Goal: Task Accomplishment & Management: Complete application form

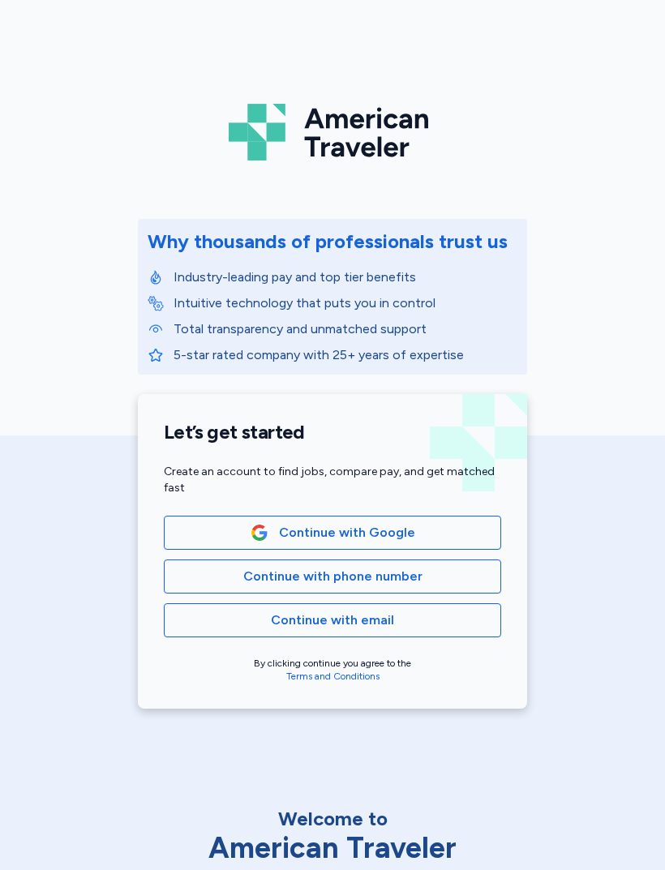
click at [225, 582] on span "Continue with phone number" at bounding box center [333, 576] width 310 height 19
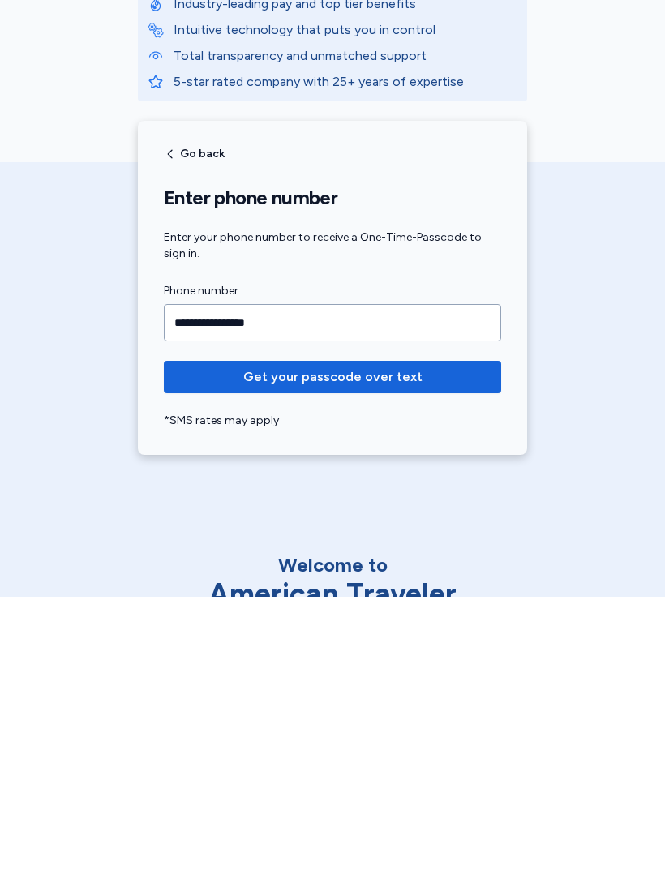
type input "**********"
click at [430, 641] on span "Get your passcode over text" at bounding box center [332, 650] width 311 height 19
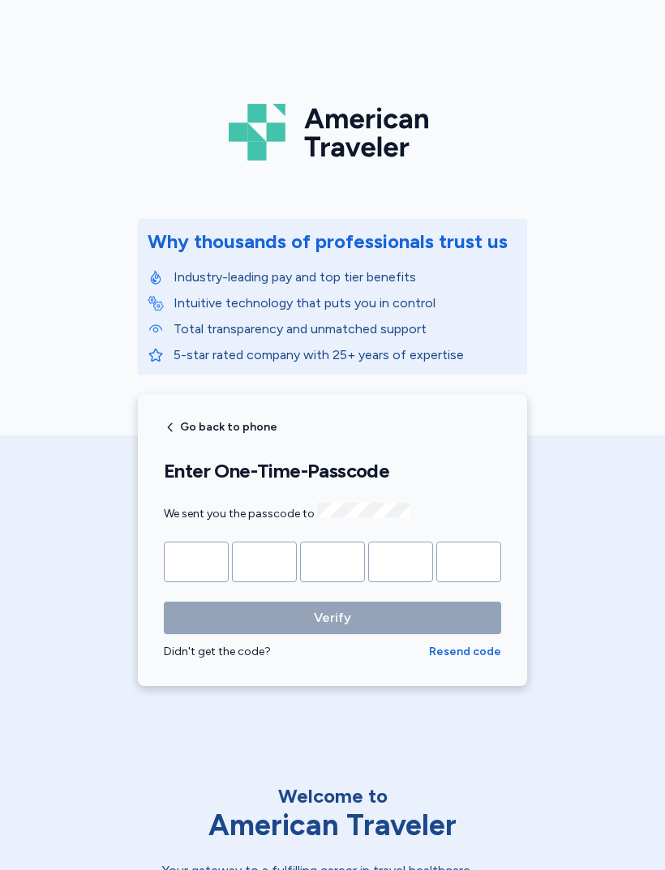
click at [204, 563] on input "Please enter OTP character 1" at bounding box center [196, 562] width 65 height 41
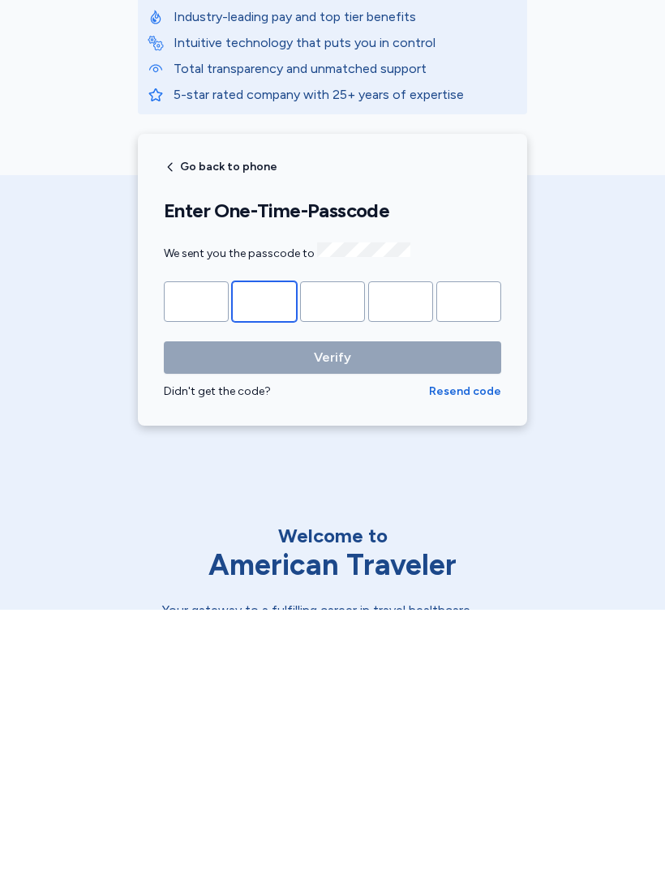
type input "*"
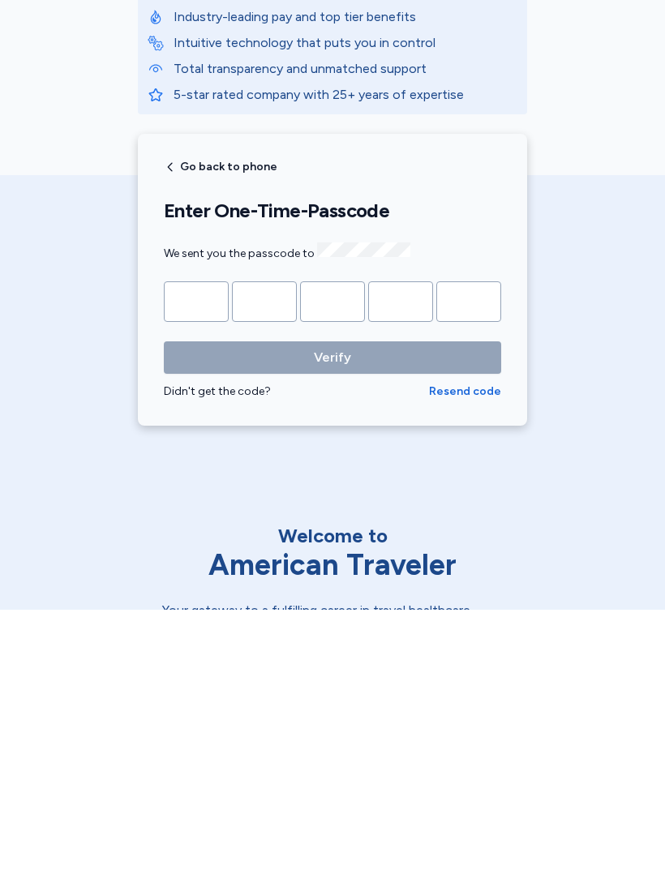
click at [332, 602] on button "Verify" at bounding box center [332, 618] width 337 height 32
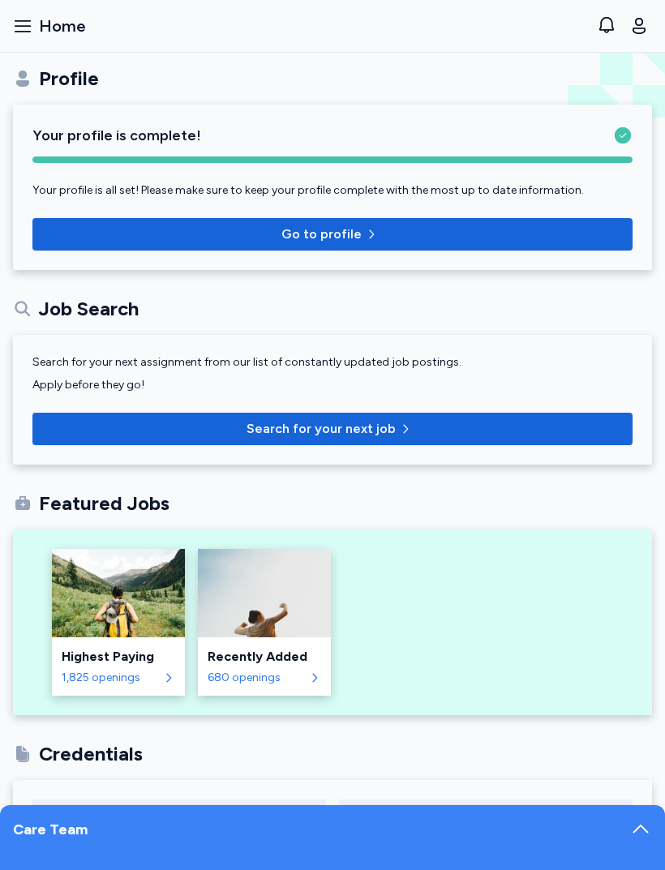
click at [434, 239] on span "Go to profile" at bounding box center [332, 234] width 574 height 19
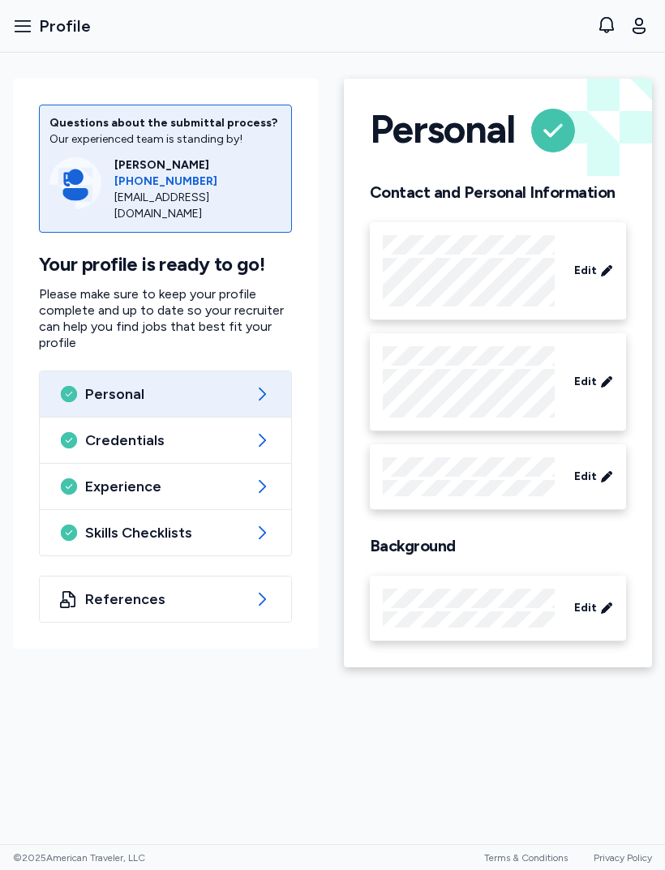
click at [99, 524] on span "Skills Checklists" at bounding box center [165, 532] width 161 height 19
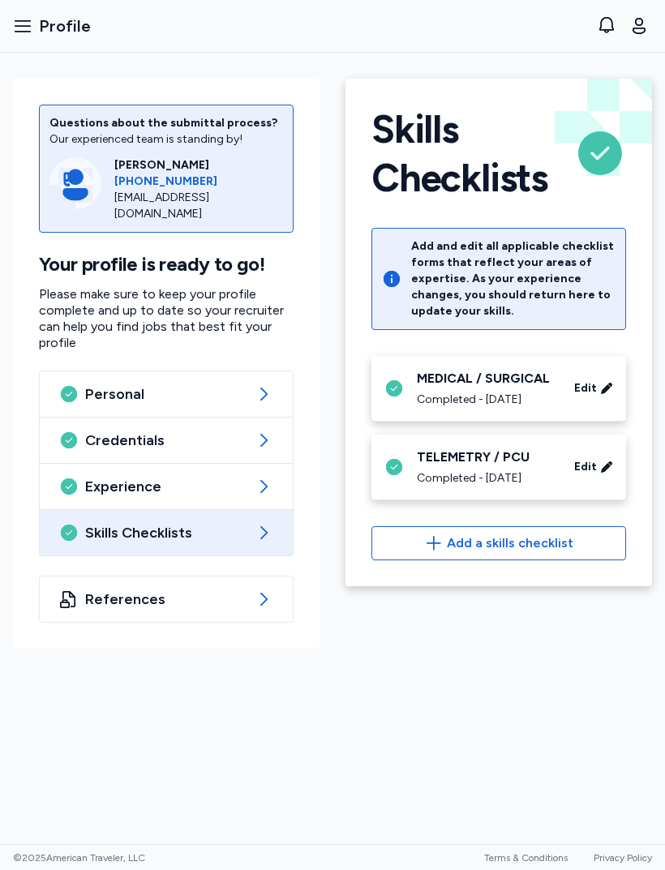
click at [524, 553] on span "Add a skills checklist" at bounding box center [510, 543] width 126 height 19
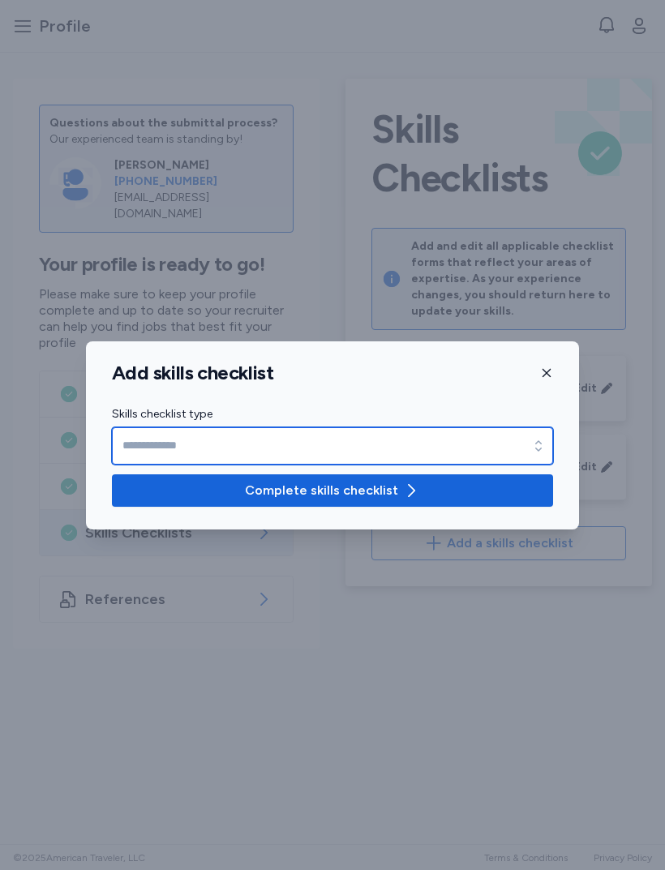
click at [349, 437] on input "Skills checklist type" at bounding box center [332, 445] width 441 height 37
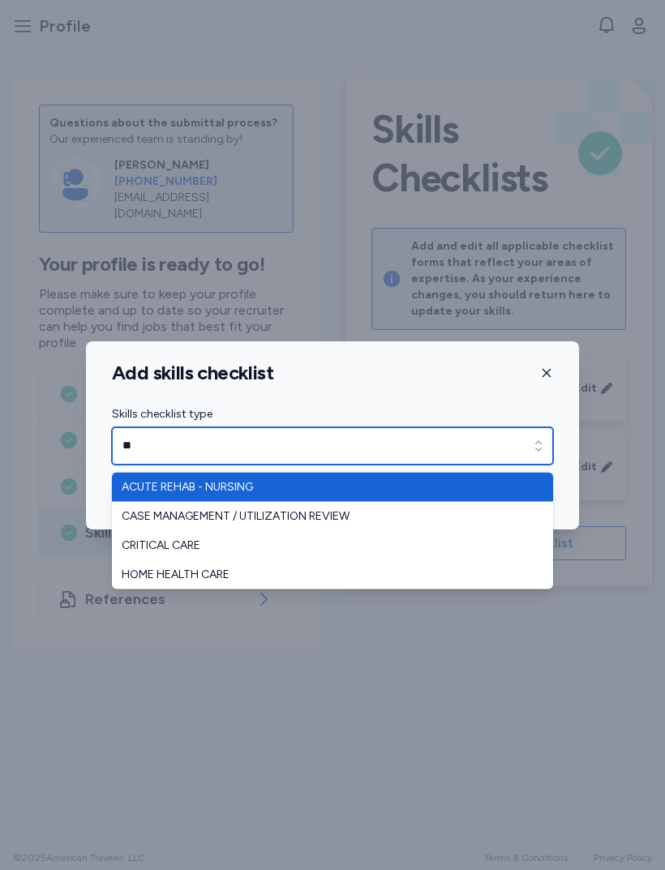
type input "**********"
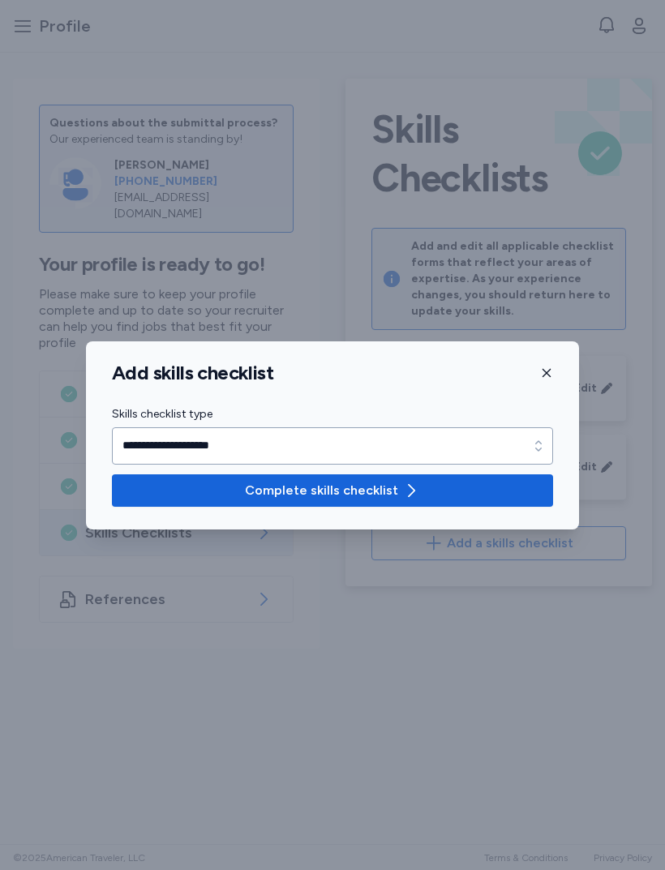
click at [401, 483] on icon "button" at bounding box center [410, 490] width 19 height 19
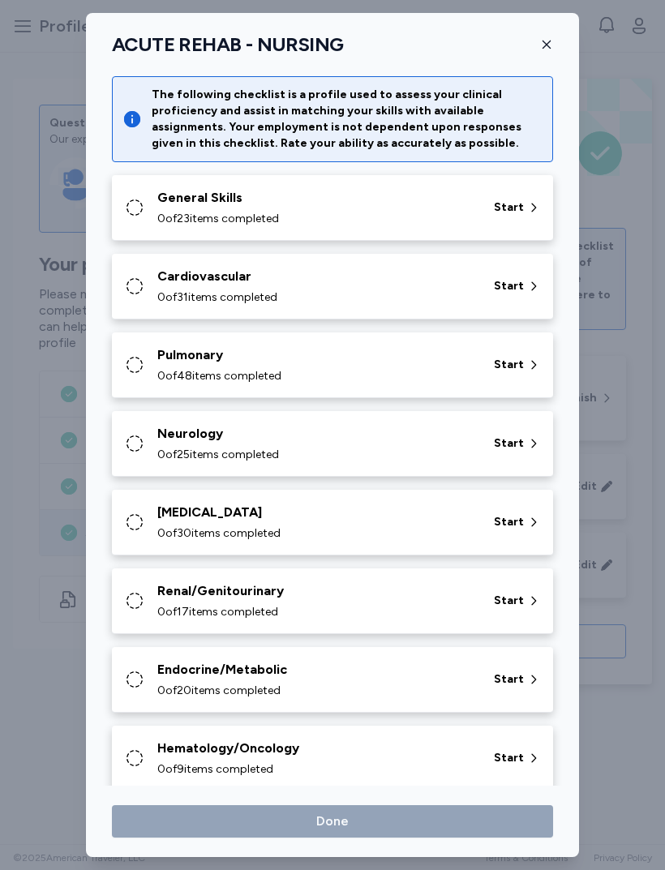
click at [516, 209] on span "Start" at bounding box center [509, 207] width 30 height 16
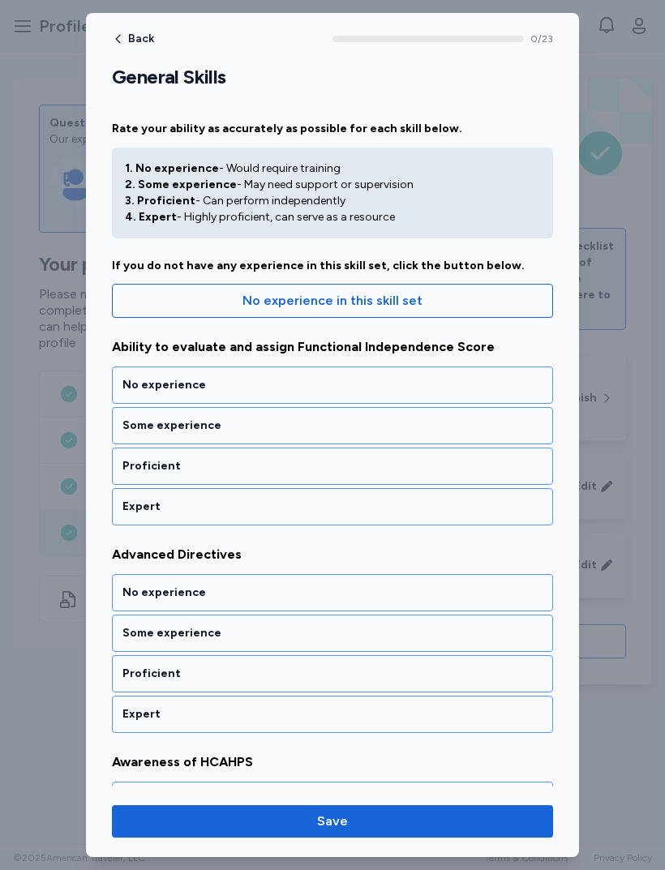
click at [453, 504] on div "Expert" at bounding box center [332, 507] width 420 height 16
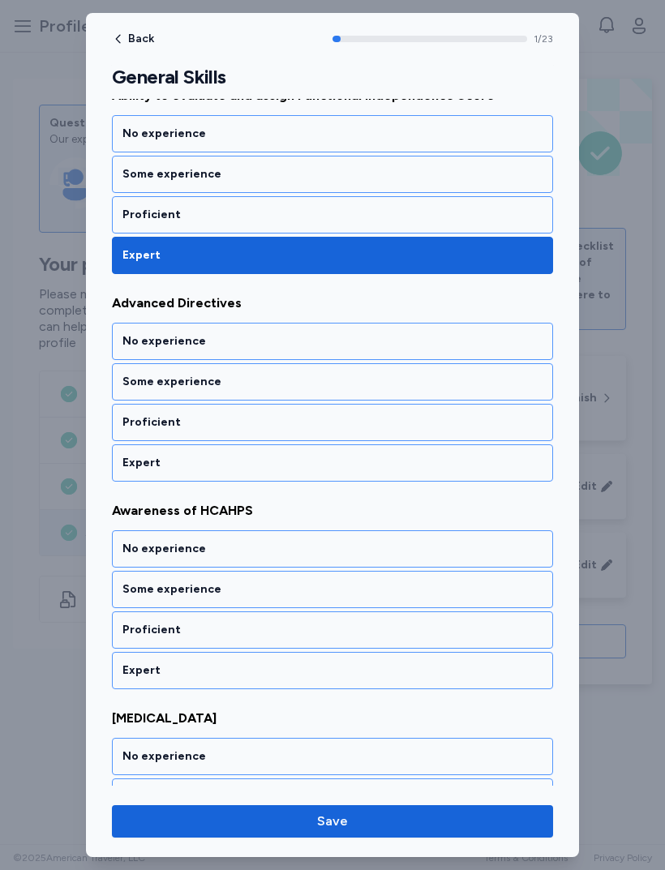
click at [460, 464] on div "Expert" at bounding box center [332, 463] width 420 height 16
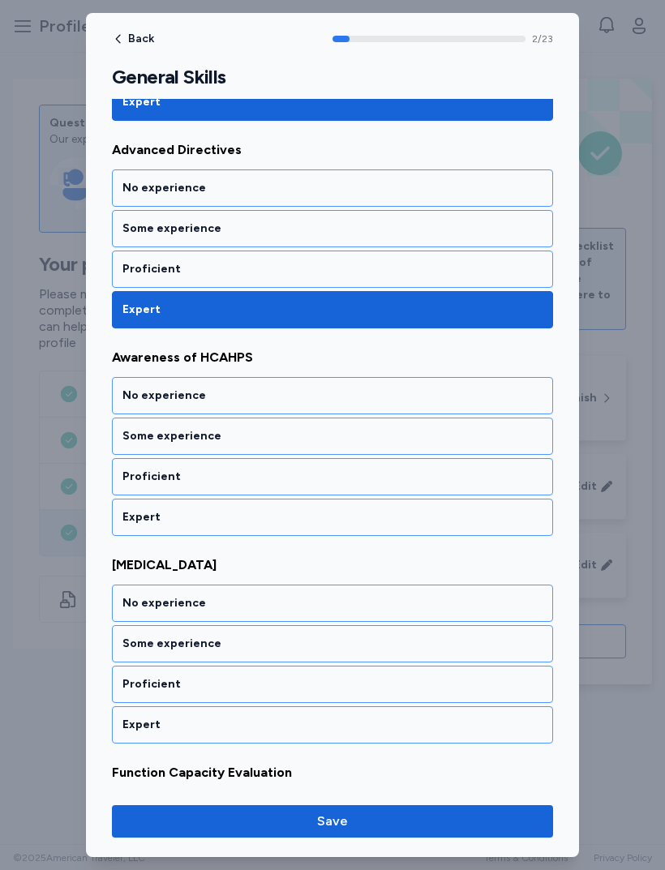
click at [438, 526] on div "Expert" at bounding box center [332, 517] width 441 height 37
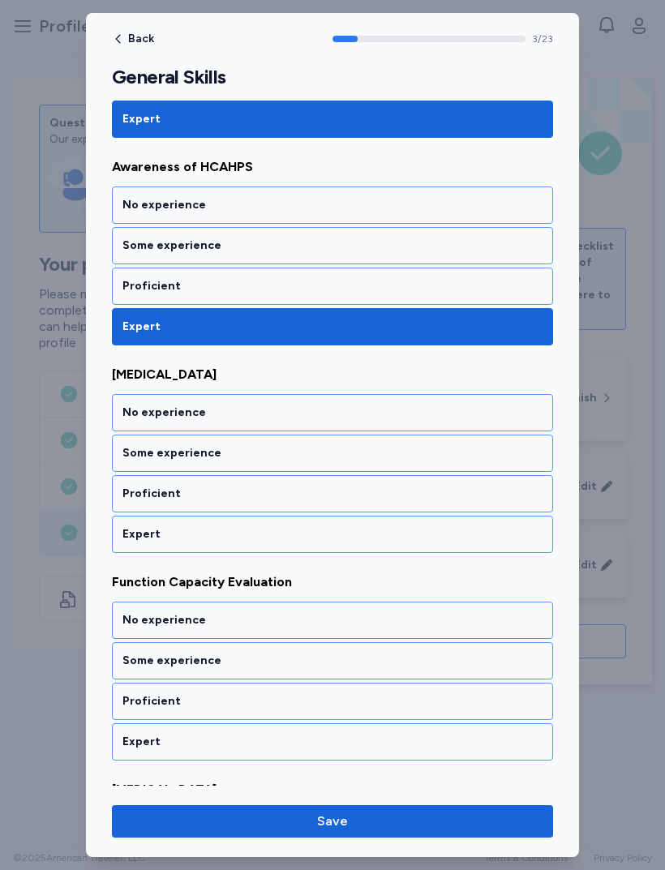
scroll to position [612, 0]
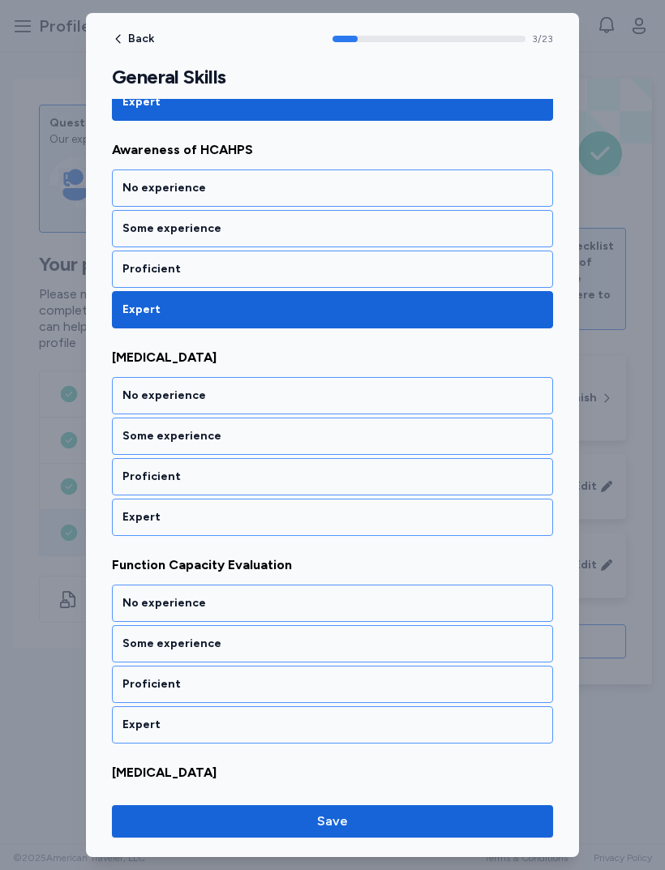
click at [426, 517] on div "Expert" at bounding box center [332, 517] width 420 height 16
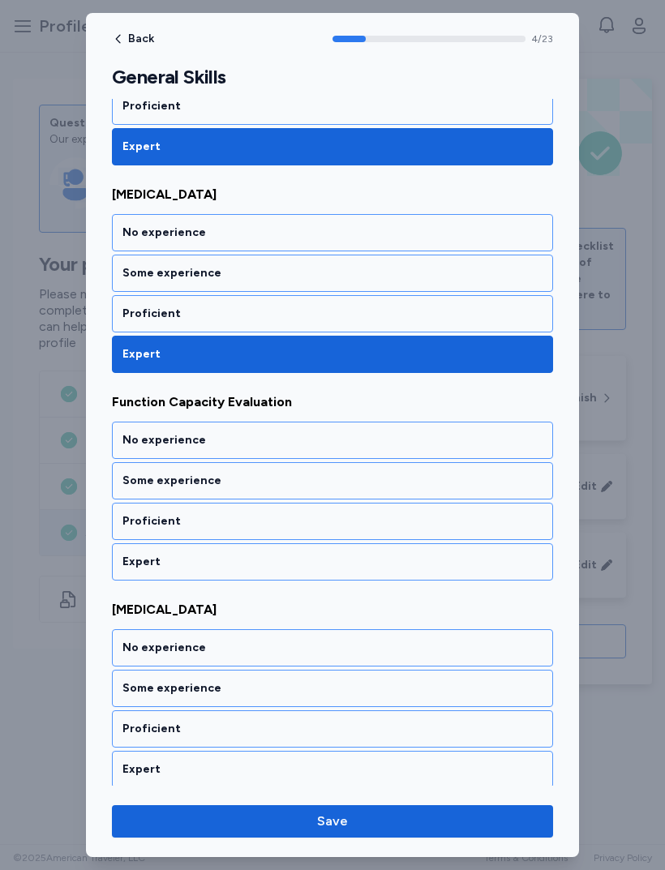
scroll to position [820, 0]
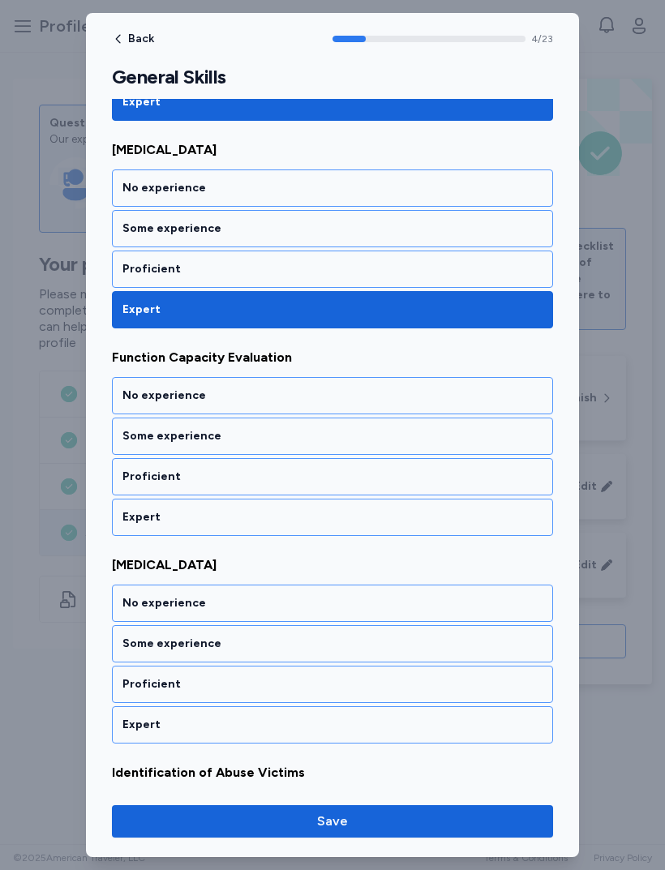
click at [435, 525] on div "Expert" at bounding box center [332, 517] width 441 height 37
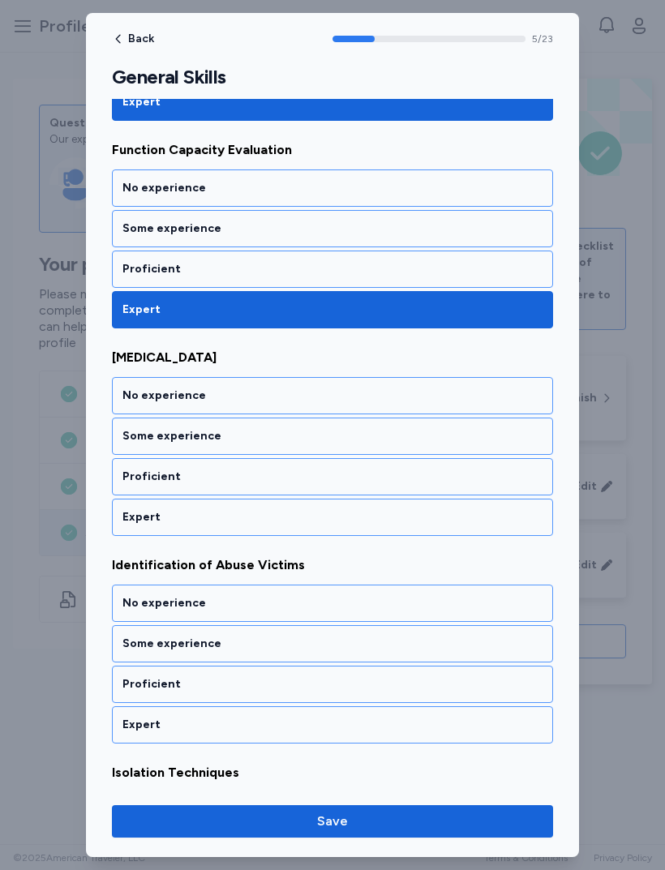
click at [438, 516] on div "Expert" at bounding box center [332, 517] width 420 height 16
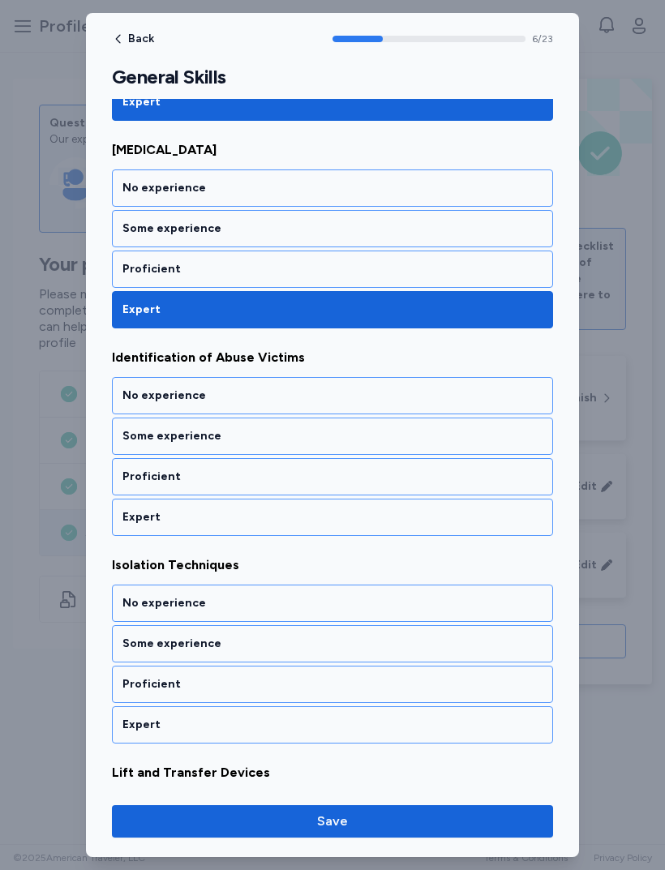
scroll to position [1235, 0]
click at [441, 524] on div "Expert" at bounding box center [332, 517] width 420 height 16
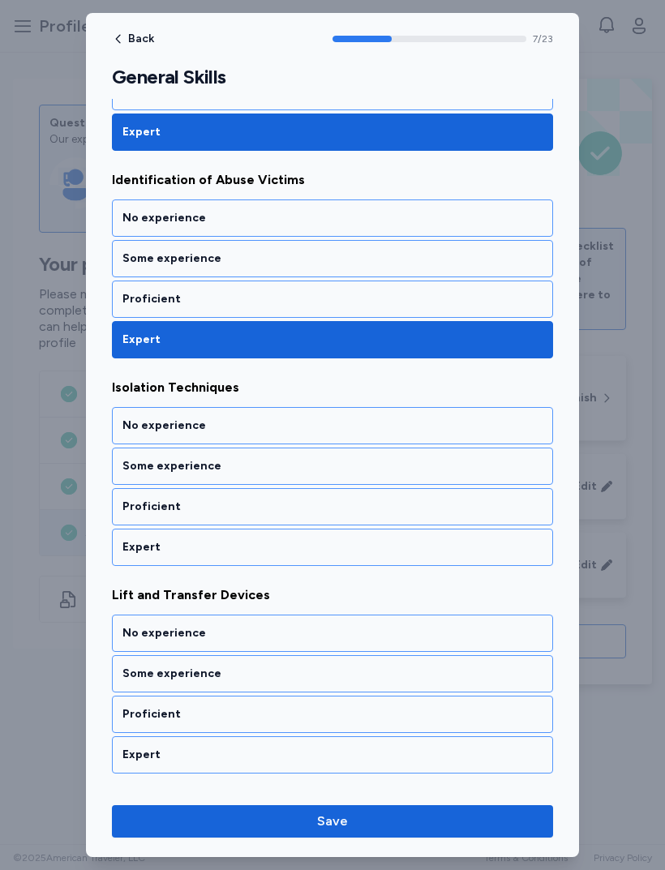
scroll to position [1442, 0]
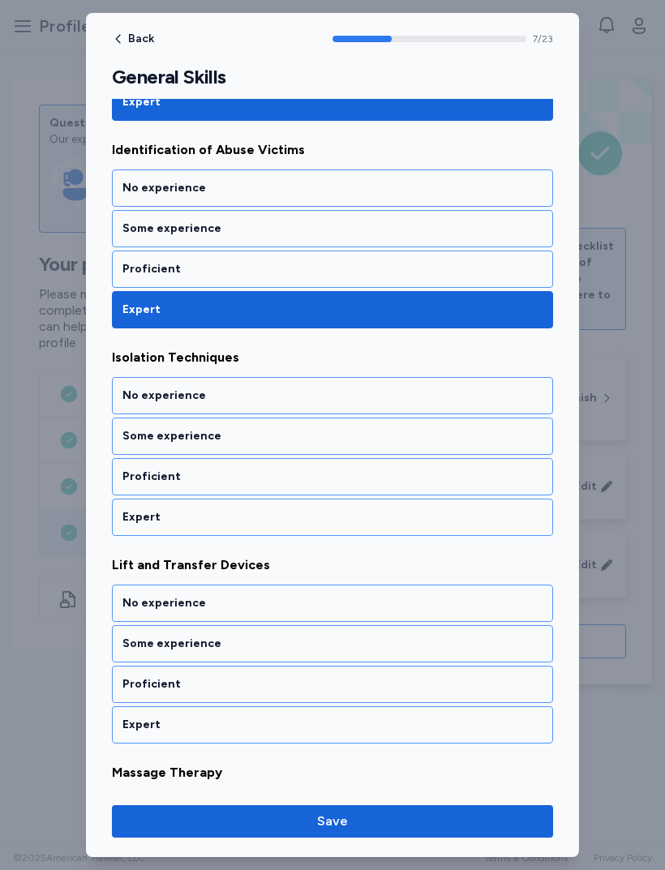
click at [448, 517] on div "Expert" at bounding box center [332, 517] width 420 height 16
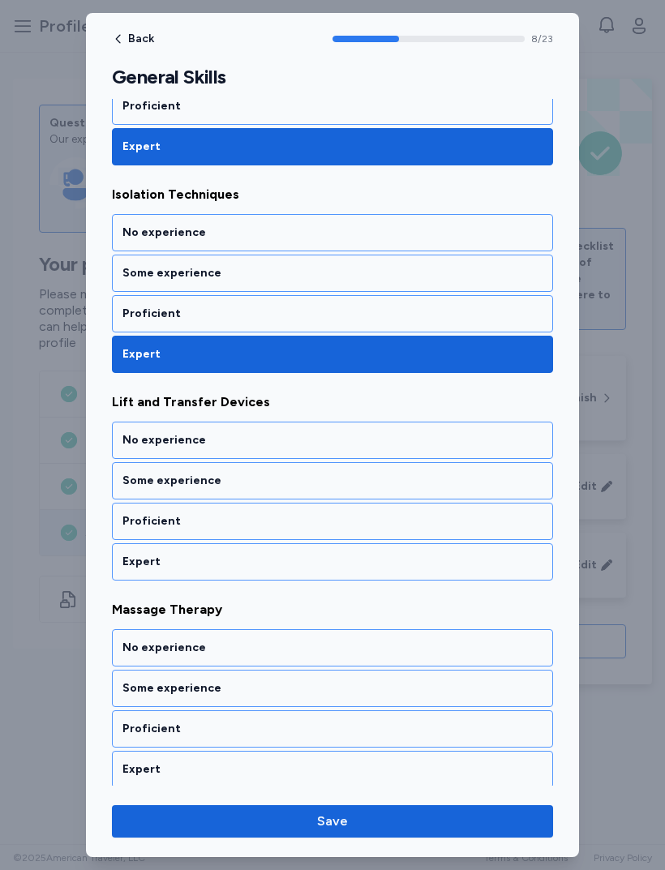
scroll to position [1650, 0]
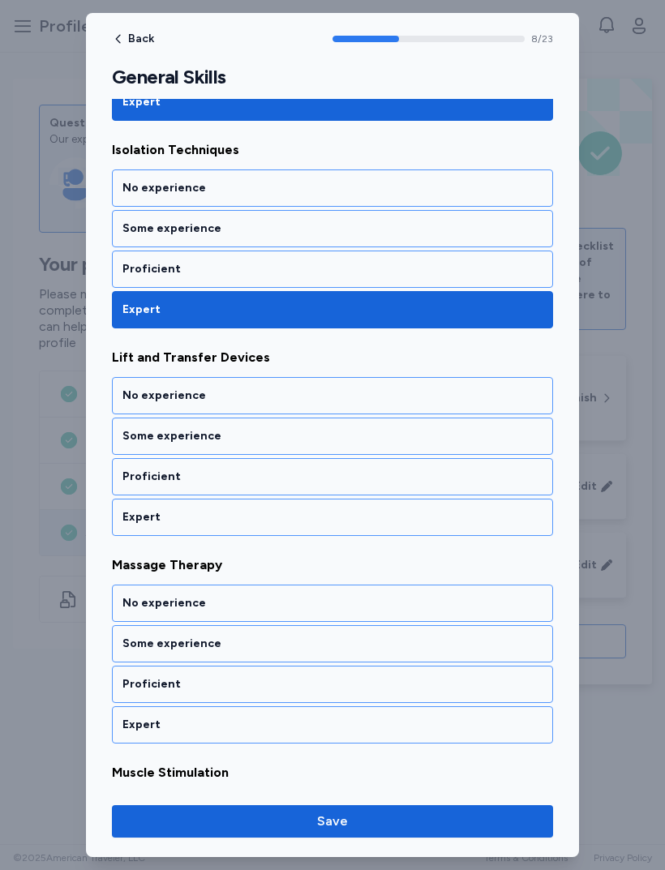
click at [448, 510] on div "Expert" at bounding box center [332, 517] width 420 height 16
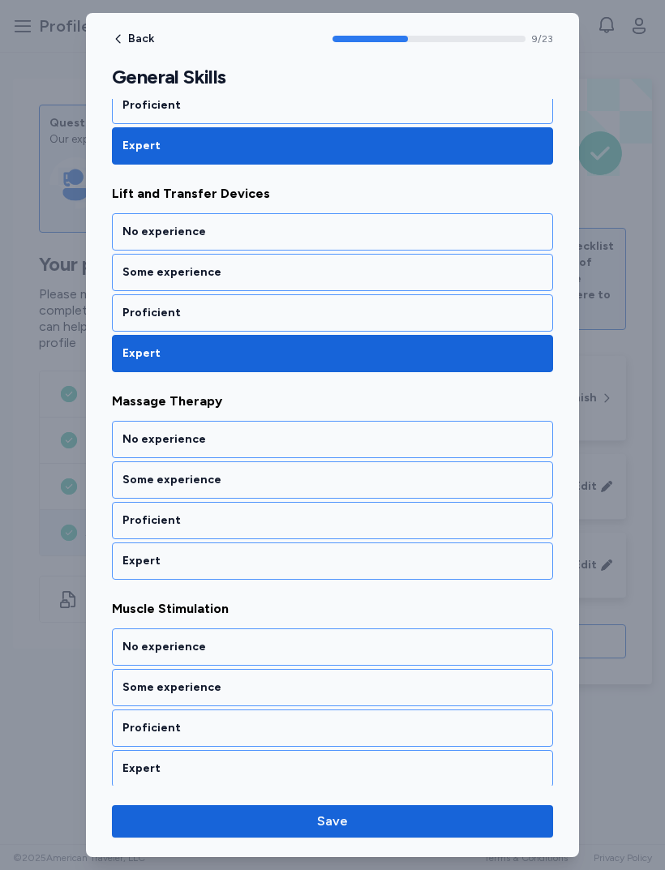
scroll to position [1858, 0]
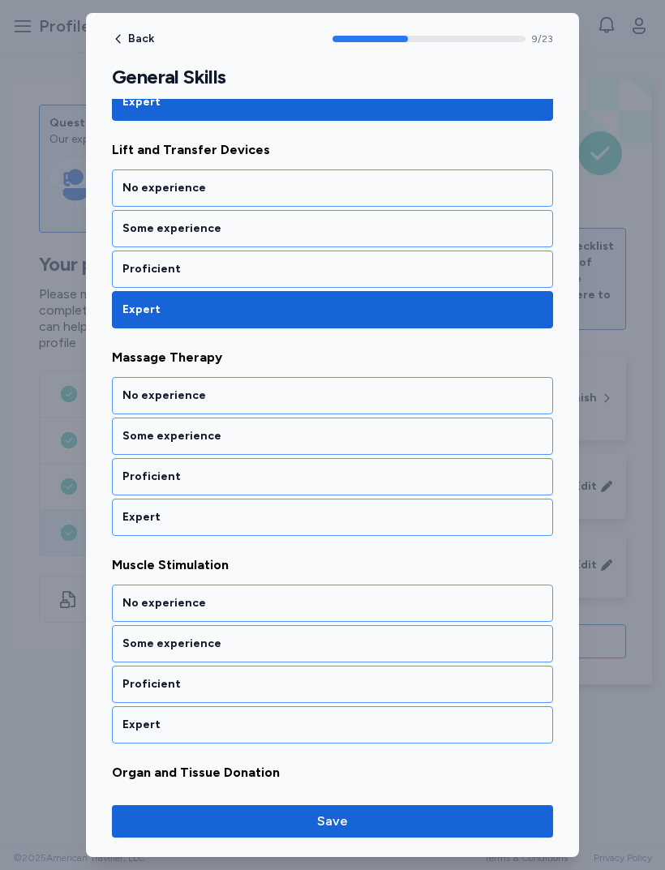
click at [448, 516] on div "Expert" at bounding box center [332, 517] width 420 height 16
click at [448, 512] on div "Expert" at bounding box center [332, 517] width 420 height 16
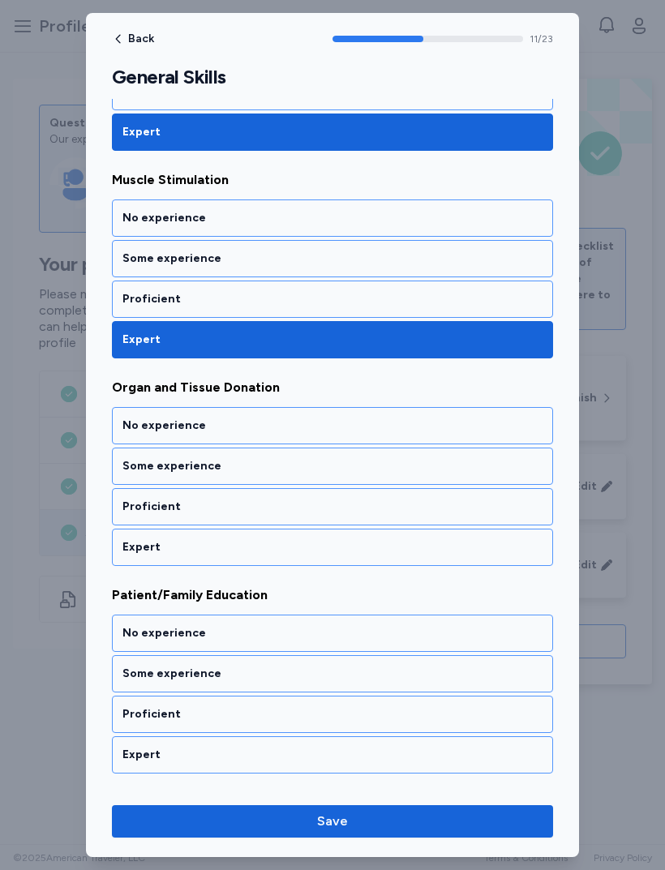
scroll to position [2273, 0]
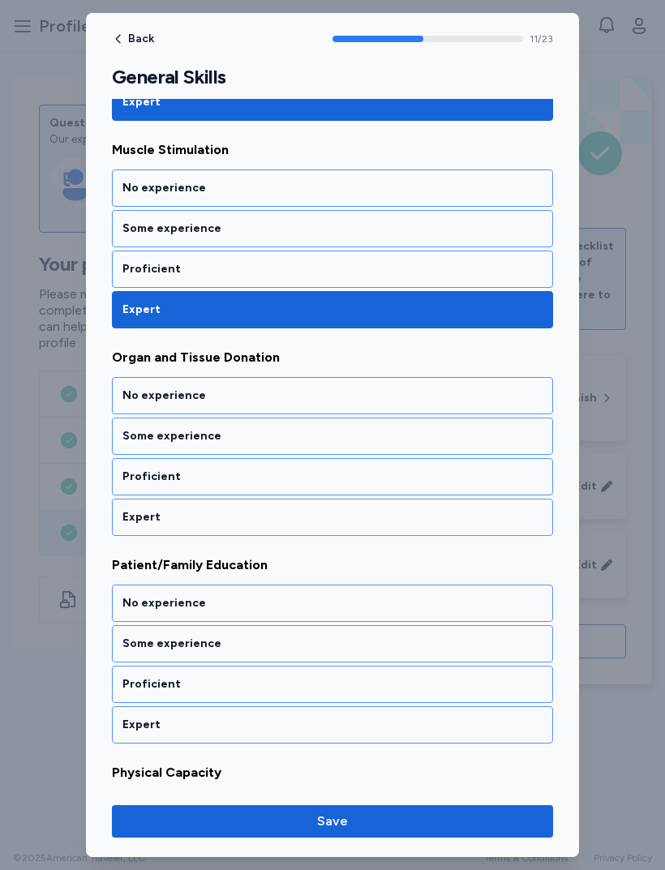
click at [452, 515] on div "Expert" at bounding box center [332, 517] width 420 height 16
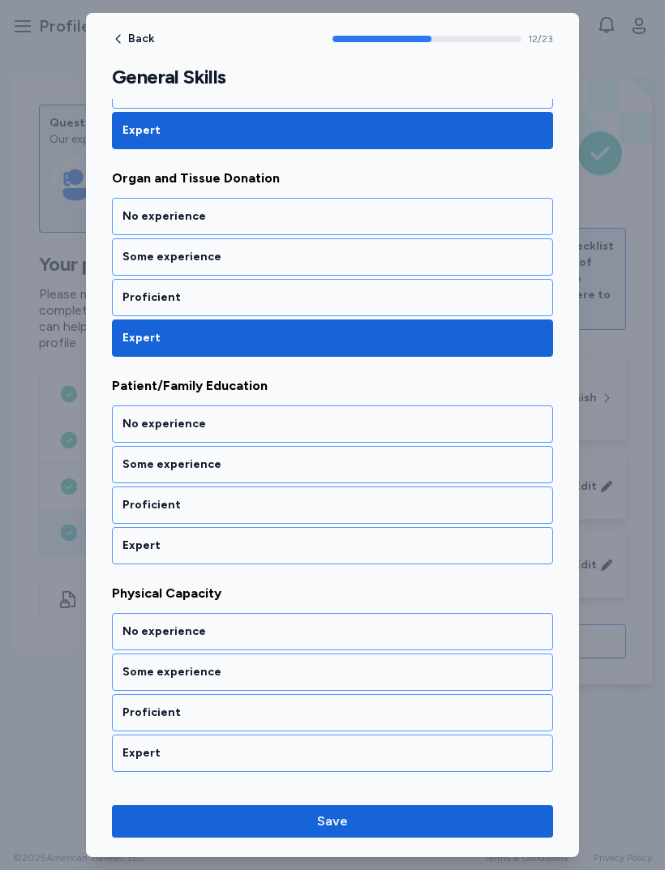
scroll to position [2480, 0]
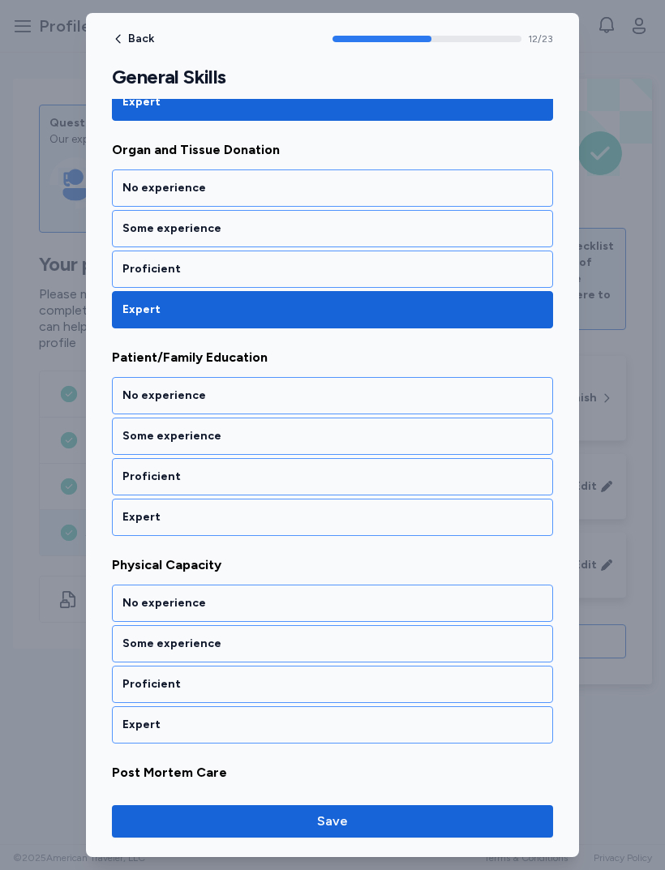
click at [453, 516] on div "Expert" at bounding box center [332, 517] width 420 height 16
click at [464, 522] on div "Expert" at bounding box center [332, 517] width 420 height 16
click at [458, 522] on div "Expert" at bounding box center [332, 517] width 420 height 16
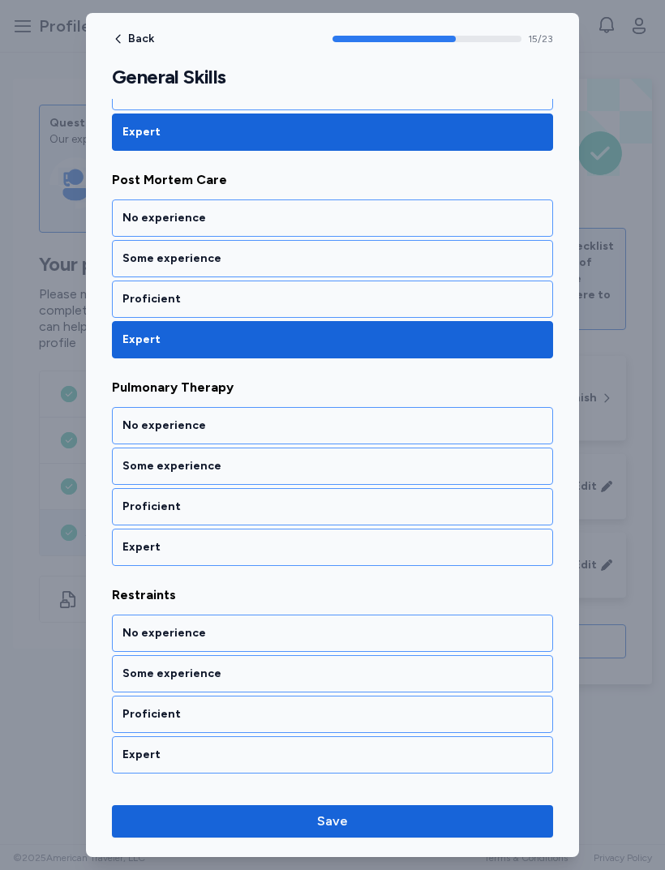
scroll to position [3103, 0]
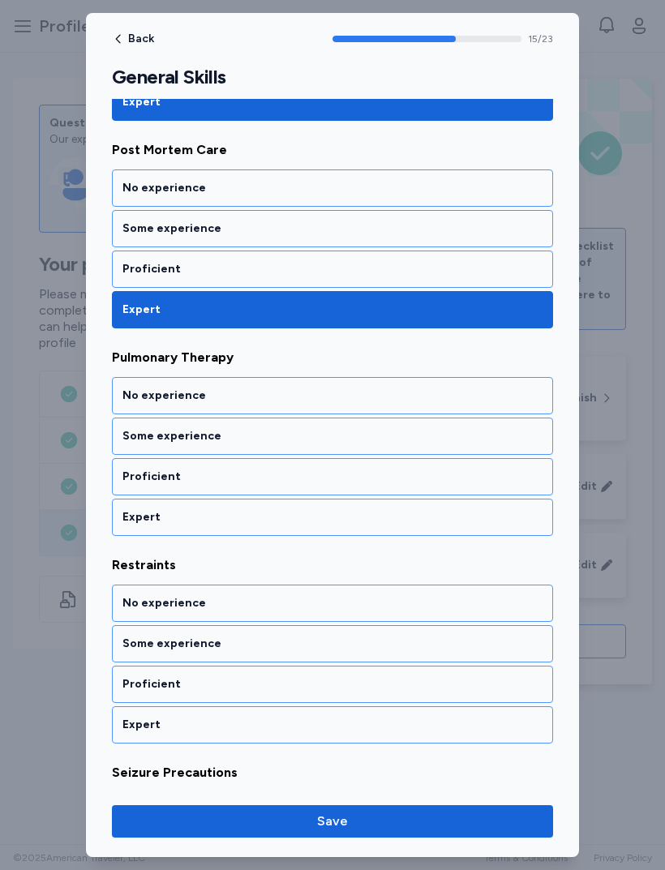
click at [458, 522] on div "Expert" at bounding box center [332, 517] width 420 height 16
click at [453, 519] on div "Expert" at bounding box center [332, 517] width 420 height 16
click at [457, 520] on div "Expert" at bounding box center [332, 517] width 420 height 16
click at [452, 528] on div "Expert" at bounding box center [332, 517] width 441 height 37
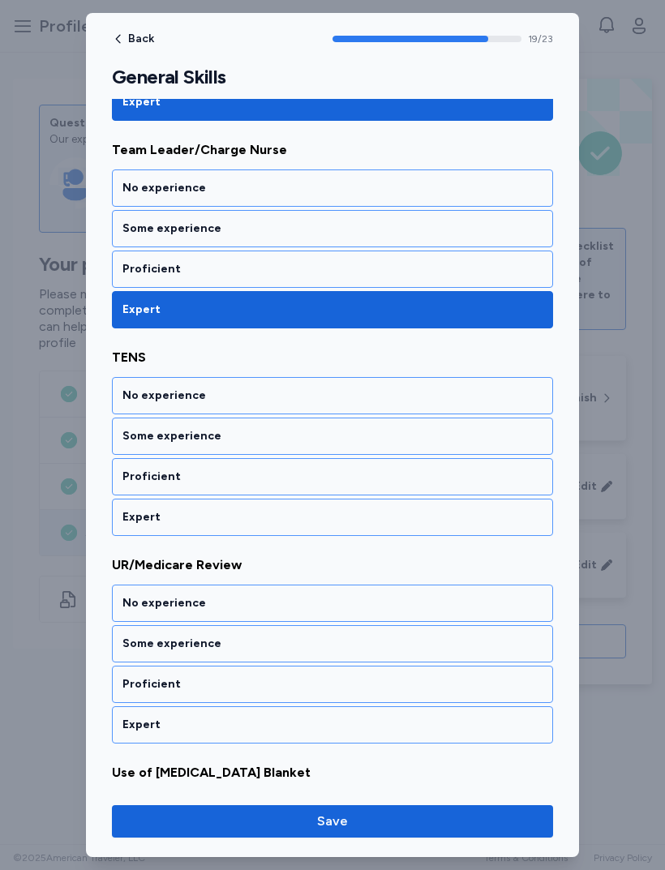
click at [450, 527] on div "Expert" at bounding box center [332, 517] width 441 height 37
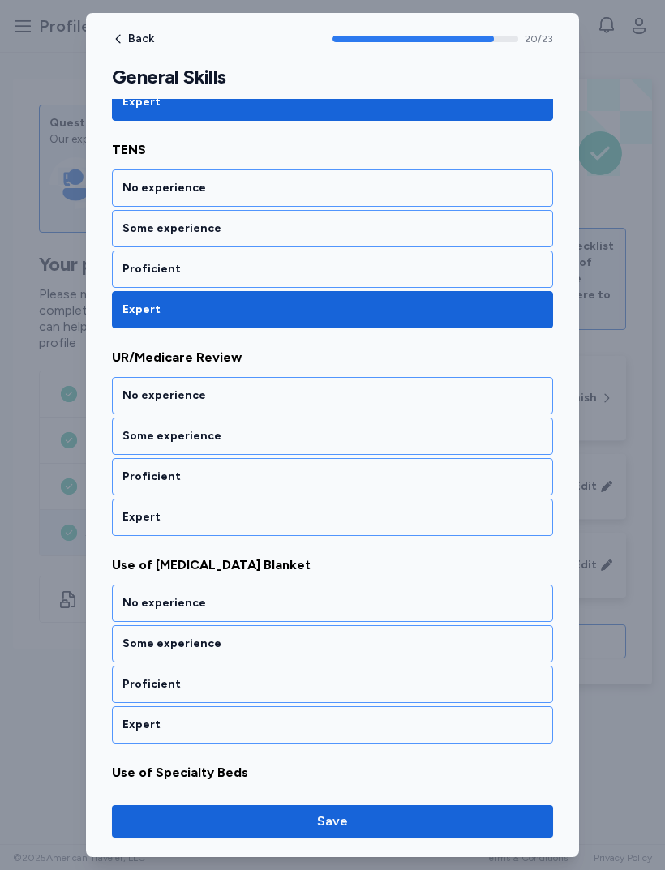
click at [441, 520] on div "Expert" at bounding box center [332, 517] width 420 height 16
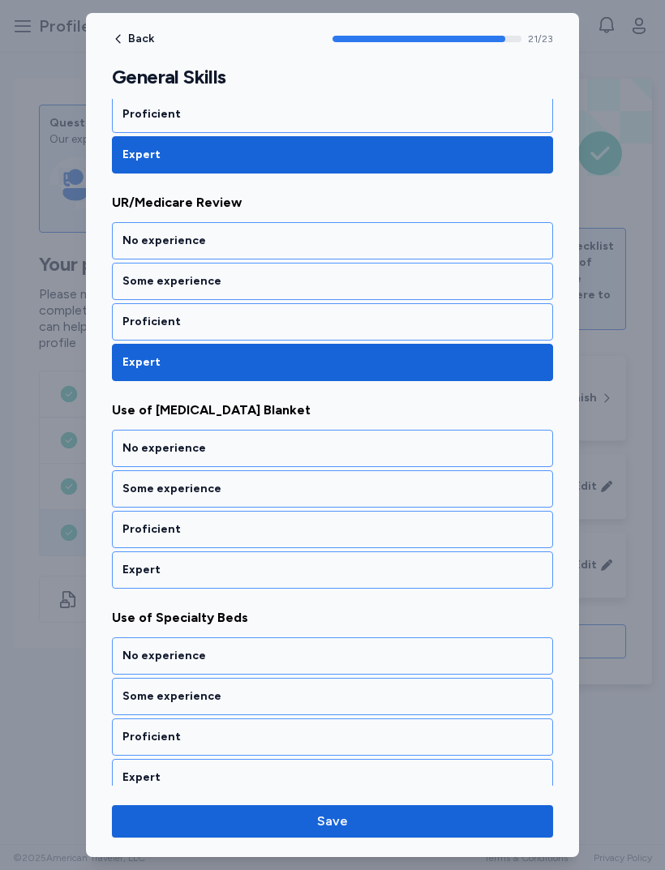
scroll to position [4309, 0]
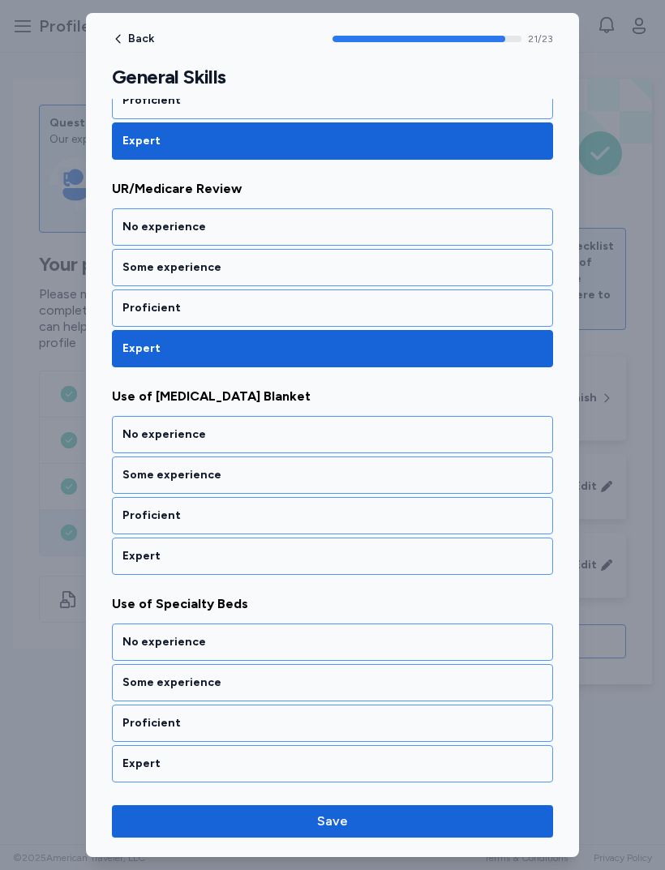
click at [440, 544] on div "Expert" at bounding box center [332, 556] width 441 height 37
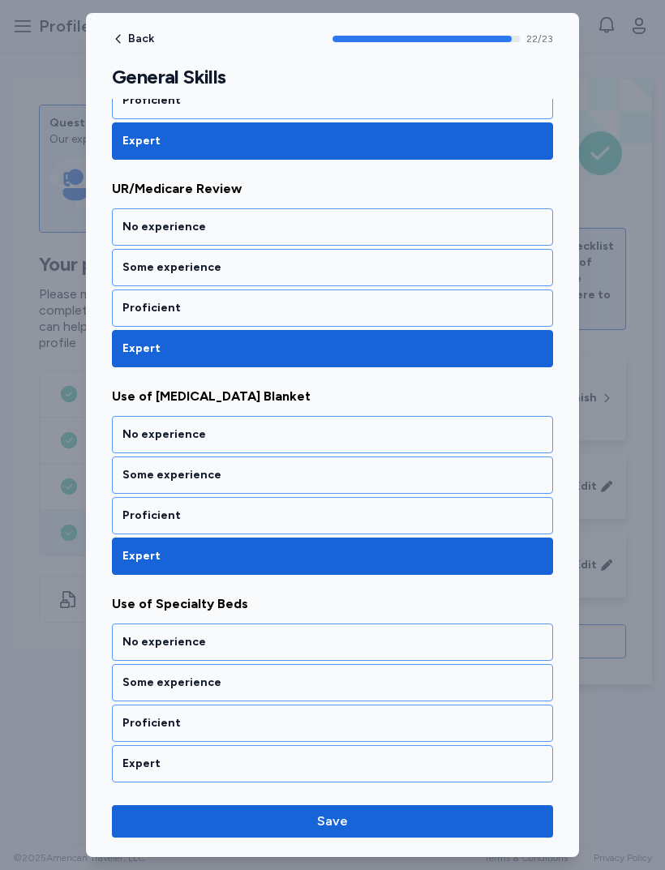
click at [341, 763] on div "Expert" at bounding box center [332, 764] width 420 height 16
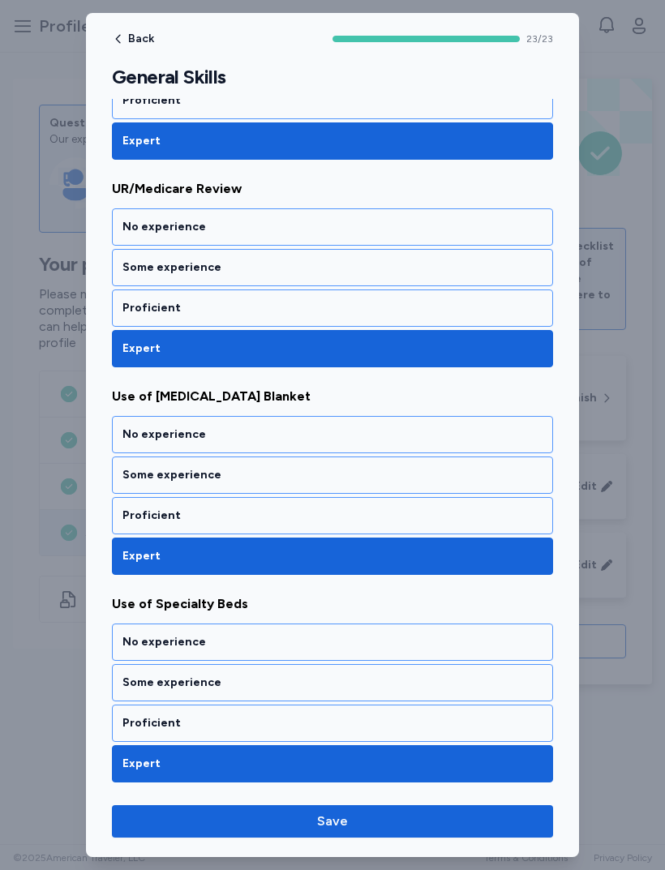
click at [432, 830] on span "Save" at bounding box center [332, 821] width 415 height 19
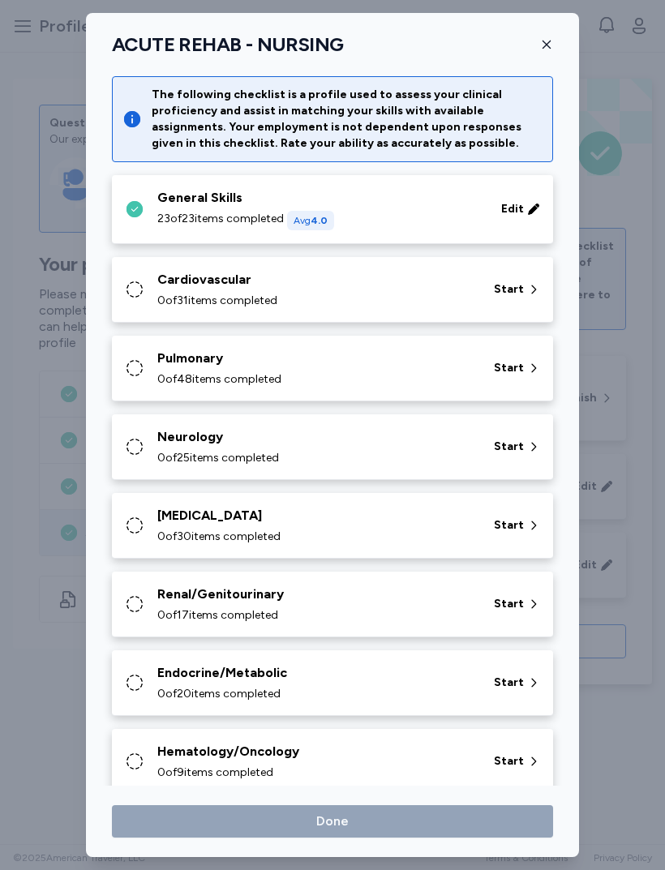
click at [479, 294] on div "Cardiovascular 0 of 31 items completed Start" at bounding box center [336, 289] width 422 height 39
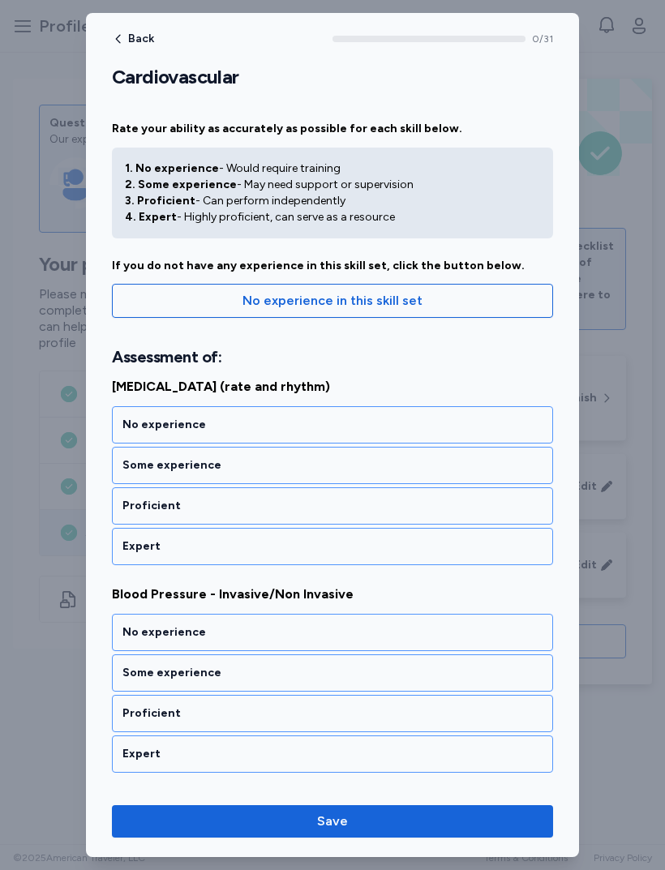
click at [359, 541] on div "Expert" at bounding box center [332, 546] width 420 height 16
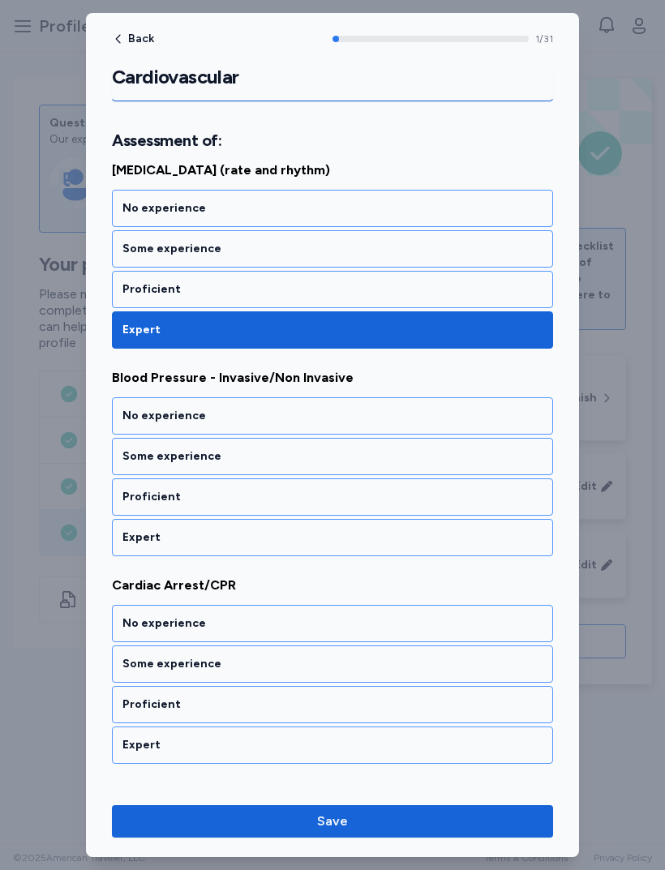
click at [442, 521] on div "Expert" at bounding box center [332, 537] width 441 height 37
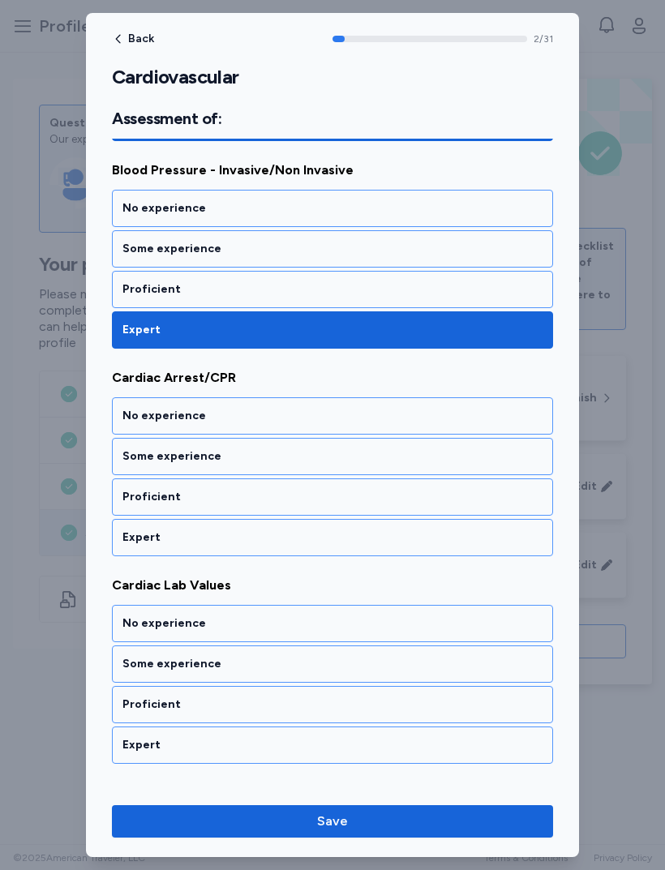
click at [438, 529] on div "Expert" at bounding box center [332, 537] width 441 height 37
click at [435, 532] on div "Expert" at bounding box center [332, 537] width 420 height 16
click at [432, 528] on div "Expert" at bounding box center [332, 537] width 441 height 37
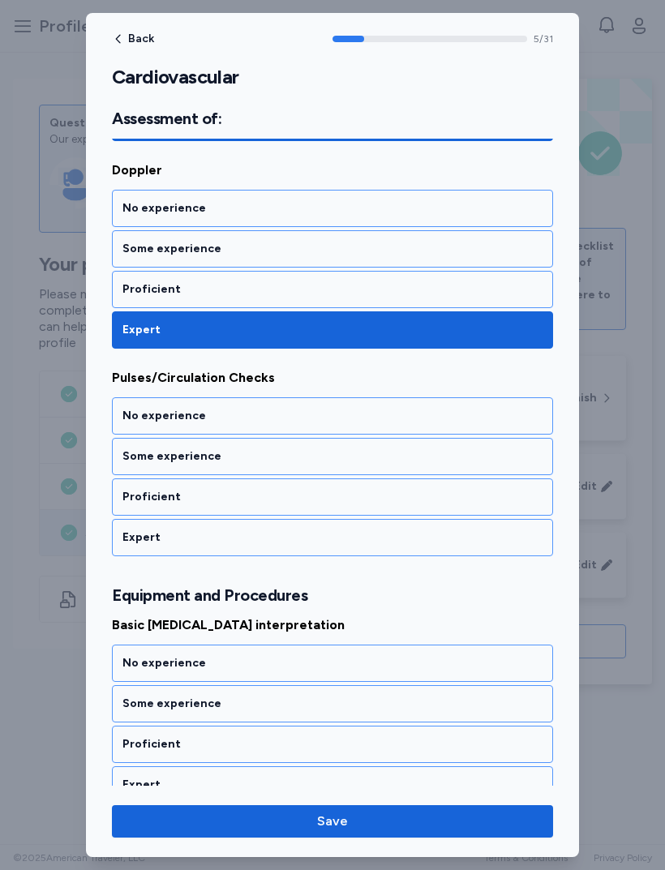
click at [434, 527] on div "Expert" at bounding box center [332, 537] width 441 height 37
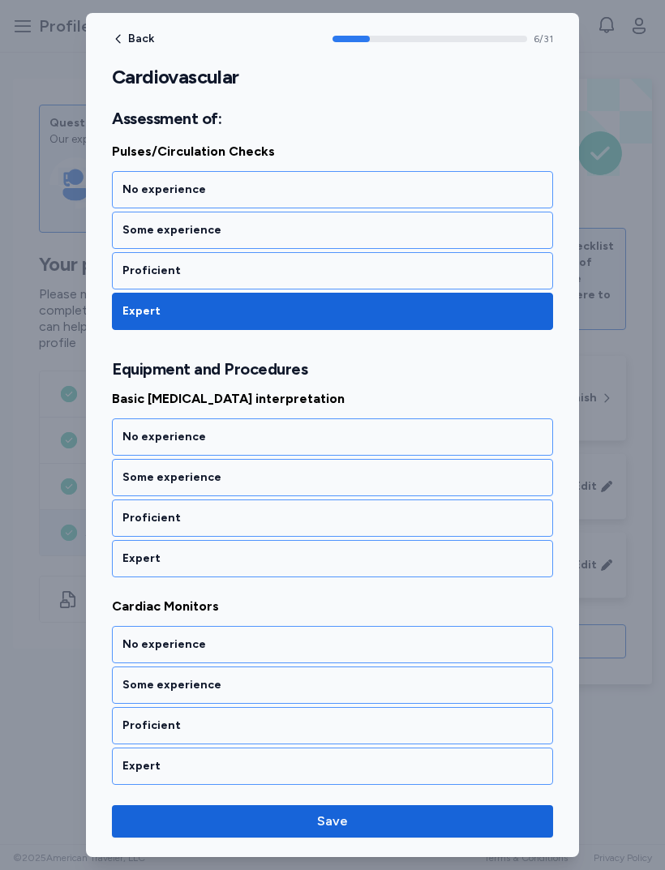
scroll to position [1294, 0]
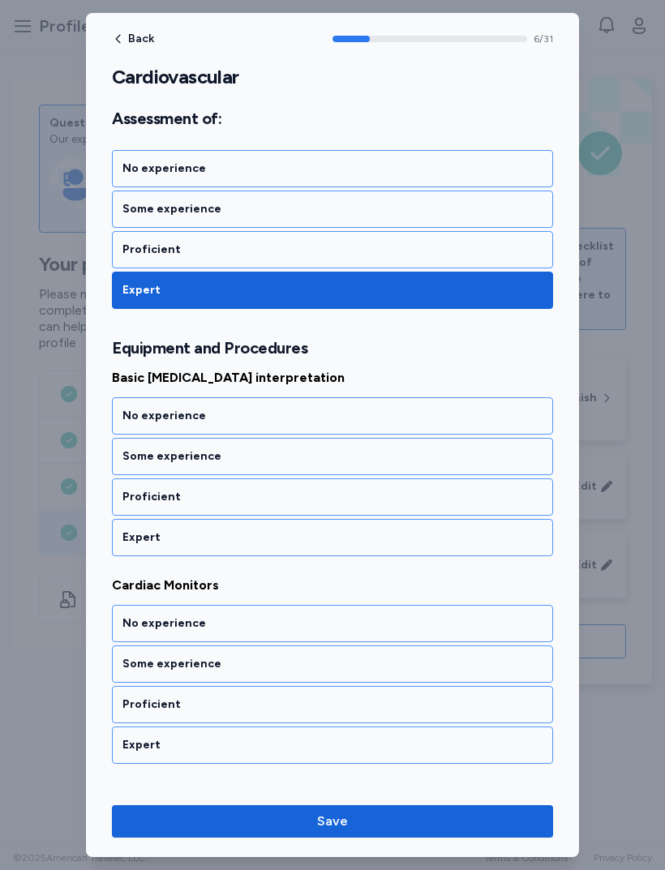
click at [424, 546] on div "Expert" at bounding box center [332, 537] width 441 height 37
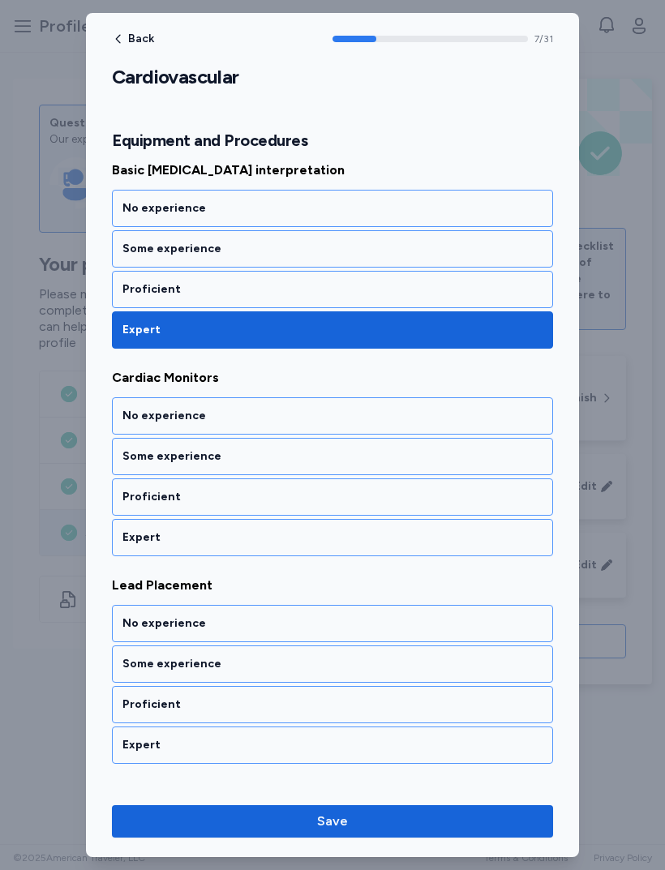
click at [386, 527] on div "Expert" at bounding box center [332, 537] width 441 height 37
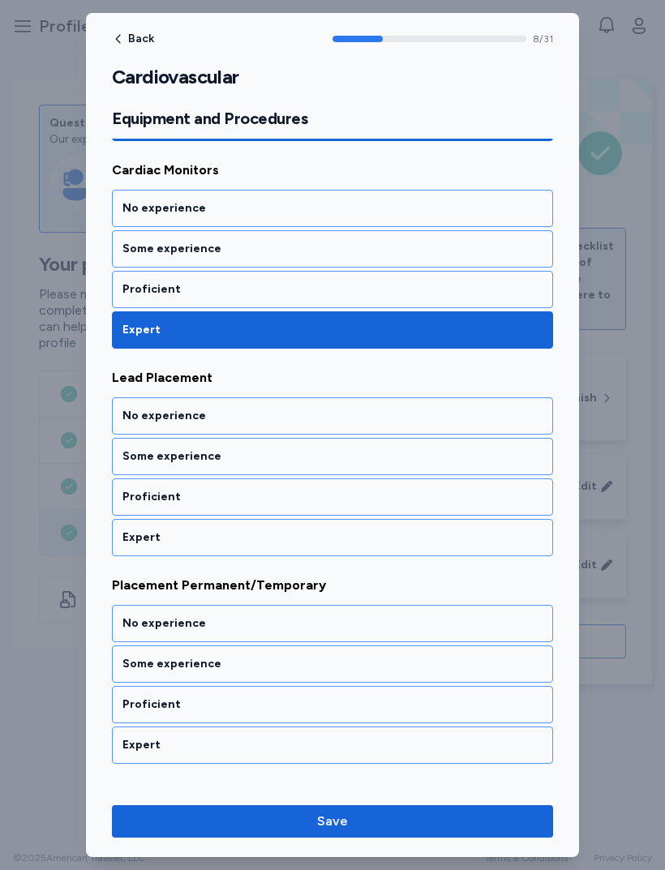
click at [371, 538] on div "Expert" at bounding box center [332, 537] width 420 height 16
click at [354, 542] on div "Expert" at bounding box center [332, 537] width 420 height 16
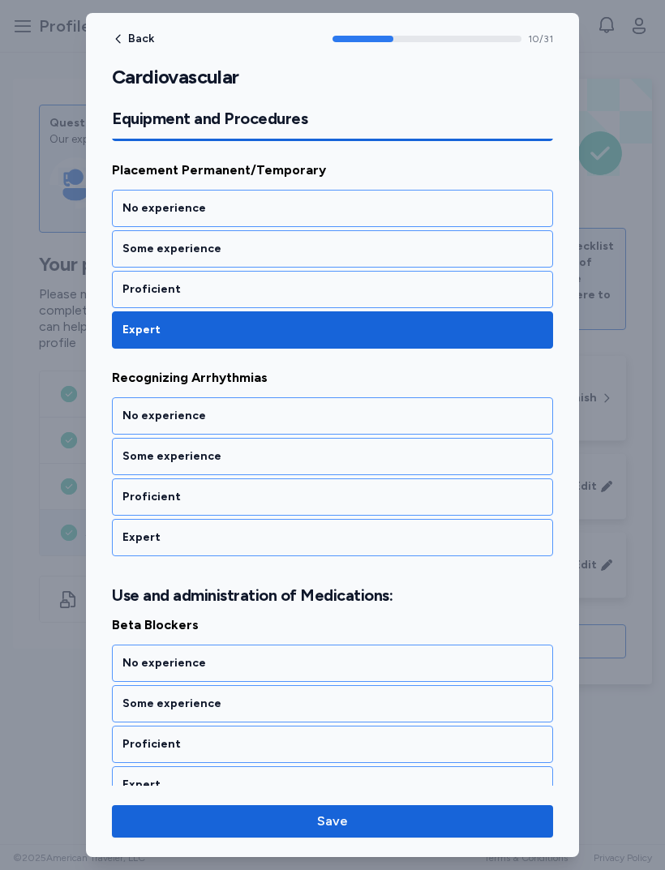
click at [352, 535] on div "Expert" at bounding box center [332, 537] width 420 height 16
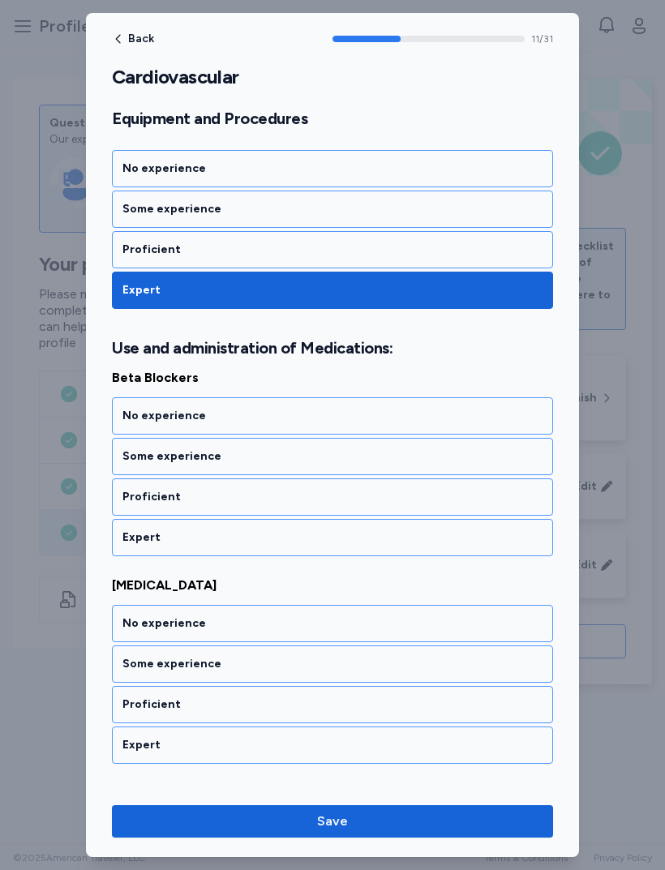
click at [353, 535] on div "Expert" at bounding box center [332, 537] width 420 height 16
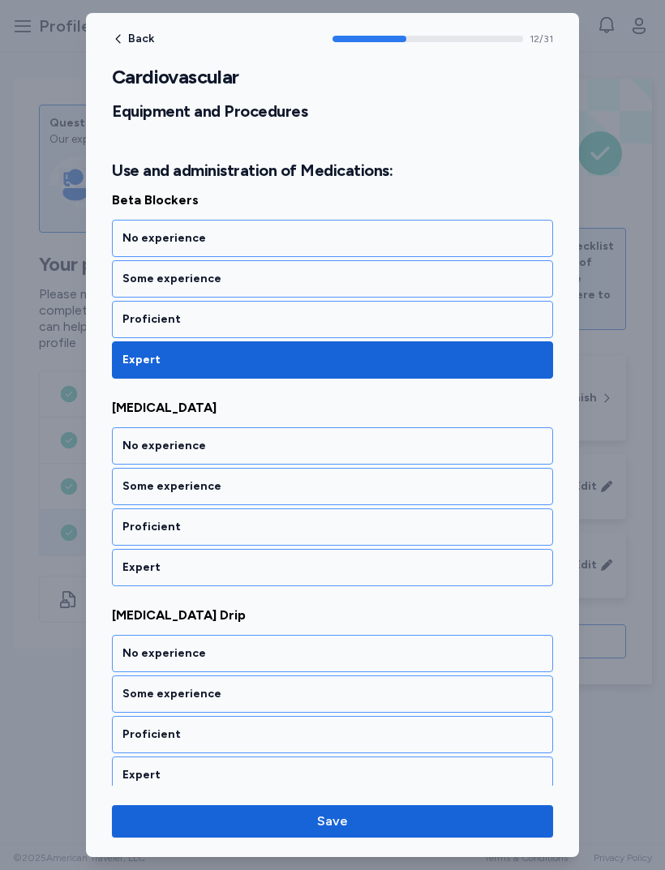
scroll to position [2579, 0]
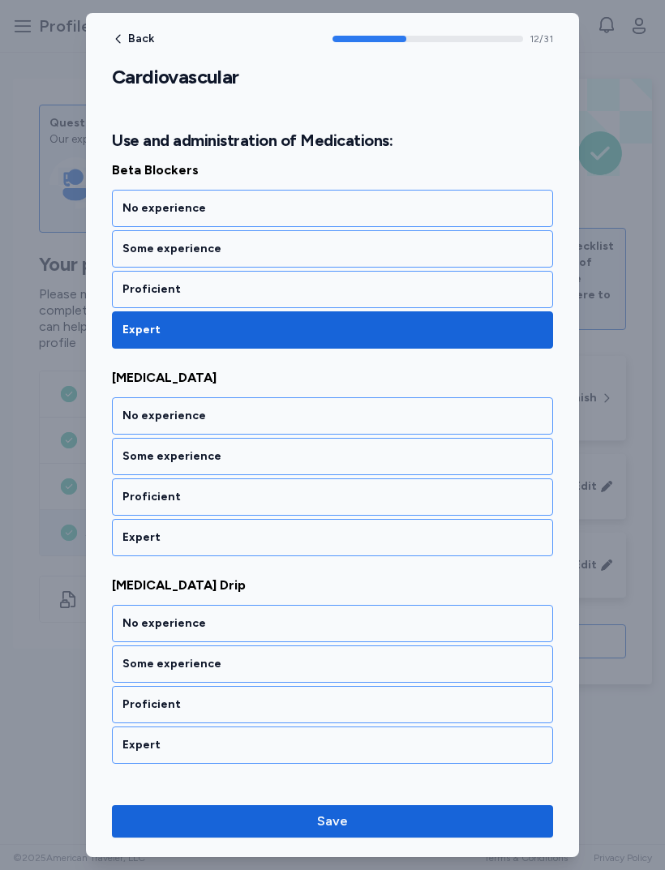
click at [340, 538] on div "Expert" at bounding box center [332, 537] width 420 height 16
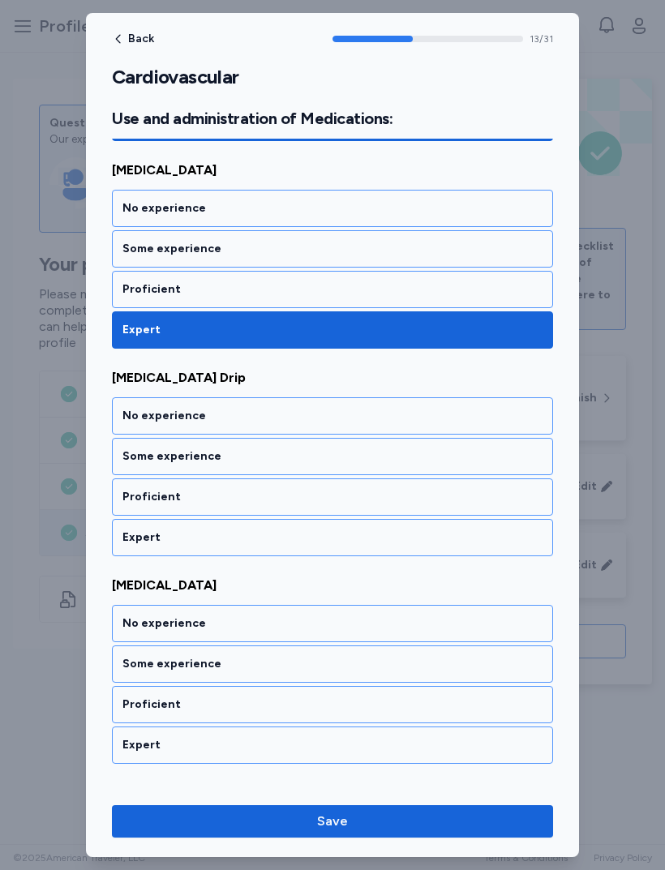
click at [342, 540] on div "Expert" at bounding box center [332, 537] width 420 height 16
click at [343, 534] on div "Expert" at bounding box center [332, 537] width 420 height 16
click at [341, 537] on div "Expert" at bounding box center [332, 537] width 420 height 16
click at [339, 538] on div "Expert" at bounding box center [332, 537] width 420 height 16
click at [339, 534] on div "Expert" at bounding box center [332, 537] width 420 height 16
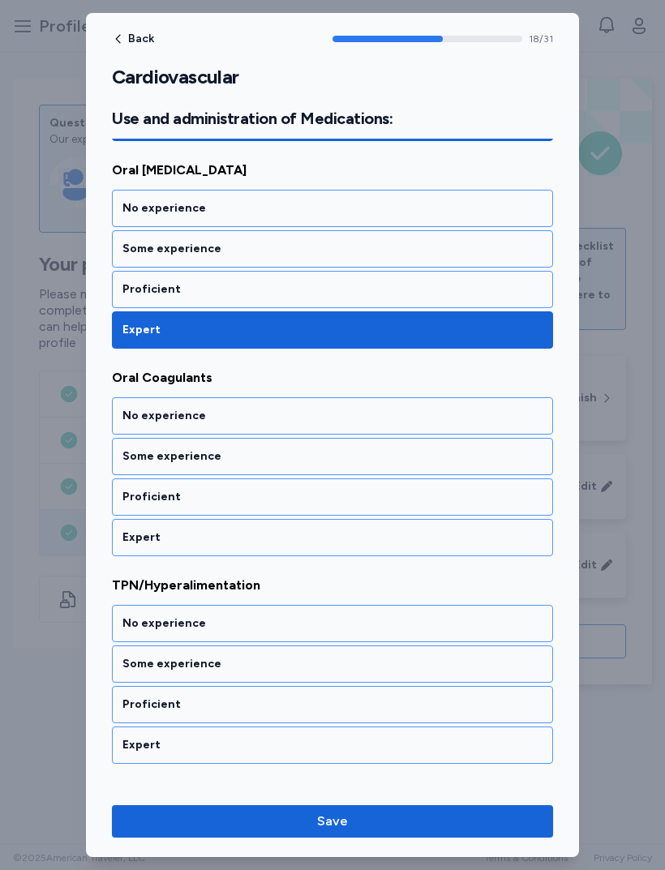
click at [335, 542] on div "Expert" at bounding box center [332, 537] width 420 height 16
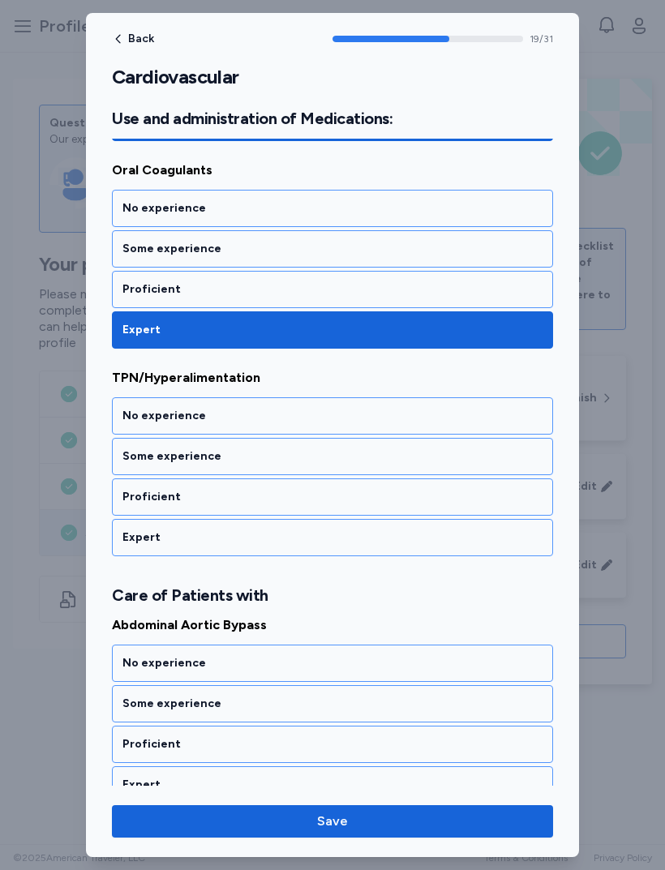
click at [337, 533] on div "Expert" at bounding box center [332, 537] width 420 height 16
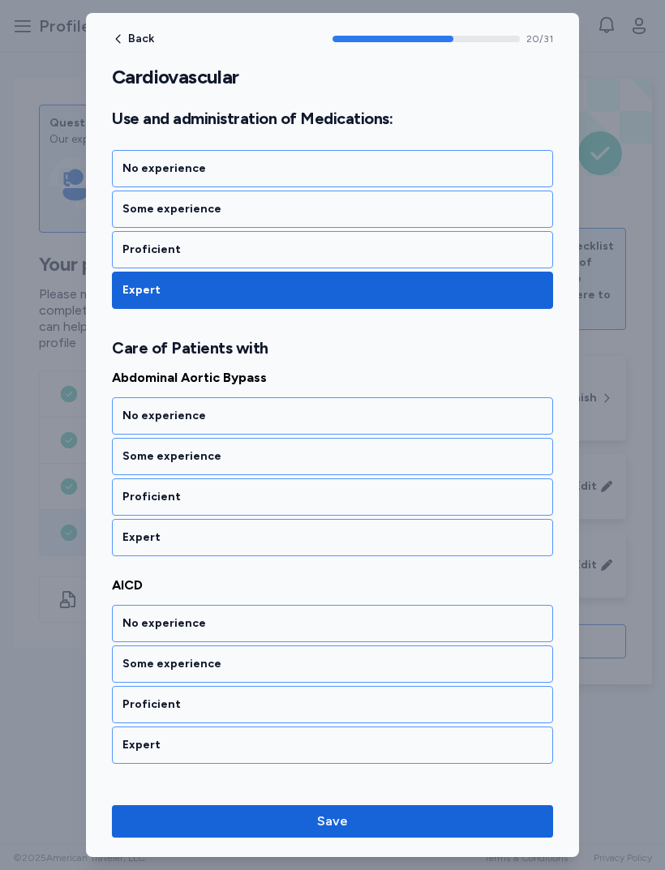
click at [337, 531] on div "Expert" at bounding box center [332, 537] width 420 height 16
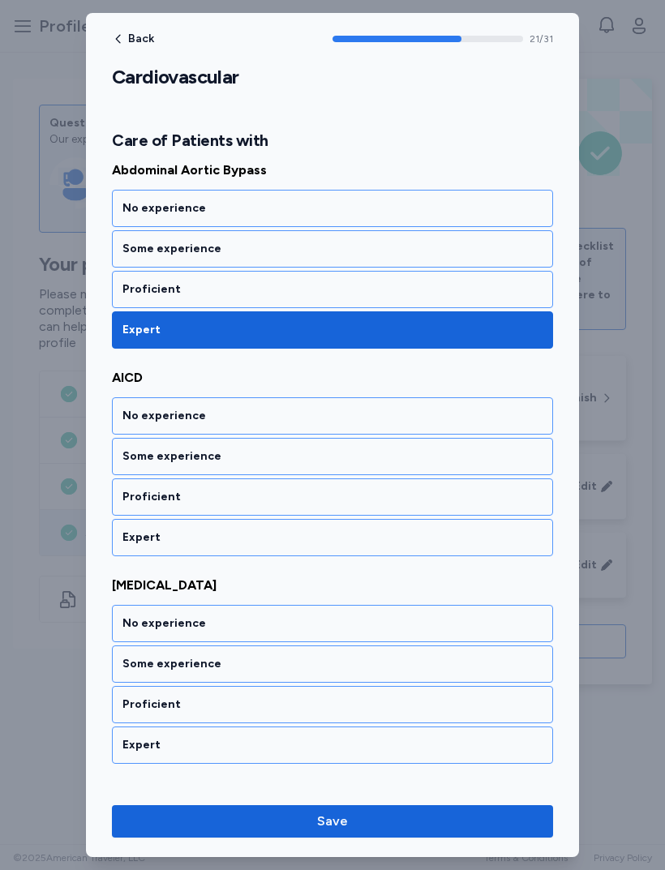
click at [336, 528] on div "Expert" at bounding box center [332, 537] width 441 height 37
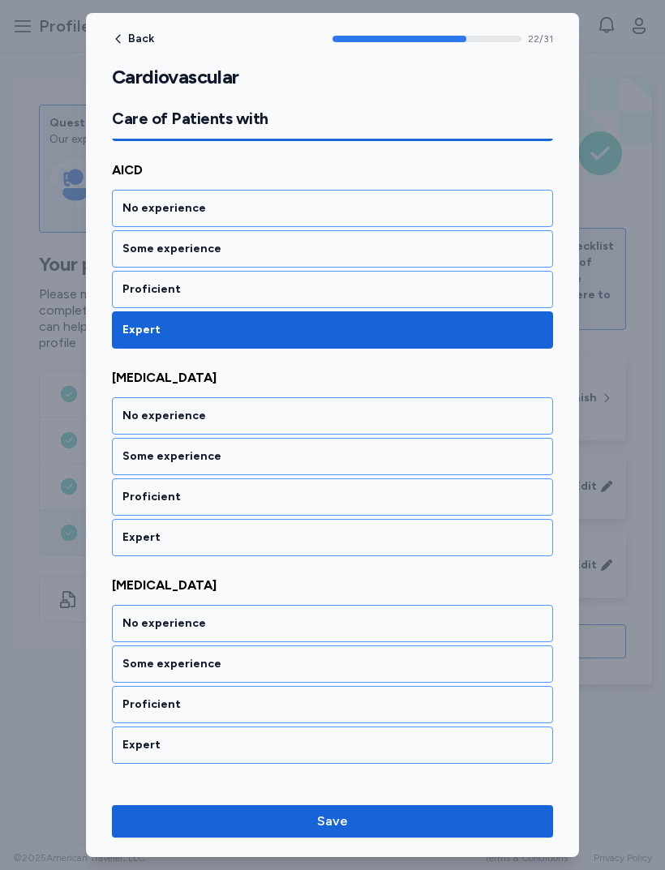
click at [344, 536] on div "Expert" at bounding box center [332, 537] width 420 height 16
click at [345, 534] on div "Expert" at bounding box center [332, 537] width 420 height 16
click at [345, 531] on div "Expert" at bounding box center [332, 537] width 420 height 16
click at [342, 539] on div "Expert" at bounding box center [332, 537] width 420 height 16
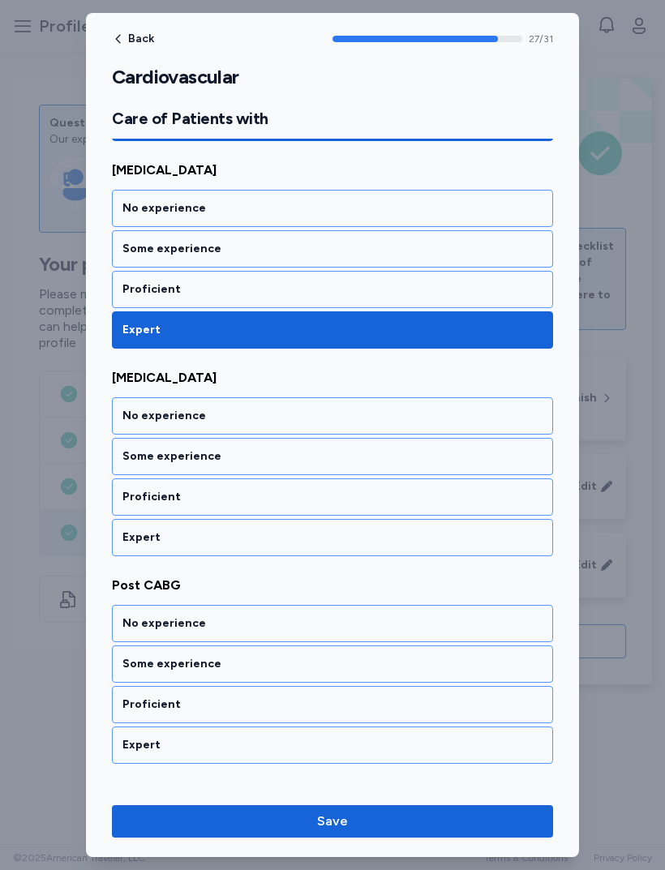
click at [335, 550] on div "Expert" at bounding box center [332, 537] width 441 height 37
click at [340, 536] on div "Expert" at bounding box center [332, 537] width 420 height 16
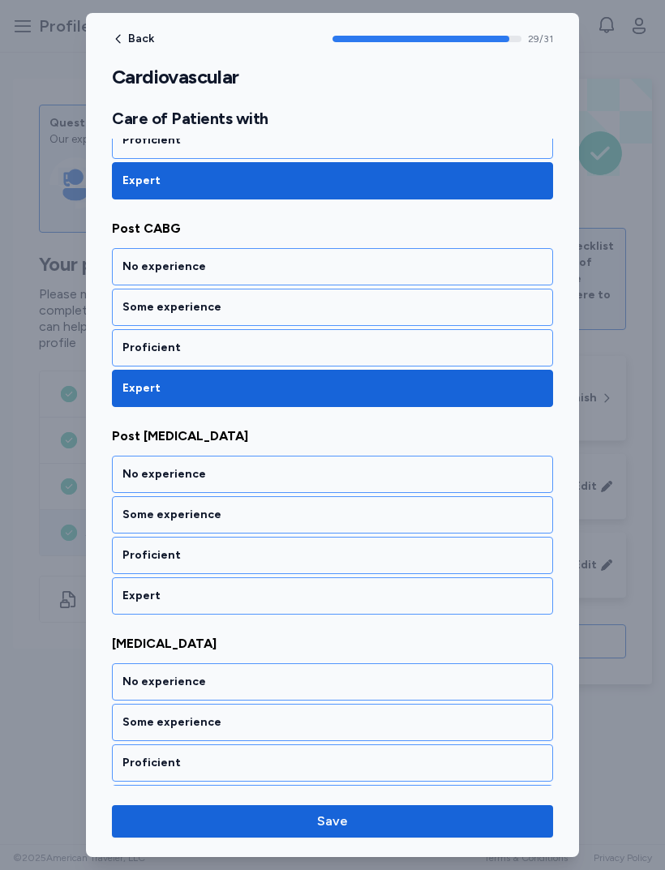
scroll to position [6129, 0]
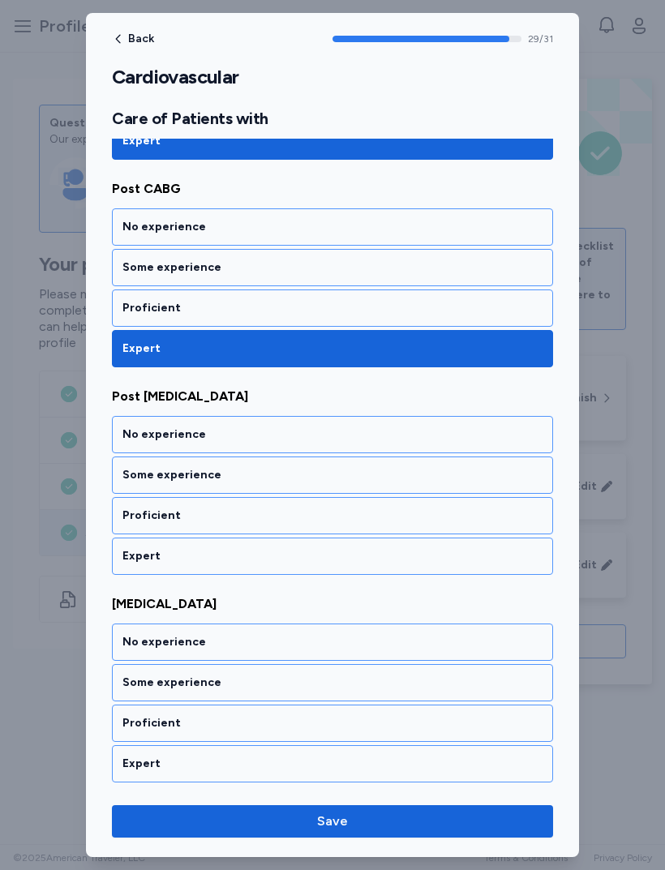
click at [335, 554] on div "Expert" at bounding box center [332, 556] width 420 height 16
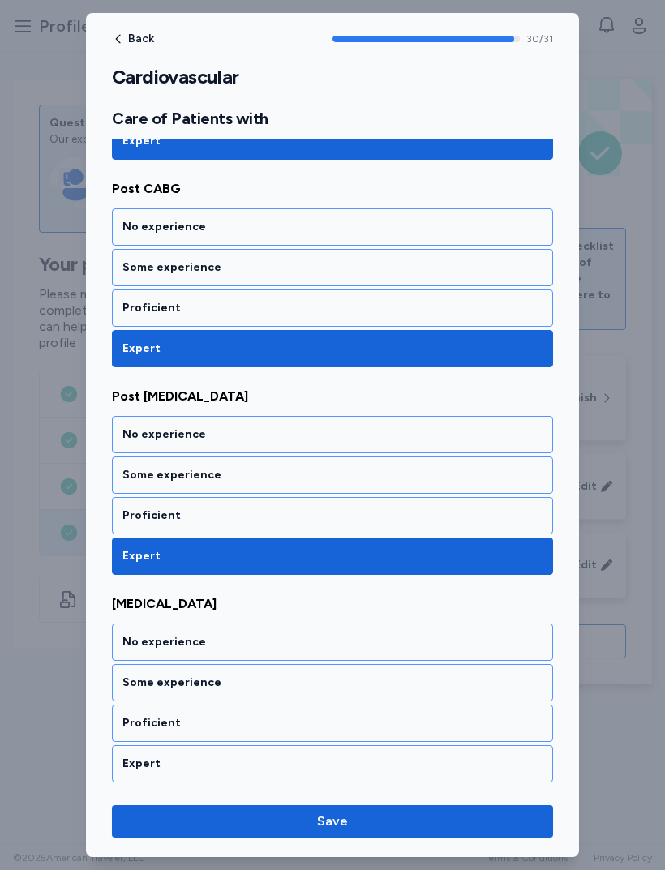
click at [332, 775] on div "Expert" at bounding box center [332, 763] width 441 height 37
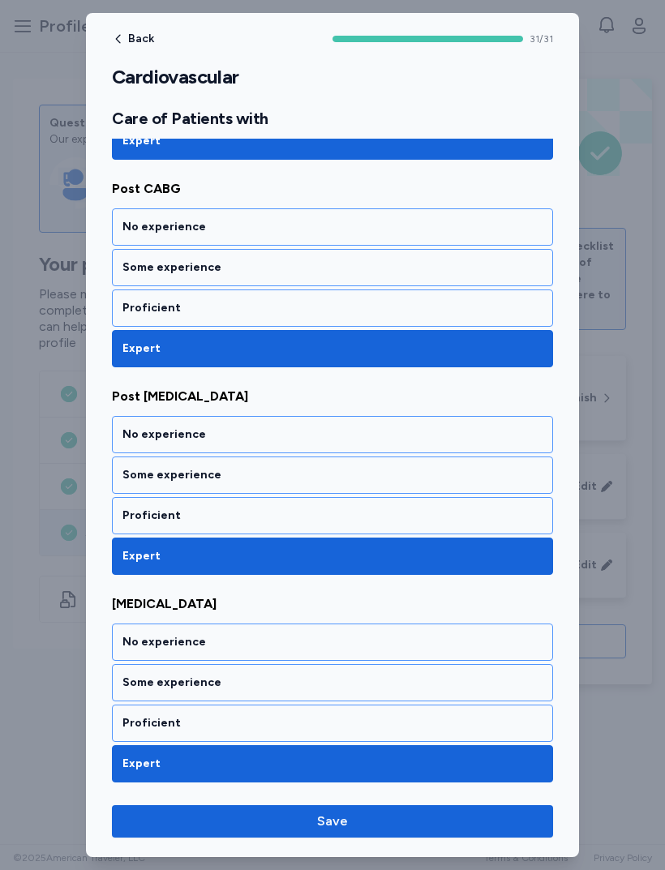
click at [384, 827] on span "Save" at bounding box center [332, 821] width 415 height 19
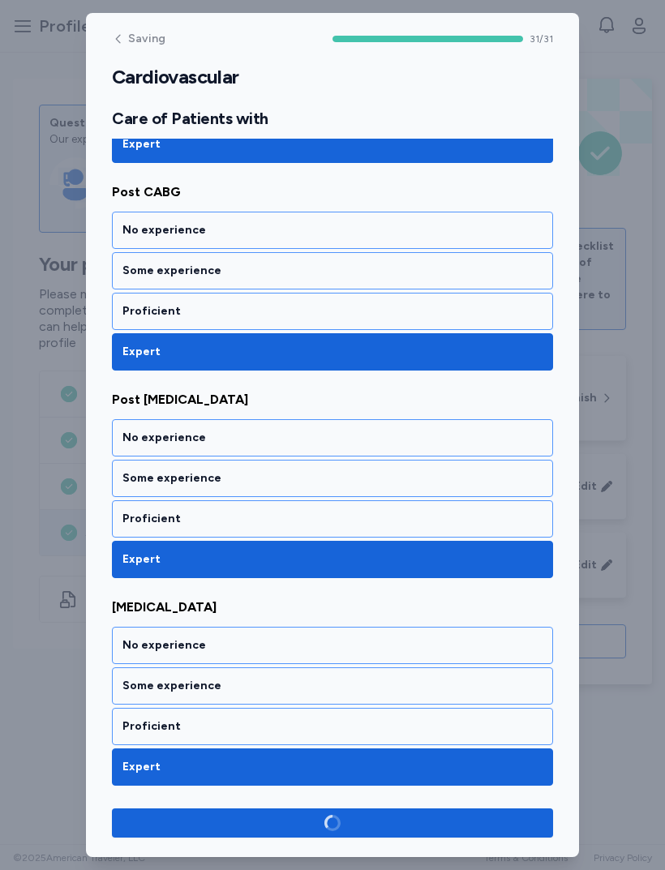
scroll to position [6126, 0]
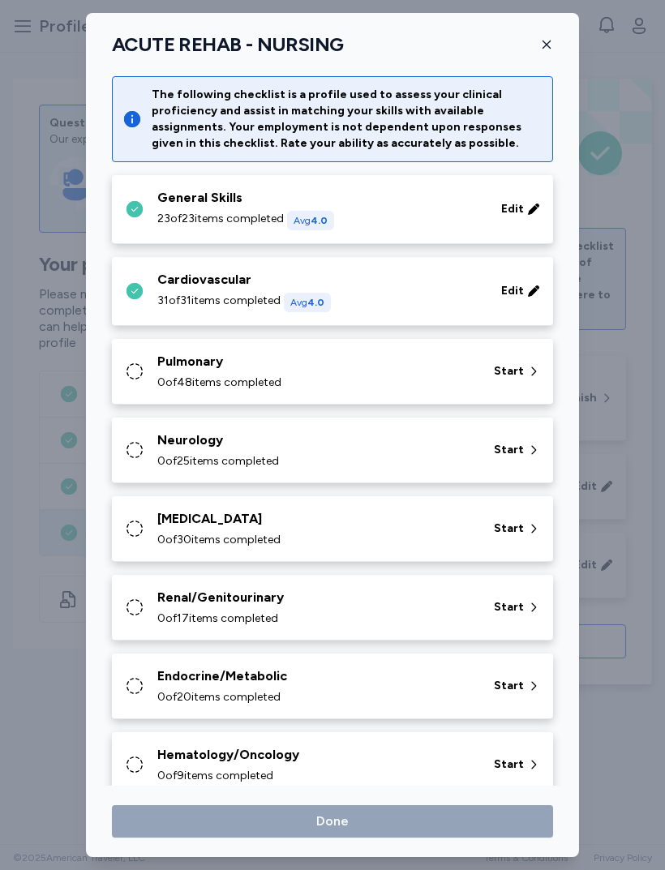
click at [401, 366] on div "Pulmonary" at bounding box center [315, 361] width 317 height 19
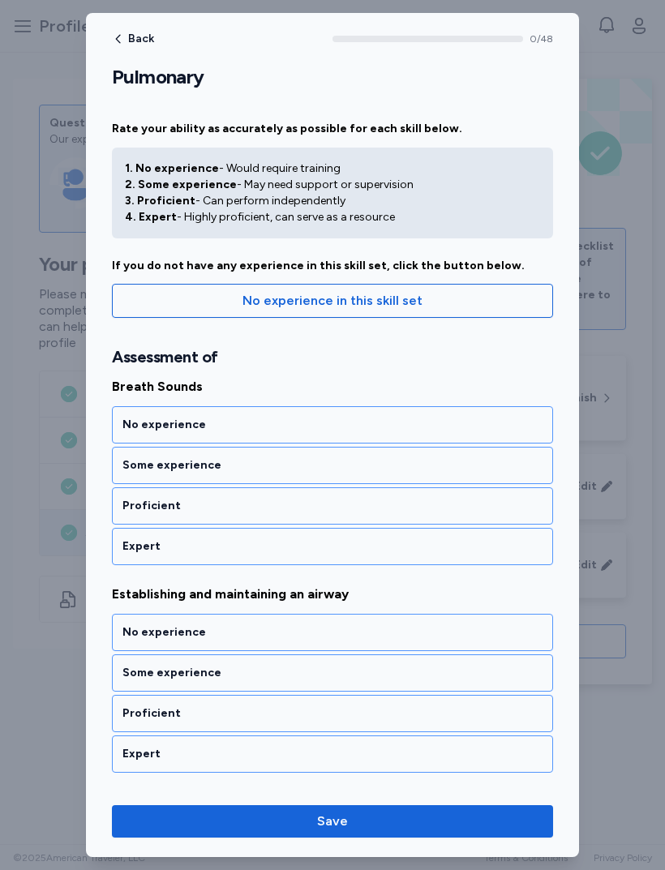
click at [331, 534] on div "Expert" at bounding box center [332, 546] width 441 height 37
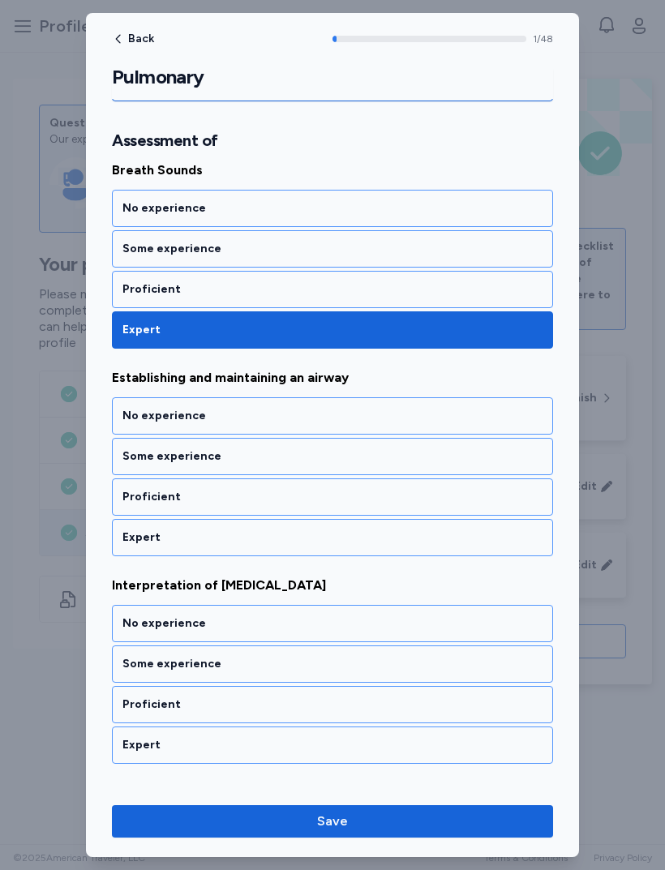
click at [328, 541] on div "Expert" at bounding box center [332, 537] width 420 height 16
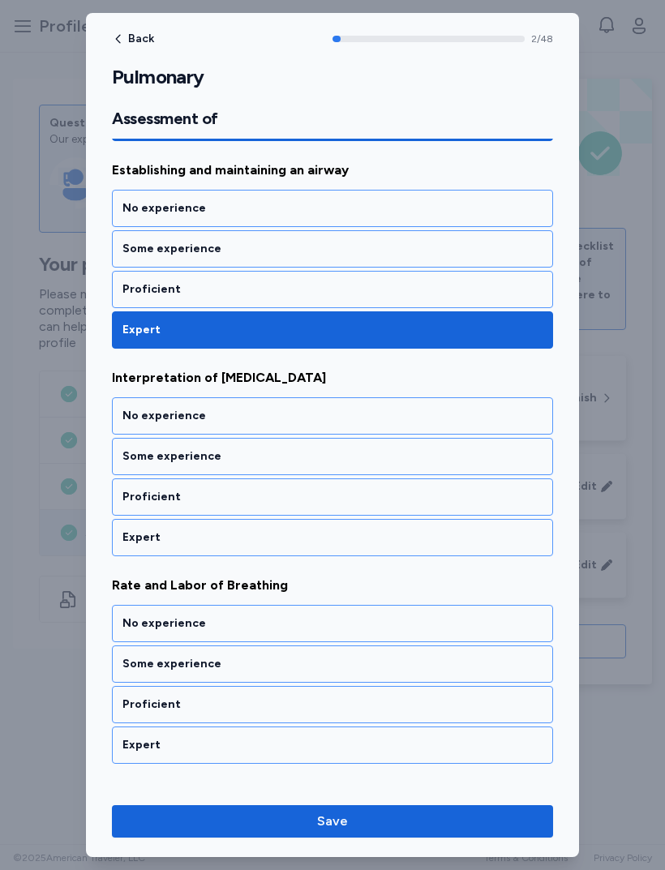
click at [331, 538] on div "Expert" at bounding box center [332, 537] width 420 height 16
click at [334, 535] on div "Expert" at bounding box center [332, 537] width 420 height 16
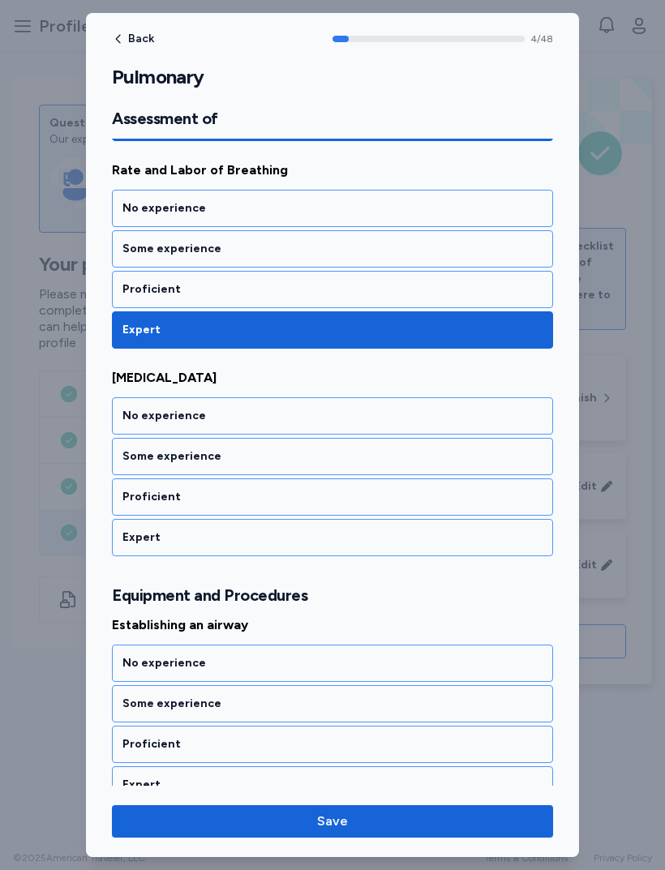
click at [328, 545] on div "Expert" at bounding box center [332, 537] width 420 height 16
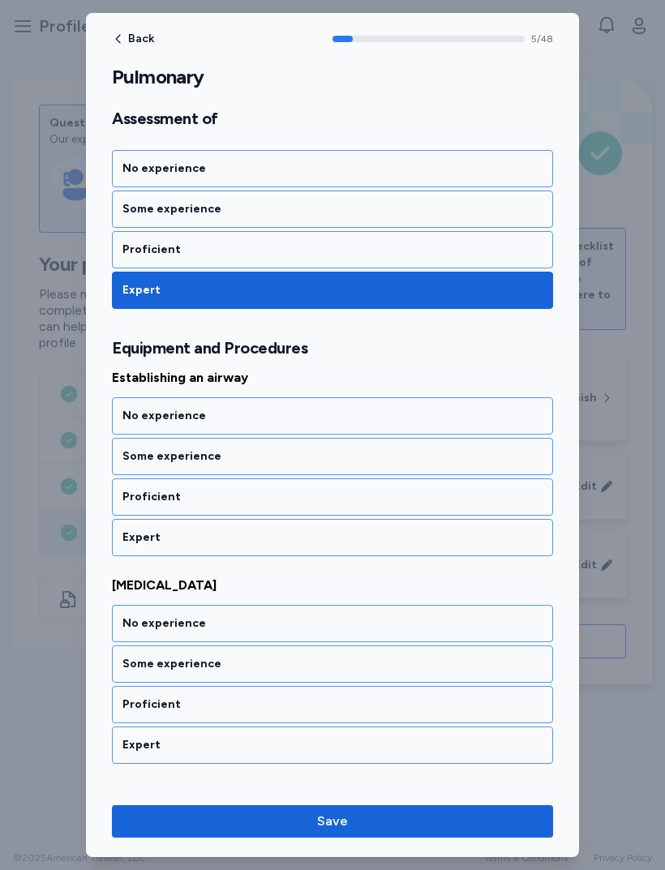
click at [328, 532] on div "Expert" at bounding box center [332, 537] width 420 height 16
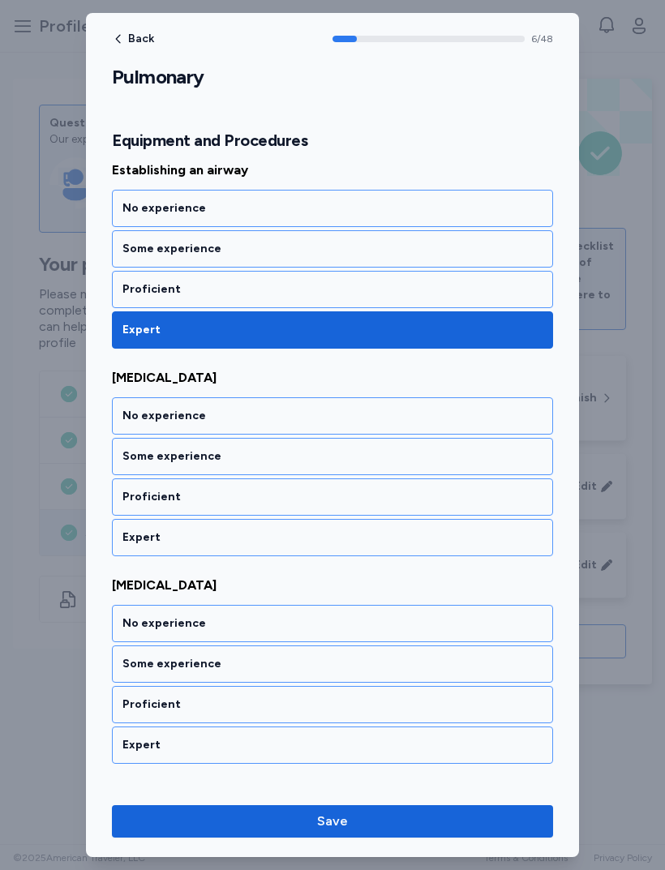
click at [322, 529] on div "Expert" at bounding box center [332, 537] width 441 height 37
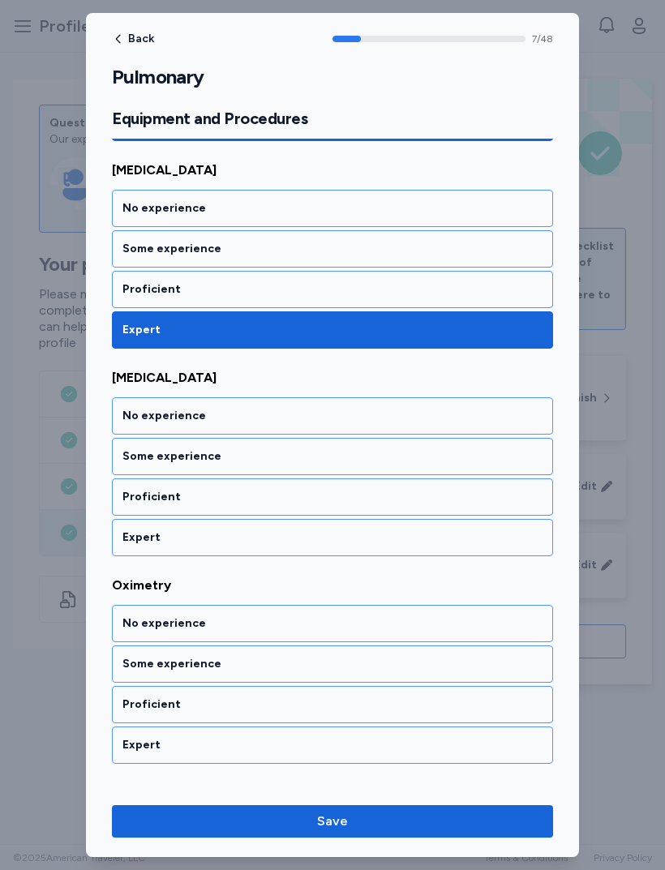
click at [328, 532] on div "Expert" at bounding box center [332, 537] width 420 height 16
click at [315, 543] on div "Expert" at bounding box center [332, 537] width 420 height 16
click at [317, 541] on div "Expert" at bounding box center [332, 537] width 420 height 16
click at [311, 548] on div "Expert" at bounding box center [332, 537] width 441 height 37
click at [318, 542] on div "Expert" at bounding box center [332, 537] width 420 height 16
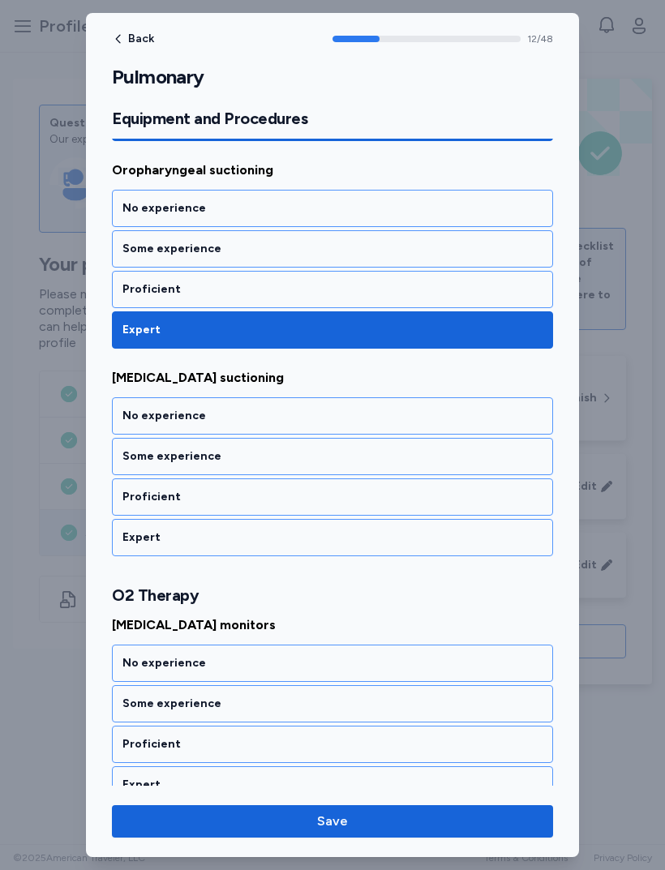
click at [321, 534] on div "Expert" at bounding box center [332, 537] width 420 height 16
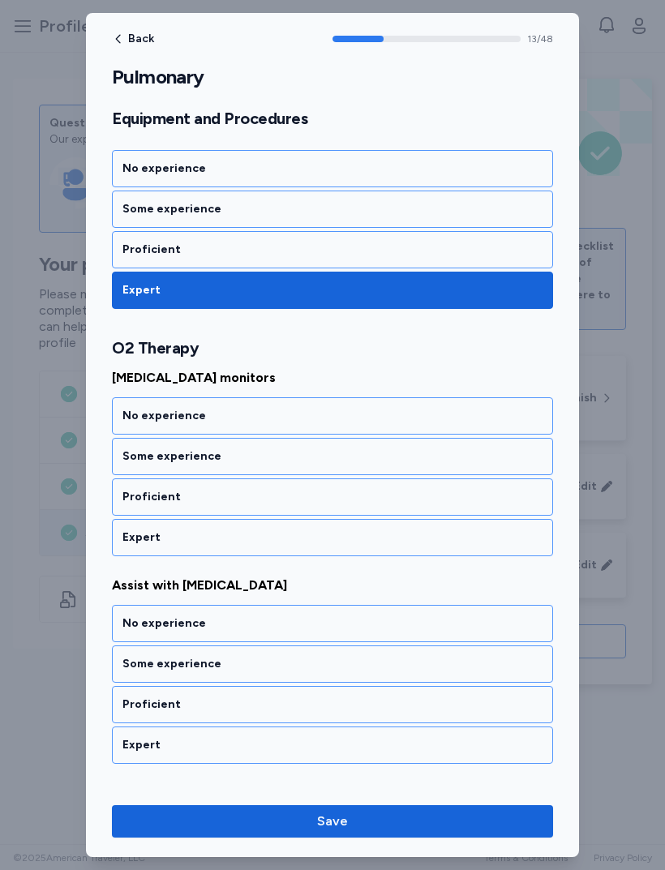
click at [317, 540] on div "Expert" at bounding box center [332, 537] width 420 height 16
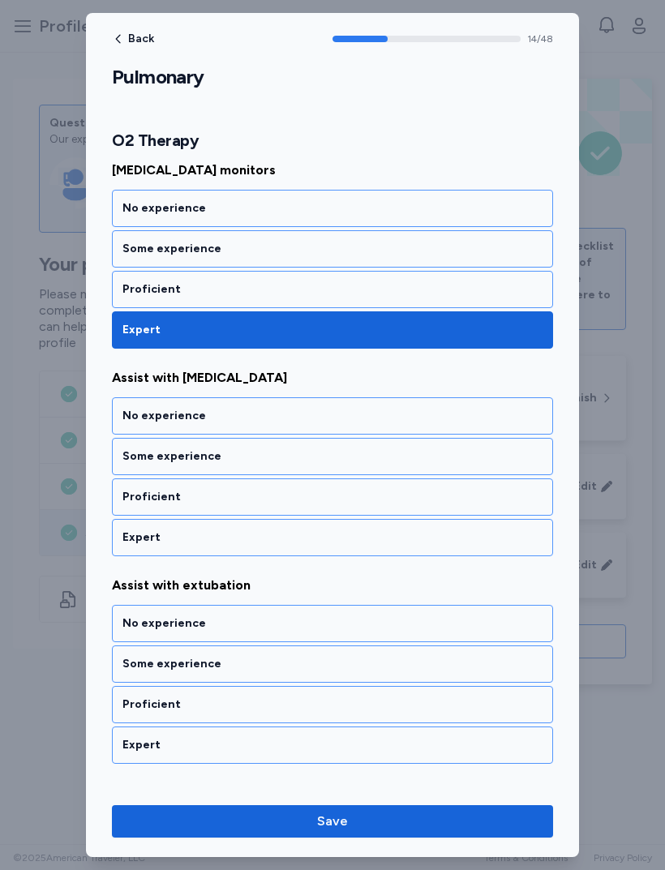
click at [305, 551] on div "Expert" at bounding box center [332, 537] width 441 height 37
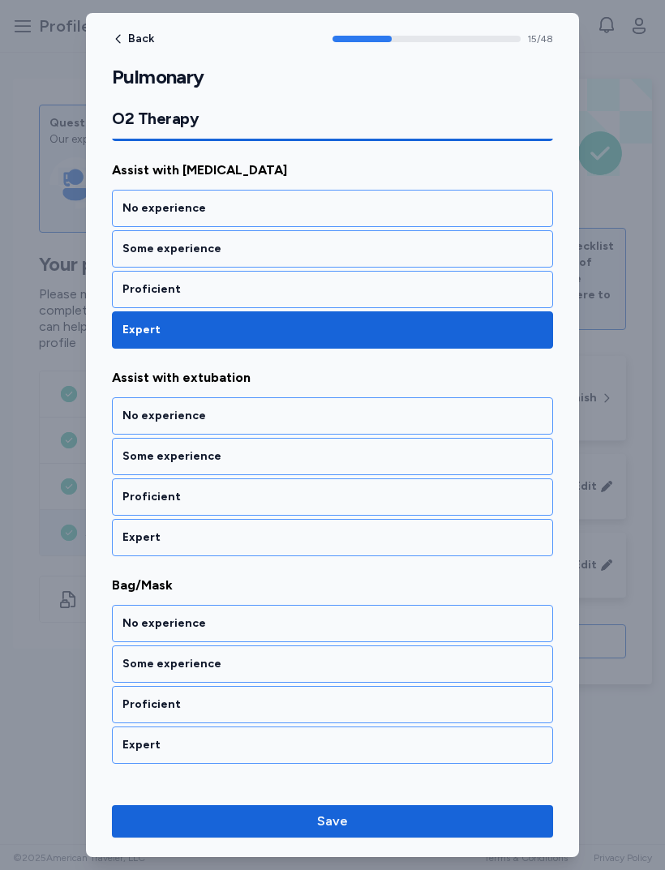
click at [312, 551] on div "Expert" at bounding box center [332, 537] width 441 height 37
click at [315, 542] on div "Expert" at bounding box center [332, 537] width 420 height 16
click at [312, 549] on div "Expert" at bounding box center [332, 537] width 441 height 37
click at [306, 546] on div "Expert" at bounding box center [332, 537] width 441 height 37
click at [310, 539] on div "Expert" at bounding box center [332, 537] width 420 height 16
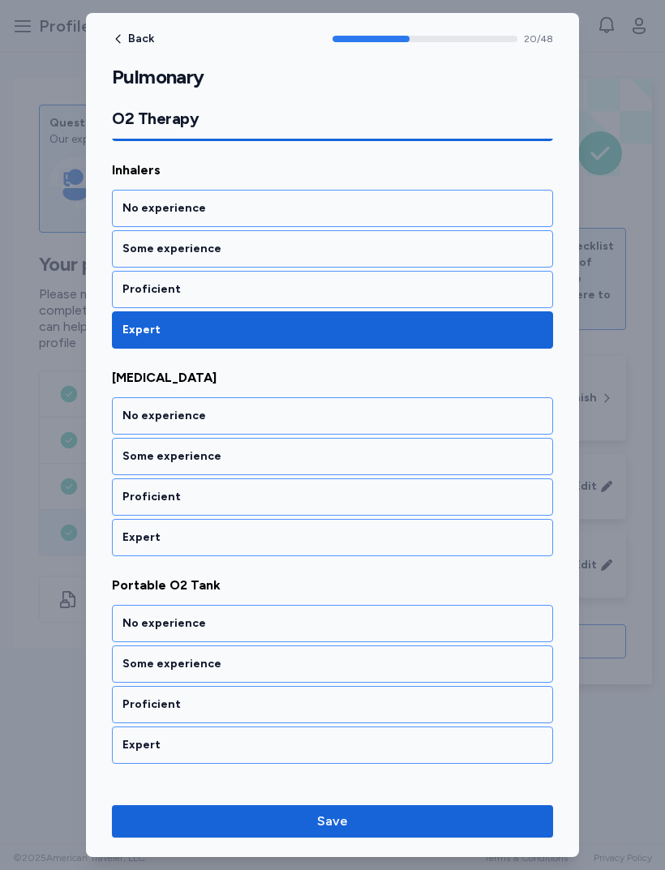
click at [307, 534] on div "Expert" at bounding box center [332, 537] width 420 height 16
click at [308, 540] on div "Expert" at bounding box center [332, 537] width 420 height 16
click at [297, 542] on div "Expert" at bounding box center [332, 537] width 420 height 16
click at [292, 542] on div "Expert" at bounding box center [332, 537] width 420 height 16
click at [293, 543] on div "Expert" at bounding box center [332, 537] width 420 height 16
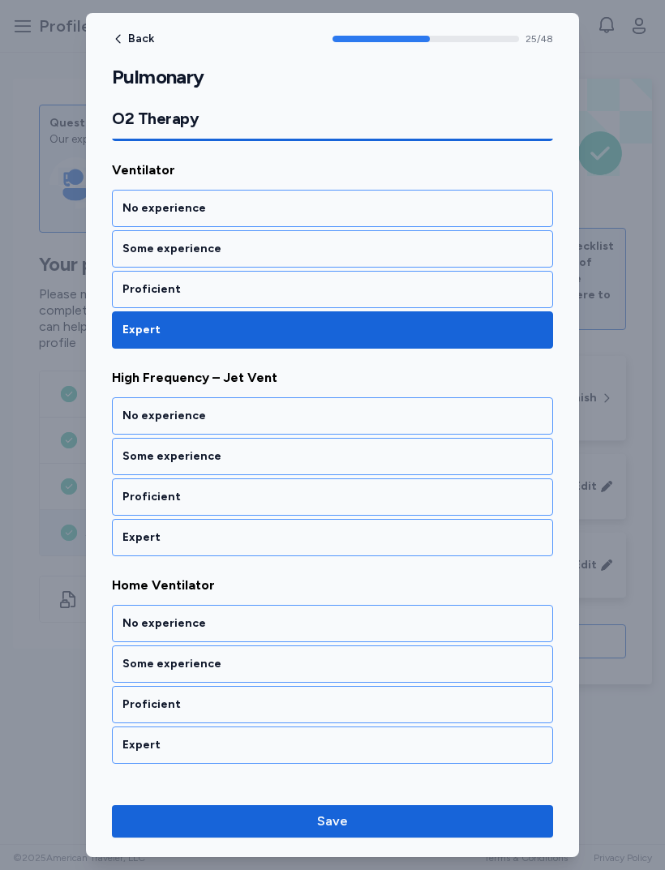
click at [291, 538] on div "Expert" at bounding box center [332, 537] width 420 height 16
click at [286, 544] on div "Expert" at bounding box center [332, 537] width 420 height 16
click at [291, 538] on div "Expert" at bounding box center [332, 537] width 420 height 16
click at [295, 538] on div "Expert" at bounding box center [332, 537] width 420 height 16
click at [305, 542] on div "Expert" at bounding box center [332, 537] width 420 height 16
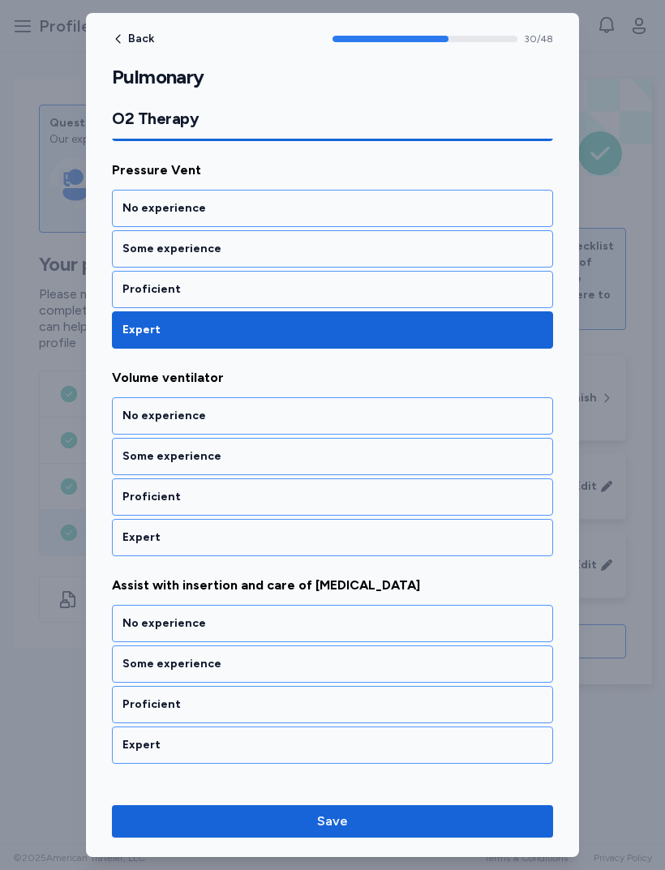
click at [306, 538] on div "Expert" at bounding box center [332, 537] width 420 height 16
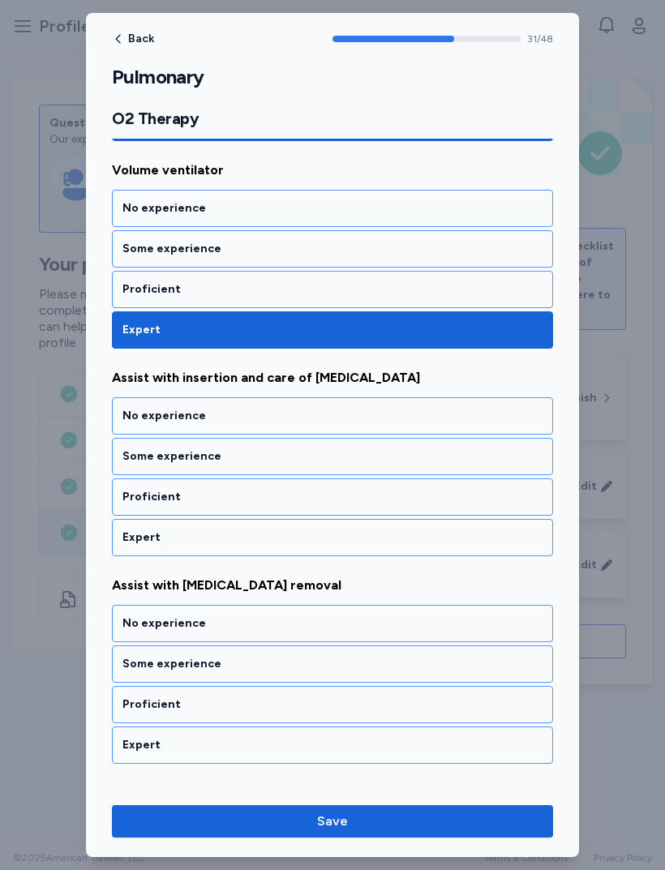
click at [307, 542] on div "Expert" at bounding box center [332, 537] width 420 height 16
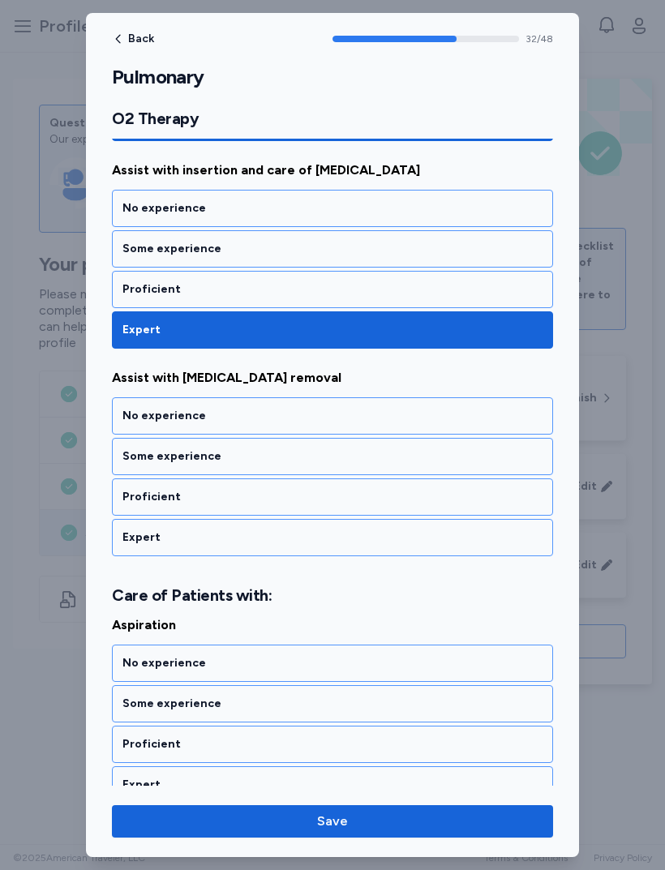
click at [308, 547] on div "Expert" at bounding box center [332, 537] width 441 height 37
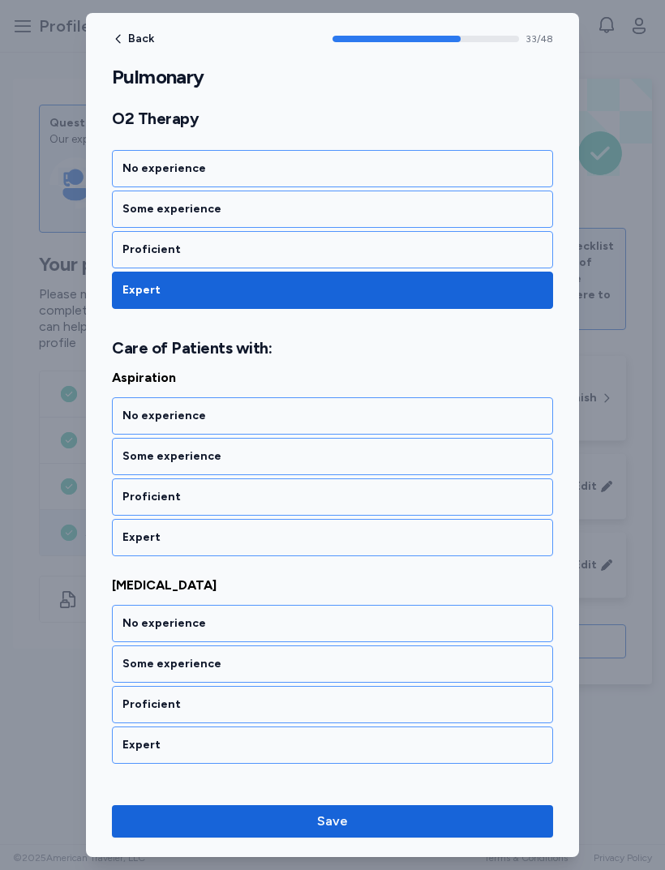
click at [302, 553] on div "Expert" at bounding box center [332, 537] width 441 height 37
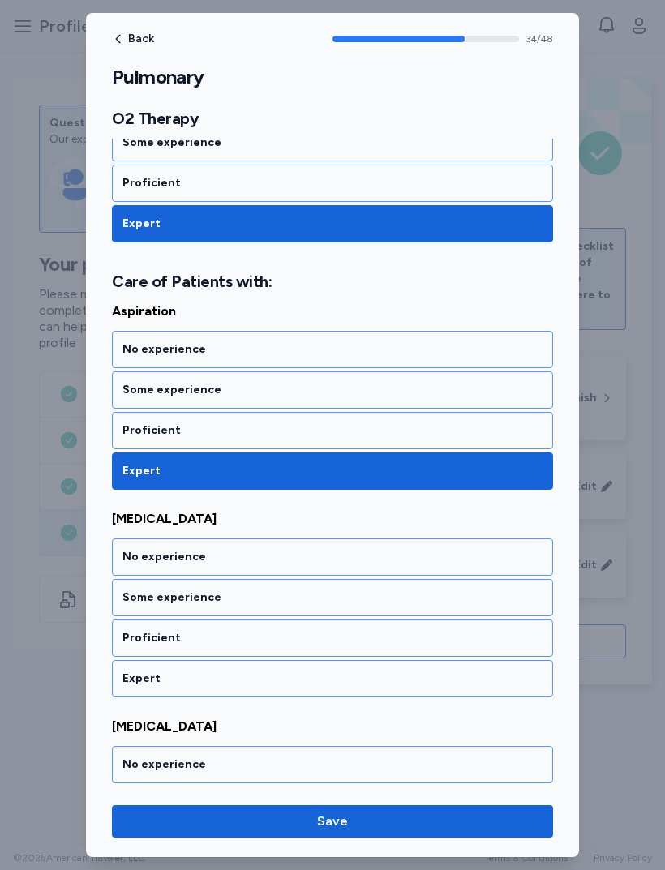
scroll to position [7044, 0]
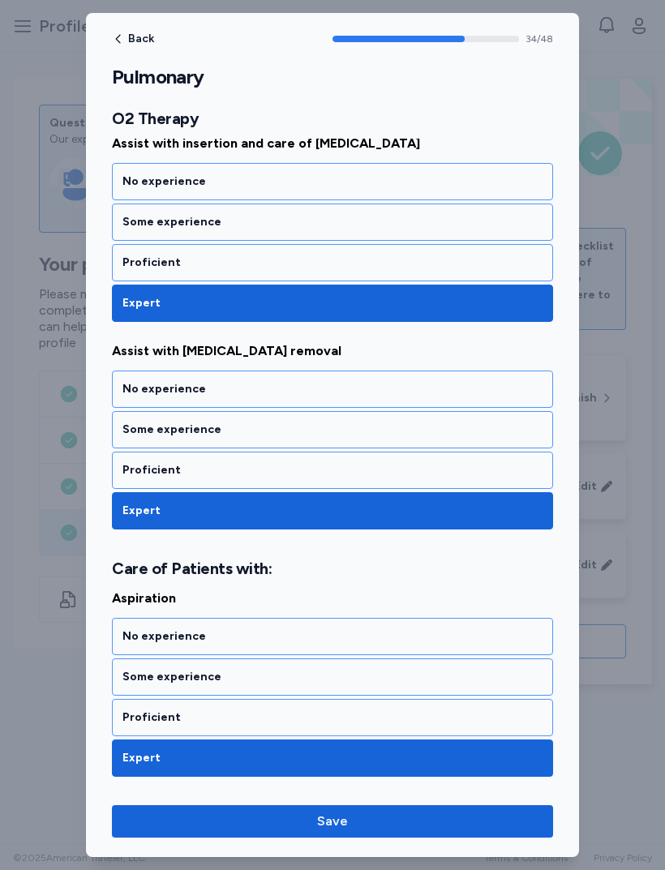
click at [402, 462] on div "Proficient" at bounding box center [332, 470] width 420 height 16
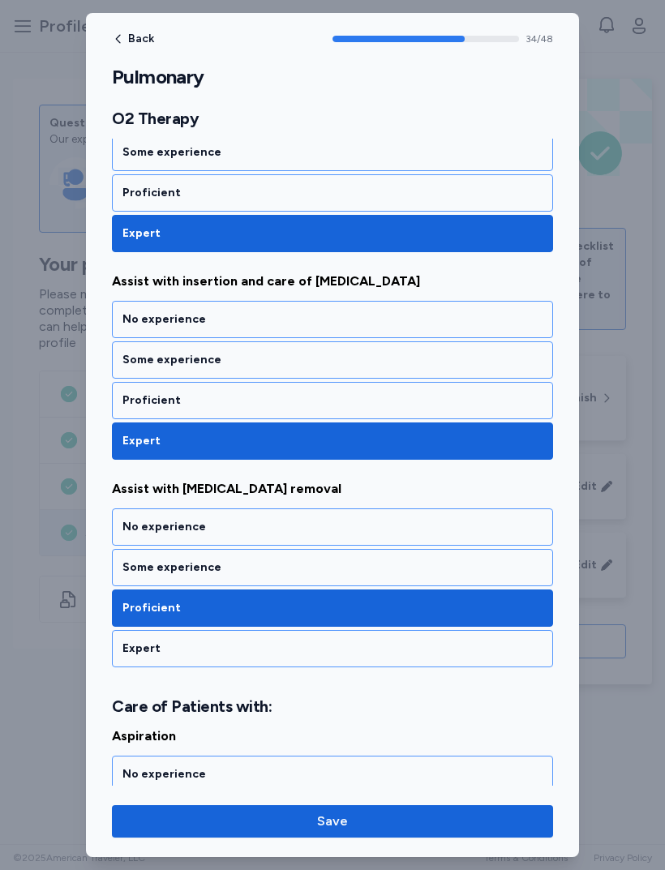
click at [426, 366] on div "Some experience" at bounding box center [332, 360] width 420 height 16
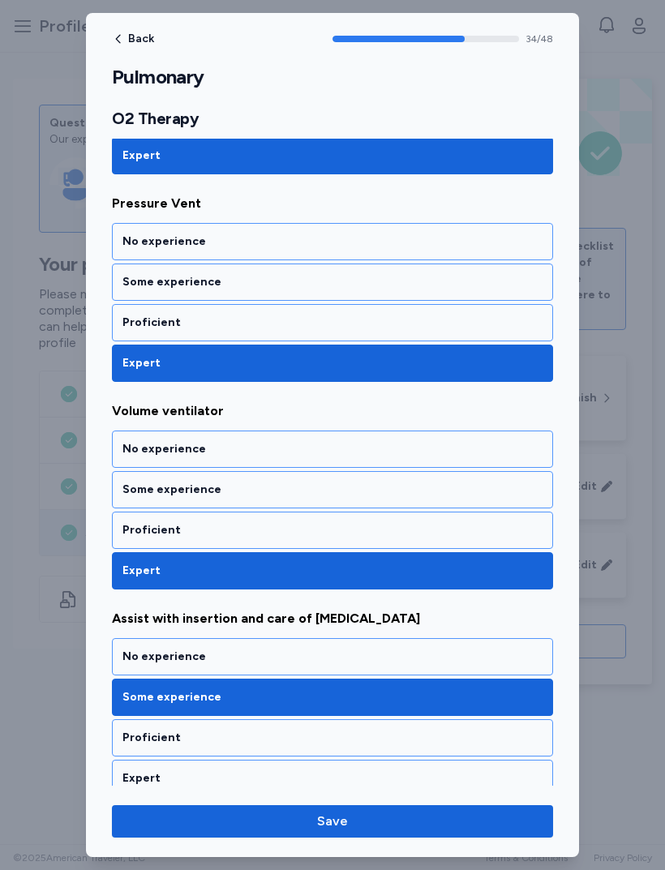
scroll to position [6282, 0]
click at [367, 524] on div "Proficient" at bounding box center [332, 530] width 420 height 16
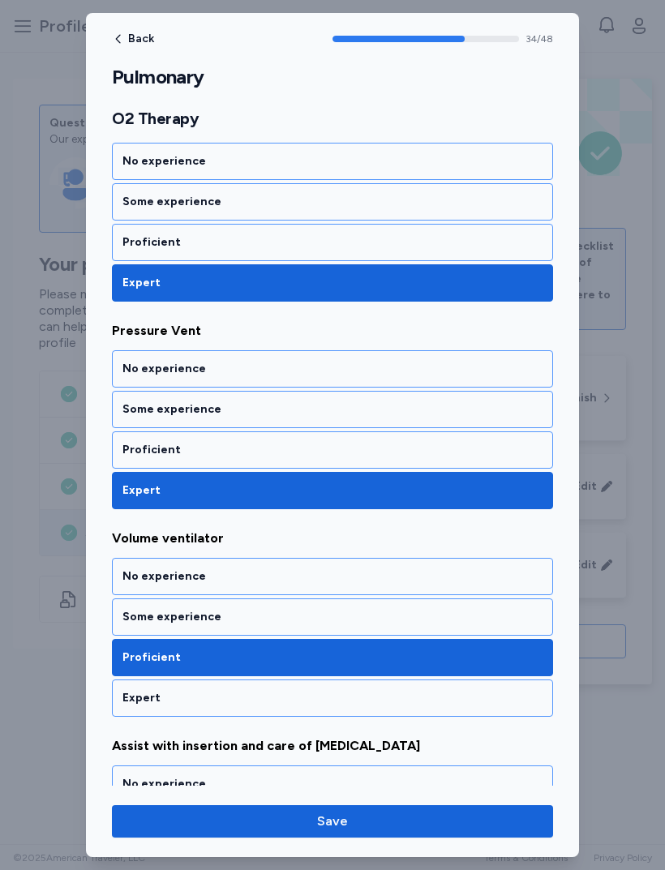
scroll to position [6155, 0]
click at [380, 452] on div "Proficient" at bounding box center [332, 450] width 420 height 16
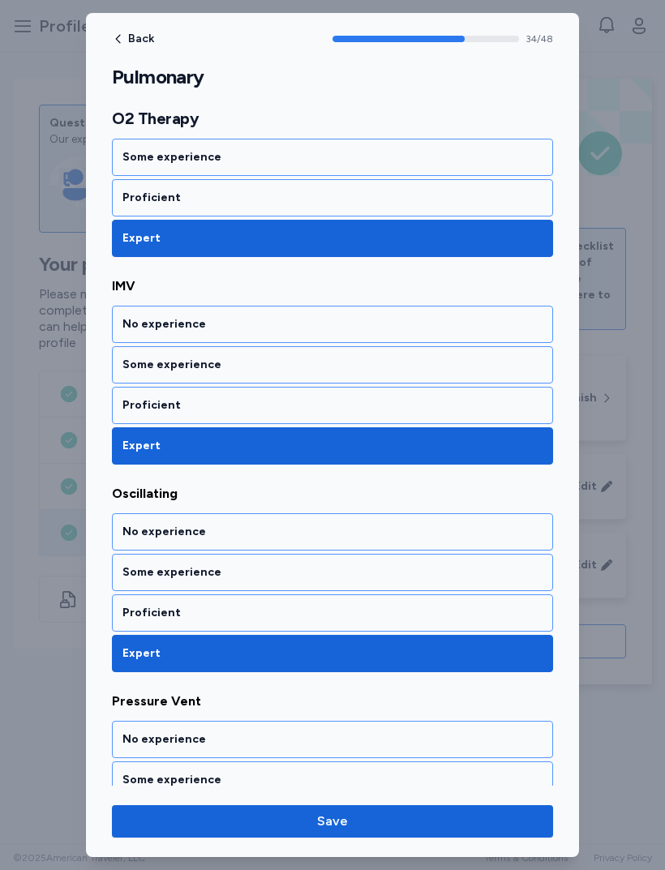
scroll to position [5783, 0]
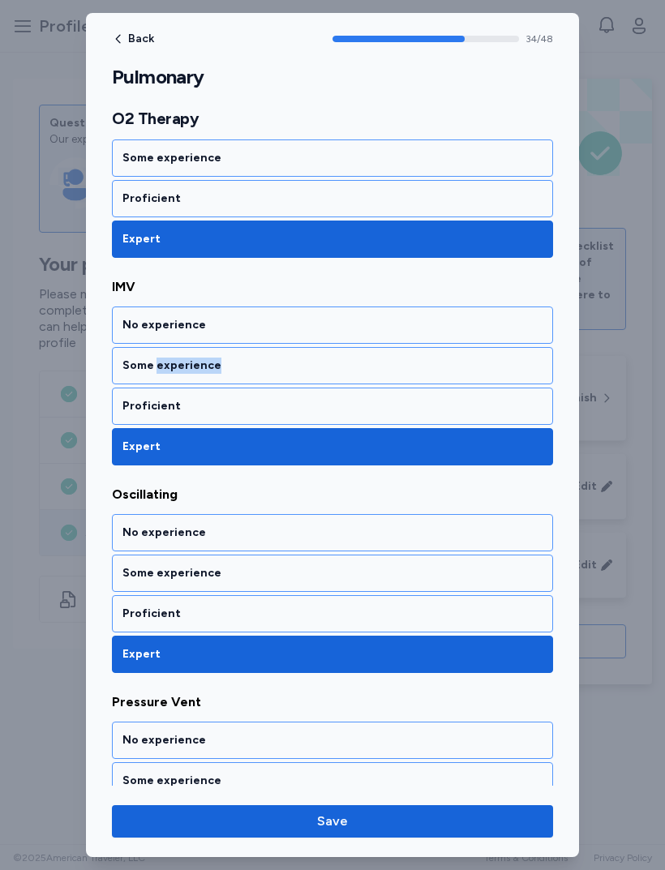
click at [388, 394] on div "Proficient" at bounding box center [332, 406] width 441 height 37
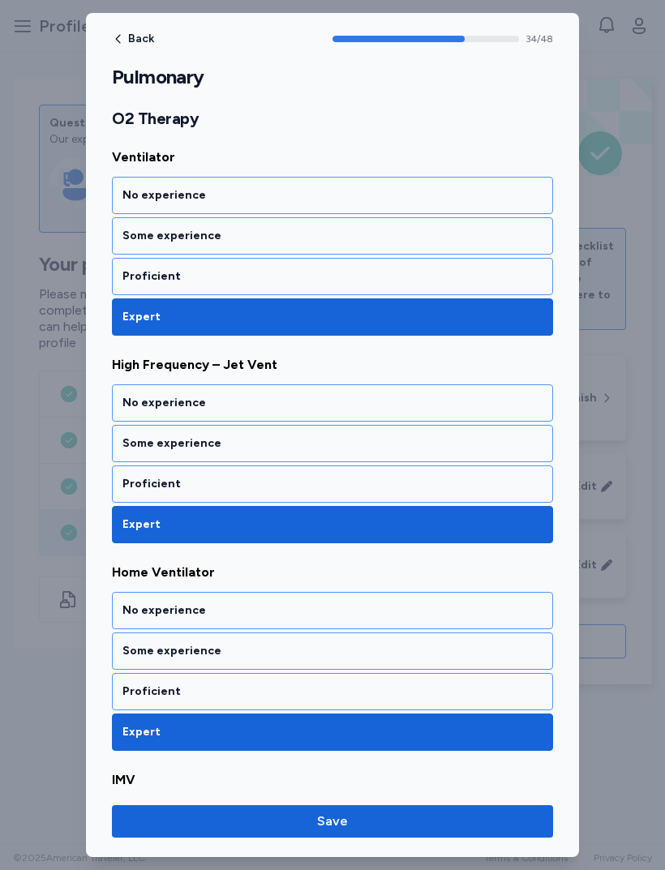
scroll to position [5280, 0]
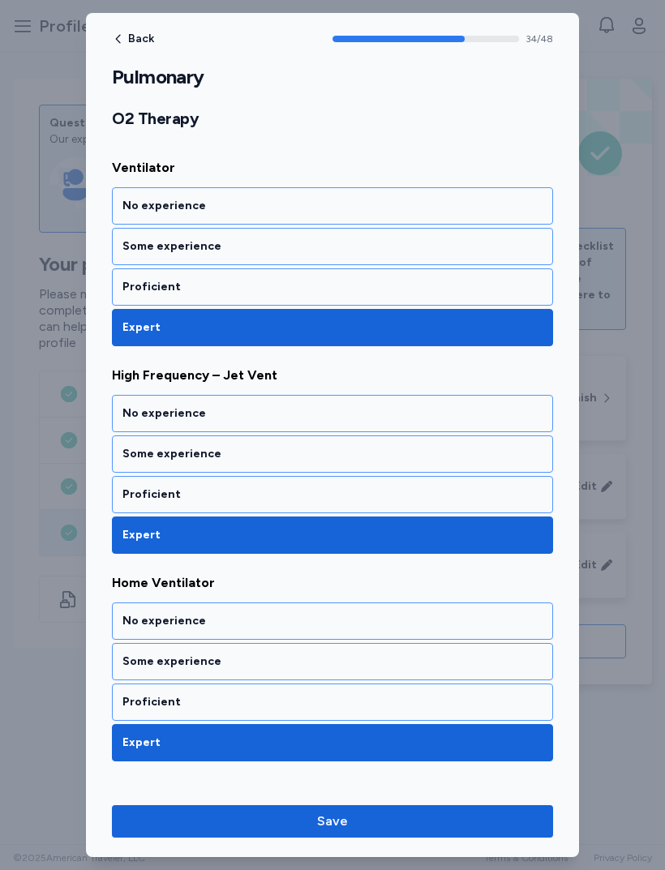
click at [337, 497] on div "Proficient" at bounding box center [332, 494] width 420 height 16
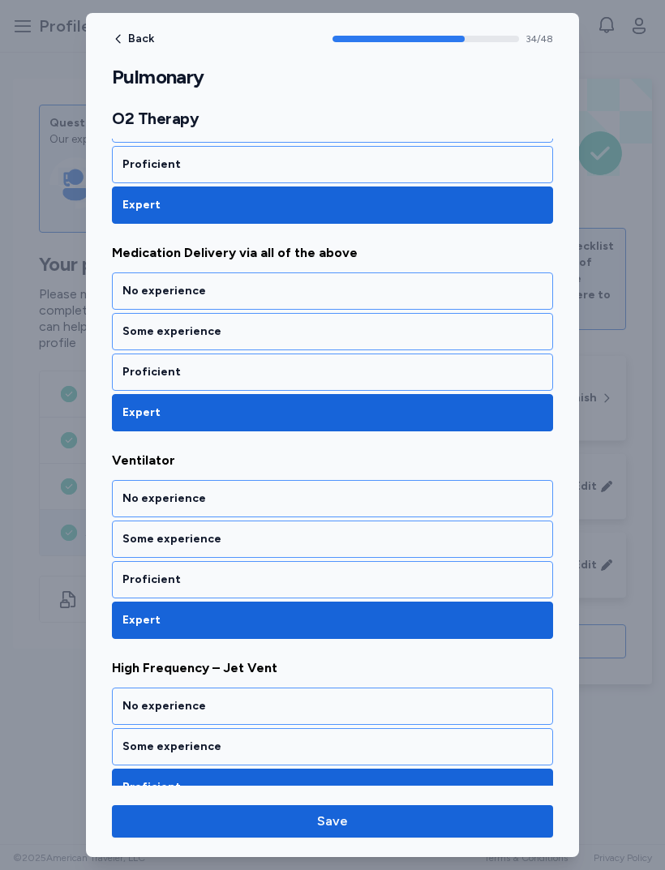
click at [285, 579] on div "Proficient" at bounding box center [332, 580] width 420 height 16
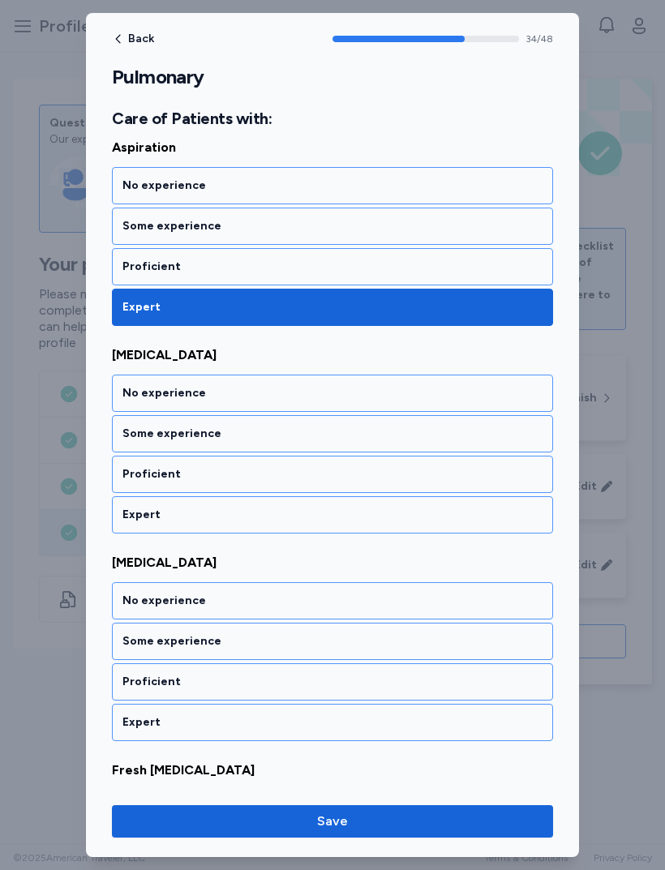
click at [378, 520] on div "Expert" at bounding box center [332, 515] width 420 height 16
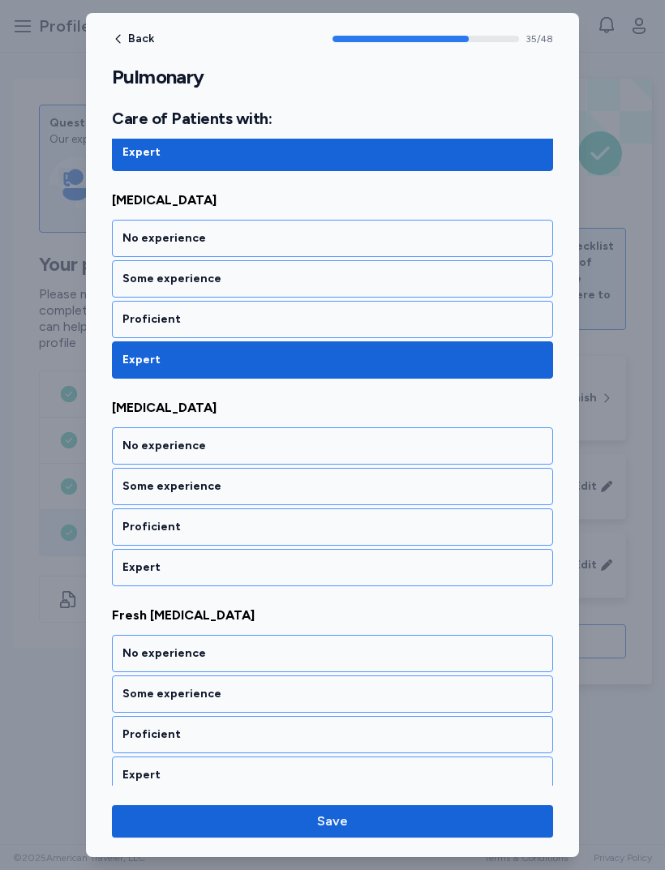
scroll to position [7393, 0]
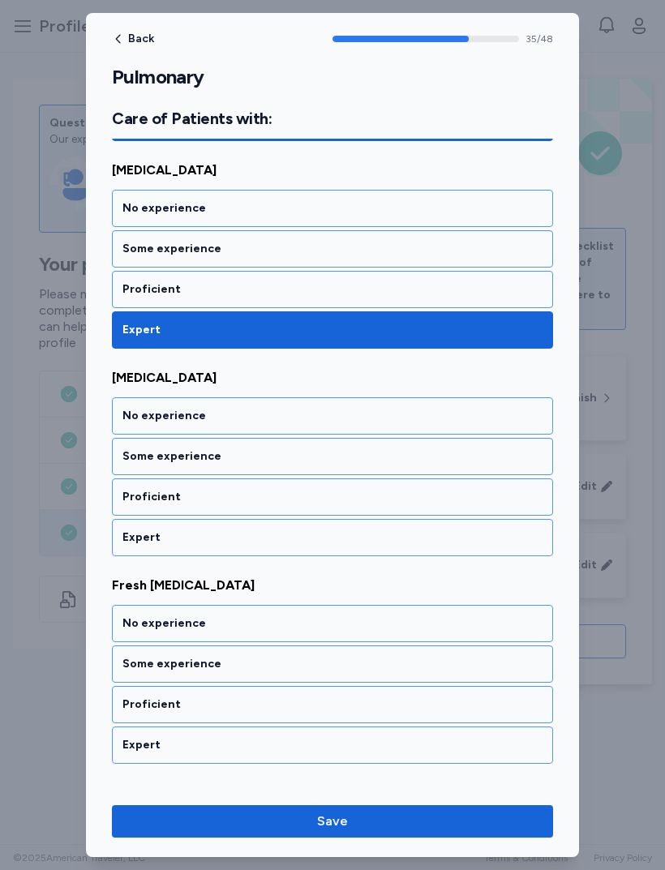
click at [355, 552] on div "Expert" at bounding box center [332, 537] width 441 height 37
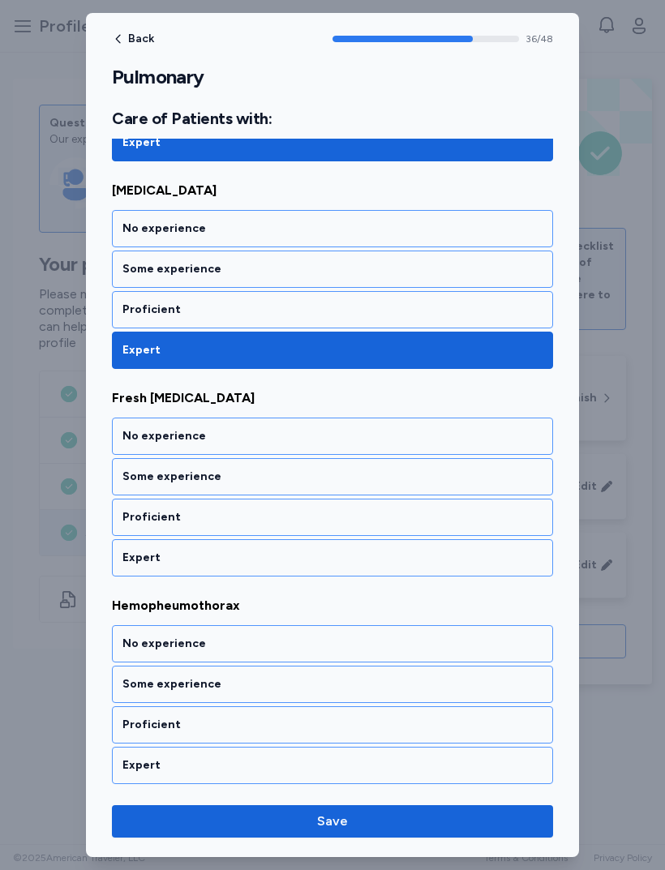
scroll to position [7600, 0]
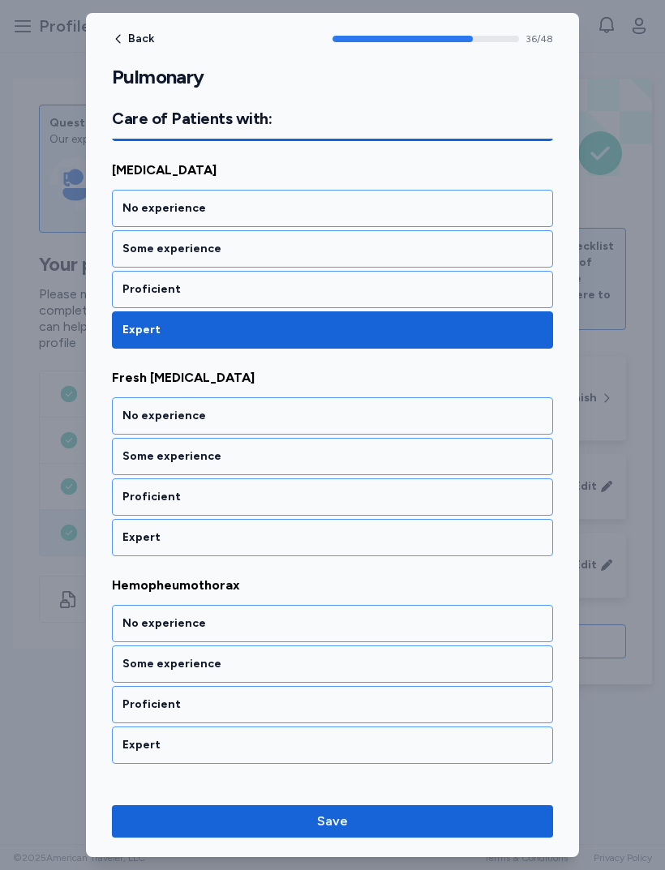
click at [349, 522] on div "Expert" at bounding box center [332, 537] width 441 height 37
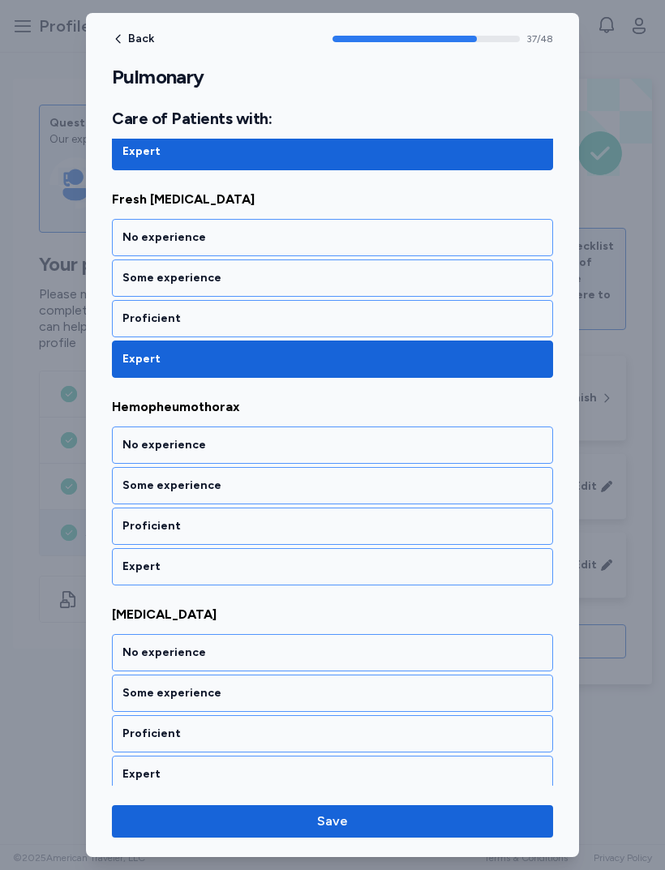
scroll to position [7808, 0]
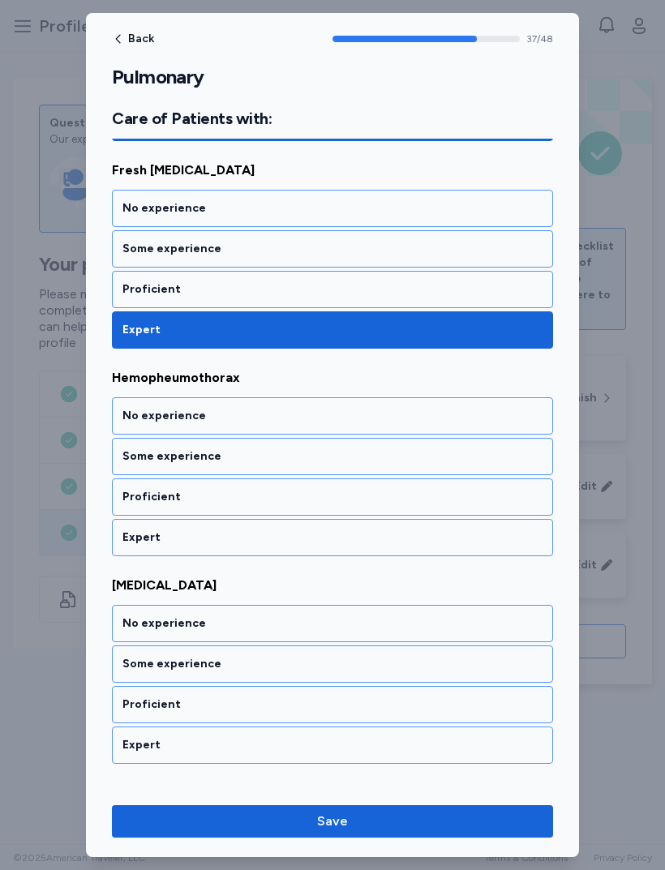
click at [353, 540] on div "Expert" at bounding box center [332, 537] width 420 height 16
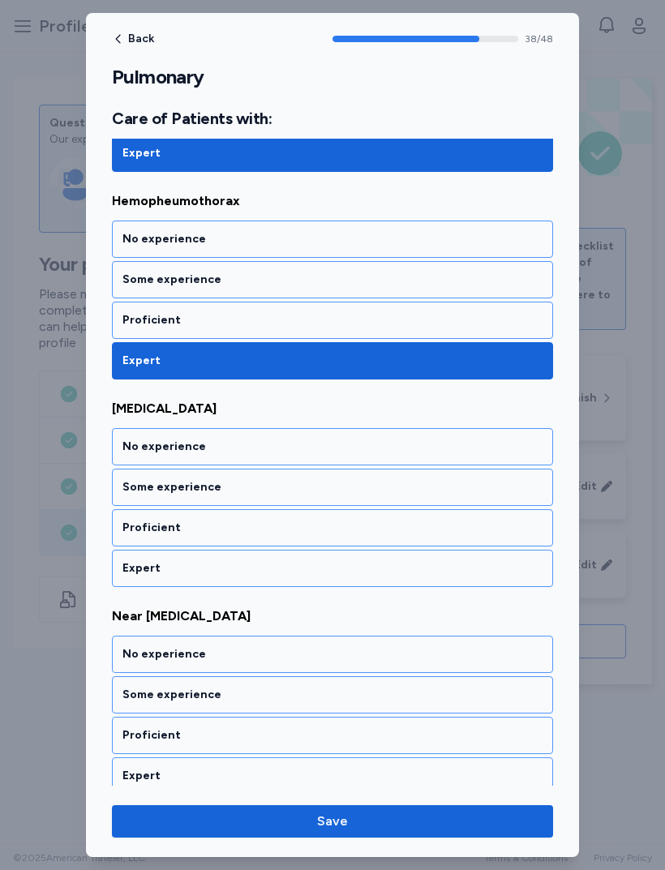
scroll to position [8016, 0]
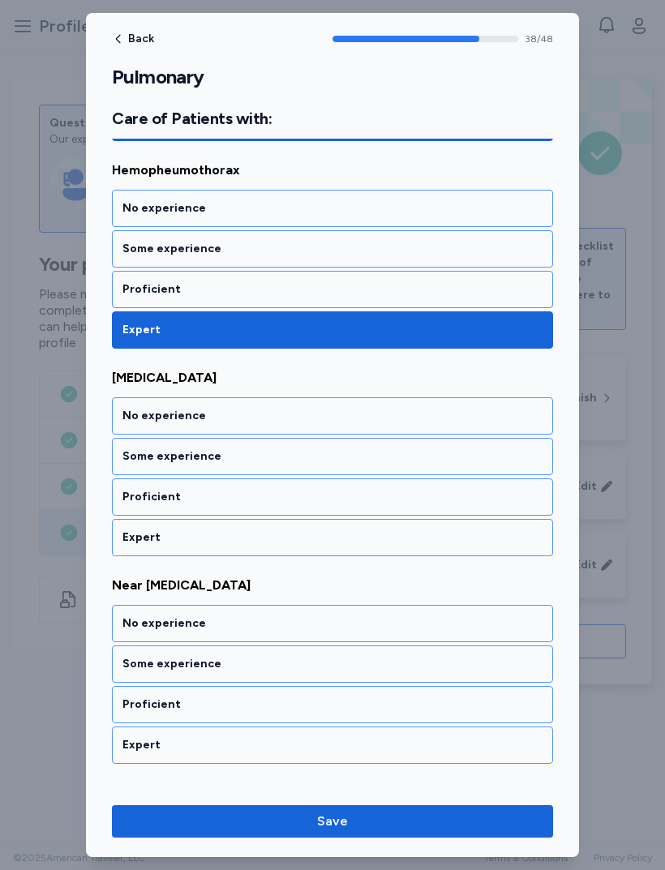
click at [353, 501] on div "Proficient" at bounding box center [332, 497] width 420 height 16
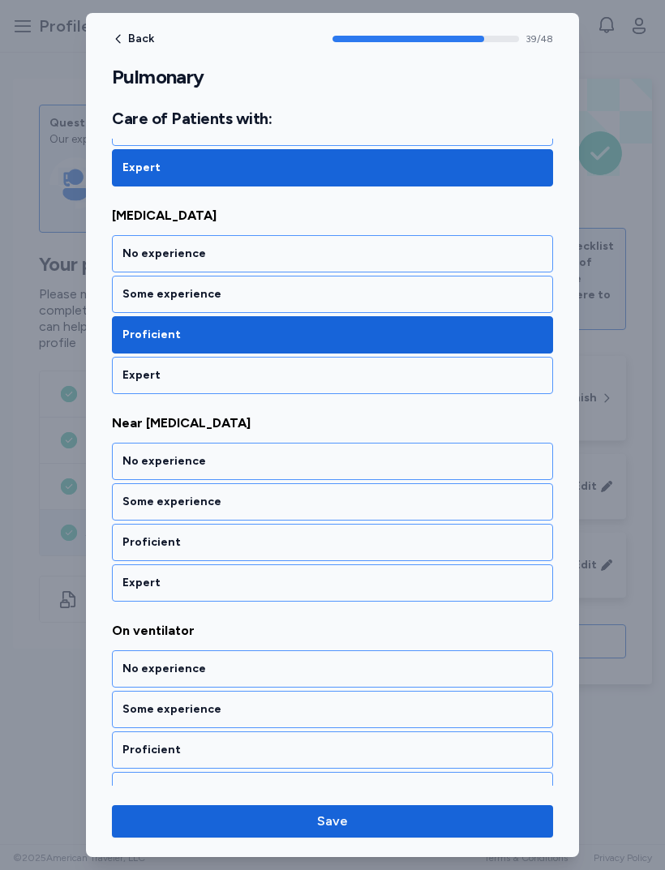
scroll to position [8223, 0]
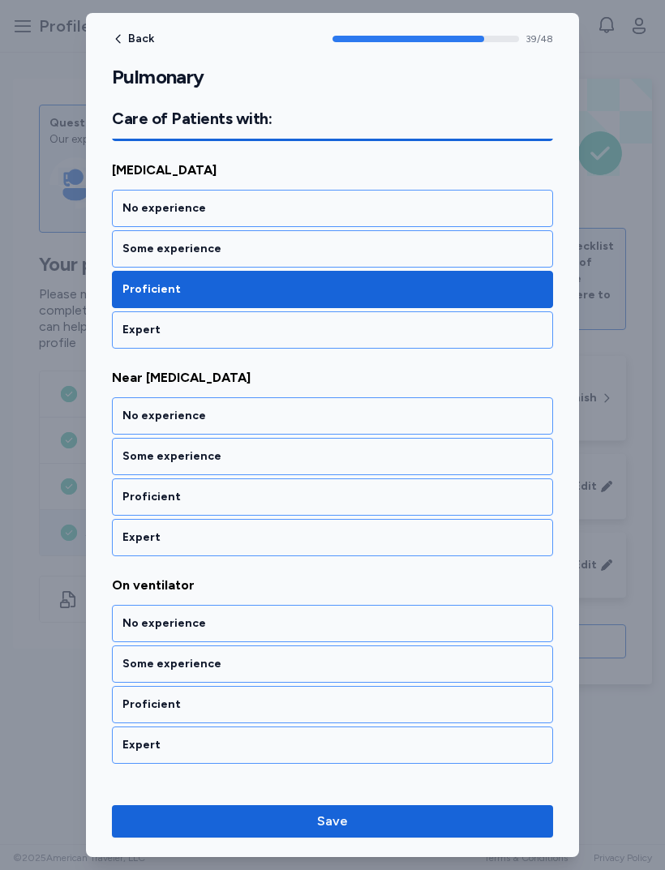
click at [346, 540] on div "Expert" at bounding box center [332, 537] width 420 height 16
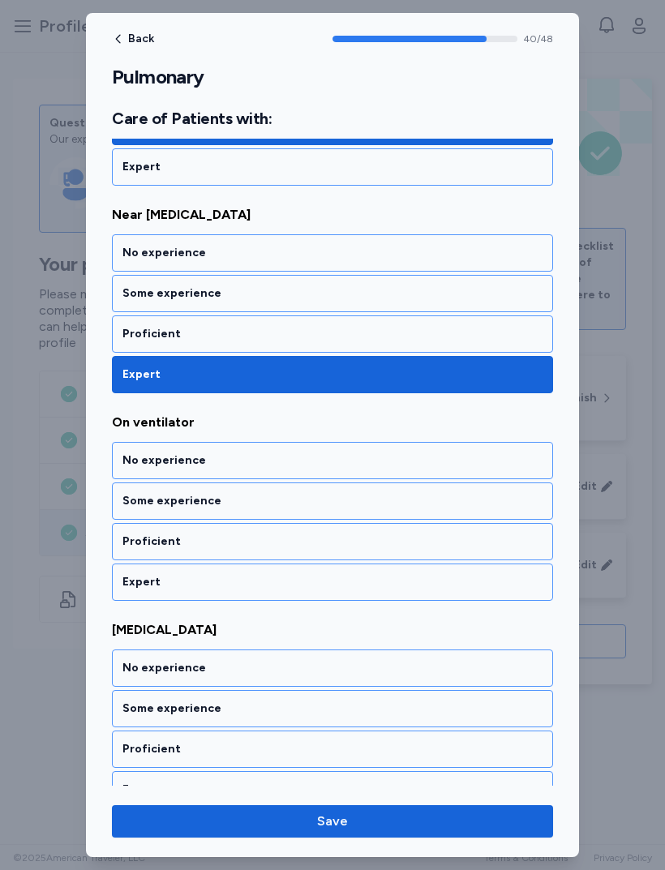
scroll to position [8431, 0]
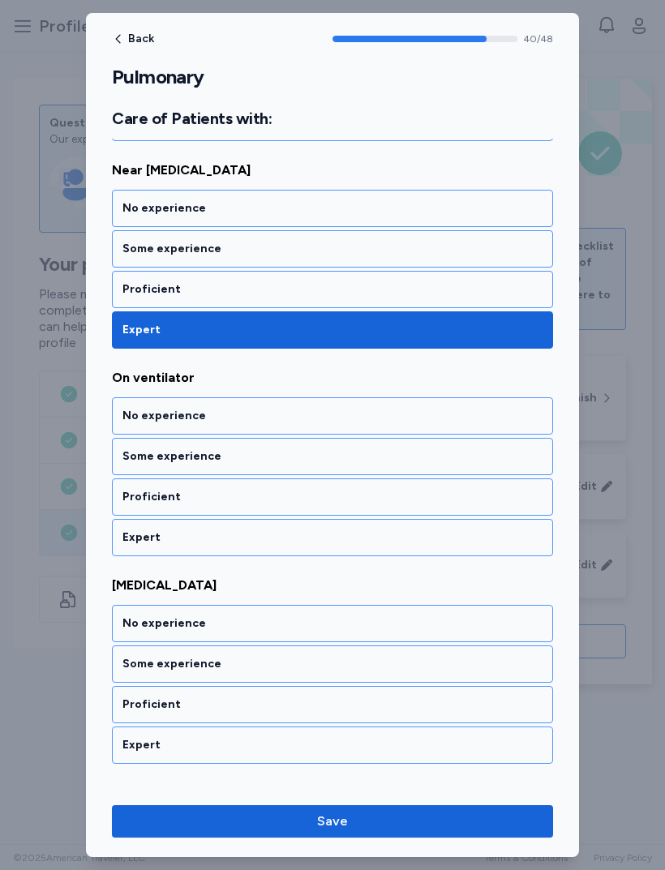
click at [353, 501] on div "Proficient" at bounding box center [332, 497] width 420 height 16
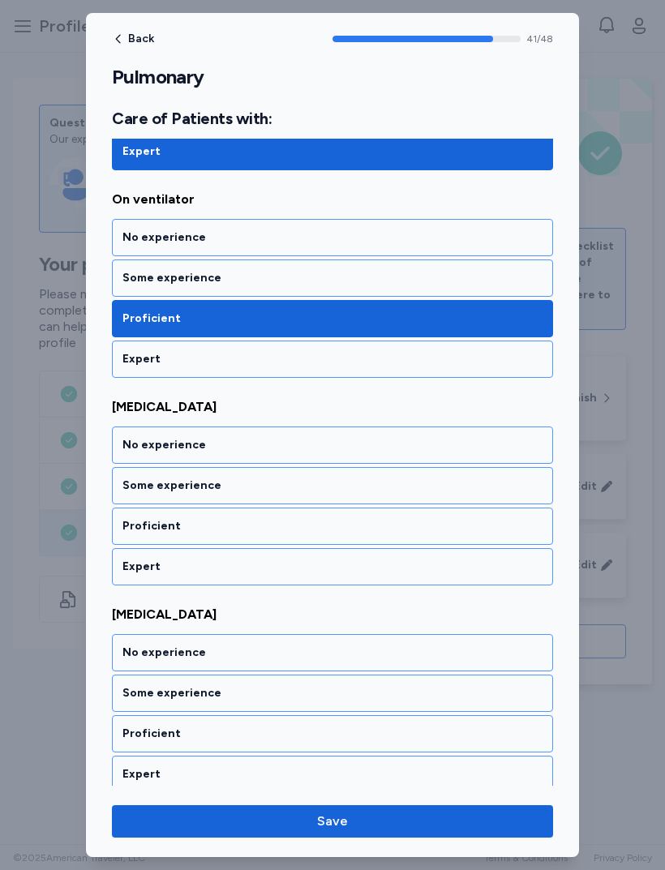
scroll to position [8638, 0]
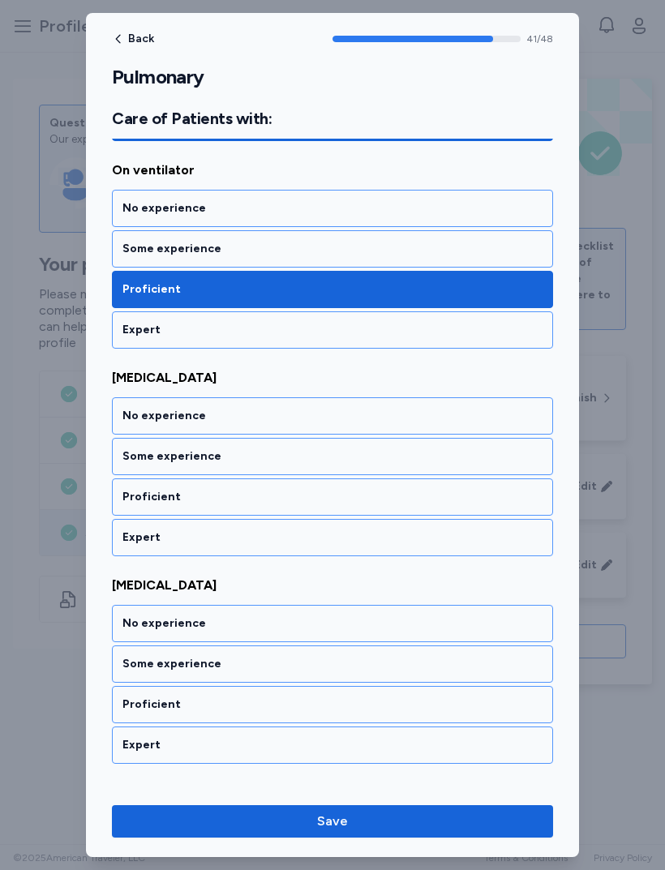
click at [341, 540] on div "Expert" at bounding box center [332, 537] width 420 height 16
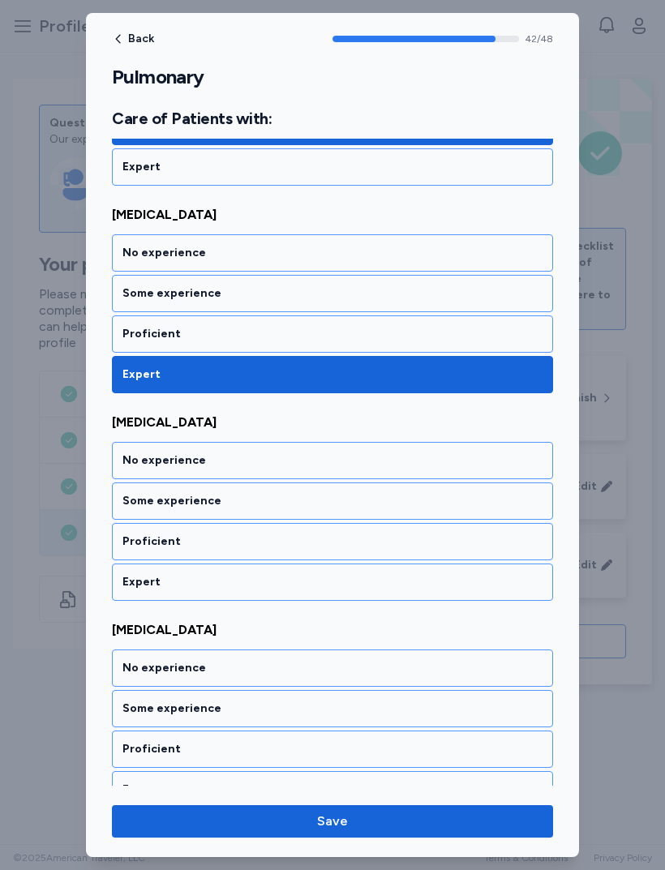
scroll to position [8846, 0]
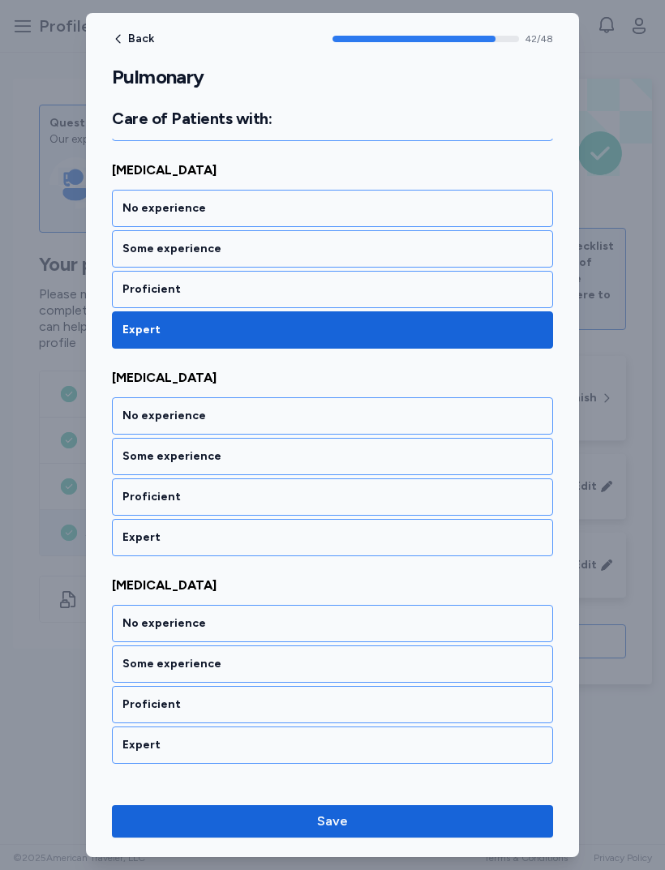
click at [349, 525] on div "Expert" at bounding box center [332, 537] width 441 height 37
click at [343, 533] on div "Expert" at bounding box center [332, 537] width 420 height 16
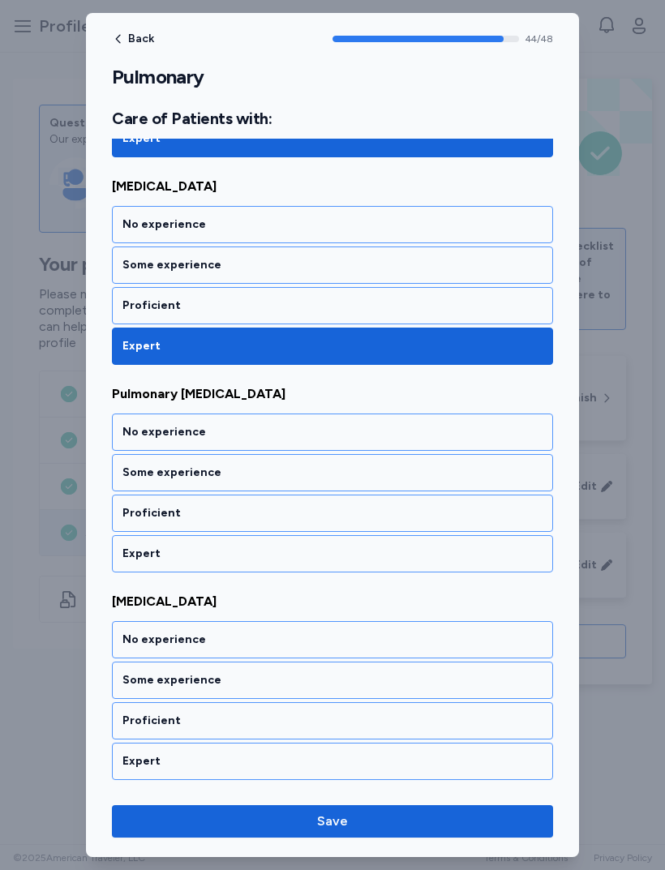
scroll to position [9261, 0]
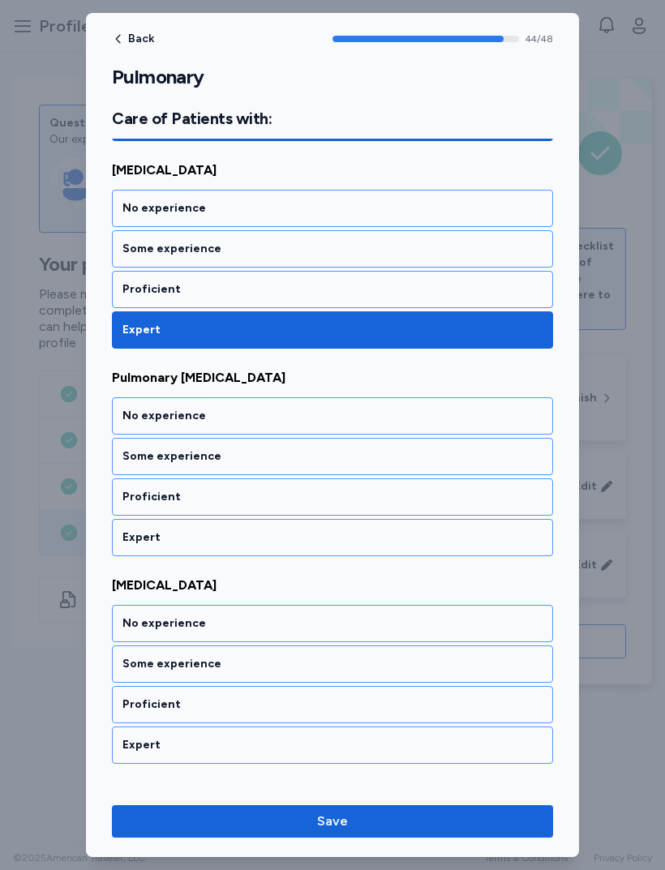
click at [350, 526] on div "Expert" at bounding box center [332, 537] width 441 height 37
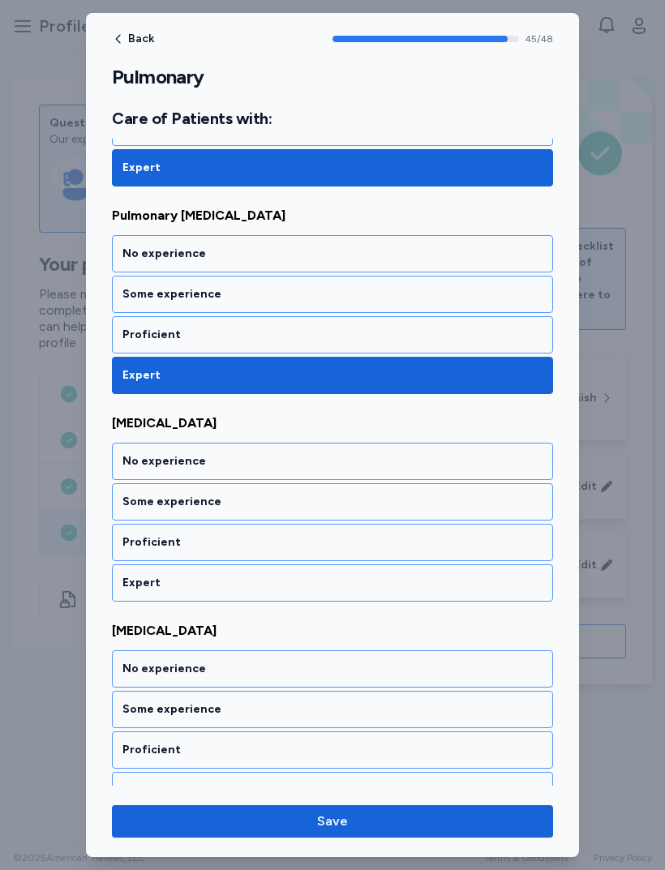
scroll to position [9468, 0]
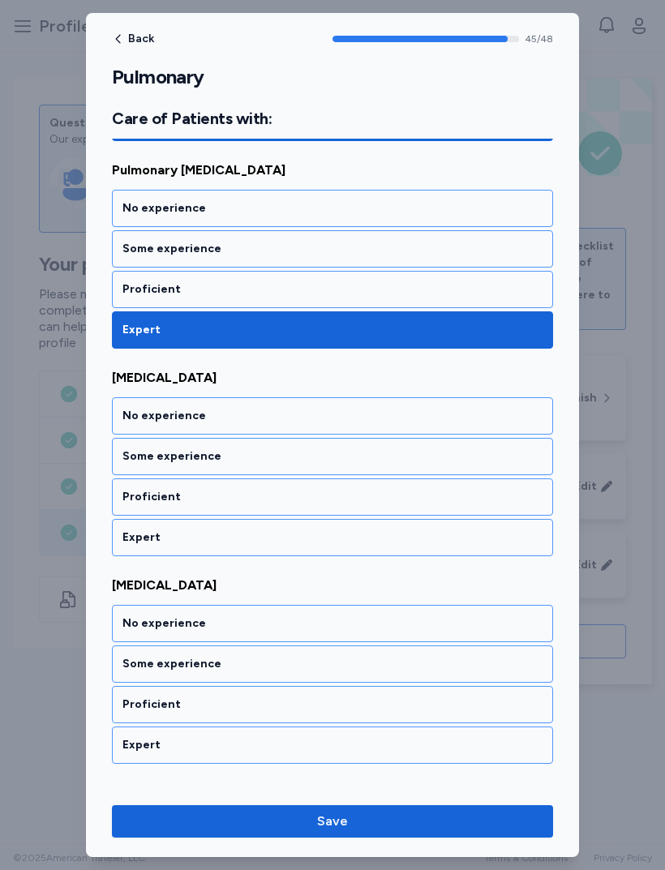
click at [347, 529] on div "Expert" at bounding box center [332, 537] width 441 height 37
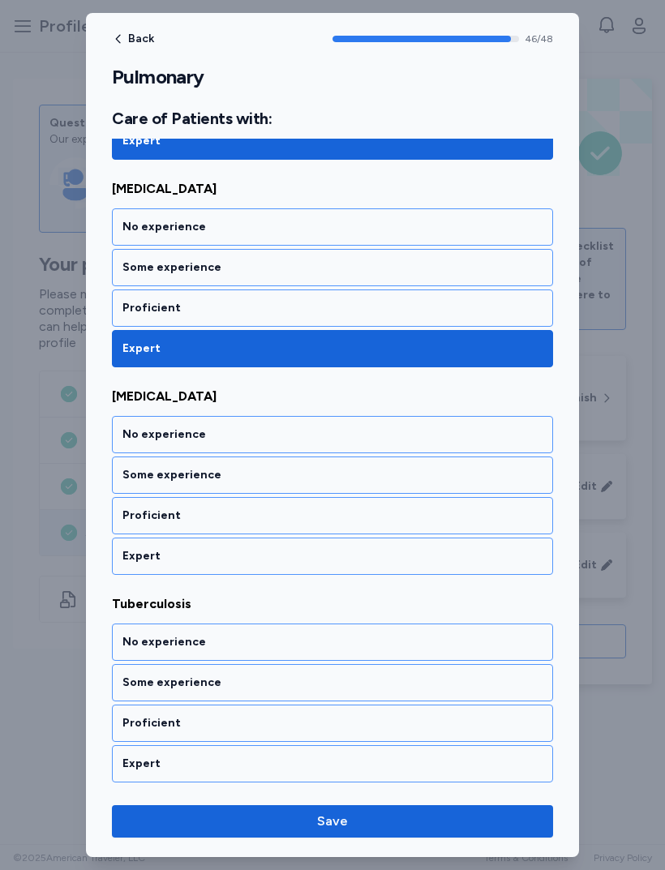
scroll to position [9657, 0]
click at [349, 517] on div "Proficient" at bounding box center [332, 516] width 420 height 16
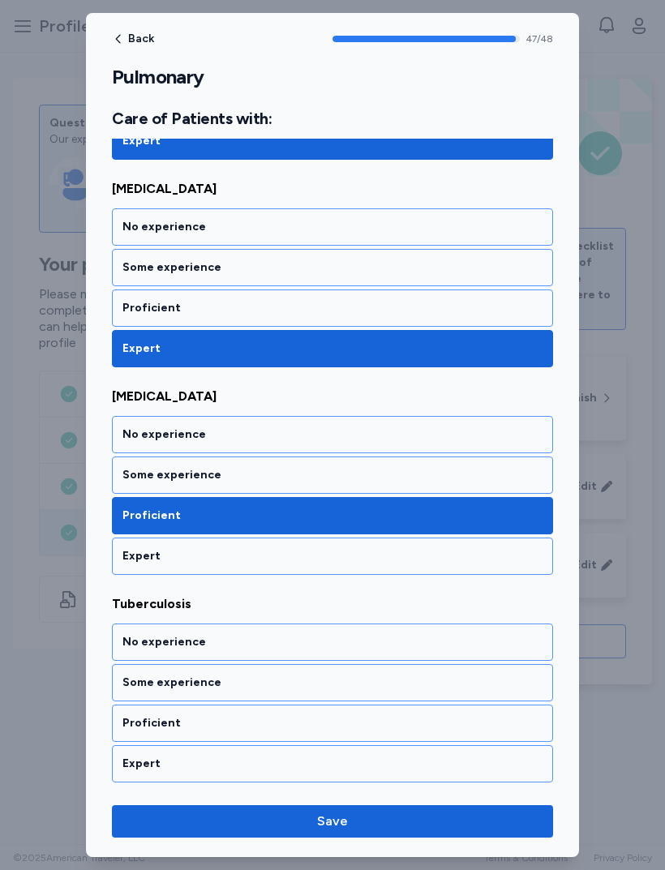
click at [356, 517] on div "Proficient" at bounding box center [332, 516] width 420 height 16
click at [329, 541] on div "Expert" at bounding box center [332, 556] width 441 height 37
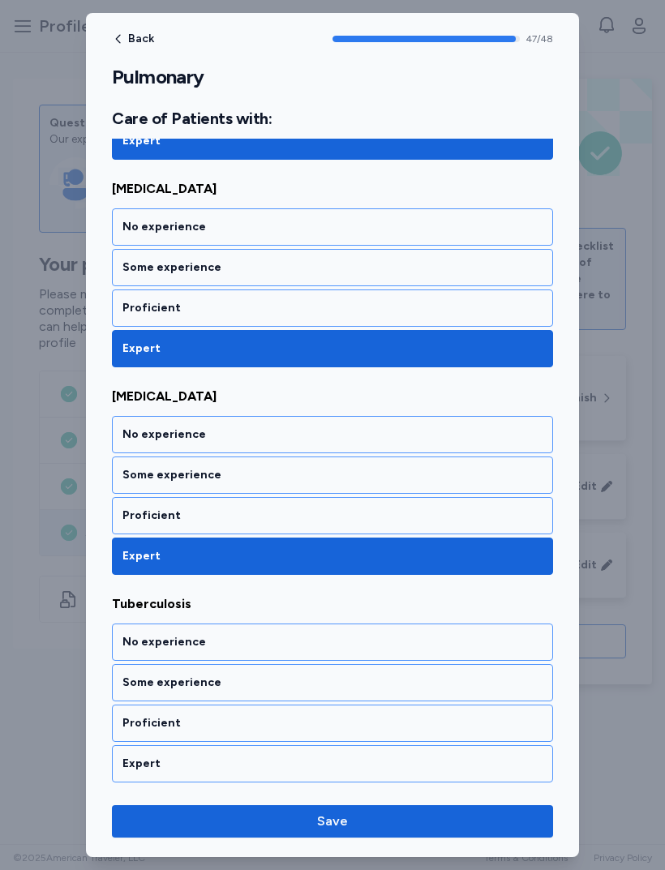
click at [298, 765] on div "Expert" at bounding box center [332, 764] width 420 height 16
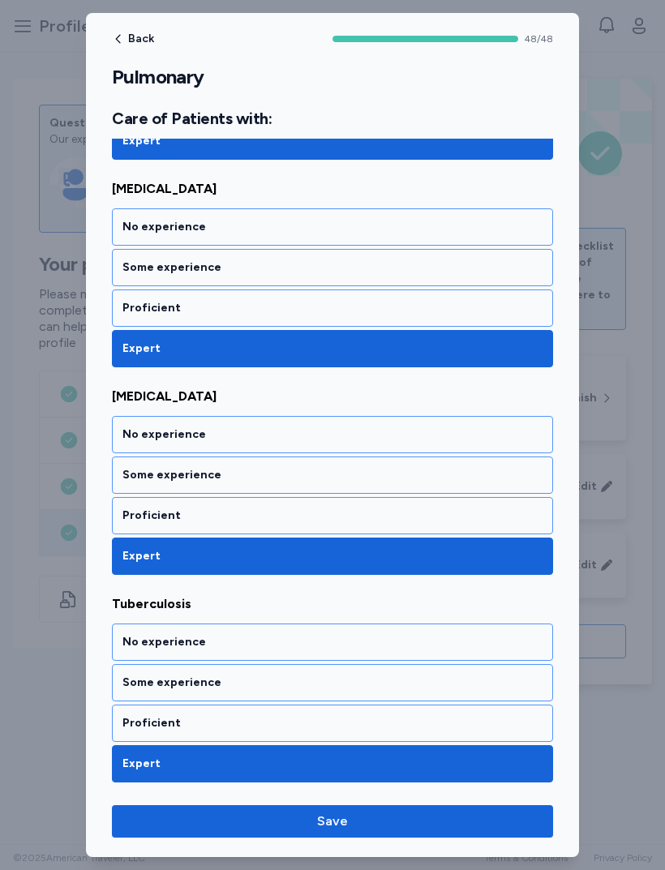
click at [416, 832] on button "Save" at bounding box center [332, 821] width 441 height 32
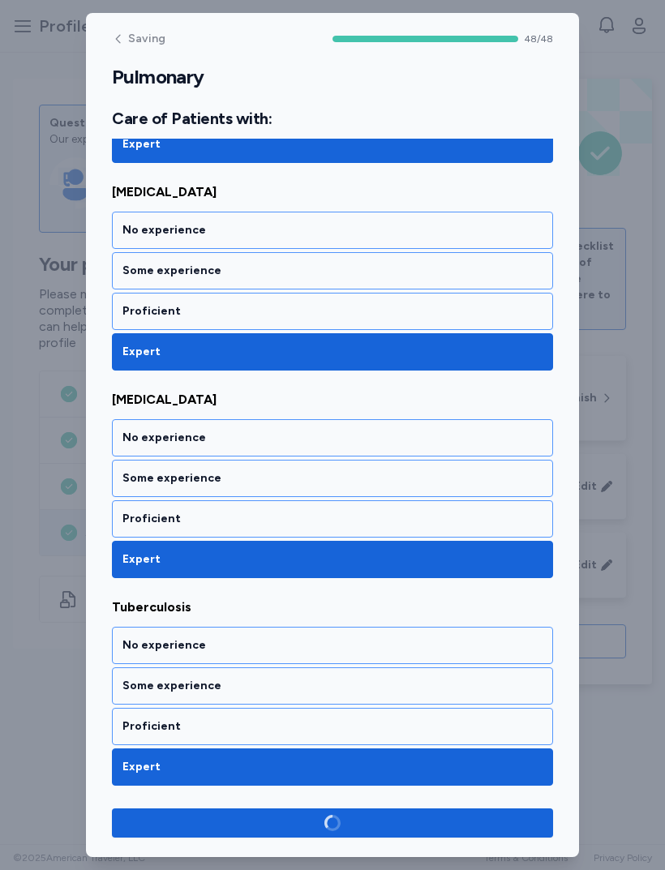
scroll to position [9654, 0]
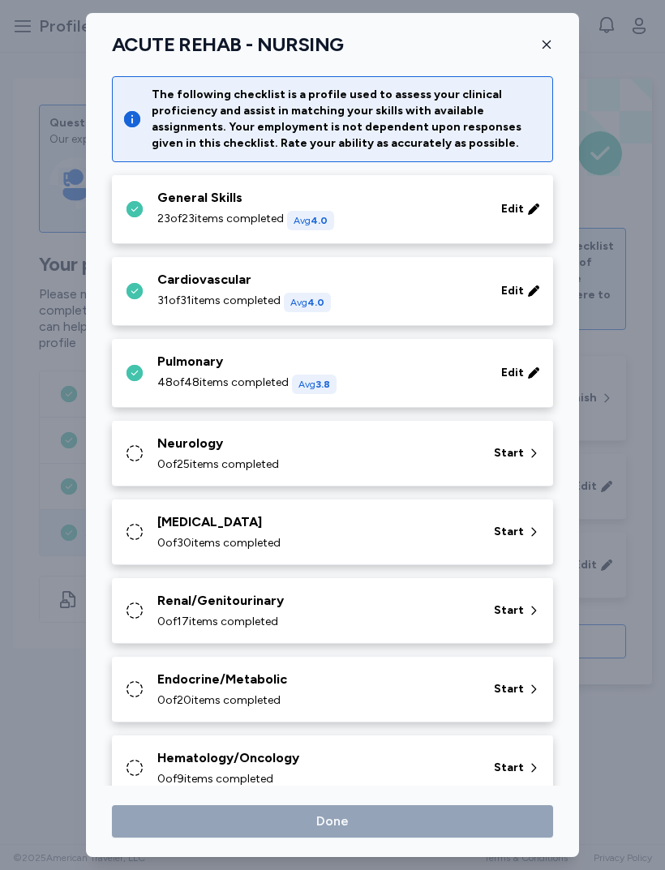
click at [423, 448] on div "Neurology" at bounding box center [315, 443] width 317 height 19
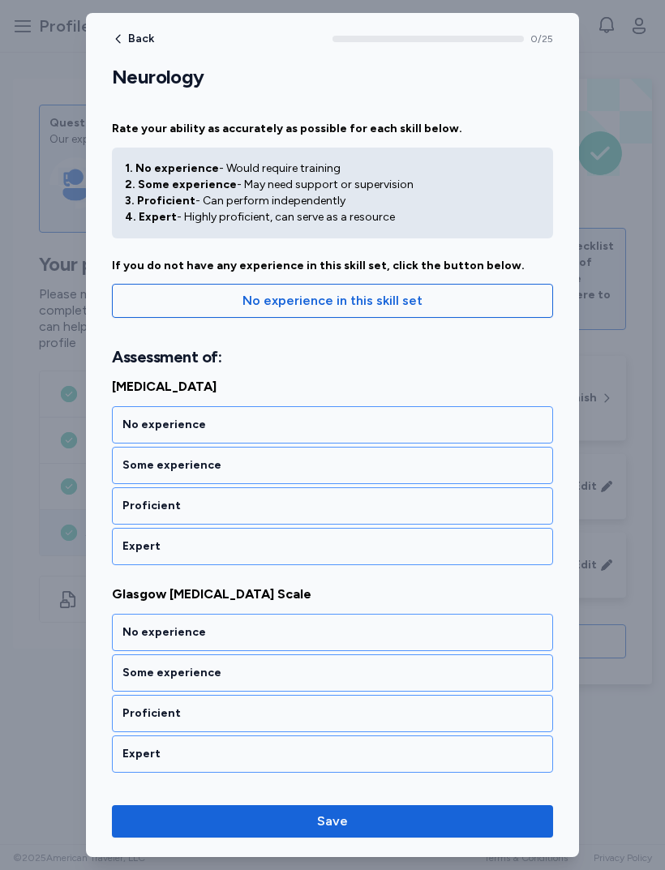
click at [375, 540] on div "Expert" at bounding box center [332, 546] width 420 height 16
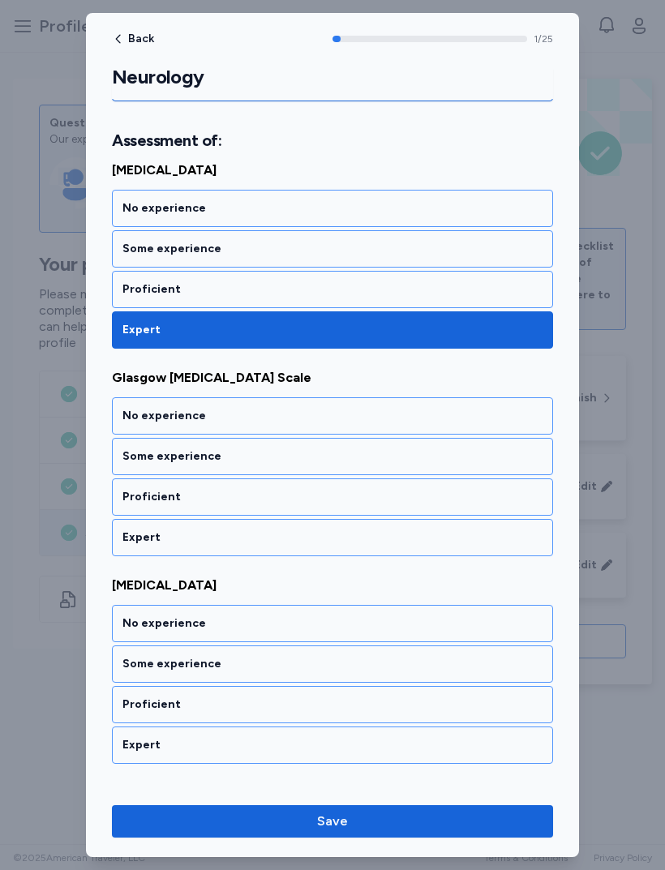
click at [363, 538] on div "Expert" at bounding box center [332, 537] width 420 height 16
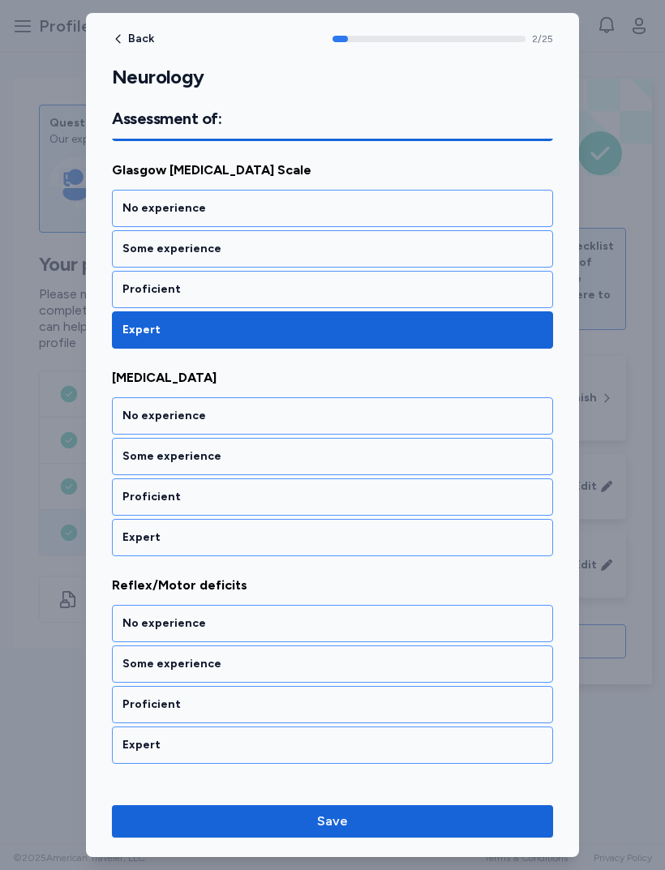
click at [369, 543] on div "Expert" at bounding box center [332, 537] width 420 height 16
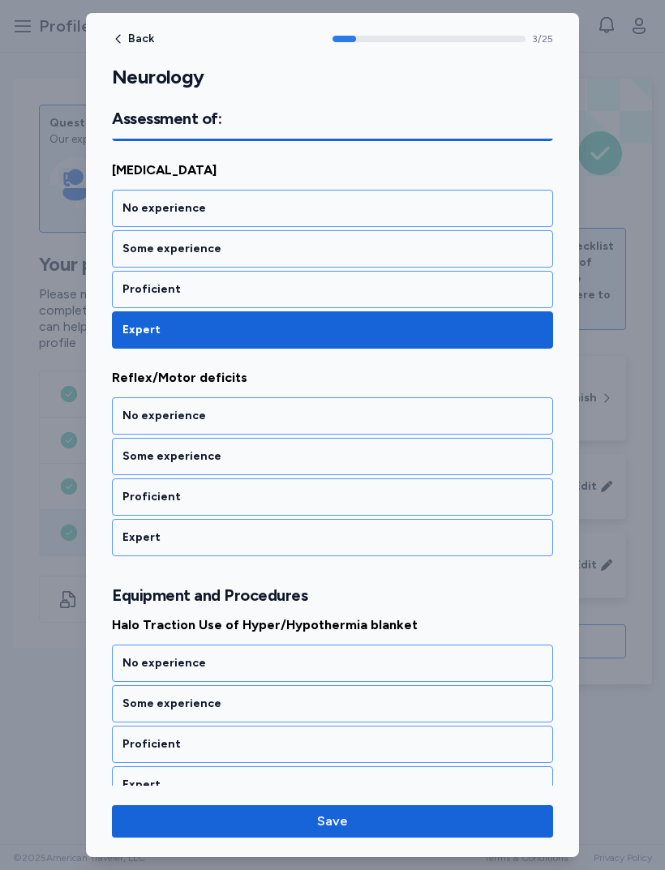
click at [367, 542] on div "Expert" at bounding box center [332, 537] width 420 height 16
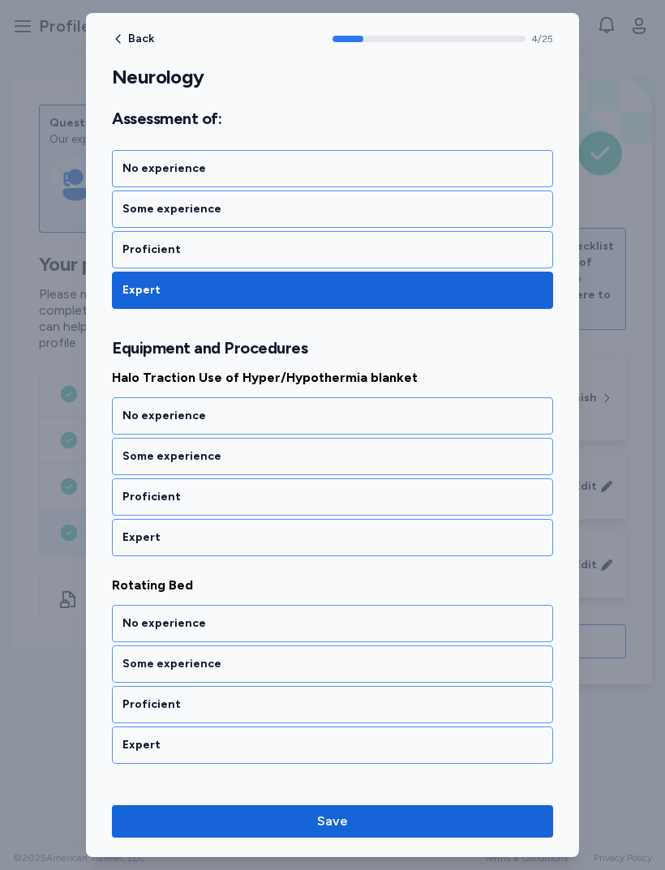
click at [374, 539] on div "Expert" at bounding box center [332, 537] width 420 height 16
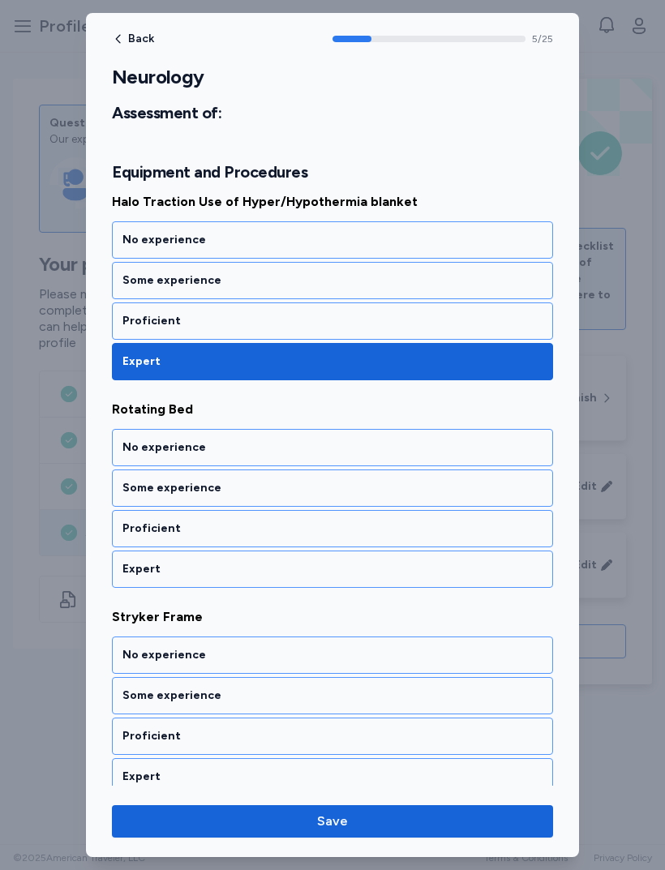
scroll to position [1086, 0]
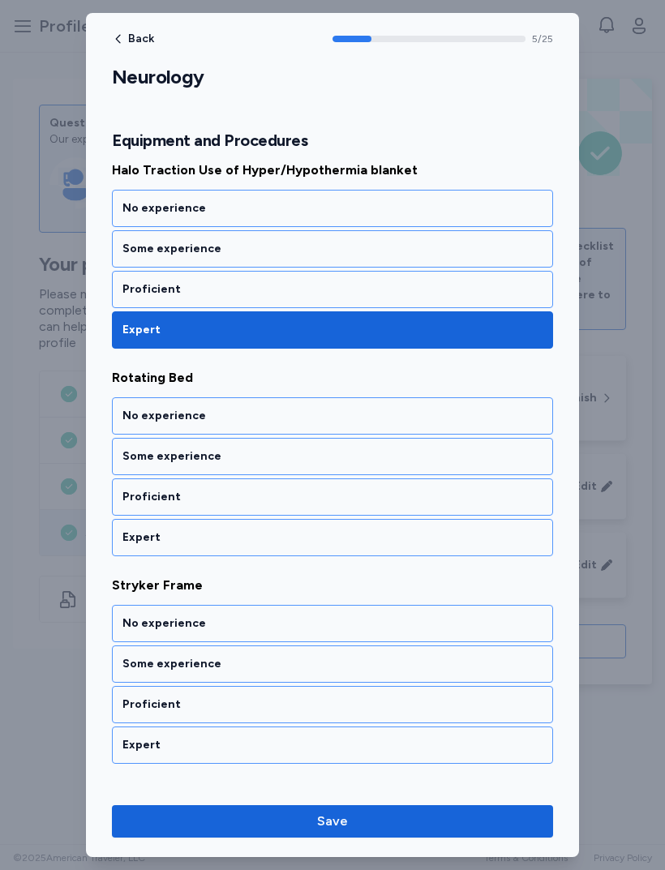
click at [466, 297] on div "Proficient" at bounding box center [332, 289] width 420 height 16
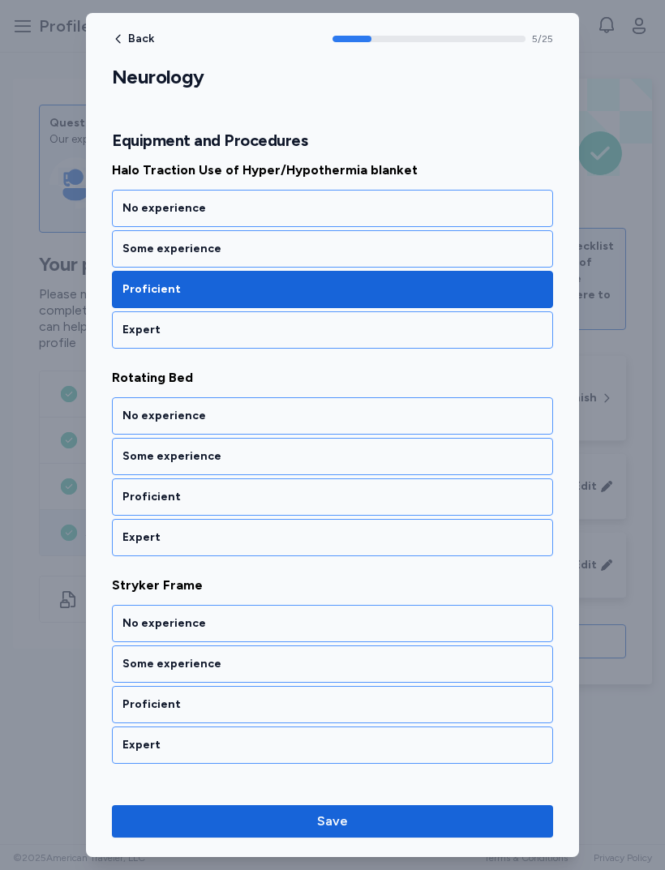
click at [378, 535] on div "Expert" at bounding box center [332, 537] width 420 height 16
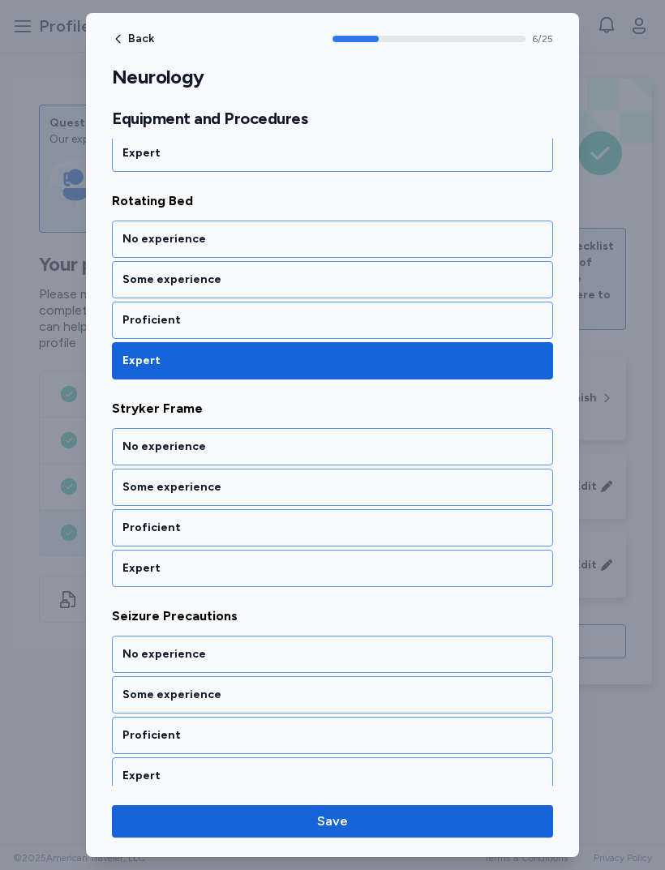
scroll to position [1294, 0]
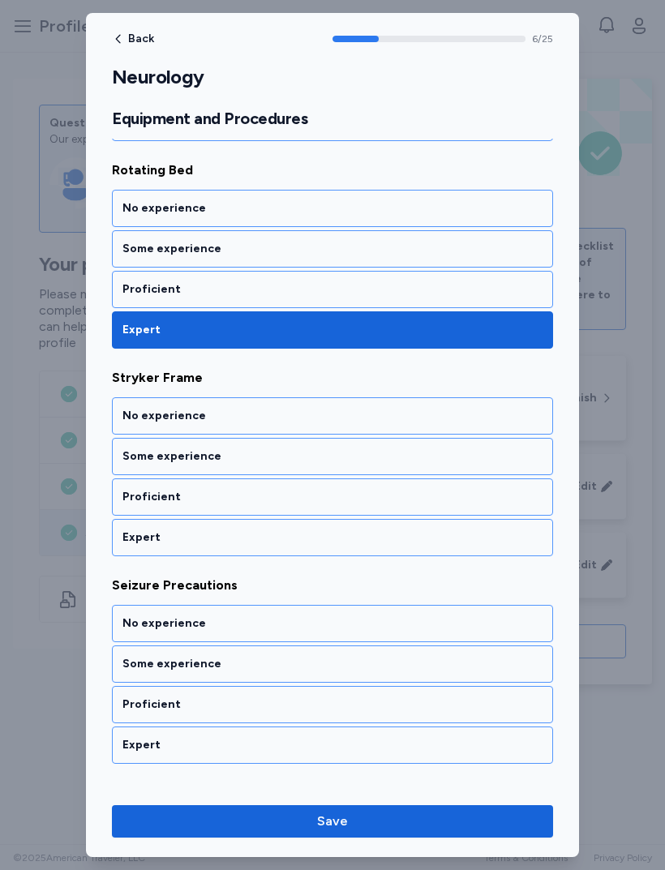
click at [379, 537] on div "Expert" at bounding box center [332, 537] width 420 height 16
click at [373, 544] on div "Expert" at bounding box center [332, 537] width 420 height 16
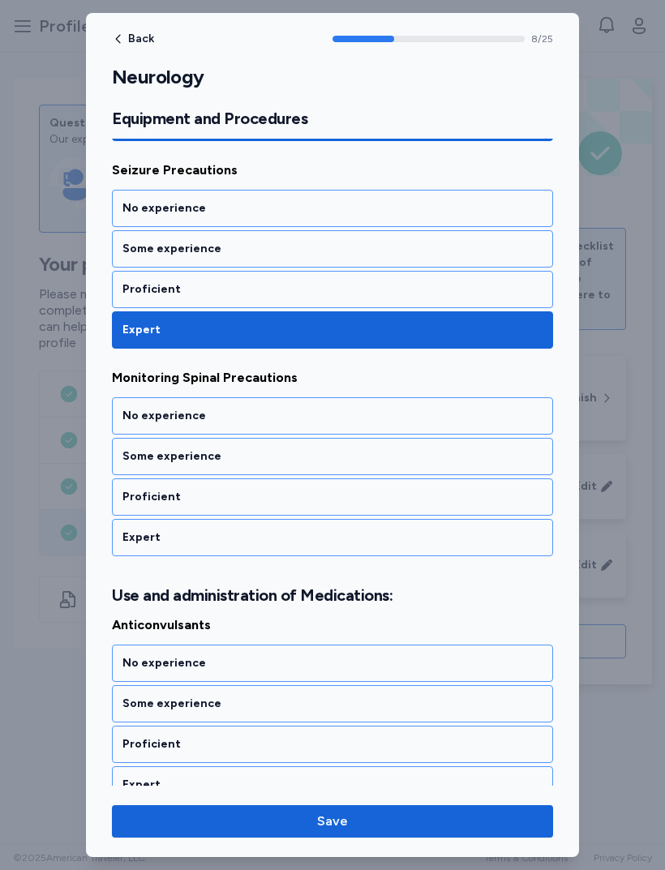
click at [379, 535] on div "Expert" at bounding box center [332, 537] width 420 height 16
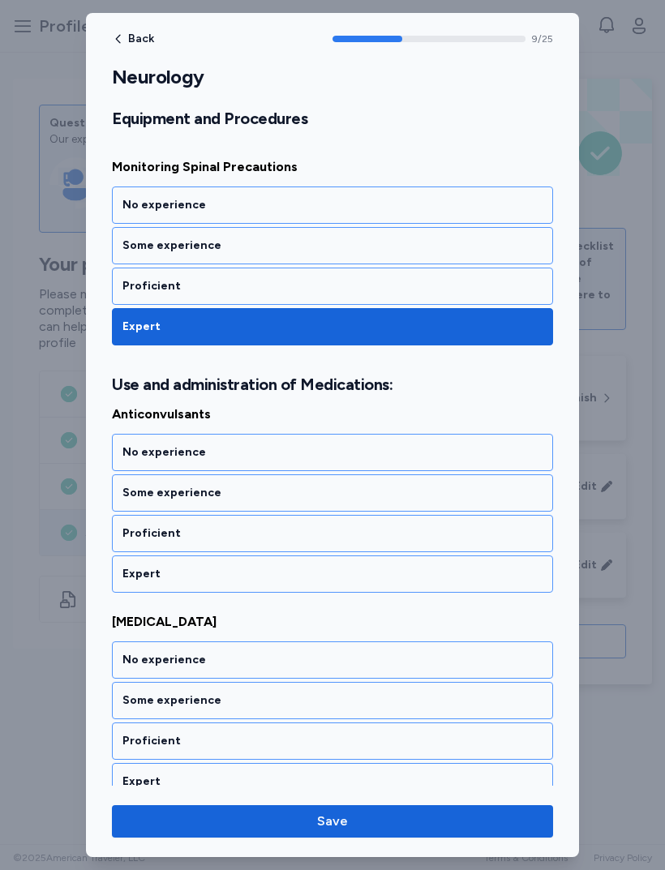
scroll to position [1956, 0]
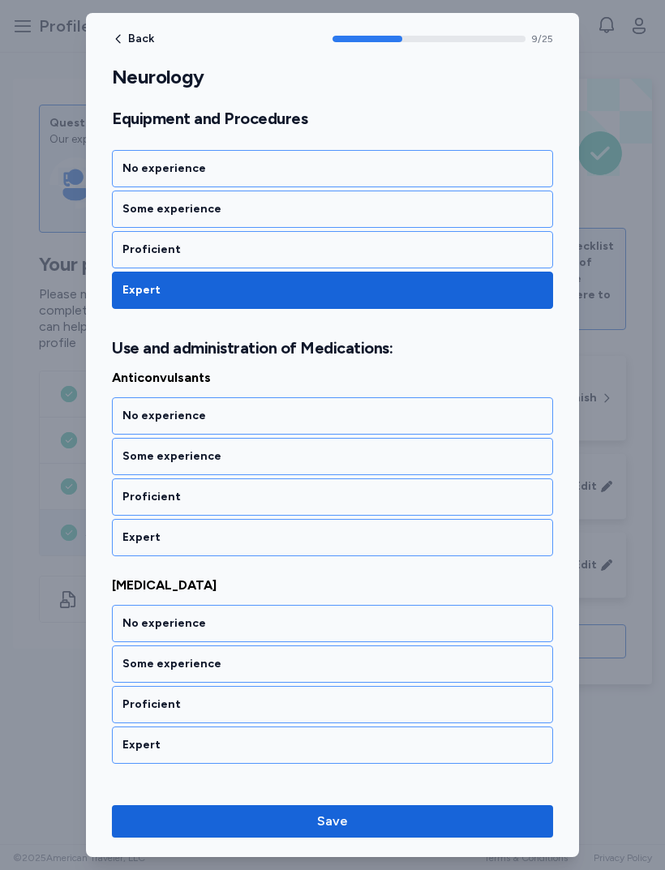
click at [367, 553] on div "Expert" at bounding box center [332, 537] width 441 height 37
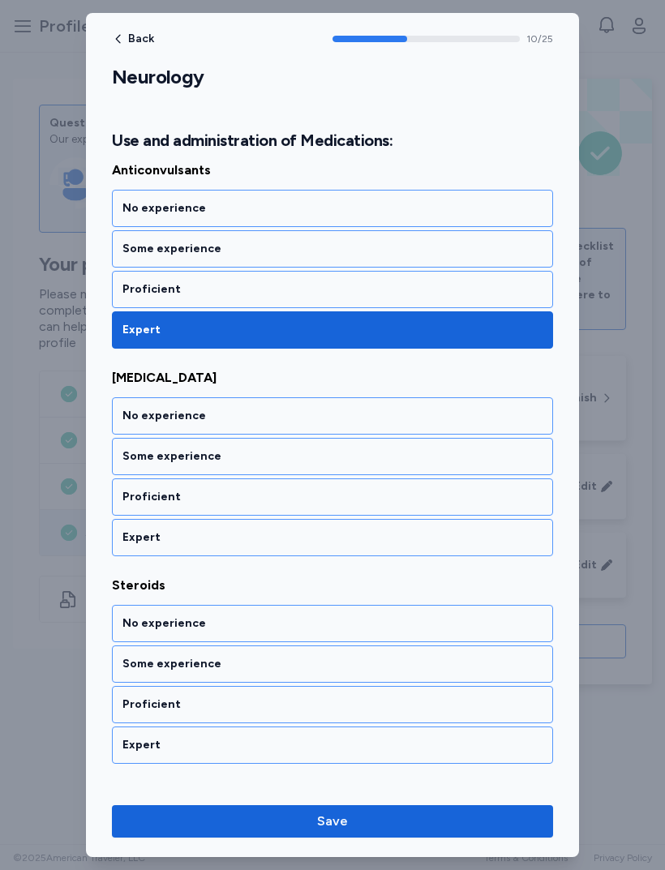
click at [365, 553] on div "Expert" at bounding box center [332, 537] width 441 height 37
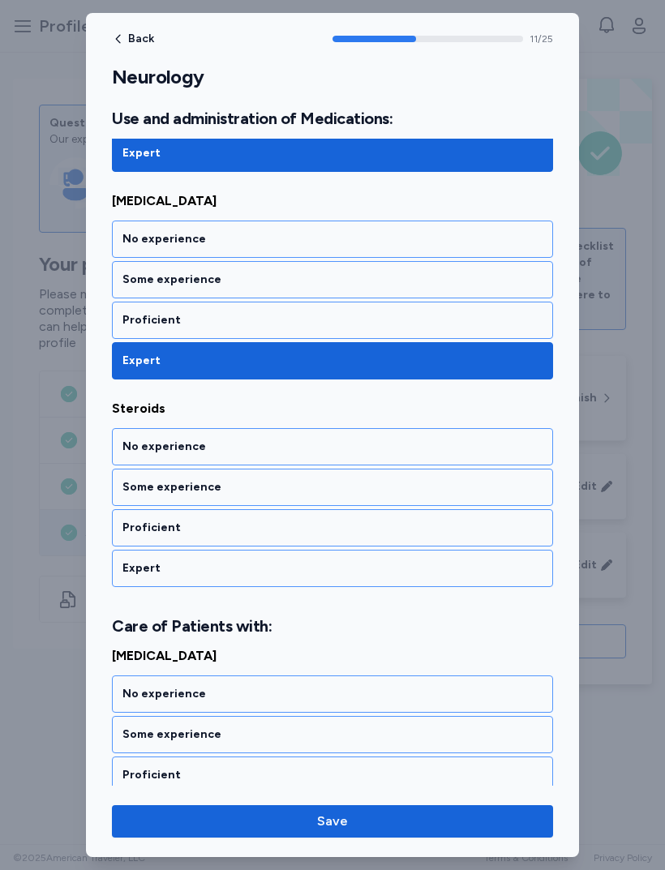
scroll to position [2372, 0]
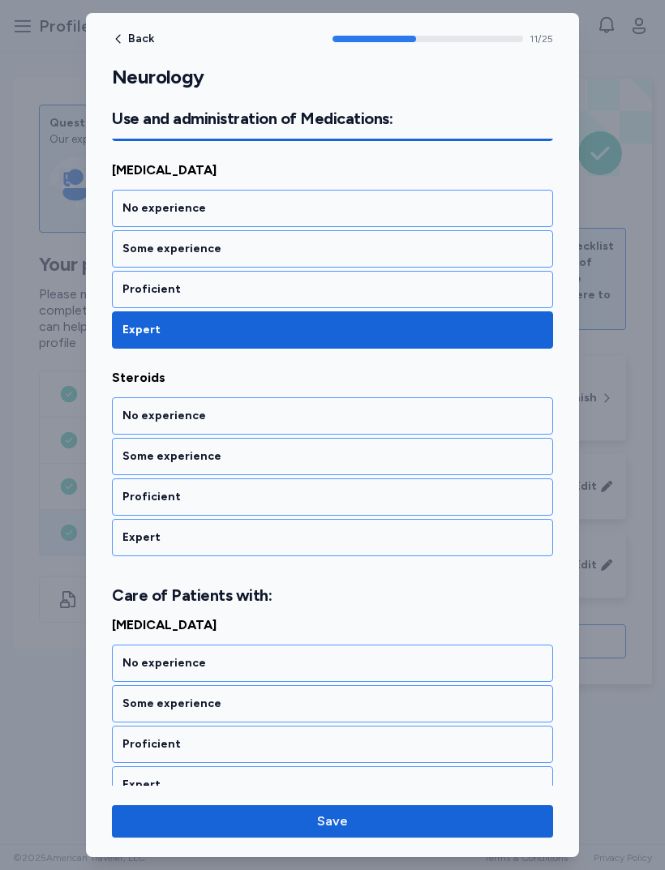
click at [369, 548] on div "Expert" at bounding box center [332, 537] width 441 height 37
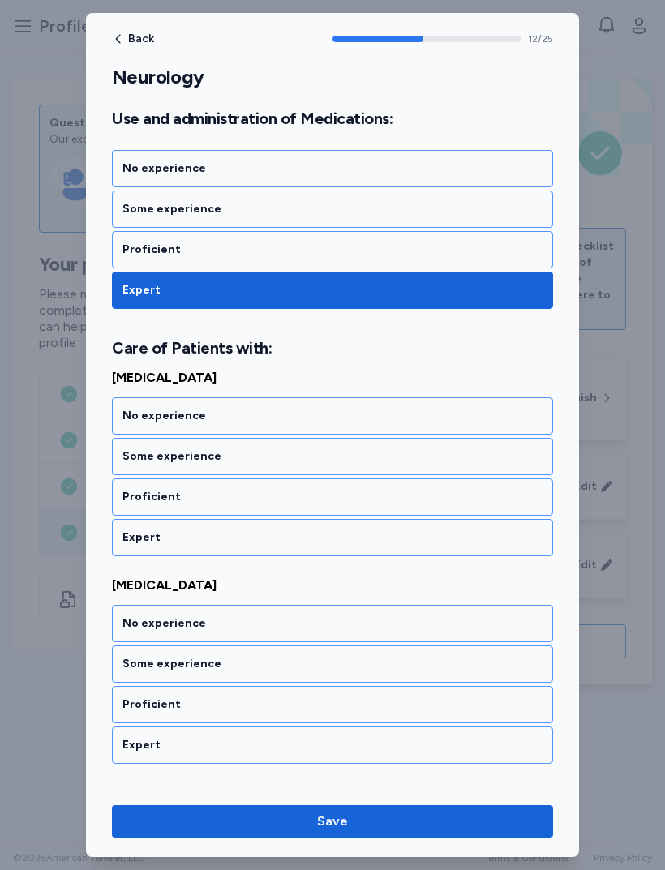
click at [377, 551] on div "Expert" at bounding box center [332, 537] width 441 height 37
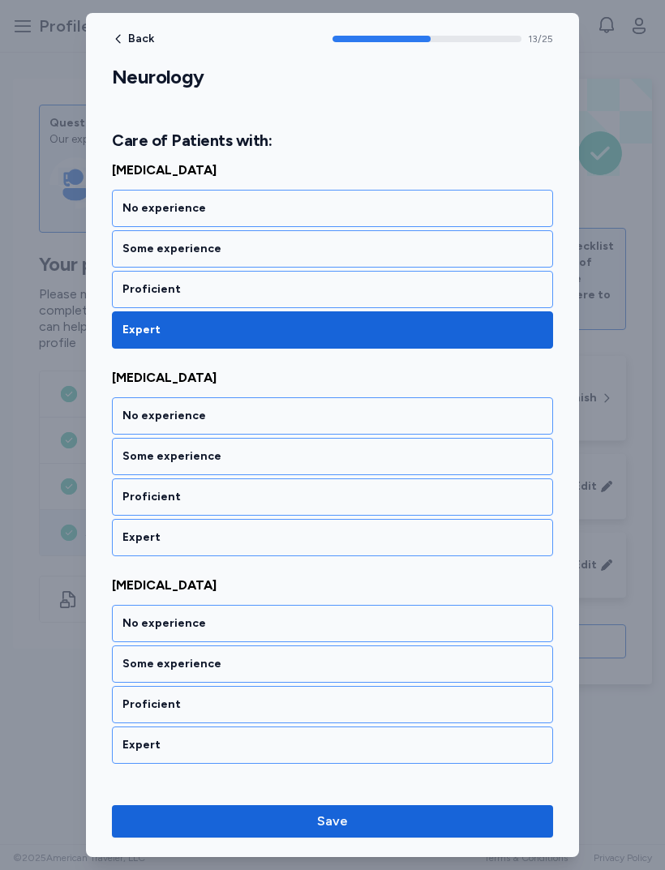
click at [373, 534] on div "Expert" at bounding box center [332, 537] width 420 height 16
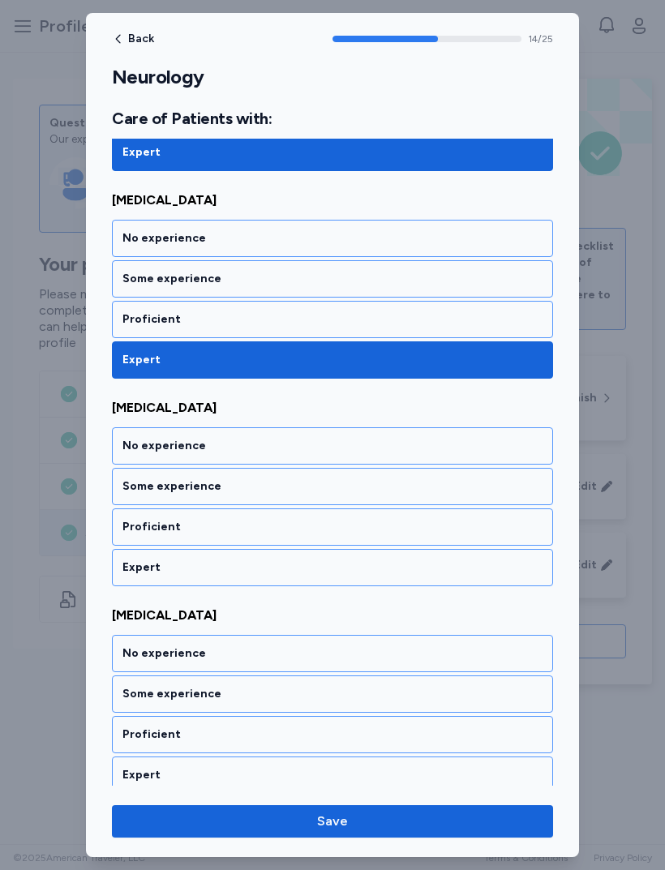
scroll to position [3034, 0]
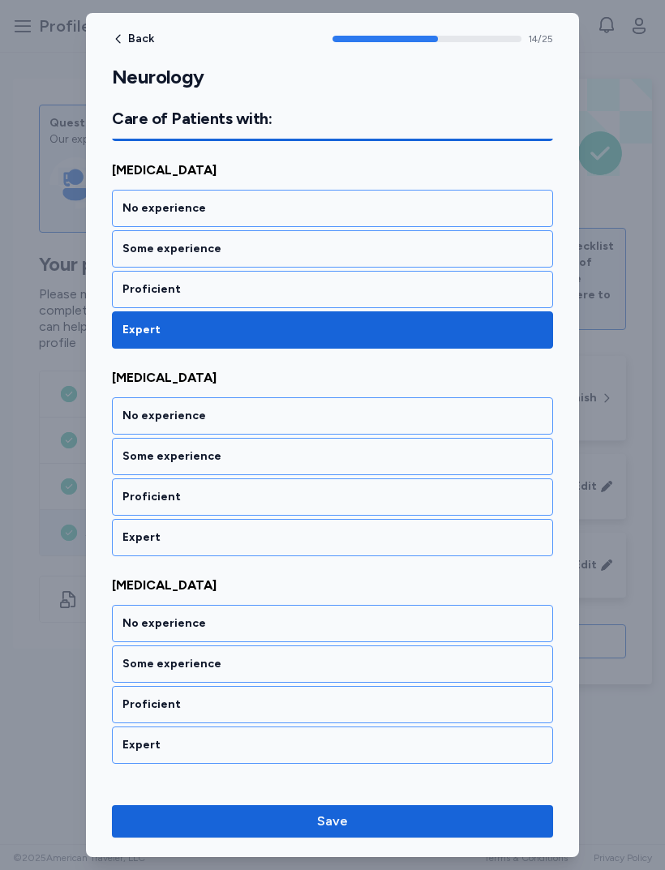
click at [391, 552] on div "Expert" at bounding box center [332, 537] width 441 height 37
click at [392, 541] on div "Expert" at bounding box center [332, 537] width 420 height 16
click at [384, 541] on div "Expert" at bounding box center [332, 537] width 420 height 16
click at [389, 536] on div "Expert" at bounding box center [332, 537] width 420 height 16
click at [396, 551] on div "Expert" at bounding box center [332, 537] width 441 height 37
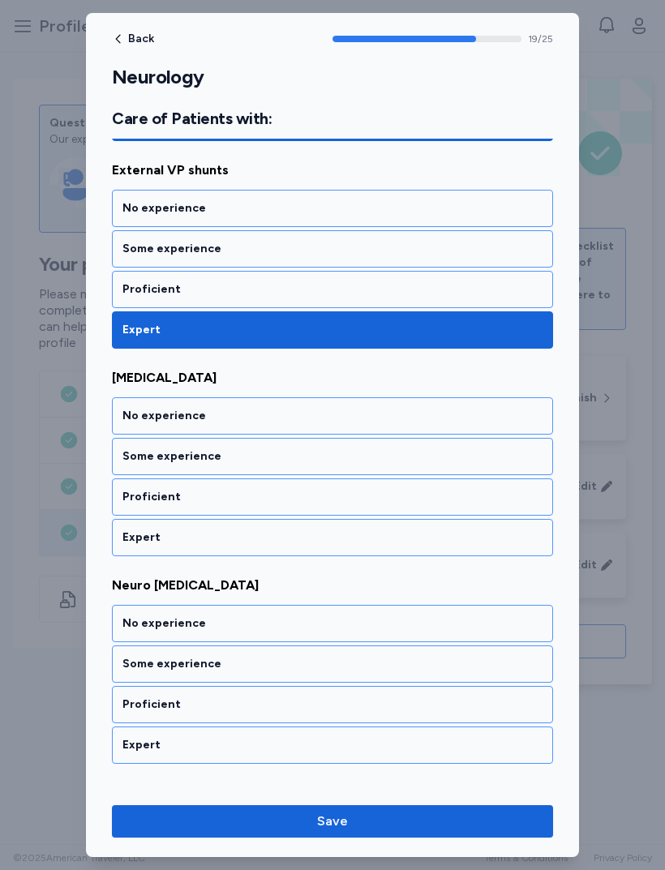
click at [394, 536] on div "Expert" at bounding box center [332, 537] width 420 height 16
click at [392, 548] on div "Expert" at bounding box center [332, 537] width 441 height 37
click at [388, 540] on div "Expert" at bounding box center [332, 537] width 420 height 16
click at [385, 534] on div "Expert" at bounding box center [332, 537] width 420 height 16
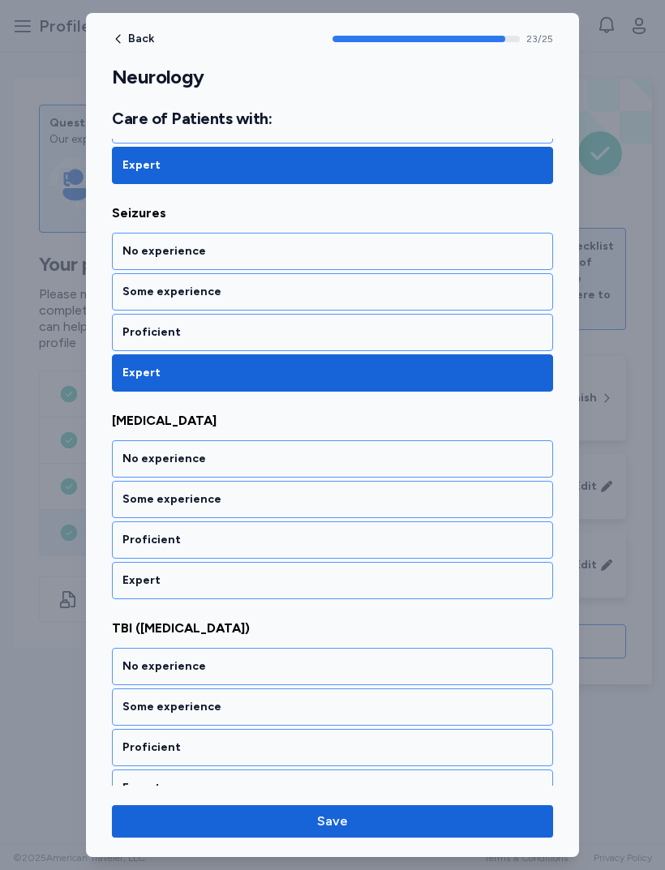
scroll to position [4883, 0]
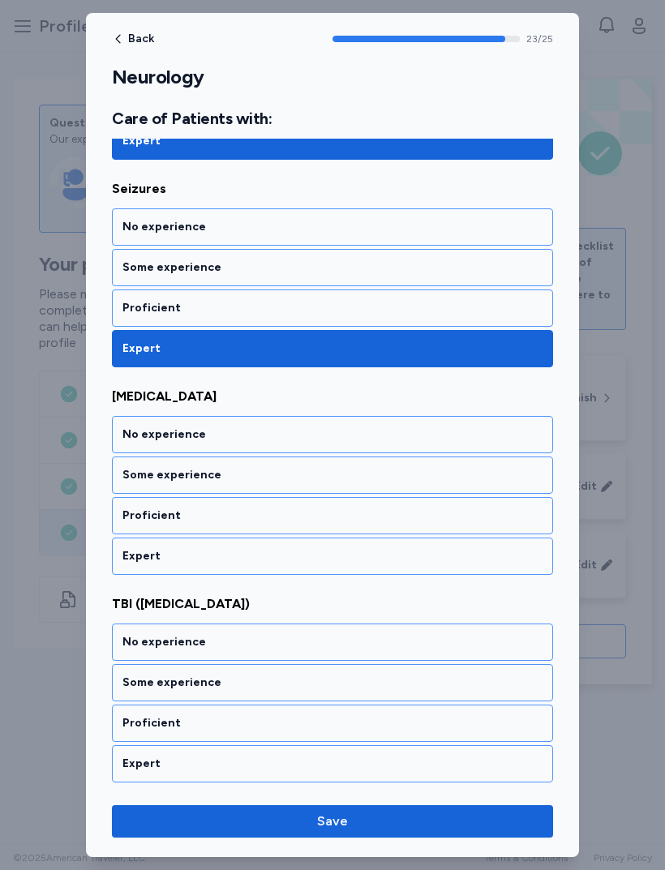
click at [380, 555] on div "Expert" at bounding box center [332, 556] width 420 height 16
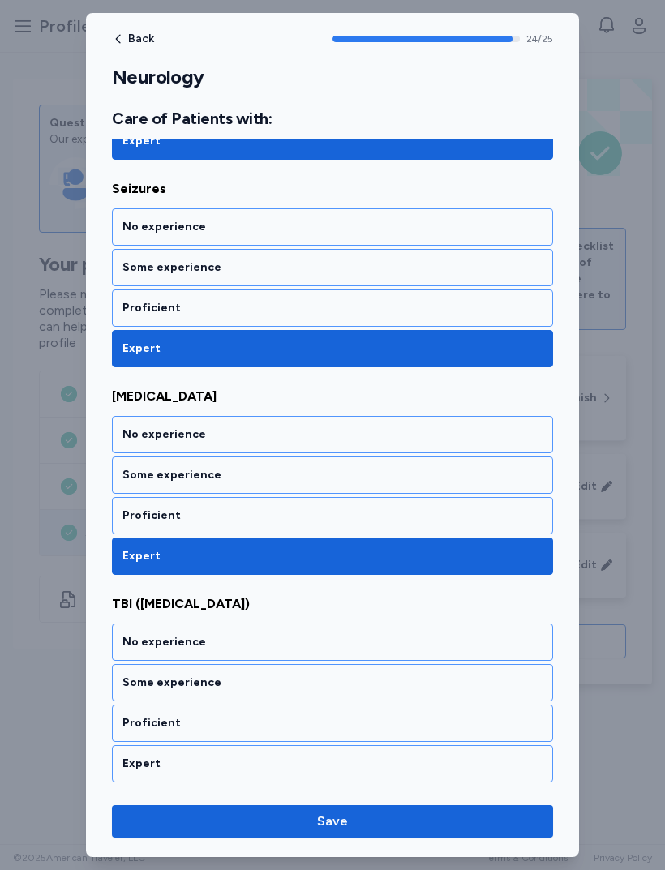
click at [348, 764] on div "Expert" at bounding box center [332, 764] width 420 height 16
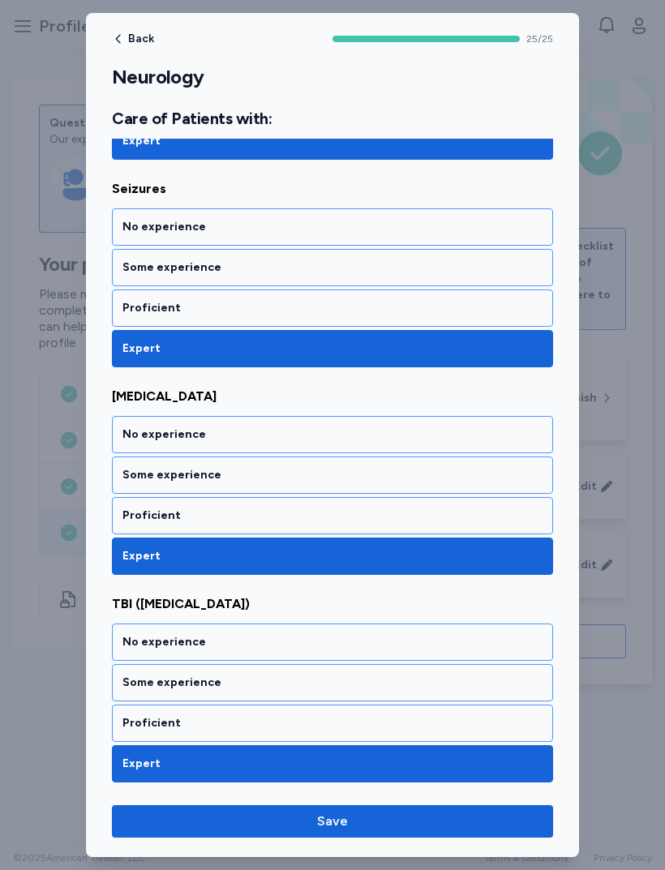
click at [414, 837] on button "Save" at bounding box center [332, 821] width 441 height 32
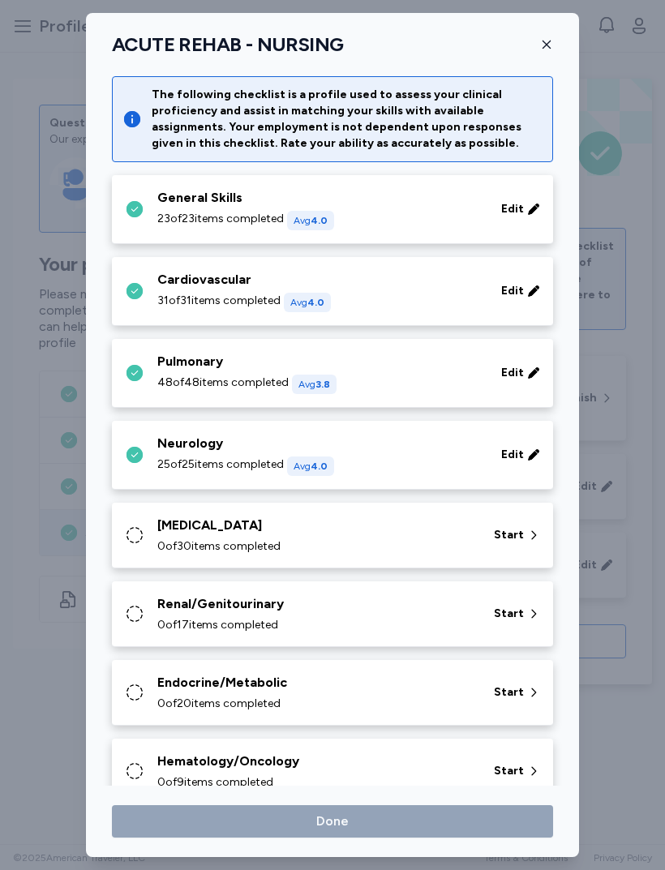
click at [390, 534] on div "[MEDICAL_DATA]" at bounding box center [315, 525] width 317 height 19
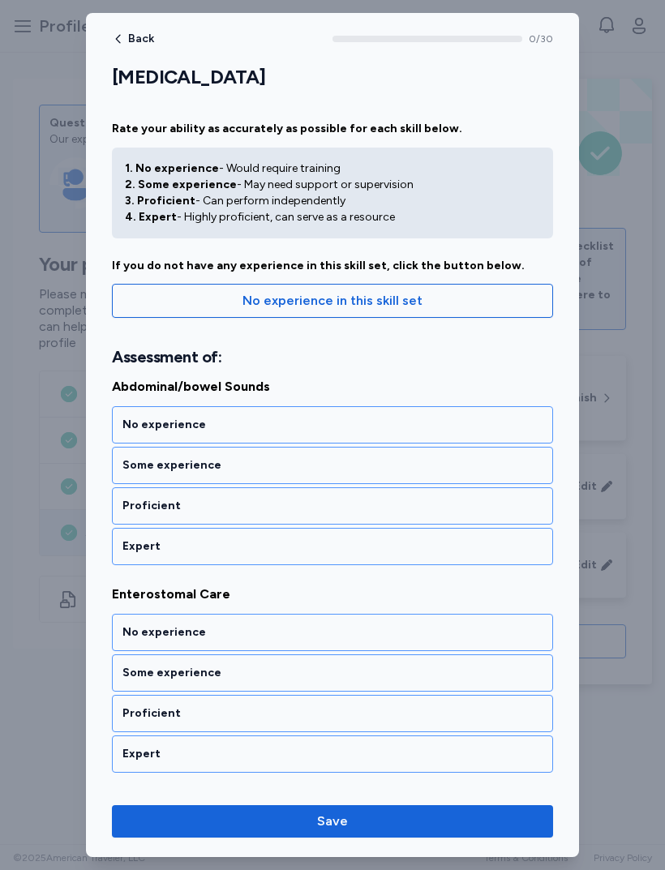
click at [376, 529] on div "Expert" at bounding box center [332, 546] width 441 height 37
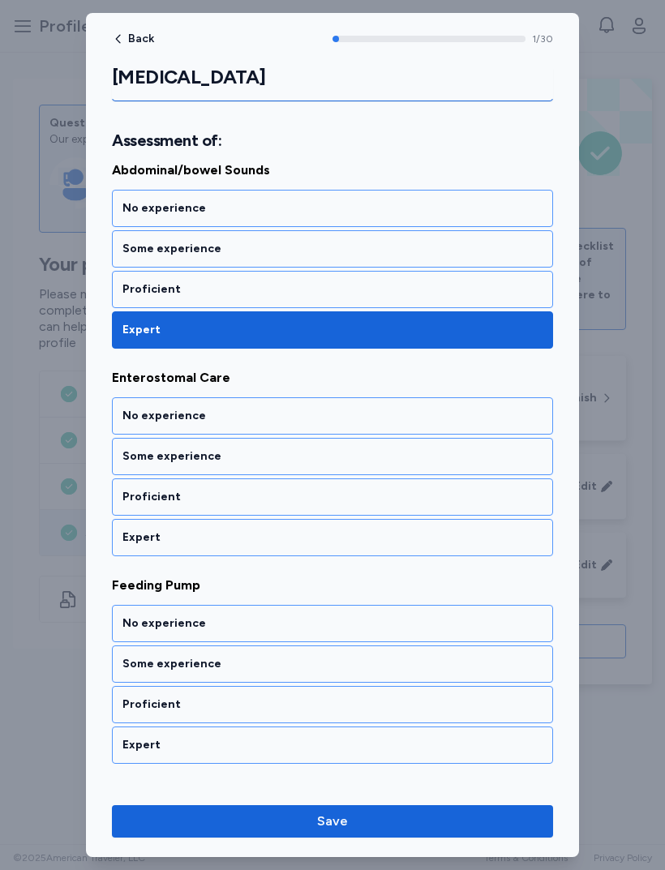
click at [354, 535] on div "Expert" at bounding box center [332, 537] width 420 height 16
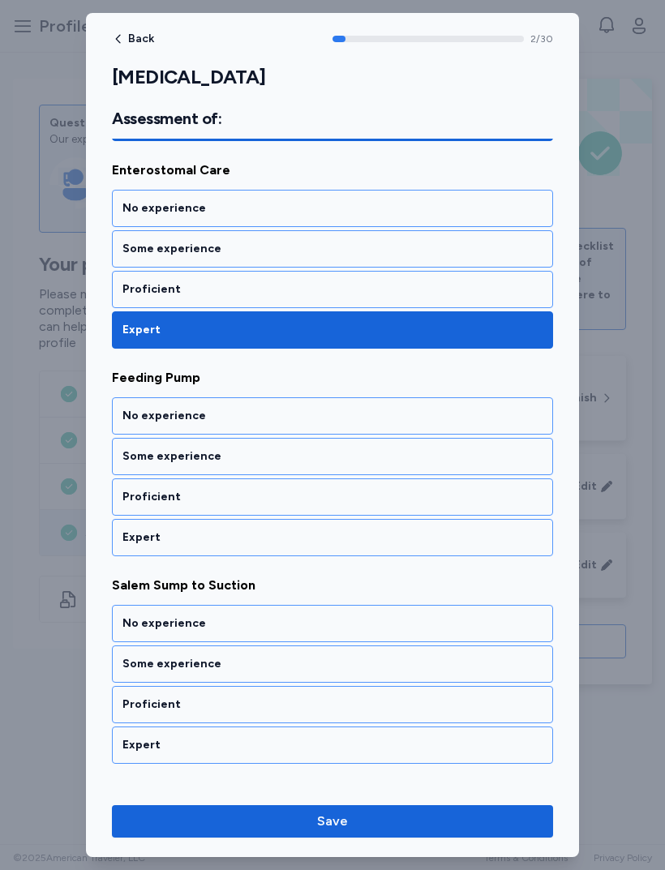
click at [361, 541] on div "Expert" at bounding box center [332, 537] width 420 height 16
click at [356, 542] on div "Expert" at bounding box center [332, 537] width 420 height 16
click at [348, 535] on div "Expert" at bounding box center [332, 537] width 420 height 16
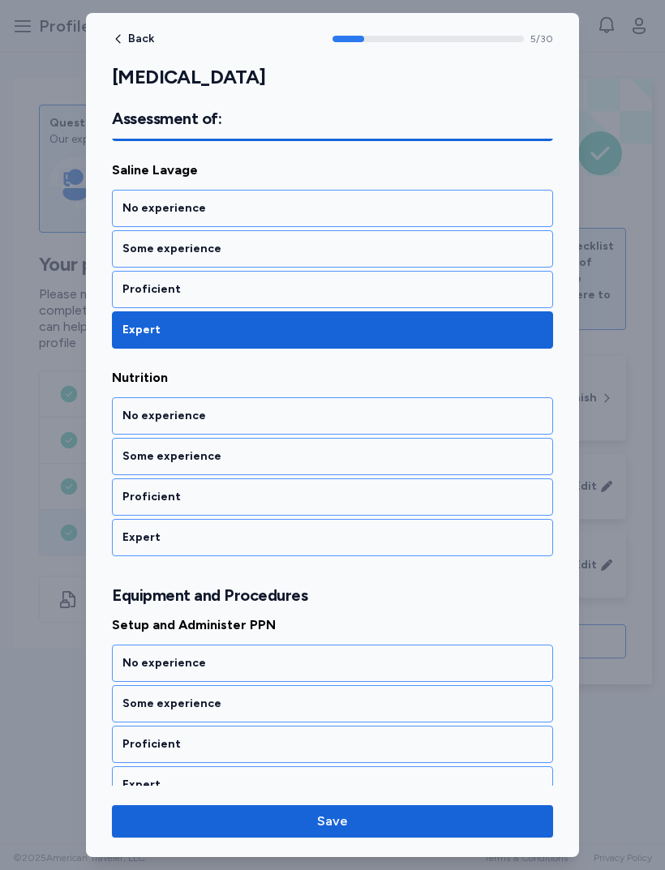
click at [332, 535] on div "Expert" at bounding box center [332, 537] width 420 height 16
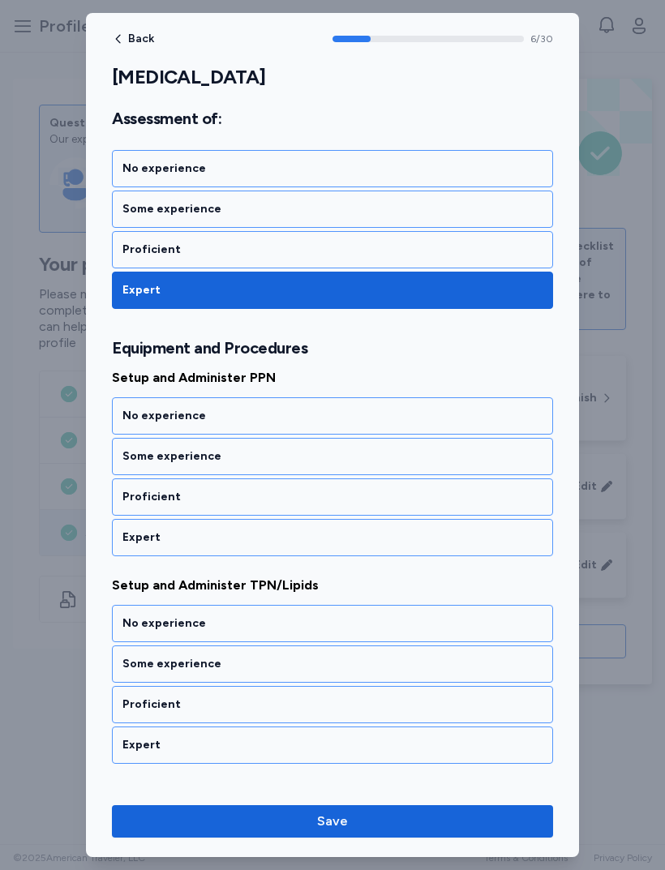
click at [338, 544] on div "Expert" at bounding box center [332, 537] width 420 height 16
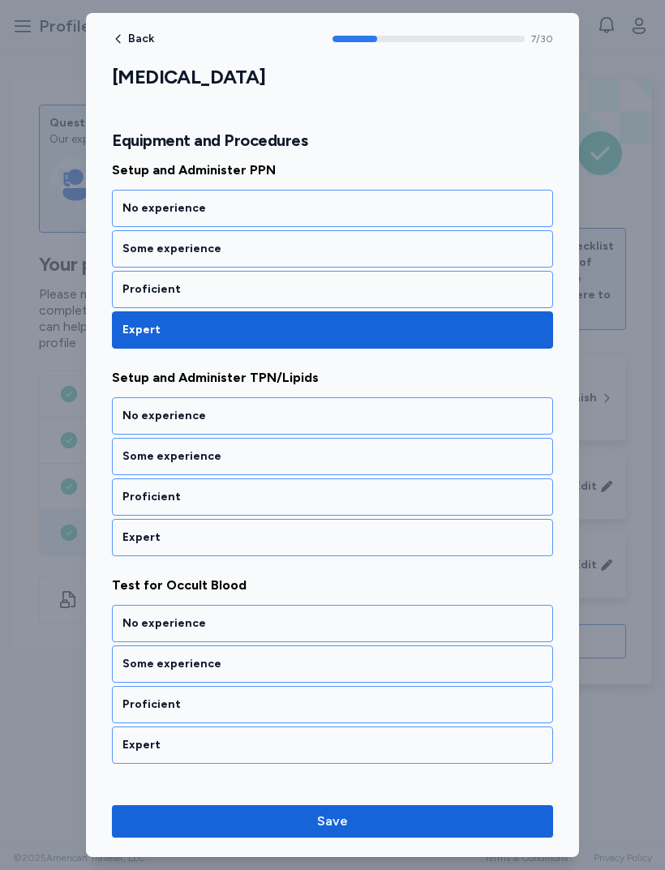
click at [338, 546] on div "Expert" at bounding box center [332, 537] width 441 height 37
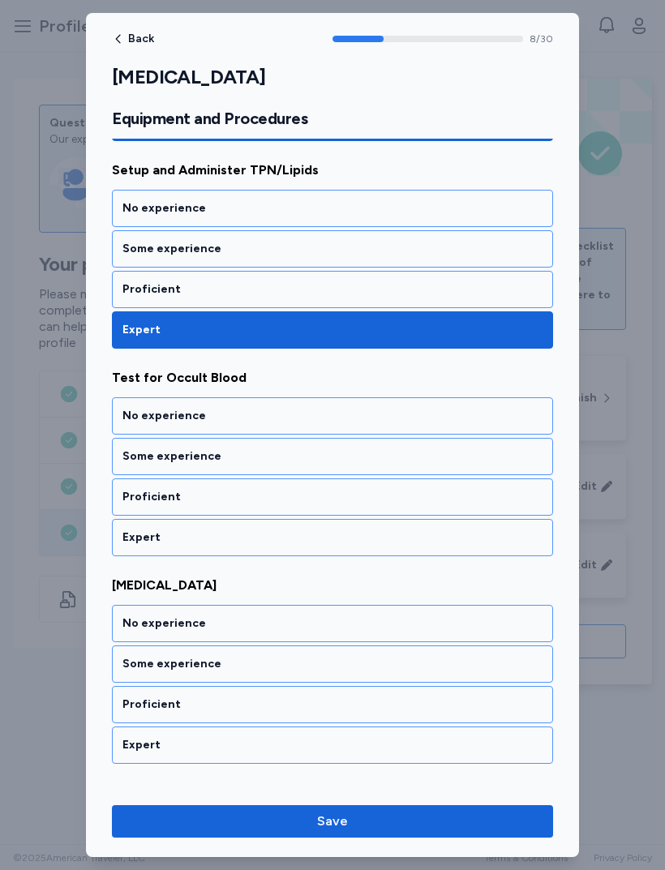
click at [338, 531] on div "Expert" at bounding box center [332, 537] width 420 height 16
click at [332, 537] on div "Expert" at bounding box center [332, 537] width 420 height 16
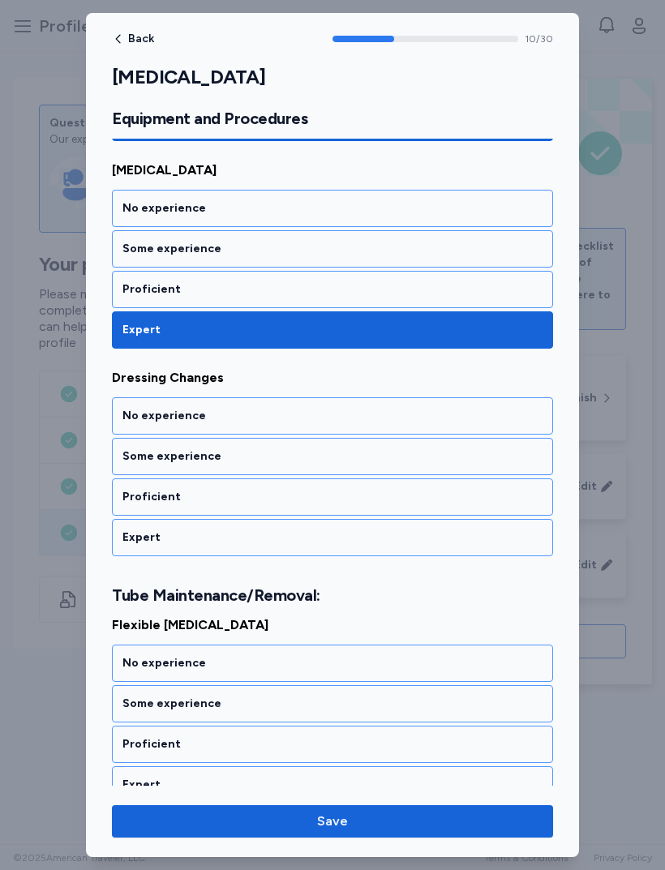
click at [326, 543] on div "Expert" at bounding box center [332, 537] width 420 height 16
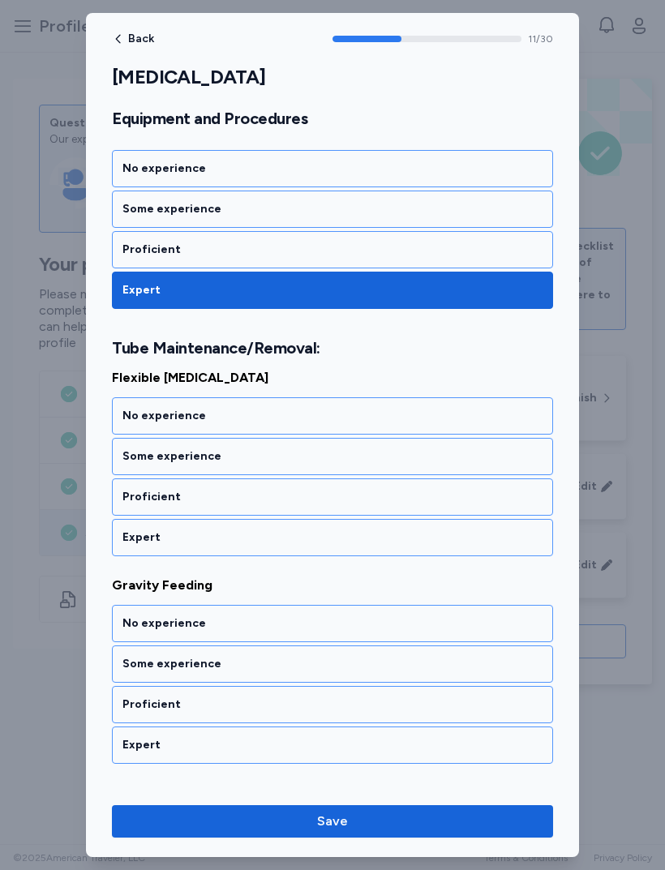
click at [332, 532] on div "Expert" at bounding box center [332, 537] width 420 height 16
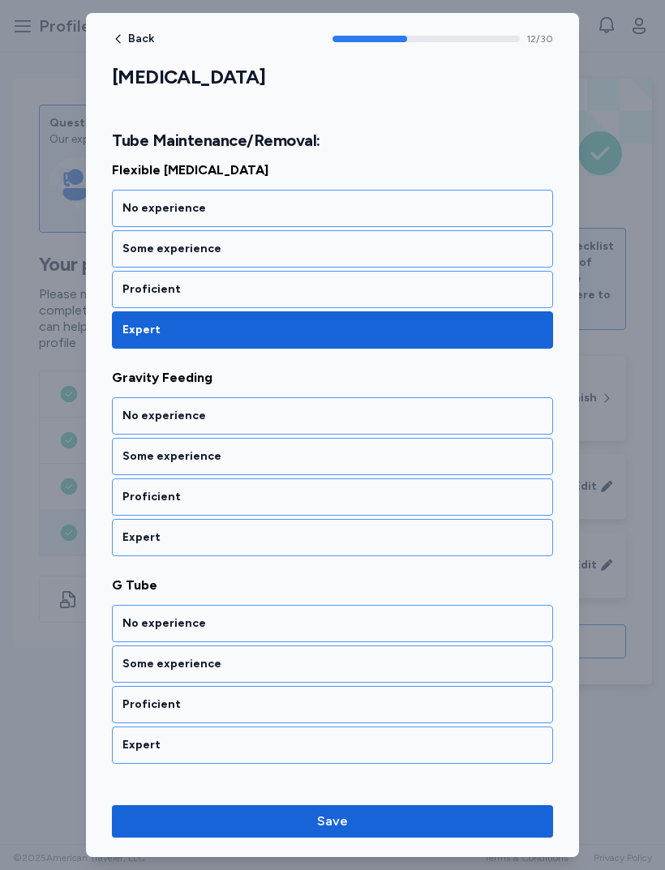
click at [317, 548] on div "Expert" at bounding box center [332, 537] width 441 height 37
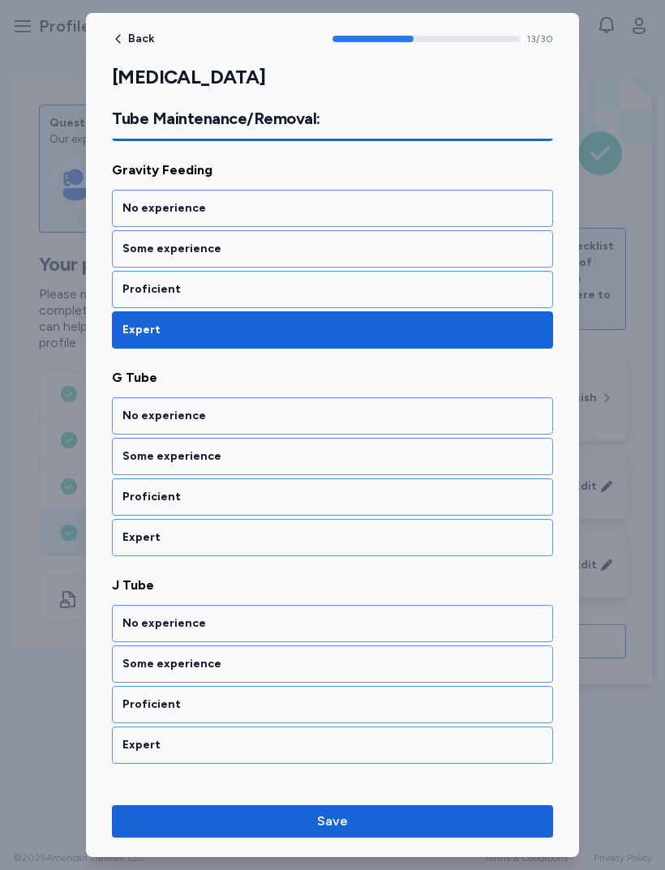
click at [320, 540] on div "Expert" at bounding box center [332, 537] width 420 height 16
click at [312, 546] on div "Expert" at bounding box center [332, 537] width 441 height 37
click at [316, 532] on div "Expert" at bounding box center [332, 537] width 420 height 16
click at [307, 542] on div "Expert" at bounding box center [332, 537] width 420 height 16
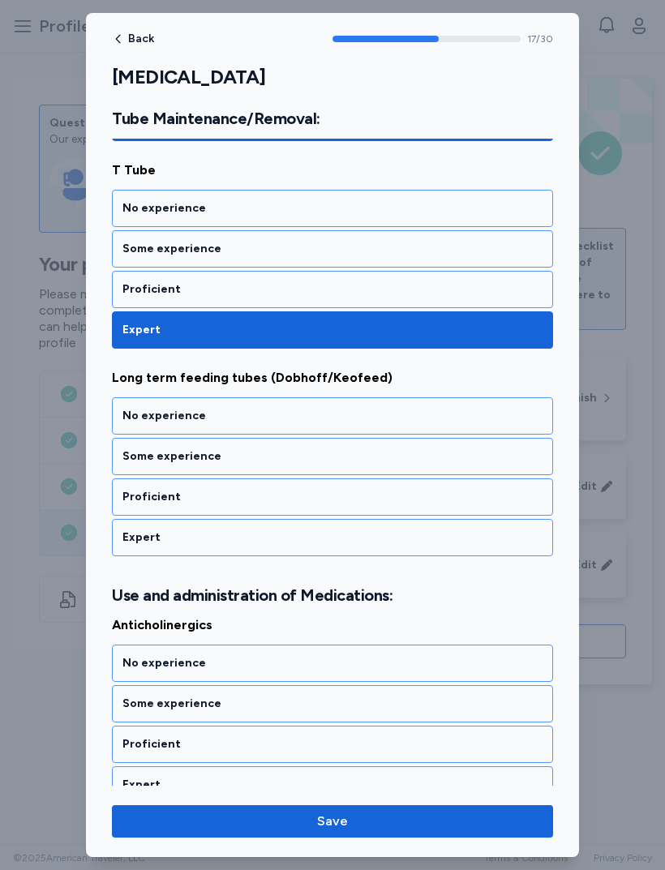
click at [336, 541] on div "Expert" at bounding box center [332, 537] width 420 height 16
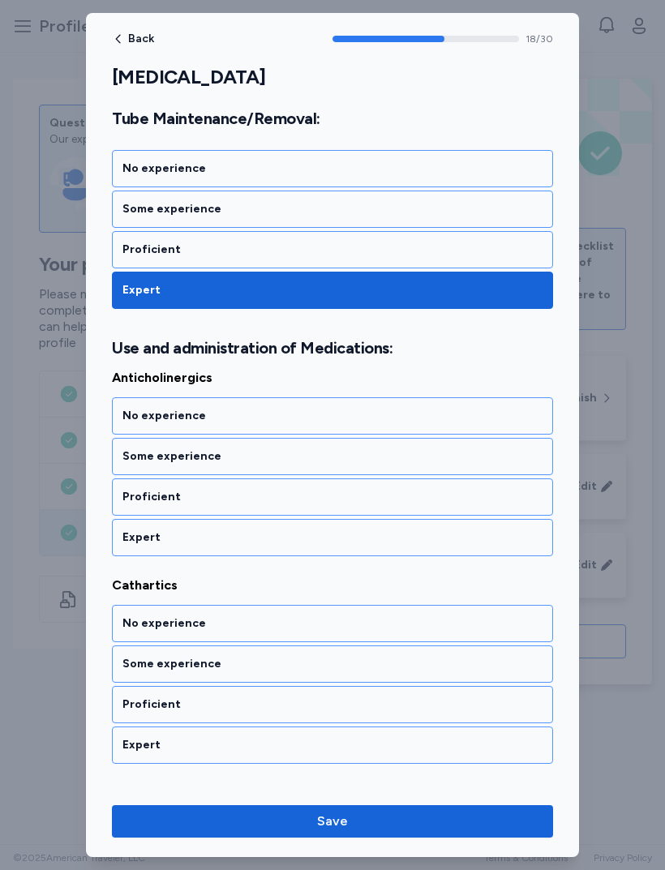
click at [322, 542] on div "Expert" at bounding box center [332, 537] width 420 height 16
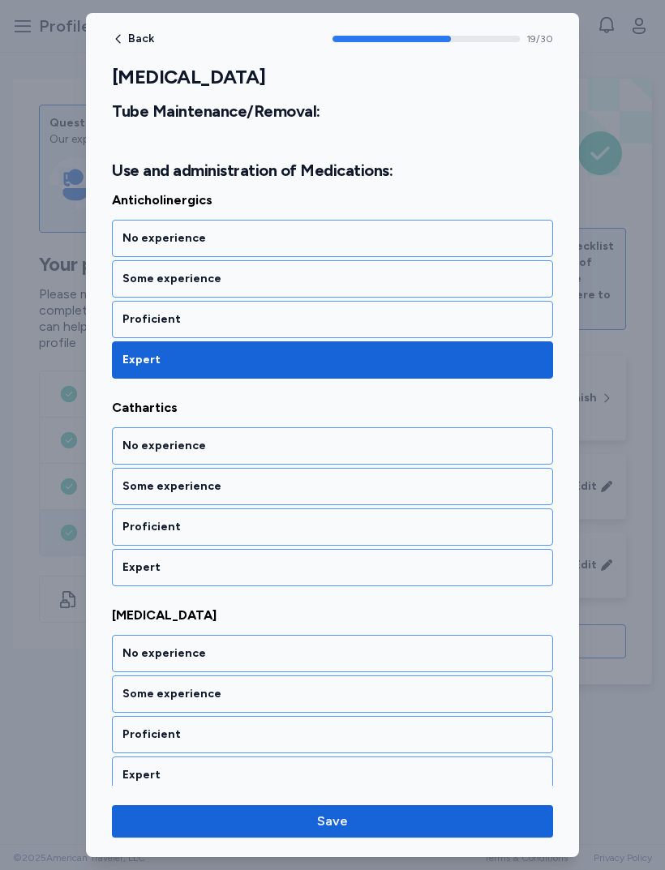
scroll to position [4072, 0]
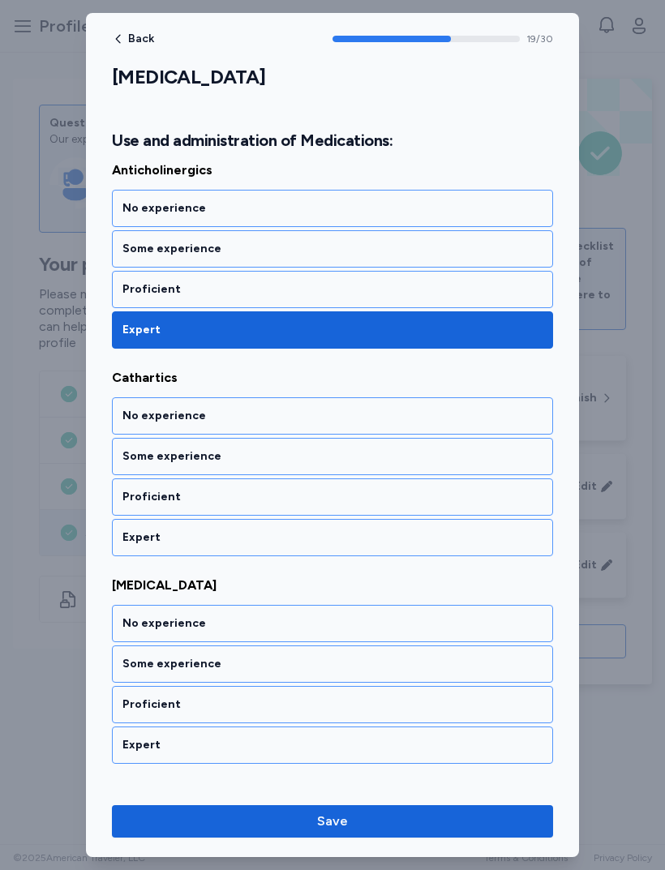
click at [318, 550] on div "Expert" at bounding box center [332, 537] width 441 height 37
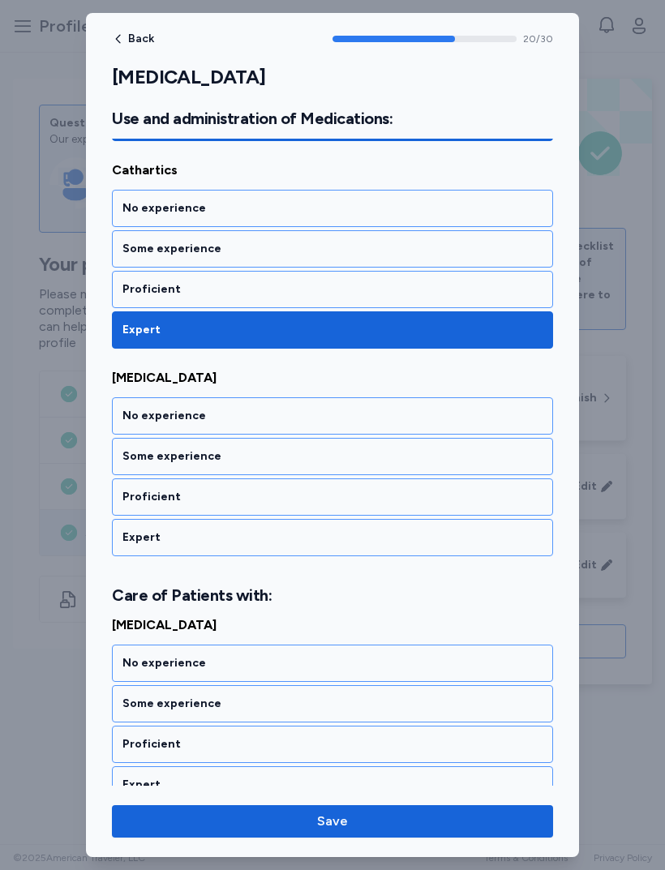
click at [315, 554] on div "Expert" at bounding box center [332, 537] width 441 height 37
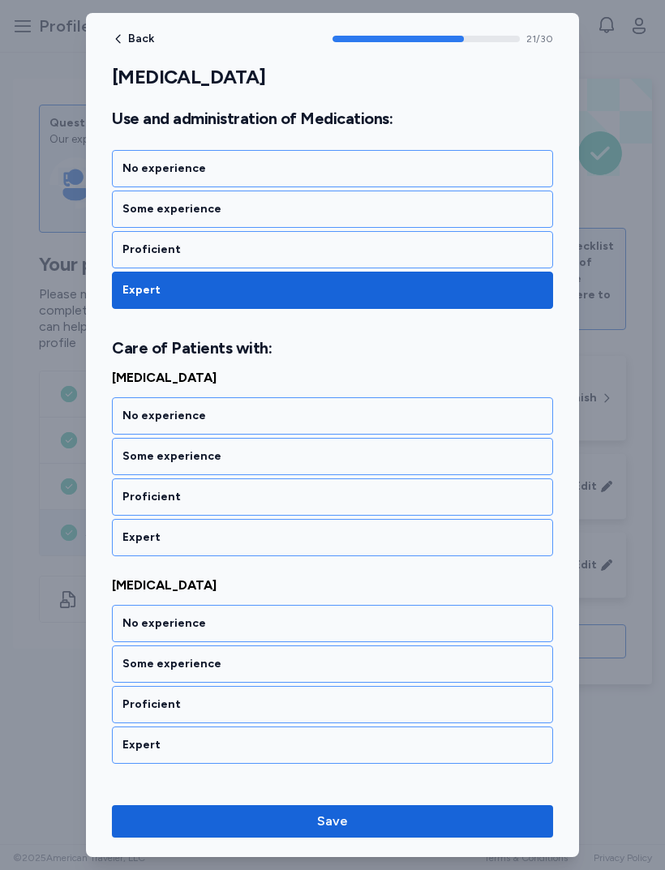
click at [311, 554] on div "Expert" at bounding box center [332, 537] width 441 height 37
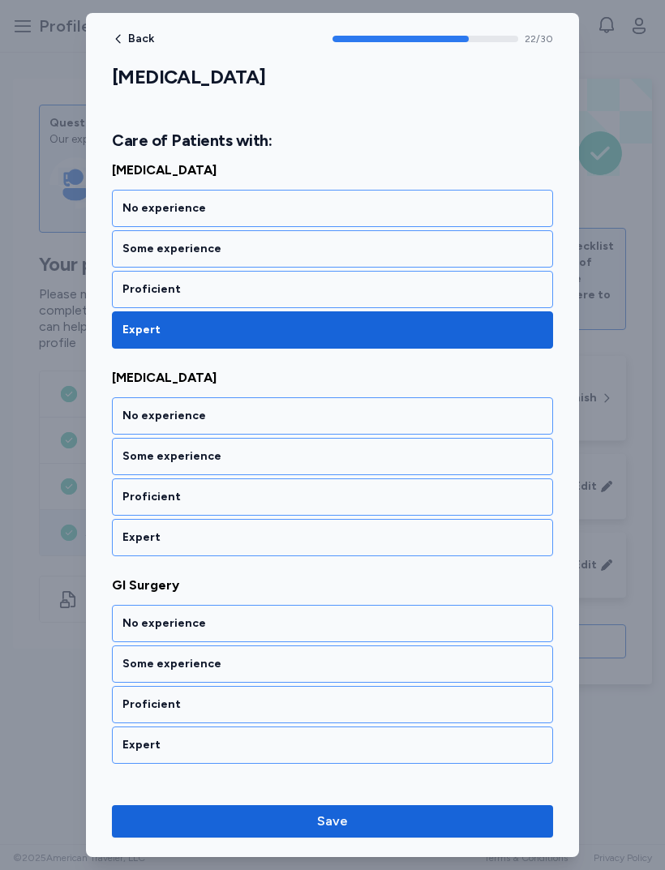
click at [319, 546] on div "Expert" at bounding box center [332, 537] width 441 height 37
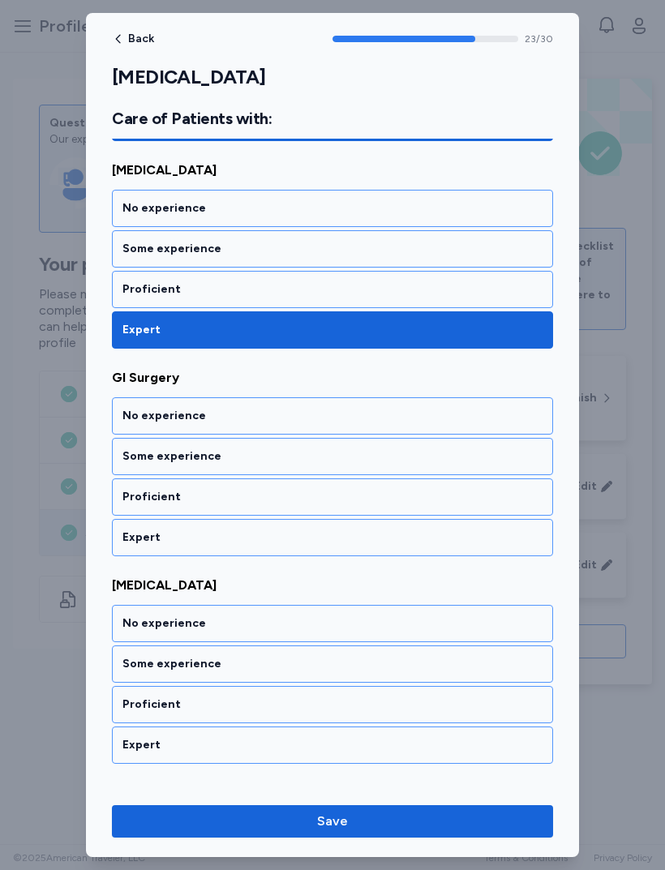
click at [312, 538] on div "Expert" at bounding box center [332, 537] width 420 height 16
click at [306, 547] on div "Expert" at bounding box center [332, 537] width 441 height 37
click at [311, 541] on div "Expert" at bounding box center [332, 537] width 420 height 16
click at [312, 544] on div "Expert" at bounding box center [332, 537] width 420 height 16
click at [316, 542] on div "Expert" at bounding box center [332, 537] width 420 height 16
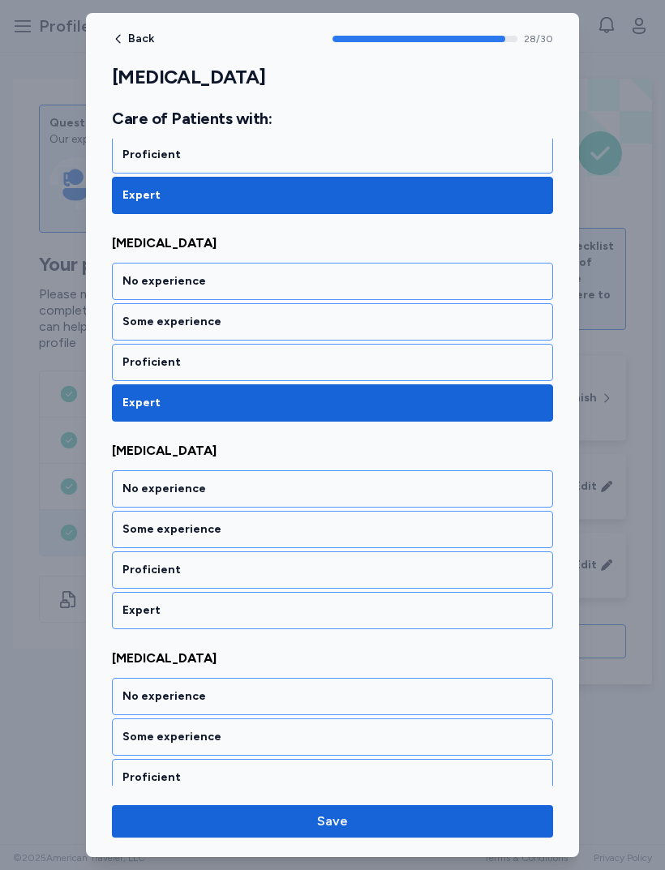
scroll to position [5961, 0]
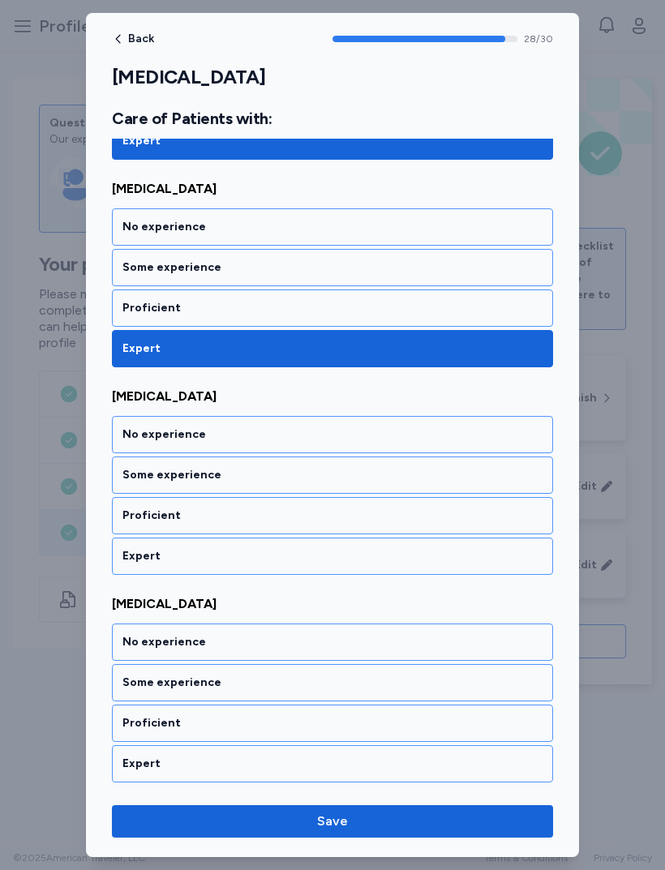
click at [312, 559] on div "Expert" at bounding box center [332, 556] width 420 height 16
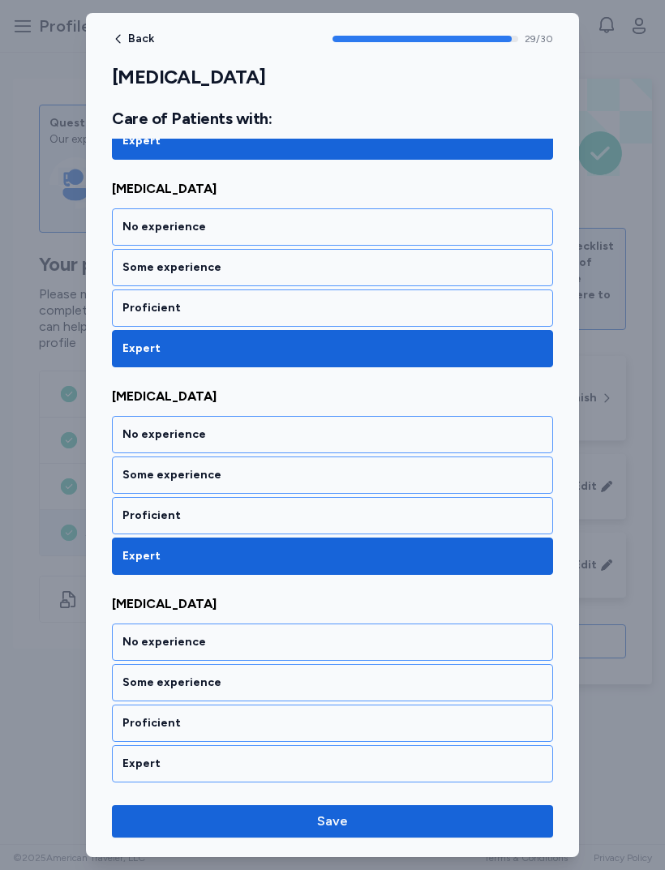
click at [311, 771] on div "Expert" at bounding box center [332, 764] width 420 height 16
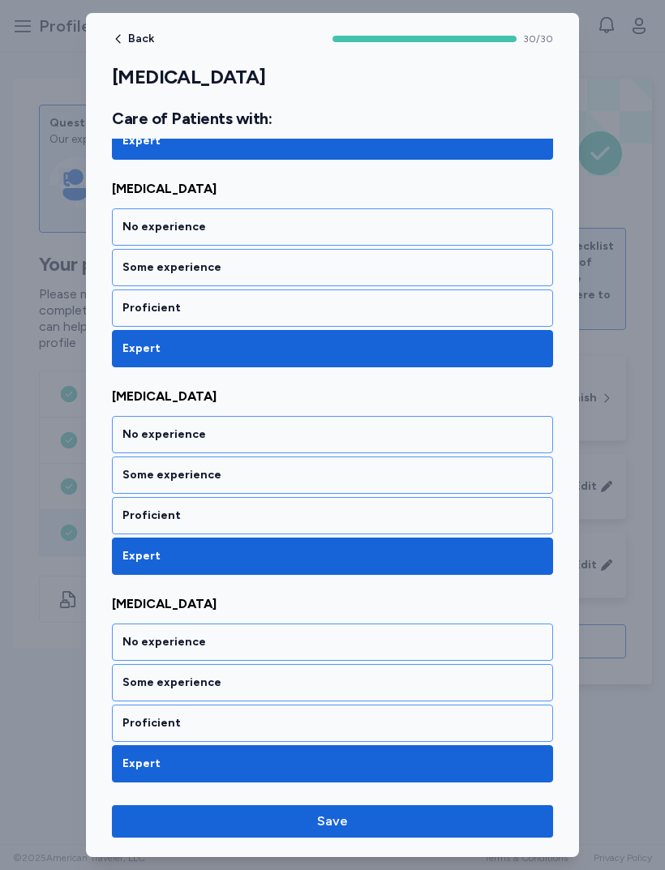
click at [399, 830] on span "Save" at bounding box center [332, 821] width 415 height 19
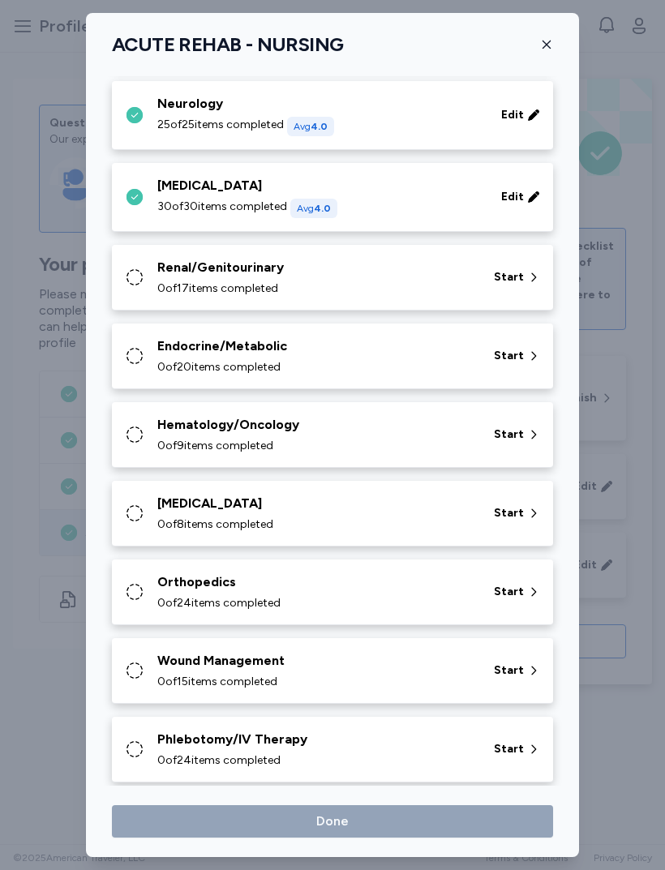
scroll to position [341, 0]
click at [467, 284] on div "0 of 17 items completed" at bounding box center [315, 288] width 317 height 16
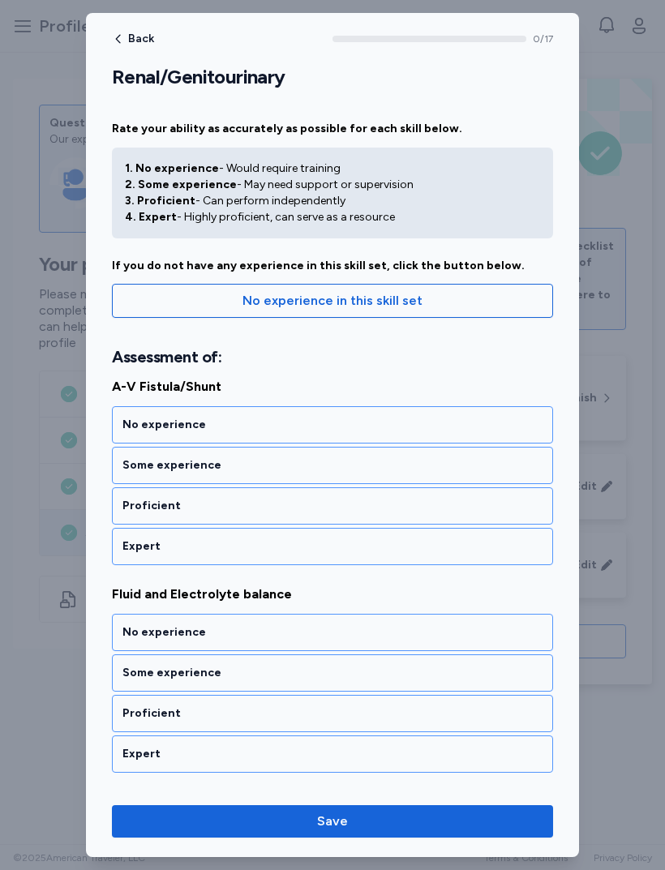
click at [330, 540] on div "Expert" at bounding box center [332, 546] width 420 height 16
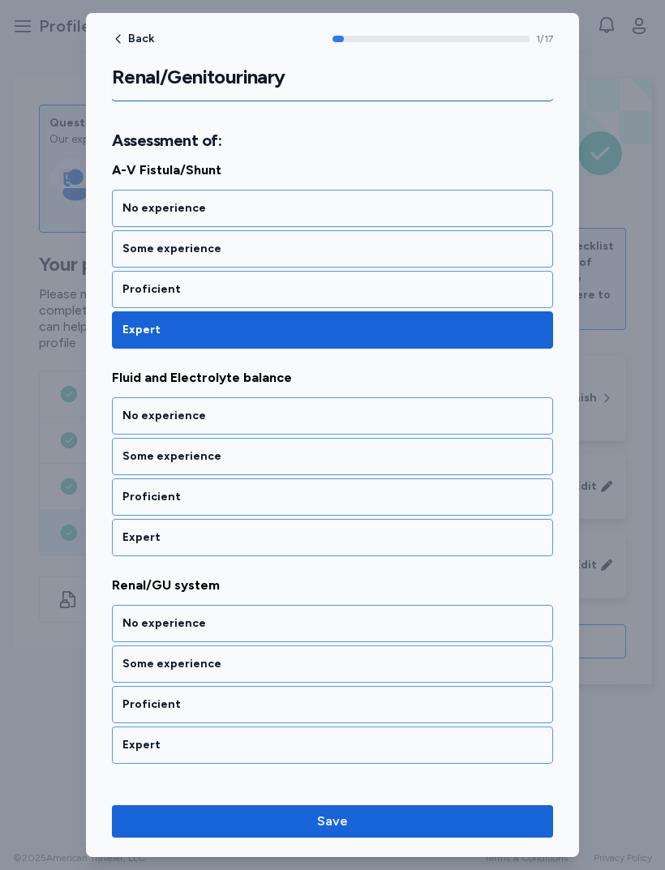
click at [364, 552] on div "Expert" at bounding box center [332, 537] width 441 height 37
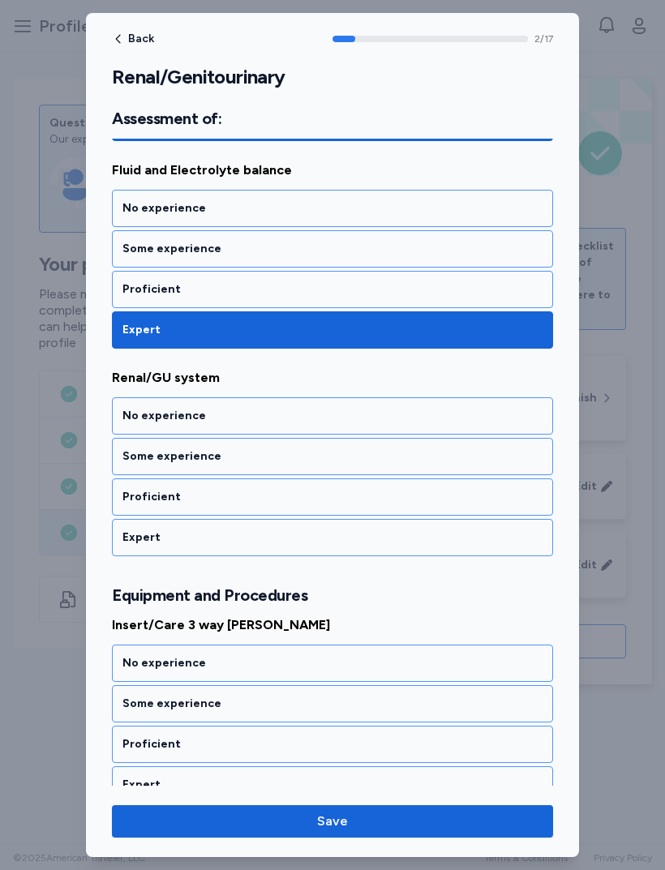
click at [365, 542] on div "Expert" at bounding box center [332, 537] width 420 height 16
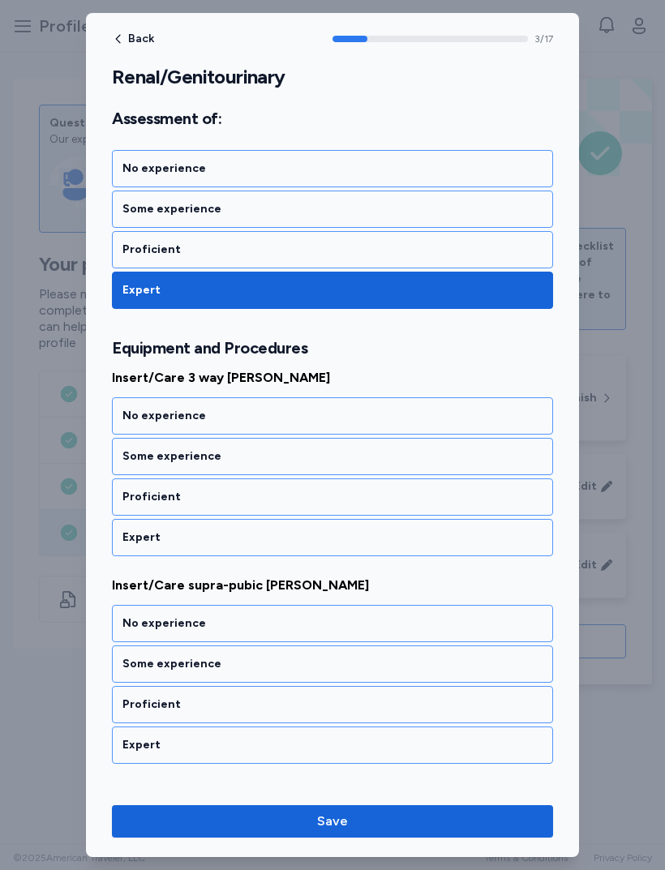
click at [366, 534] on div "Expert" at bounding box center [332, 537] width 420 height 16
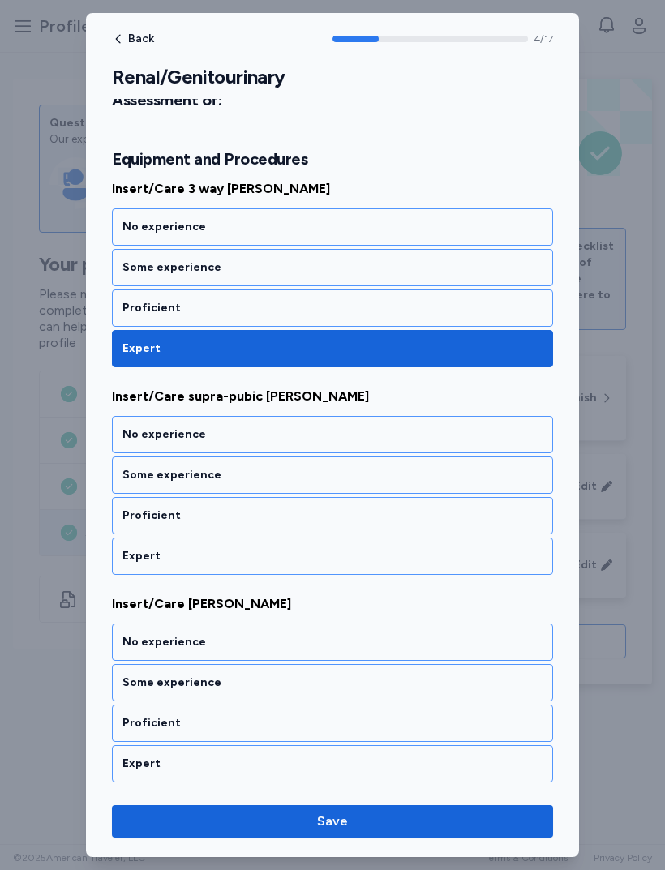
scroll to position [879, 0]
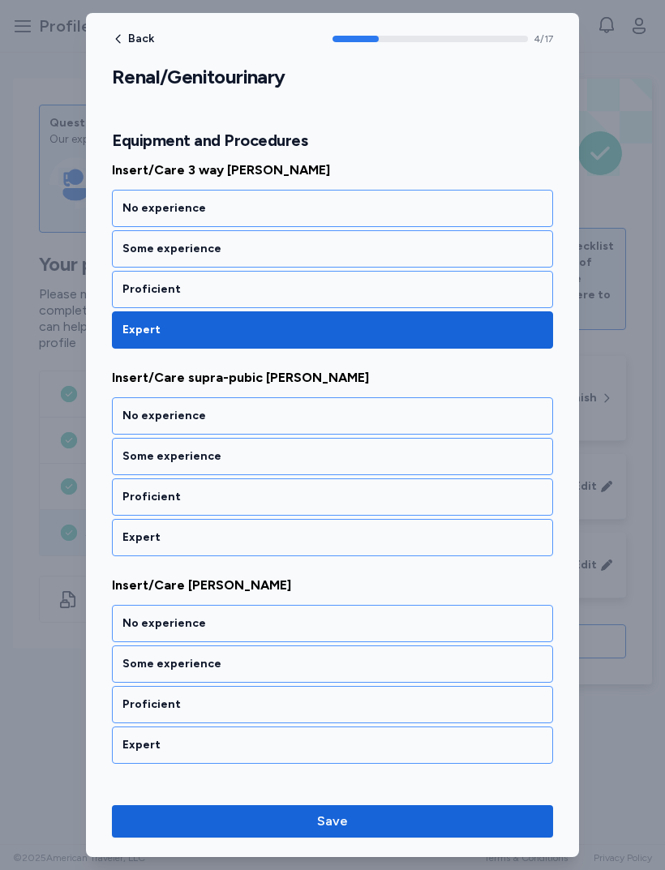
click at [334, 530] on div "Expert" at bounding box center [332, 537] width 420 height 16
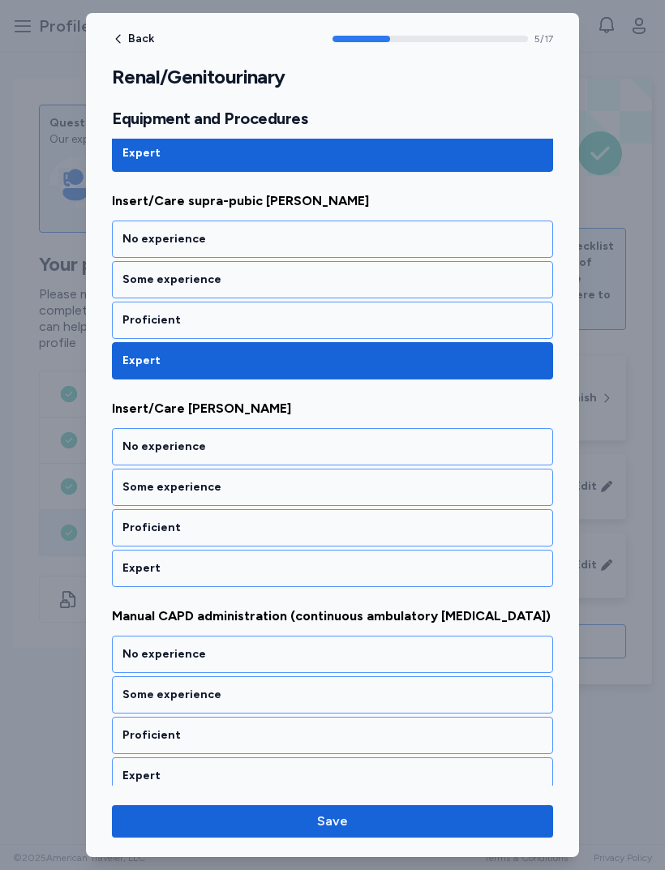
scroll to position [1086, 0]
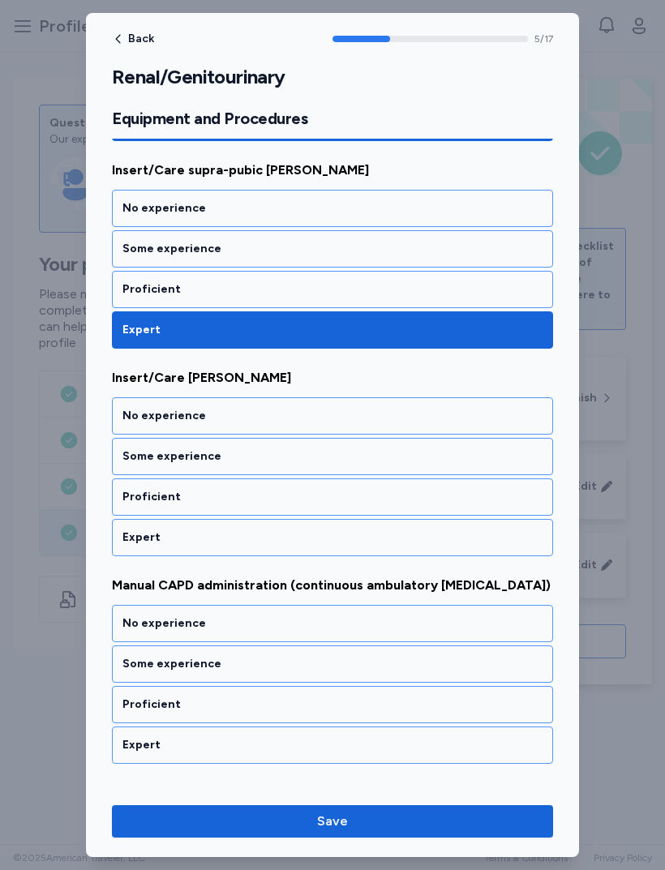
click at [318, 542] on div "Expert" at bounding box center [332, 537] width 420 height 16
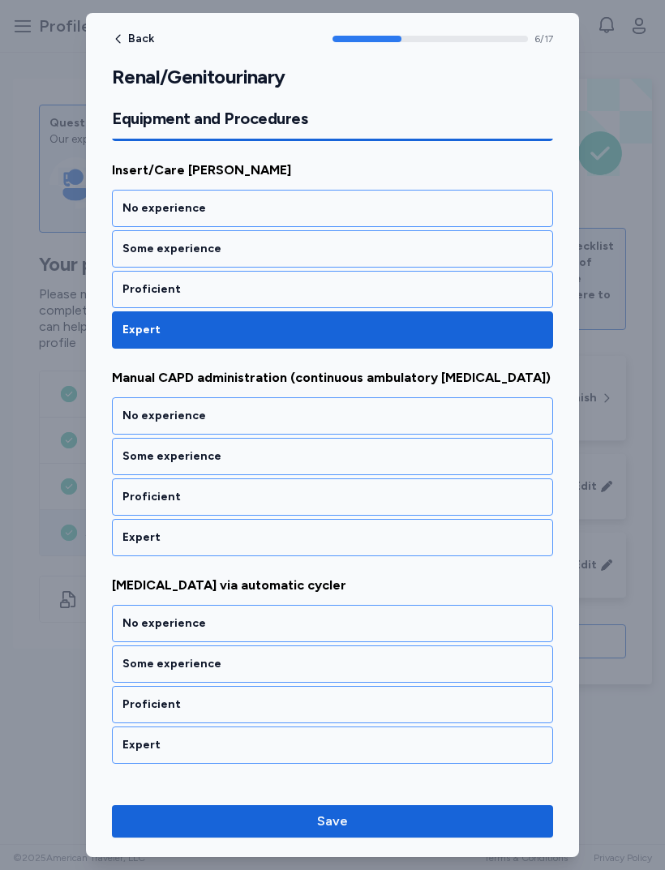
click at [301, 542] on div "Expert" at bounding box center [332, 537] width 420 height 16
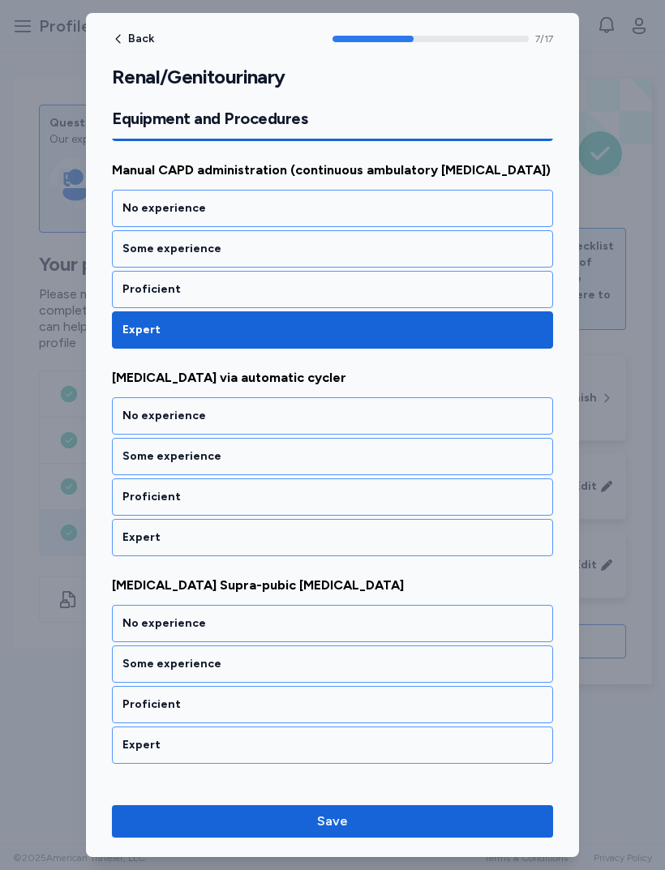
click at [315, 549] on div "Expert" at bounding box center [332, 537] width 441 height 37
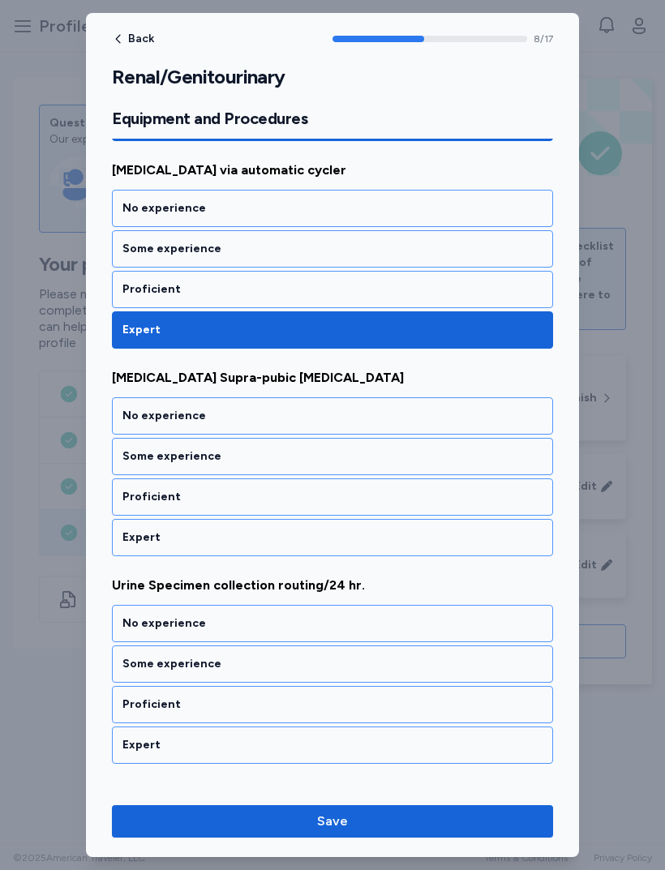
scroll to position [1709, 0]
click at [319, 552] on div "Expert" at bounding box center [332, 537] width 441 height 37
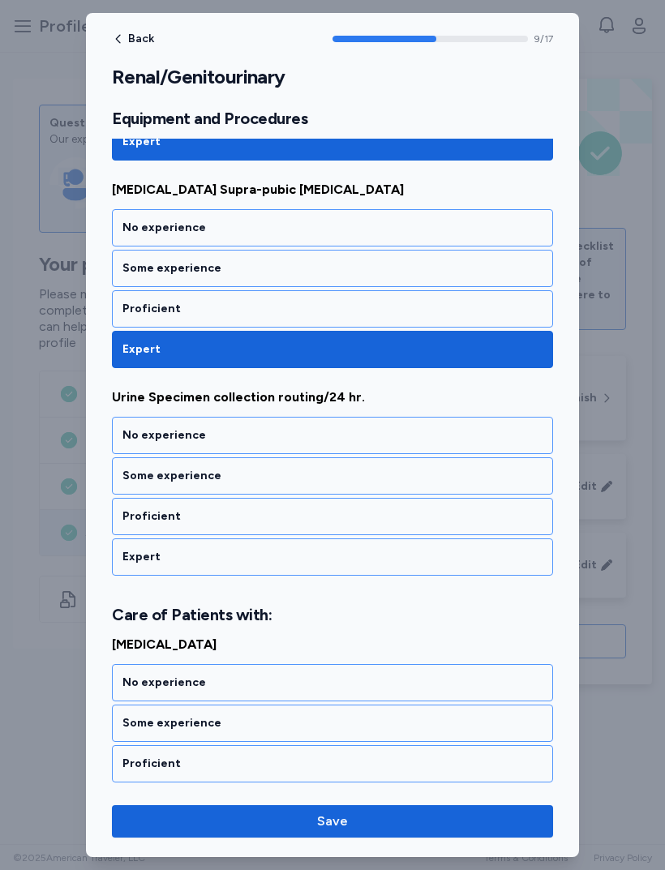
scroll to position [1917, 0]
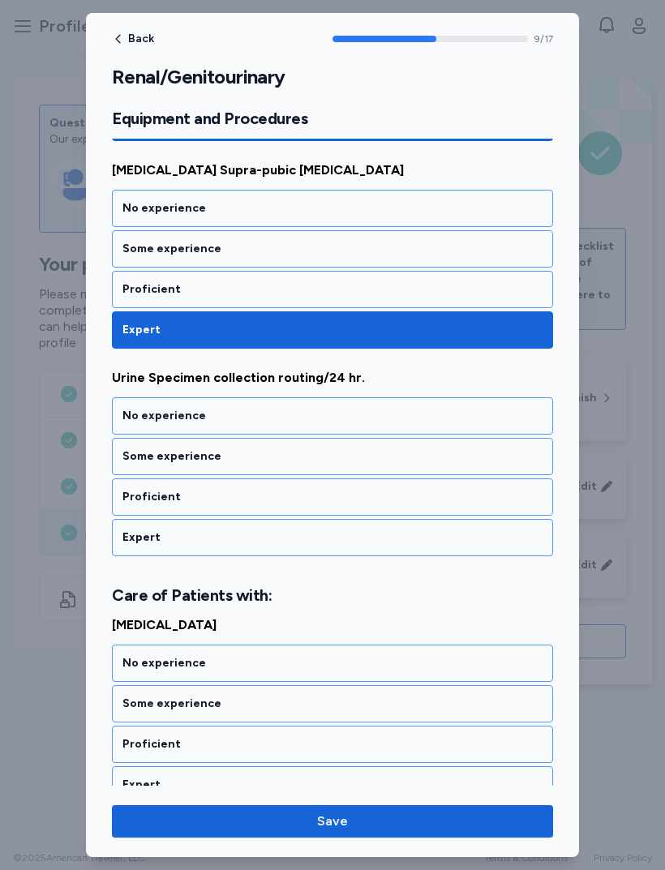
click at [326, 547] on div "Expert" at bounding box center [332, 537] width 441 height 37
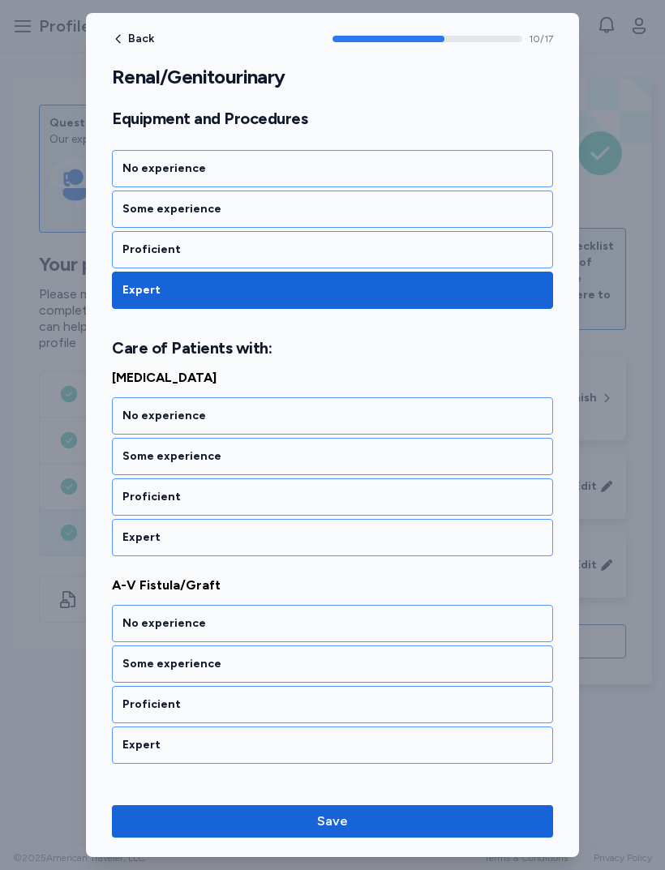
click at [320, 553] on div "Expert" at bounding box center [332, 537] width 441 height 37
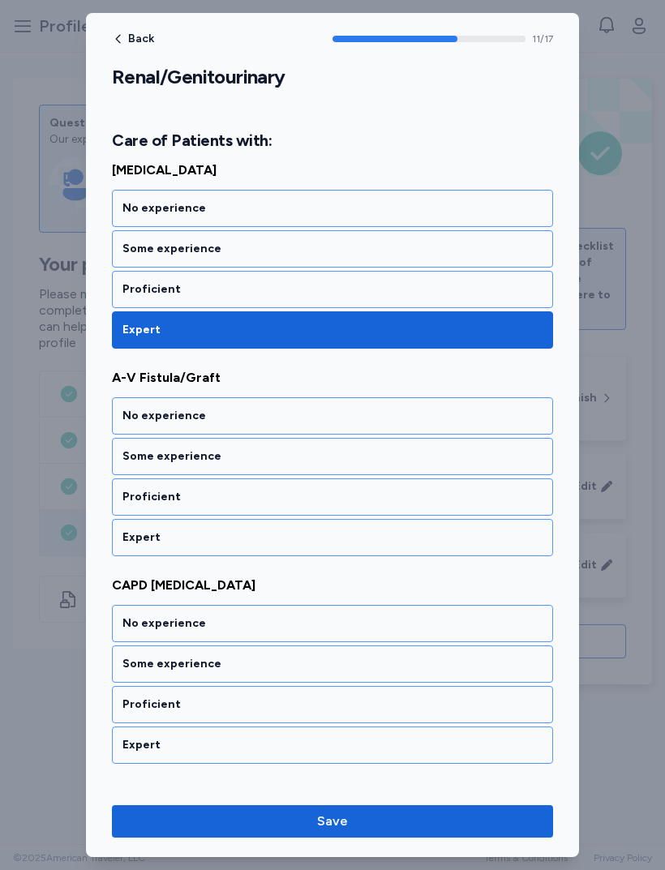
click at [332, 553] on div "Expert" at bounding box center [332, 537] width 441 height 37
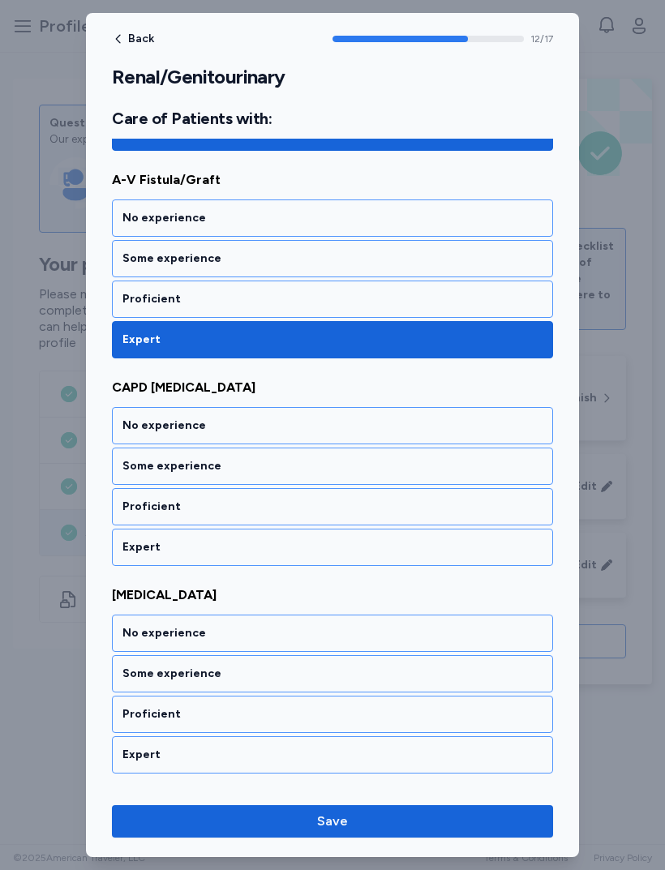
click at [340, 606] on div "[MEDICAL_DATA] No experience Some experience Proficient Expert" at bounding box center [332, 679] width 441 height 188
click at [332, 548] on div "Expert" at bounding box center [332, 547] width 420 height 16
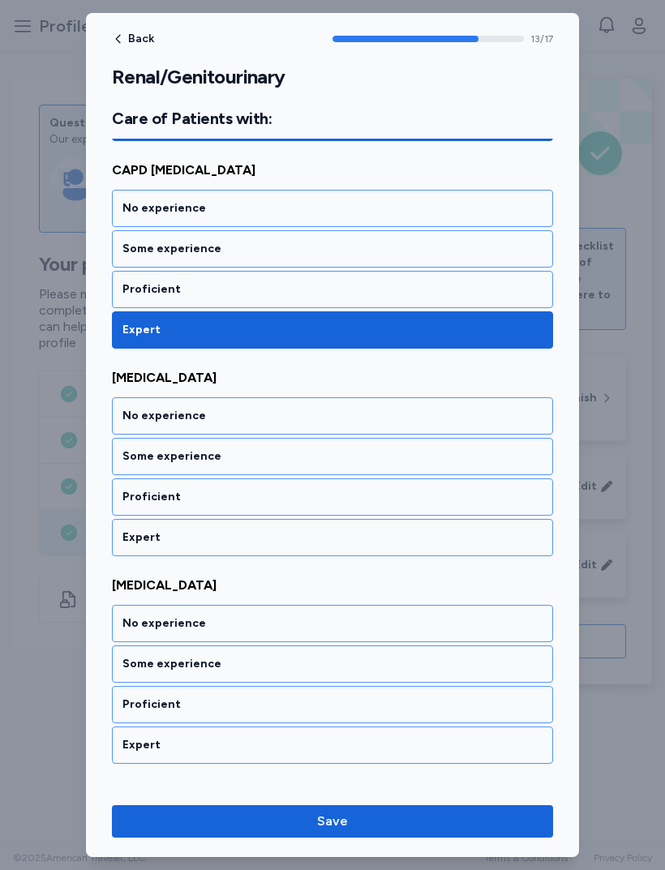
click at [328, 550] on div "Expert" at bounding box center [332, 537] width 441 height 37
click at [331, 539] on div "Expert" at bounding box center [332, 537] width 420 height 16
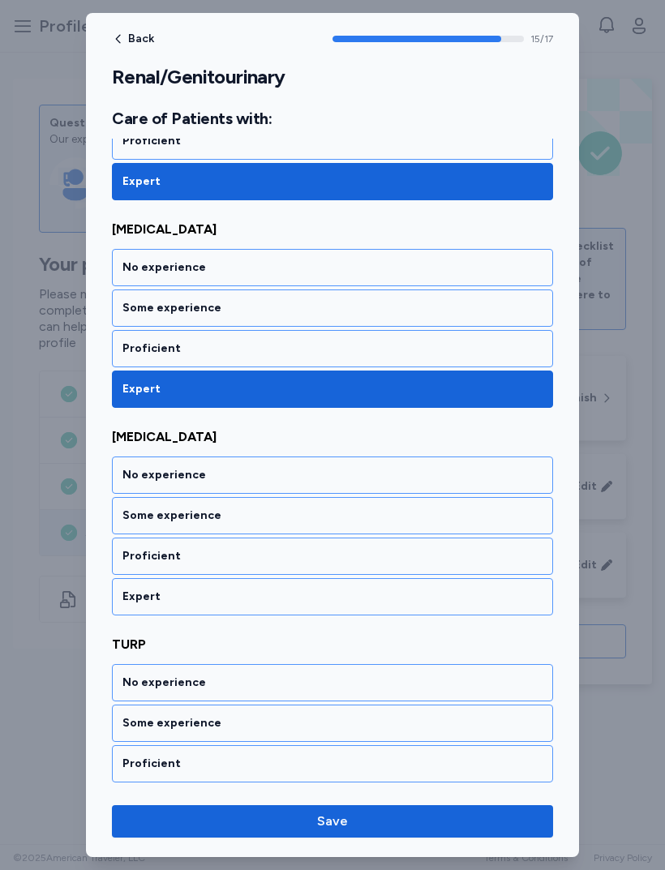
scroll to position [3183, 0]
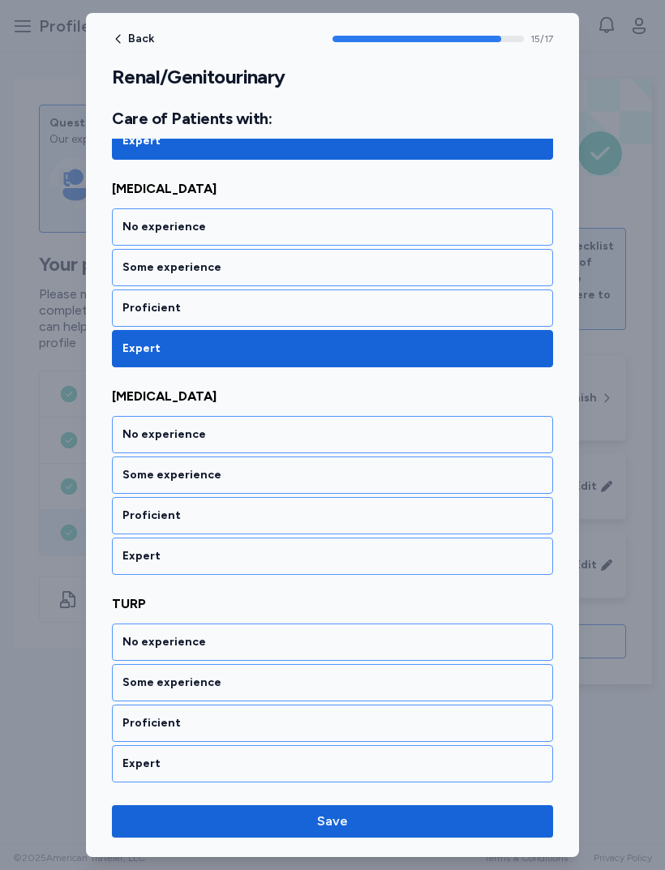
click at [338, 564] on div "Expert" at bounding box center [332, 556] width 420 height 16
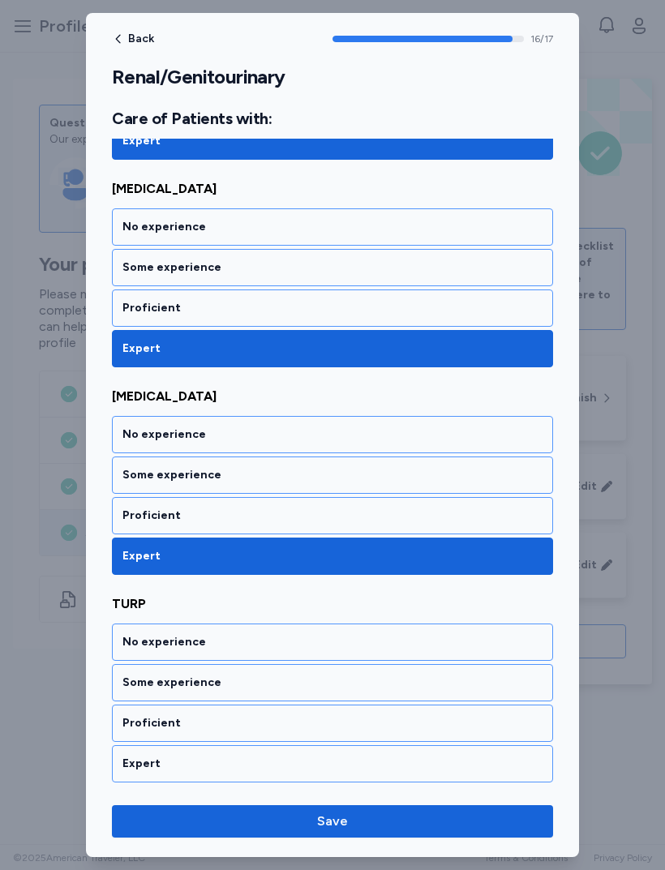
click at [316, 764] on div "Expert" at bounding box center [332, 764] width 420 height 16
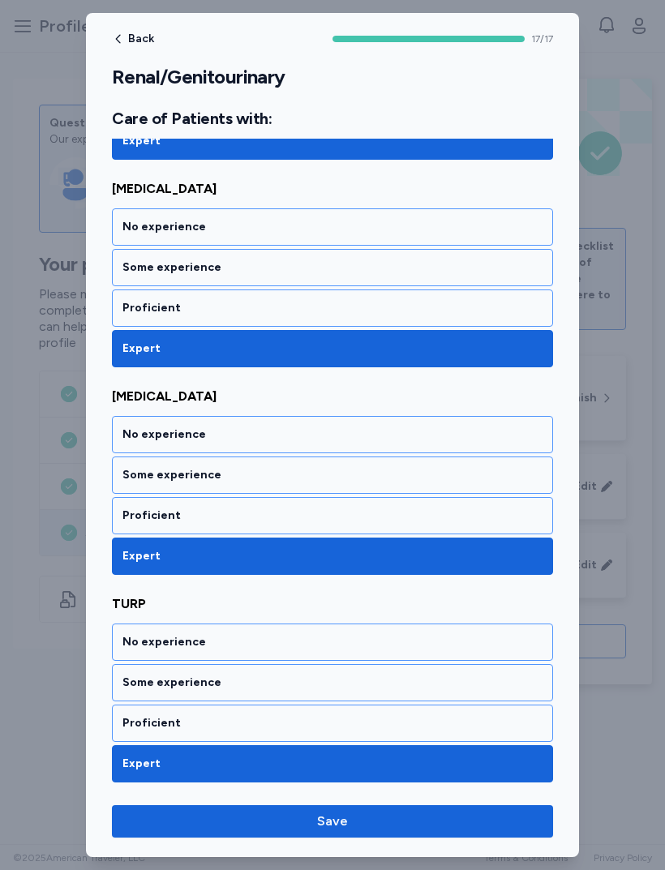
click at [414, 836] on button "Save" at bounding box center [332, 821] width 441 height 32
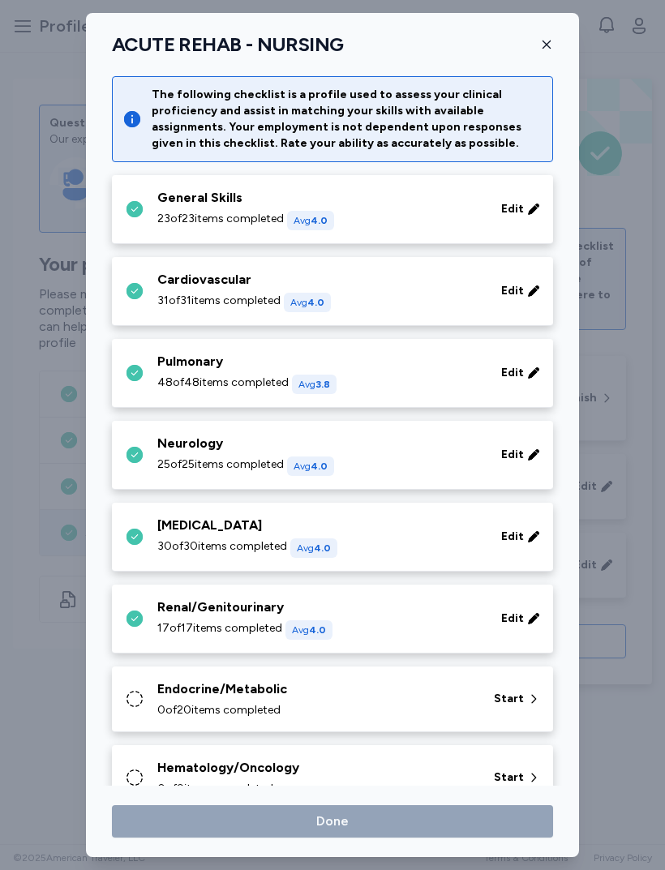
scroll to position [341, 0]
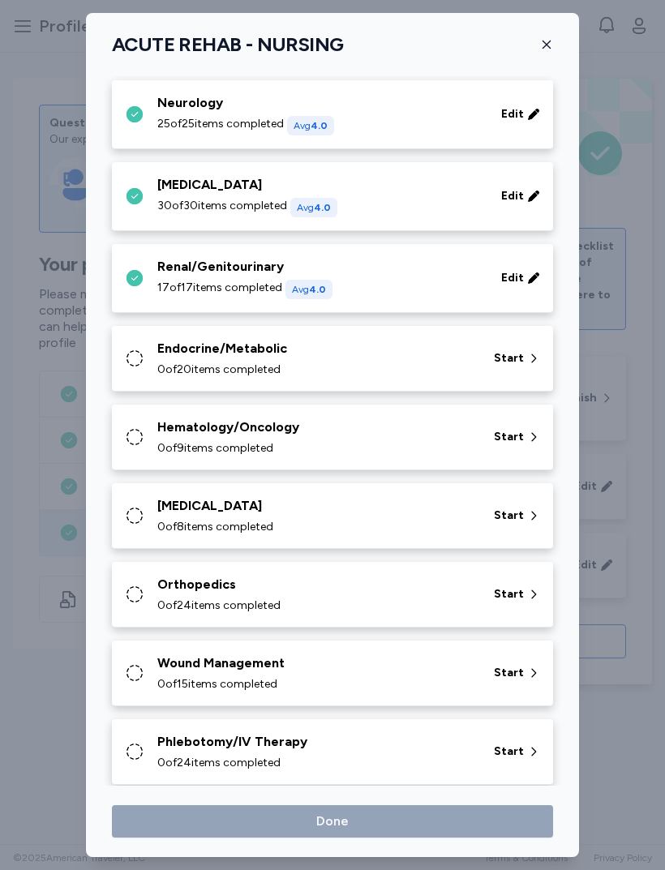
click at [399, 362] on div "0 of 20 items completed" at bounding box center [315, 370] width 317 height 16
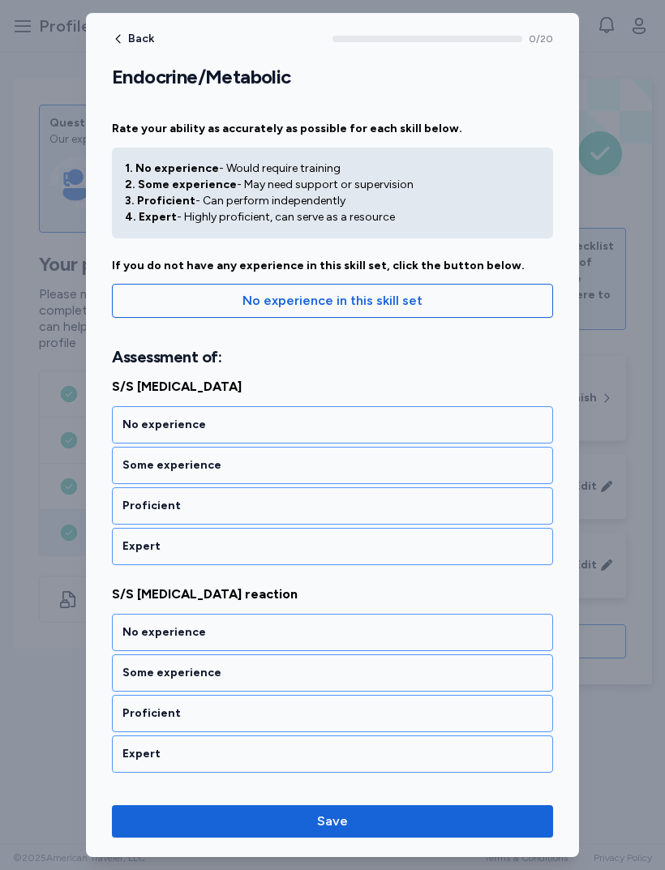
click at [305, 539] on div "Expert" at bounding box center [332, 546] width 420 height 16
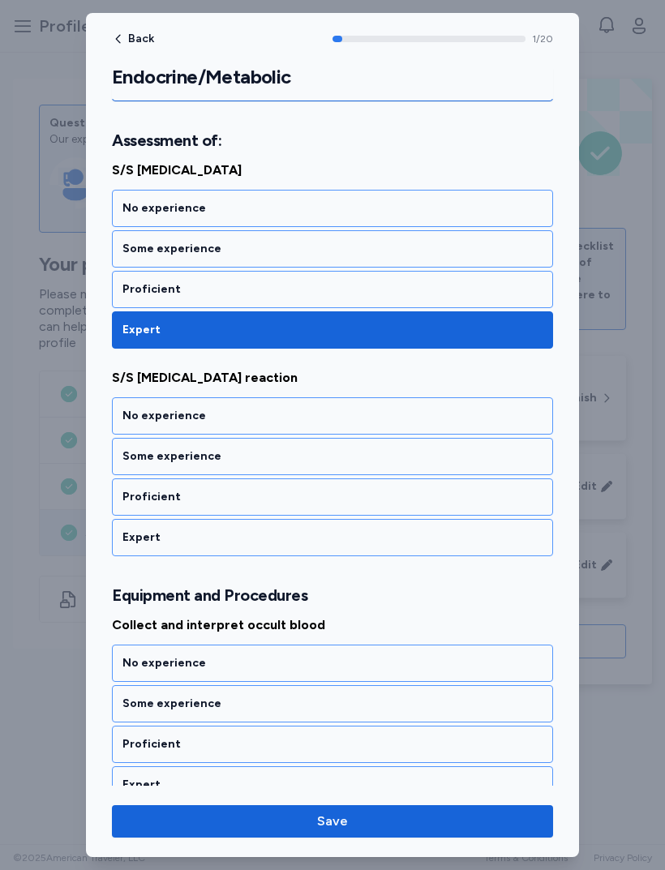
click at [310, 542] on div "Expert" at bounding box center [332, 537] width 420 height 16
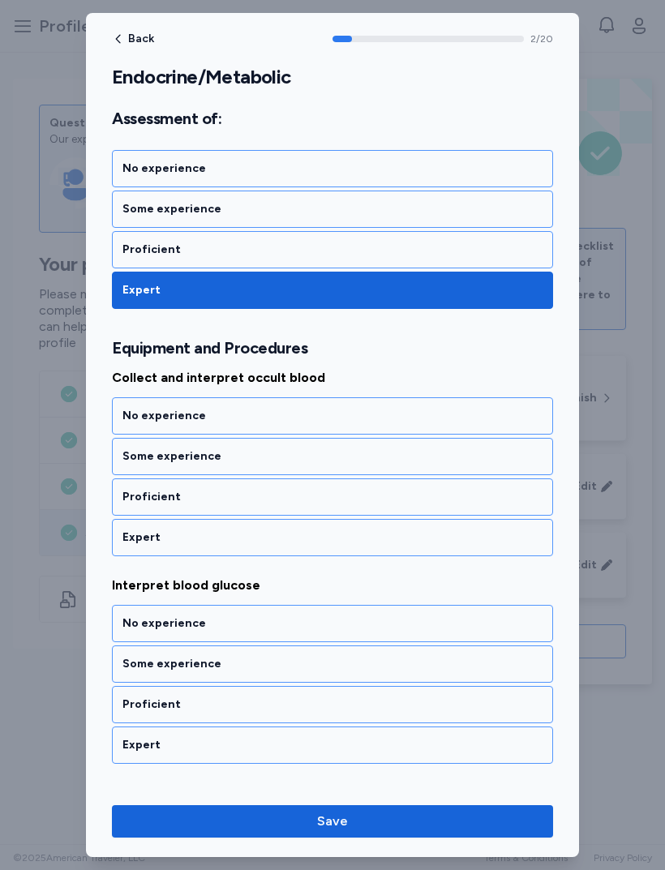
click at [307, 555] on div "Expert" at bounding box center [332, 537] width 441 height 37
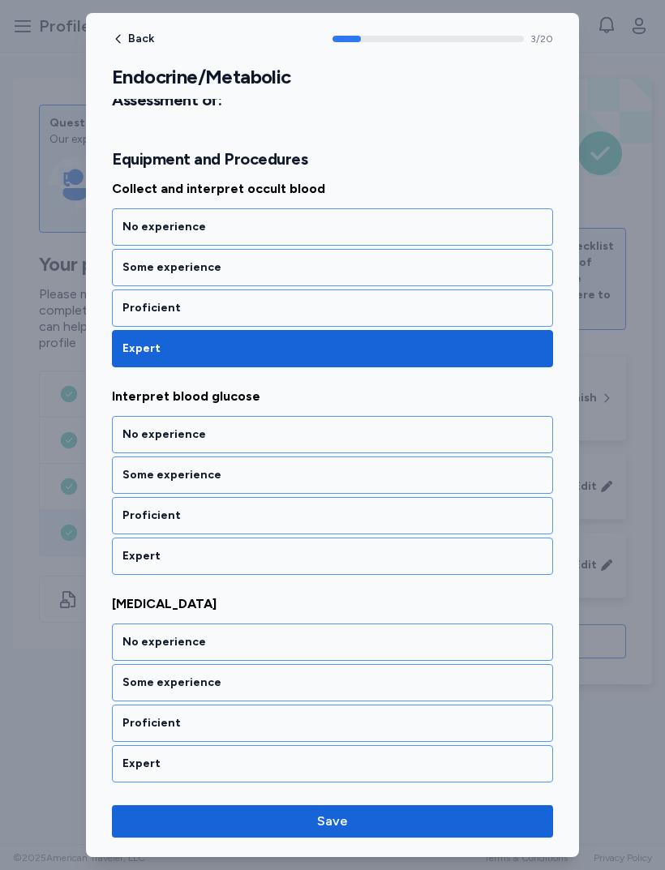
scroll to position [671, 0]
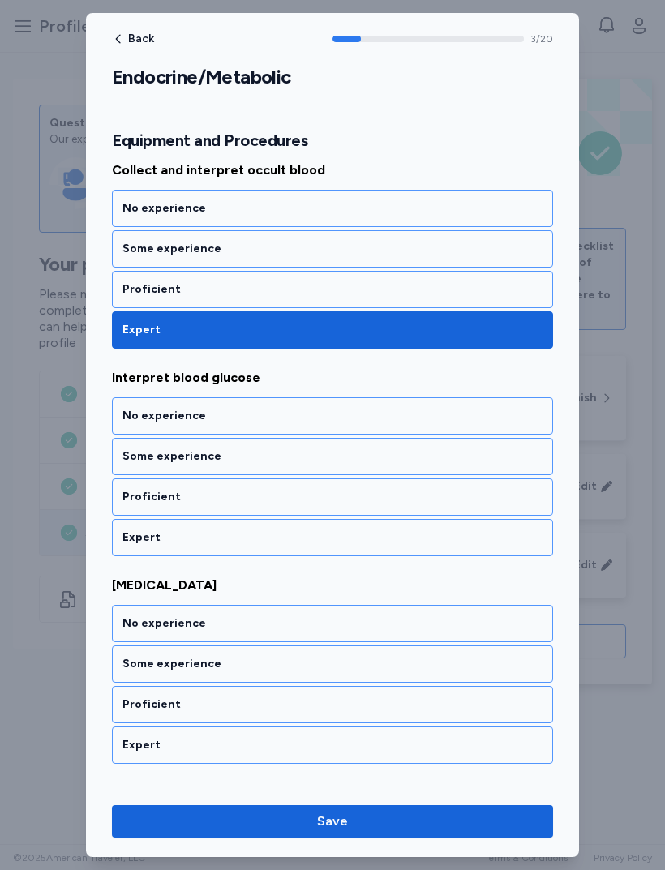
click at [296, 536] on div "Expert" at bounding box center [332, 537] width 420 height 16
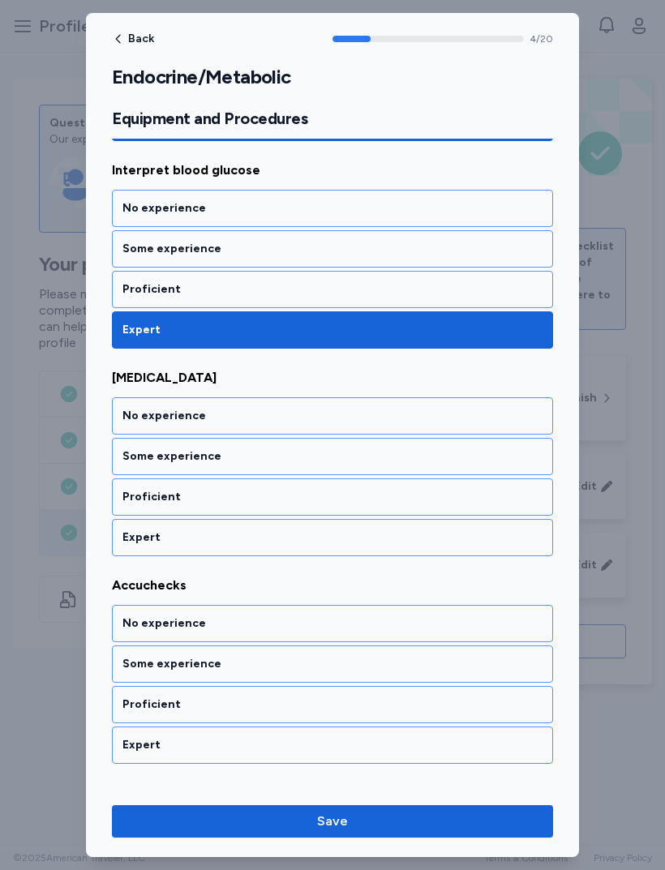
click at [294, 543] on div "Expert" at bounding box center [332, 537] width 420 height 16
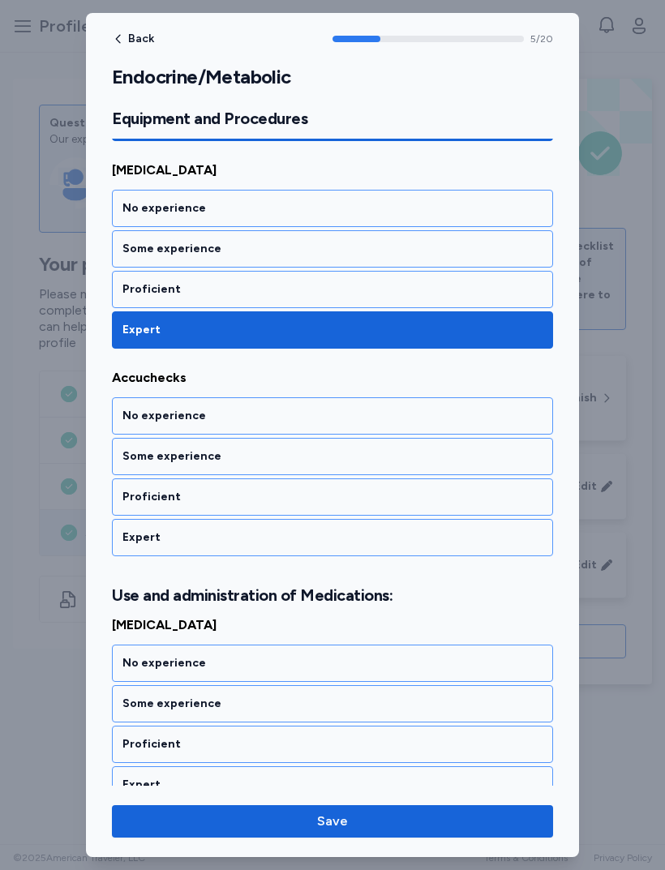
click at [292, 535] on div "Expert" at bounding box center [332, 537] width 420 height 16
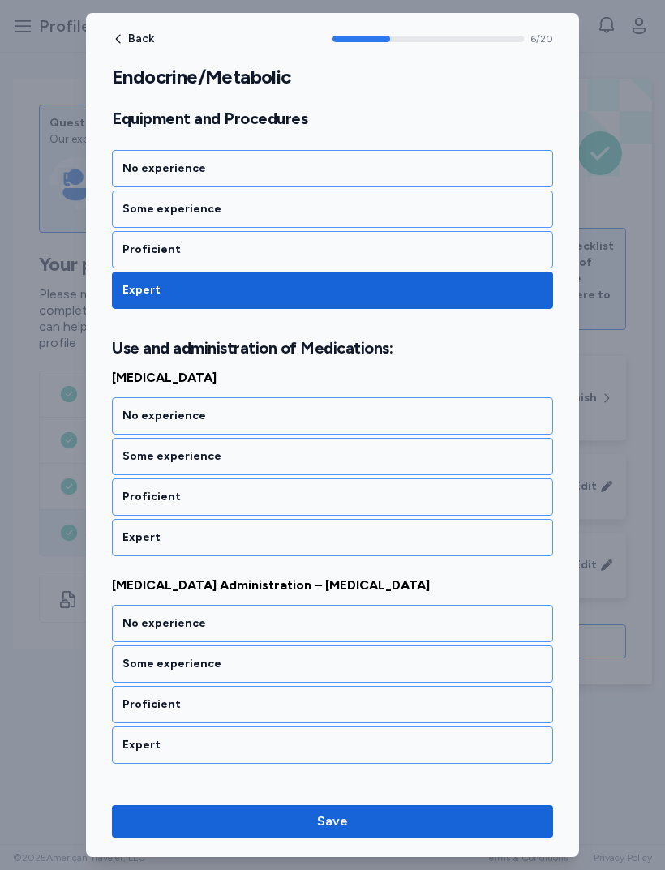
click at [294, 542] on div "Expert" at bounding box center [332, 537] width 420 height 16
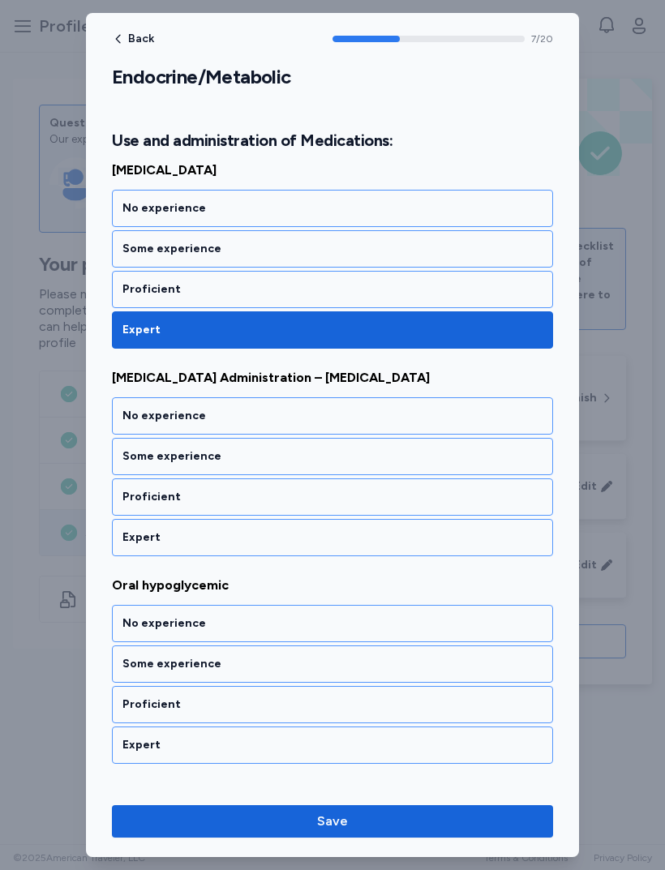
click at [294, 543] on div "Expert" at bounding box center [332, 537] width 420 height 16
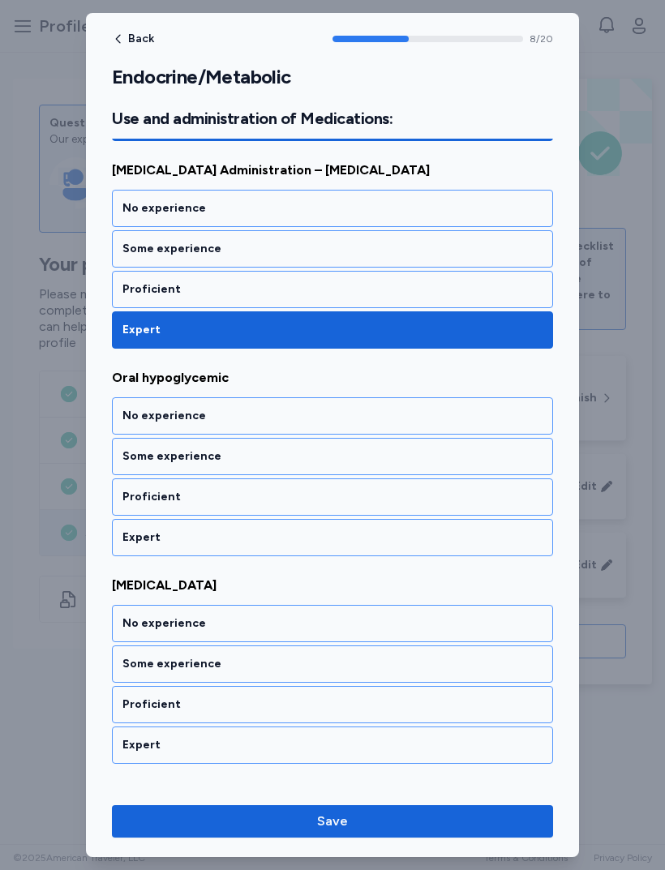
click at [288, 540] on div "Expert" at bounding box center [332, 537] width 420 height 16
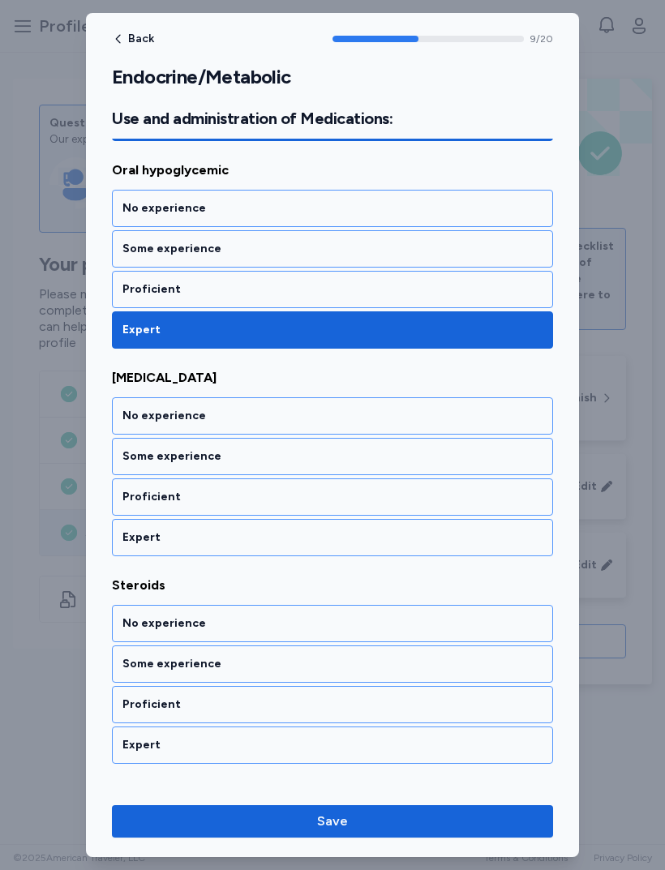
click at [285, 551] on div "Expert" at bounding box center [332, 537] width 441 height 37
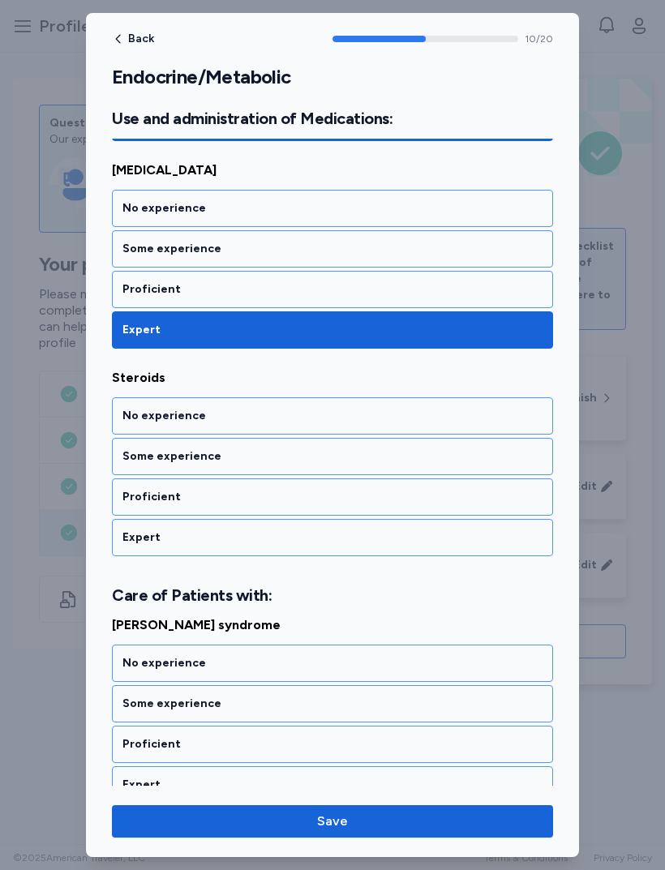
click at [294, 530] on div "Expert" at bounding box center [332, 537] width 420 height 16
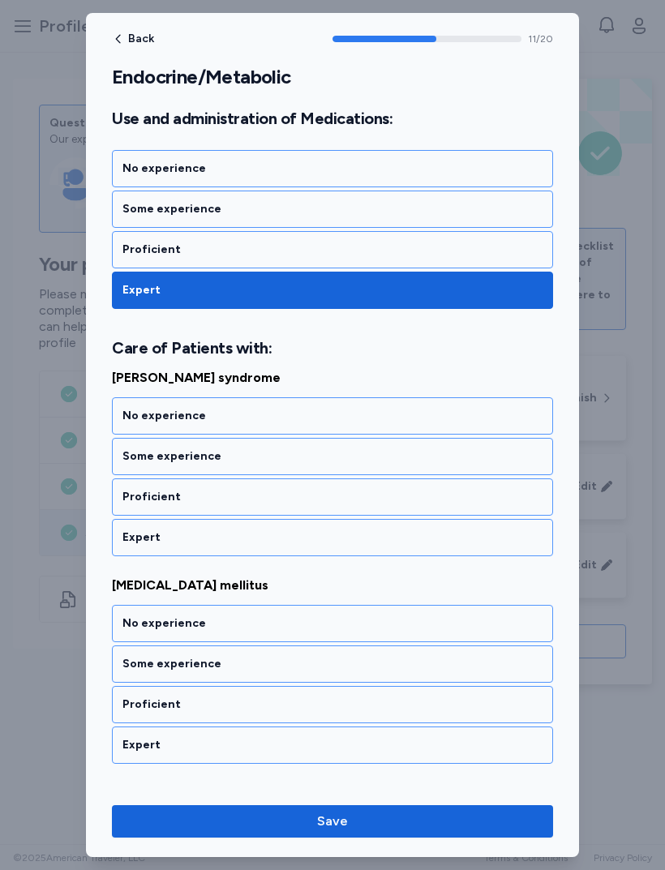
click at [300, 527] on div "Expert" at bounding box center [332, 537] width 441 height 37
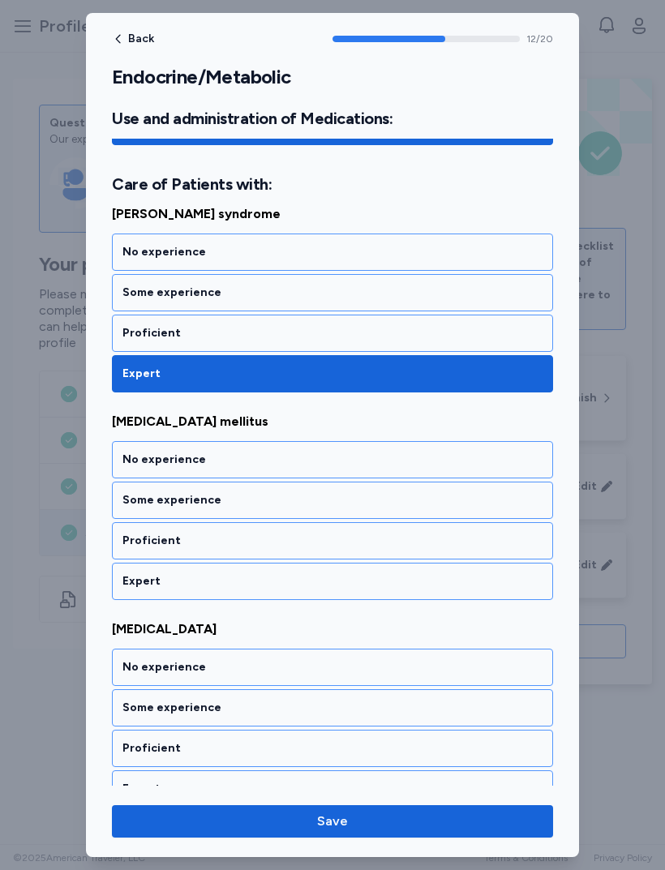
scroll to position [2619, 0]
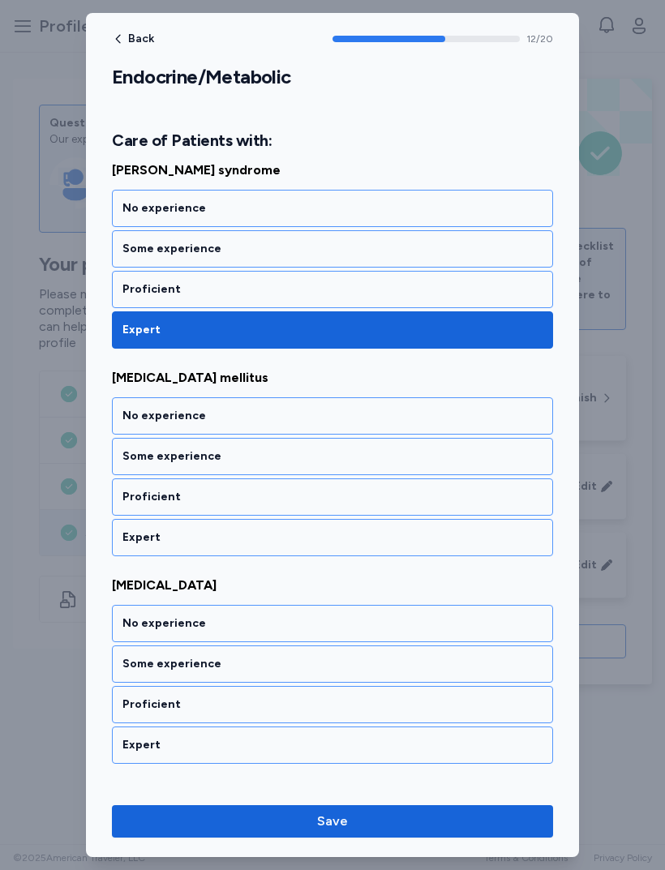
click at [308, 527] on div "Expert" at bounding box center [332, 537] width 441 height 37
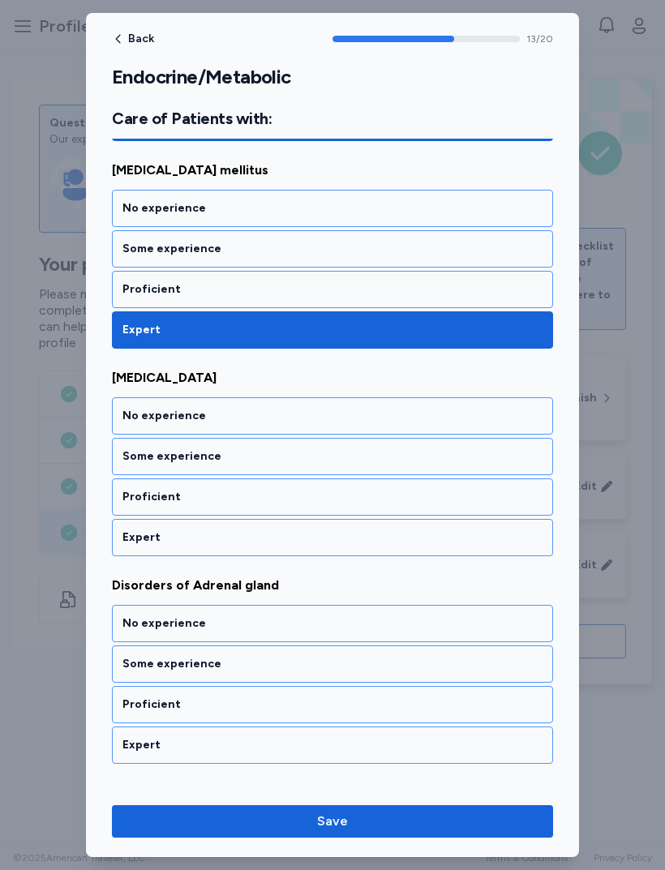
click at [308, 542] on div "Expert" at bounding box center [332, 537] width 420 height 16
click at [305, 544] on div "Expert" at bounding box center [332, 537] width 420 height 16
click at [328, 547] on div "Expert" at bounding box center [332, 537] width 441 height 37
click at [300, 548] on div "Expert" at bounding box center [332, 537] width 441 height 37
click at [307, 554] on div "Expert" at bounding box center [332, 537] width 441 height 37
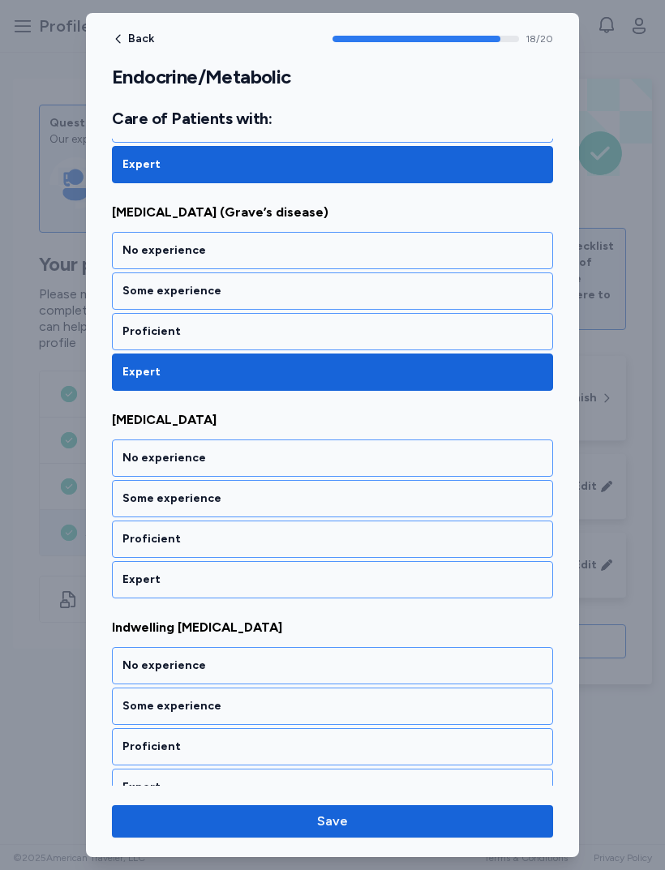
scroll to position [3846, 0]
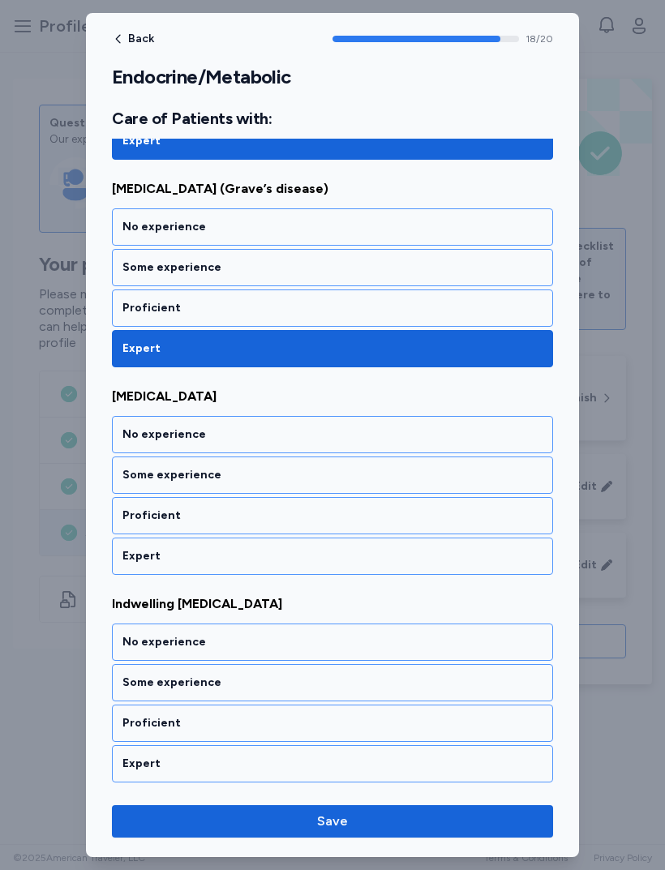
click at [299, 557] on div "Expert" at bounding box center [332, 556] width 420 height 16
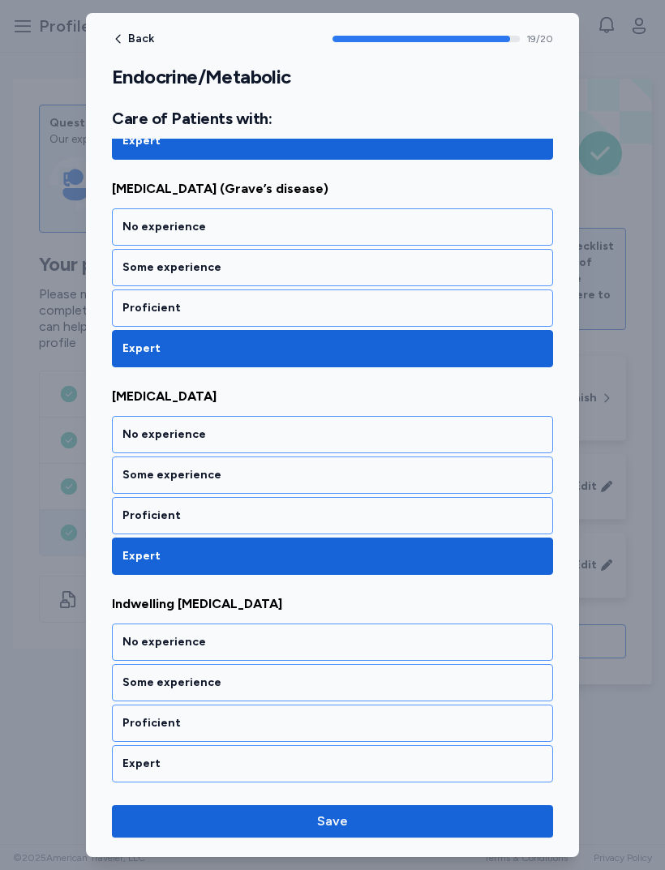
click at [303, 773] on div "Expert" at bounding box center [332, 763] width 441 height 37
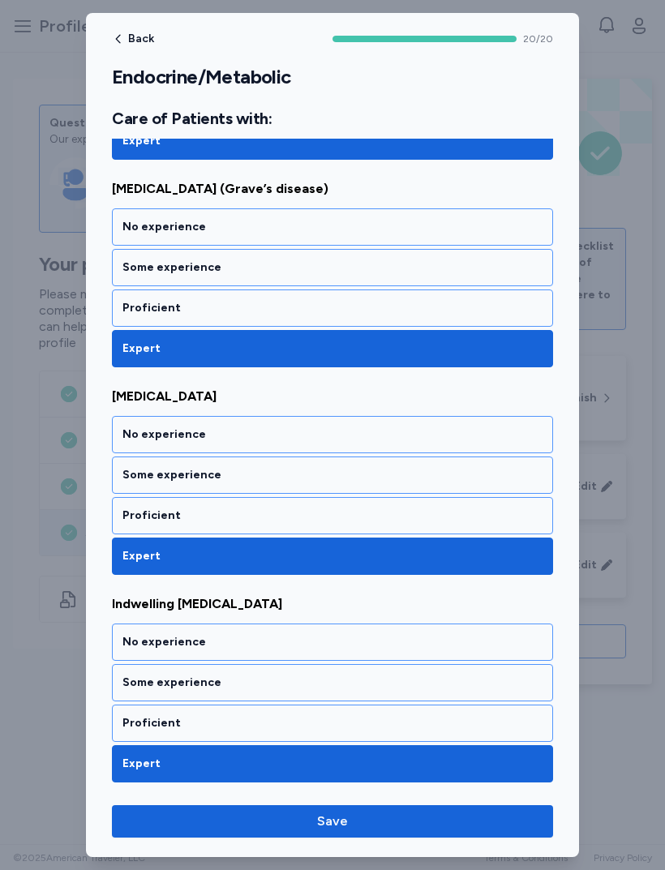
click at [396, 835] on button "Save" at bounding box center [332, 821] width 441 height 32
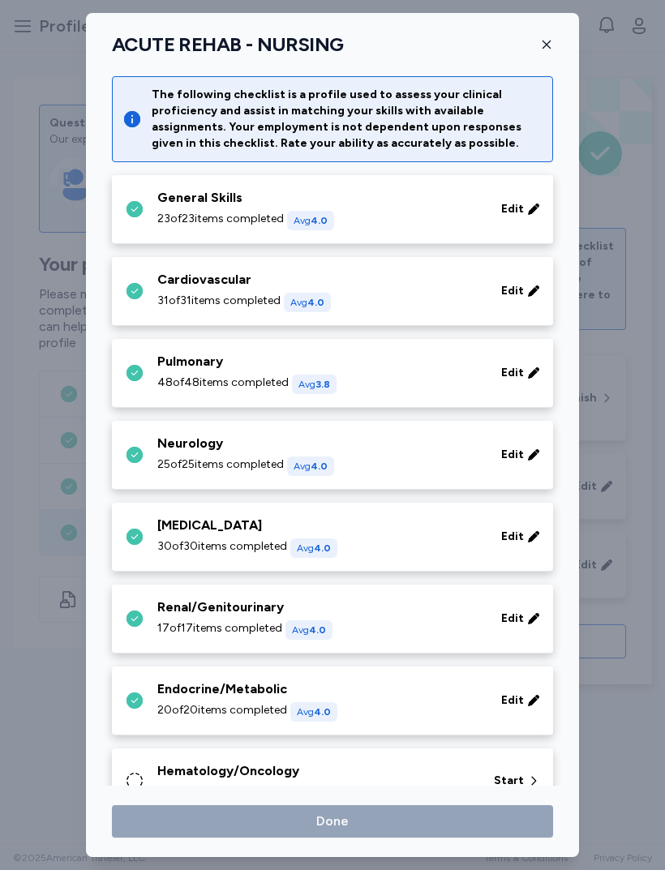
scroll to position [341, 0]
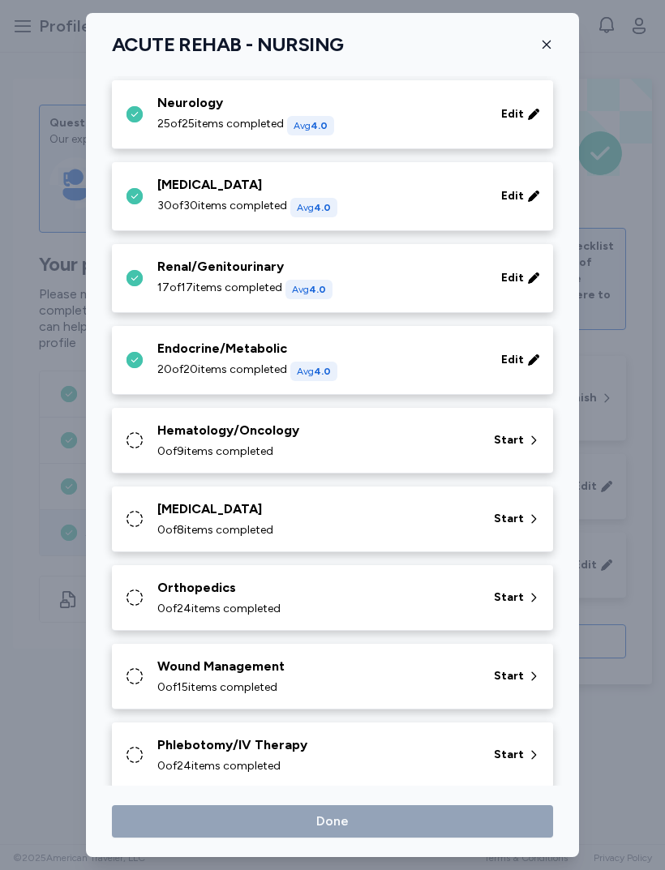
click at [390, 461] on div "Hematology/Oncology 0 of 9 items completed Start" at bounding box center [332, 441] width 441 height 66
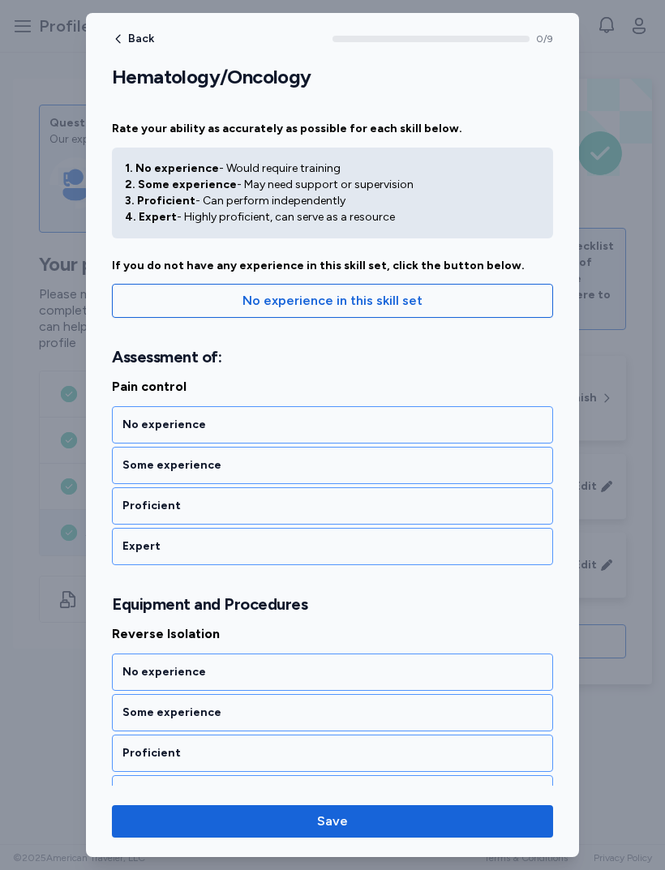
click at [344, 534] on div "Expert" at bounding box center [332, 546] width 441 height 37
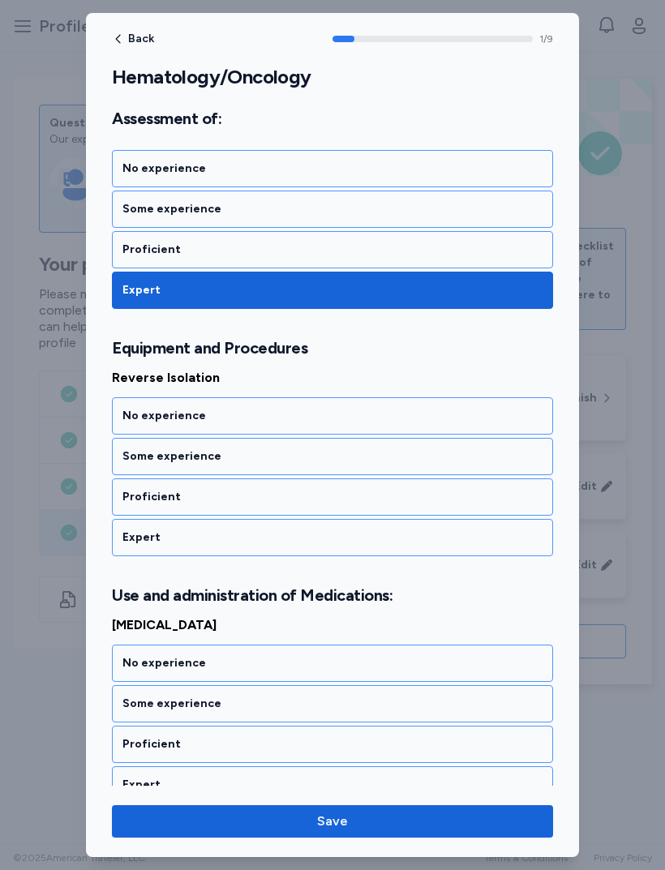
click at [307, 532] on div "Expert" at bounding box center [332, 537] width 420 height 16
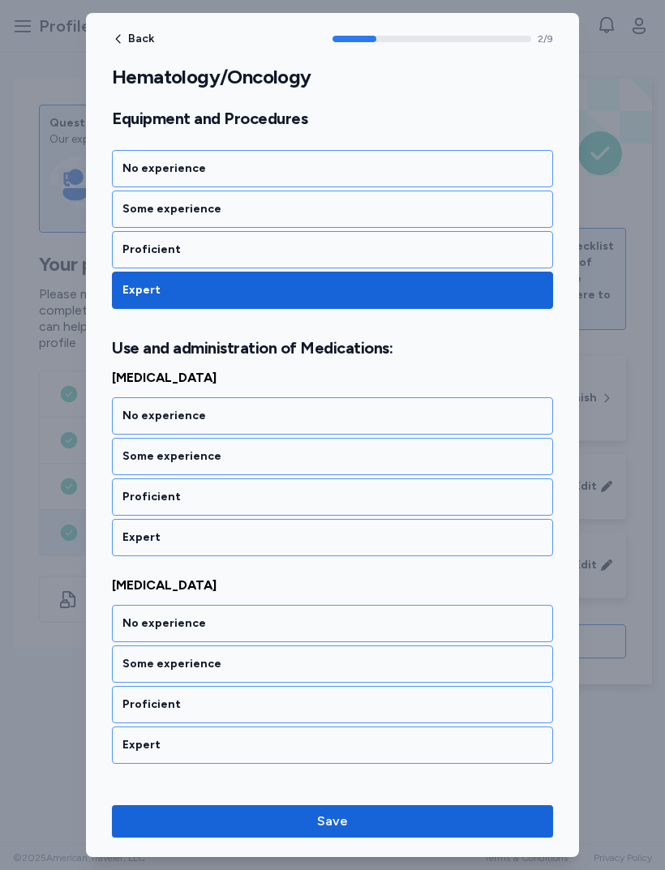
click at [295, 545] on div "Expert" at bounding box center [332, 537] width 420 height 16
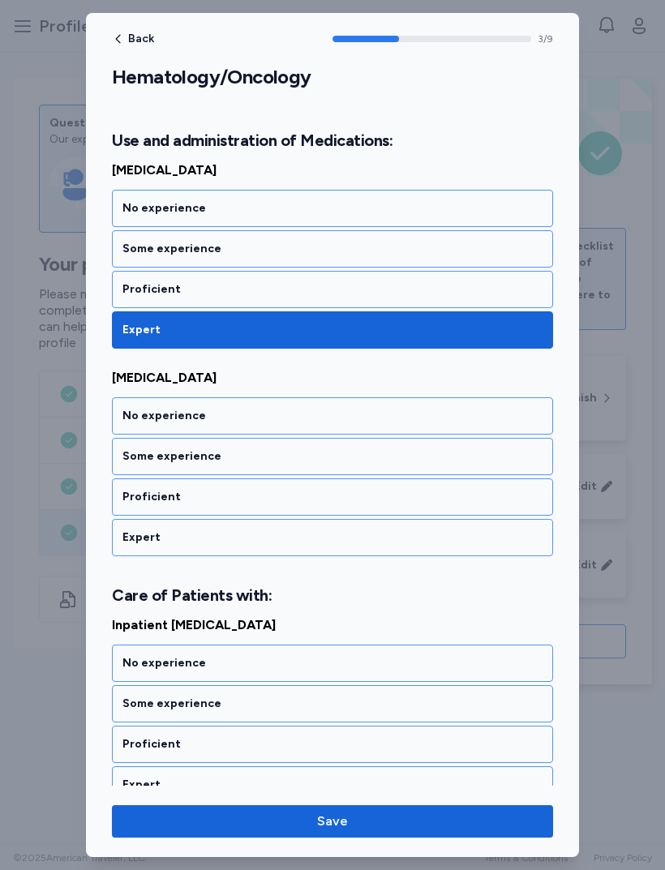
click at [283, 542] on div "Expert" at bounding box center [332, 537] width 420 height 16
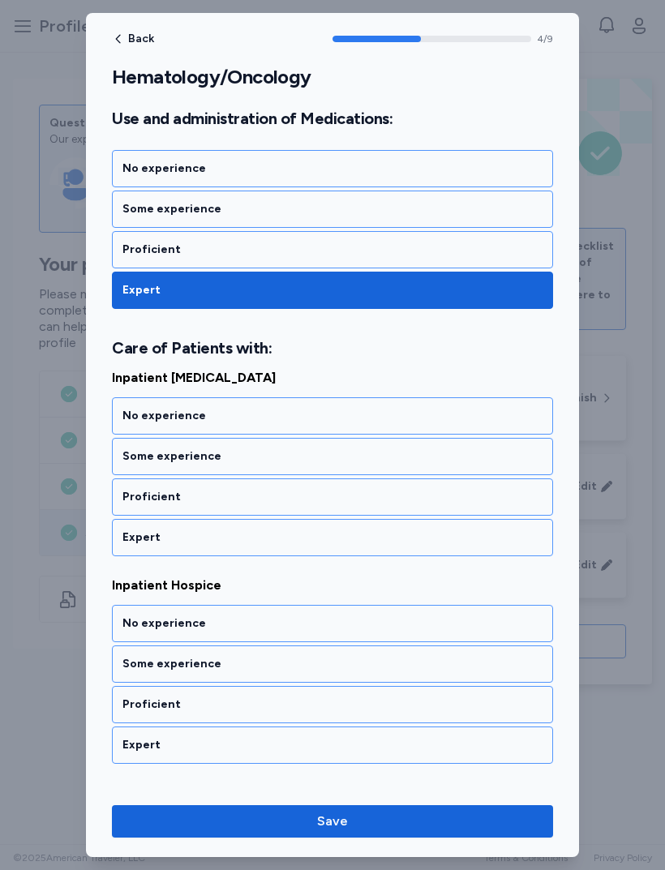
click at [288, 538] on div "Expert" at bounding box center [332, 537] width 420 height 16
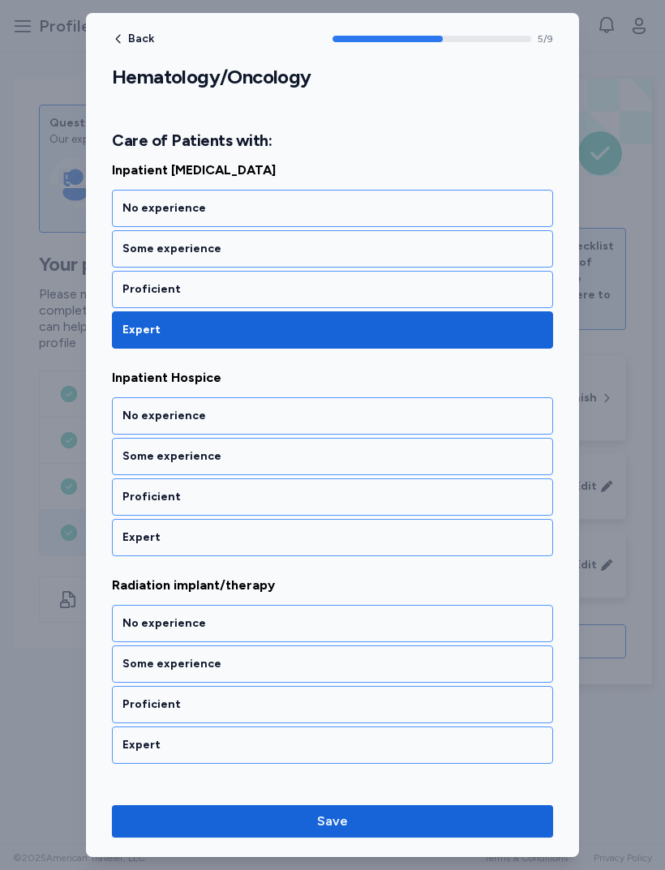
click at [290, 550] on div "Expert" at bounding box center [332, 537] width 441 height 37
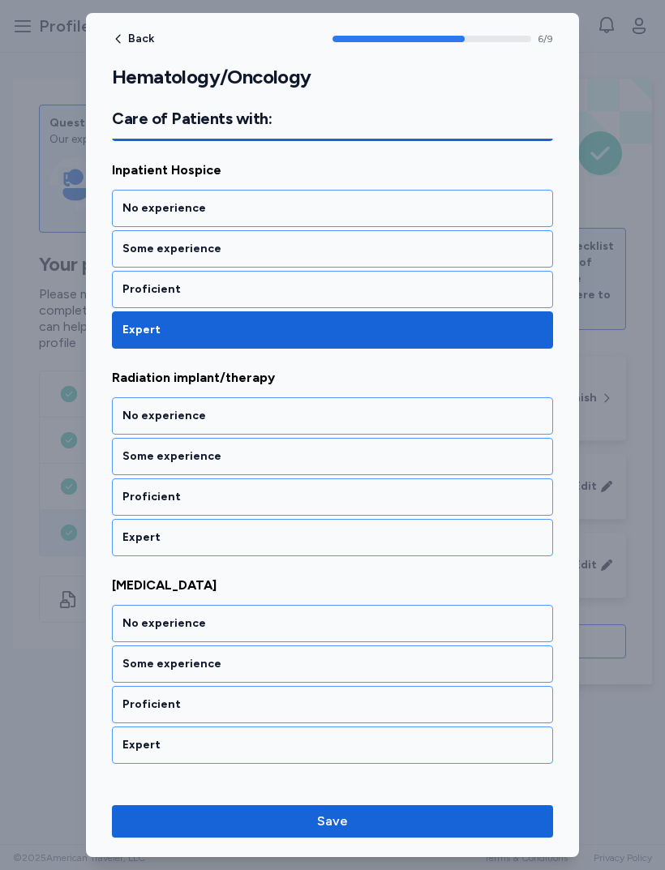
click at [288, 549] on div "Expert" at bounding box center [332, 537] width 441 height 37
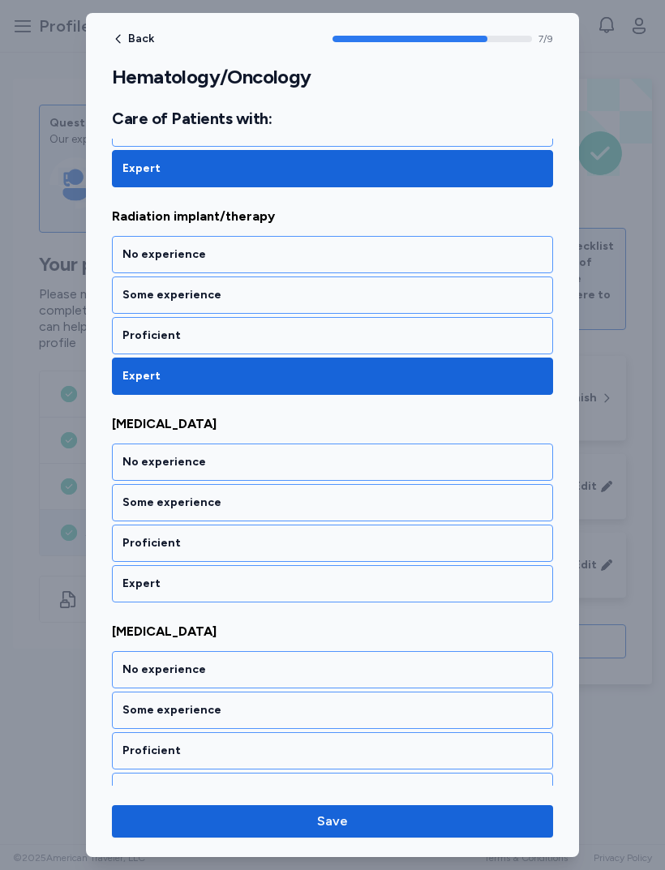
scroll to position [1562, 0]
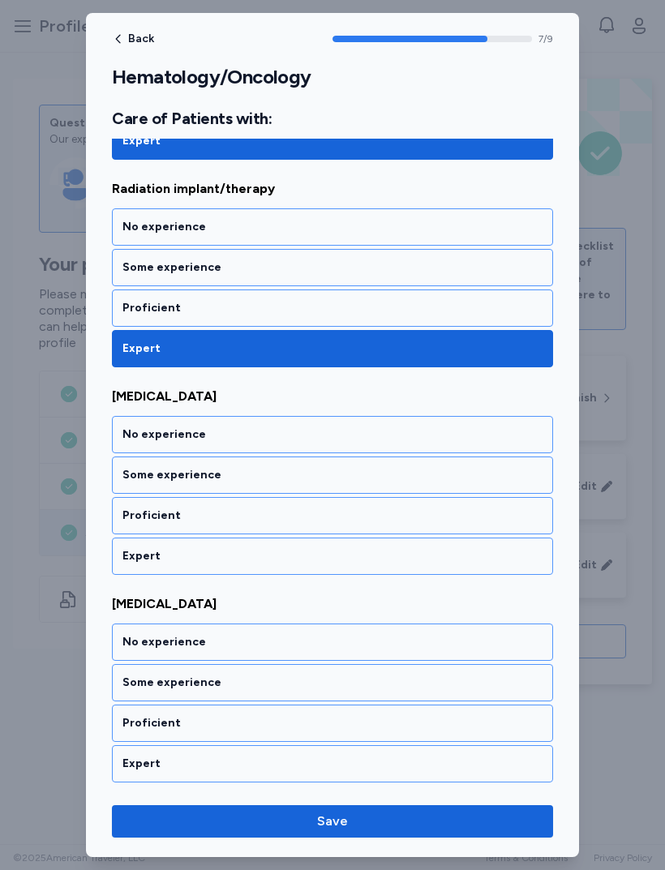
click at [294, 585] on div "Inpatient [MEDICAL_DATA] No experience Some experience Proficient Expert Inpati…" at bounding box center [332, 273] width 441 height 1018
click at [302, 562] on div "Expert" at bounding box center [332, 556] width 420 height 16
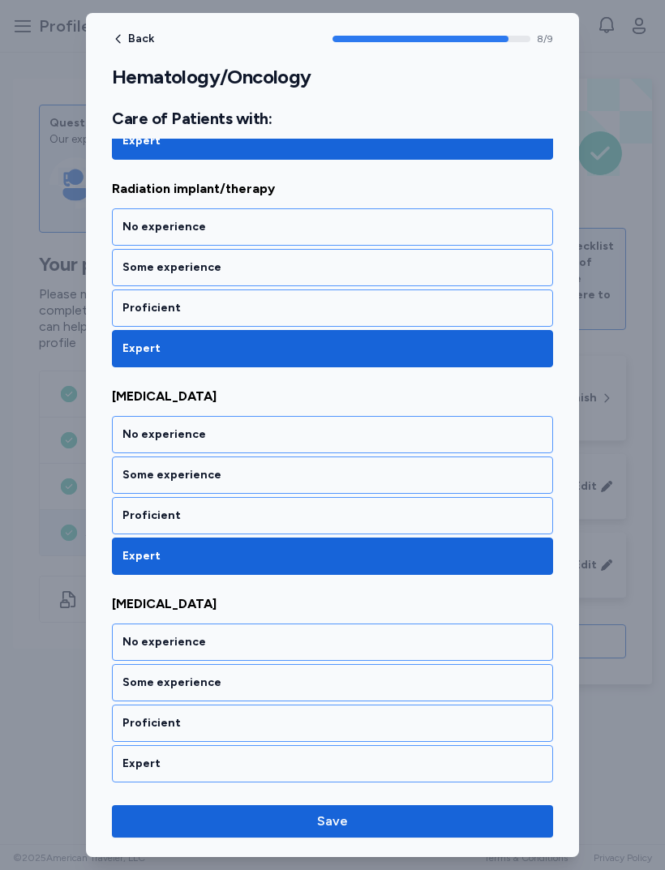
click at [327, 765] on div "Expert" at bounding box center [332, 764] width 420 height 16
click at [387, 836] on button "Save" at bounding box center [332, 821] width 441 height 32
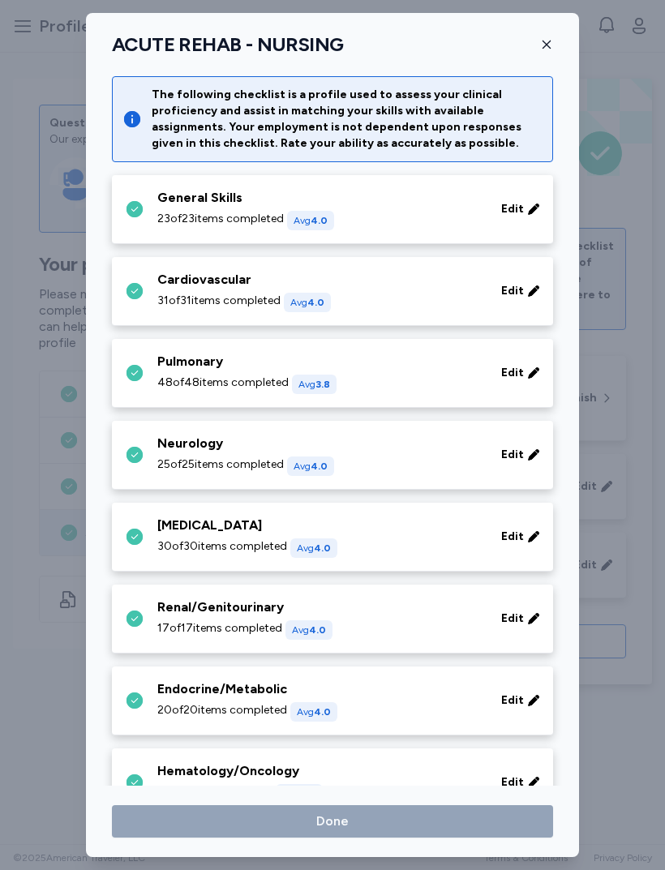
scroll to position [341, 0]
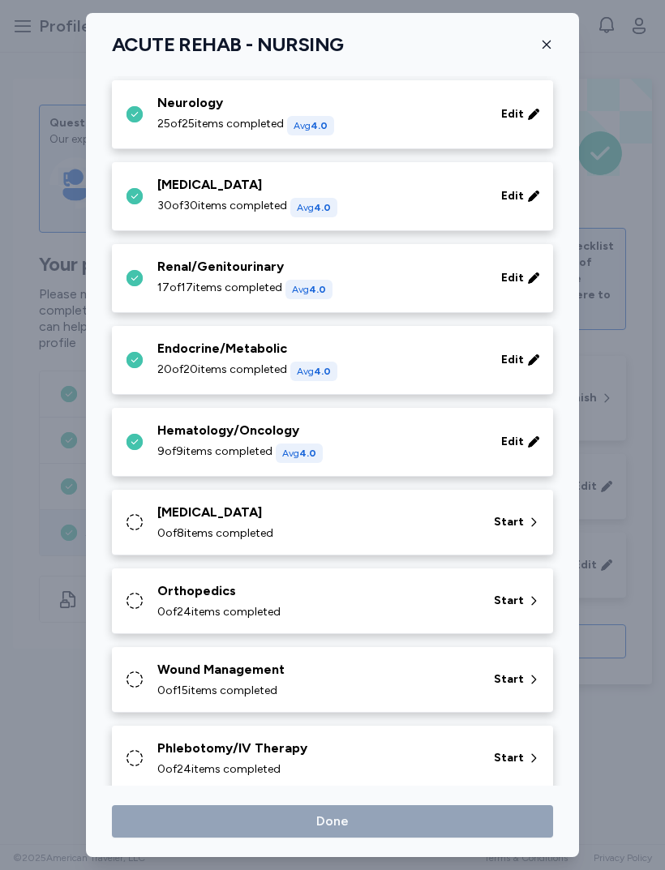
click at [392, 518] on div "[MEDICAL_DATA]" at bounding box center [315, 512] width 317 height 19
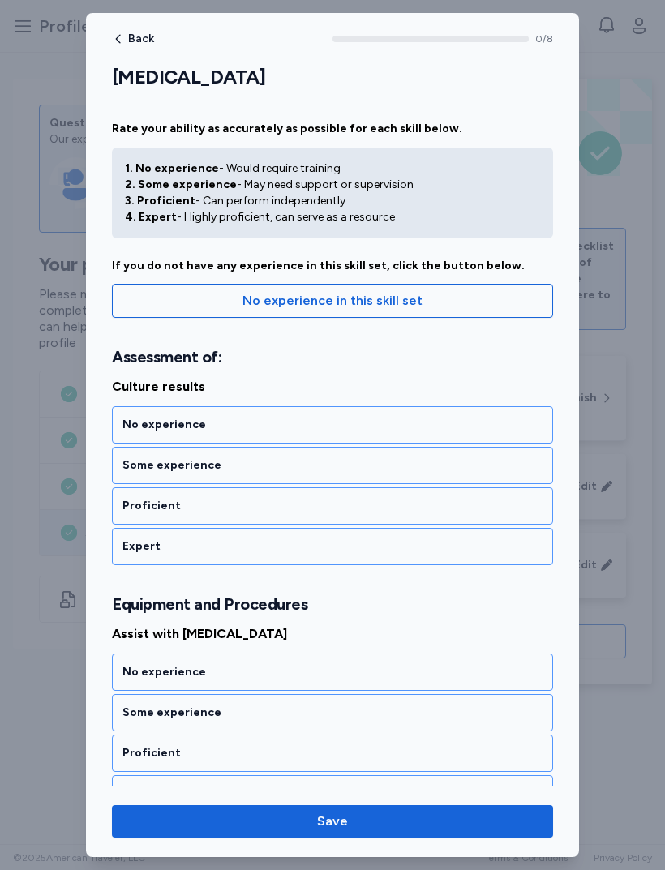
click at [343, 546] on div "Expert" at bounding box center [332, 546] width 420 height 16
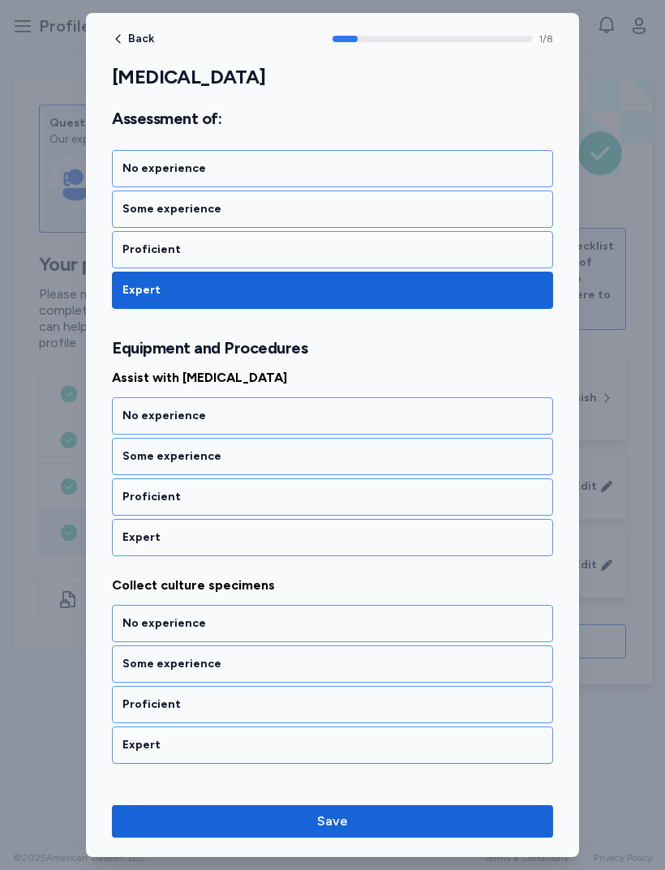
click at [379, 555] on div "Expert" at bounding box center [332, 537] width 441 height 37
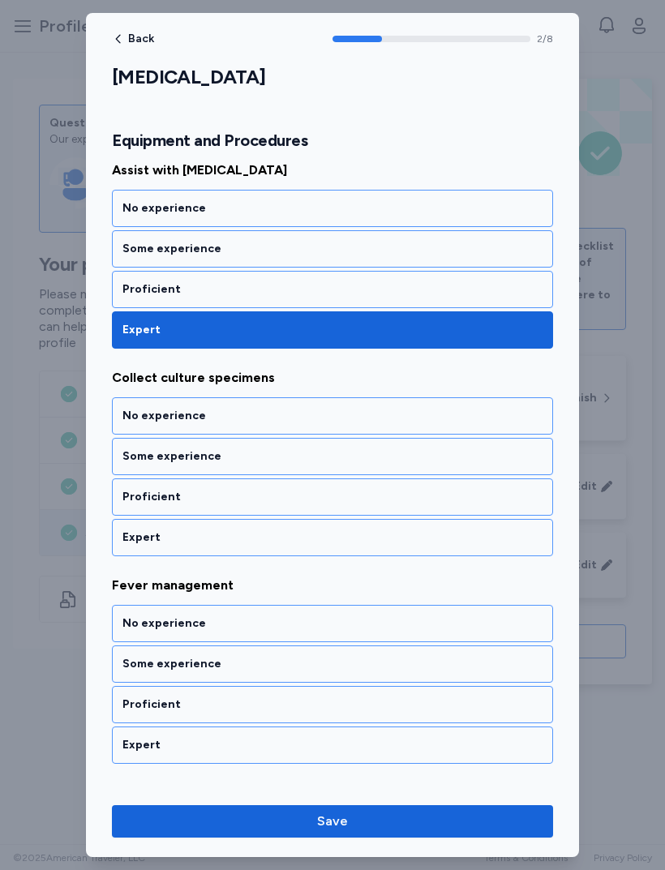
click at [347, 548] on div "Expert" at bounding box center [332, 537] width 441 height 37
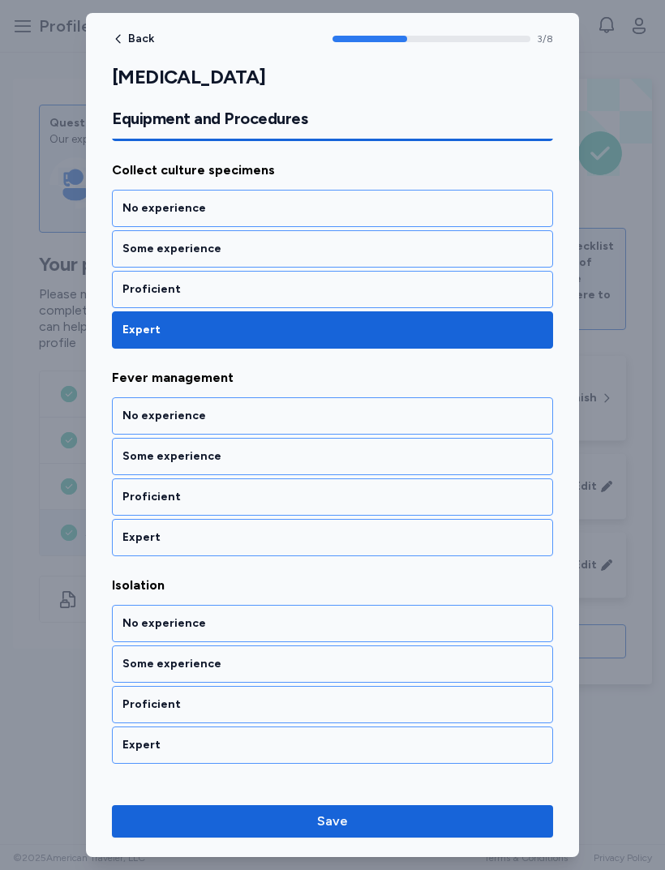
click at [325, 546] on div "Expert" at bounding box center [332, 537] width 441 height 37
click at [311, 555] on div "Expert" at bounding box center [332, 537] width 441 height 37
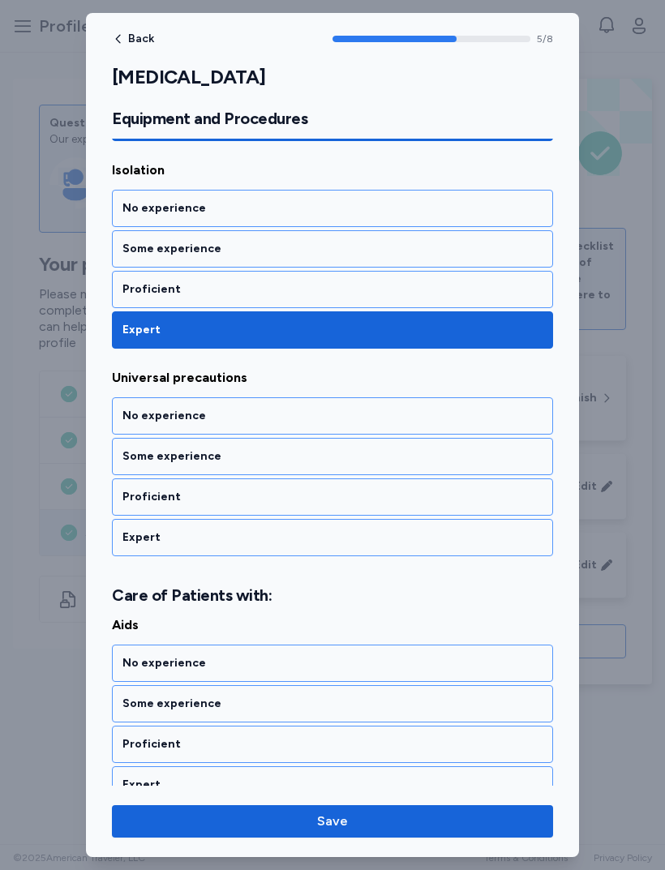
click at [318, 545] on div "Expert" at bounding box center [332, 537] width 420 height 16
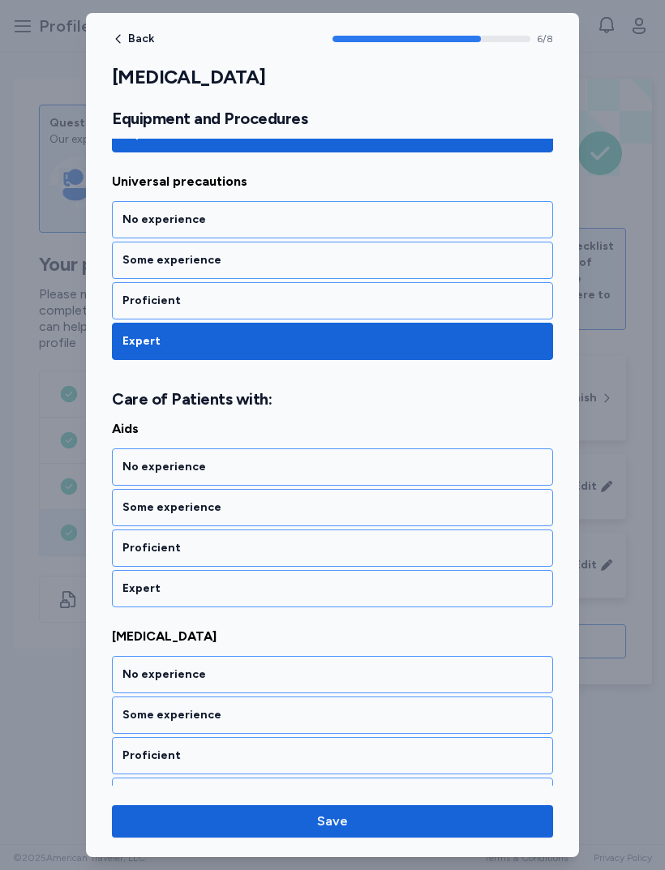
scroll to position [1315, 0]
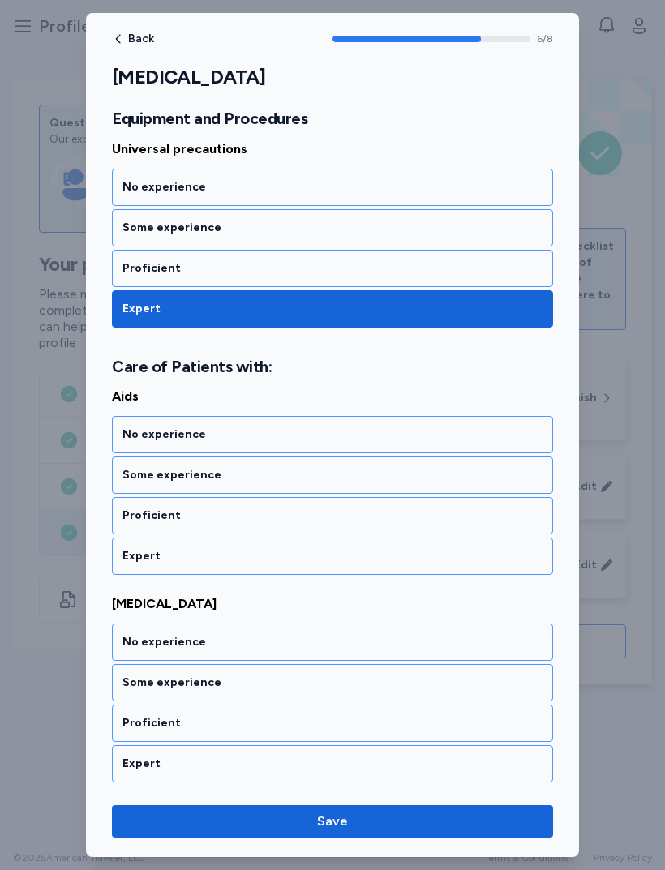
click at [313, 559] on div "Expert" at bounding box center [332, 556] width 420 height 16
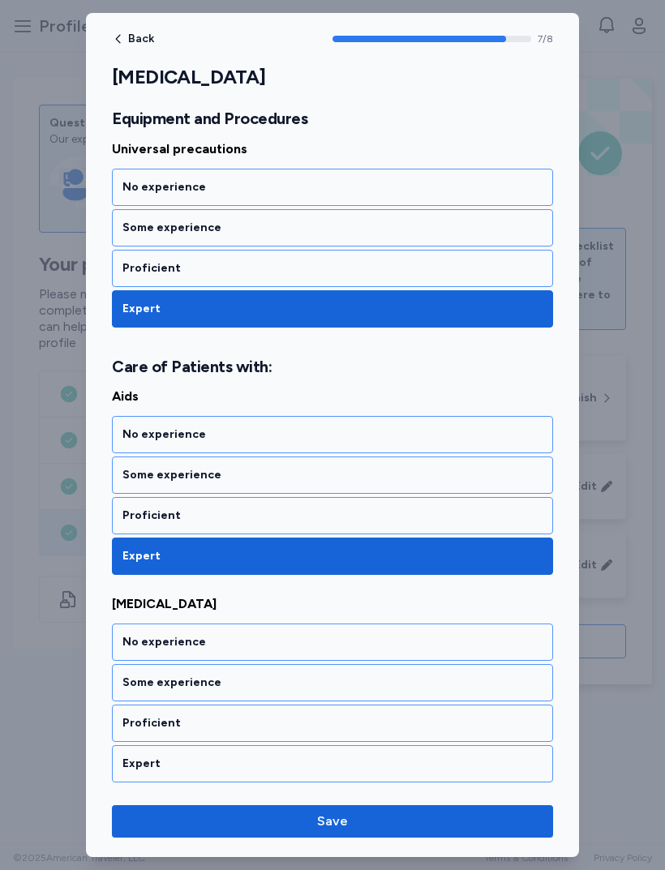
click at [326, 774] on div "Expert" at bounding box center [332, 763] width 441 height 37
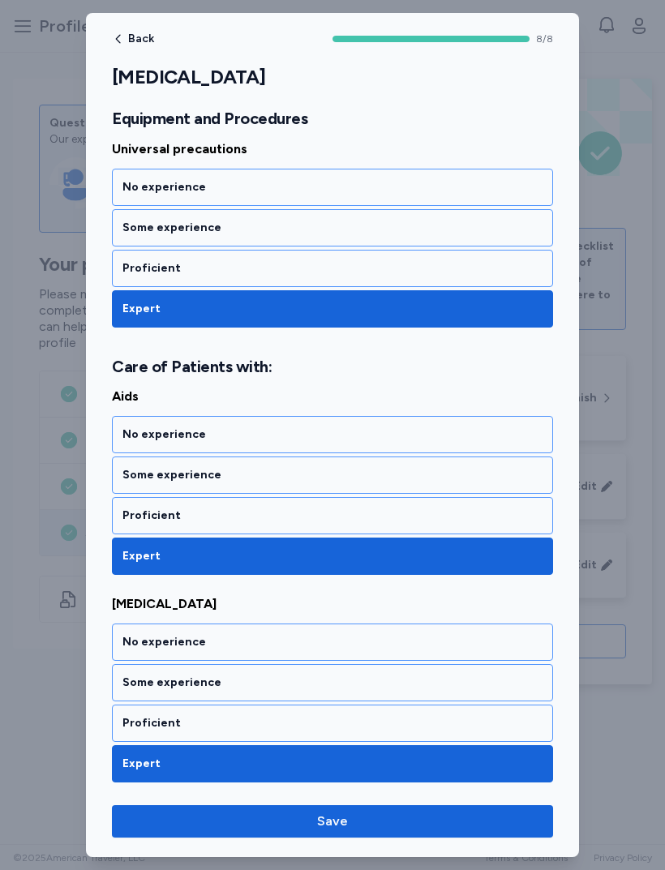
click at [395, 831] on button "Save" at bounding box center [332, 821] width 441 height 32
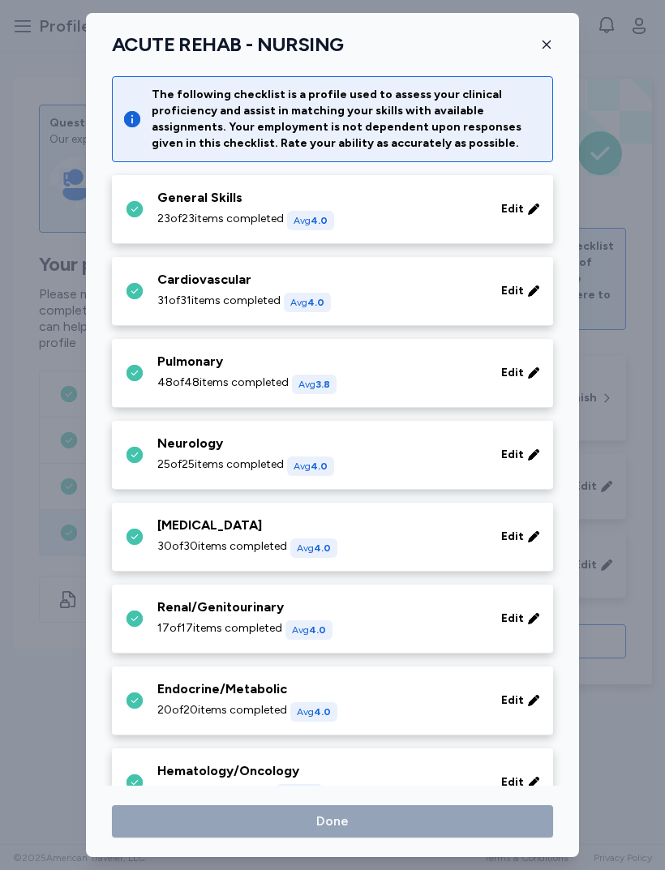
scroll to position [341, 0]
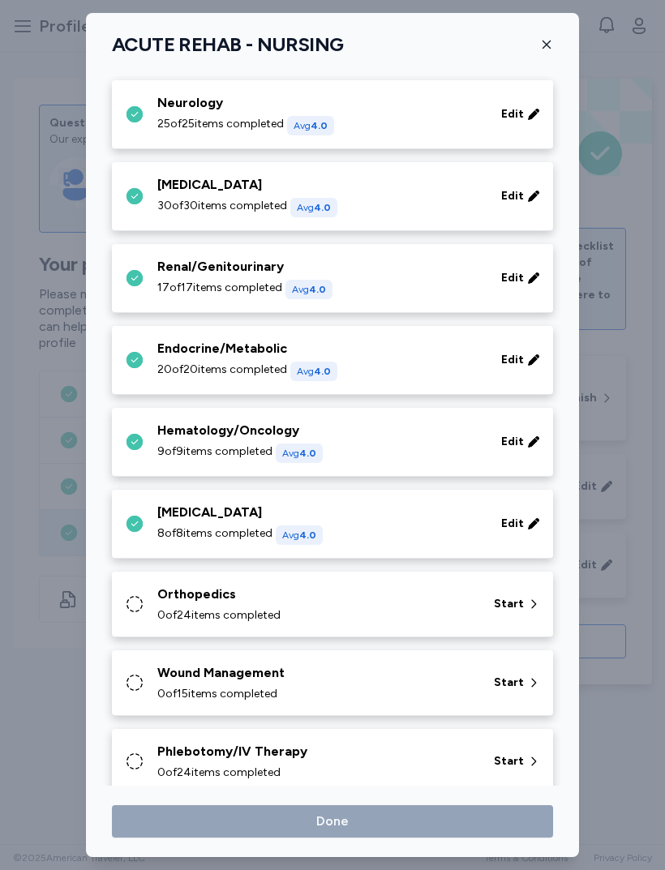
click at [367, 600] on div "Orthopedics" at bounding box center [315, 594] width 317 height 19
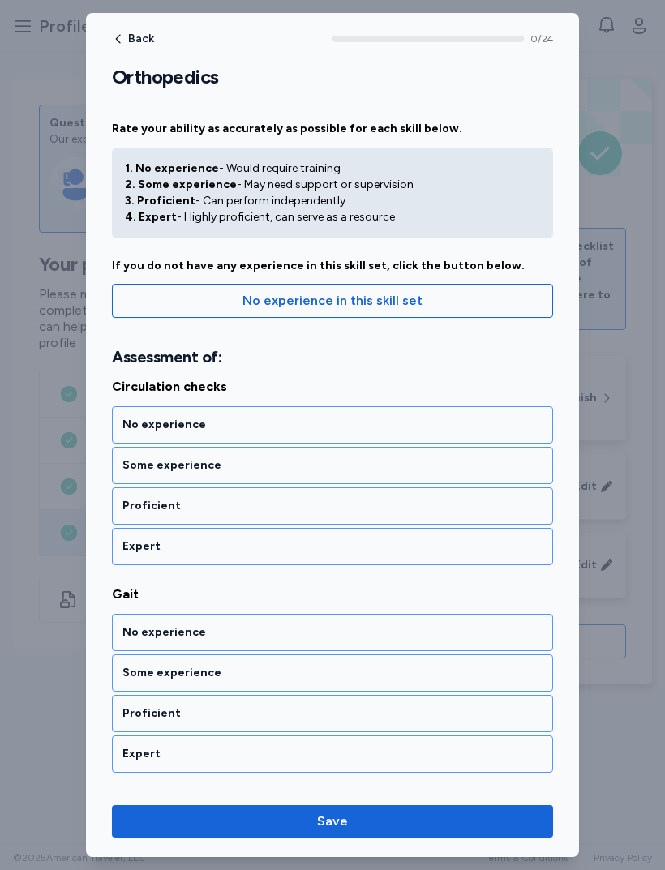
click at [294, 551] on div "Expert" at bounding box center [332, 546] width 420 height 16
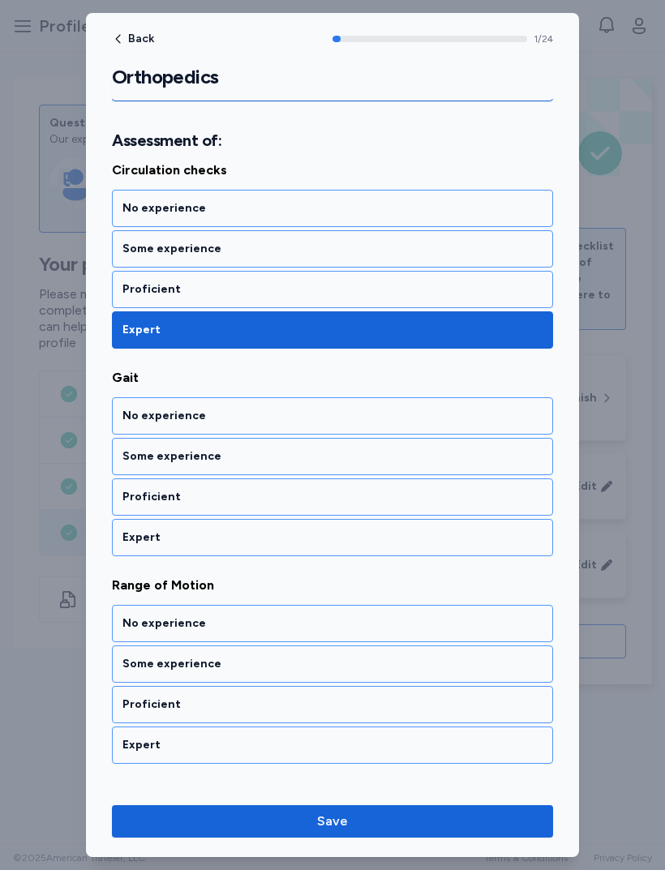
click at [284, 554] on div "Expert" at bounding box center [332, 537] width 441 height 37
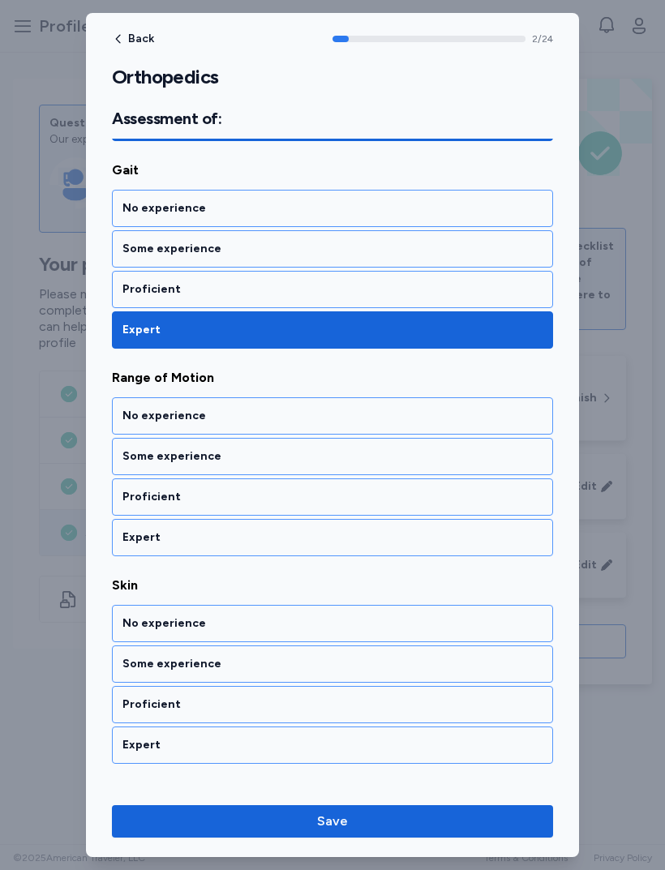
click at [293, 550] on div "Expert" at bounding box center [332, 537] width 441 height 37
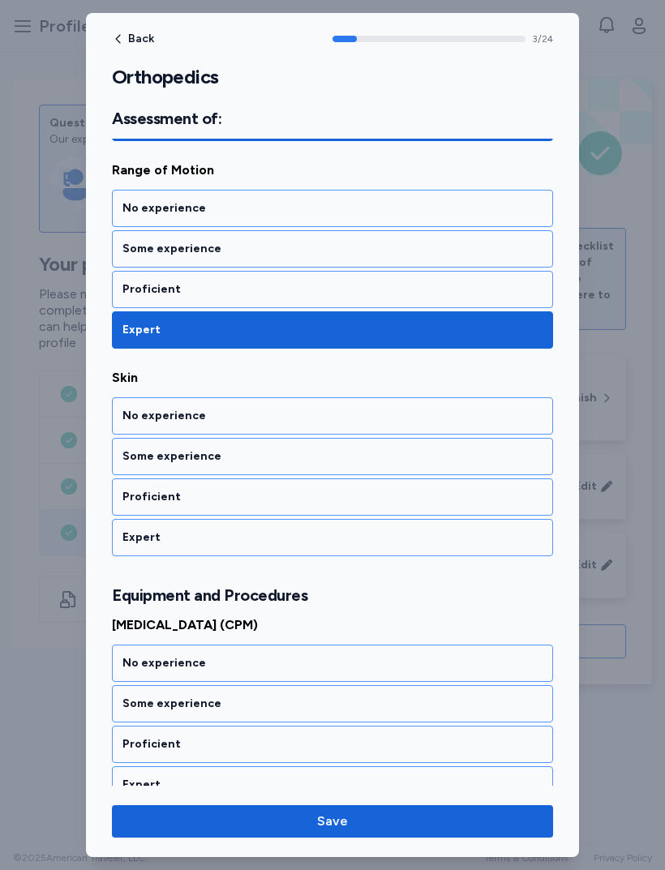
click at [287, 549] on div "Expert" at bounding box center [332, 537] width 441 height 37
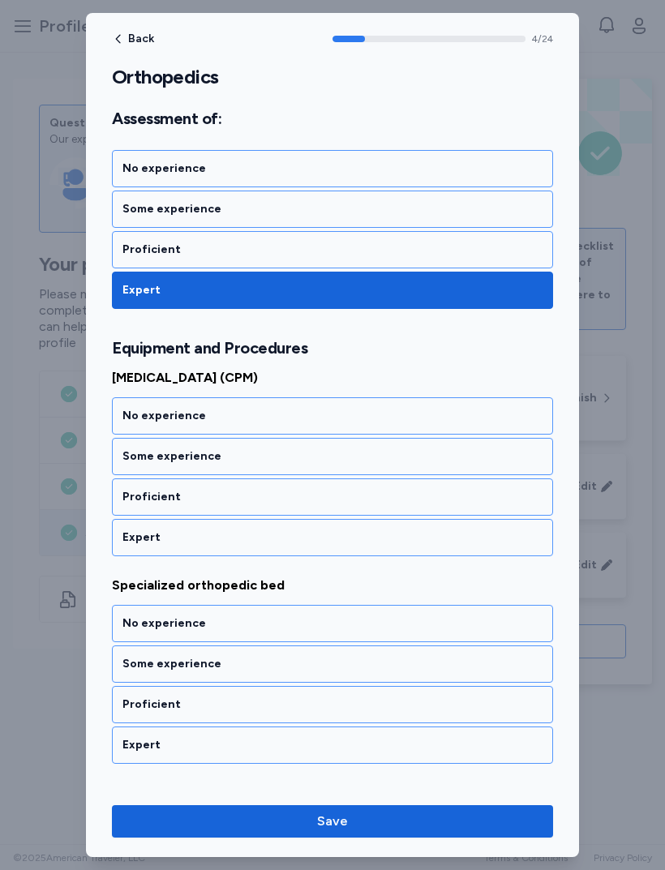
click at [298, 546] on div "Expert" at bounding box center [332, 537] width 441 height 37
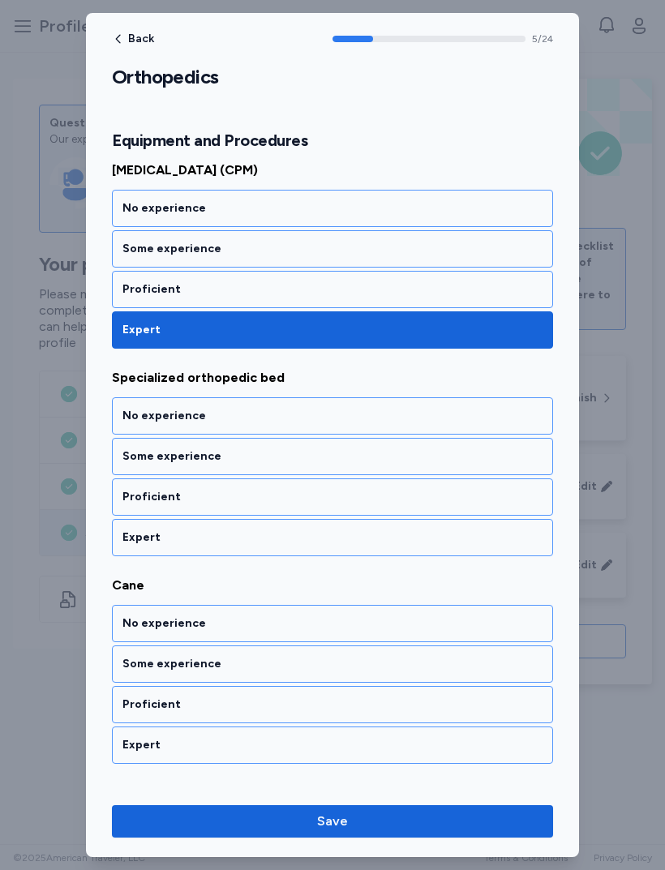
click at [293, 542] on div "Expert" at bounding box center [332, 537] width 420 height 16
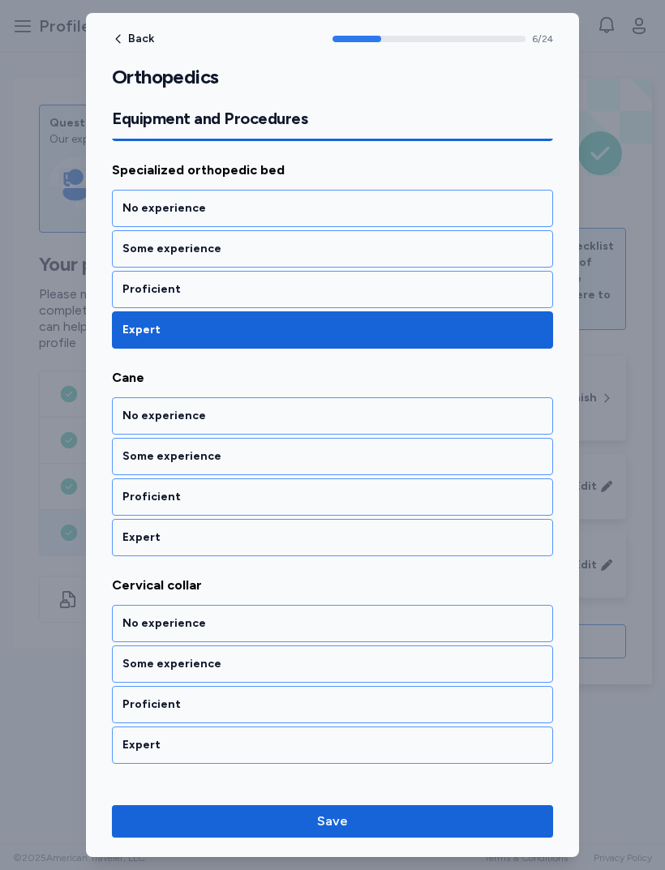
click at [290, 544] on div "Expert" at bounding box center [332, 537] width 420 height 16
click at [278, 555] on div "Expert" at bounding box center [332, 537] width 441 height 37
click at [293, 547] on div "Expert" at bounding box center [332, 537] width 441 height 37
click at [281, 537] on div "Expert" at bounding box center [332, 537] width 420 height 16
click at [279, 535] on div "Expert" at bounding box center [332, 537] width 420 height 16
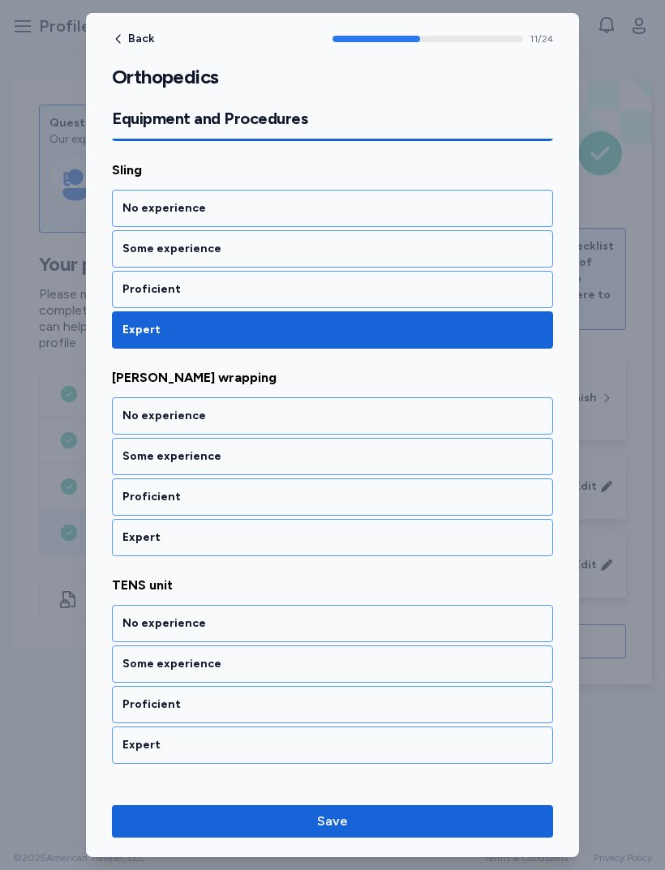
click at [281, 548] on div "Expert" at bounding box center [332, 537] width 441 height 37
click at [287, 543] on div "Expert" at bounding box center [332, 537] width 420 height 16
click at [285, 542] on div "Expert" at bounding box center [332, 537] width 420 height 16
click at [289, 546] on div "Expert" at bounding box center [332, 537] width 441 height 37
click at [289, 524] on div "Expert" at bounding box center [332, 537] width 441 height 37
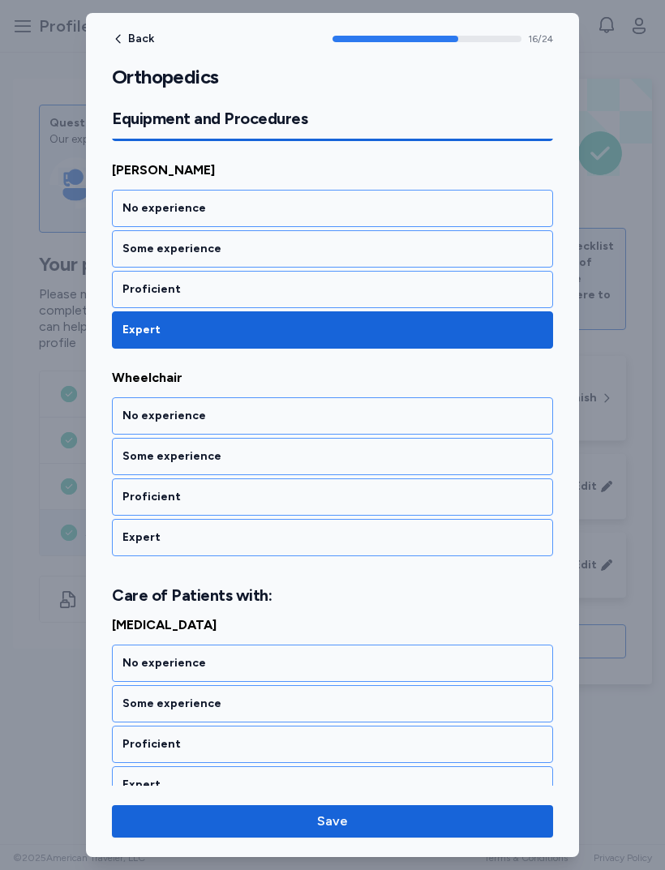
click at [287, 542] on div "Expert" at bounding box center [332, 537] width 420 height 16
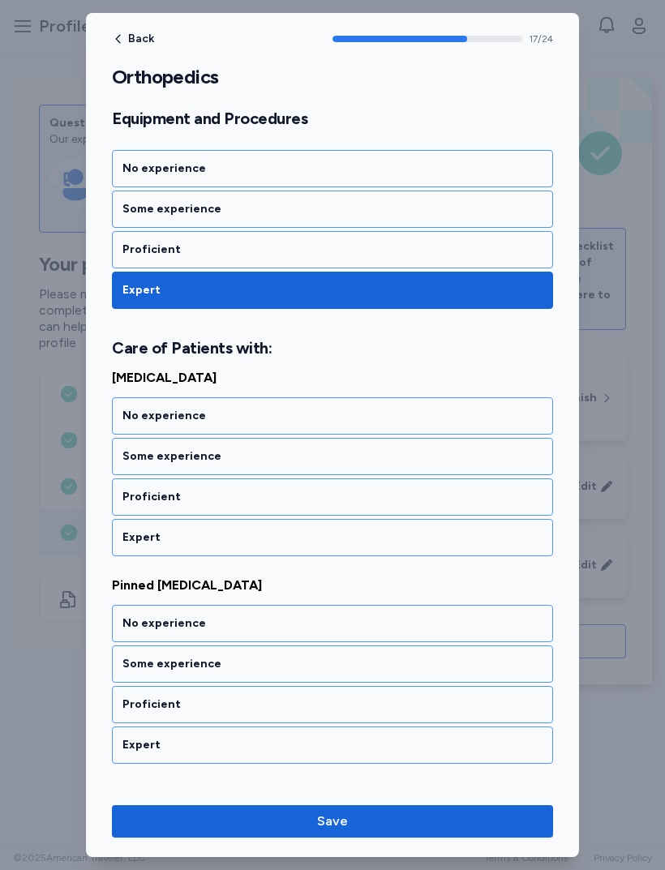
click at [289, 538] on div "Expert" at bounding box center [332, 537] width 420 height 16
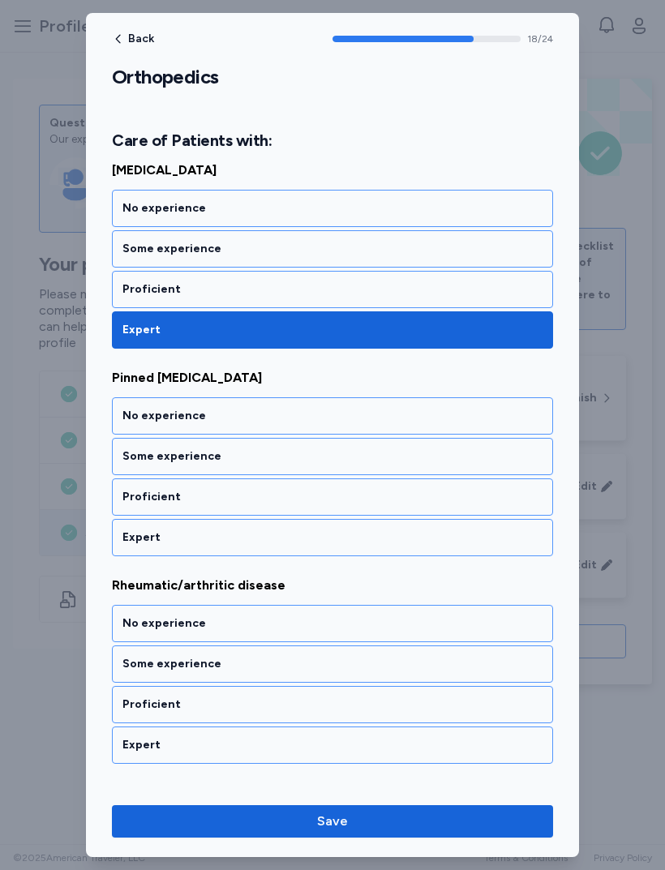
click at [283, 536] on div "Expert" at bounding box center [332, 537] width 420 height 16
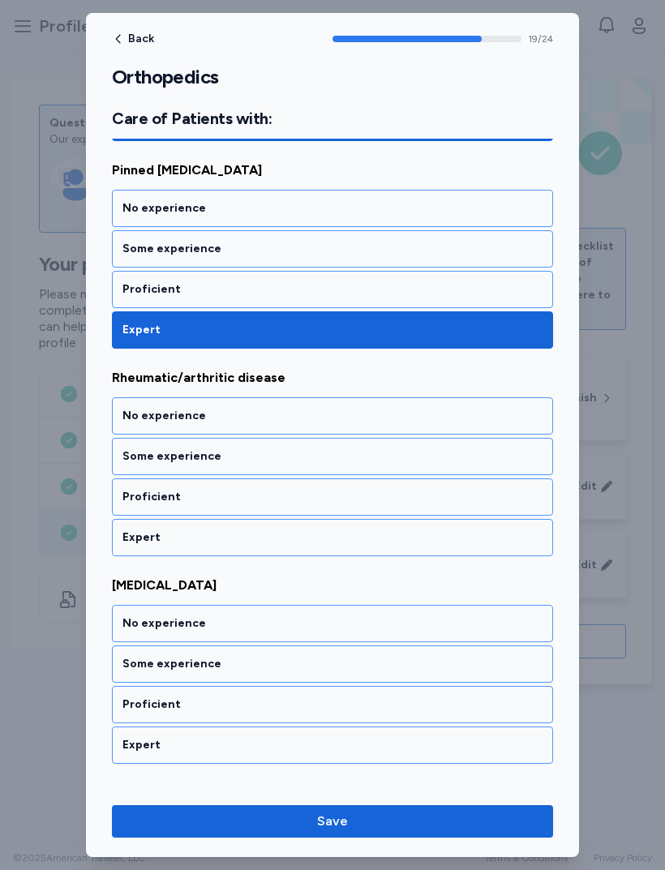
click at [288, 543] on div "Expert" at bounding box center [332, 537] width 420 height 16
click at [279, 546] on div "Expert" at bounding box center [332, 537] width 441 height 37
click at [287, 547] on div "Expert" at bounding box center [332, 537] width 441 height 37
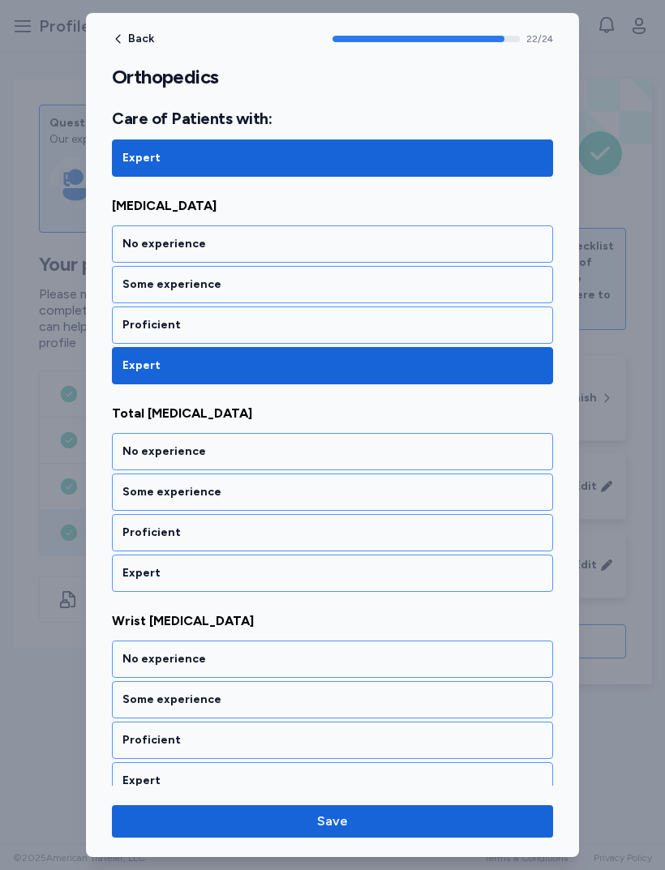
scroll to position [4636, 0]
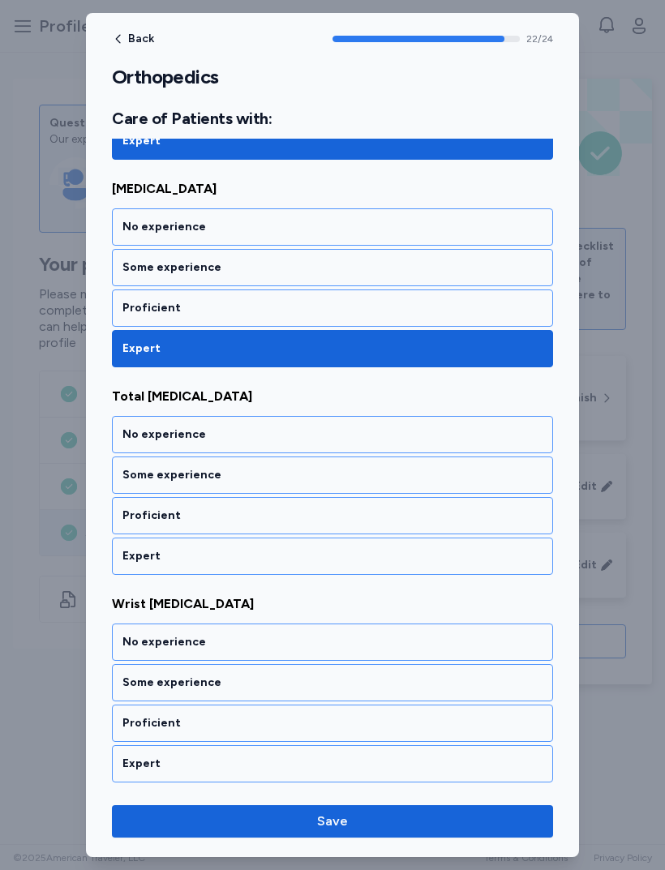
click at [281, 551] on div "Expert" at bounding box center [332, 556] width 420 height 16
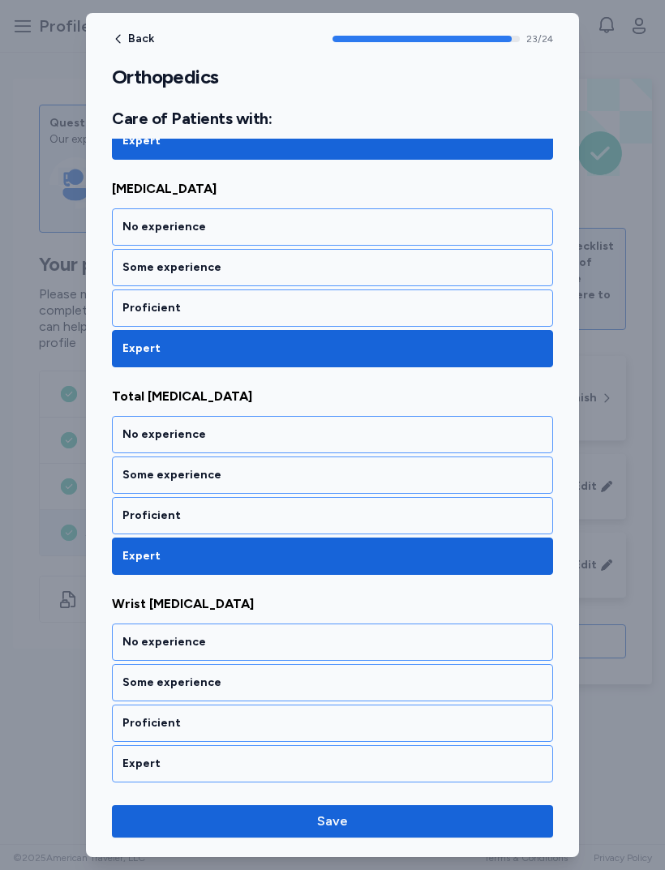
click at [260, 763] on div "Expert" at bounding box center [332, 764] width 420 height 16
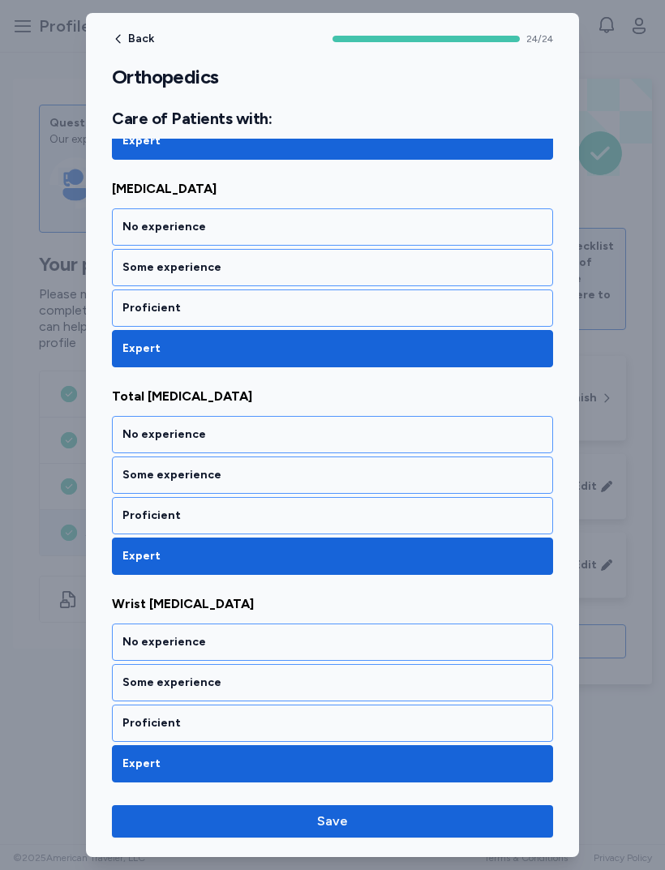
click at [371, 846] on div "Back 24 / 24 Orthopedics Rate your ability as accurately as possible for each s…" at bounding box center [332, 435] width 493 height 844
click at [363, 813] on span "Save" at bounding box center [332, 821] width 415 height 19
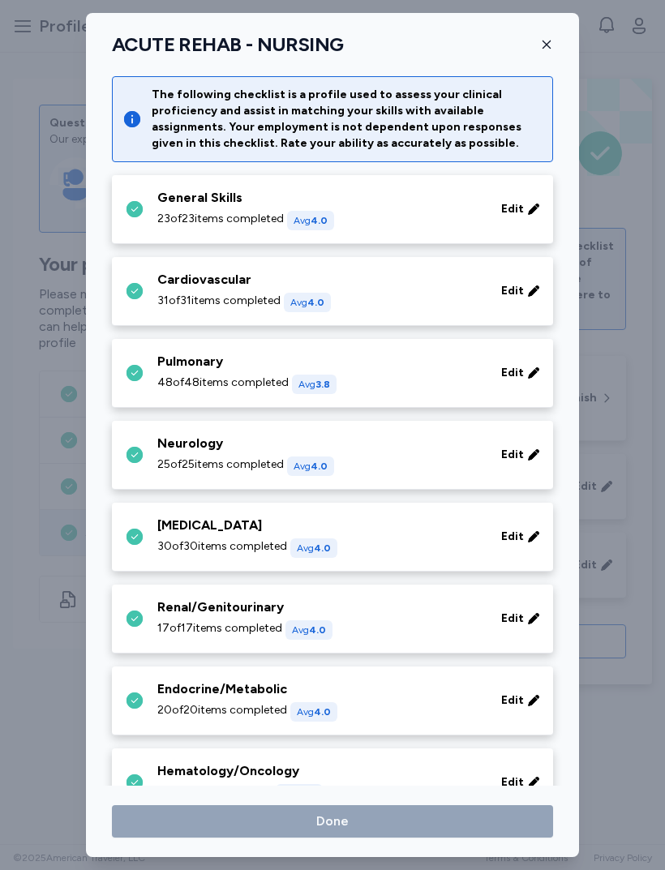
scroll to position [341, 0]
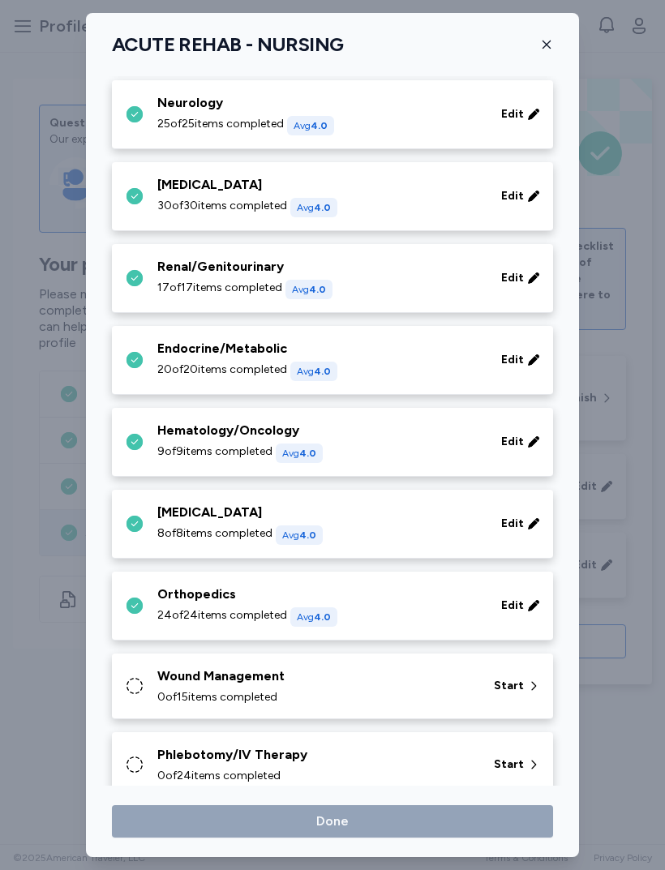
click at [399, 679] on div "Wound Management" at bounding box center [315, 675] width 317 height 19
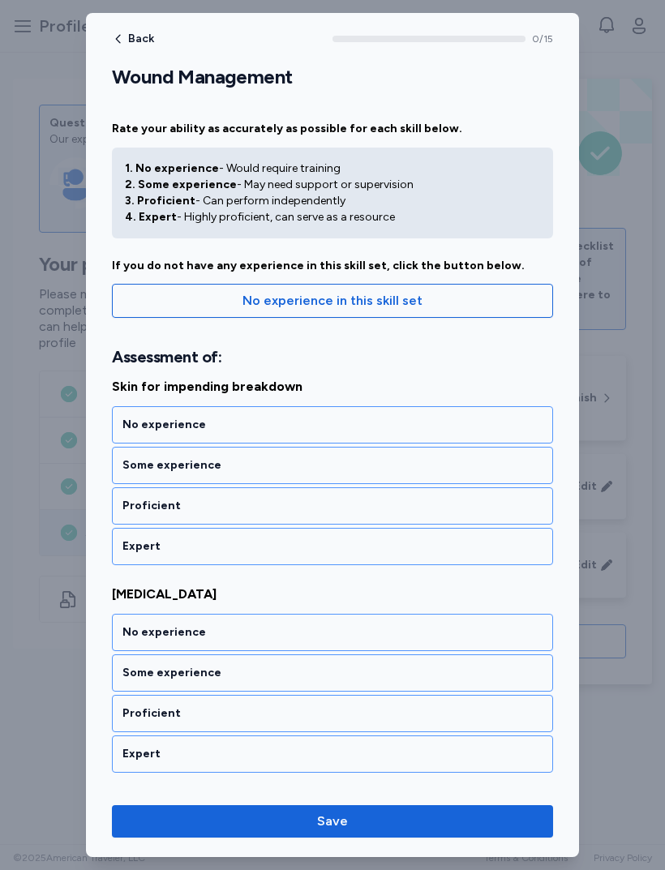
click at [312, 541] on div "Expert" at bounding box center [332, 546] width 420 height 16
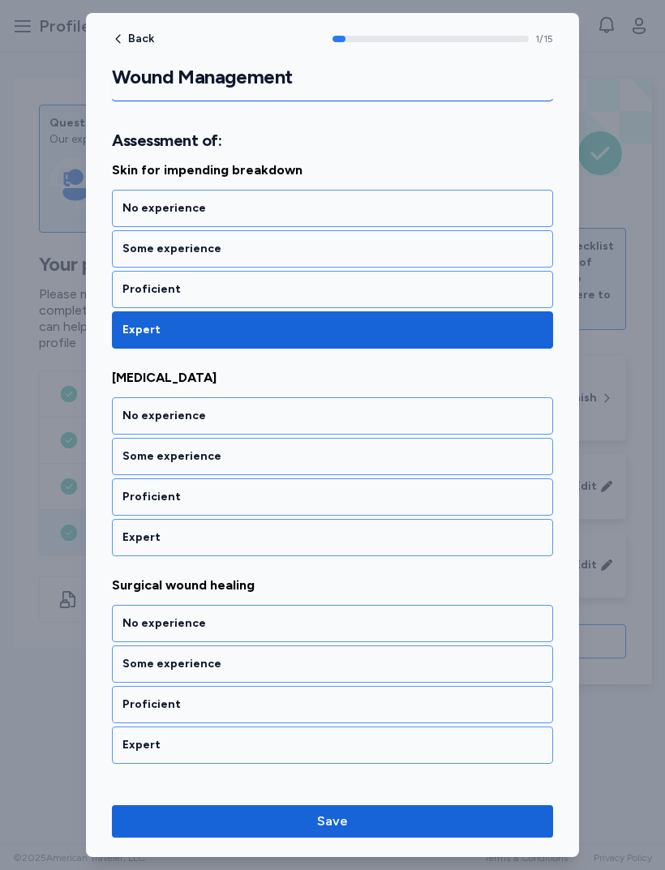
click at [299, 542] on div "Expert" at bounding box center [332, 537] width 420 height 16
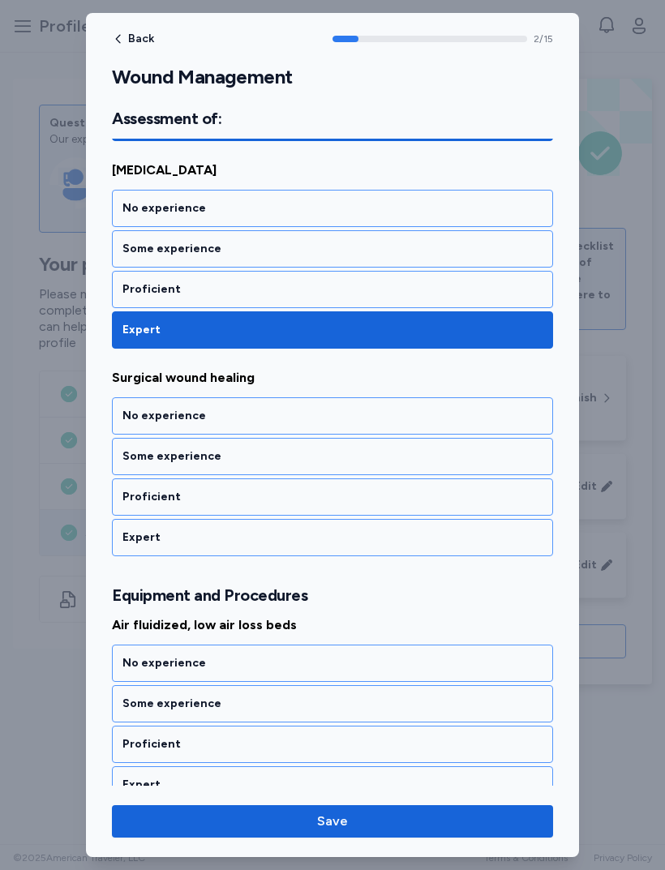
click at [298, 538] on div "Expert" at bounding box center [332, 537] width 420 height 16
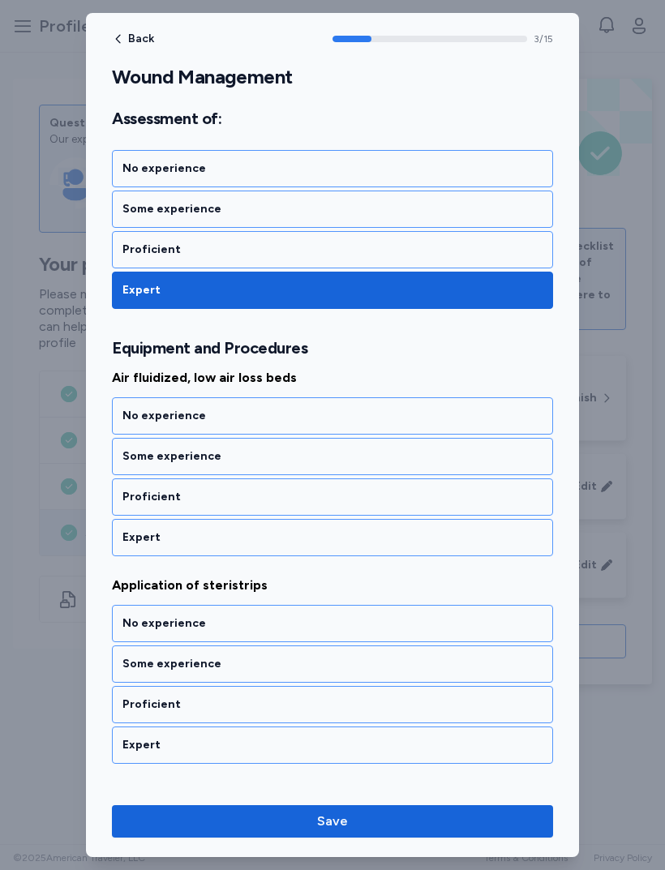
click at [303, 544] on div "Expert" at bounding box center [332, 537] width 420 height 16
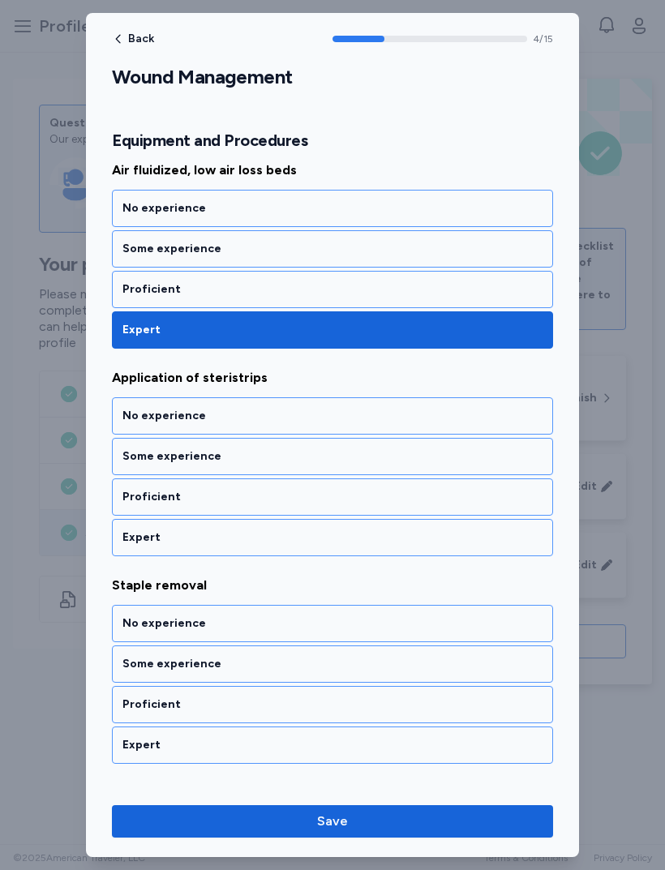
click at [298, 542] on div "Expert" at bounding box center [332, 537] width 420 height 16
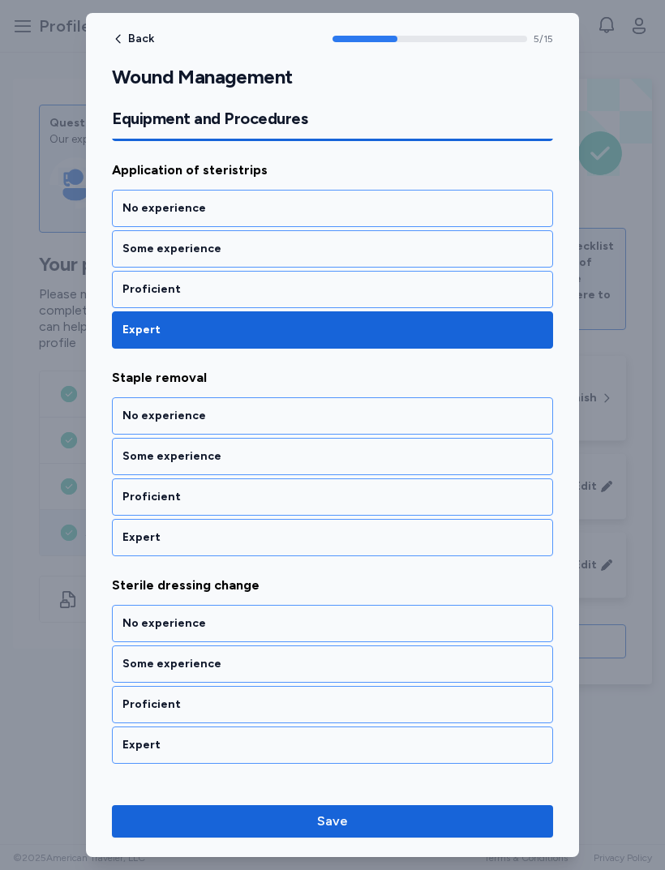
click at [303, 546] on div "Expert" at bounding box center [332, 537] width 441 height 37
click at [298, 540] on div "Expert" at bounding box center [332, 537] width 420 height 16
click at [293, 546] on div "Expert" at bounding box center [332, 537] width 441 height 37
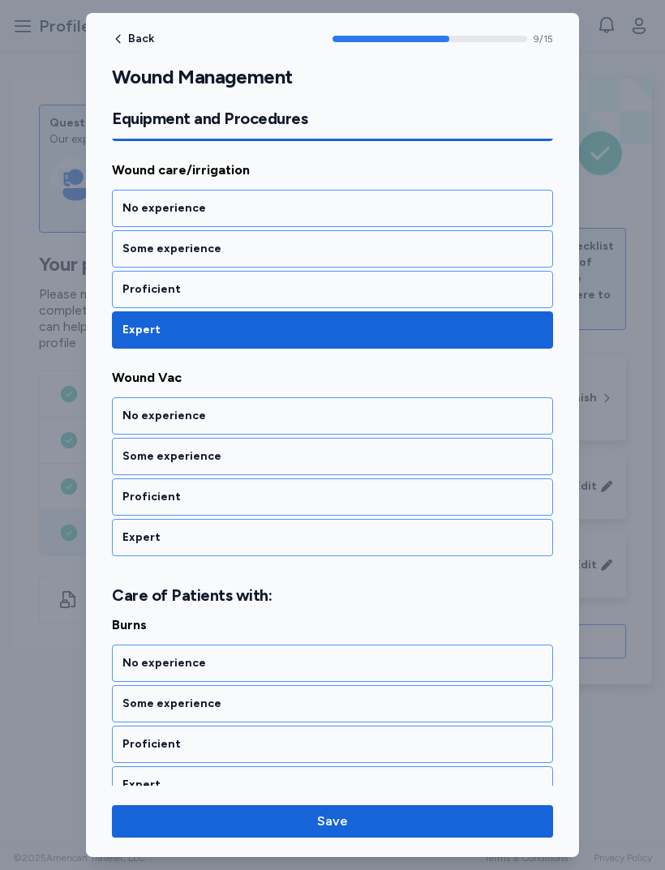
click at [293, 539] on div "Expert" at bounding box center [332, 537] width 420 height 16
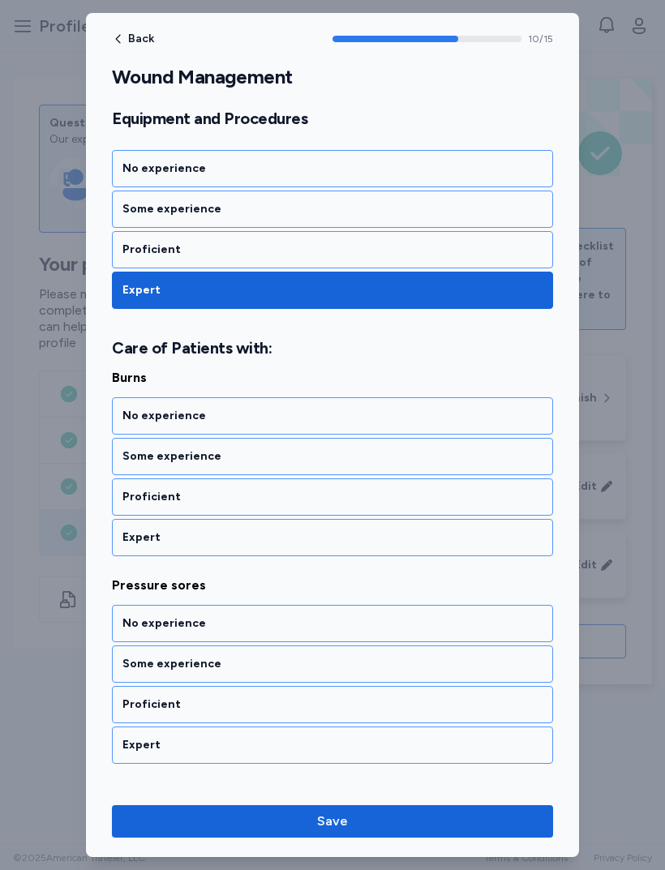
click at [287, 551] on div "Expert" at bounding box center [332, 537] width 441 height 37
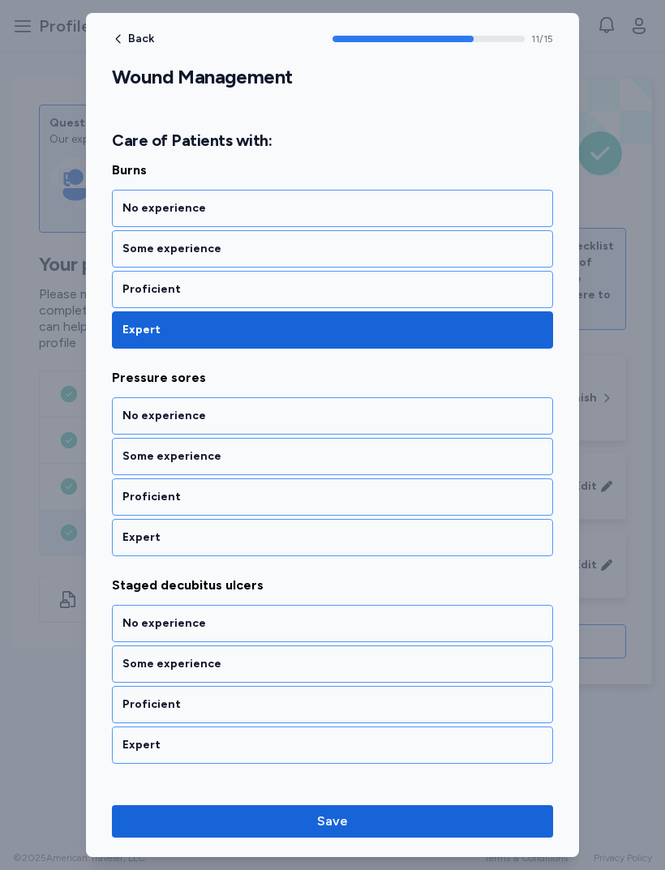
click at [284, 546] on div "Expert" at bounding box center [332, 537] width 441 height 37
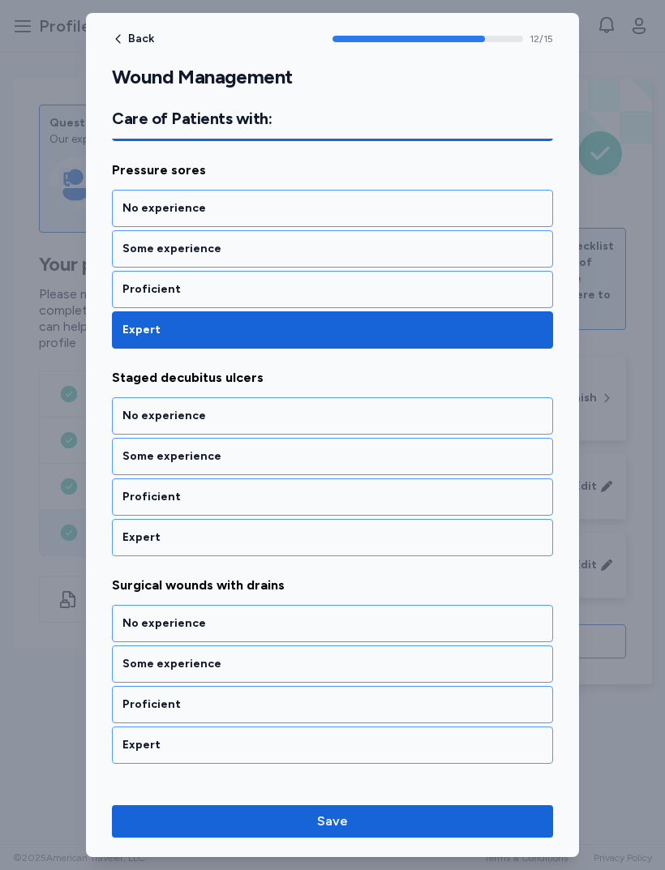
click at [296, 539] on div "Expert" at bounding box center [332, 537] width 420 height 16
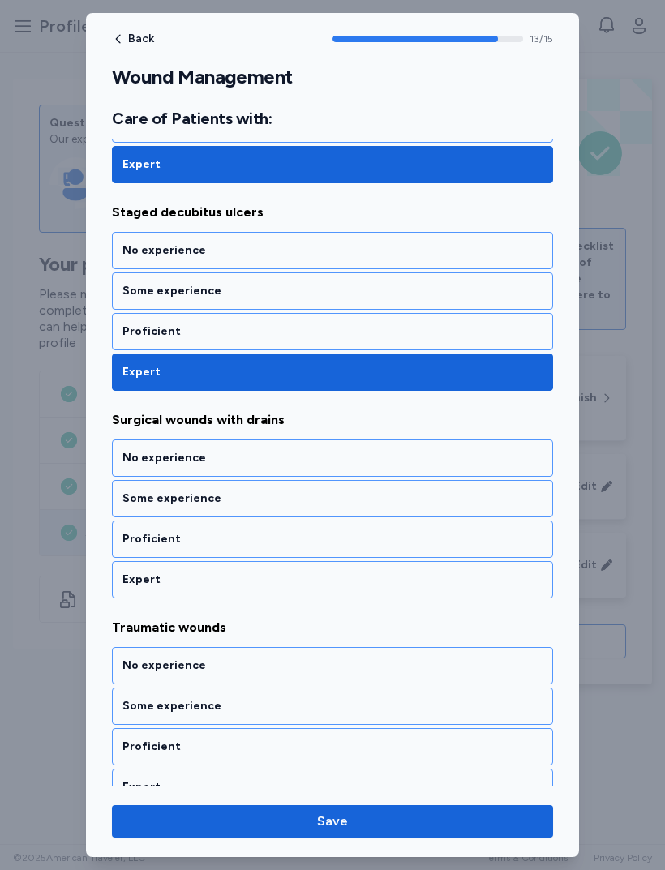
scroll to position [2768, 0]
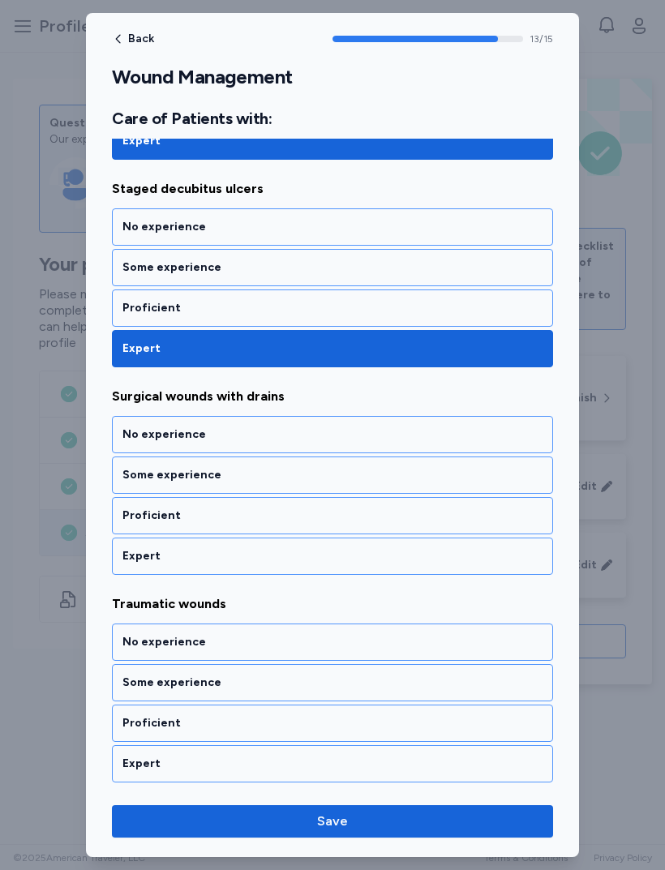
click at [300, 551] on div "Expert" at bounding box center [332, 556] width 420 height 16
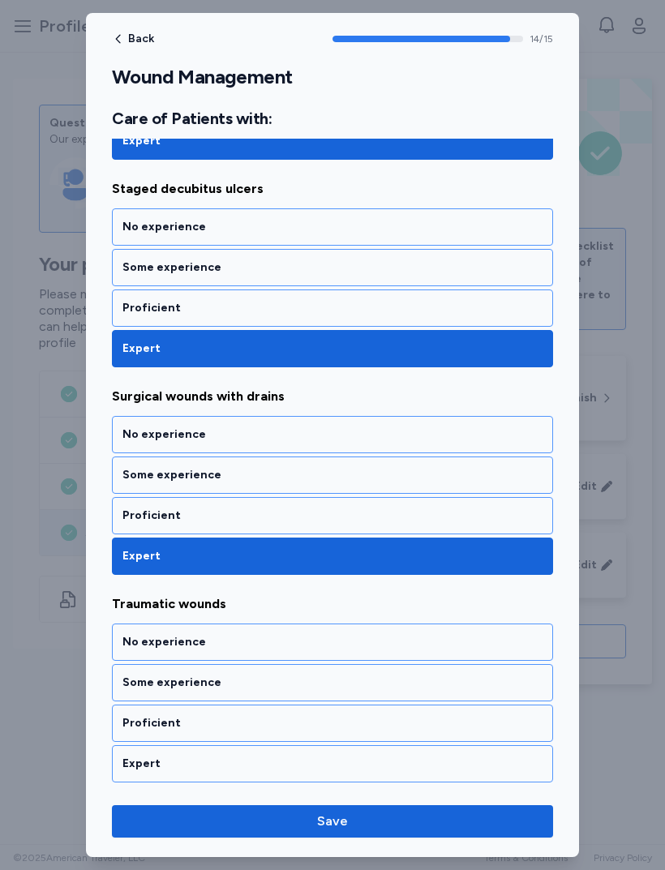
click at [274, 782] on div "Expert" at bounding box center [332, 763] width 441 height 37
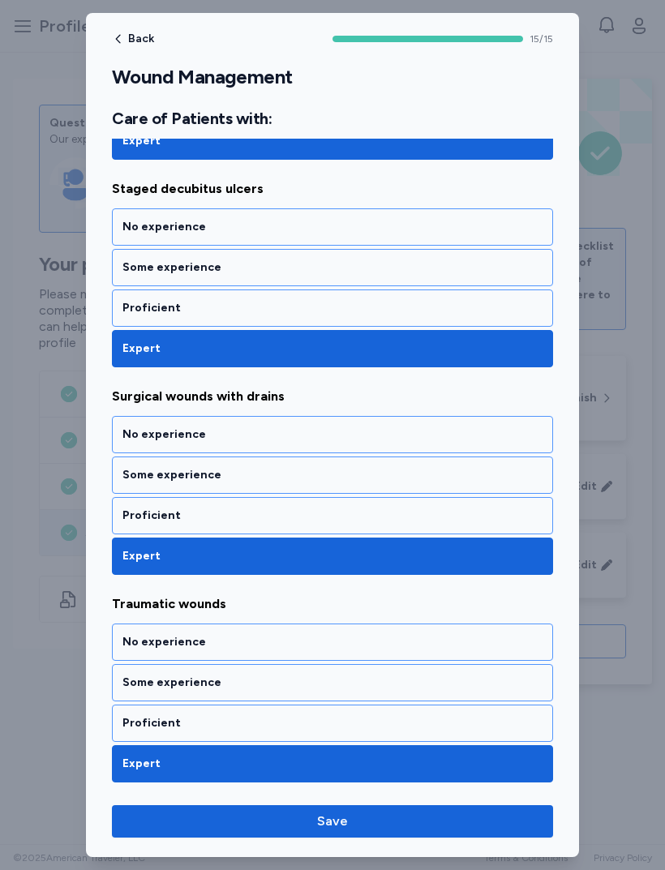
click at [367, 818] on span "Save" at bounding box center [332, 821] width 415 height 19
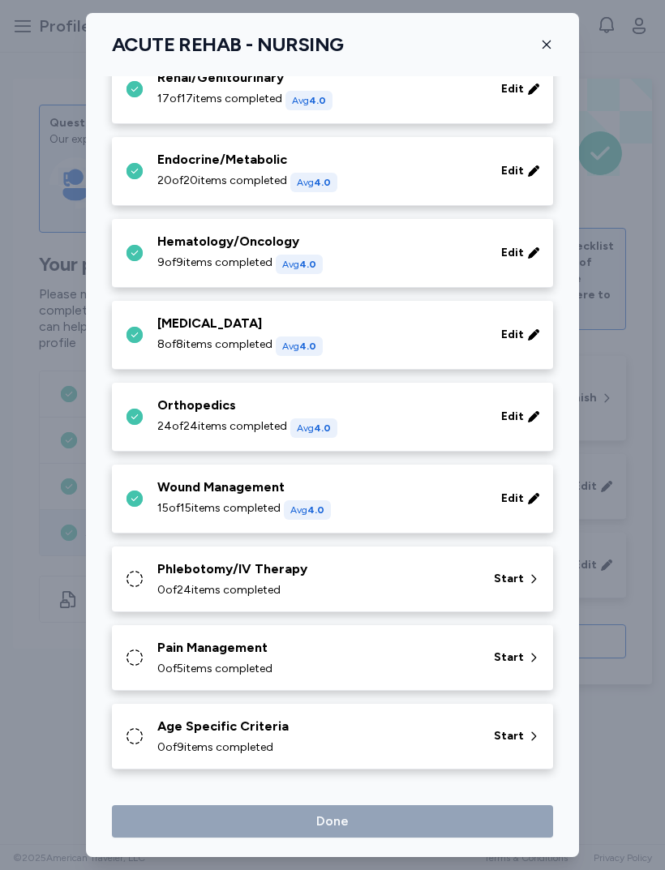
scroll to position [529, 0]
click at [345, 569] on div "Phlebotomy/IV Therapy" at bounding box center [315, 568] width 317 height 19
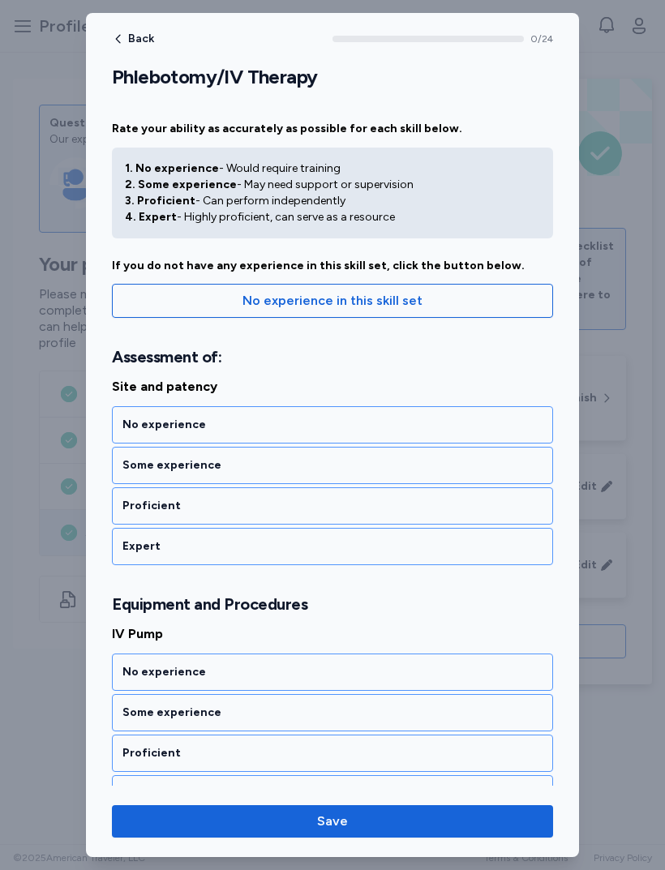
click at [352, 532] on div "Expert" at bounding box center [332, 546] width 441 height 37
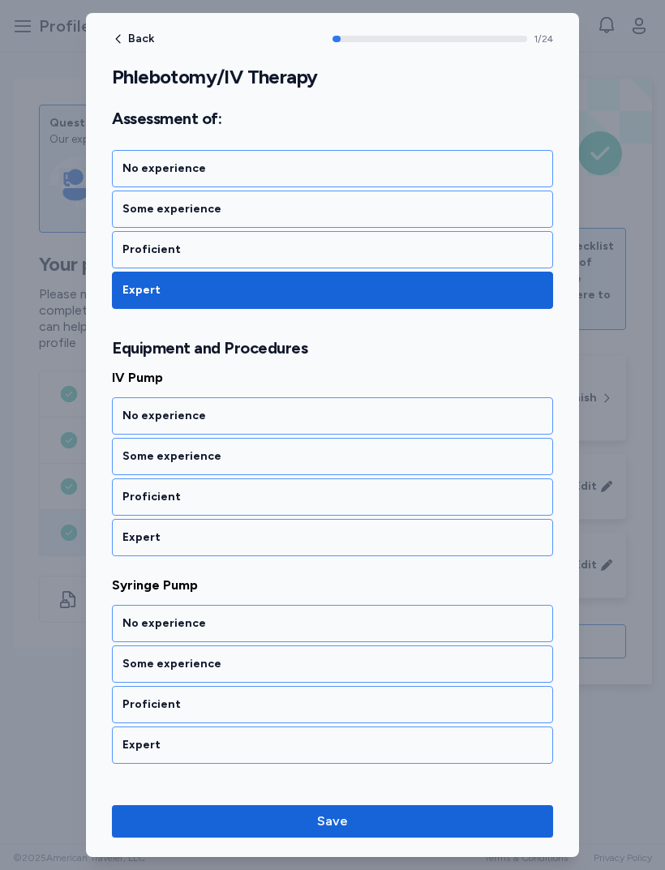
click at [341, 539] on div "Expert" at bounding box center [332, 537] width 420 height 16
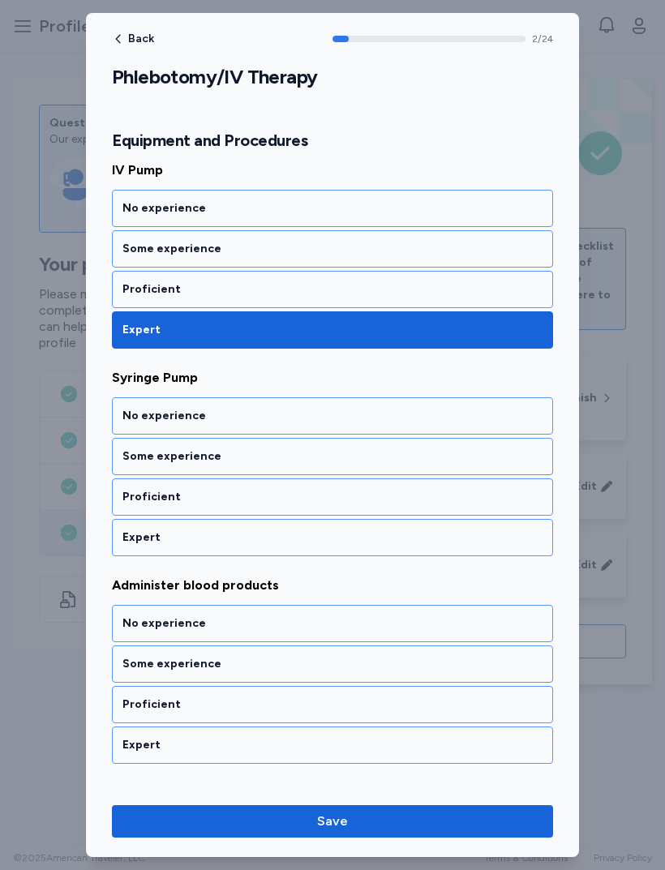
click at [335, 546] on div "Expert" at bounding box center [332, 537] width 441 height 37
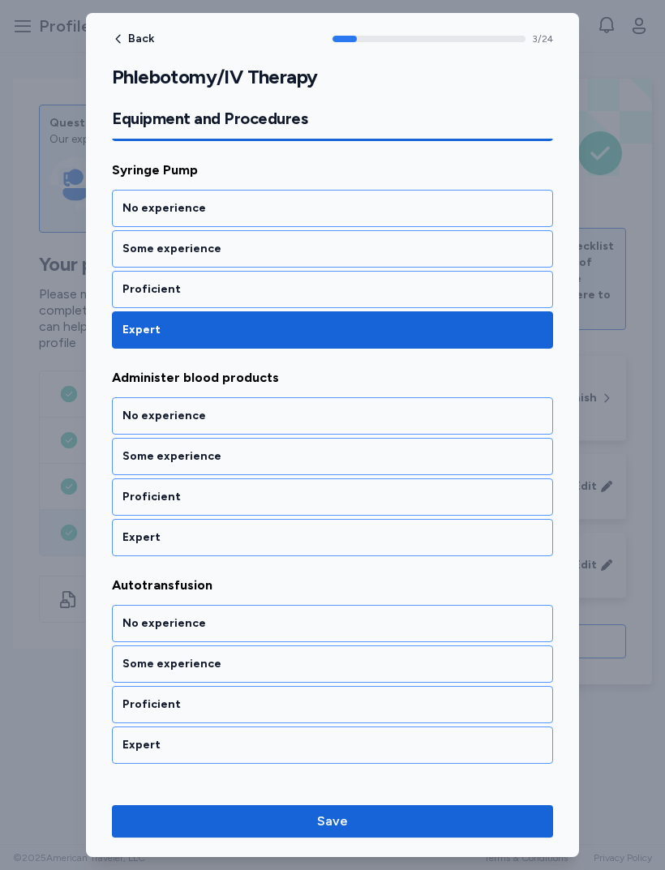
click at [328, 538] on div "Expert" at bounding box center [332, 537] width 420 height 16
click at [317, 534] on div "Expert" at bounding box center [332, 537] width 420 height 16
click at [313, 536] on div "Expert" at bounding box center [332, 537] width 420 height 16
click at [311, 537] on div "Expert" at bounding box center [332, 537] width 420 height 16
click at [307, 548] on div "Expert" at bounding box center [332, 537] width 441 height 37
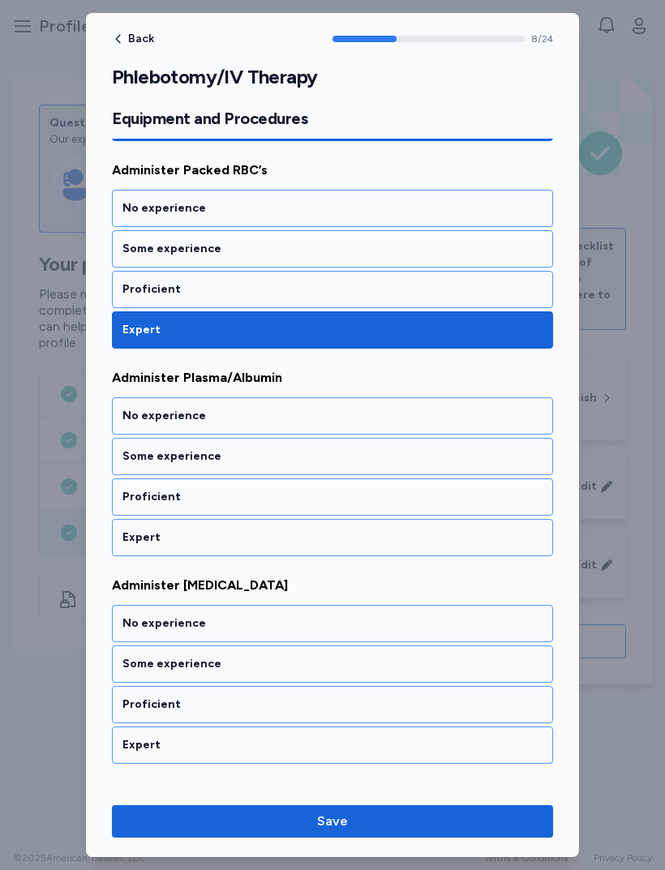
click at [298, 537] on div "Expert" at bounding box center [332, 537] width 420 height 16
click at [298, 534] on div "Expert" at bounding box center [332, 537] width 420 height 16
click at [294, 542] on div "Expert" at bounding box center [332, 537] width 420 height 16
click at [303, 534] on div "Expert" at bounding box center [332, 537] width 420 height 16
click at [298, 538] on div "Expert" at bounding box center [332, 537] width 420 height 16
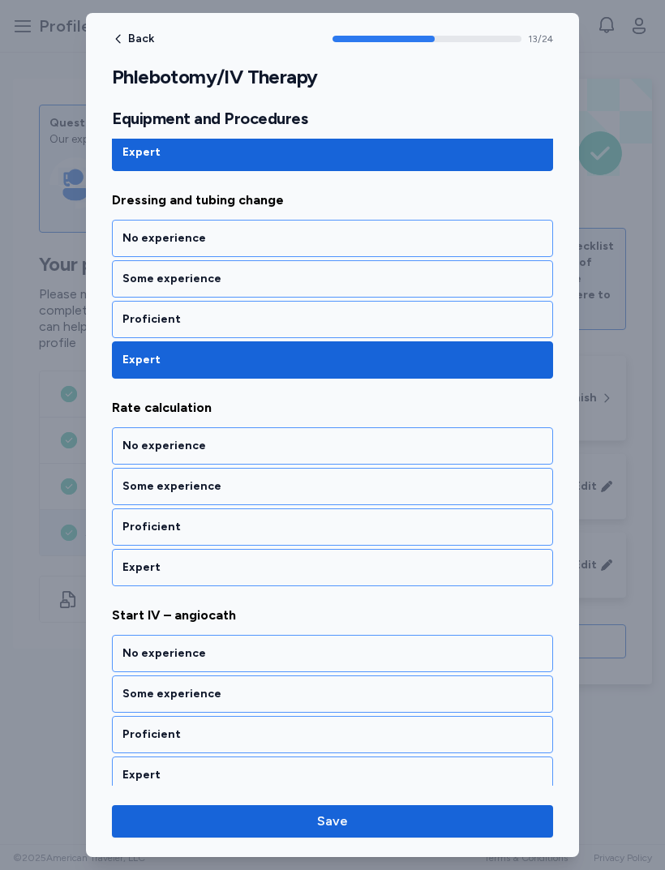
scroll to position [2747, 0]
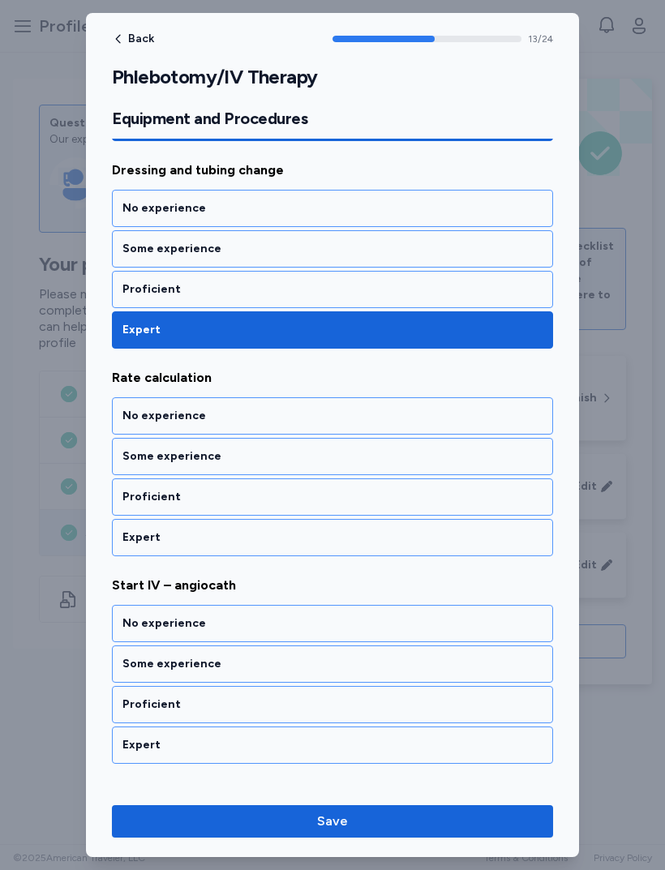
click at [297, 527] on div "Expert" at bounding box center [332, 537] width 441 height 37
click at [308, 554] on div "Expert" at bounding box center [332, 537] width 441 height 37
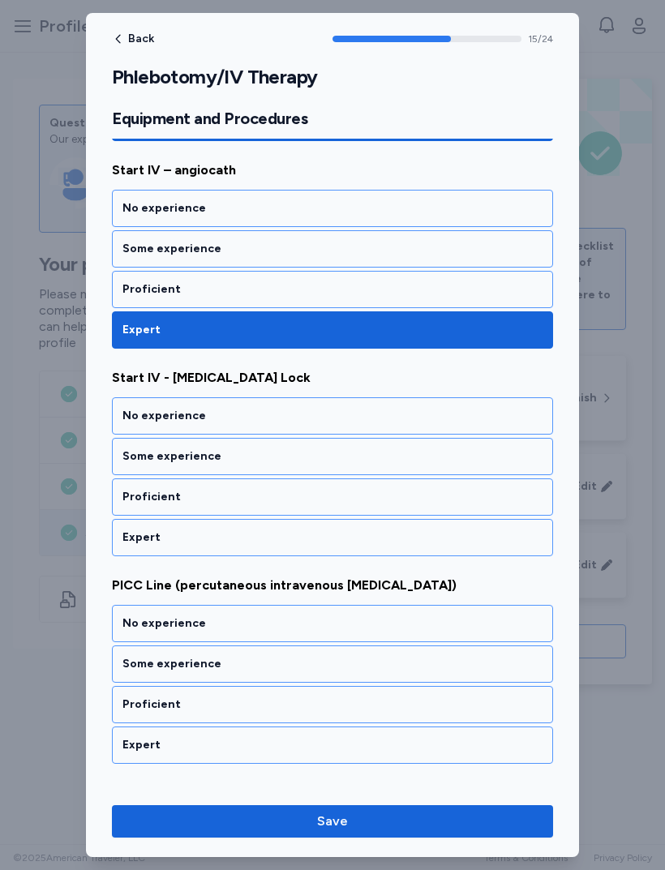
click at [308, 543] on div "Expert" at bounding box center [332, 537] width 420 height 16
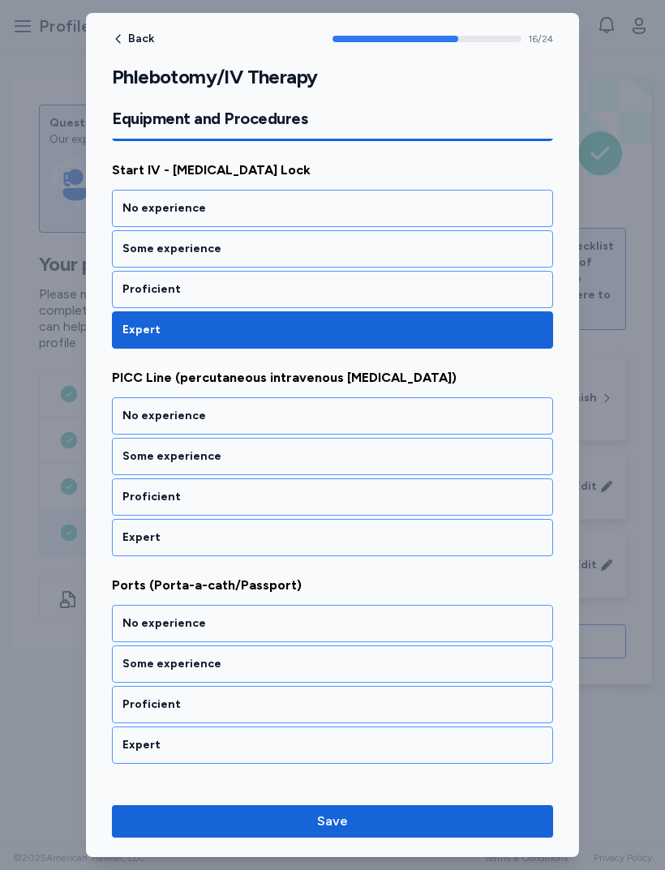
click at [307, 553] on div "Expert" at bounding box center [332, 537] width 441 height 37
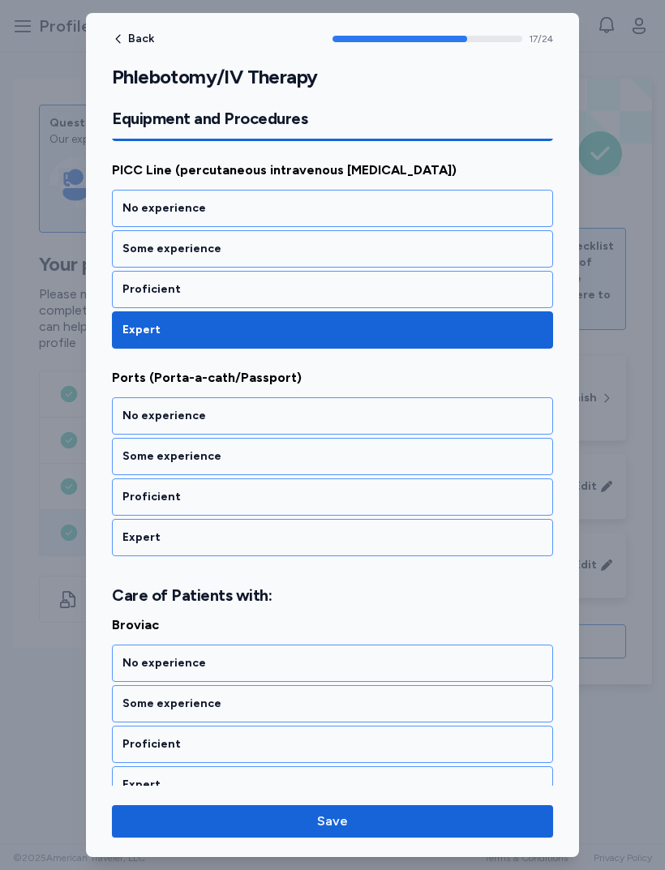
click at [315, 555] on div "Expert" at bounding box center [332, 537] width 441 height 37
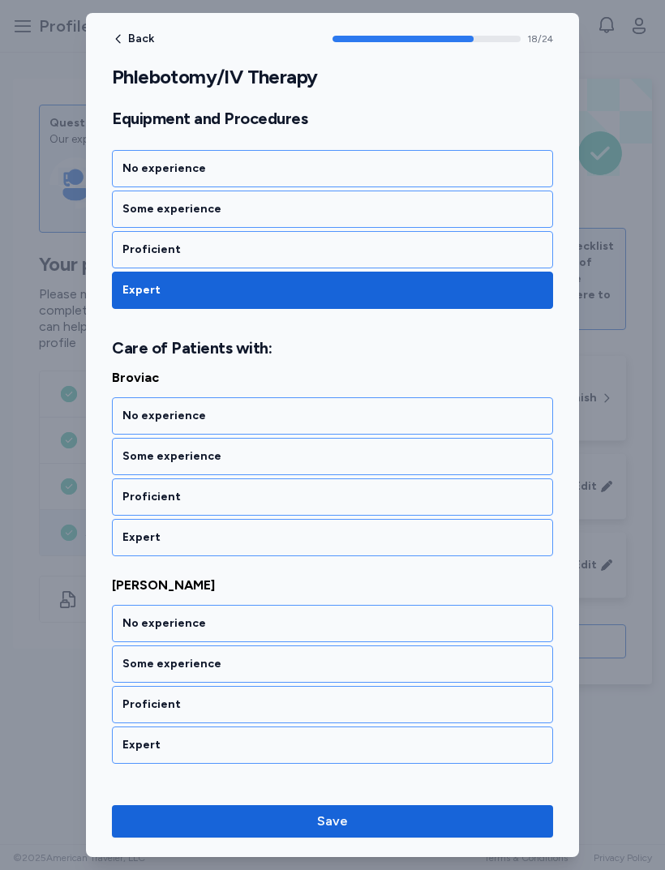
click at [315, 555] on div "Expert" at bounding box center [332, 537] width 441 height 37
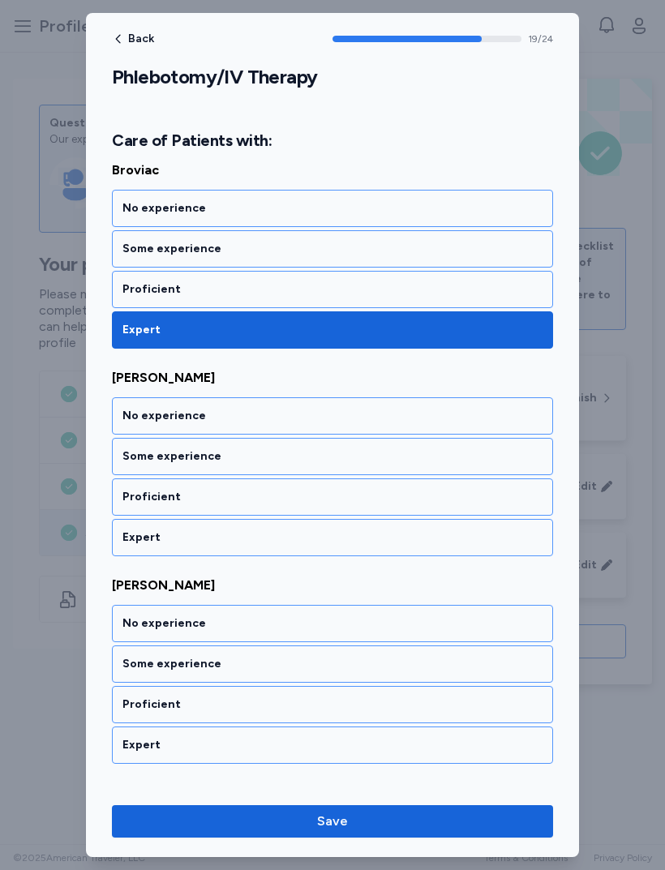
click at [315, 546] on div "Expert" at bounding box center [332, 537] width 441 height 37
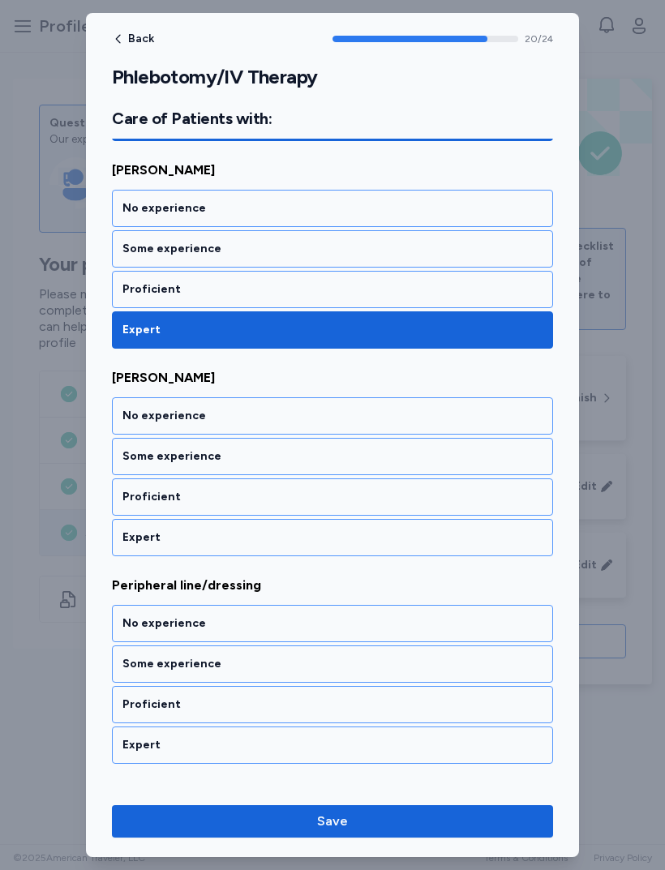
click at [316, 540] on div "Expert" at bounding box center [332, 537] width 420 height 16
click at [322, 550] on div "Expert" at bounding box center [332, 537] width 441 height 37
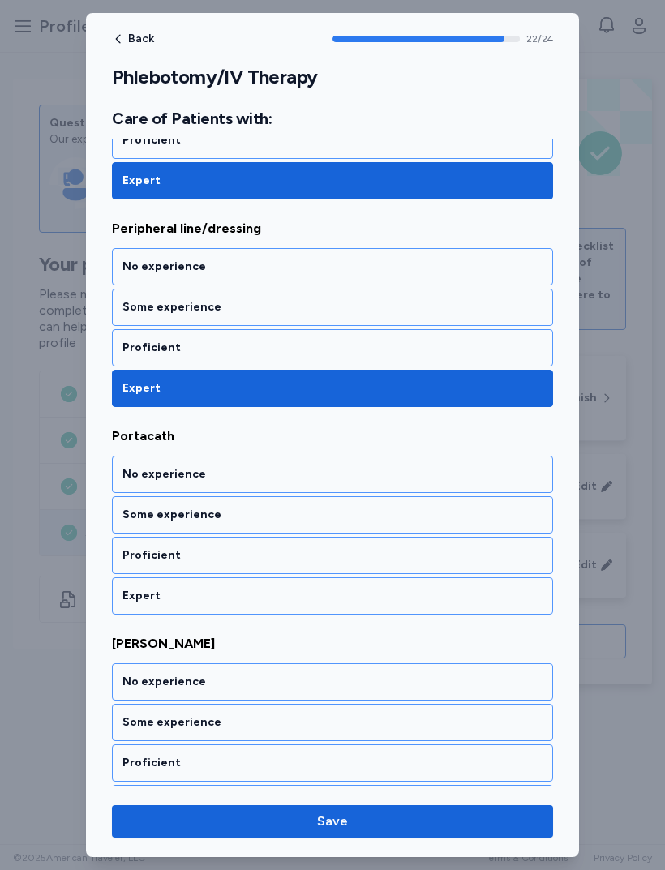
scroll to position [4636, 0]
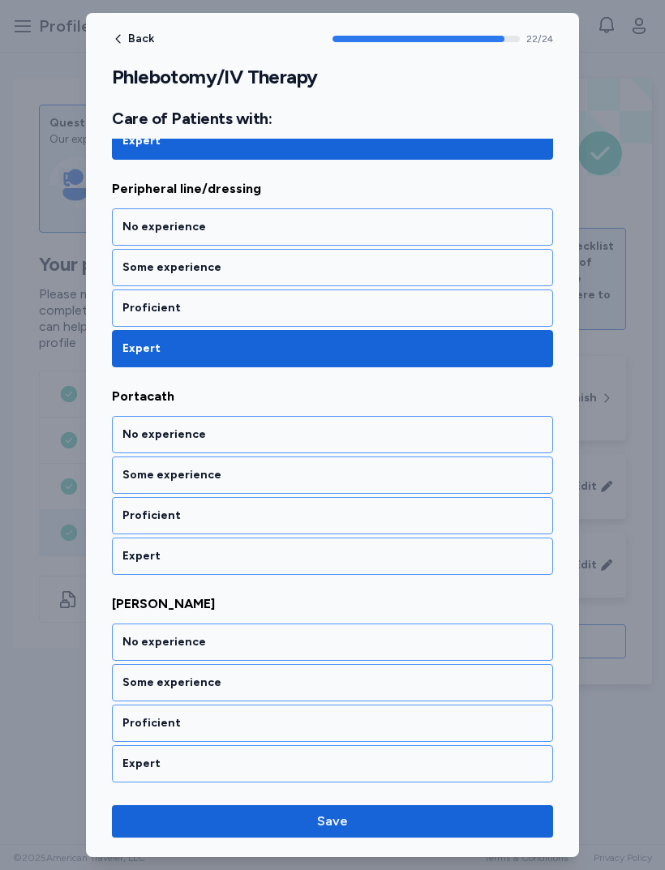
click at [321, 564] on div "Expert" at bounding box center [332, 556] width 441 height 37
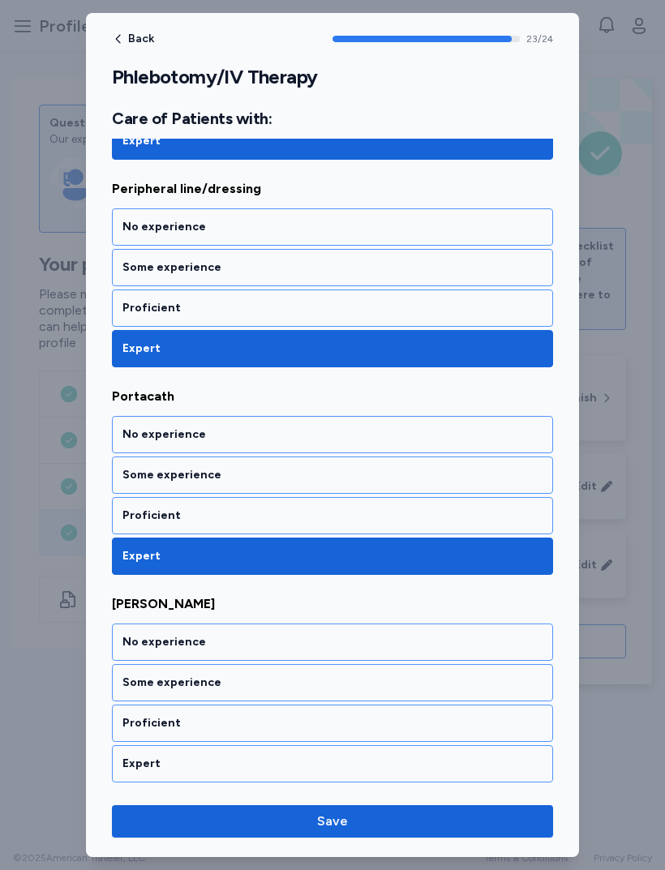
click at [332, 791] on div "Back 23 / 24 Phlebotomy/IV Therapy Rate your ability as accurately as possible …" at bounding box center [332, 435] width 493 height 844
click at [355, 775] on div "Expert" at bounding box center [332, 763] width 441 height 37
click at [394, 827] on span "Save" at bounding box center [332, 821] width 415 height 19
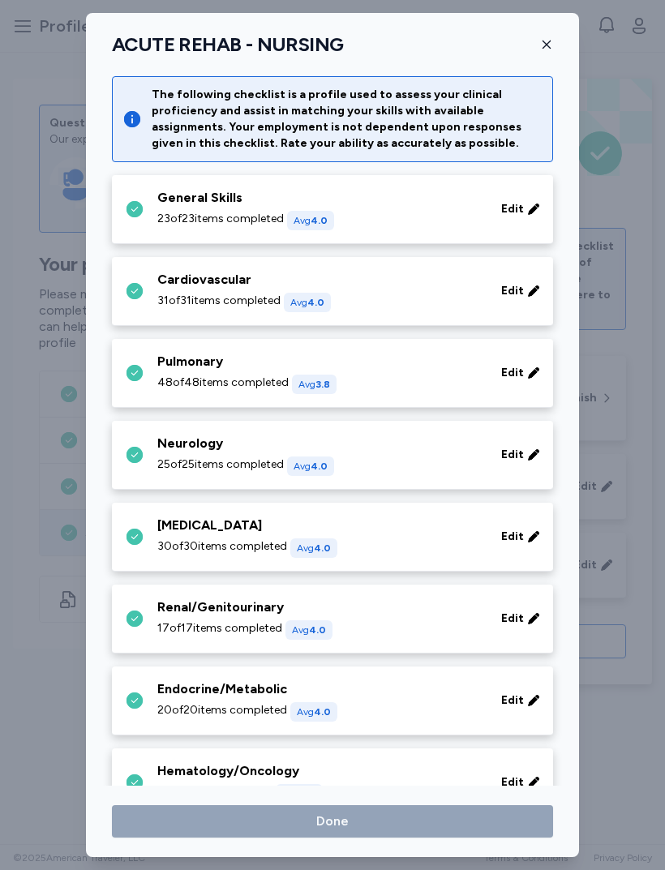
scroll to position [529, 0]
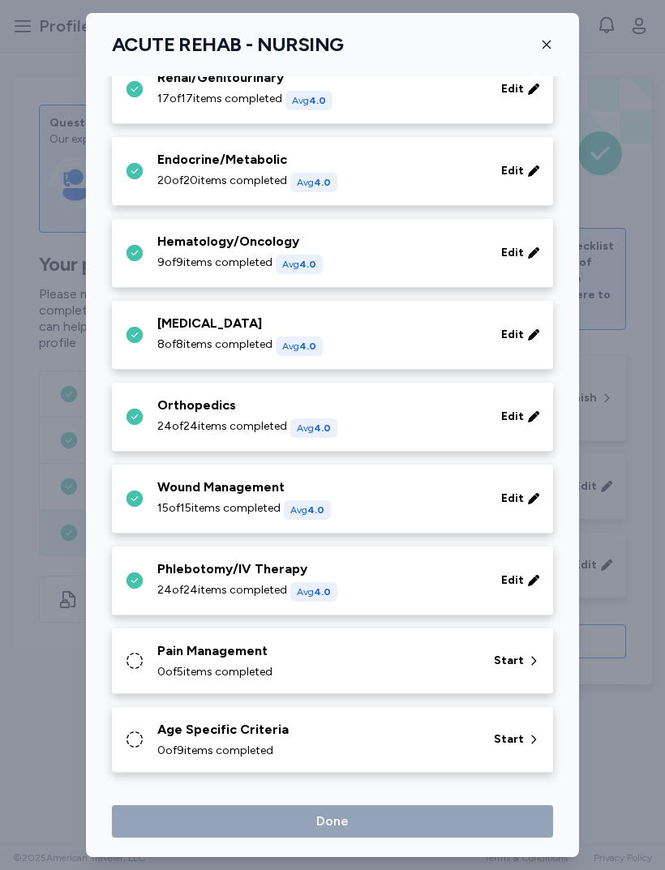
click at [384, 651] on div "Pain Management" at bounding box center [315, 650] width 317 height 19
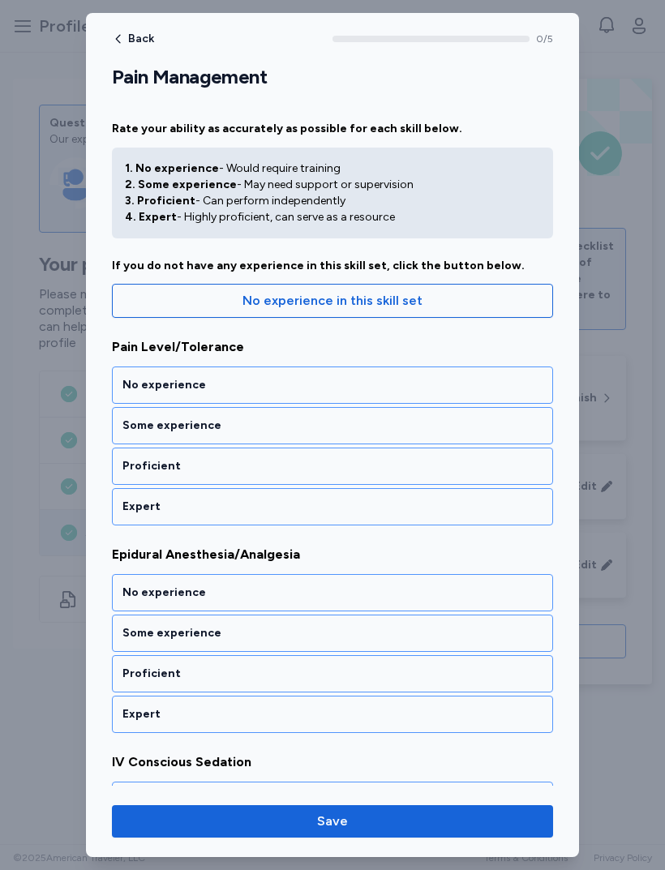
click at [339, 500] on div "Expert" at bounding box center [332, 507] width 420 height 16
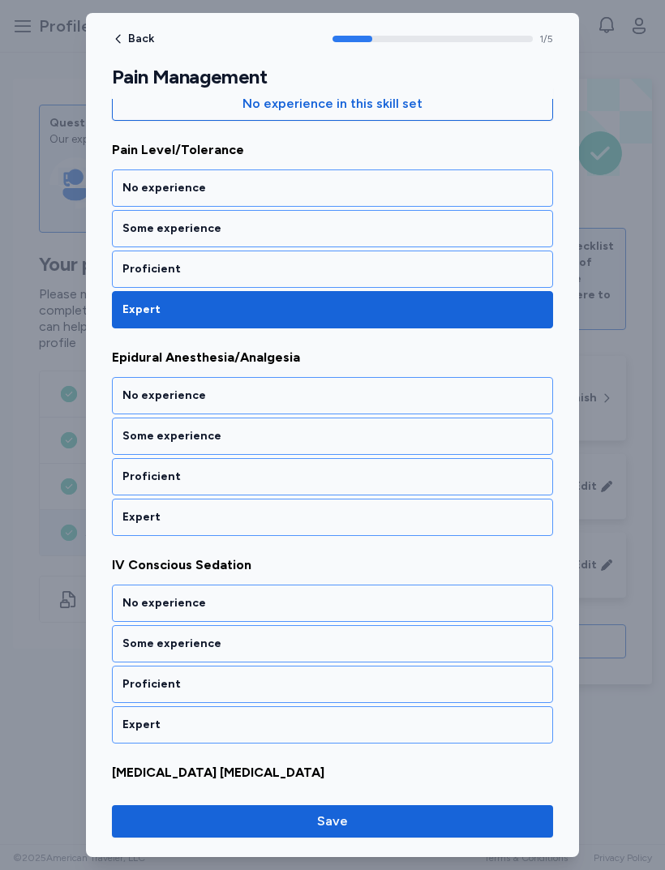
click at [332, 511] on div "Expert" at bounding box center [332, 517] width 420 height 16
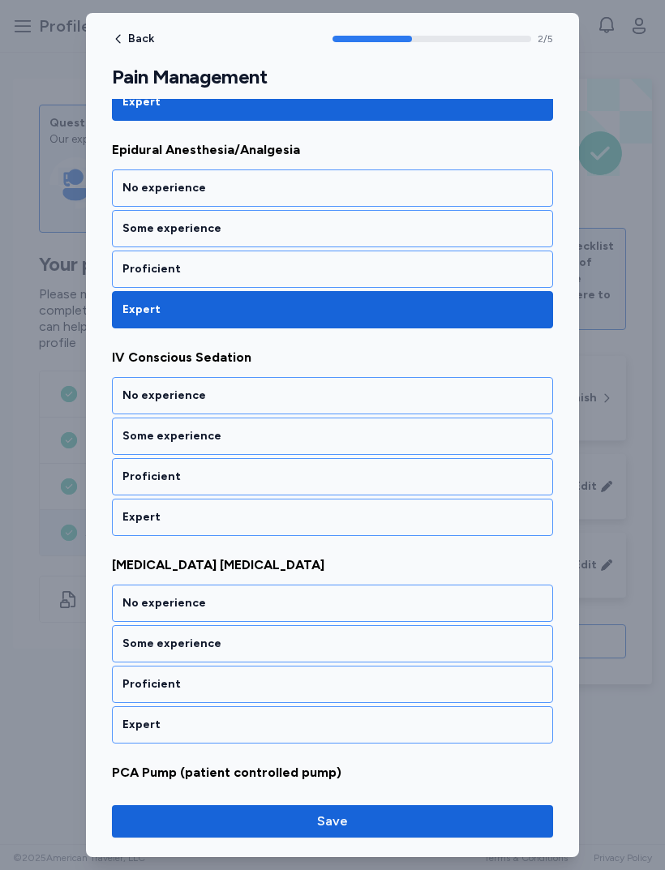
click at [330, 534] on div "Expert" at bounding box center [332, 517] width 441 height 37
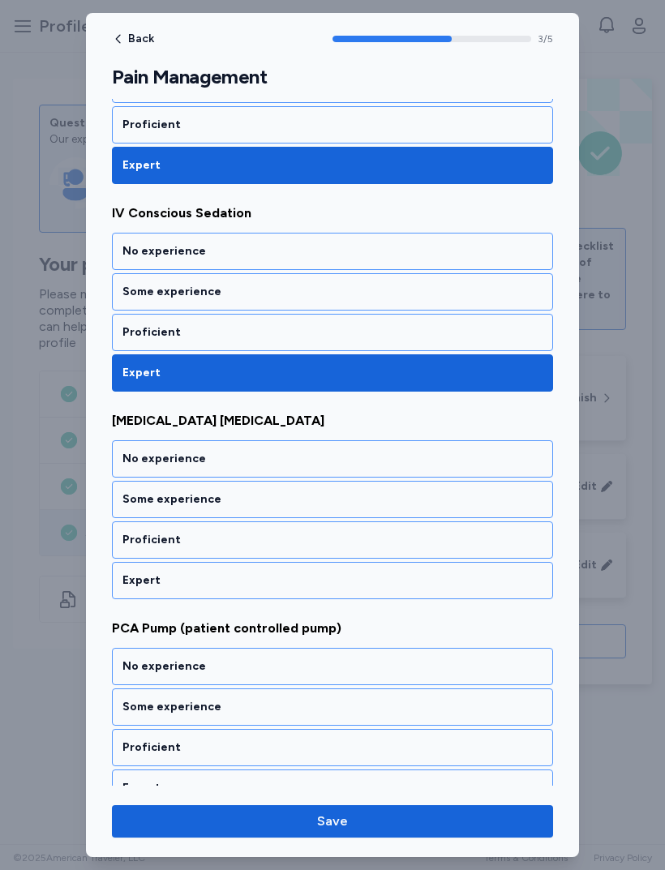
scroll to position [573, 0]
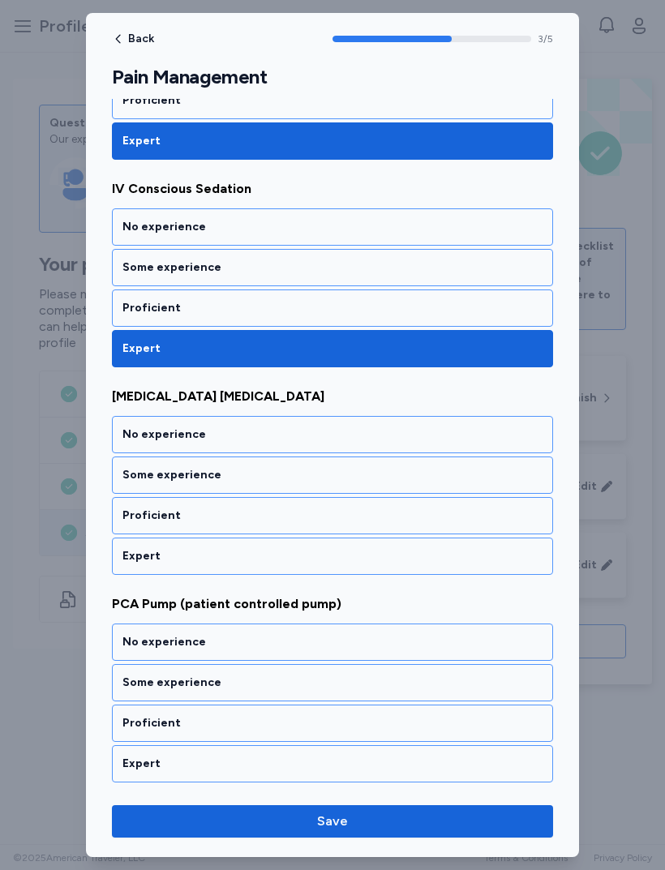
click at [326, 554] on div "Expert" at bounding box center [332, 556] width 420 height 16
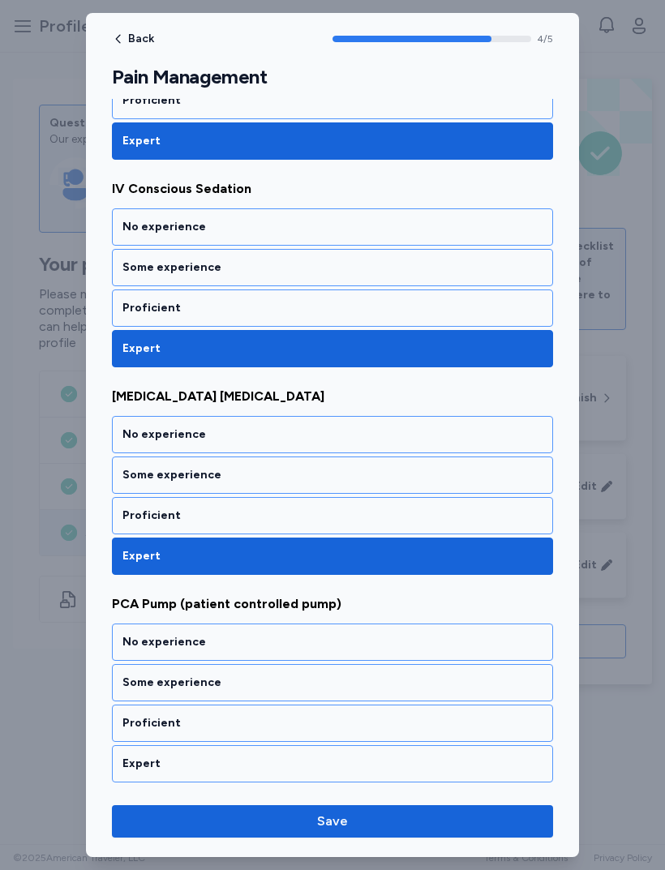
click at [324, 776] on div "Expert" at bounding box center [332, 763] width 441 height 37
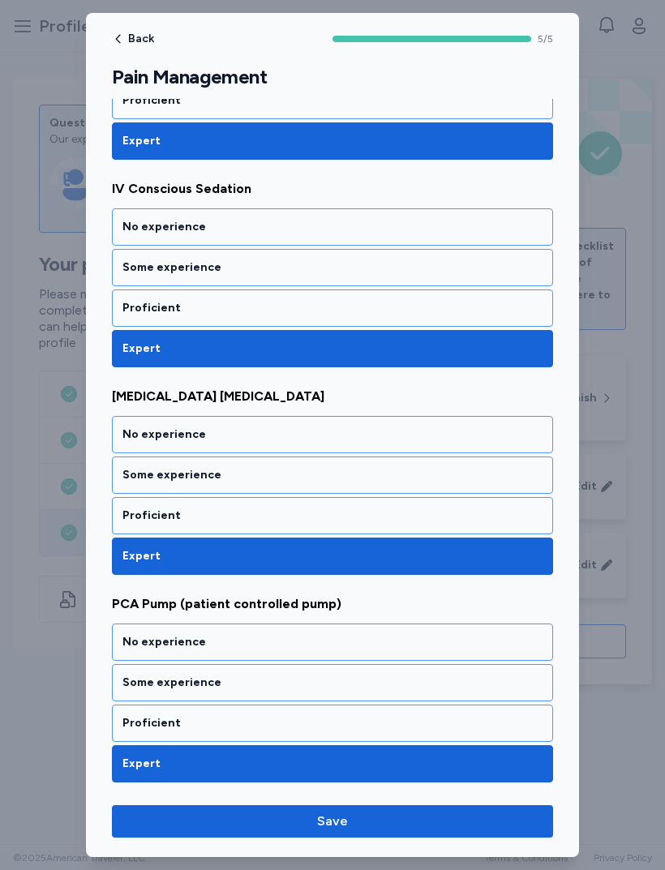
click at [332, 718] on div "Proficient" at bounding box center [332, 723] width 420 height 16
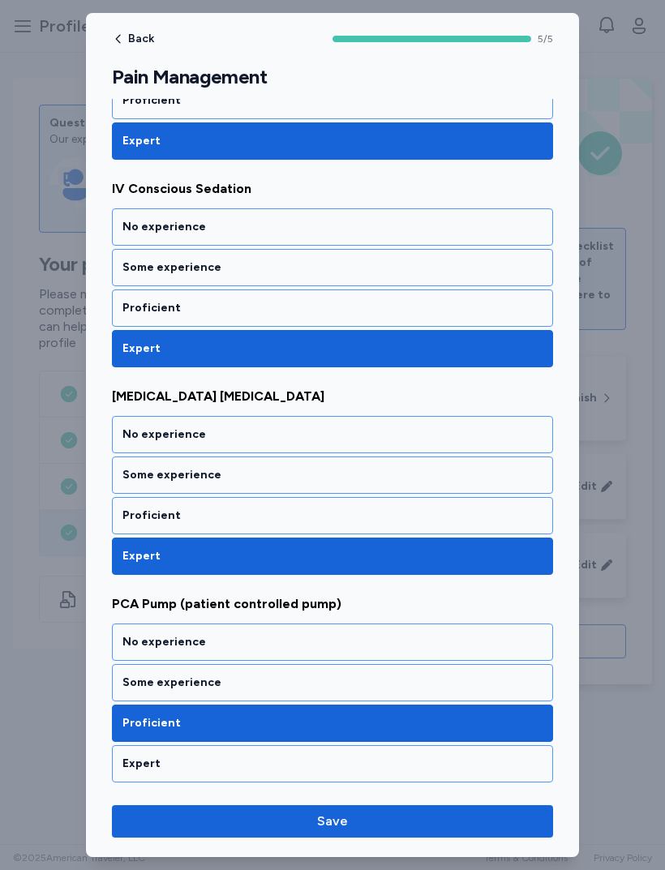
click at [383, 837] on button "Save" at bounding box center [332, 821] width 441 height 32
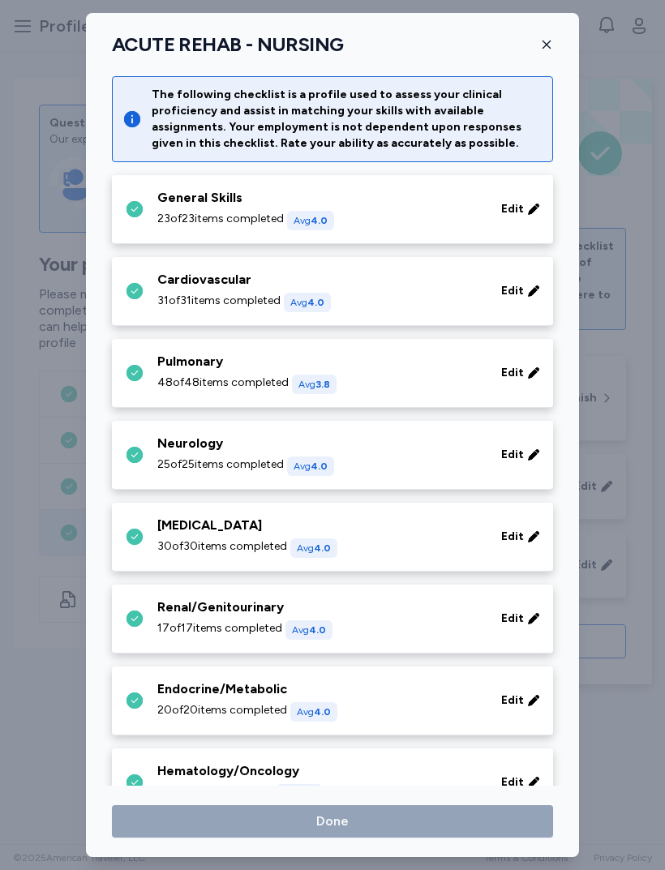
scroll to position [529, 0]
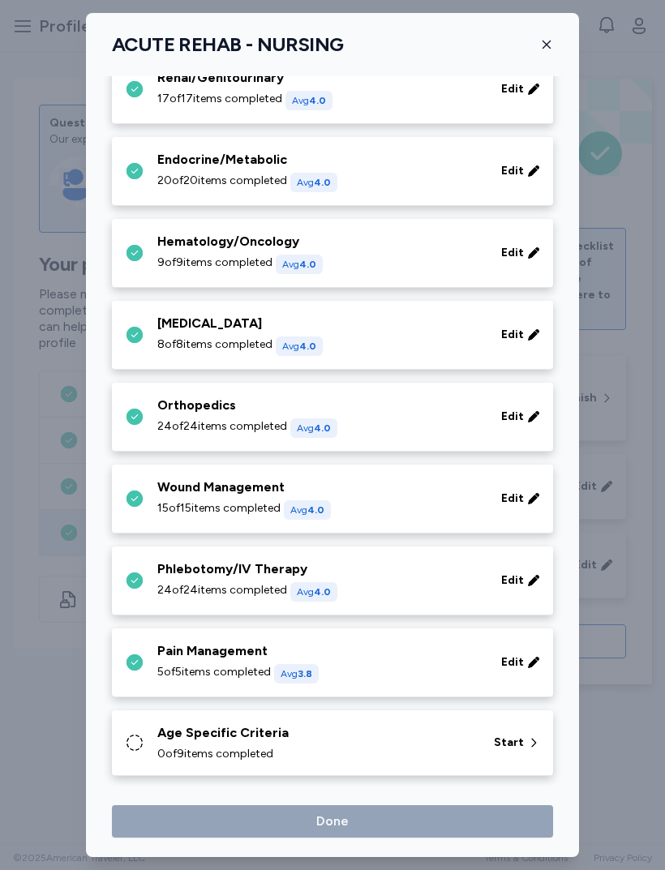
click at [386, 738] on div "Age Specific Criteria" at bounding box center [315, 732] width 317 height 19
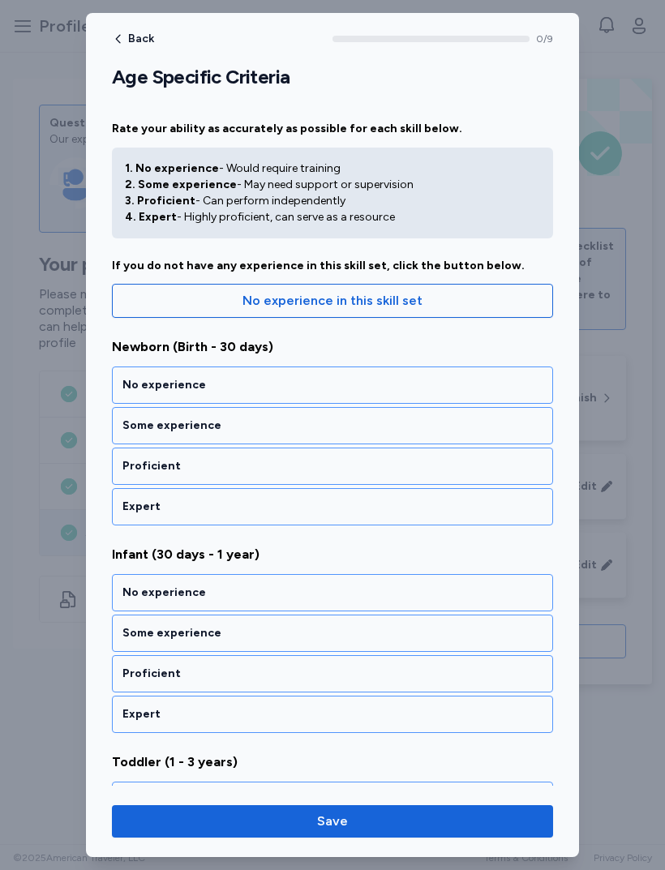
click at [355, 421] on div "Some experience" at bounding box center [332, 426] width 420 height 16
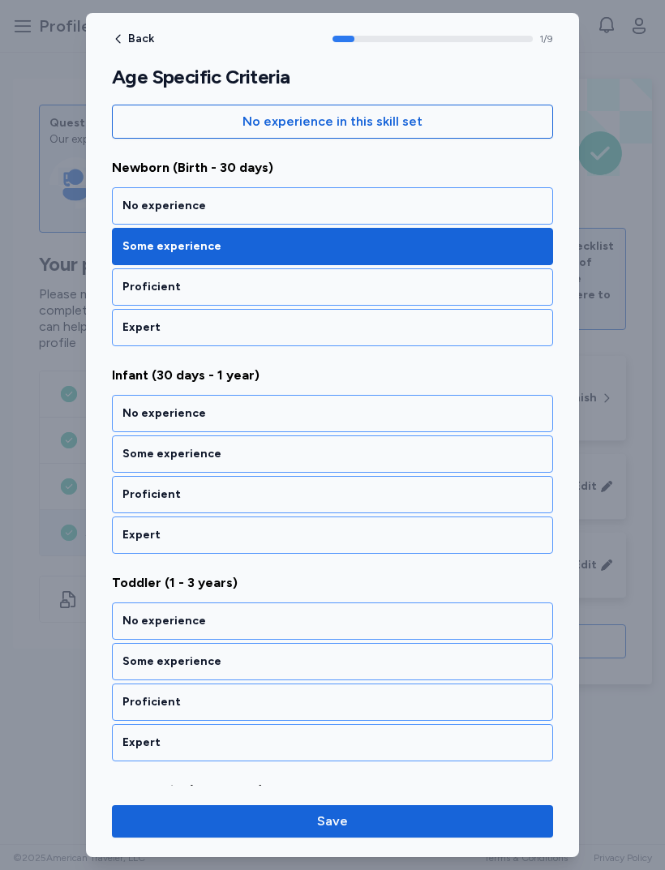
scroll to position [197, 0]
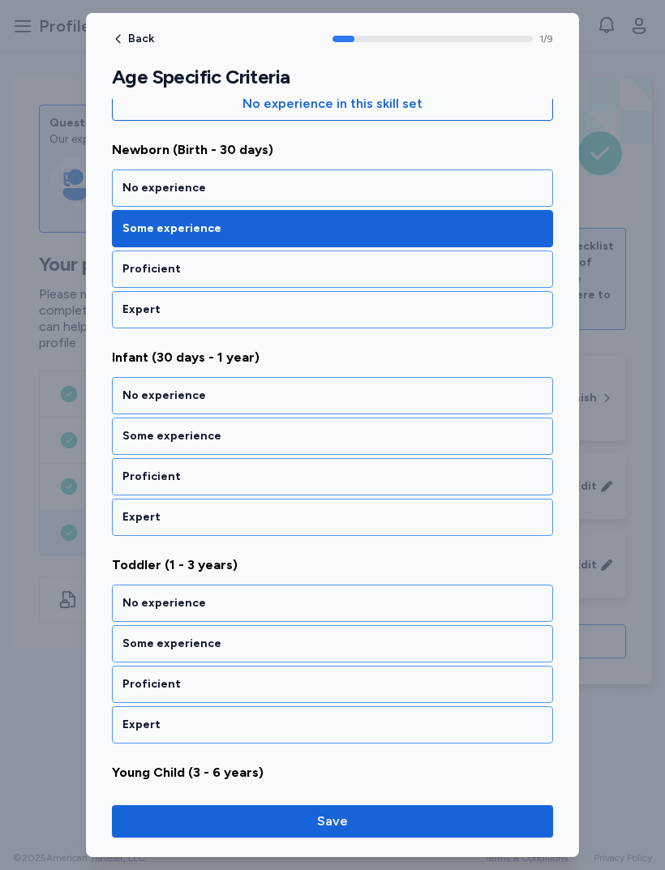
click at [349, 428] on div "Some experience" at bounding box center [332, 436] width 420 height 16
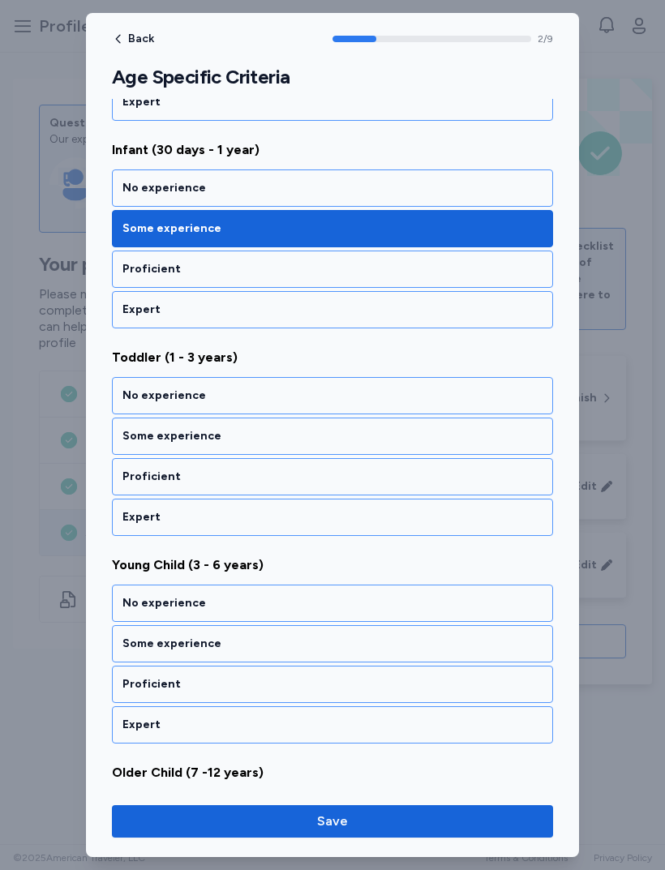
click at [349, 435] on div "Some experience" at bounding box center [332, 436] width 420 height 16
click at [351, 430] on div "Some experience" at bounding box center [332, 436] width 420 height 16
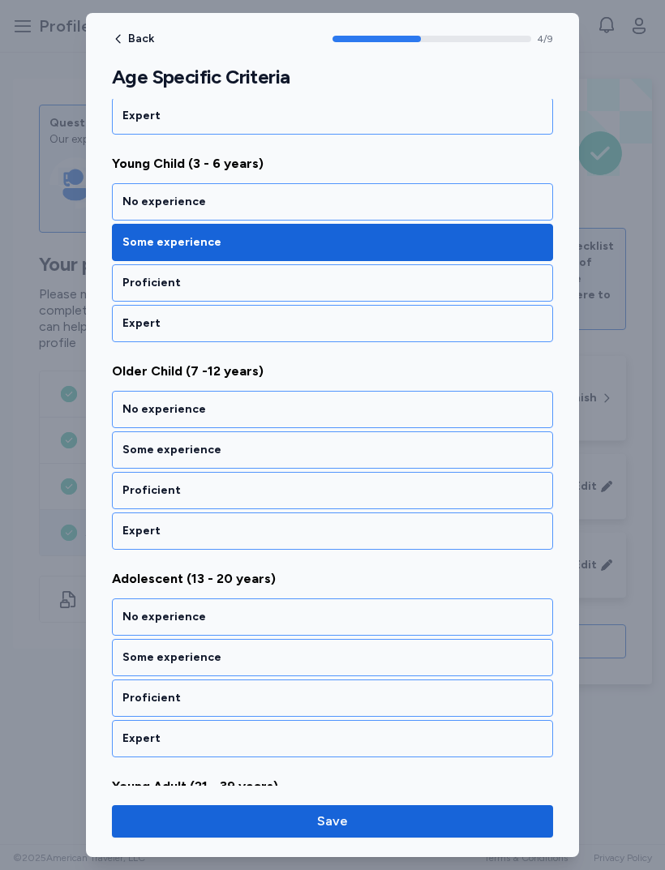
scroll to position [820, 0]
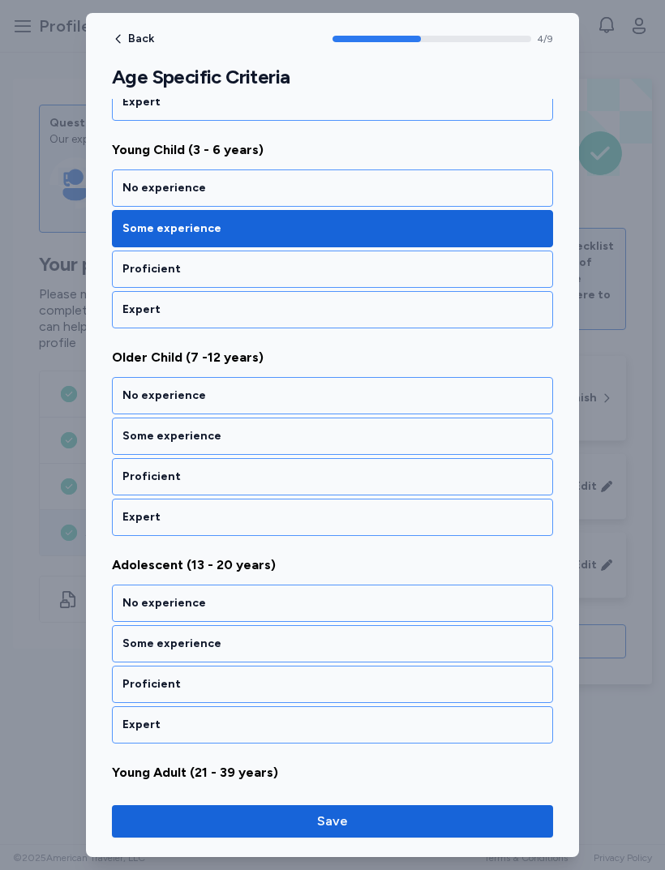
click at [332, 476] on div "Proficient" at bounding box center [332, 477] width 420 height 16
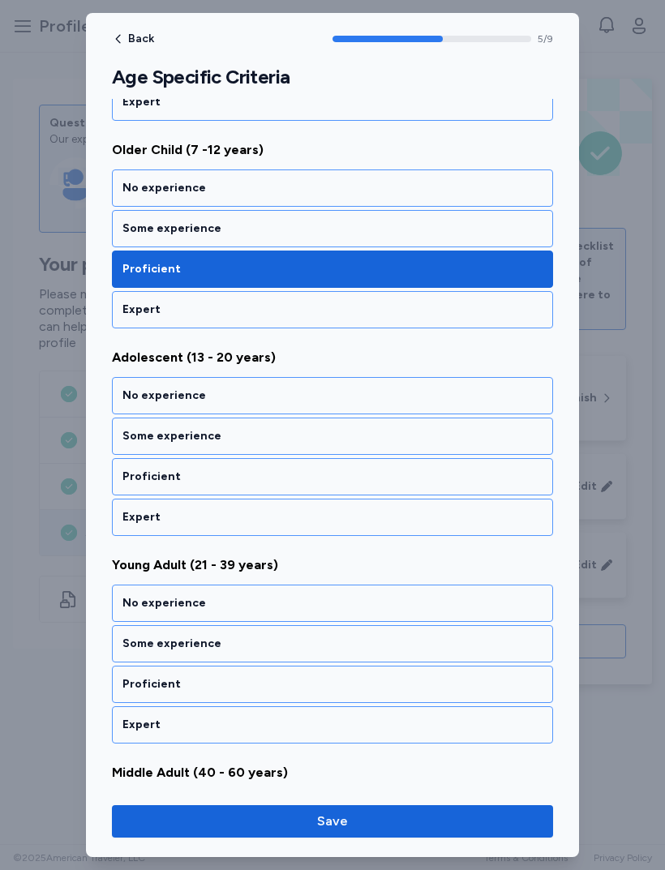
click at [330, 478] on div "Proficient" at bounding box center [332, 477] width 420 height 16
click at [332, 480] on div "Proficient" at bounding box center [332, 477] width 420 height 16
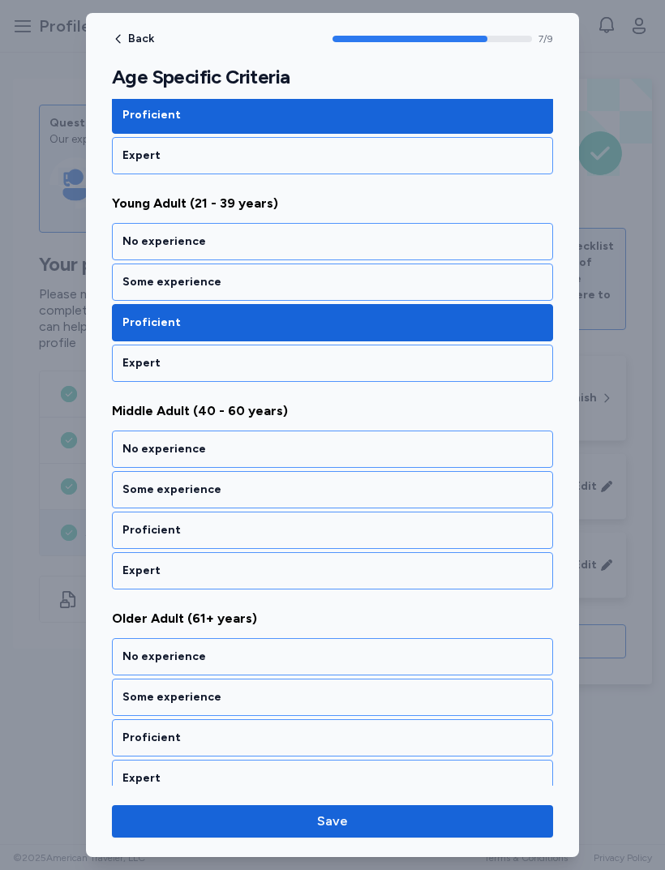
scroll to position [1403, 0]
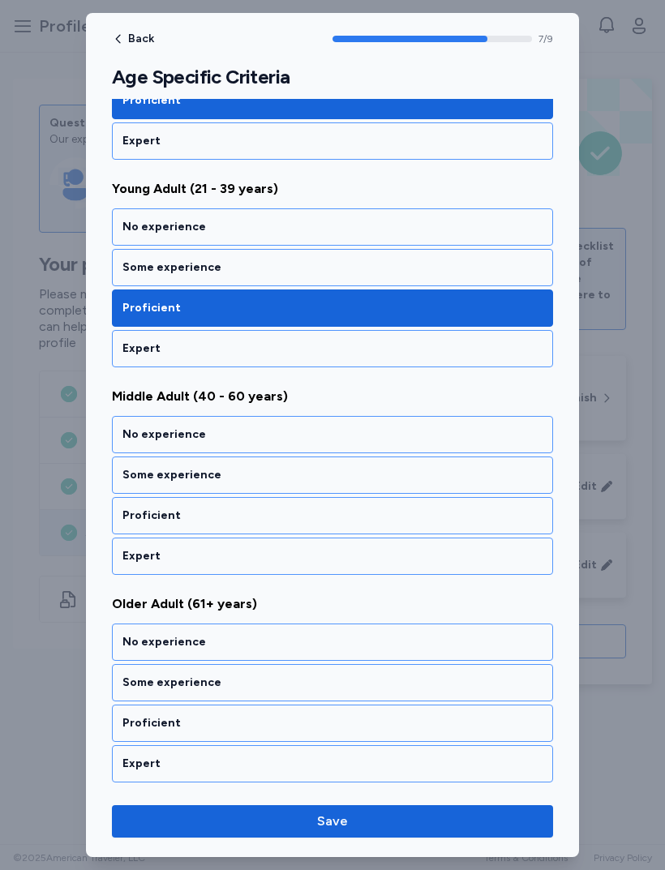
click at [330, 556] on div "Expert" at bounding box center [332, 556] width 420 height 16
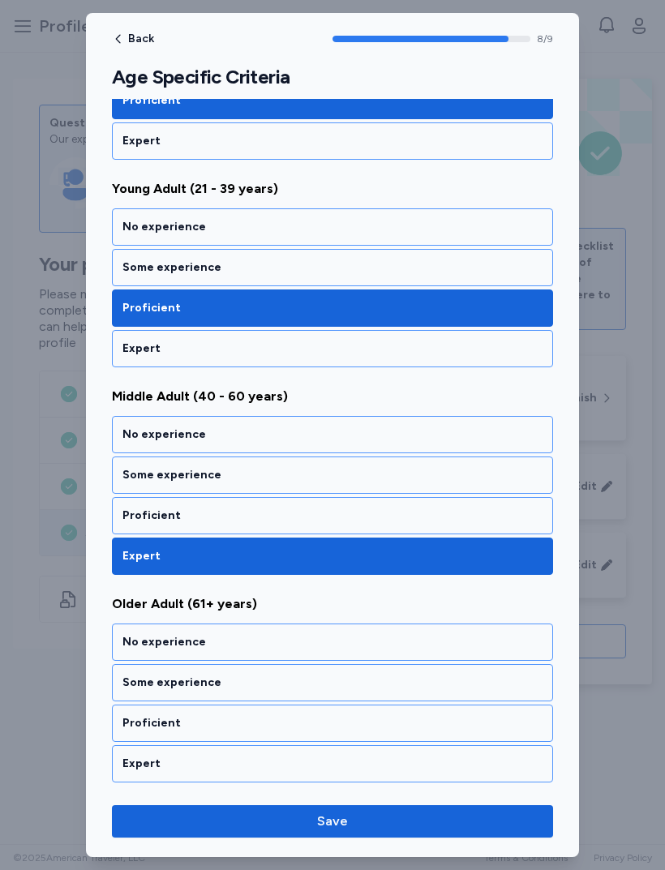
click at [361, 772] on div "Expert" at bounding box center [332, 763] width 441 height 37
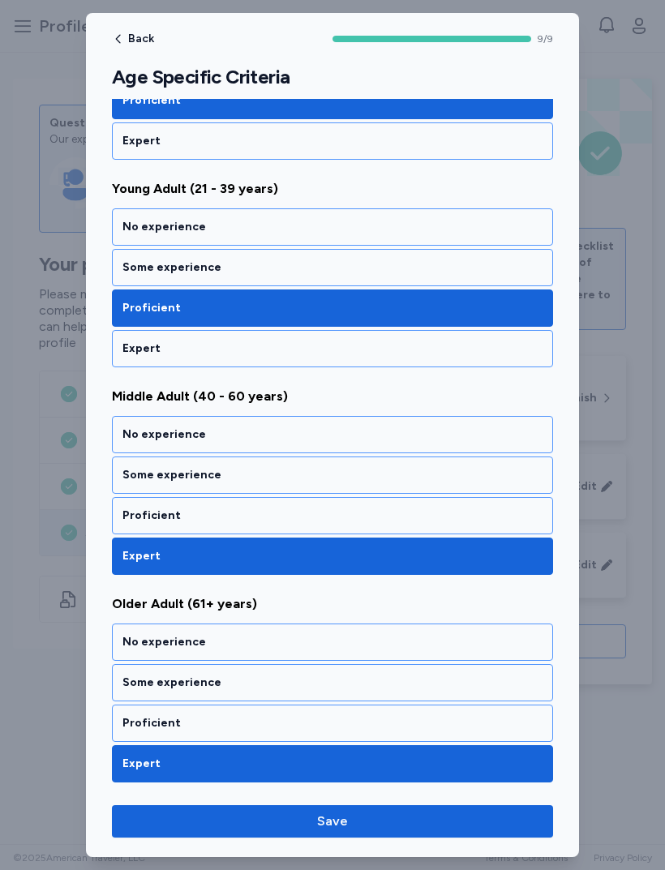
click at [426, 832] on button "Save" at bounding box center [332, 821] width 441 height 32
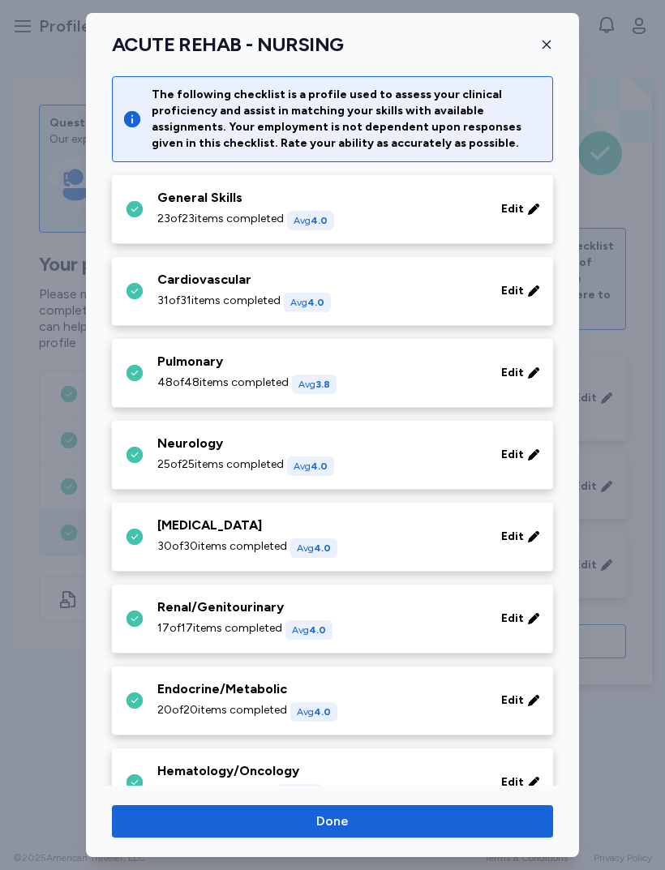
scroll to position [0, 0]
click at [380, 815] on span "Done" at bounding box center [332, 821] width 415 height 19
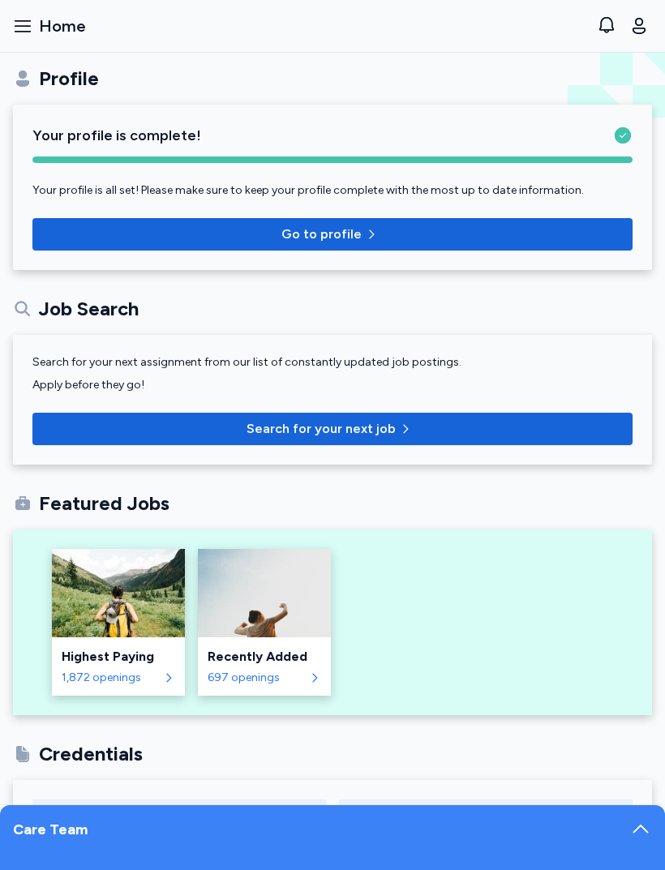
click at [496, 234] on span "Go to profile" at bounding box center [332, 234] width 574 height 19
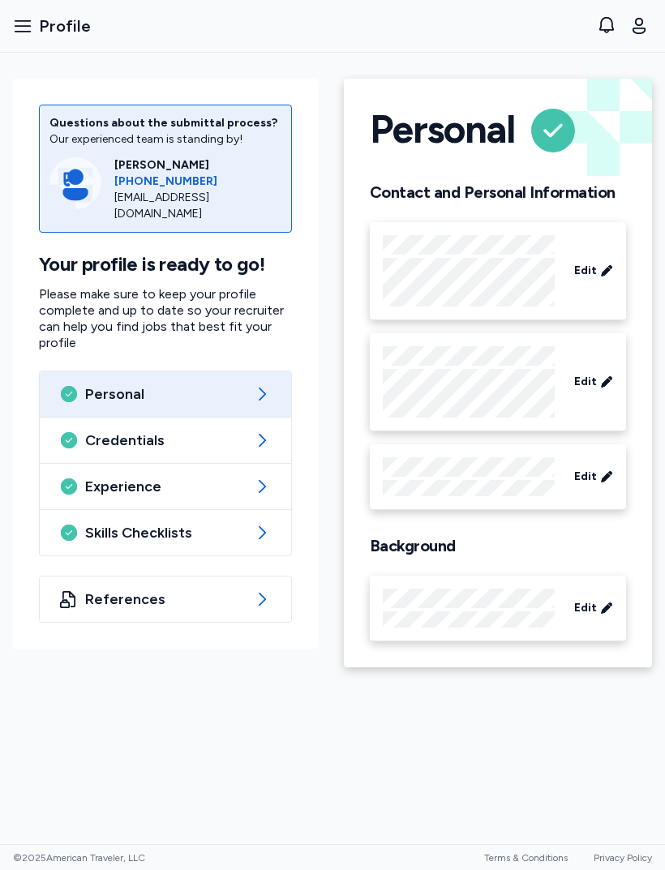
click at [105, 523] on span "Skills Checklists" at bounding box center [165, 532] width 161 height 19
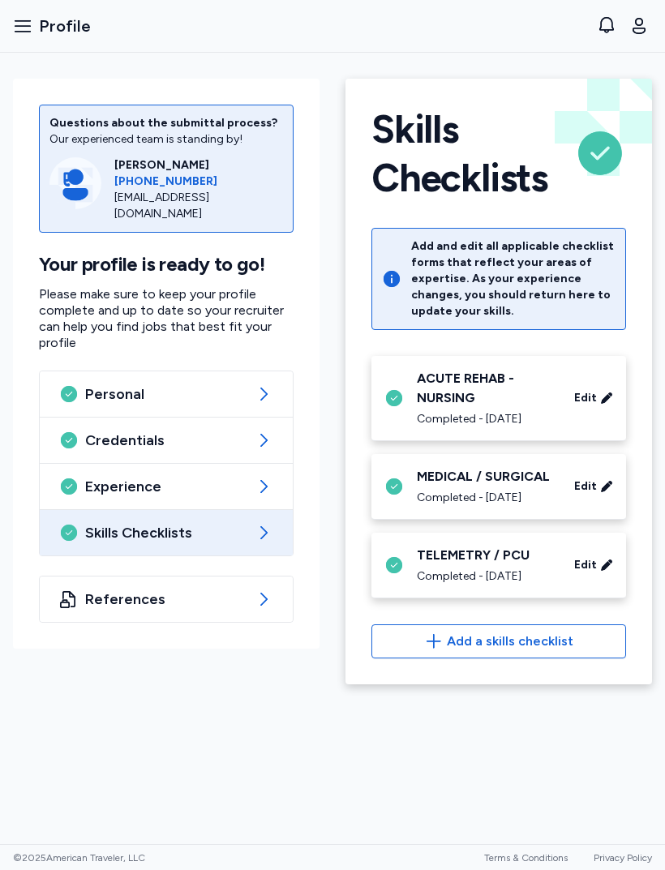
click at [497, 398] on div "ACUTE REHAB - NURSING" at bounding box center [486, 388] width 138 height 39
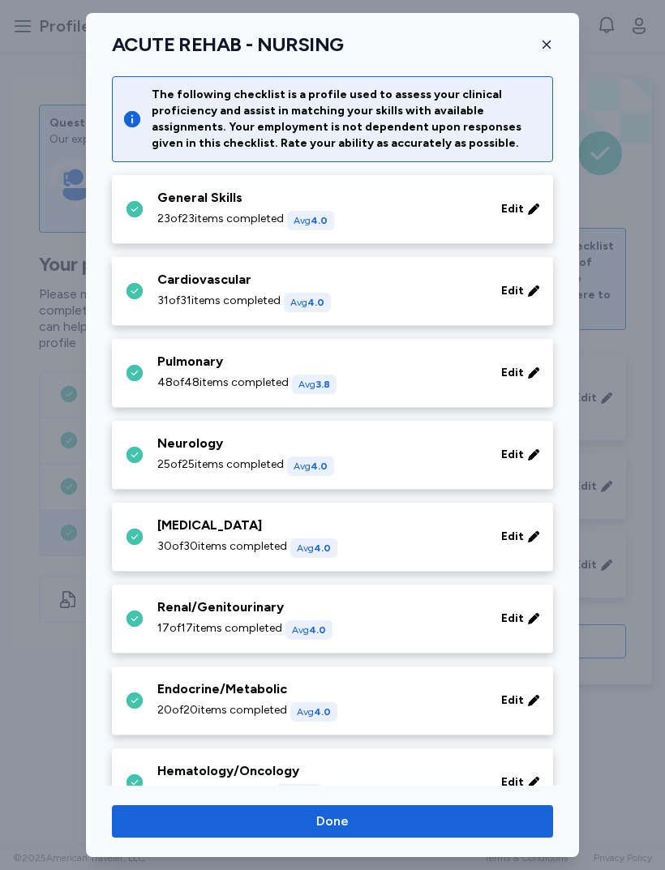
click at [429, 206] on div "General Skills" at bounding box center [319, 197] width 324 height 19
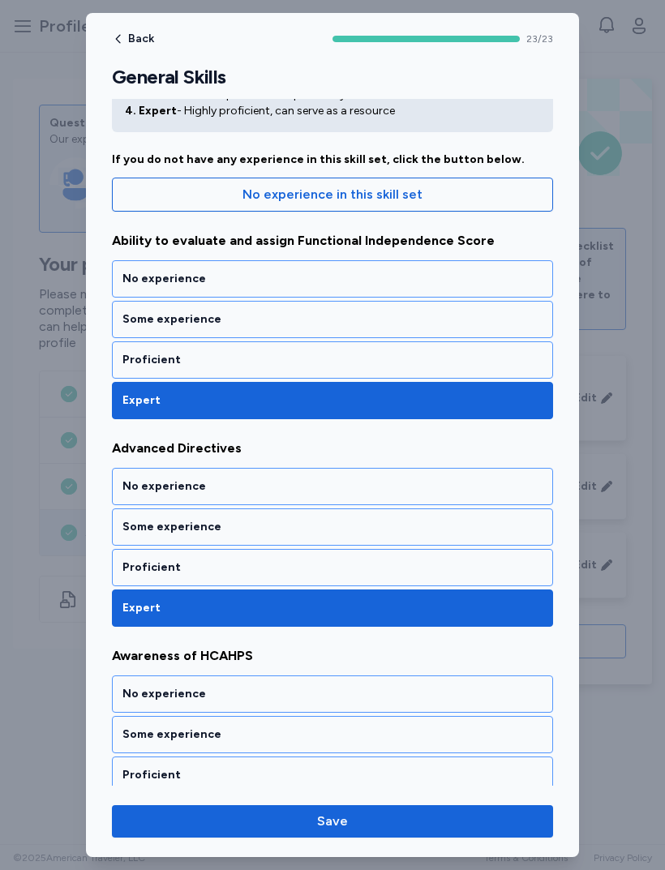
scroll to position [109, 0]
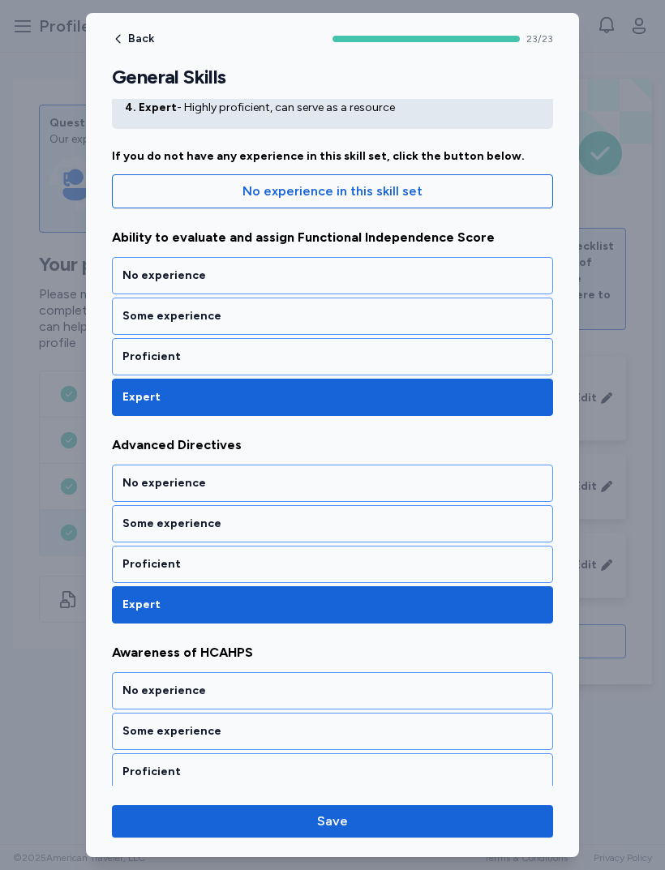
click at [505, 351] on div "Proficient" at bounding box center [332, 357] width 420 height 16
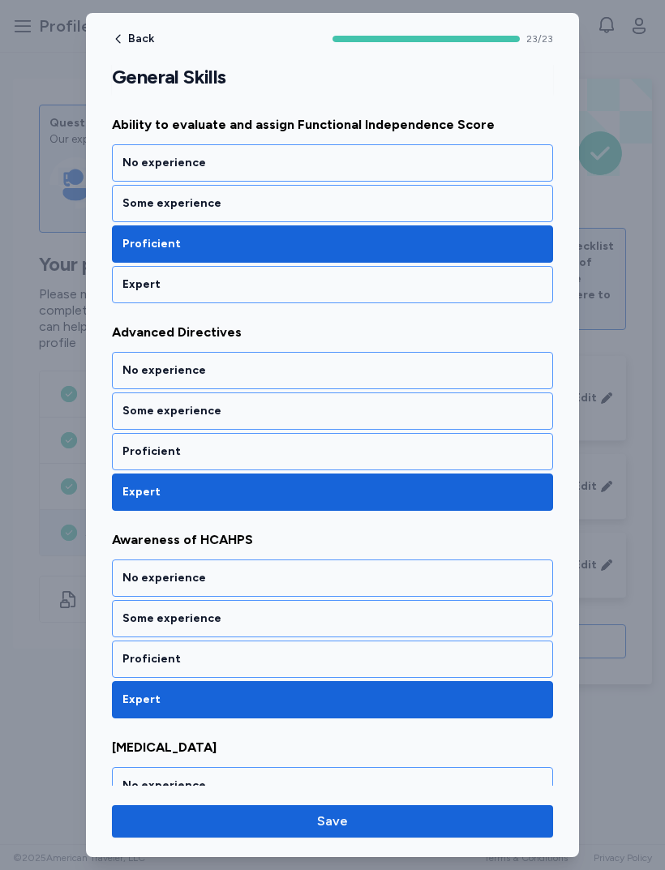
scroll to position [259, 0]
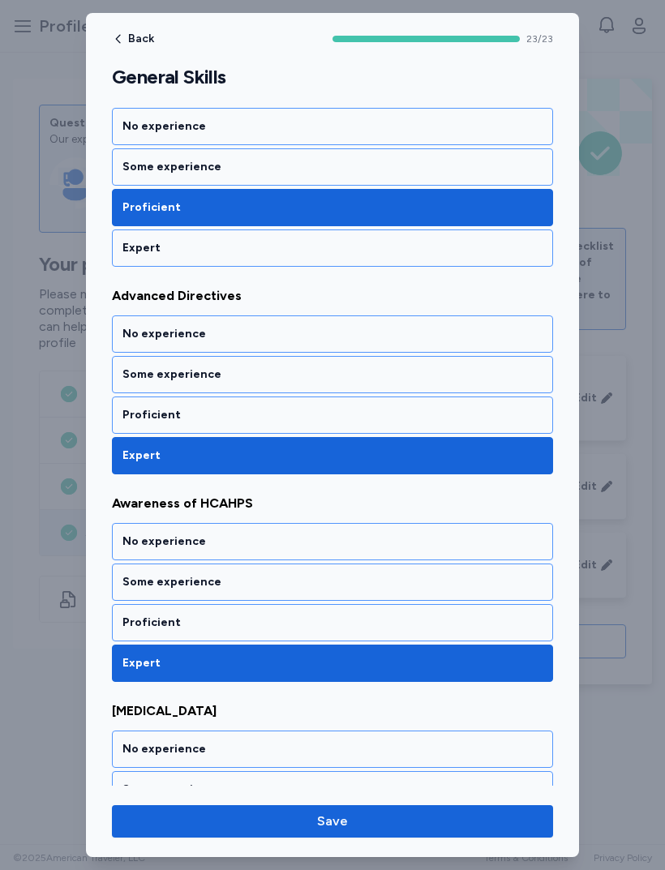
click at [145, 625] on div "Proficient" at bounding box center [332, 623] width 420 height 16
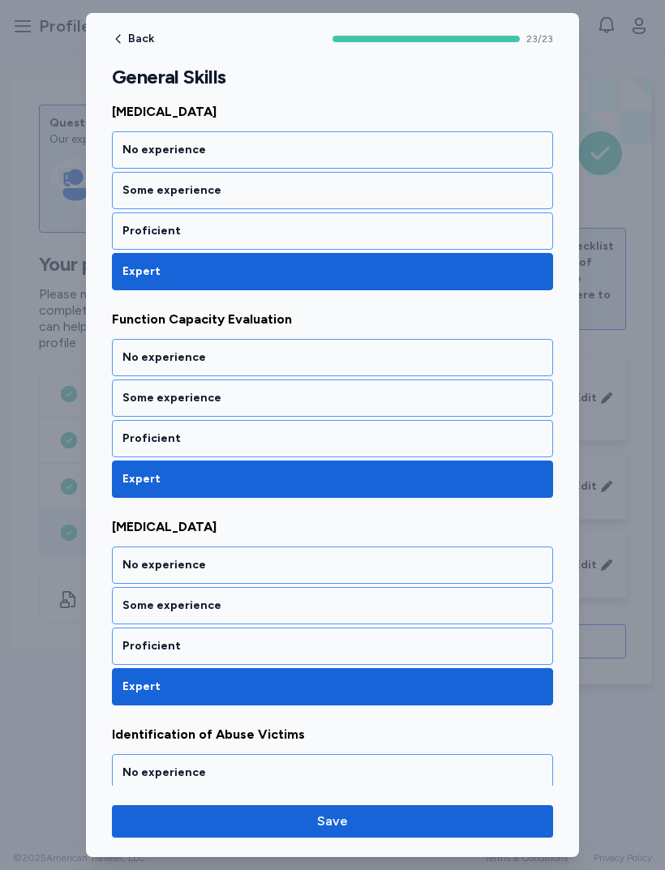
scroll to position [876, 0]
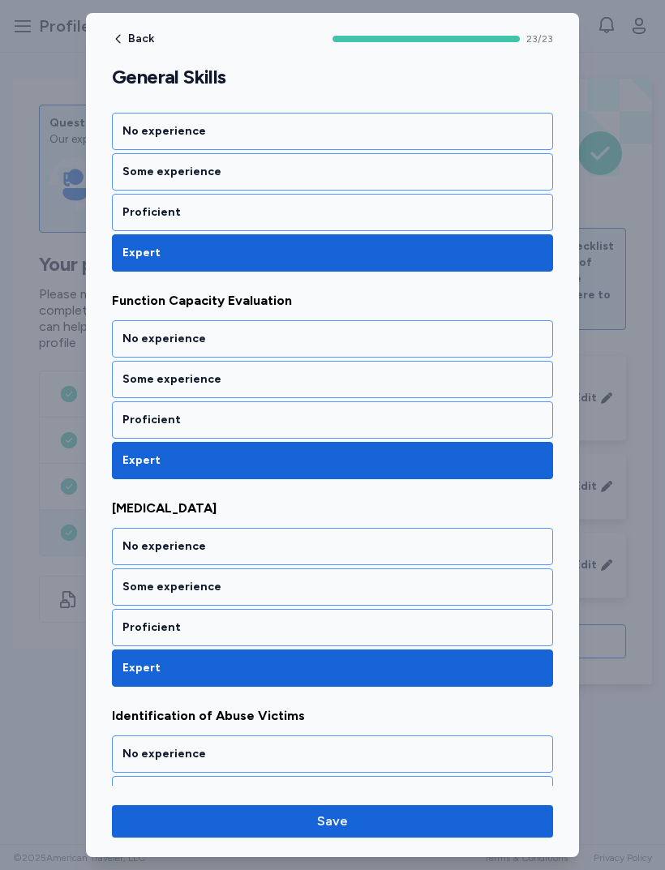
click at [474, 397] on div "Some experience" at bounding box center [332, 379] width 441 height 37
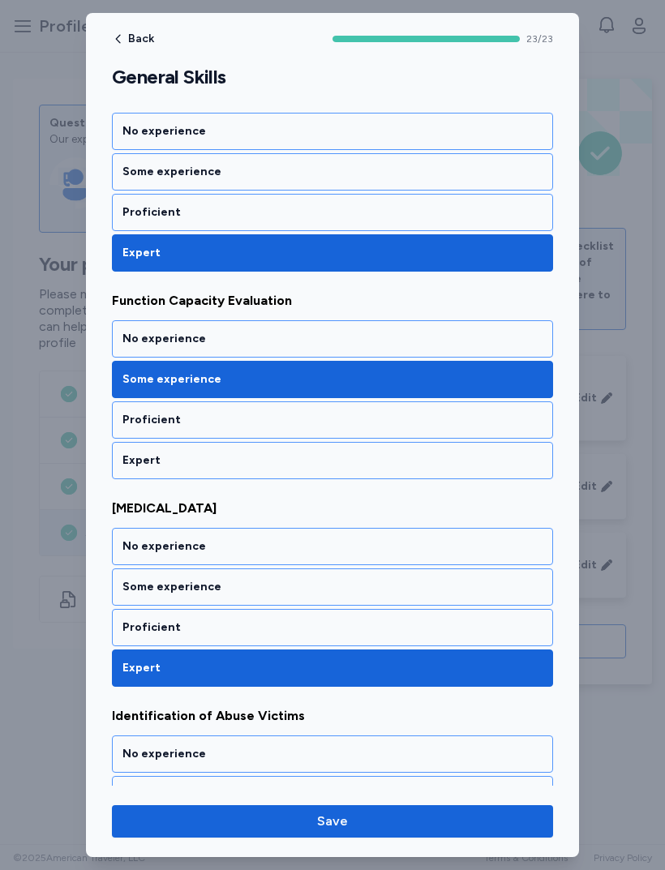
click at [474, 418] on div "Proficient" at bounding box center [332, 420] width 420 height 16
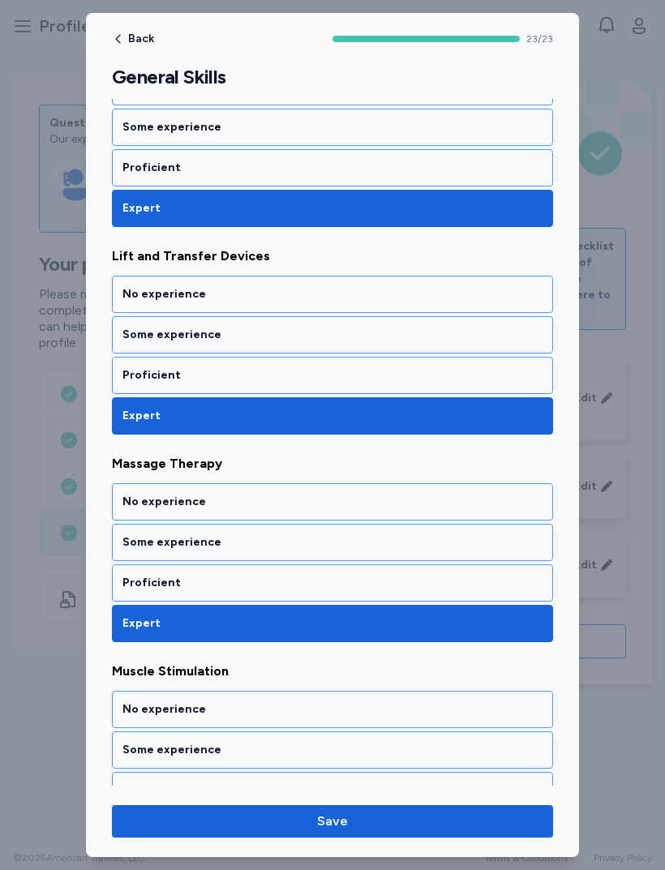
scroll to position [1750, 0]
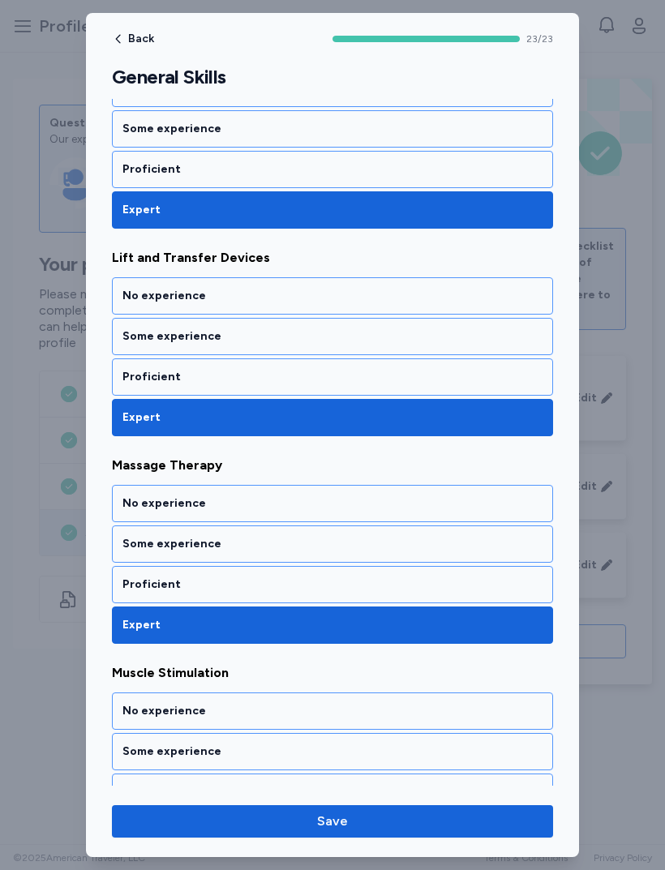
click at [148, 595] on div "Proficient" at bounding box center [332, 584] width 441 height 37
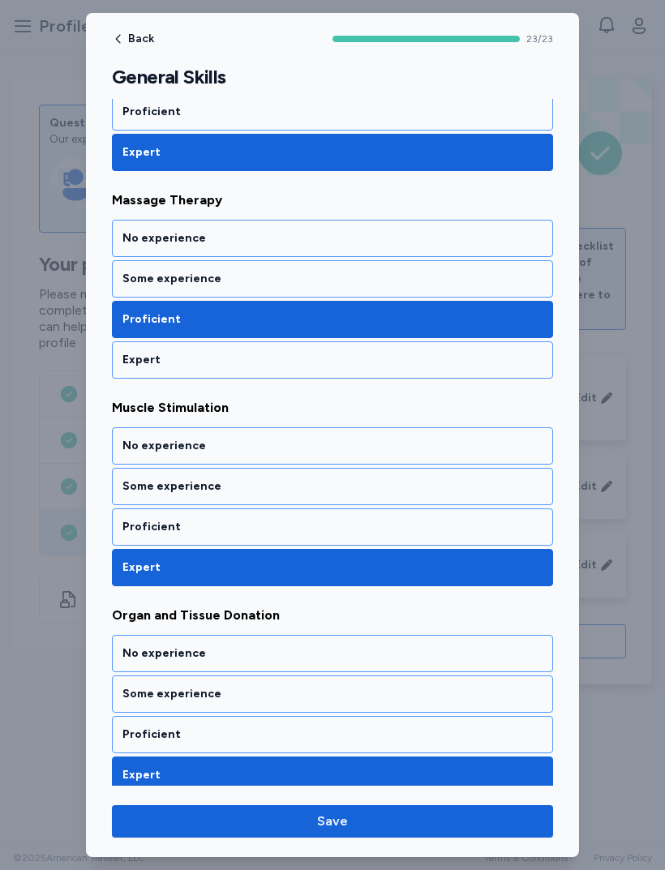
scroll to position [2031, 0]
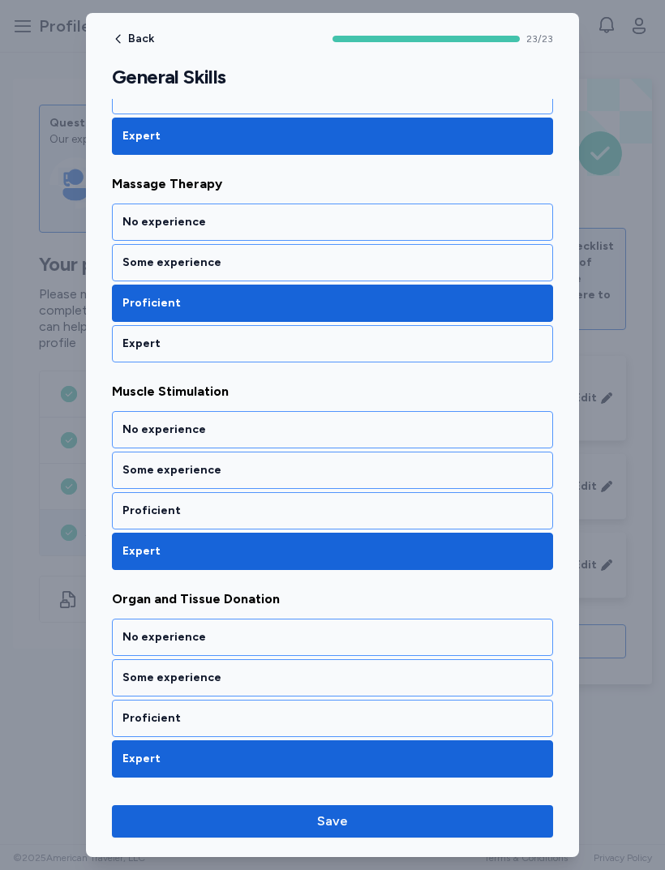
click at [133, 521] on div "Proficient" at bounding box center [332, 510] width 441 height 37
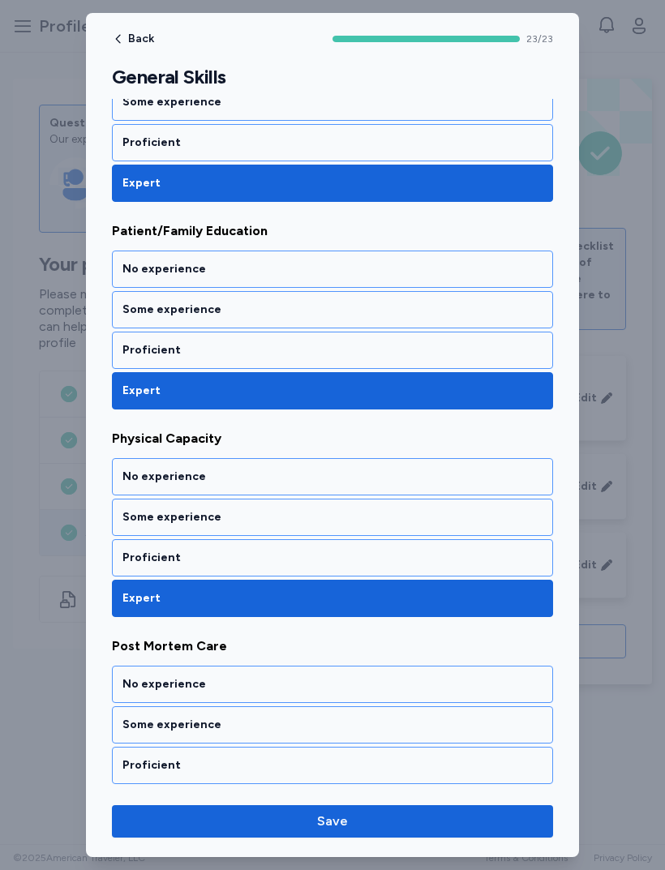
scroll to position [2608, 0]
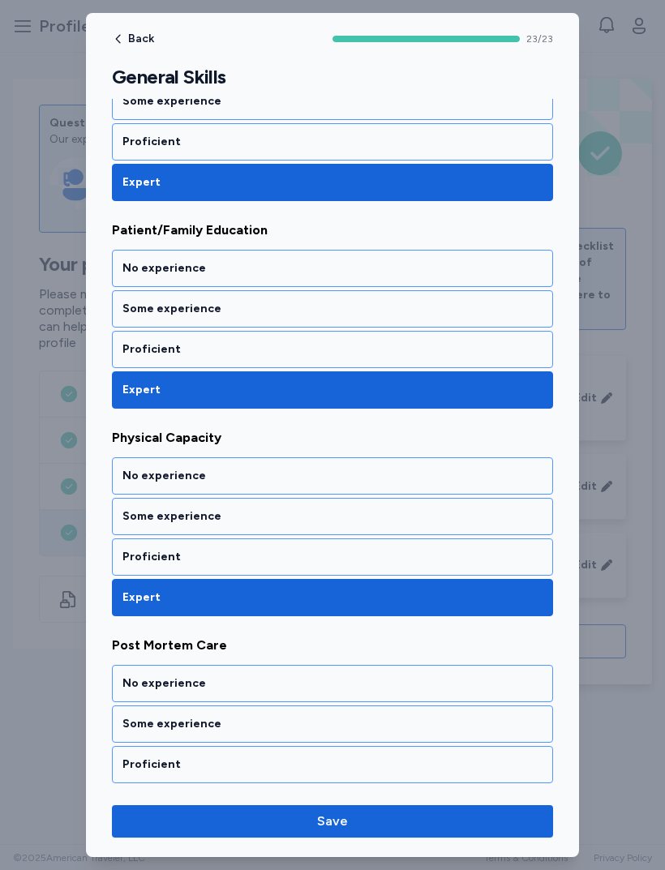
click at [135, 551] on div "Proficient" at bounding box center [332, 557] width 420 height 16
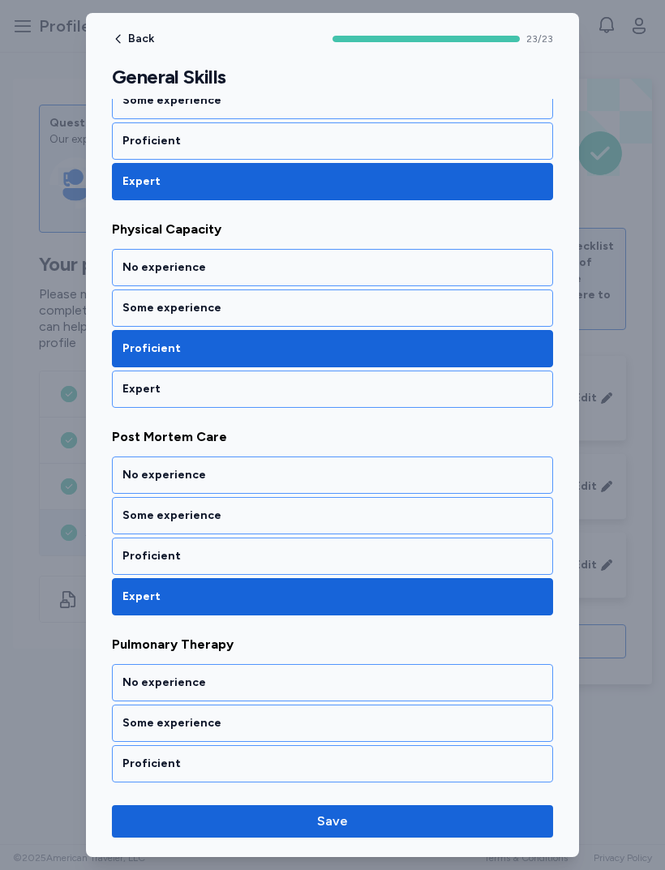
click at [135, 555] on div "Proficient" at bounding box center [332, 556] width 420 height 16
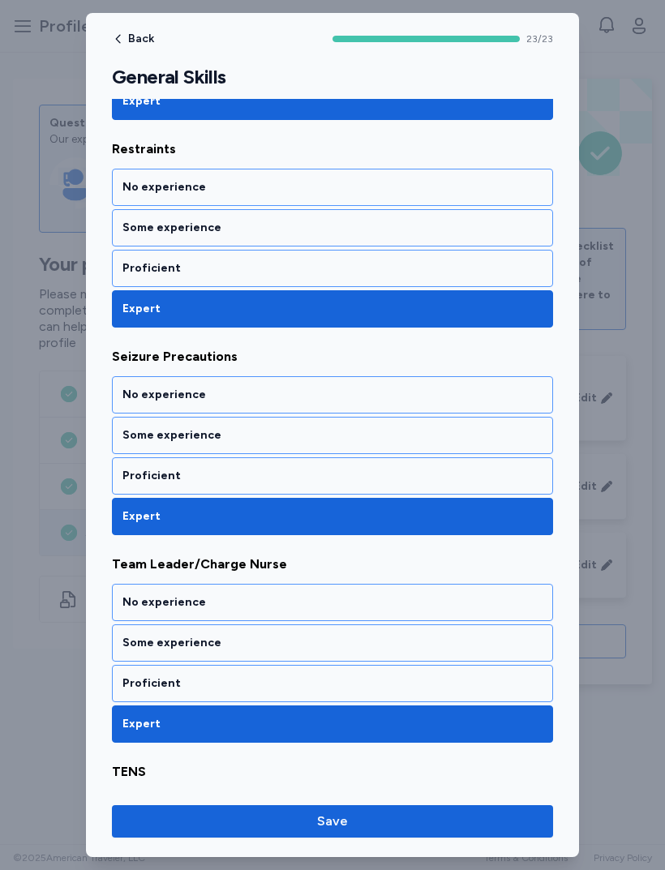
scroll to position [3520, 0]
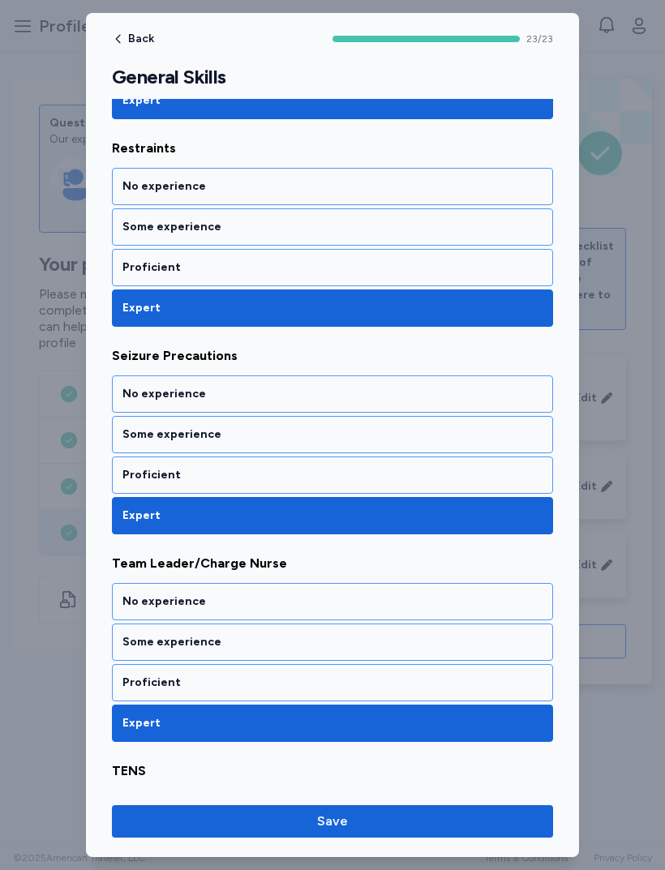
click at [130, 688] on div "Proficient" at bounding box center [332, 683] width 420 height 16
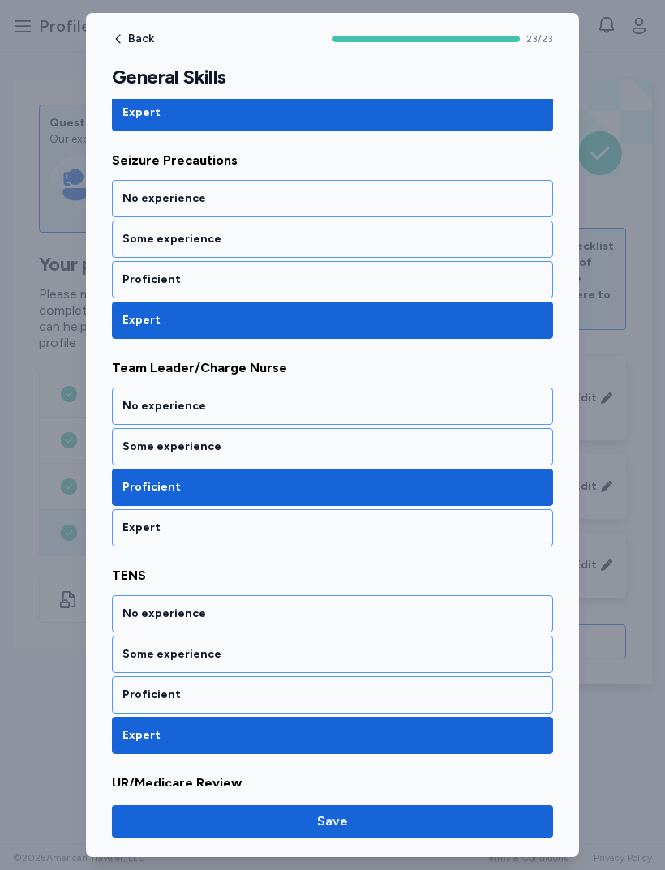
scroll to position [3723, 0]
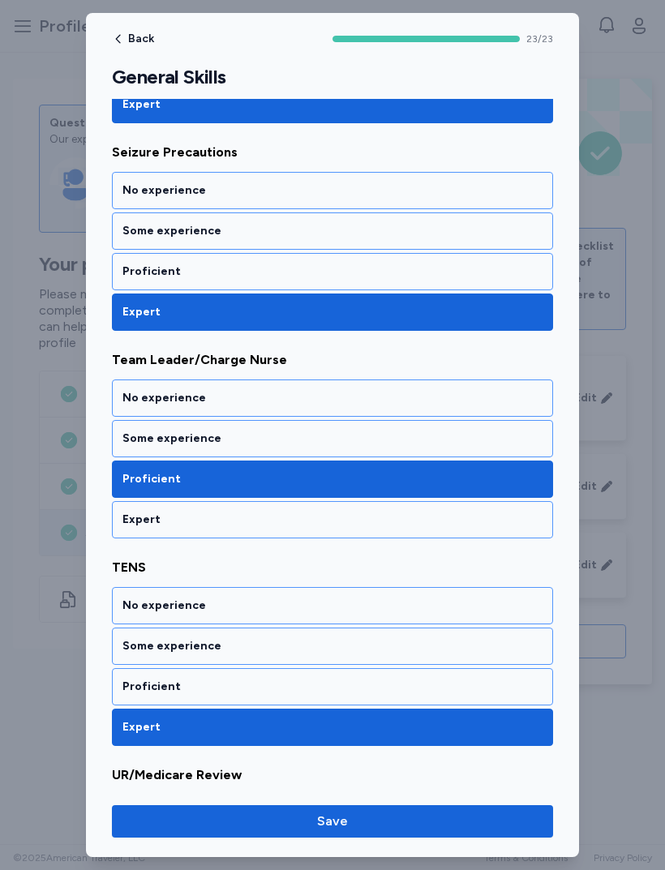
click at [132, 684] on div "Proficient" at bounding box center [332, 687] width 420 height 16
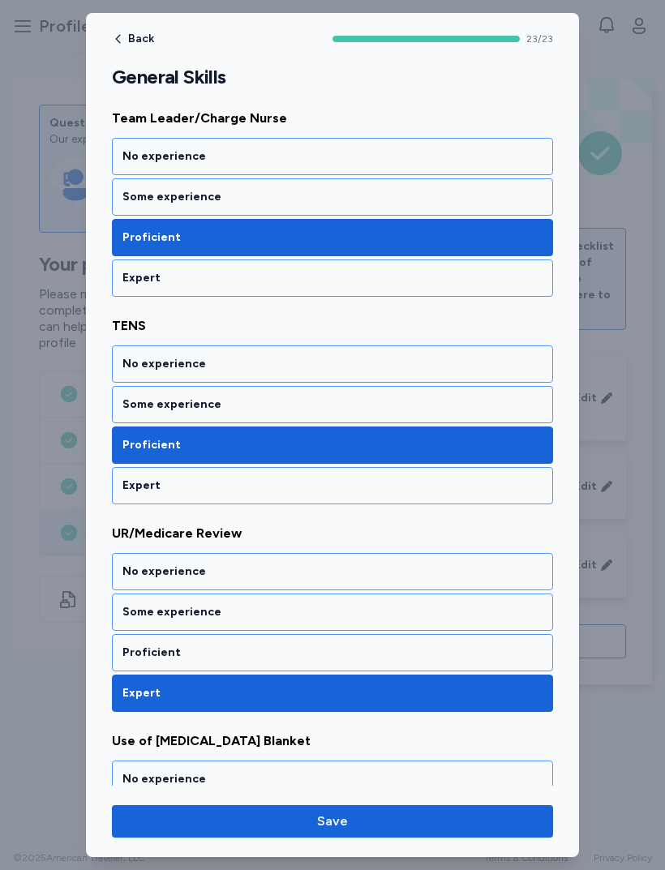
scroll to position [3974, 0]
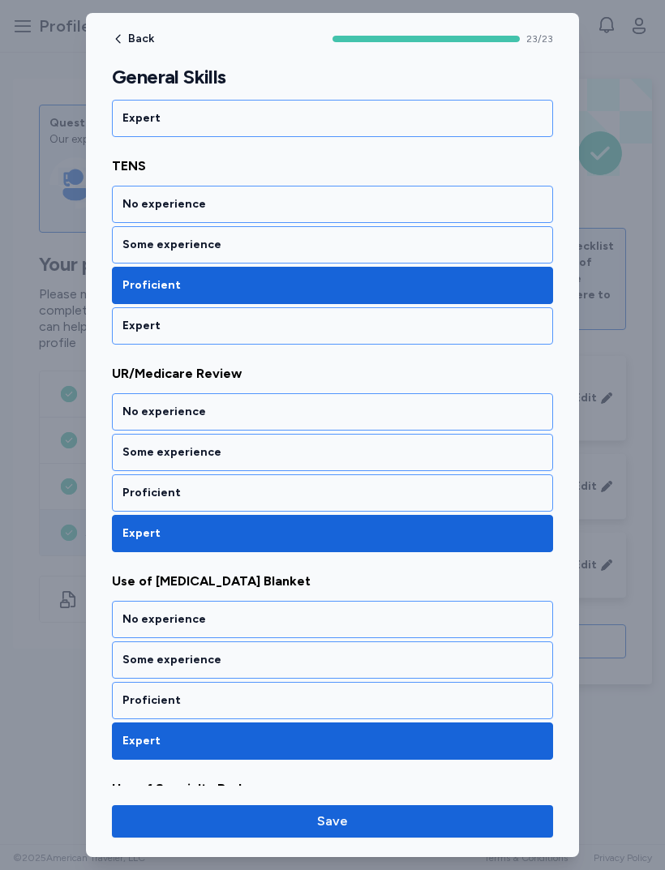
click at [131, 689] on div "Proficient" at bounding box center [332, 700] width 441 height 37
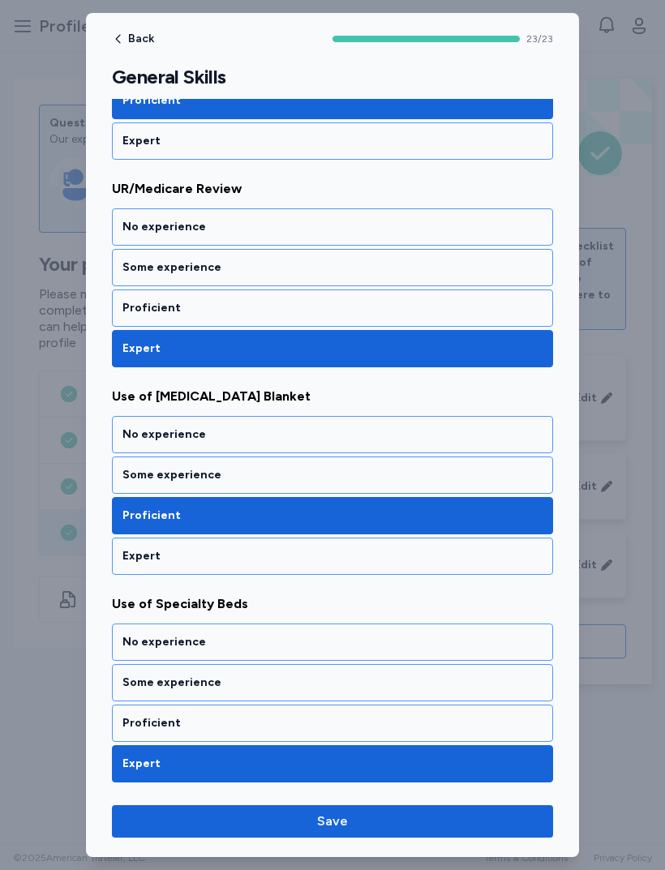
click at [395, 835] on button "Save" at bounding box center [332, 821] width 441 height 32
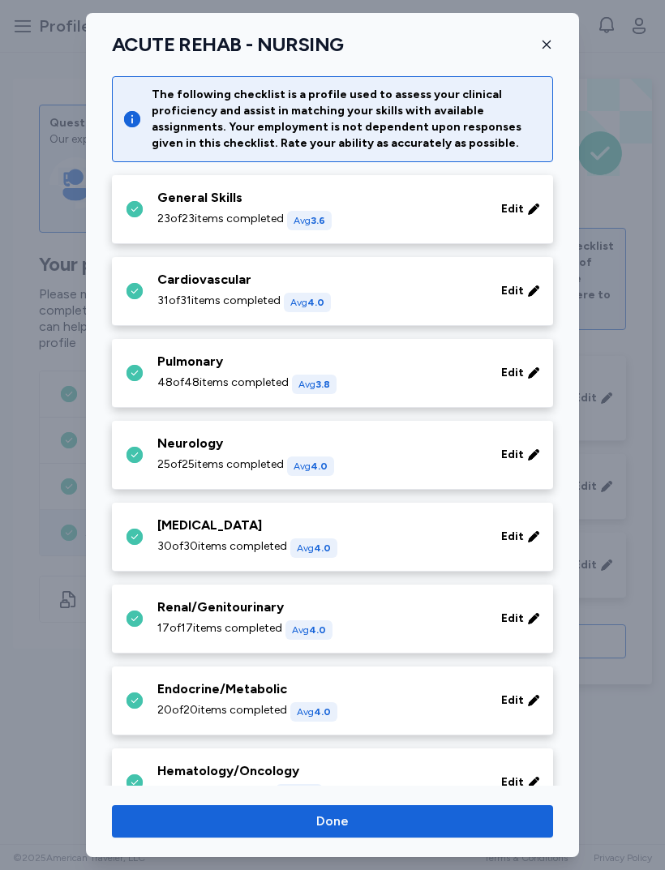
click at [414, 293] on div "31 of 31 items completed Avg 4.0" at bounding box center [319, 302] width 324 height 19
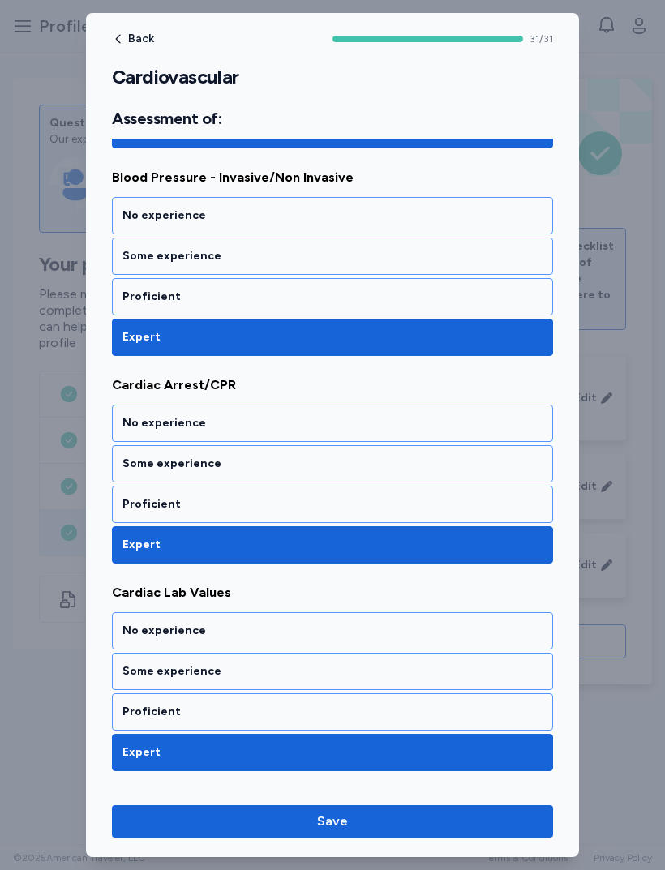
scroll to position [416, 0]
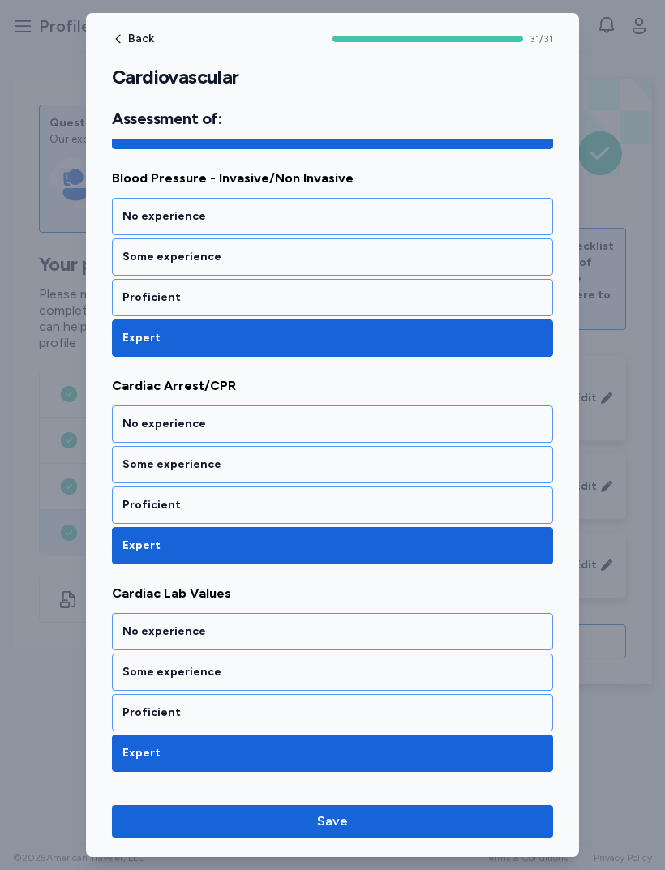
click at [128, 515] on div "Proficient" at bounding box center [332, 504] width 441 height 37
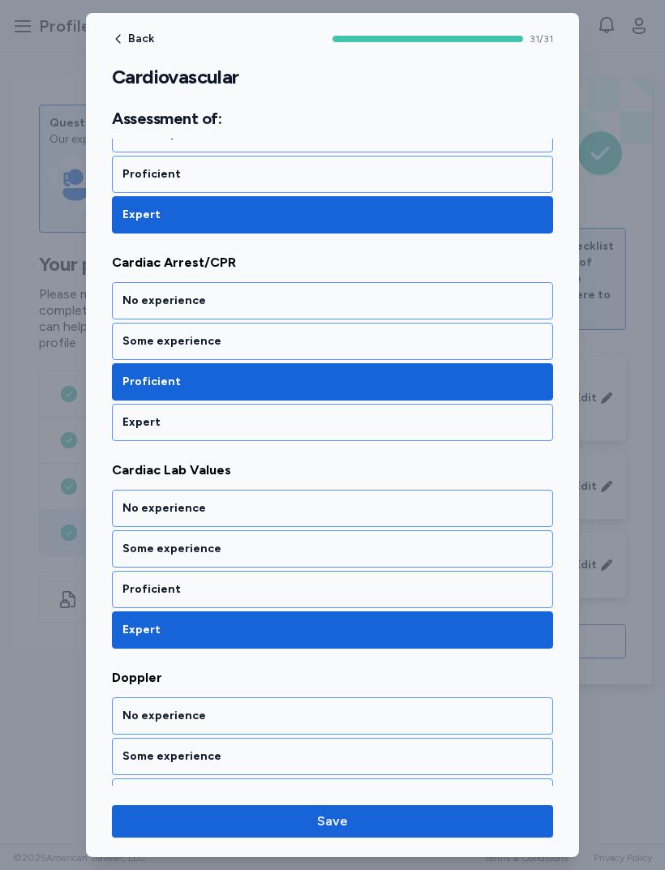
click at [155, 582] on div "Proficient" at bounding box center [332, 589] width 420 height 16
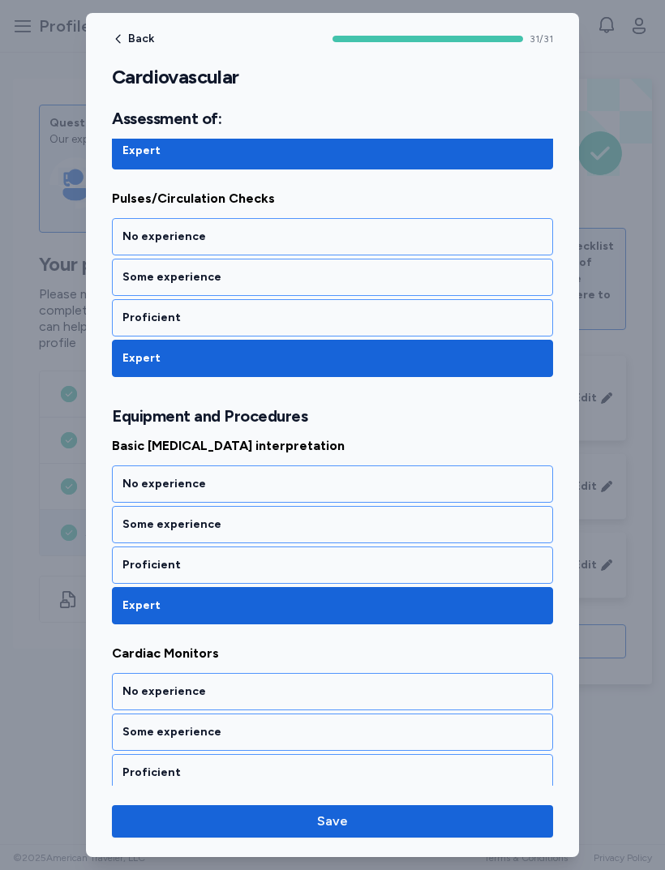
scroll to position [1226, 0]
click at [129, 561] on div "Proficient" at bounding box center [332, 565] width 420 height 16
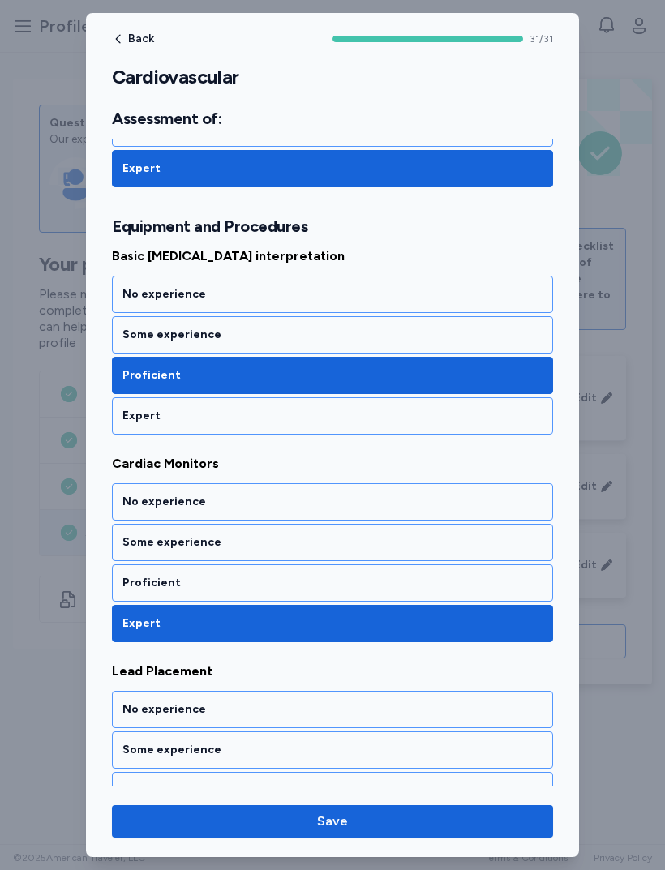
scroll to position [1420, 0]
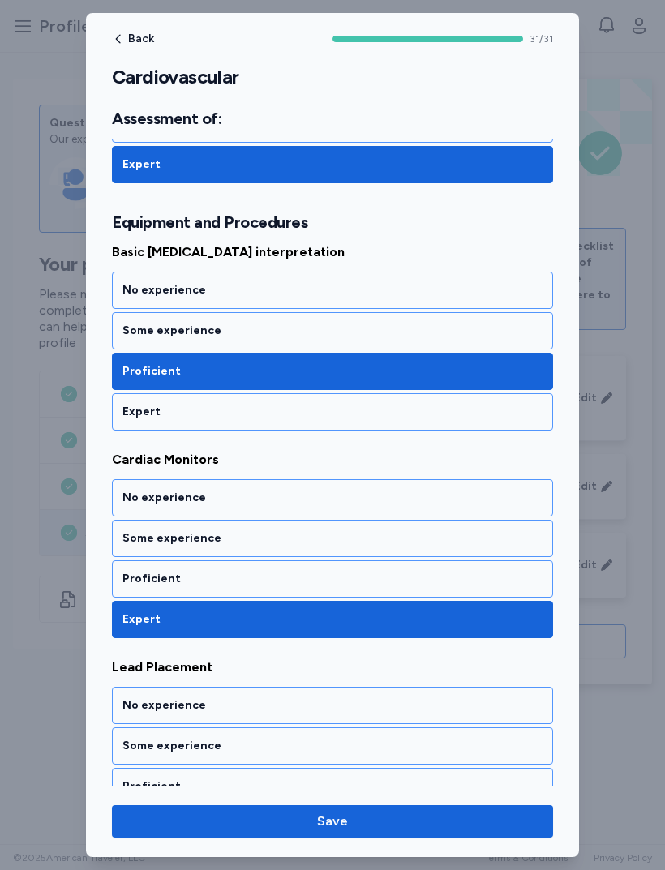
click at [144, 576] on div "Proficient" at bounding box center [332, 579] width 420 height 16
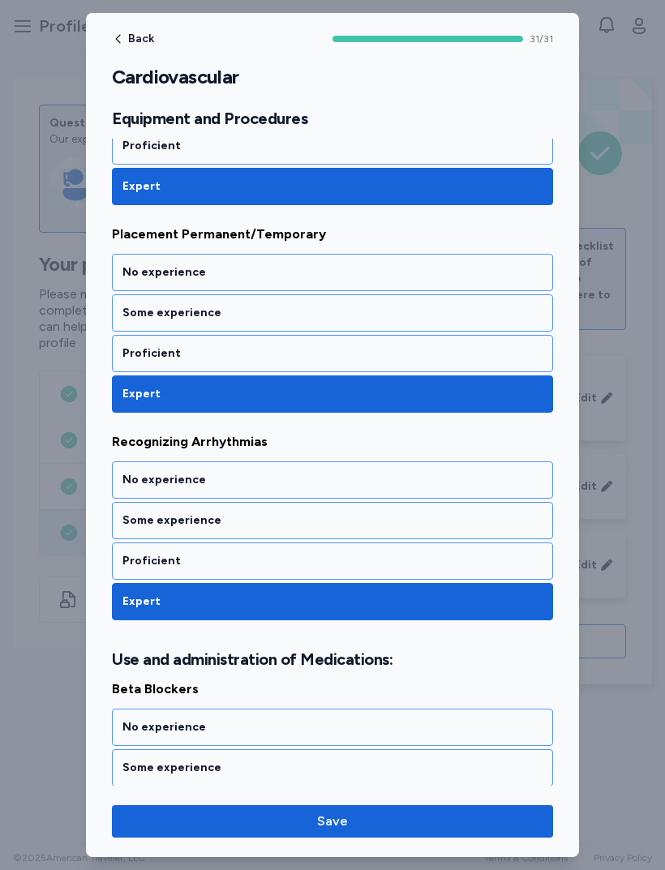
scroll to position [2073, 0]
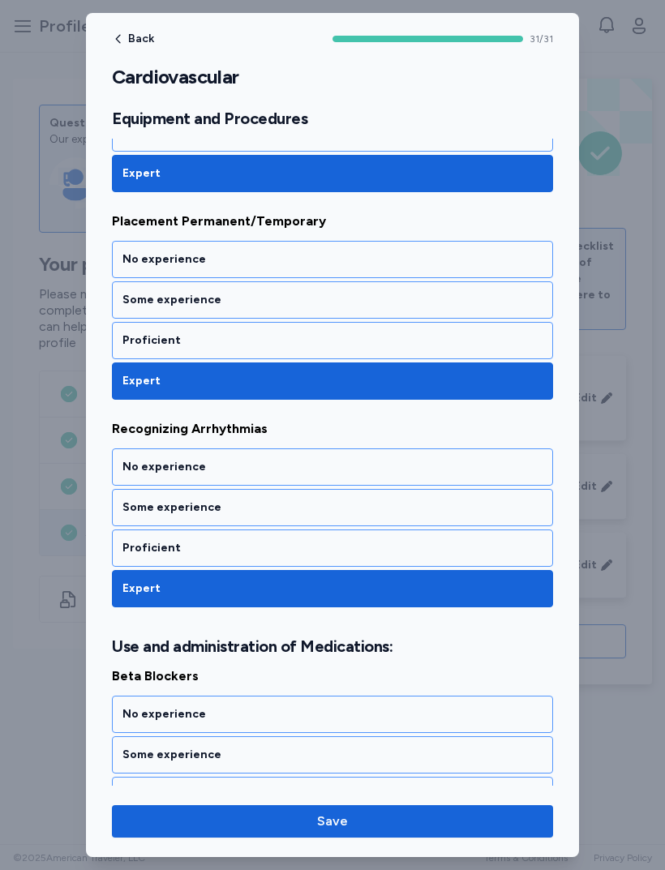
click at [142, 548] on div "Proficient" at bounding box center [332, 548] width 420 height 16
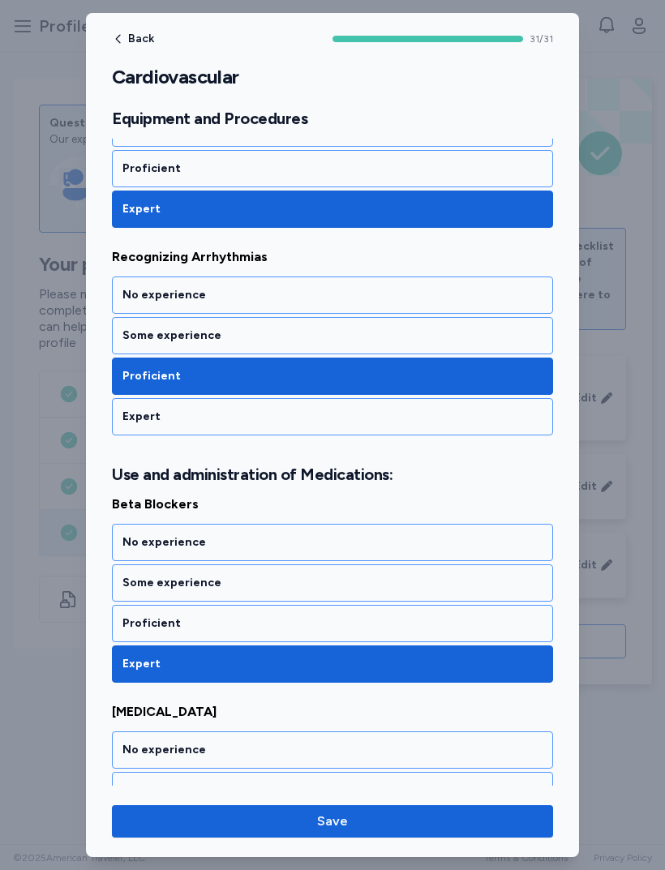
scroll to position [2243, 0]
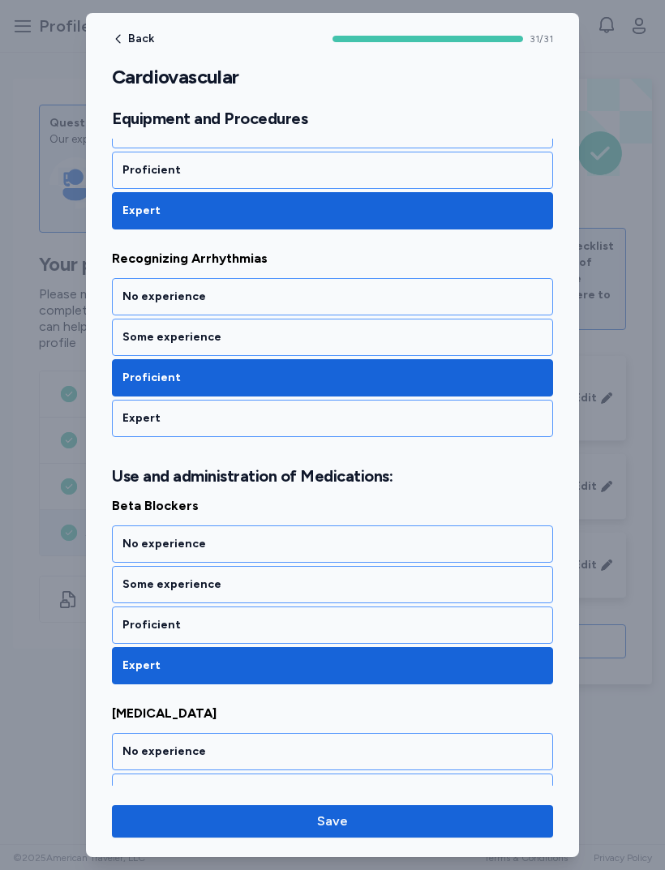
click at [139, 627] on div "Proficient" at bounding box center [332, 625] width 420 height 16
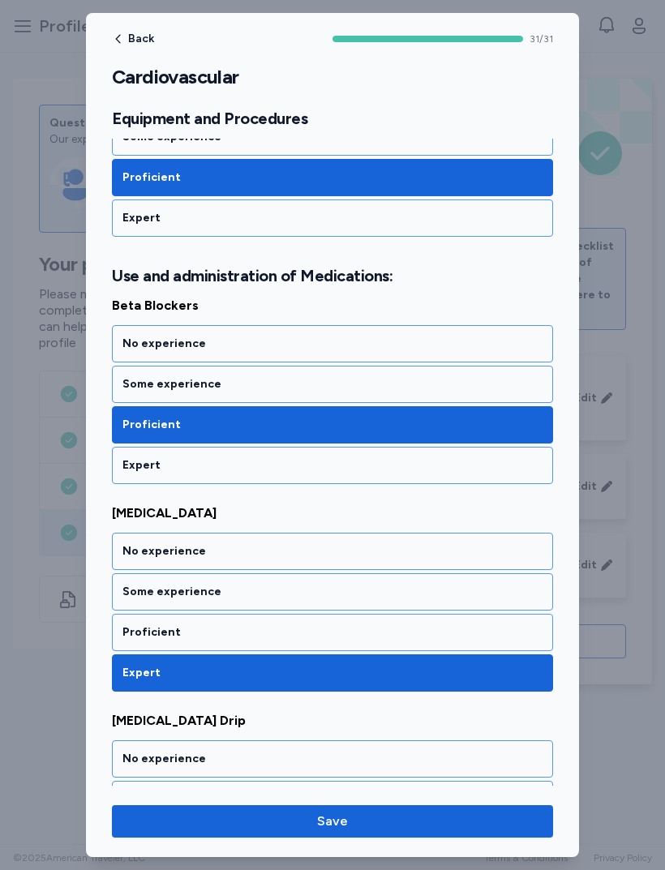
scroll to position [2453, 0]
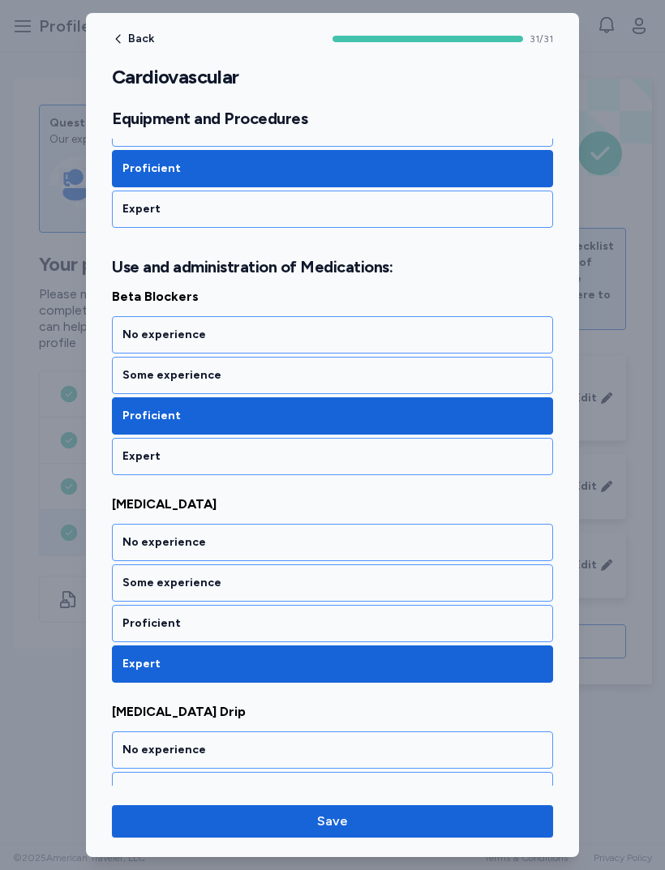
click at [370, 625] on div "Proficient" at bounding box center [332, 623] width 420 height 16
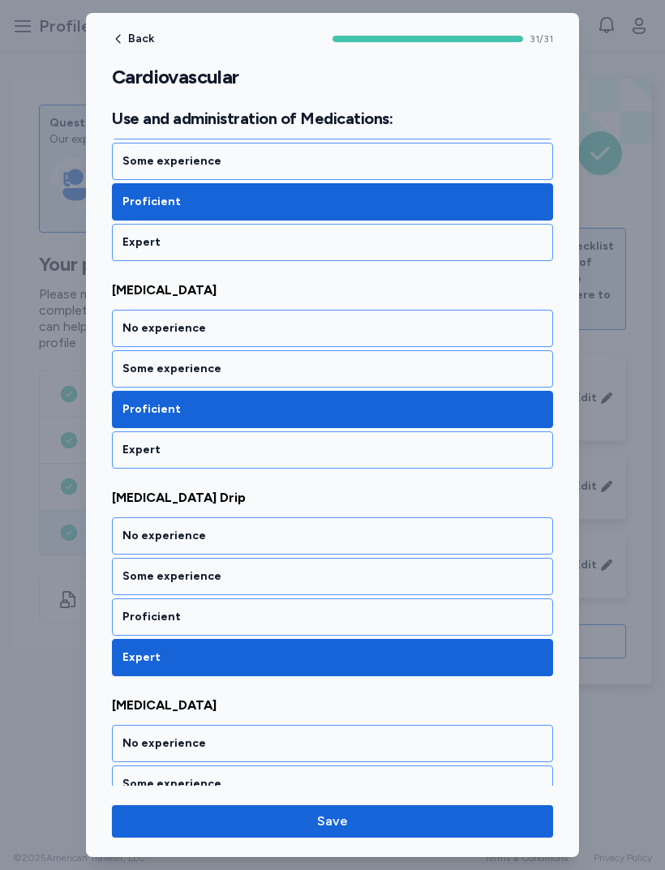
scroll to position [2668, 0]
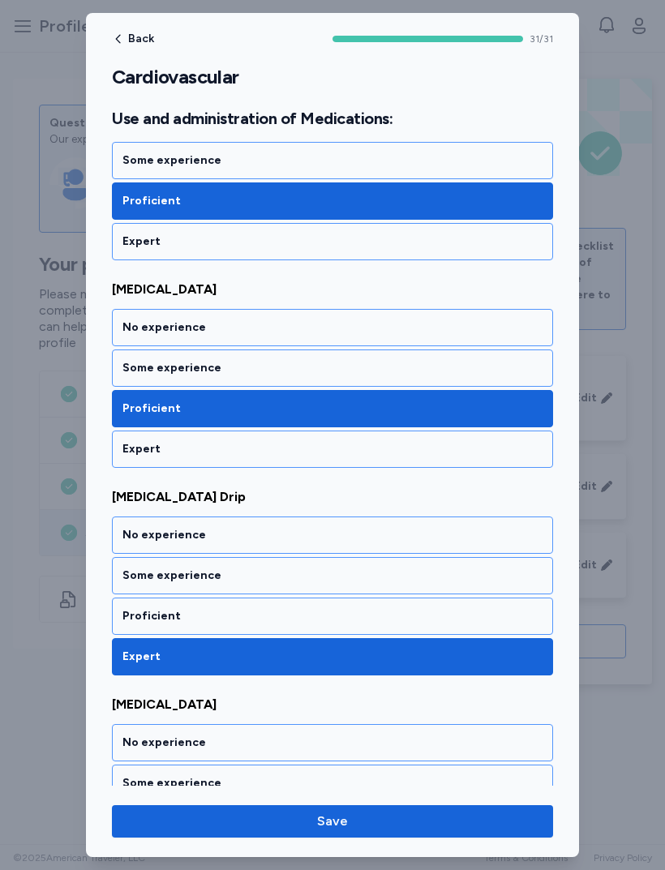
click at [405, 575] on div "Some experience" at bounding box center [332, 576] width 420 height 16
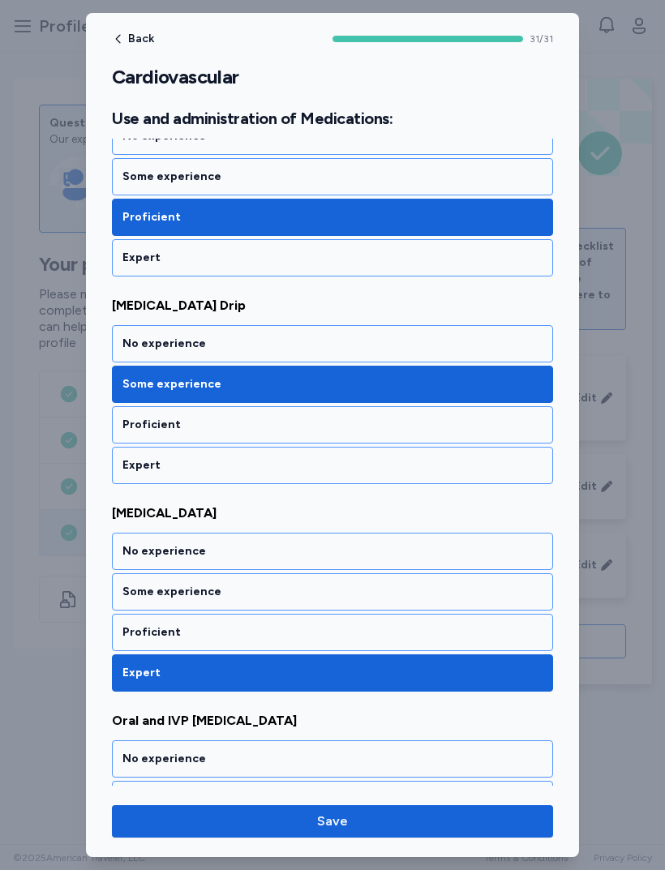
scroll to position [2864, 0]
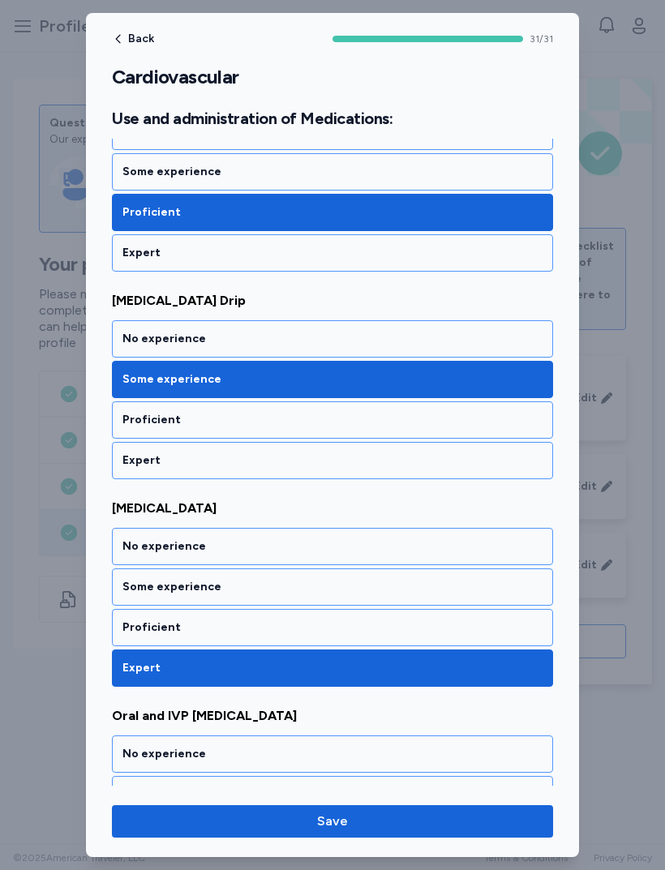
click at [396, 632] on div "Proficient" at bounding box center [332, 627] width 420 height 16
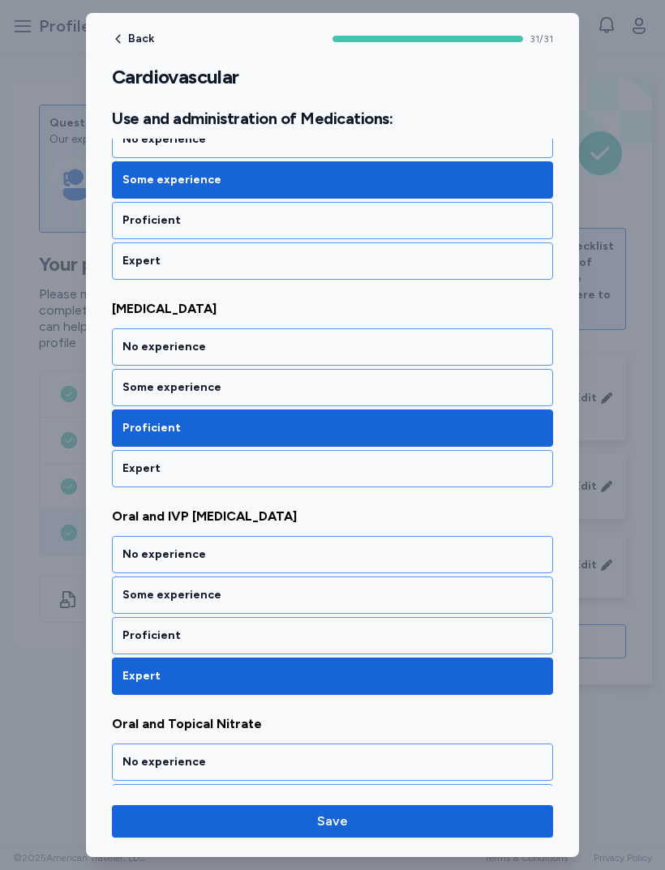
scroll to position [3064, 0]
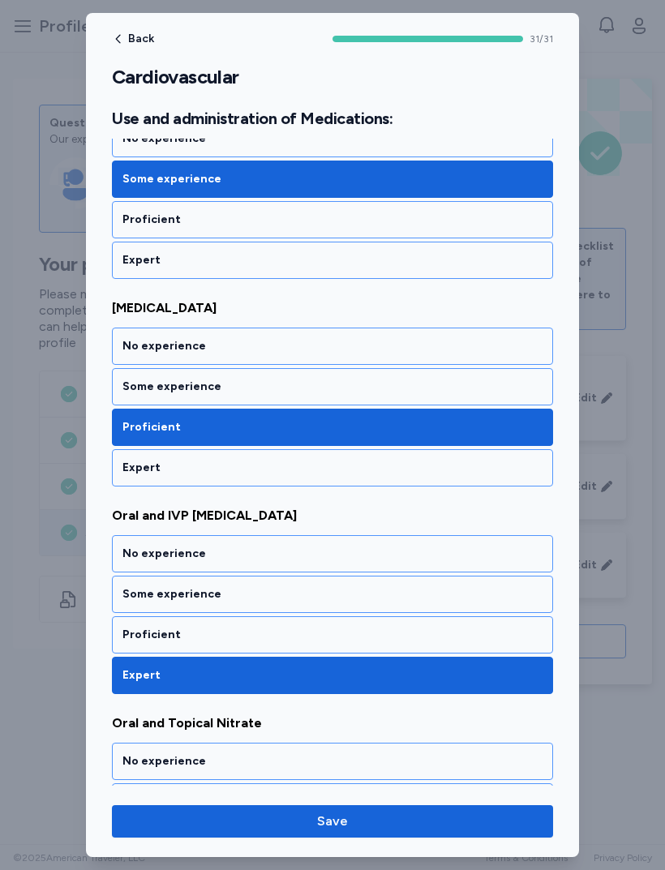
click at [384, 651] on div "Proficient" at bounding box center [332, 634] width 441 height 37
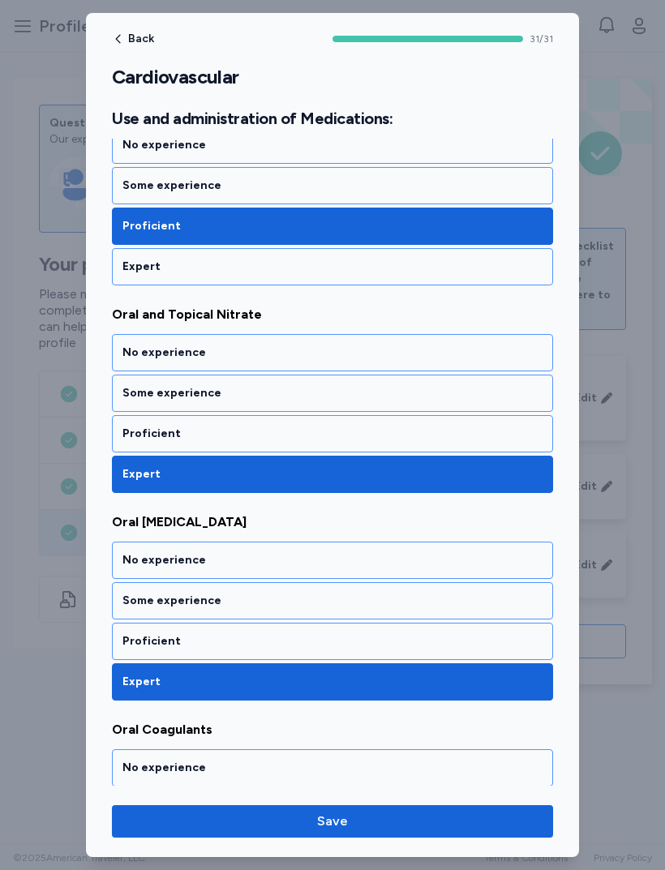
scroll to position [3472, 0]
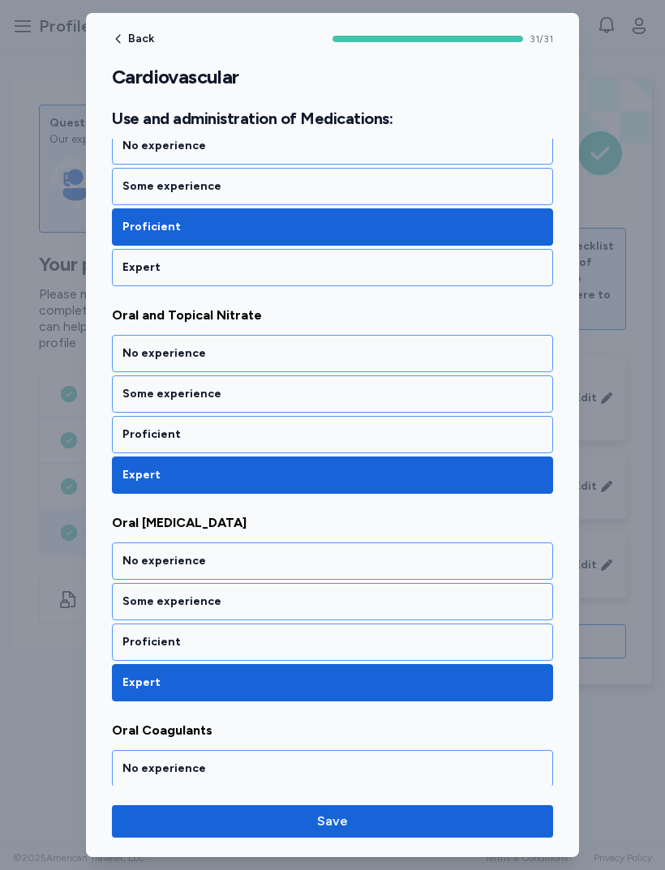
click at [474, 439] on div "Proficient" at bounding box center [332, 434] width 420 height 16
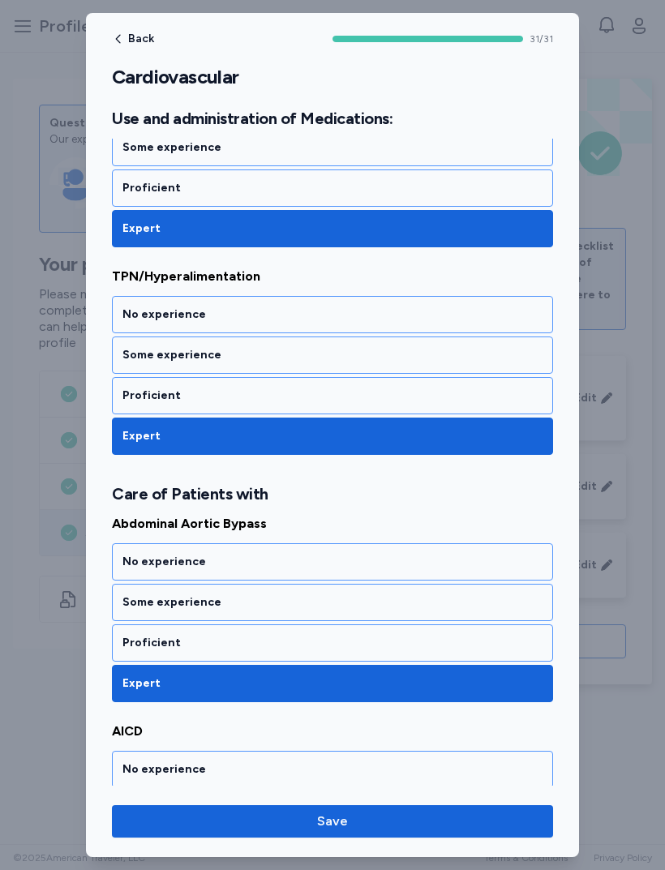
scroll to position [4134, 0]
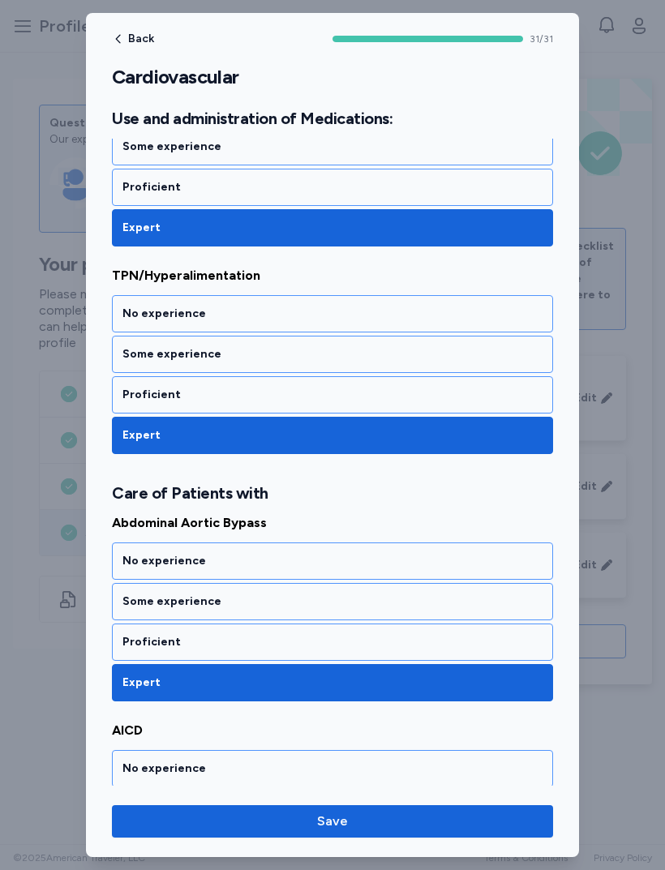
click at [440, 660] on div "Proficient" at bounding box center [332, 642] width 441 height 37
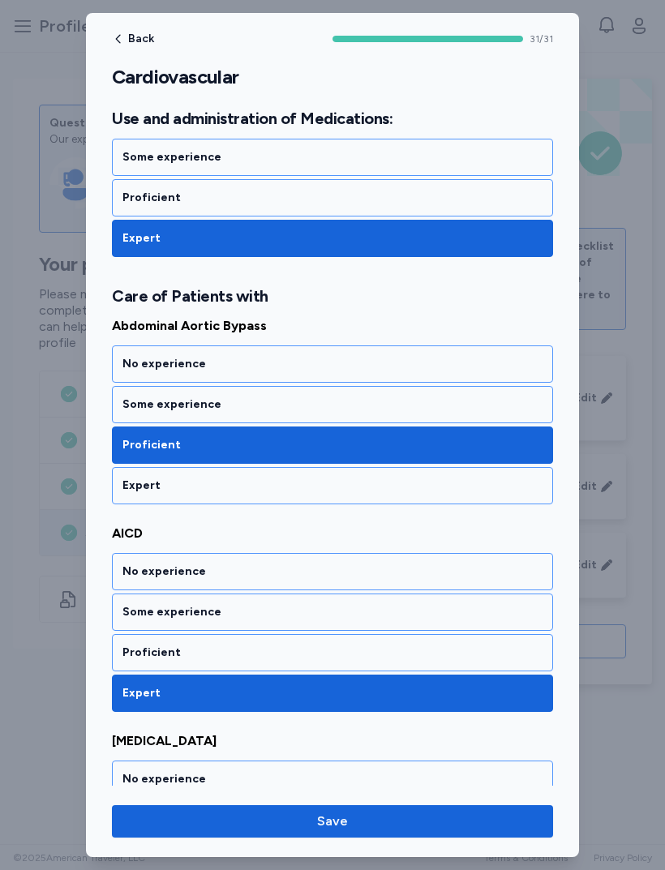
scroll to position [4335, 0]
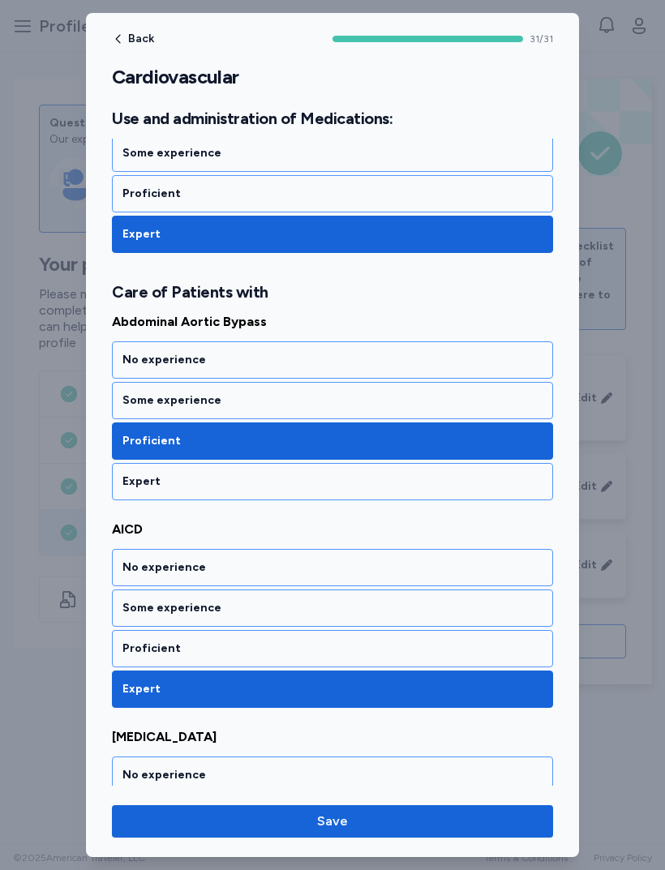
click at [402, 653] on div "Proficient" at bounding box center [332, 649] width 420 height 16
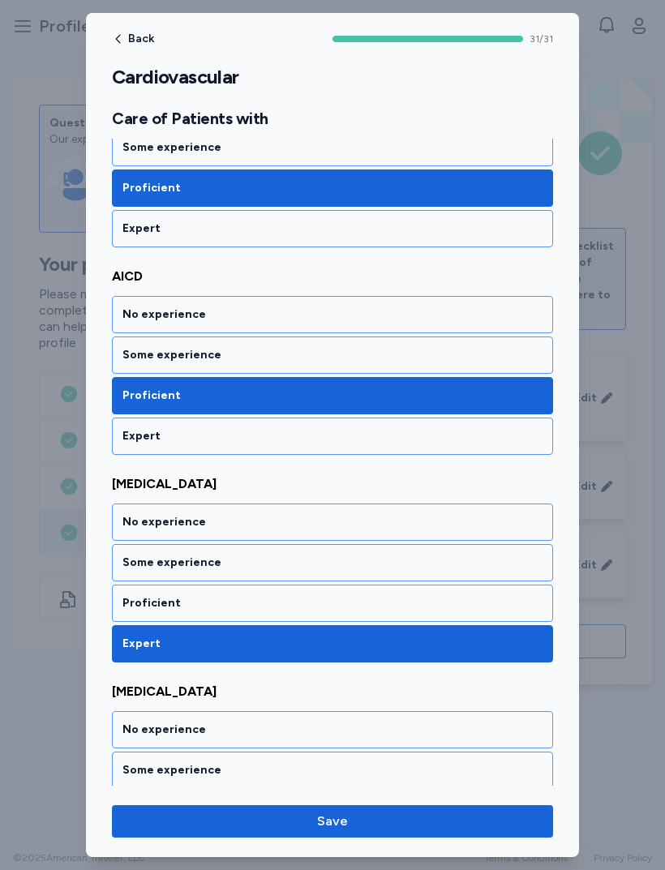
scroll to position [4706, 0]
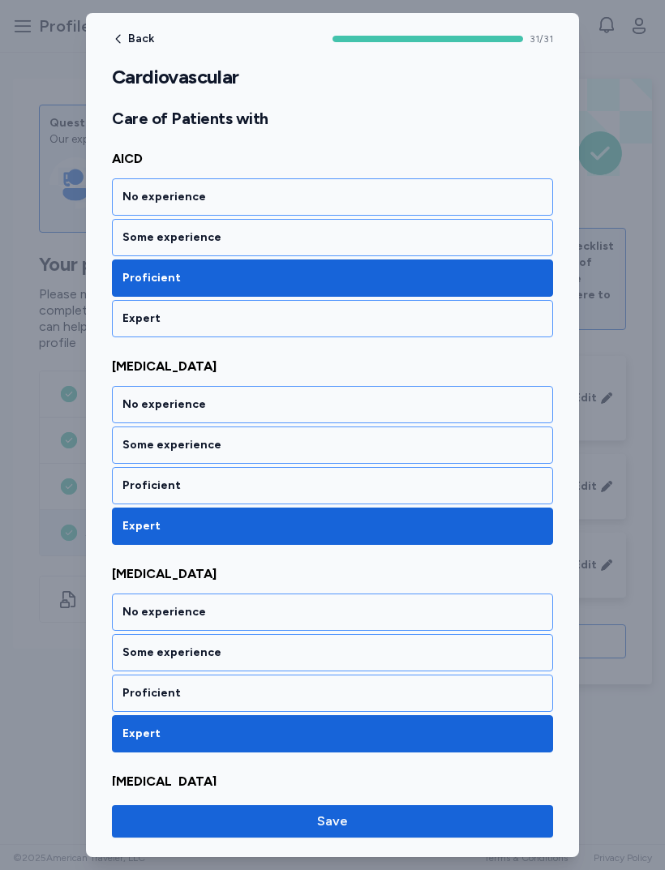
click at [437, 480] on div "Proficient" at bounding box center [332, 486] width 420 height 16
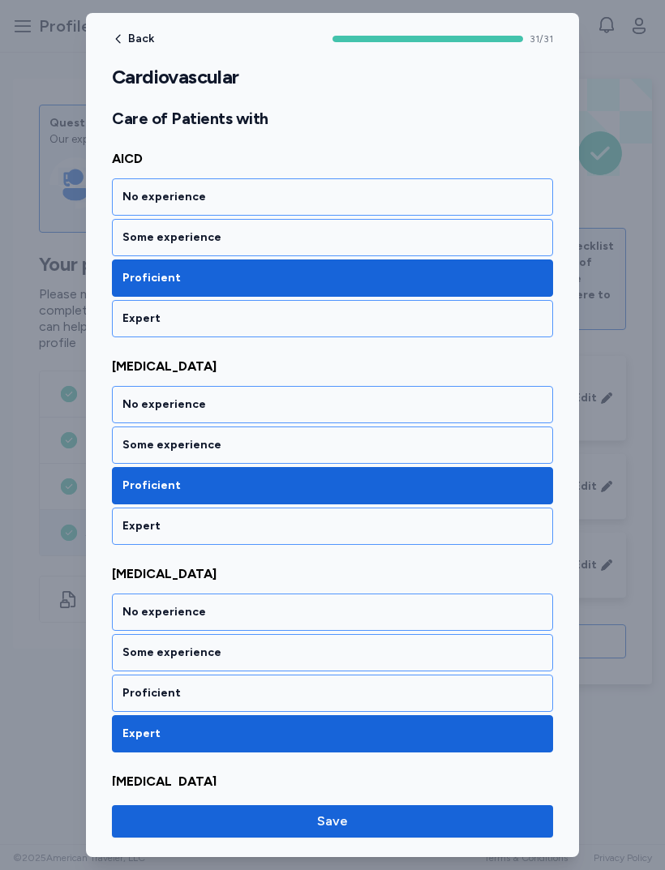
click at [334, 692] on div "Proficient" at bounding box center [332, 693] width 420 height 16
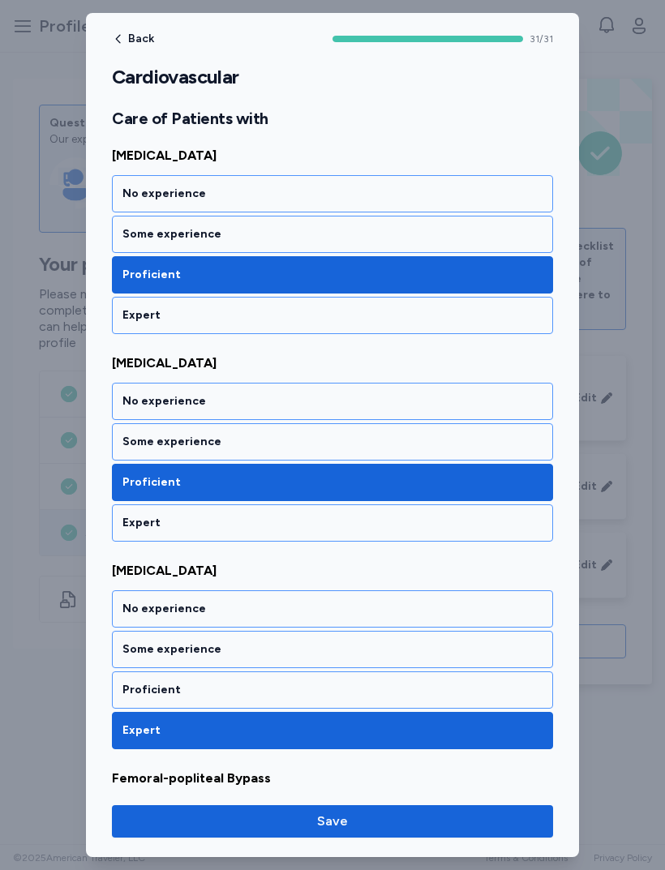
scroll to position [4925, 0]
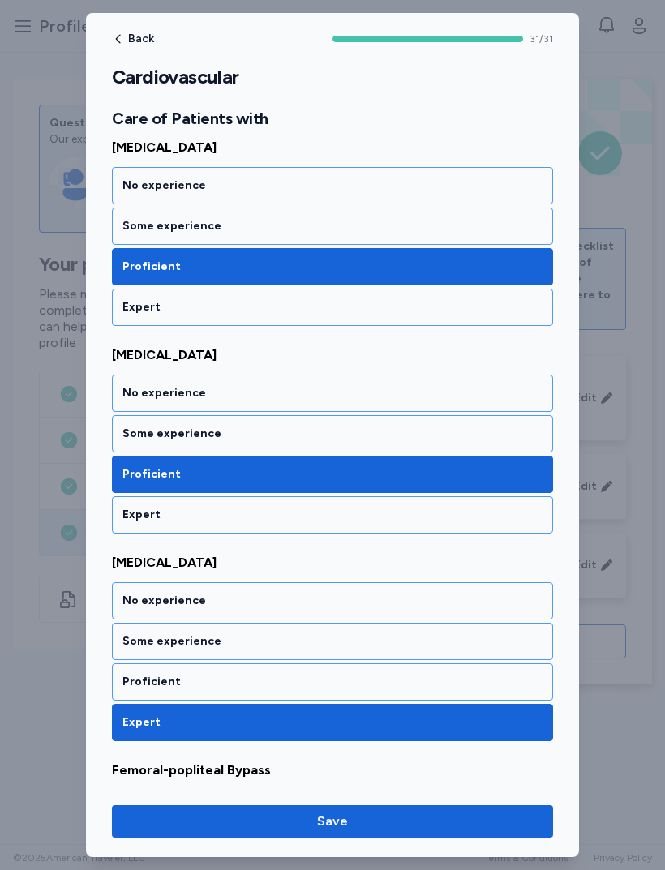
click at [364, 684] on div "Proficient" at bounding box center [332, 682] width 420 height 16
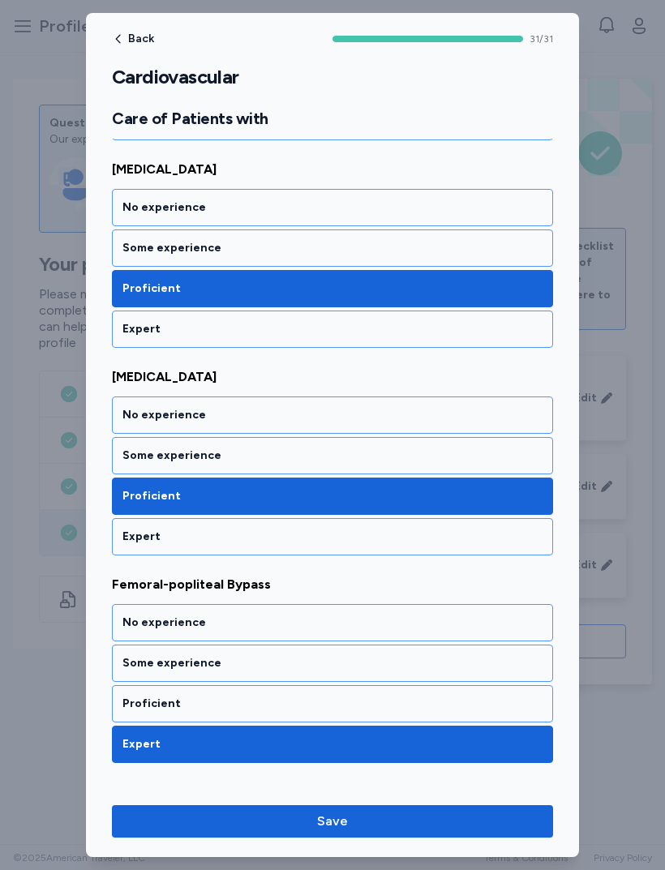
scroll to position [5111, 0]
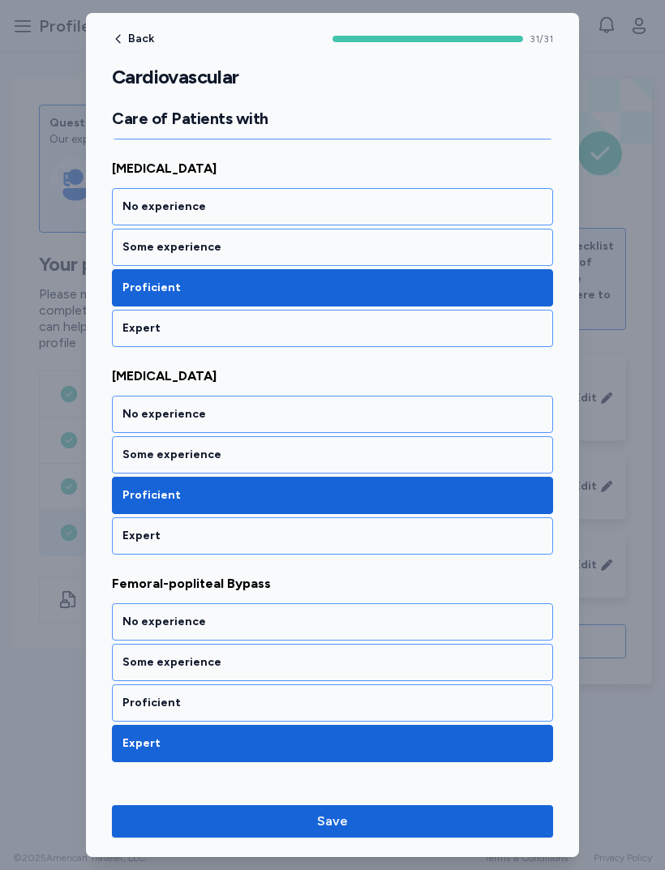
click at [340, 710] on div "Proficient" at bounding box center [332, 703] width 420 height 16
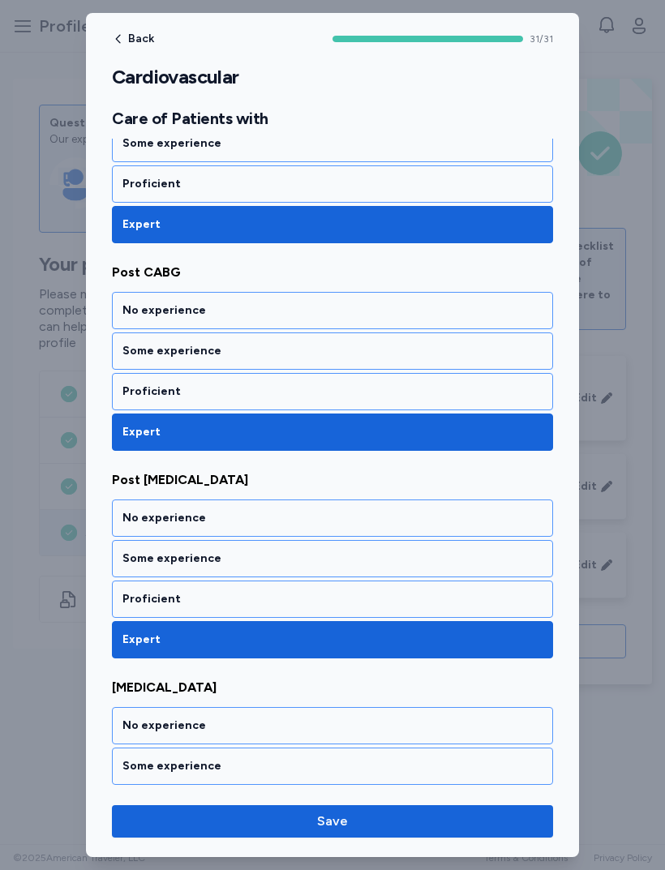
scroll to position [6047, 0]
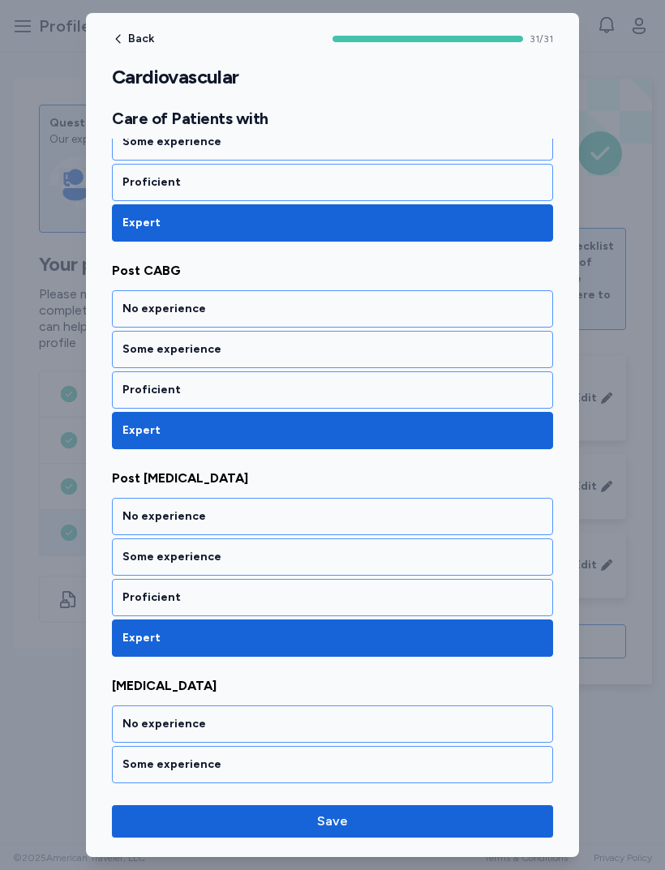
click at [451, 600] on div "Proficient" at bounding box center [332, 597] width 420 height 16
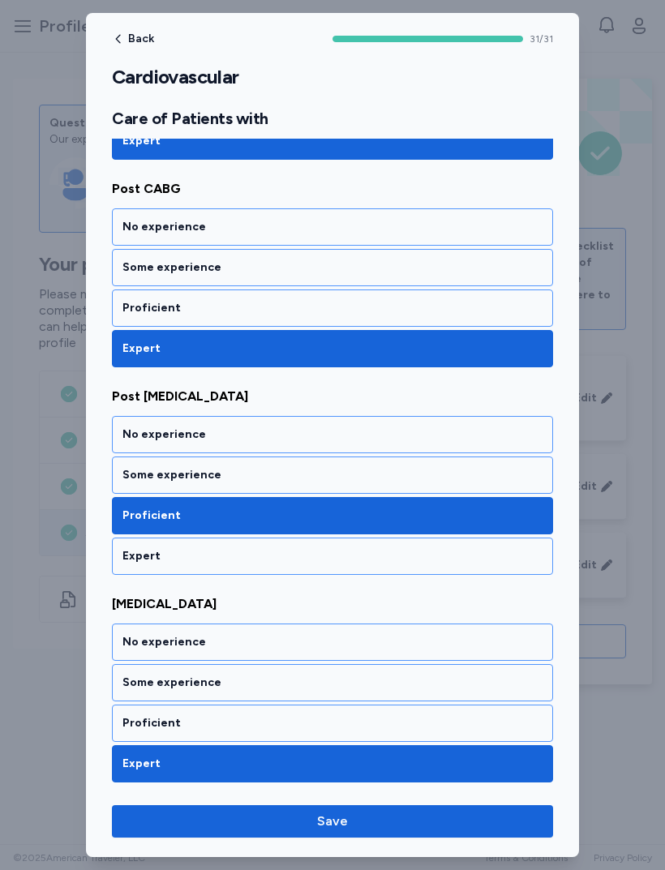
click at [372, 736] on div "Proficient" at bounding box center [332, 723] width 441 height 37
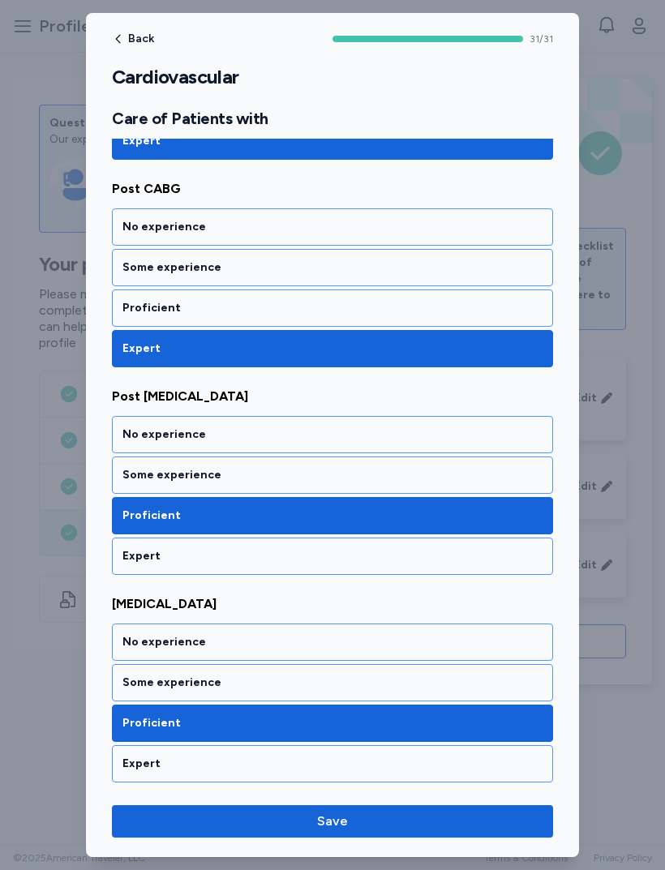
click at [381, 831] on button "Save" at bounding box center [332, 821] width 441 height 32
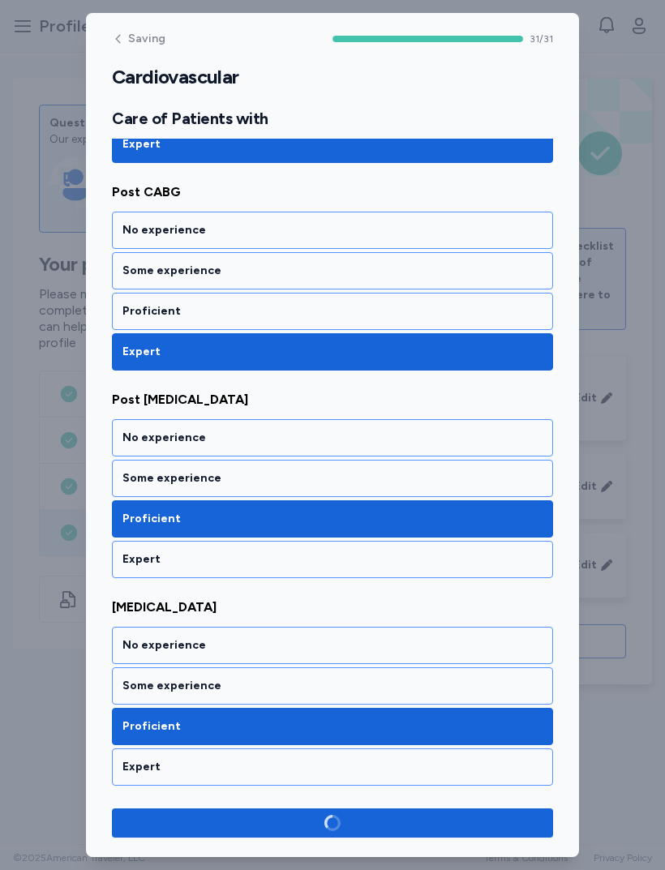
scroll to position [6126, 0]
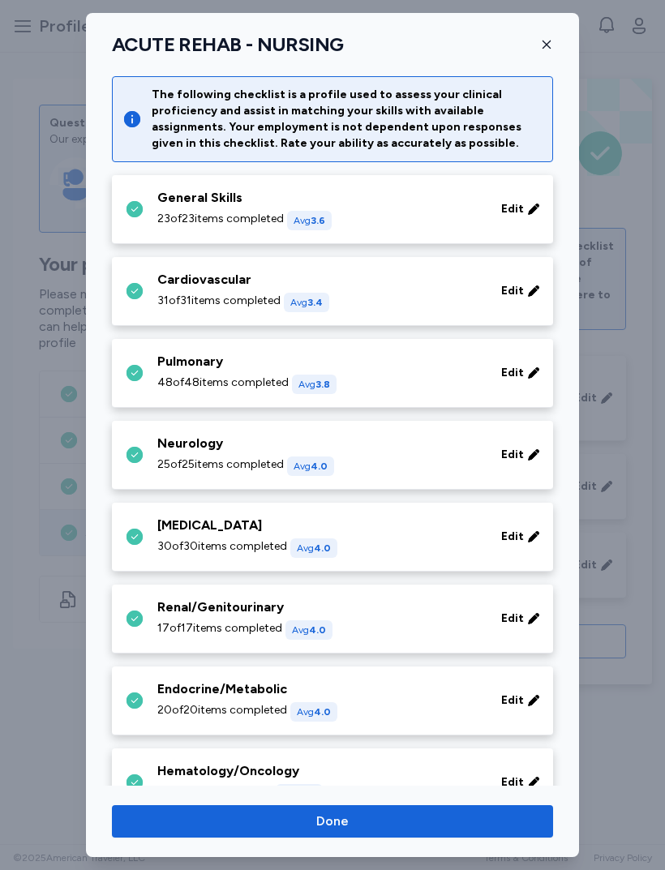
click at [475, 365] on div "Pulmonary" at bounding box center [319, 361] width 324 height 19
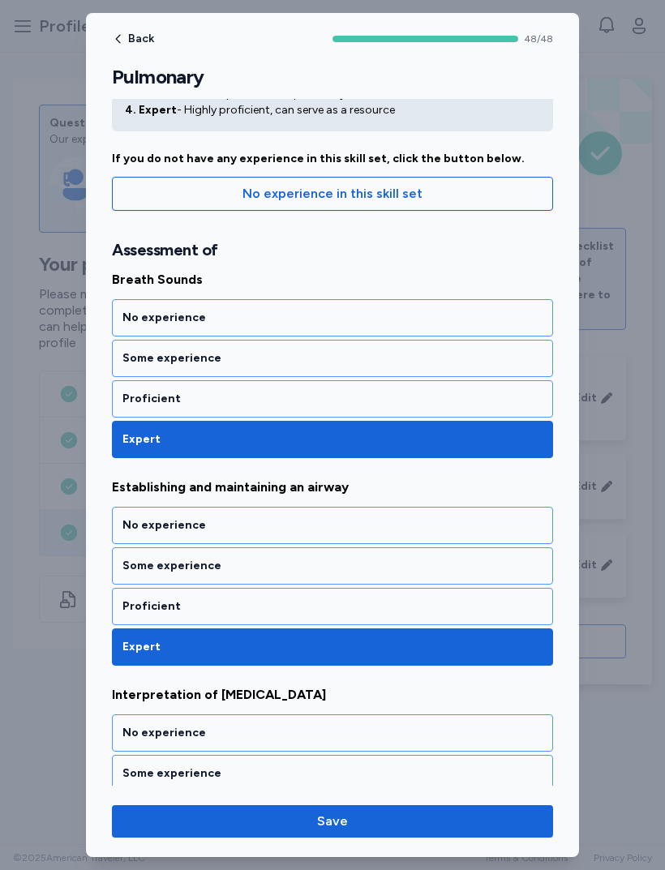
scroll to position [114, 0]
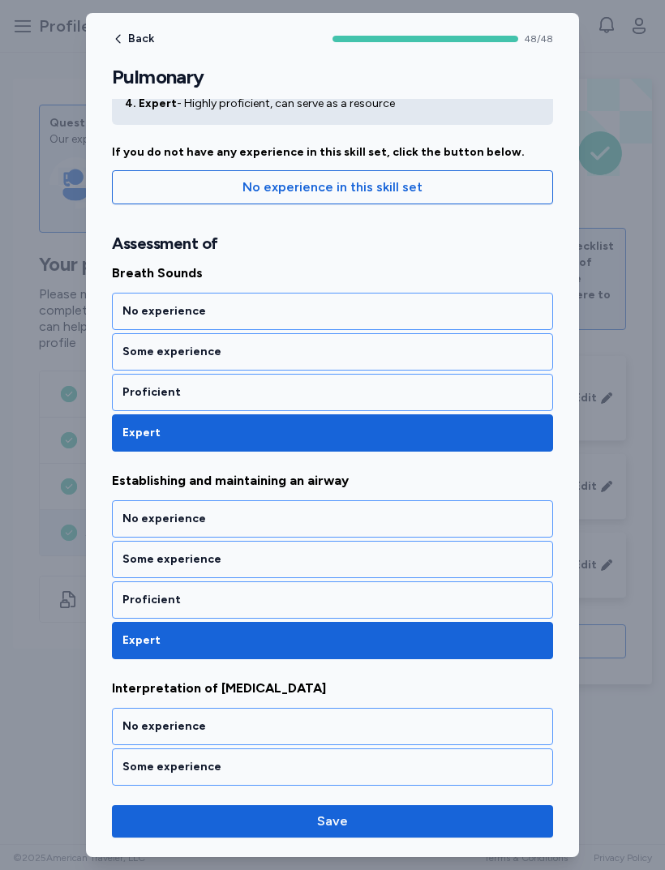
click at [377, 617] on div "Proficient" at bounding box center [332, 599] width 441 height 37
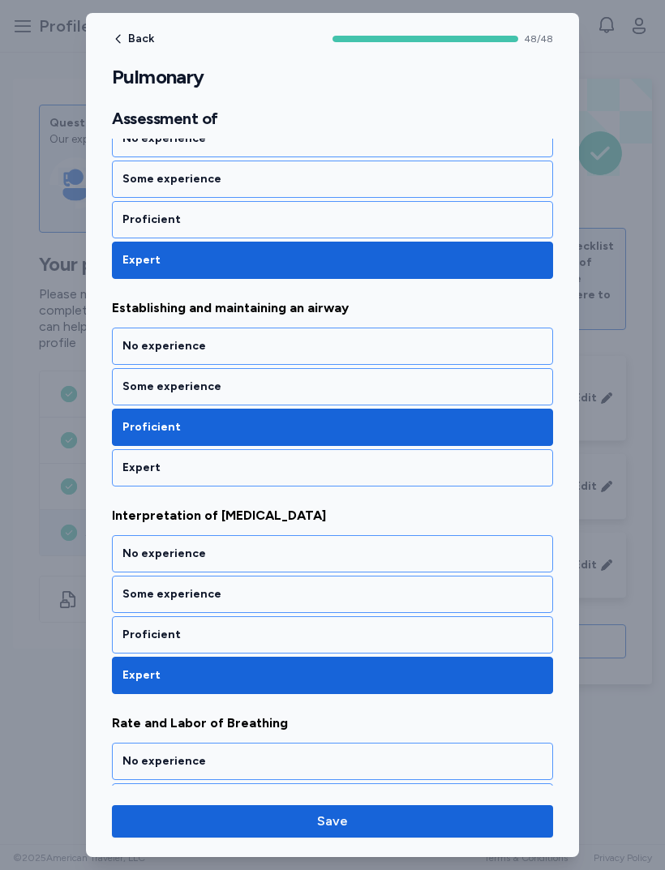
scroll to position [289, 0]
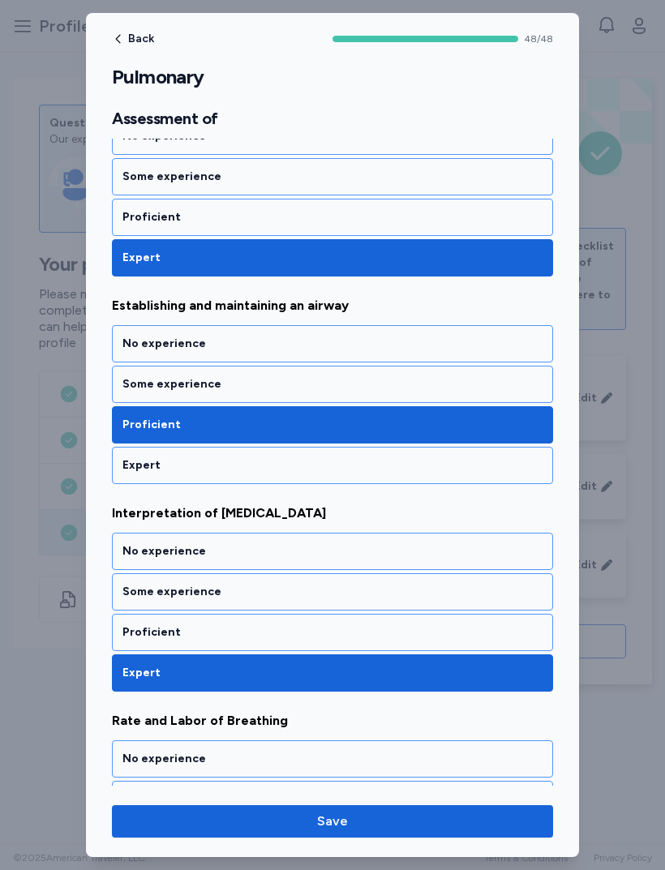
click at [350, 648] on div "Proficient" at bounding box center [332, 632] width 441 height 37
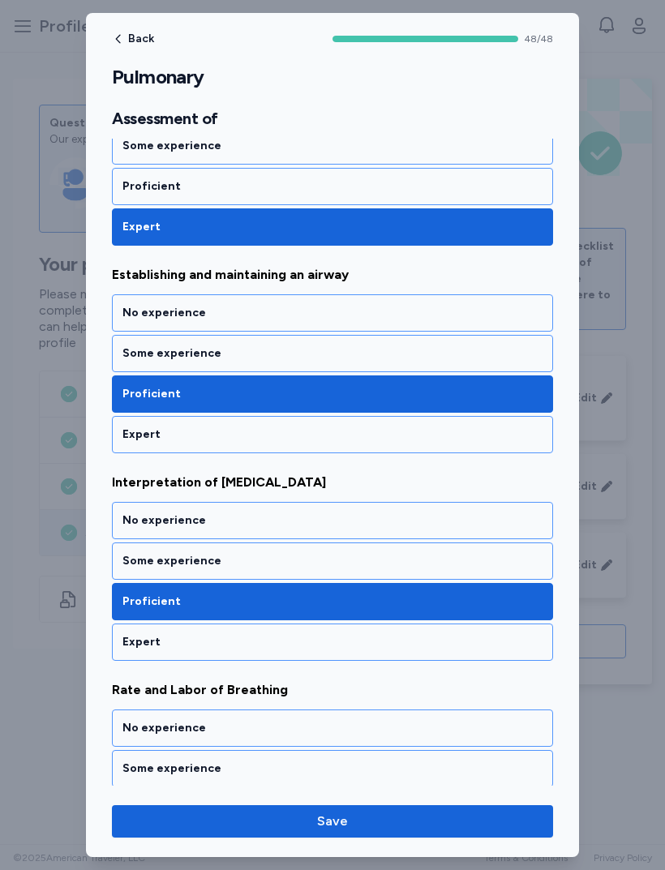
scroll to position [315, 0]
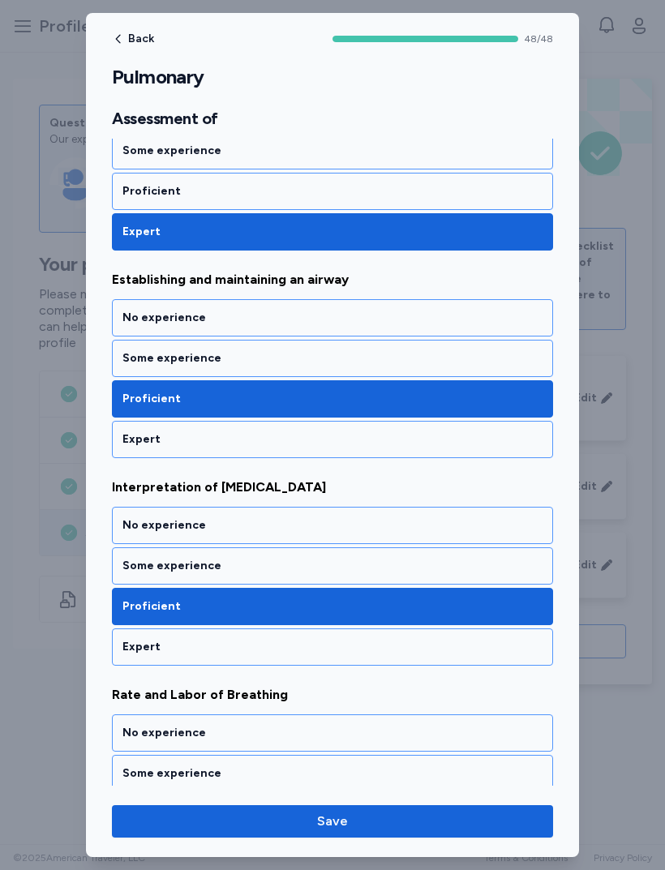
click at [371, 562] on div "Some experience" at bounding box center [332, 566] width 420 height 16
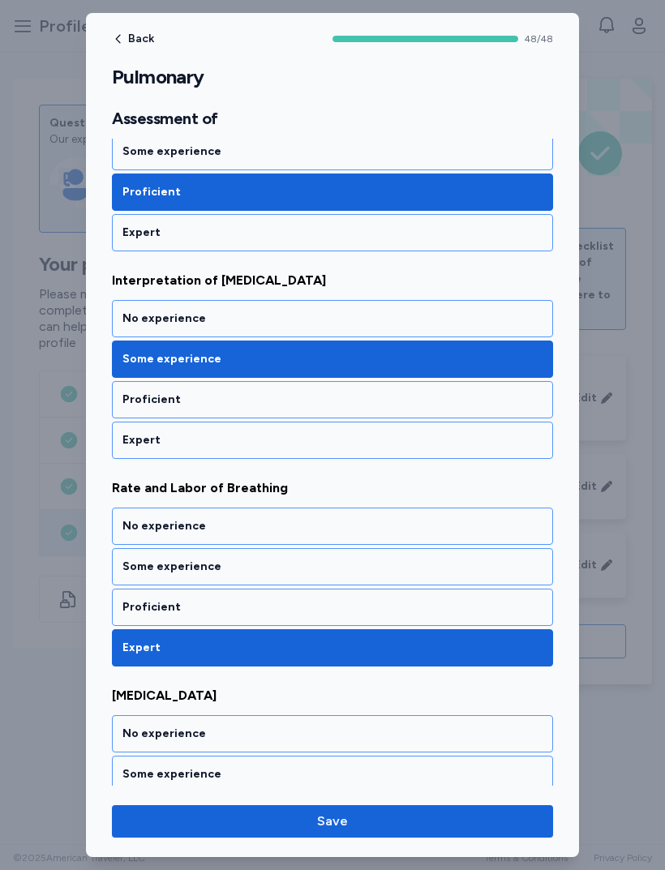
click at [365, 617] on div "Proficient" at bounding box center [332, 607] width 441 height 37
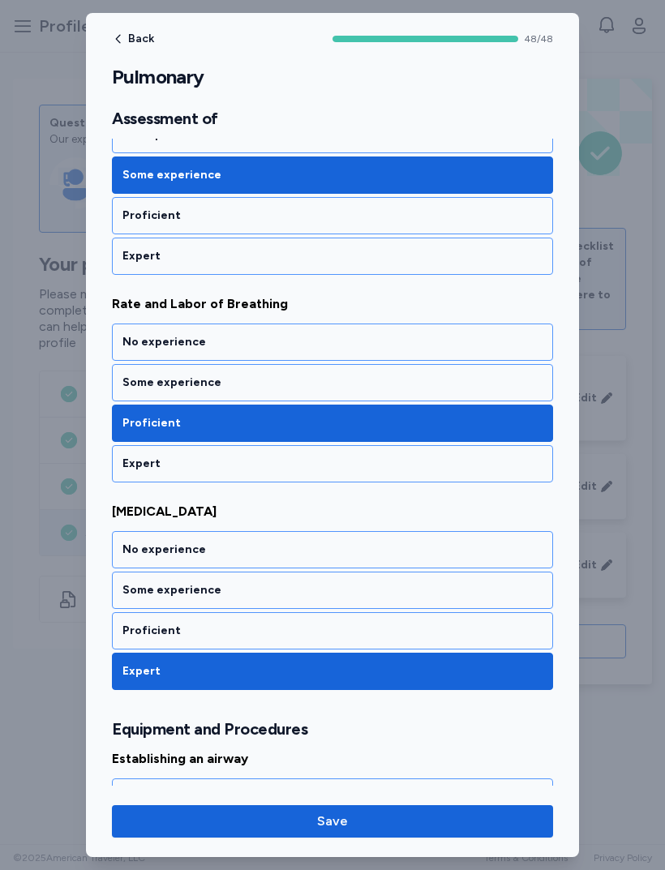
scroll to position [708, 0]
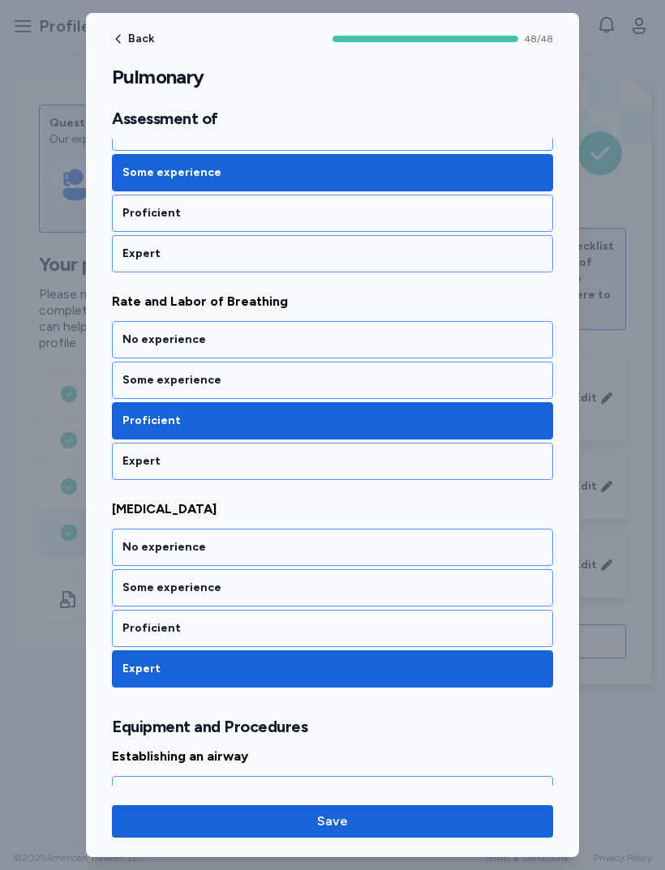
click at [381, 638] on div "Proficient" at bounding box center [332, 628] width 441 height 37
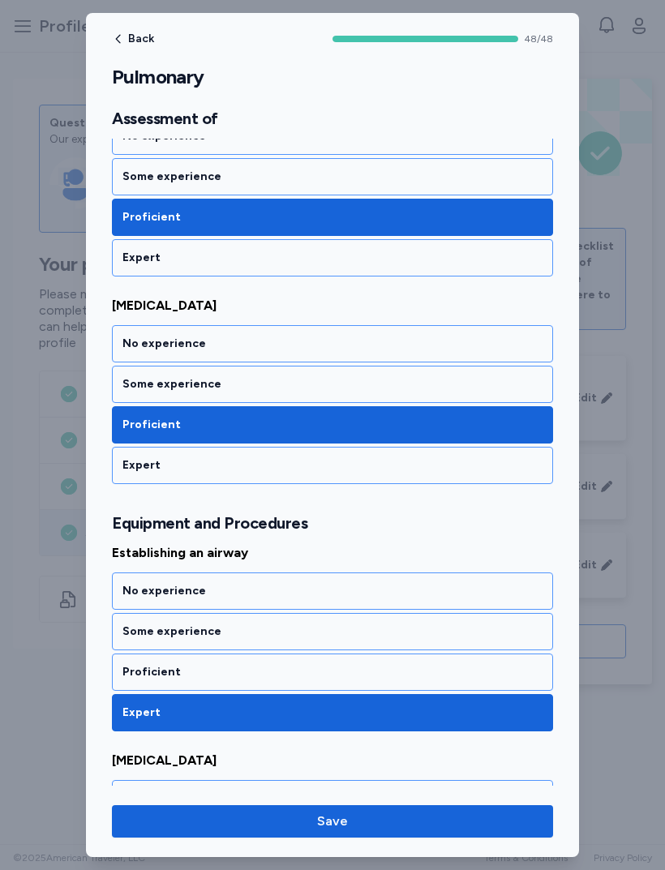
scroll to position [915, 0]
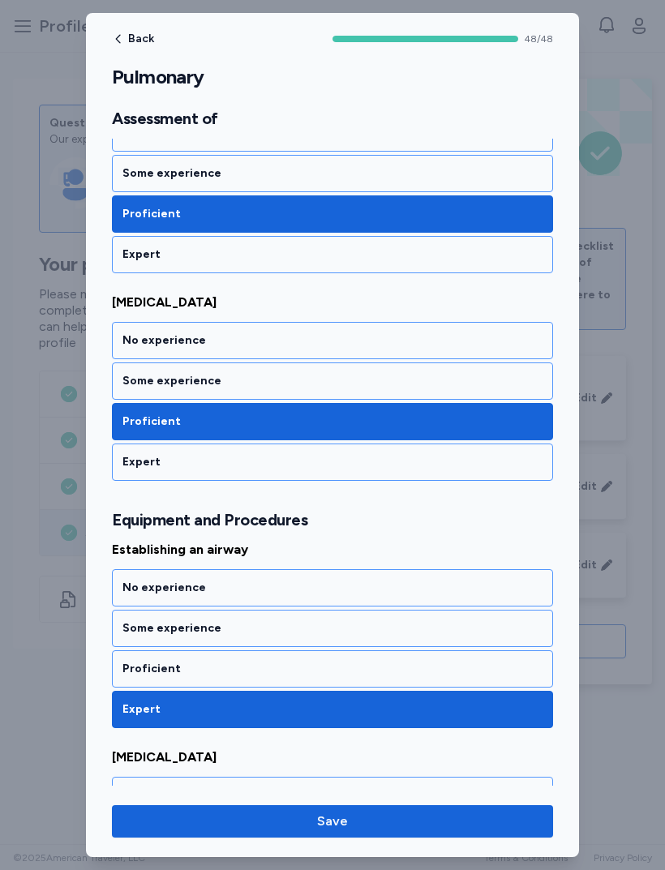
click at [387, 668] on div "Proficient" at bounding box center [332, 669] width 420 height 16
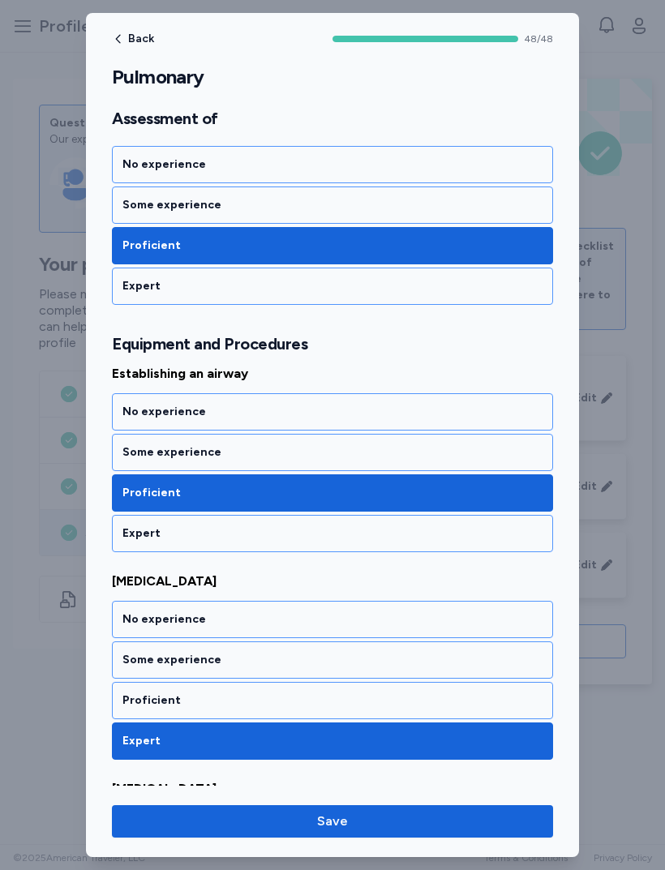
scroll to position [1109, 0]
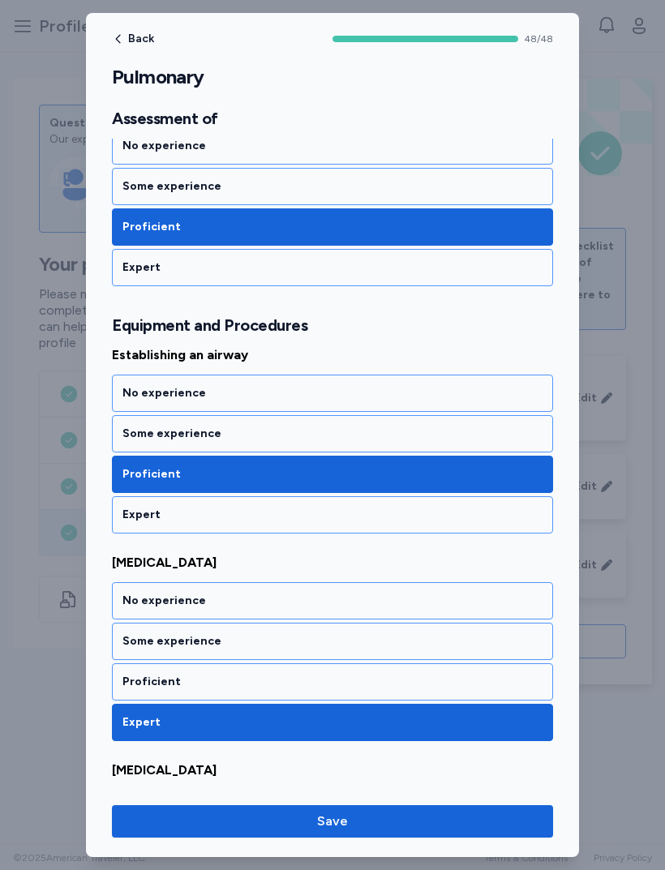
click at [373, 697] on div "Proficient" at bounding box center [332, 681] width 441 height 37
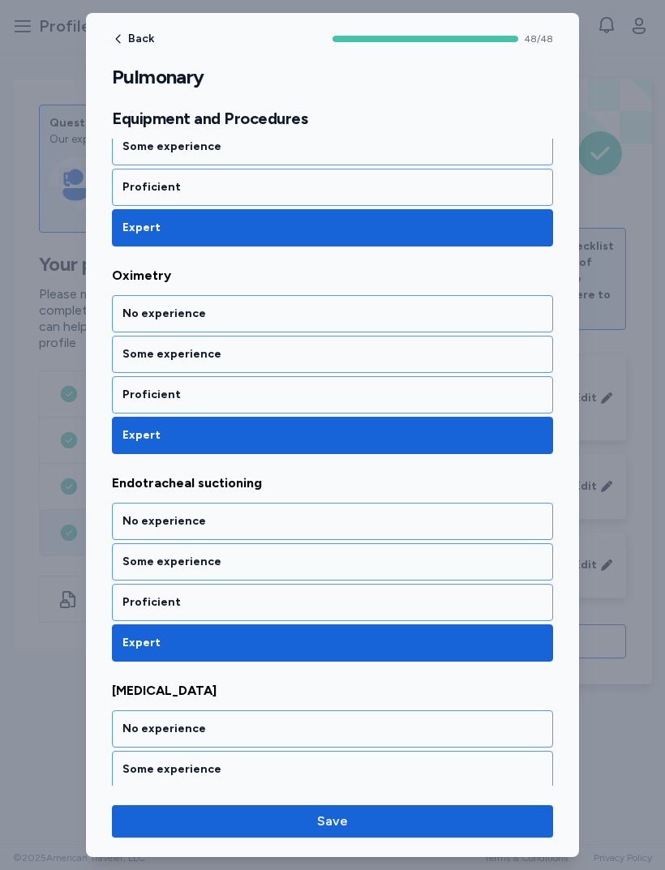
scroll to position [1810, 0]
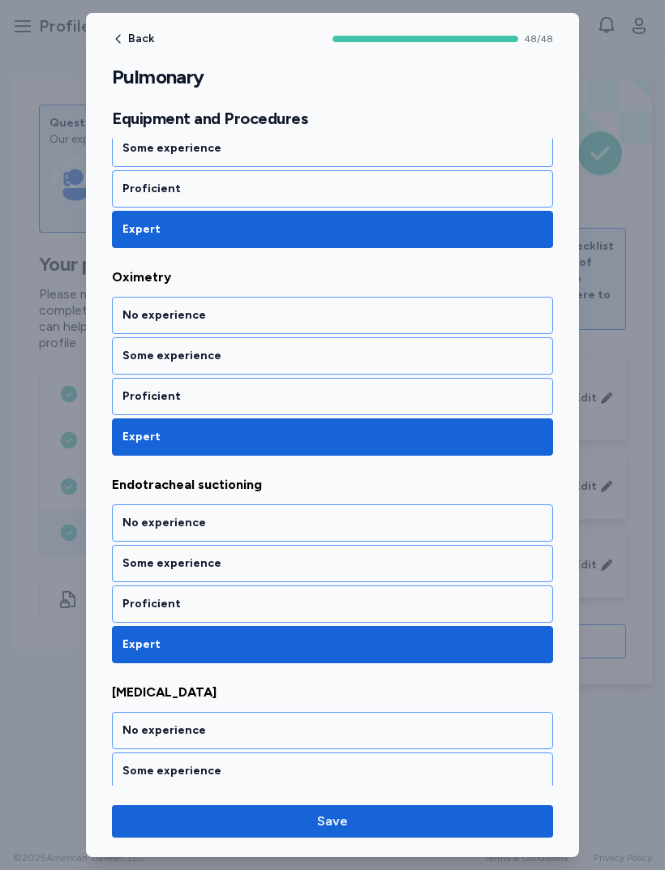
click at [414, 611] on div "Proficient" at bounding box center [332, 604] width 420 height 16
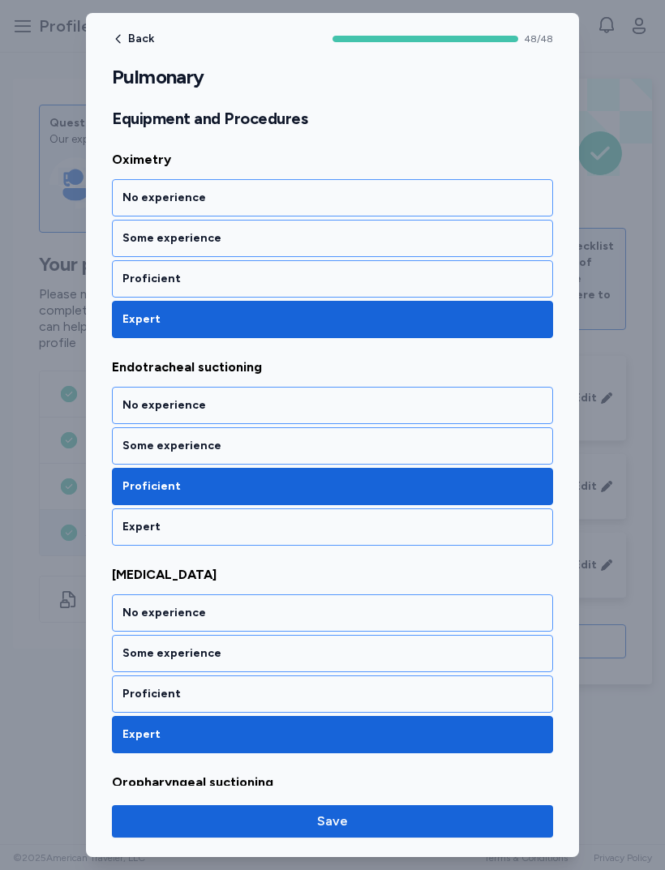
scroll to position [1952, 0]
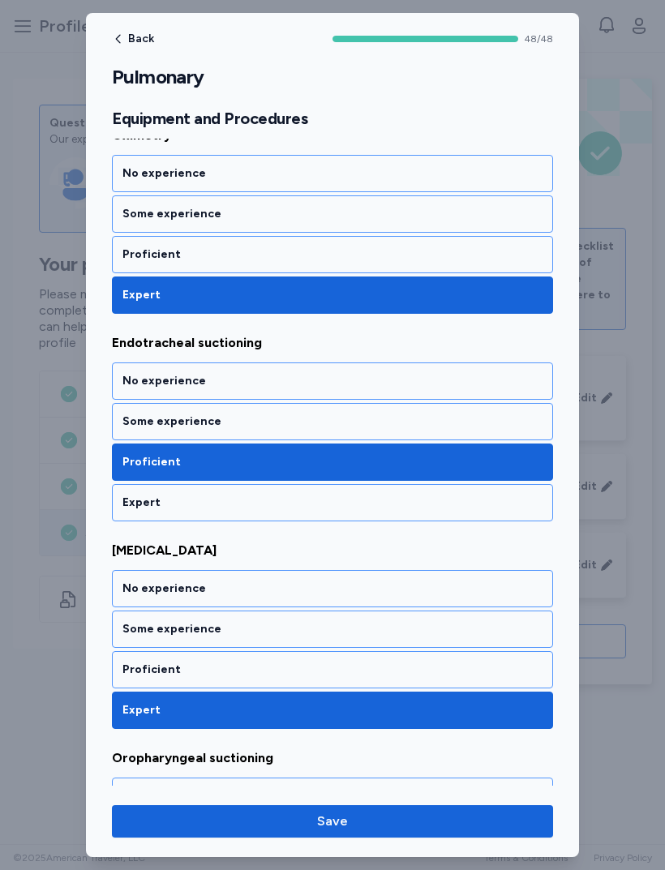
click at [395, 670] on div "Proficient" at bounding box center [332, 670] width 420 height 16
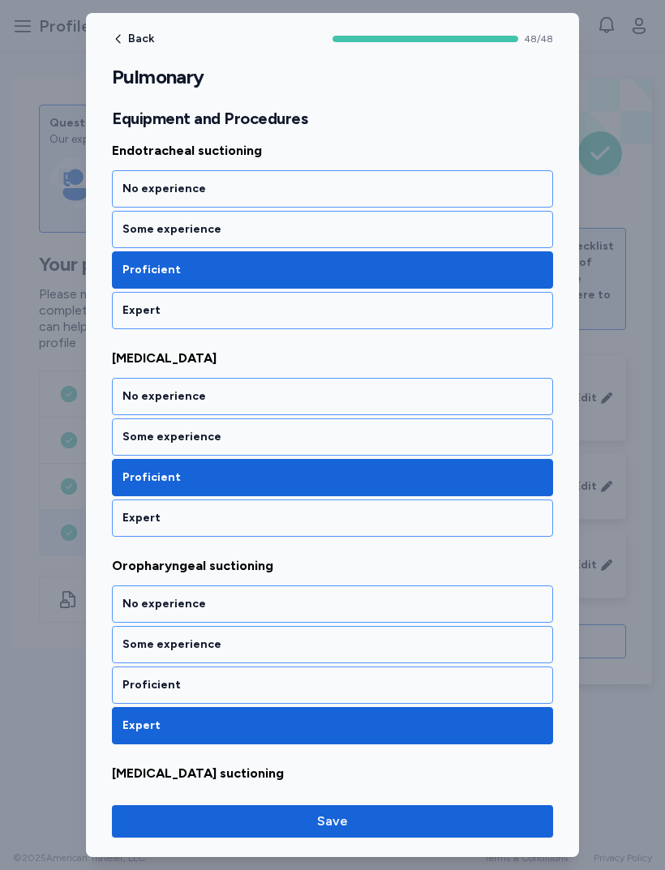
scroll to position [2145, 0]
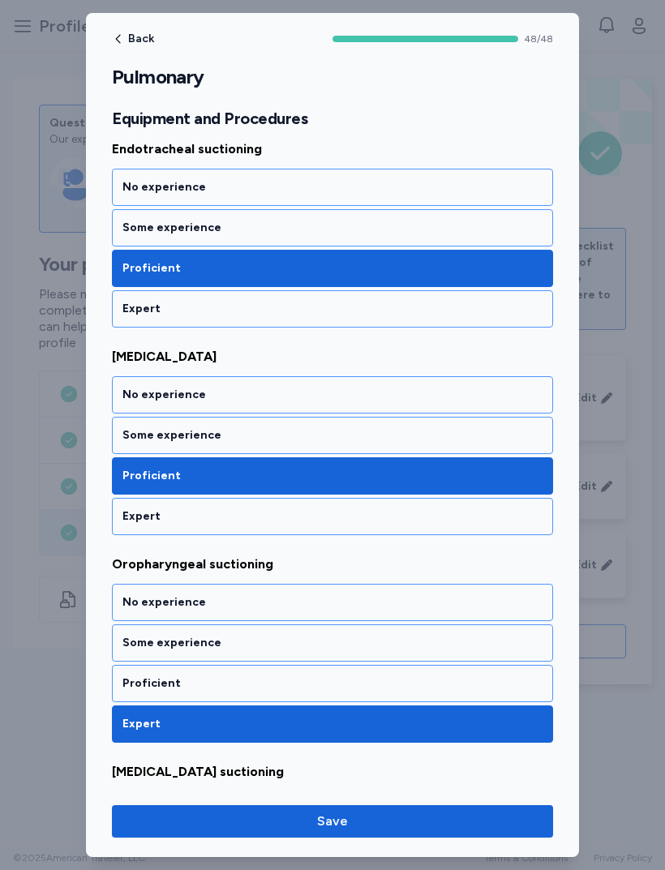
click at [404, 687] on div "Proficient" at bounding box center [332, 683] width 420 height 16
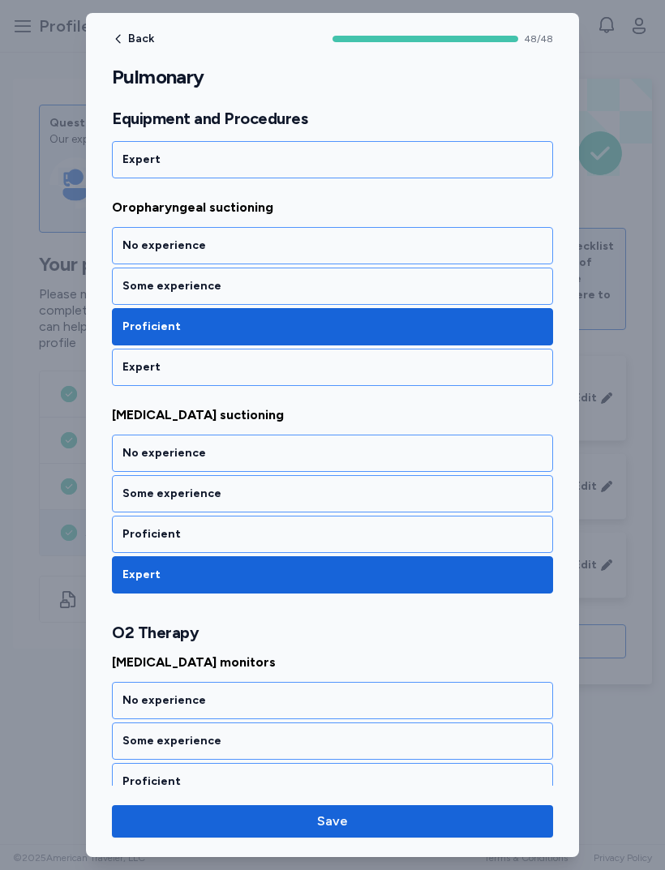
scroll to position [2502, 0]
click at [132, 529] on div "Proficient" at bounding box center [332, 534] width 420 height 16
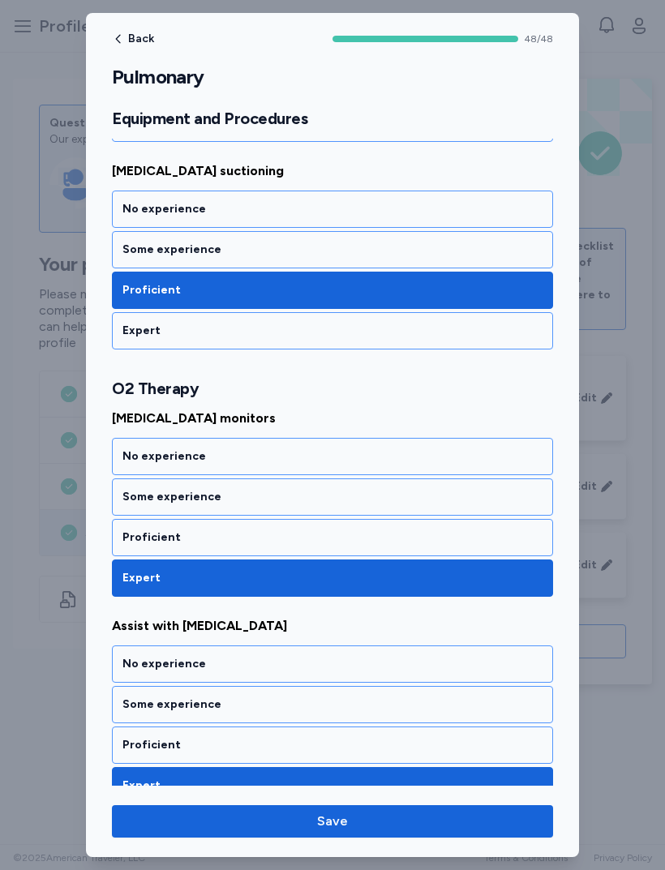
scroll to position [2747, 0]
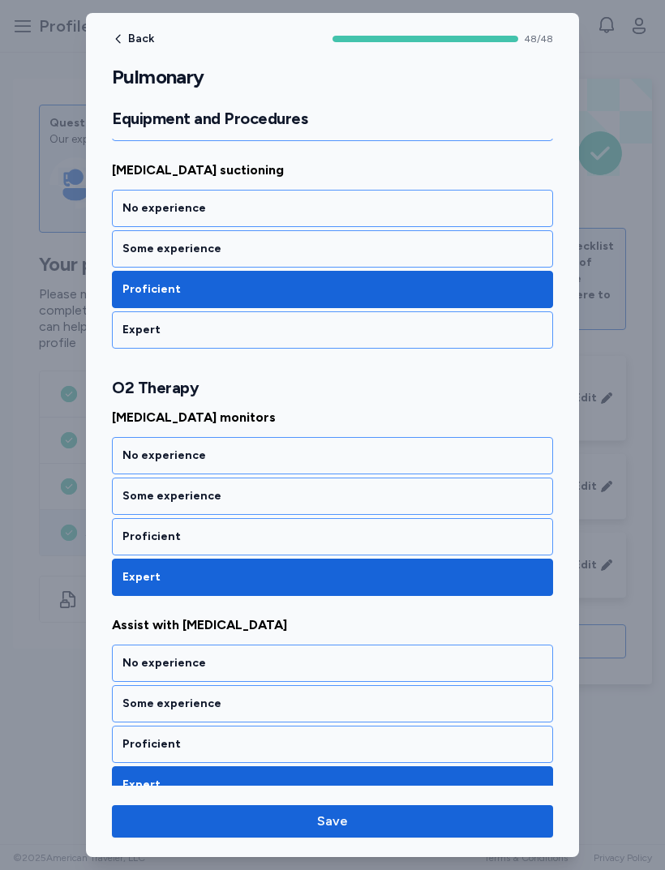
click at [131, 543] on div "Proficient" at bounding box center [332, 537] width 420 height 16
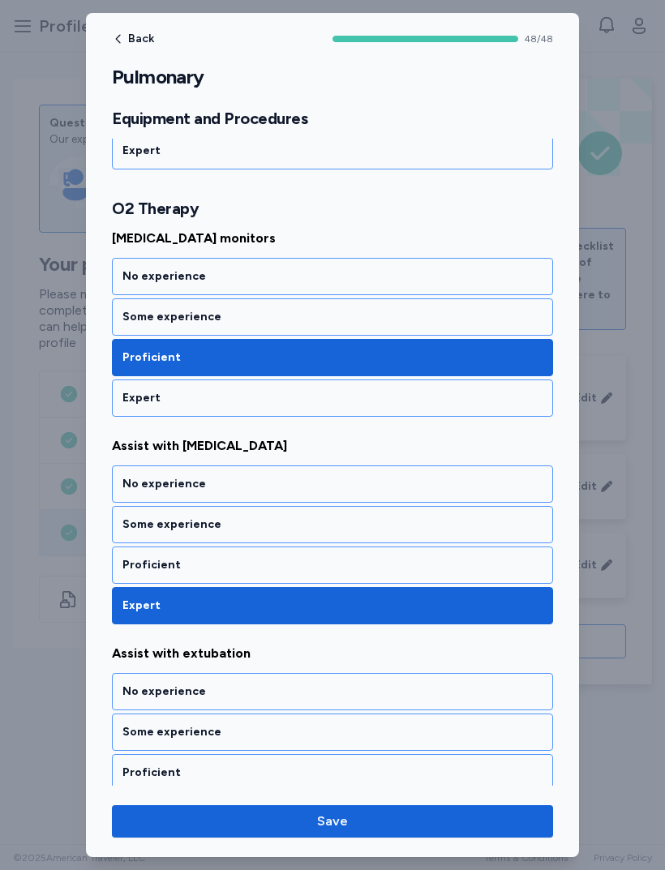
click at [127, 567] on div "Proficient" at bounding box center [332, 565] width 420 height 16
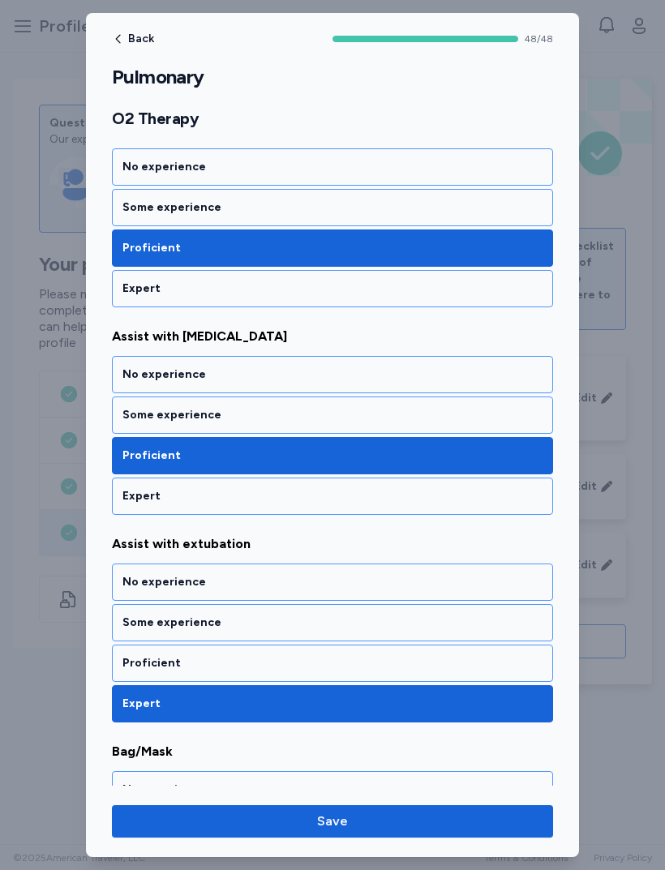
scroll to position [3070, 0]
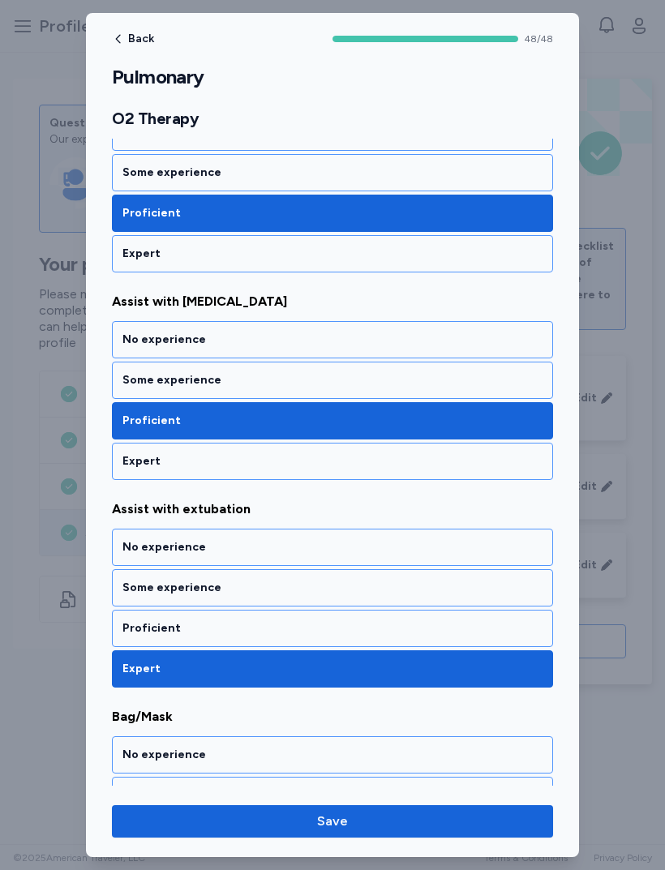
click at [127, 631] on div "Proficient" at bounding box center [332, 628] width 420 height 16
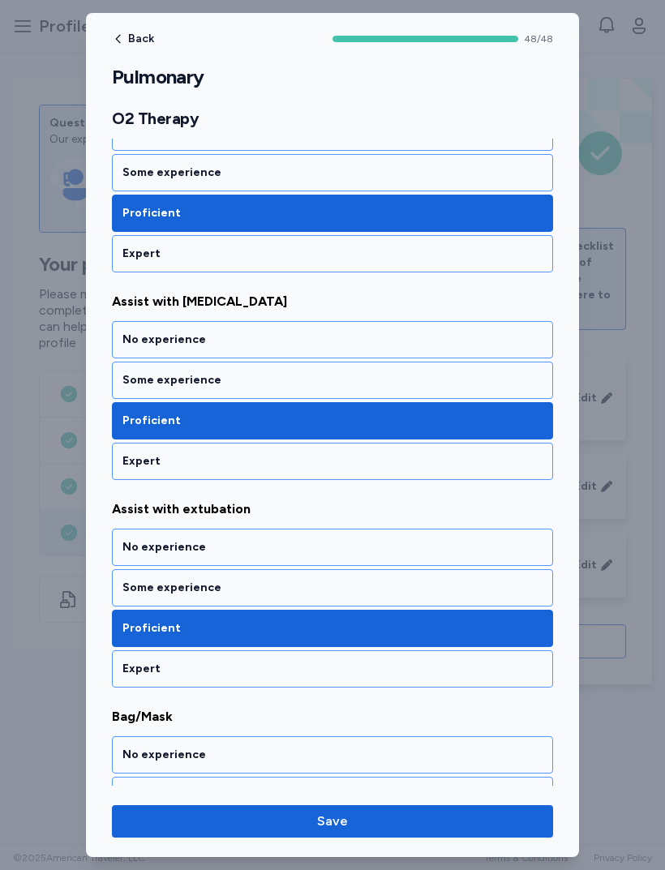
click at [127, 582] on div "Some experience" at bounding box center [332, 588] width 420 height 16
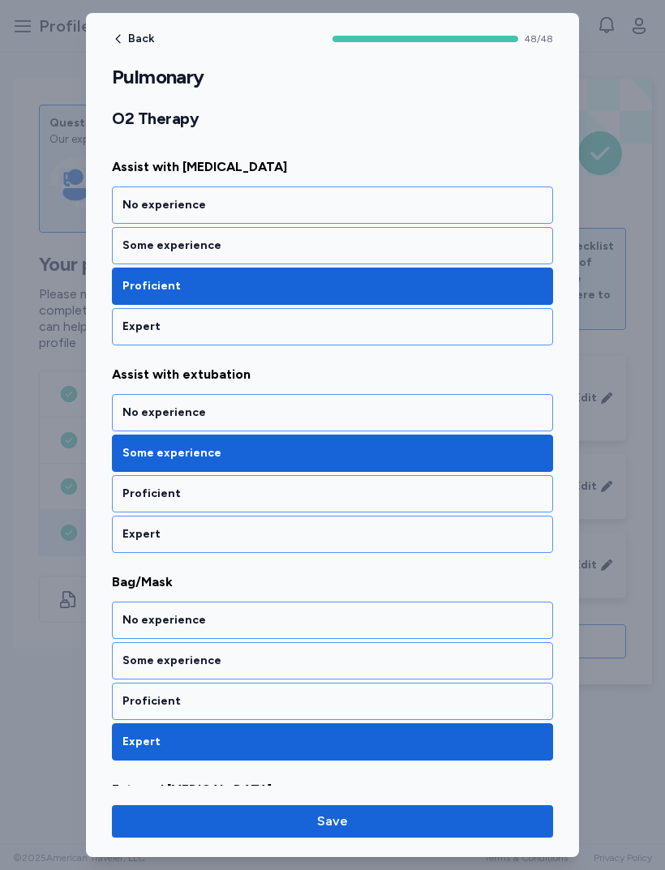
scroll to position [3283, 0]
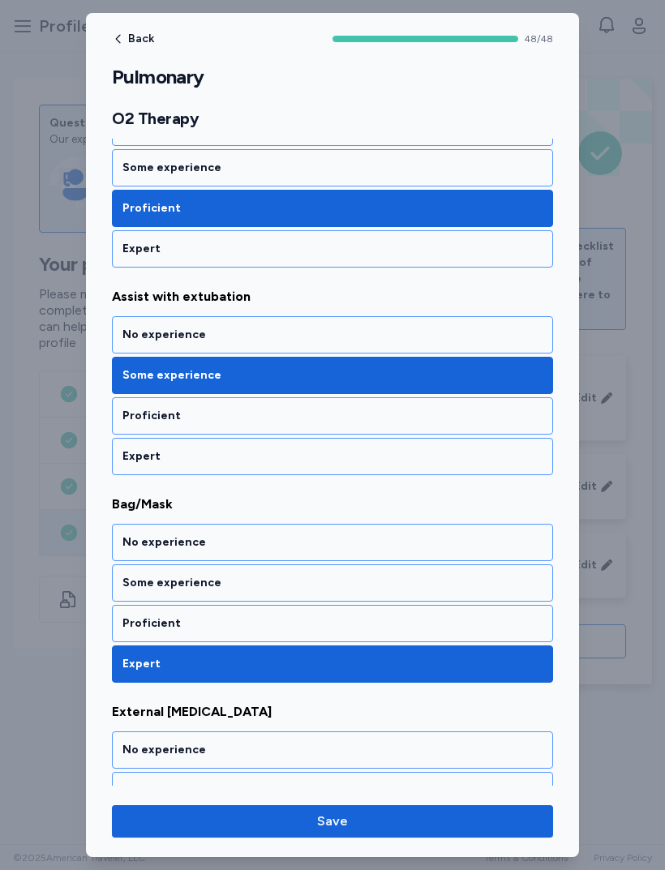
click at [131, 615] on div "Proficient" at bounding box center [332, 623] width 441 height 37
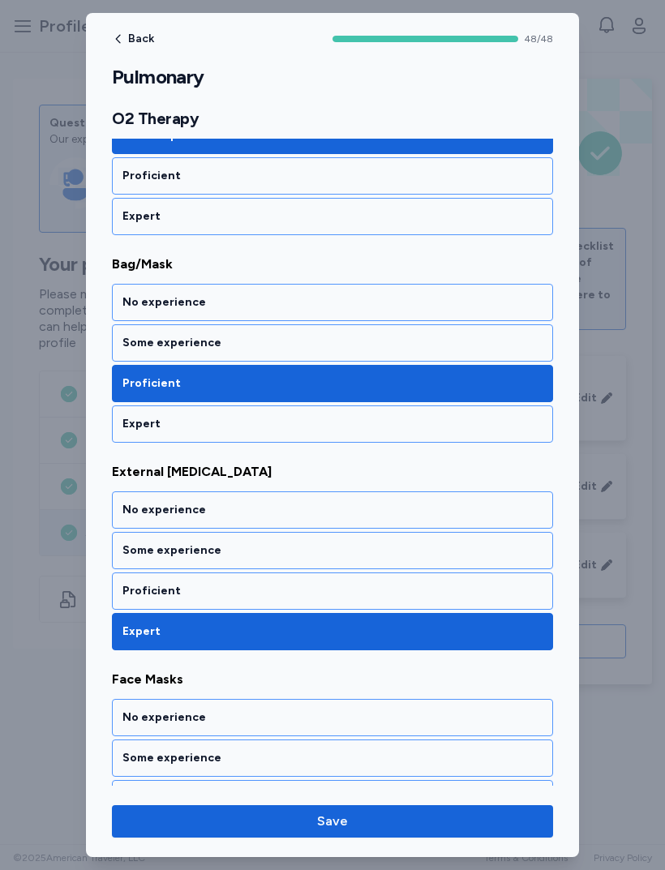
click at [136, 587] on div "Proficient" at bounding box center [332, 591] width 420 height 16
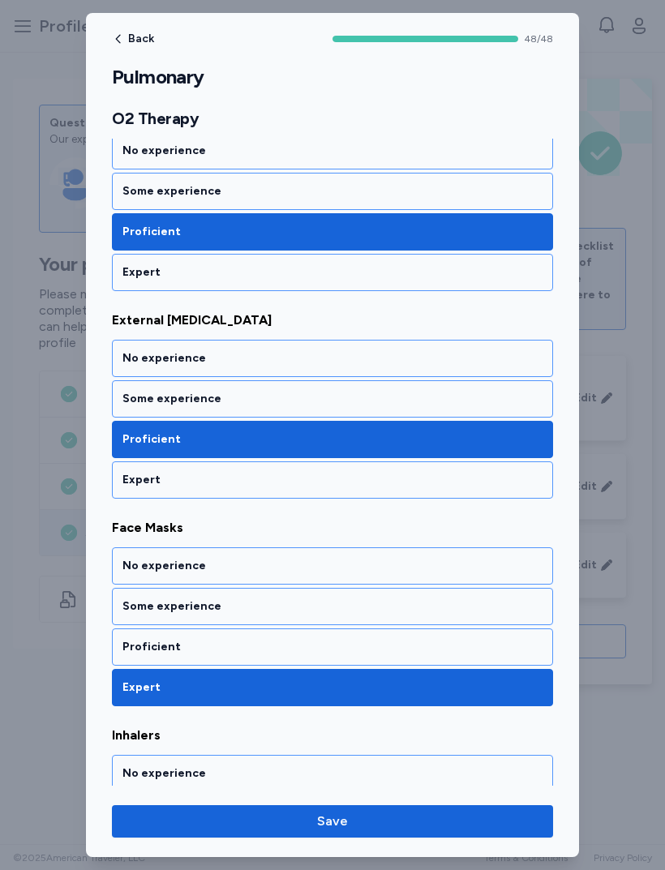
scroll to position [3676, 0]
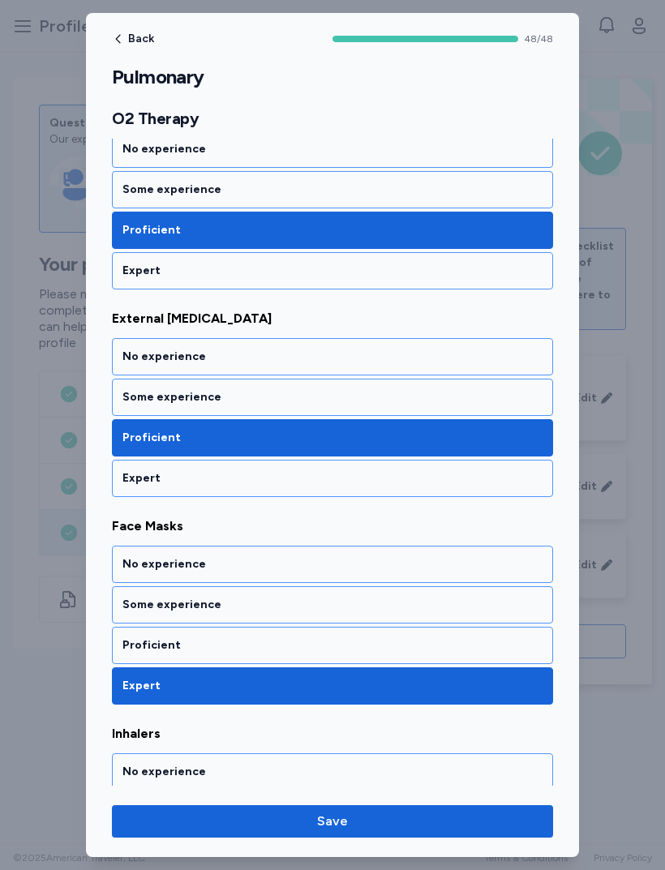
click at [126, 615] on div "Some experience" at bounding box center [332, 604] width 441 height 37
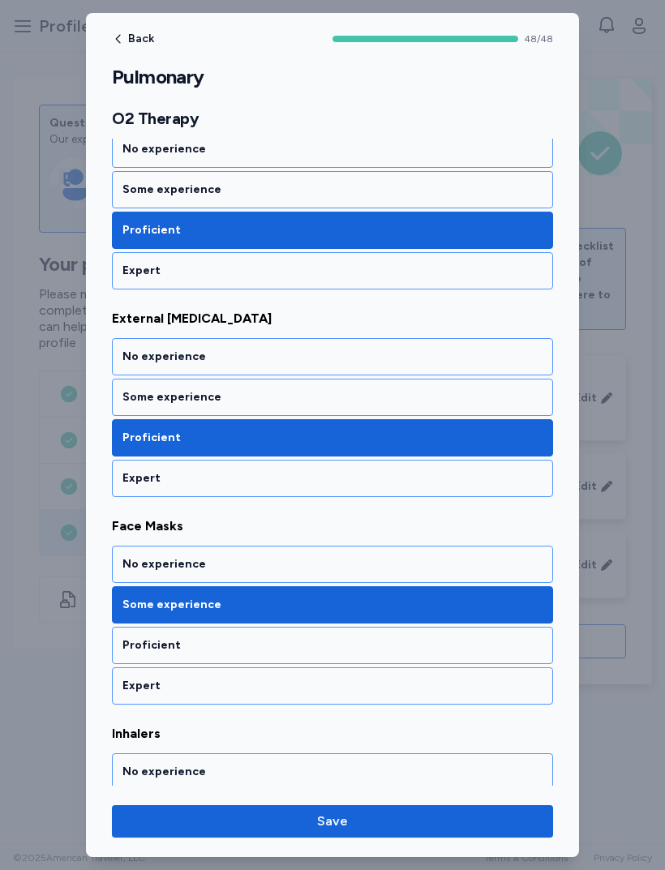
click at [131, 642] on div "Proficient" at bounding box center [332, 645] width 420 height 16
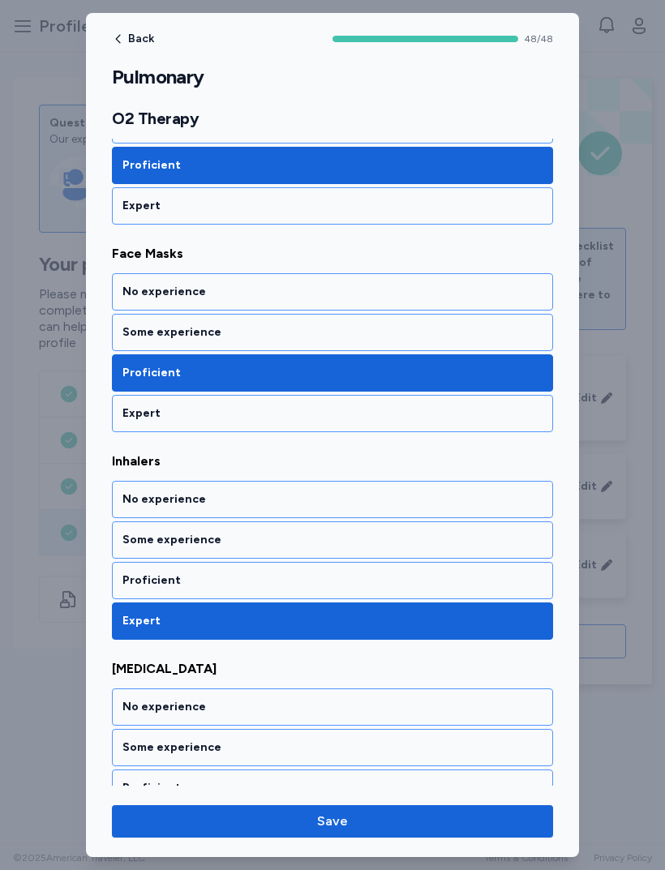
scroll to position [3966, 0]
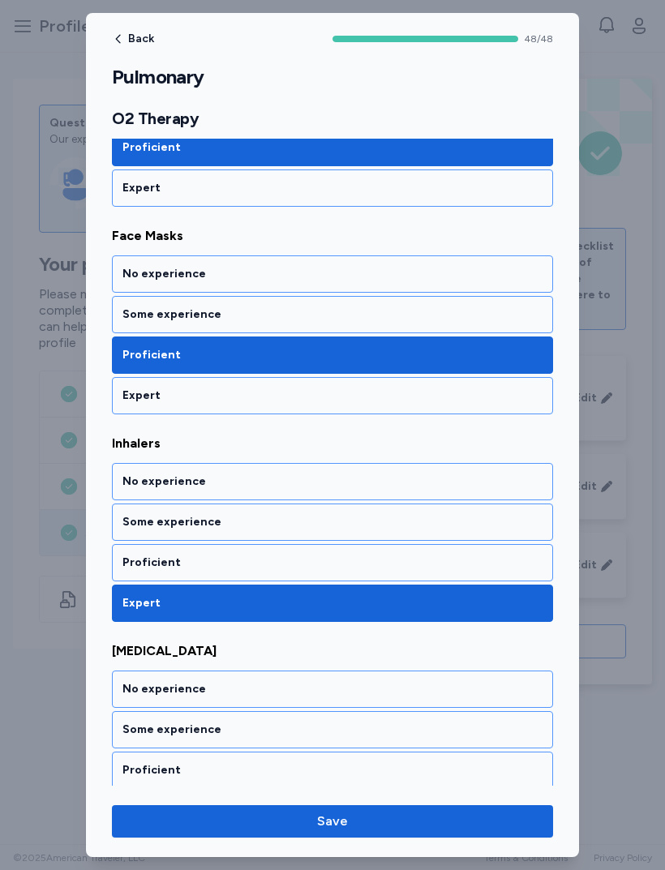
click at [128, 555] on div "Proficient" at bounding box center [332, 563] width 420 height 16
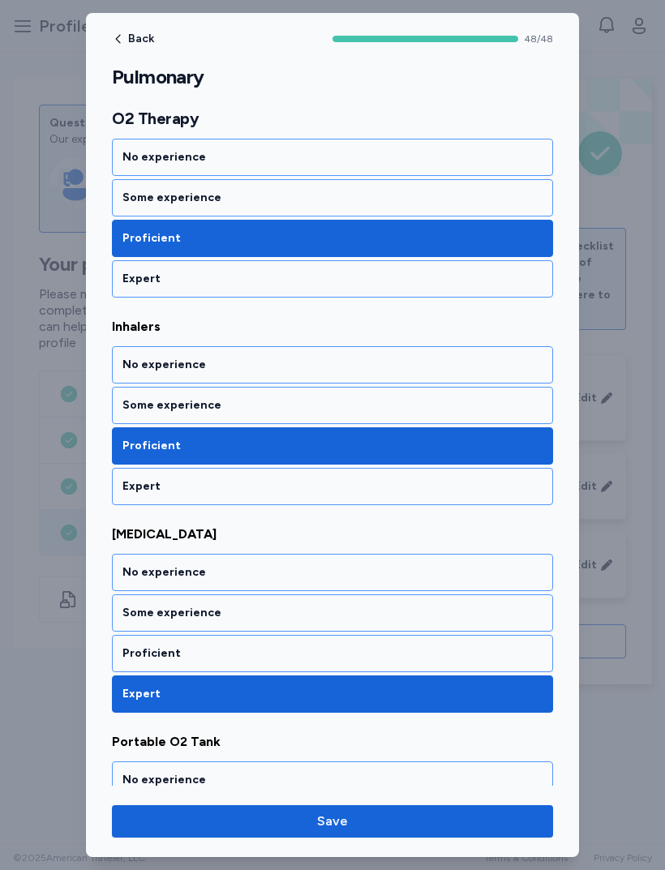
click at [132, 642] on div "Proficient" at bounding box center [332, 653] width 441 height 37
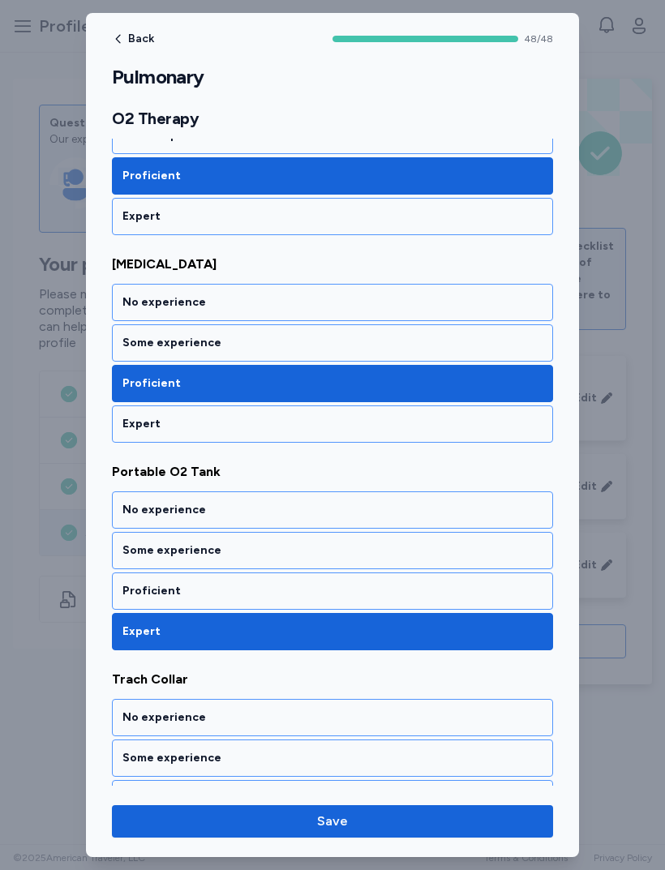
scroll to position [4356, 0]
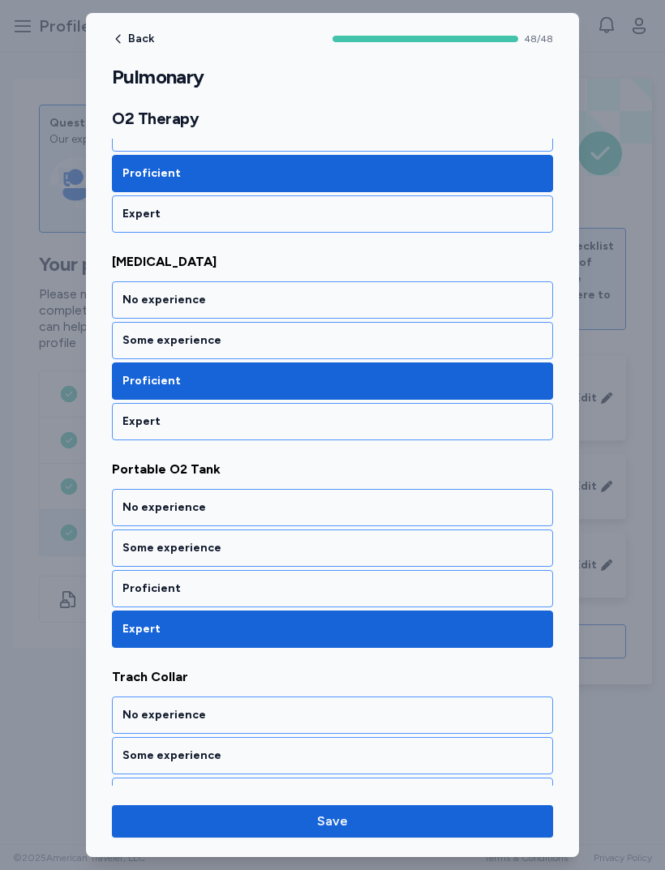
click at [135, 583] on div "Proficient" at bounding box center [332, 589] width 420 height 16
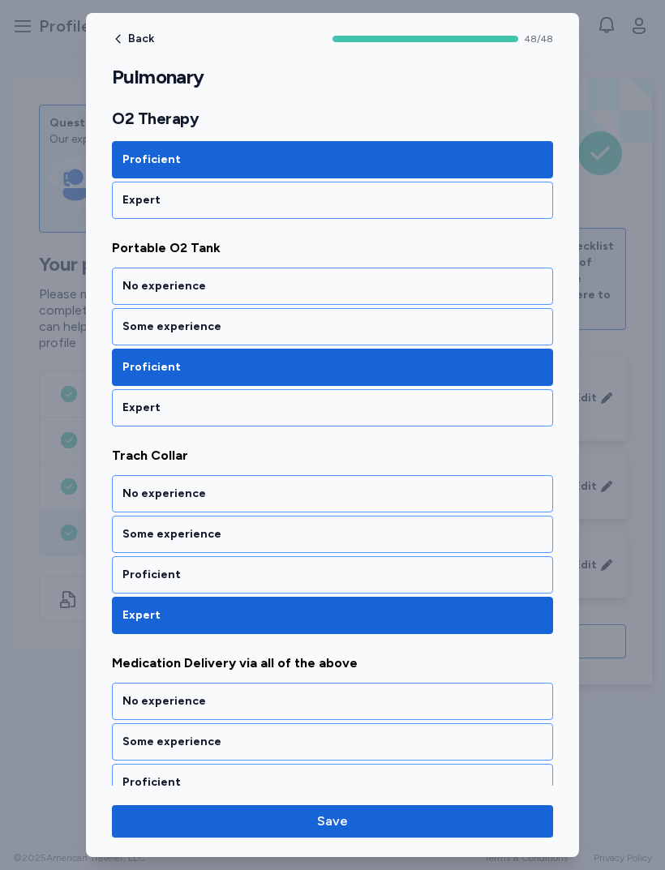
scroll to position [4576, 0]
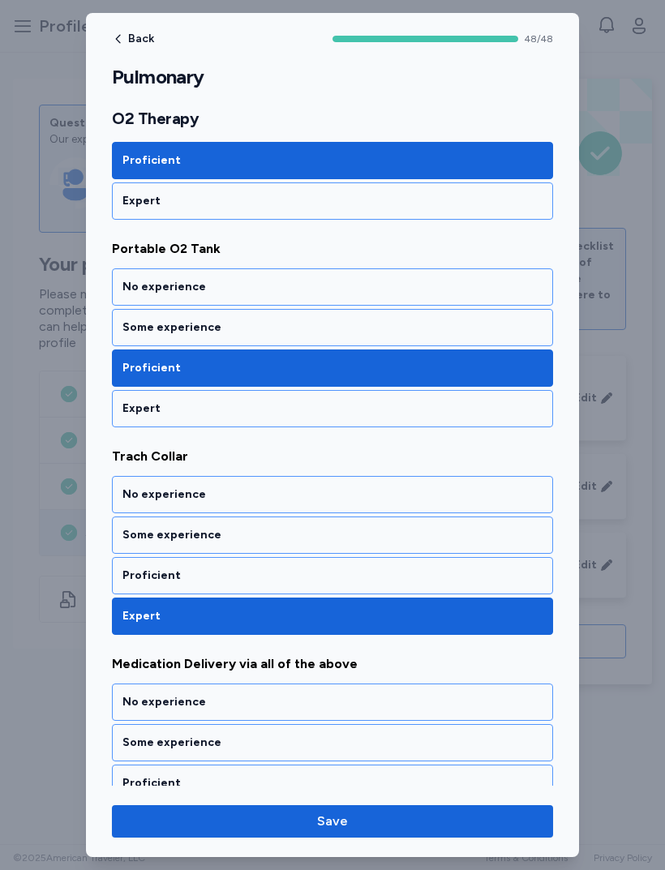
click at [128, 565] on div "Proficient" at bounding box center [332, 575] width 441 height 37
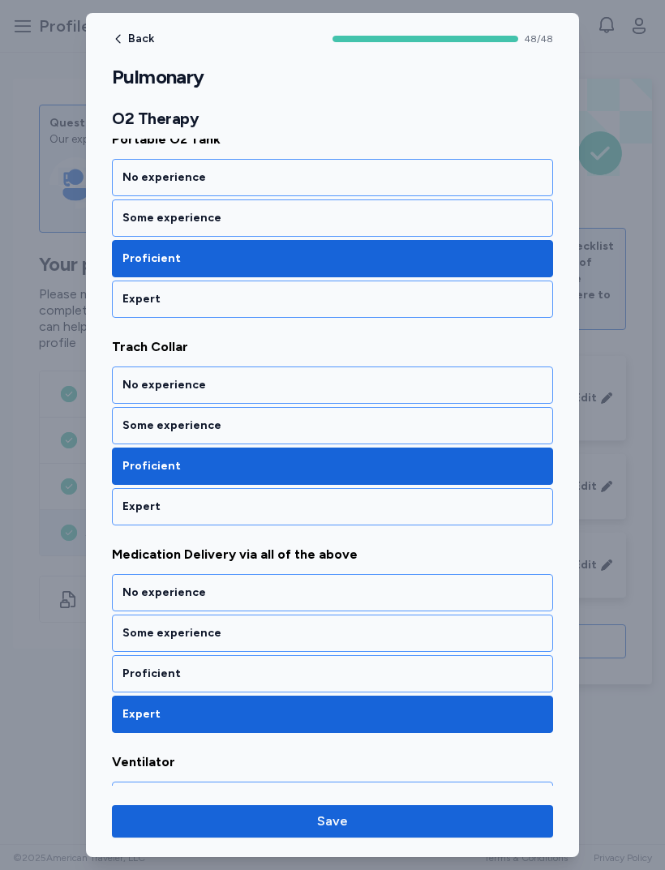
scroll to position [4686, 0]
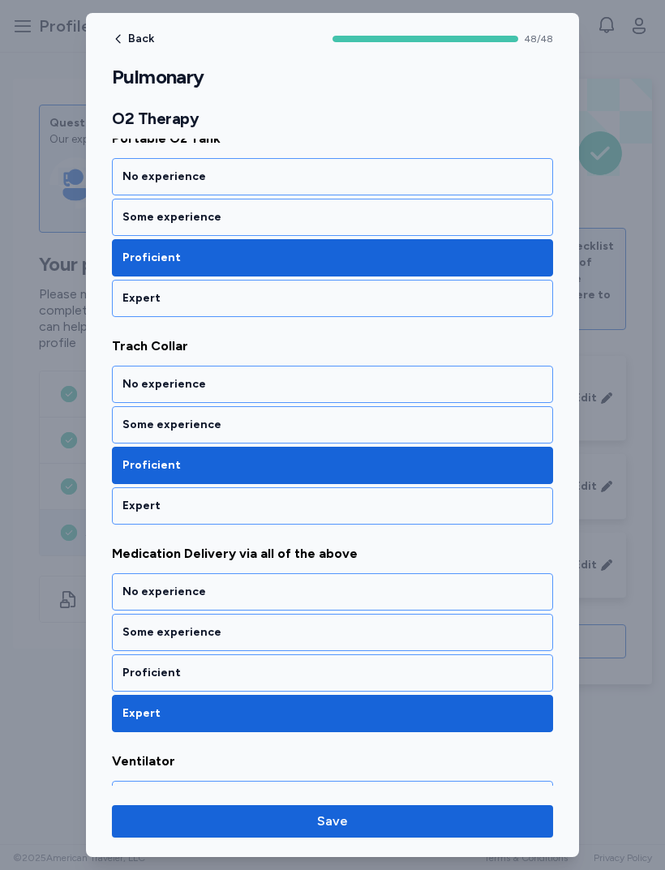
click at [140, 675] on div "Proficient" at bounding box center [332, 673] width 420 height 16
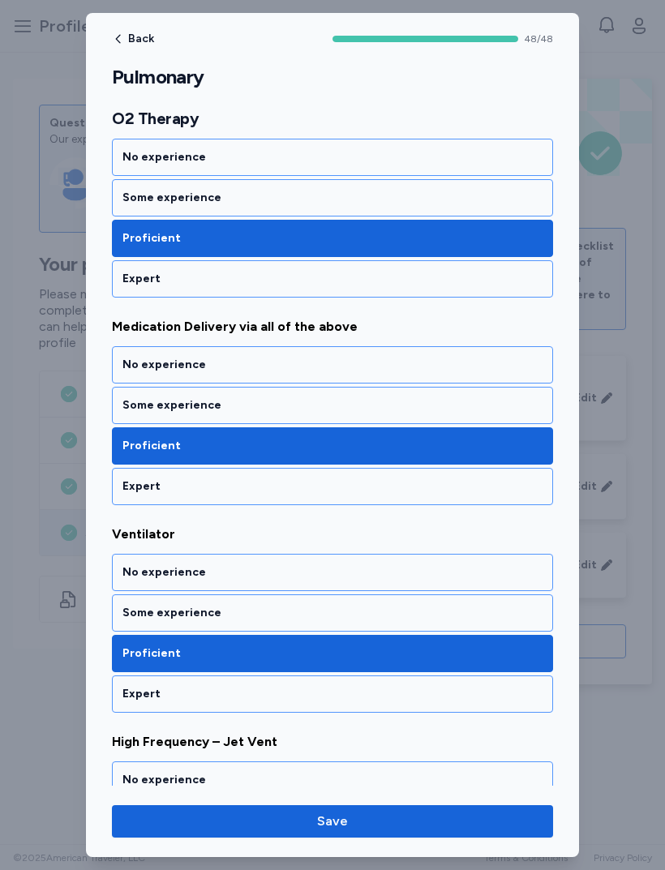
click at [135, 608] on div "Some experience" at bounding box center [332, 613] width 420 height 16
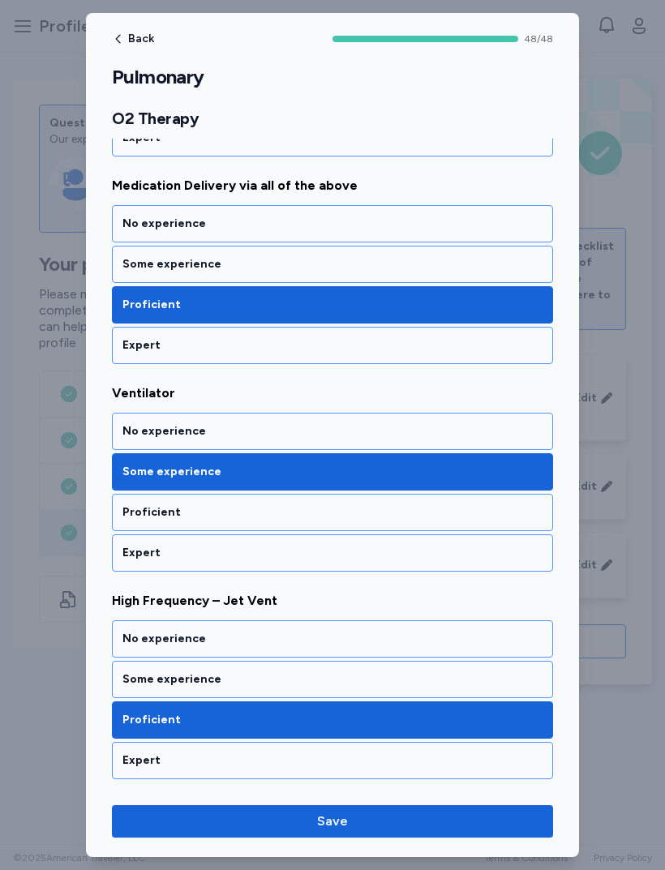
scroll to position [5103, 0]
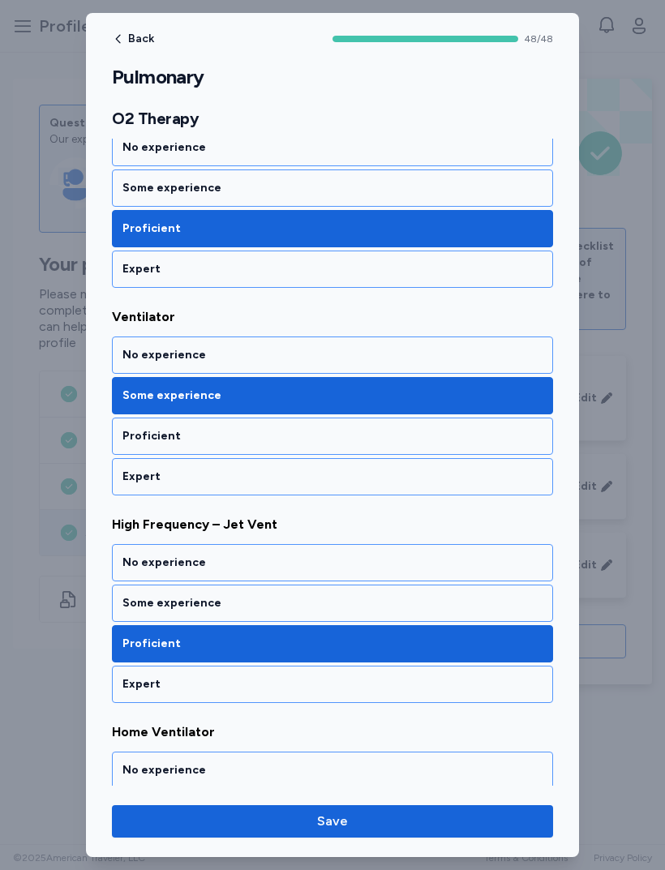
click at [135, 605] on div "Some experience" at bounding box center [332, 603] width 420 height 16
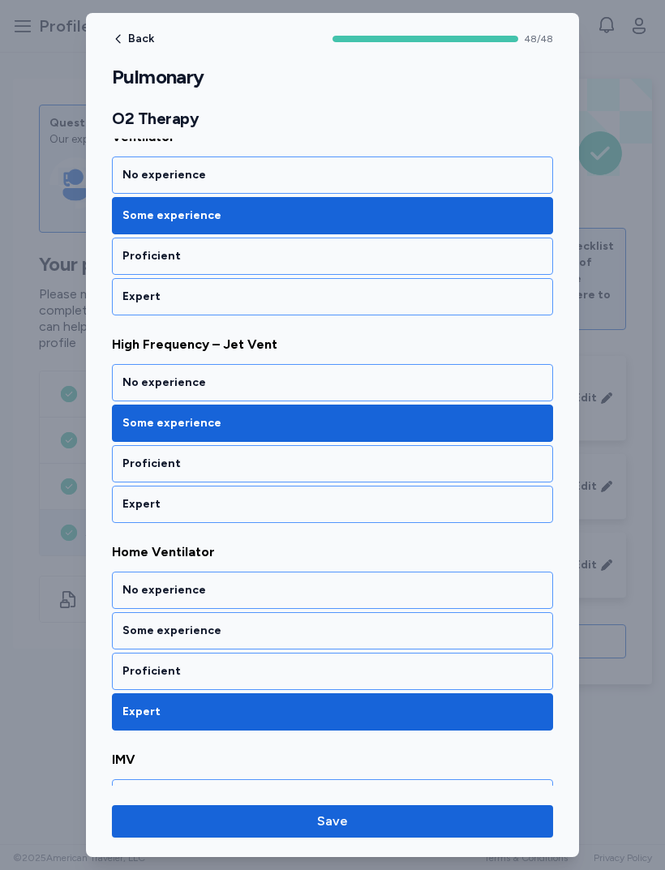
scroll to position [5312, 0]
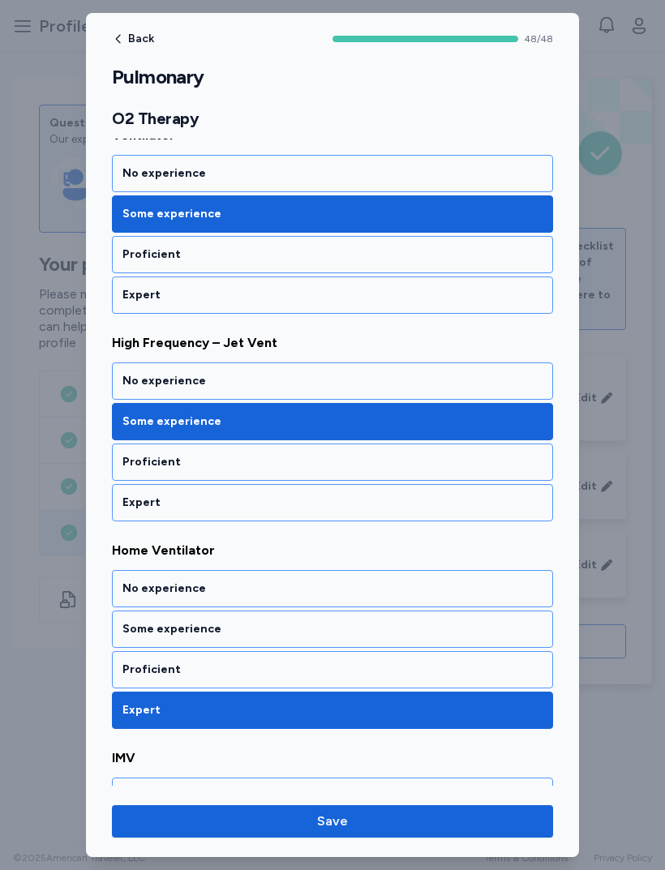
click at [133, 633] on div "Some experience" at bounding box center [332, 629] width 420 height 16
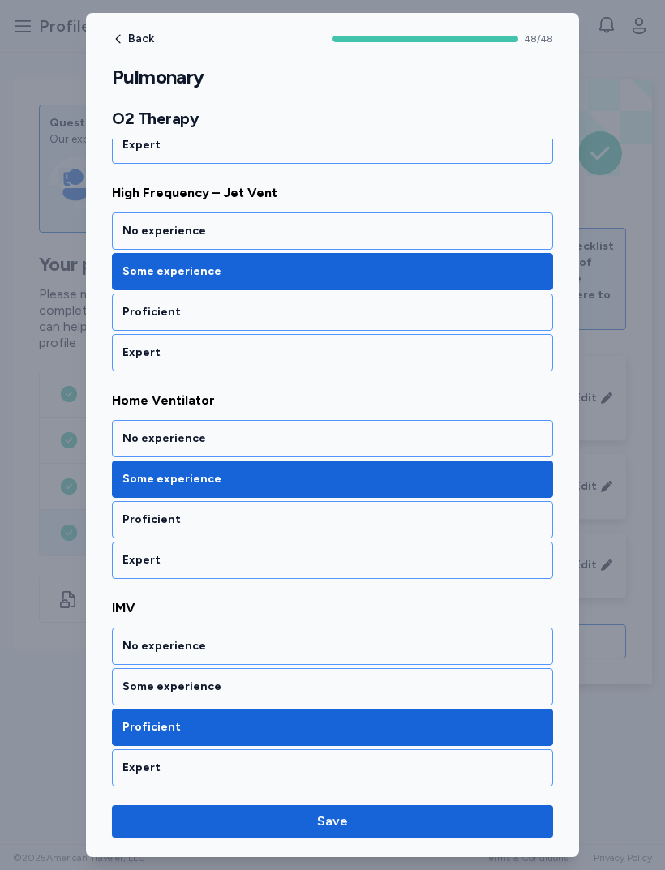
click at [123, 682] on div "Some experience" at bounding box center [332, 687] width 420 height 16
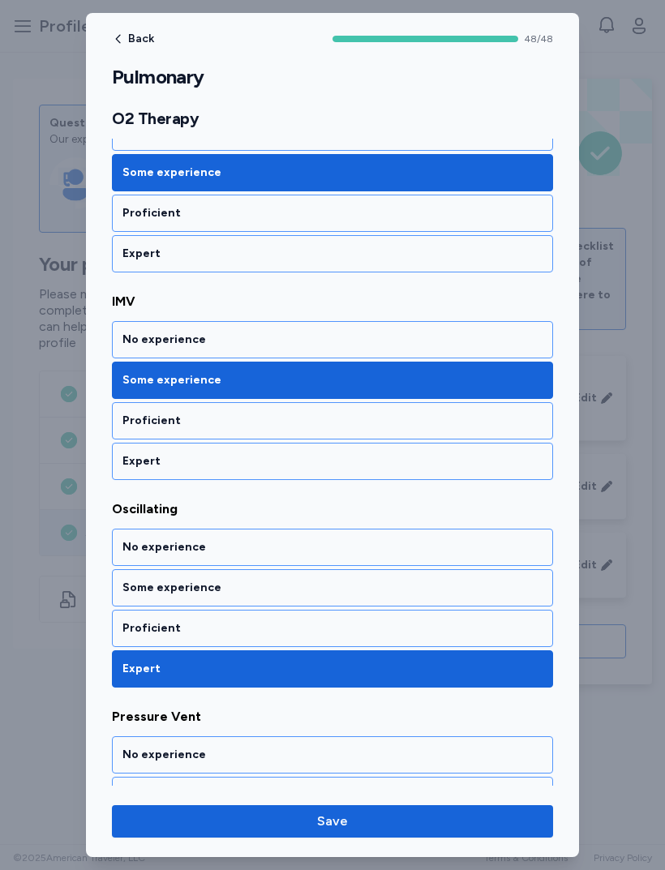
scroll to position [5768, 0]
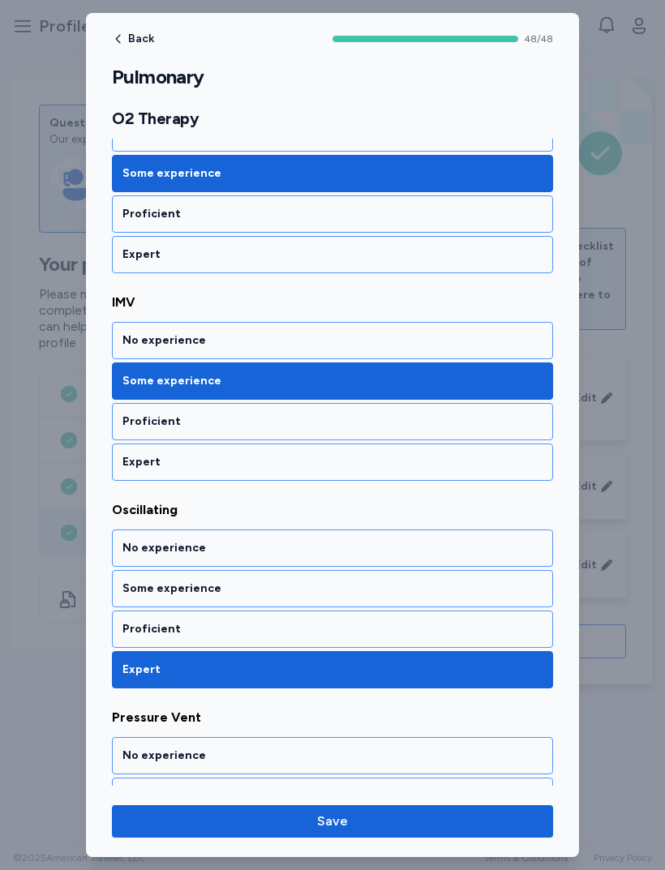
click at [123, 625] on div "Proficient" at bounding box center [332, 629] width 420 height 16
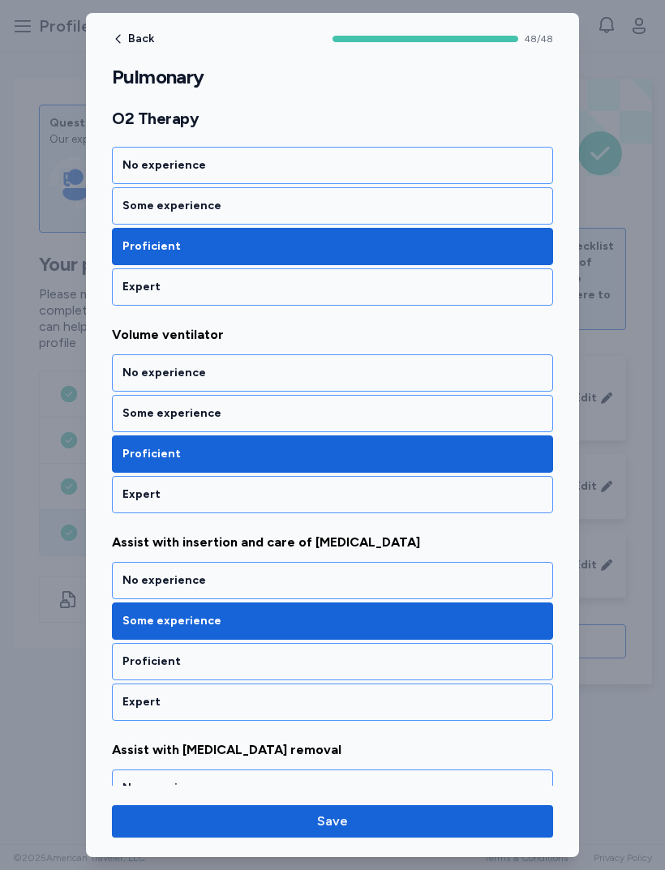
scroll to position [6341, 0]
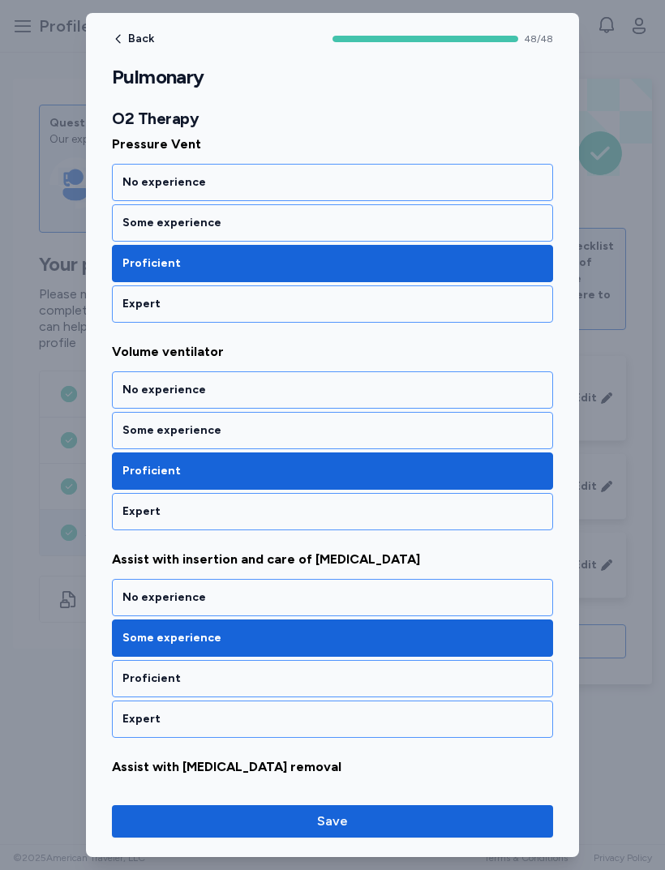
click at [133, 437] on div "Some experience" at bounding box center [332, 430] width 420 height 16
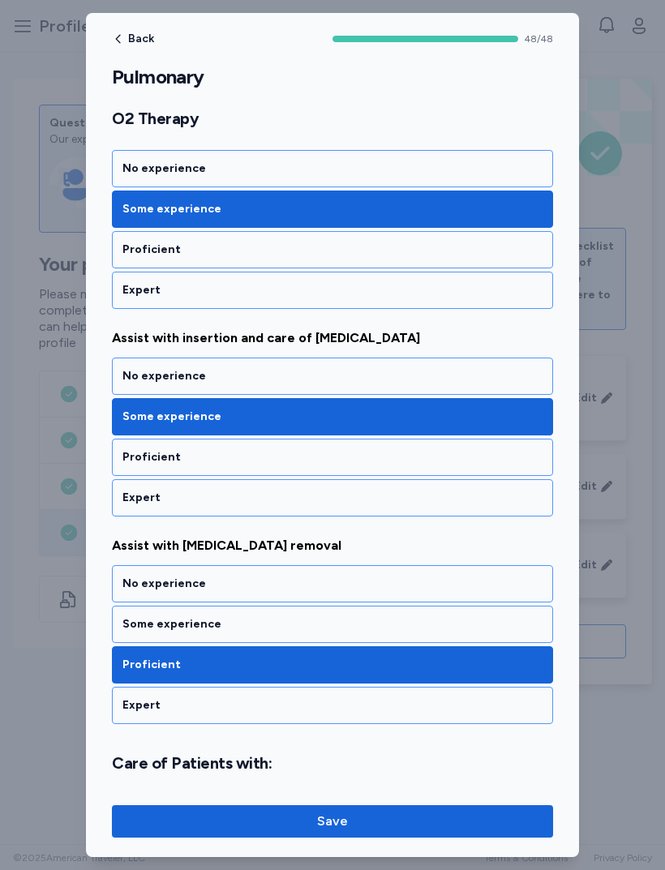
scroll to position [6564, 0]
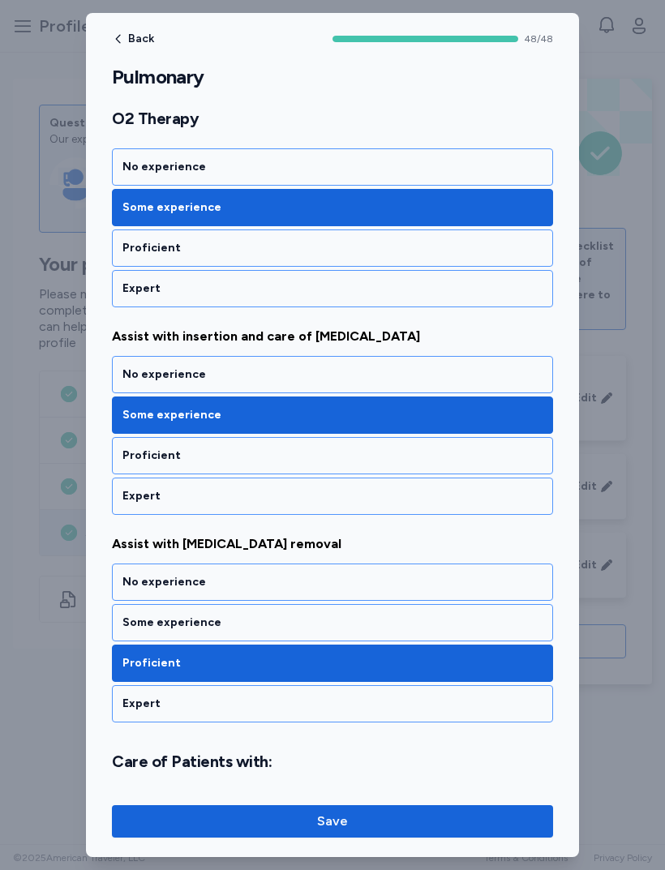
click at [137, 628] on div "Some experience" at bounding box center [332, 623] width 420 height 16
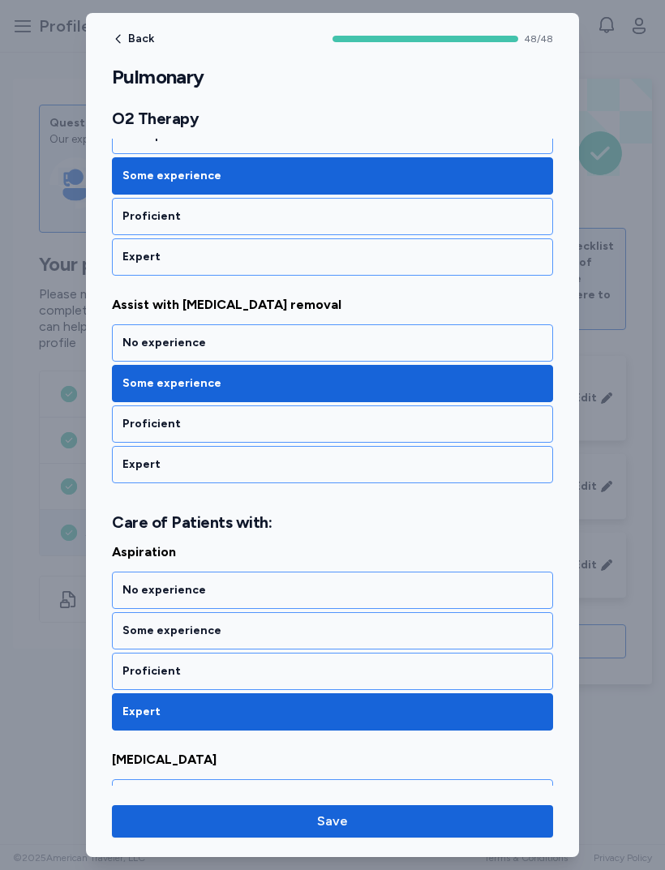
scroll to position [6811, 0]
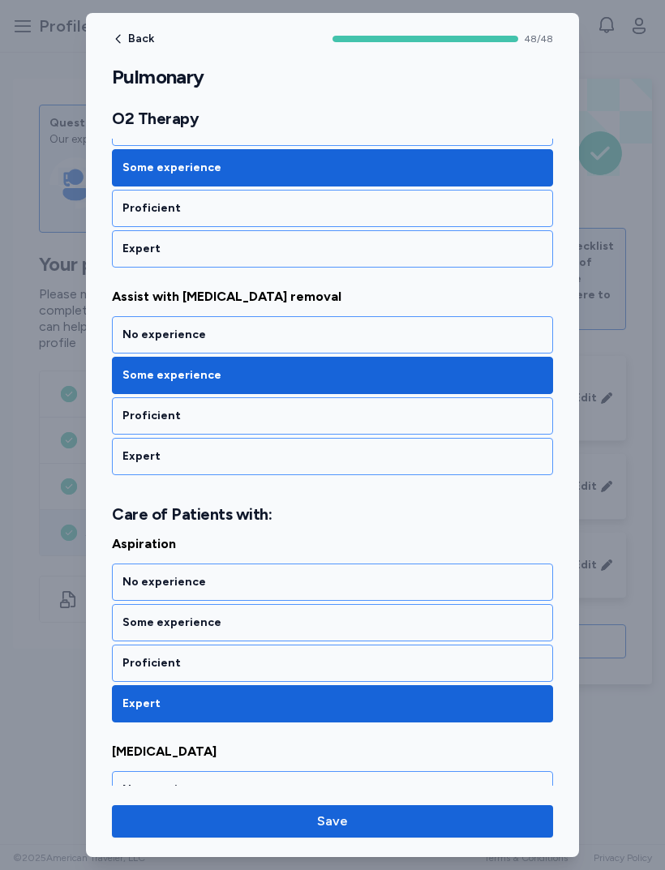
click at [123, 649] on div "Proficient" at bounding box center [332, 663] width 441 height 37
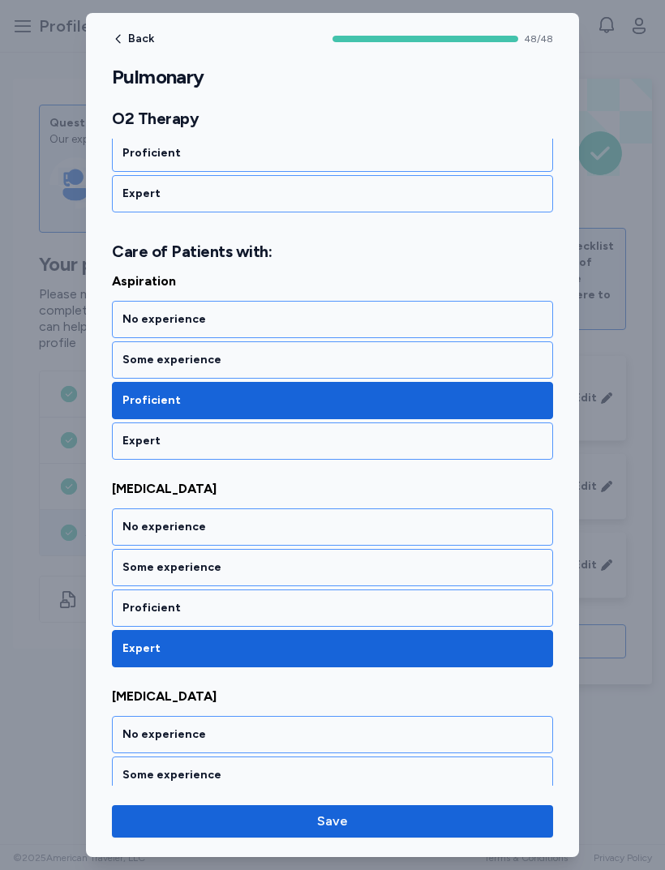
scroll to position [7089, 0]
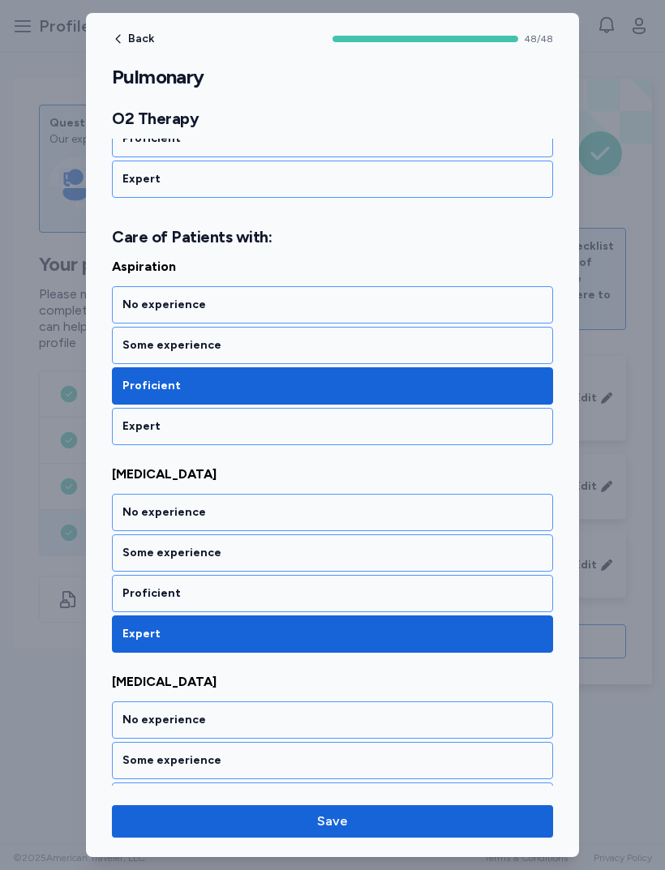
click at [129, 594] on div "Proficient" at bounding box center [332, 593] width 420 height 16
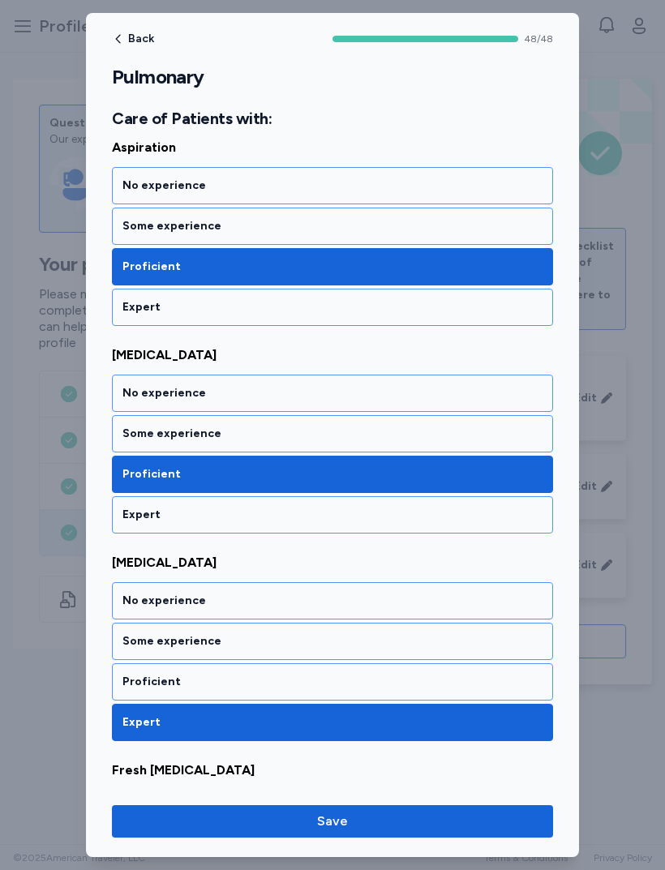
click at [143, 667] on div "Proficient" at bounding box center [332, 681] width 441 height 37
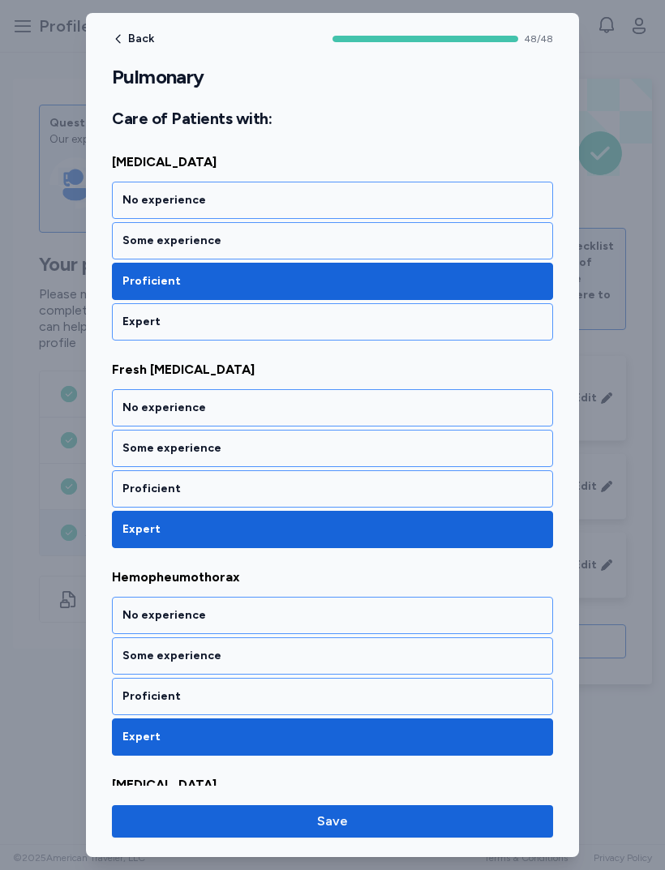
scroll to position [7610, 0]
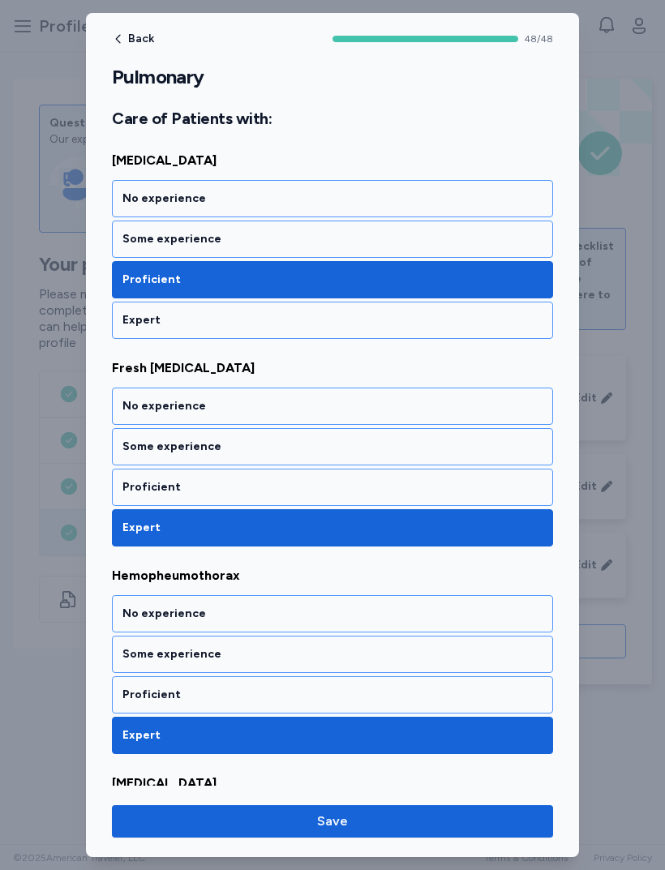
click at [119, 457] on div "Some experience" at bounding box center [332, 446] width 441 height 37
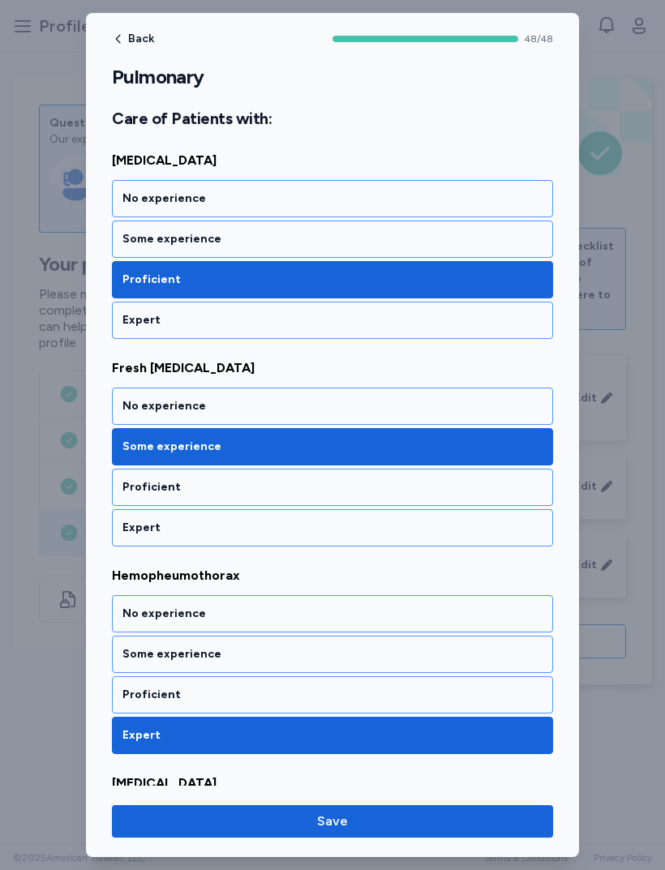
click at [130, 484] on div "Proficient" at bounding box center [332, 487] width 420 height 16
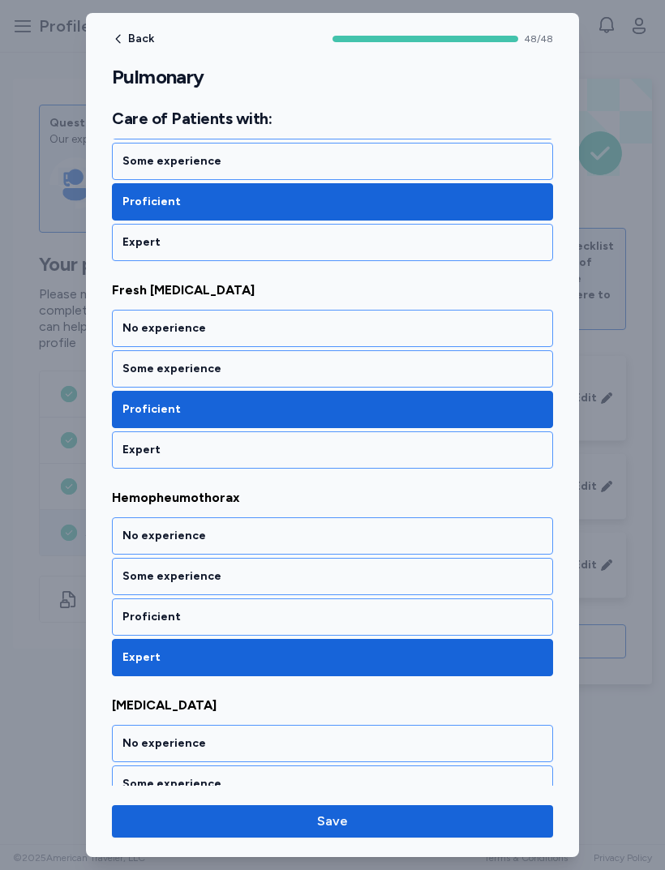
scroll to position [7711, 0]
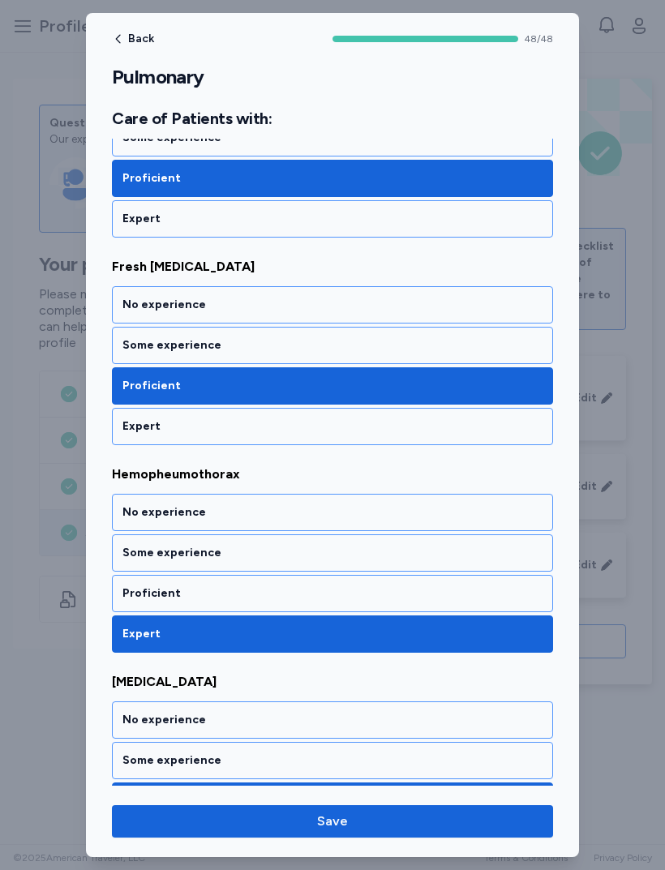
click at [131, 580] on div "Proficient" at bounding box center [332, 593] width 441 height 37
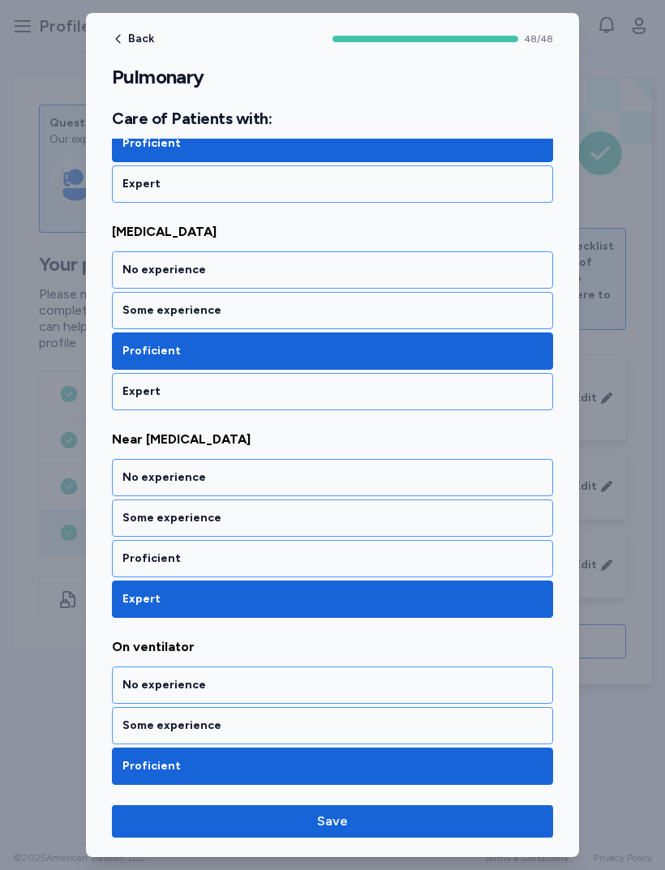
scroll to position [8162, 0]
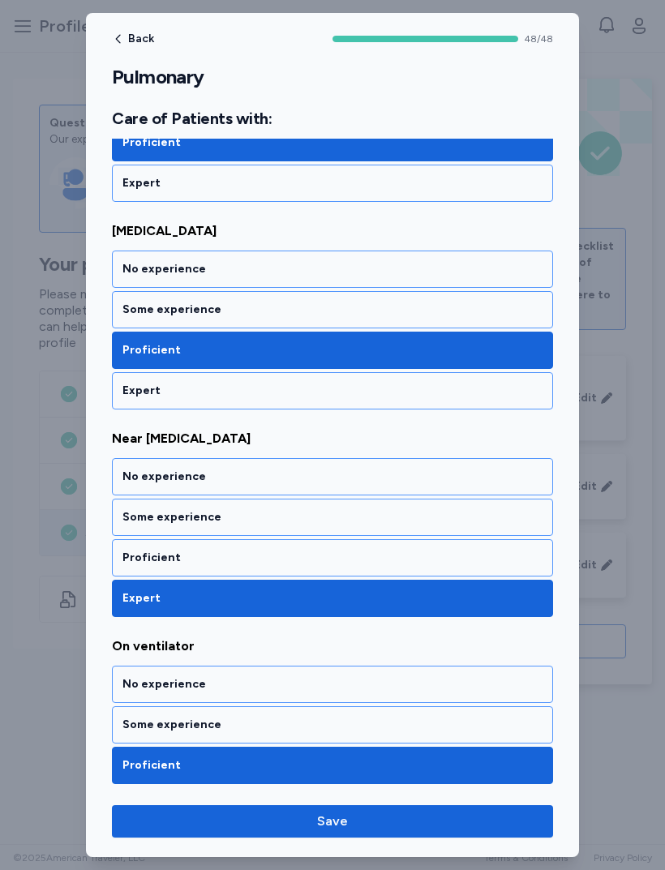
click at [144, 557] on div "Proficient" at bounding box center [332, 558] width 420 height 16
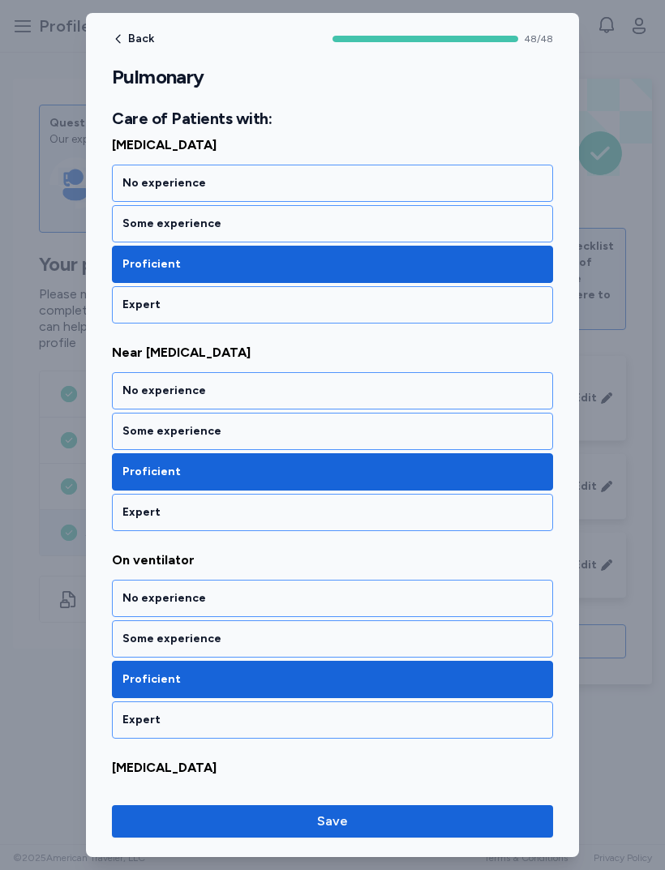
scroll to position [8277, 0]
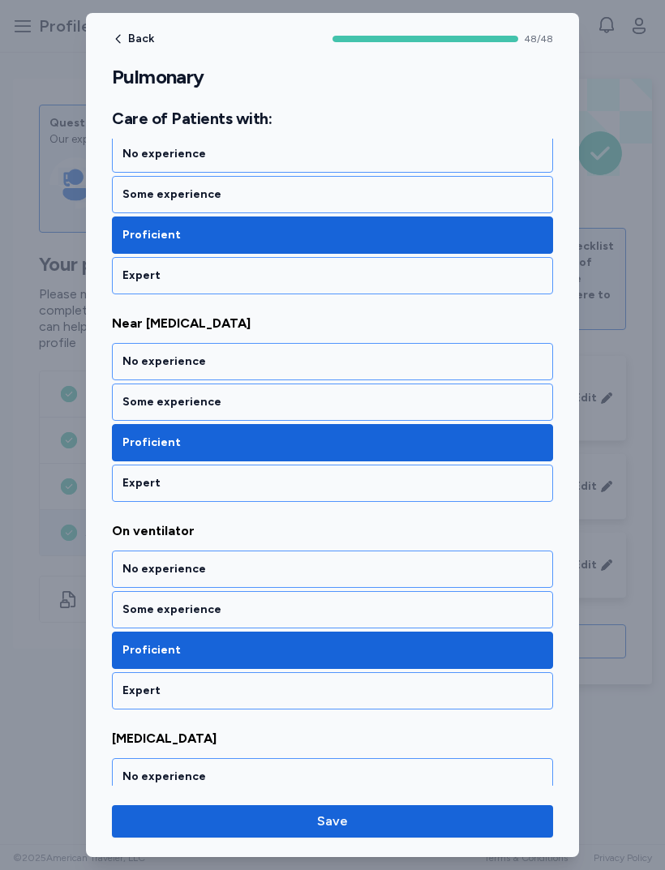
click at [149, 603] on div "Some experience" at bounding box center [332, 610] width 420 height 16
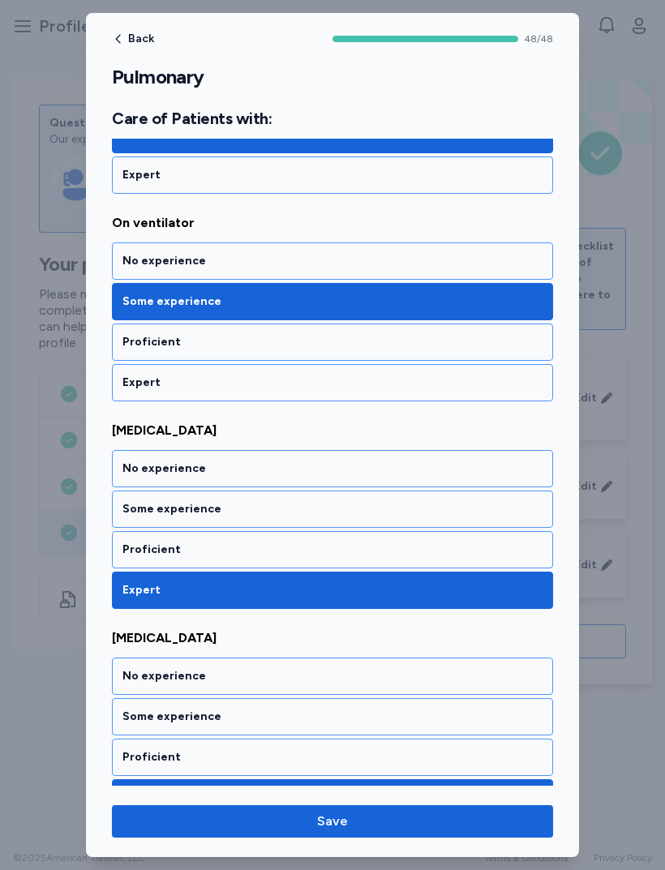
scroll to position [8590, 0]
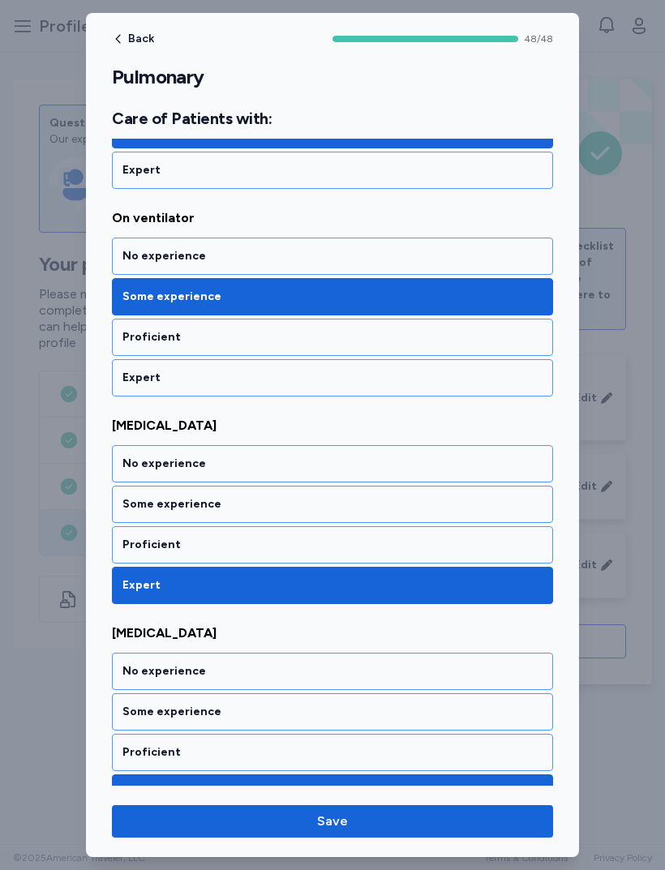
click at [147, 546] on div "Proficient" at bounding box center [332, 545] width 420 height 16
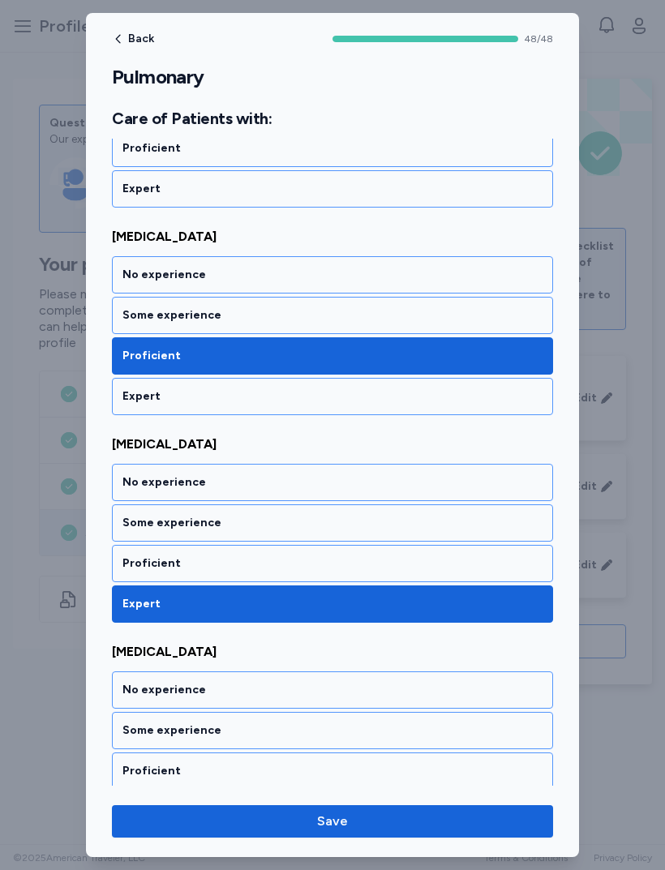
click at [138, 561] on div "Proficient" at bounding box center [332, 563] width 420 height 16
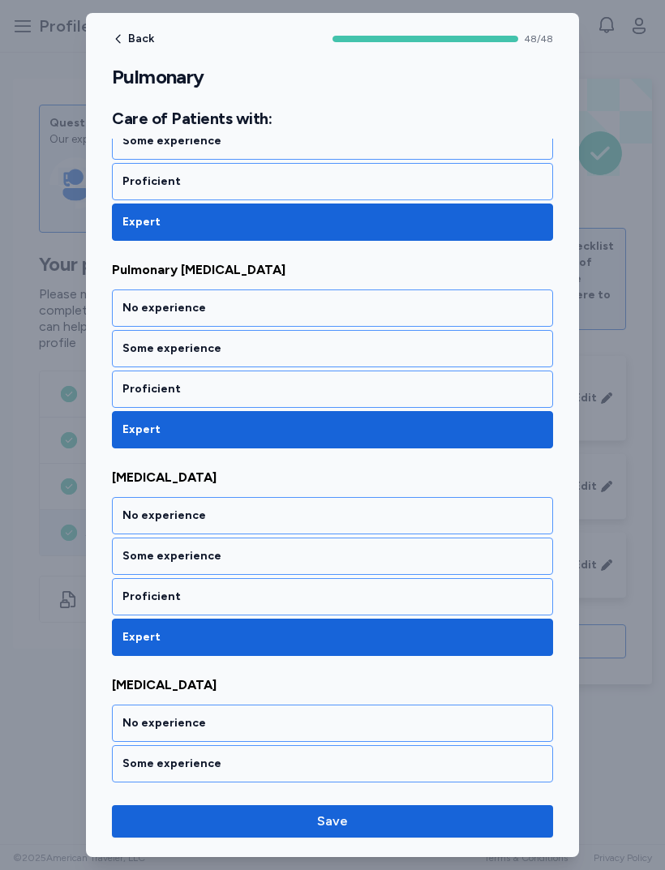
scroll to position [9374, 0]
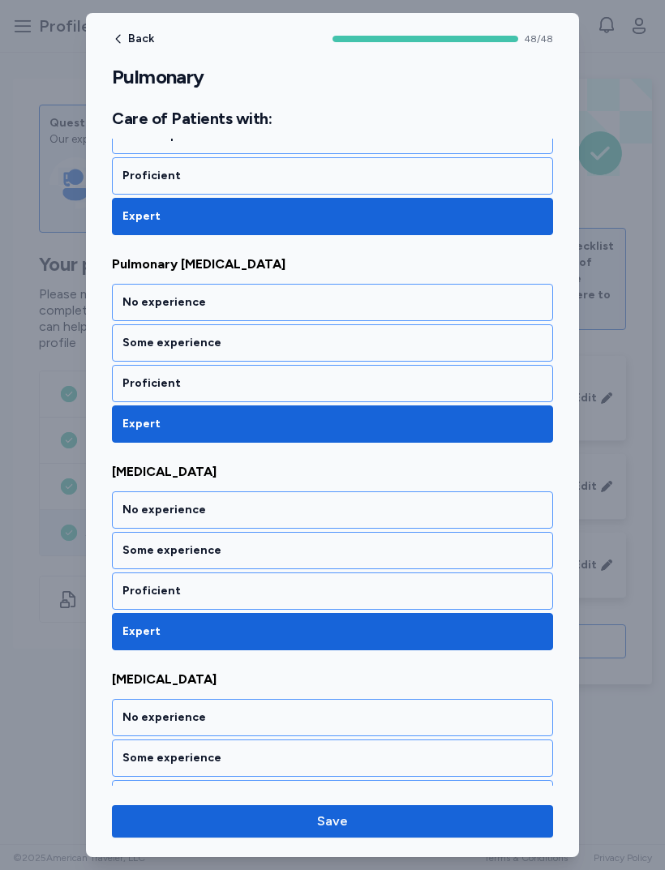
click at [135, 596] on div "Proficient" at bounding box center [332, 591] width 420 height 16
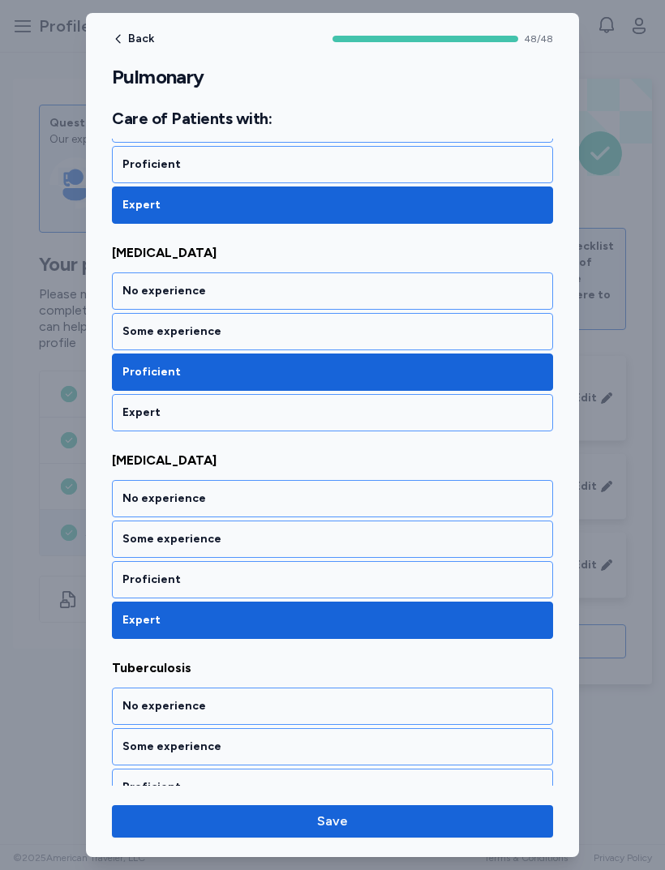
scroll to position [9593, 0]
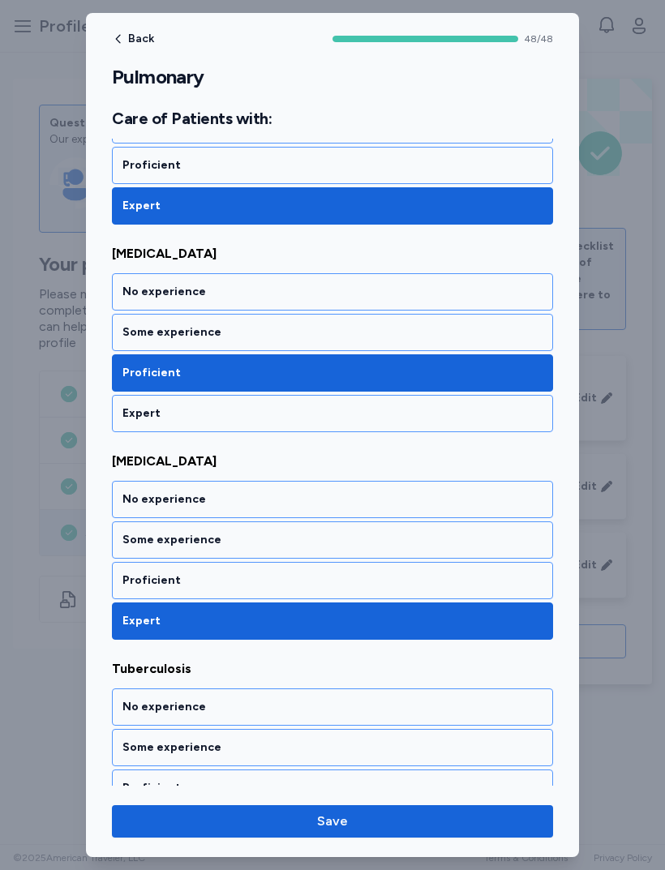
click at [132, 585] on div "Proficient" at bounding box center [332, 580] width 420 height 16
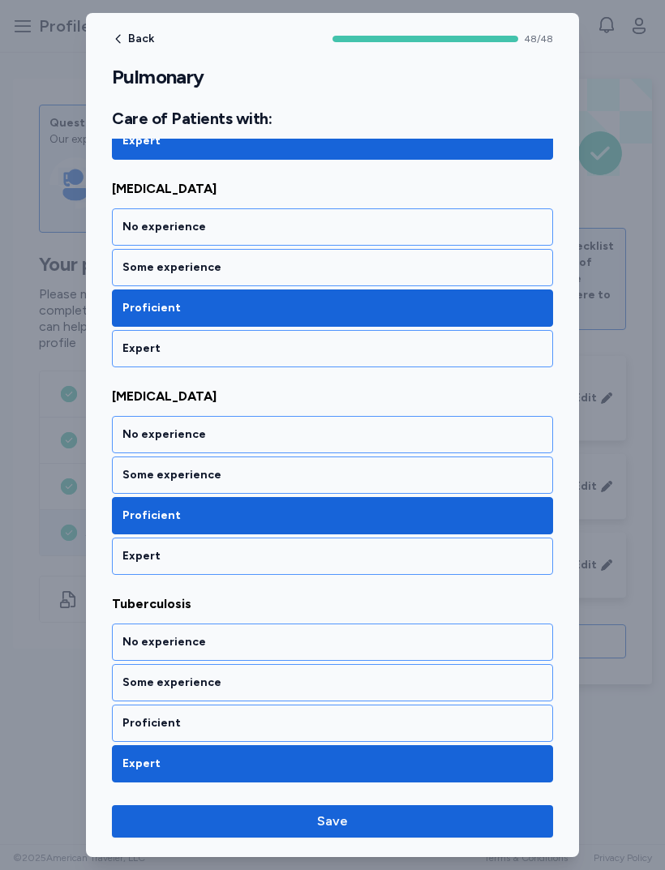
scroll to position [9657, 0]
click at [131, 723] on div "Proficient" at bounding box center [332, 723] width 420 height 16
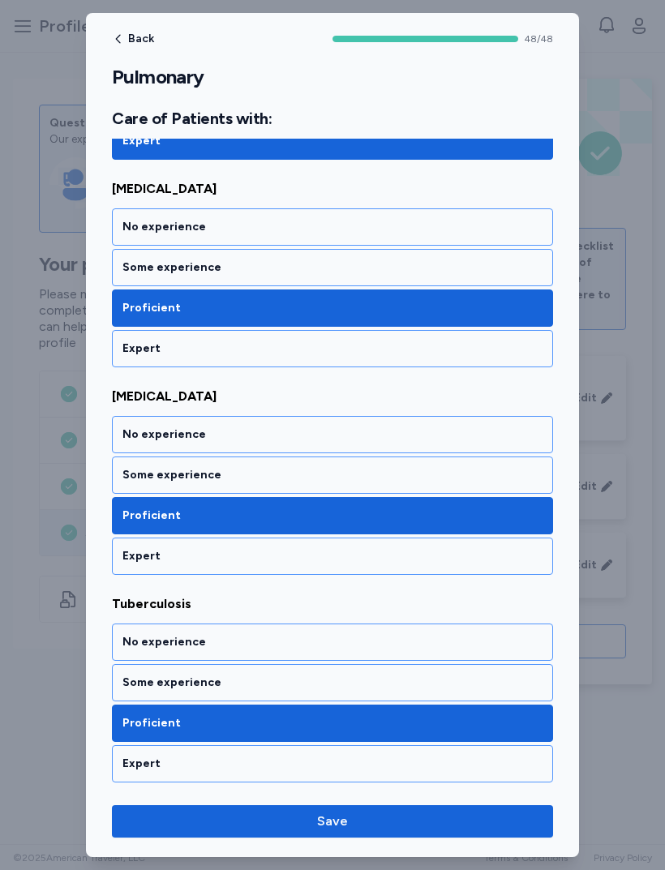
click at [225, 812] on span "Save" at bounding box center [332, 821] width 415 height 19
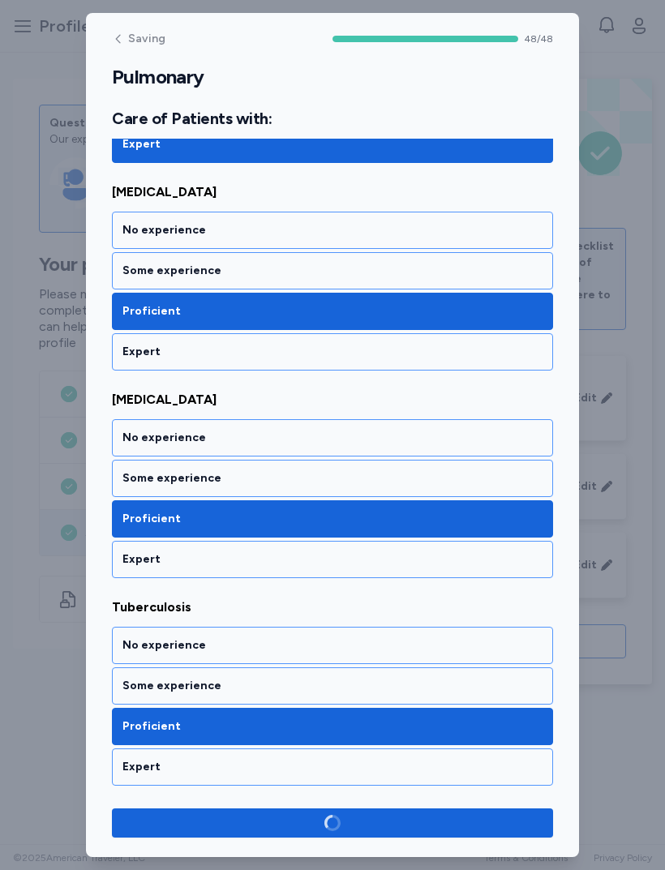
scroll to position [9654, 0]
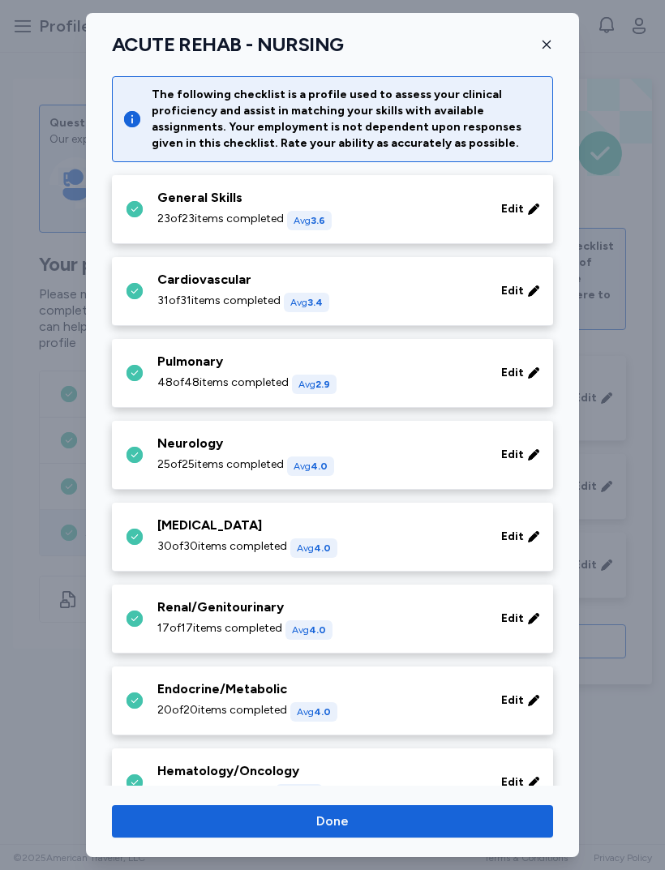
click at [460, 453] on div "Neurology 25 of 25 items completed Avg 4.0" at bounding box center [319, 455] width 324 height 42
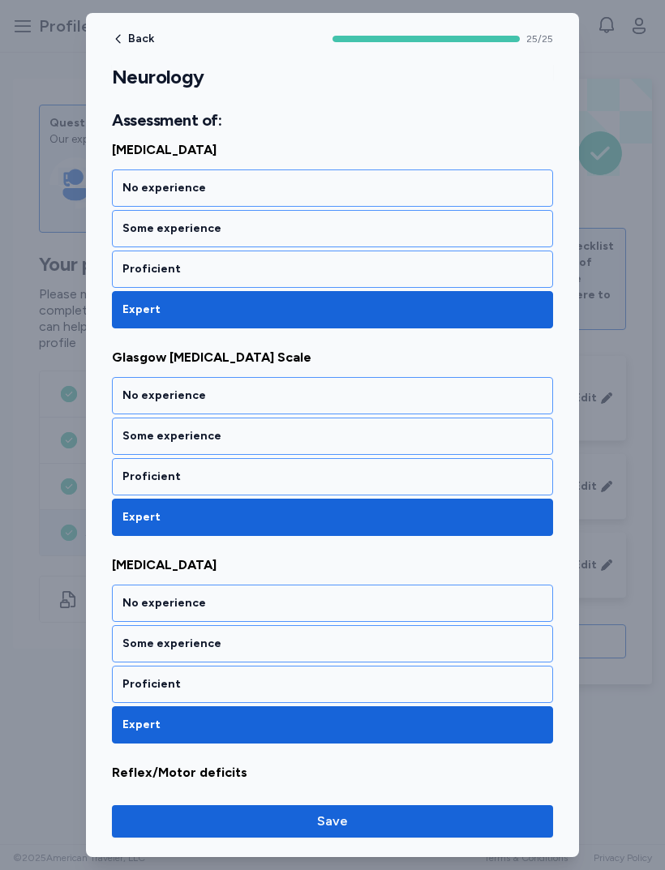
scroll to position [238, 0]
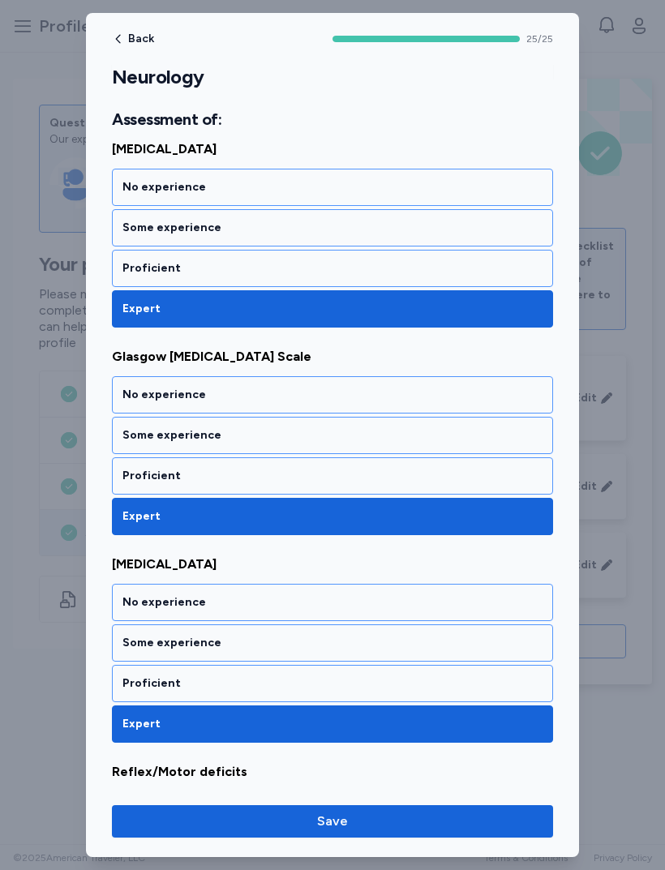
click at [474, 478] on div "Proficient" at bounding box center [332, 476] width 420 height 16
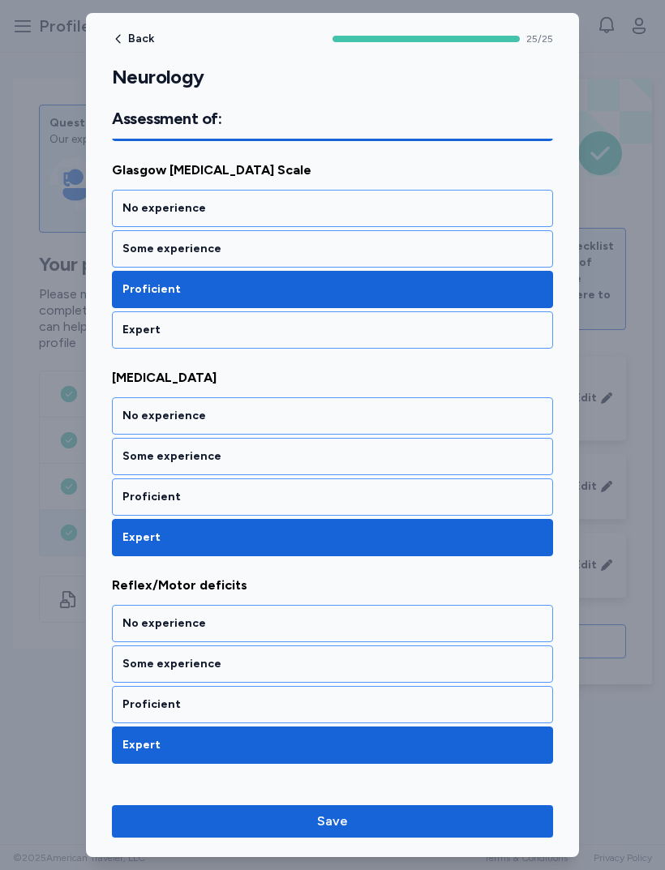
scroll to position [435, 0]
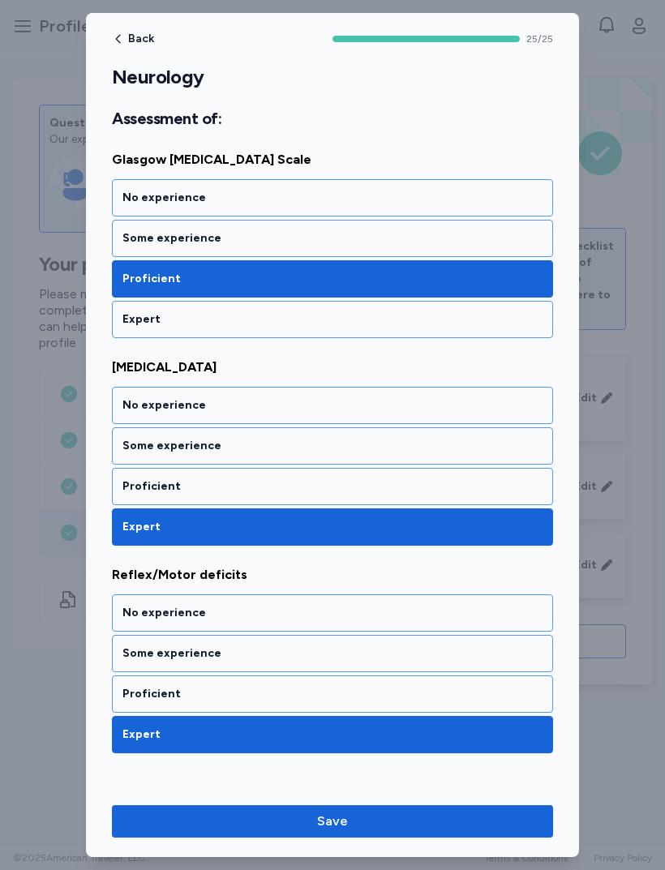
click at [461, 491] on div "Proficient" at bounding box center [332, 486] width 420 height 16
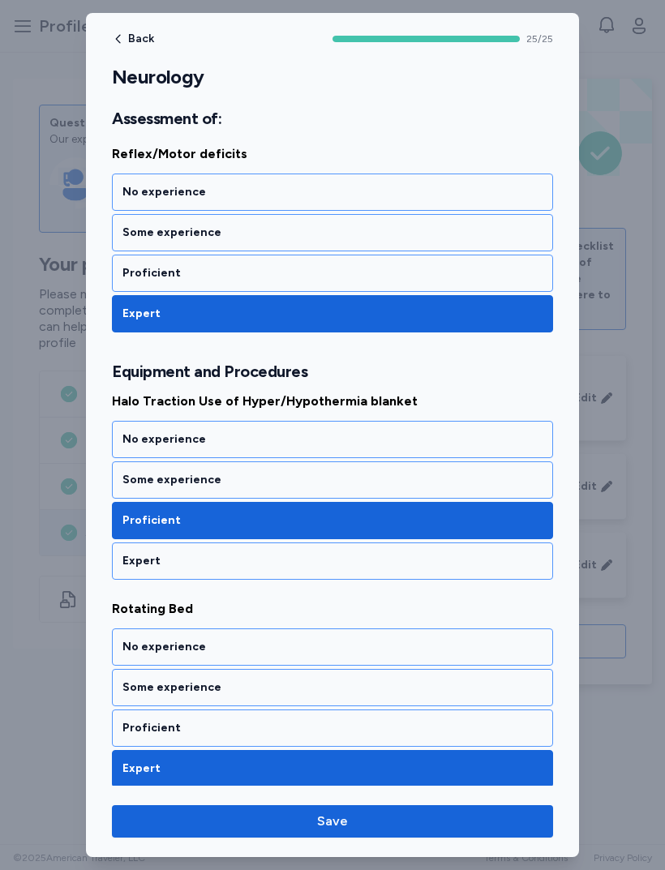
scroll to position [856, 0]
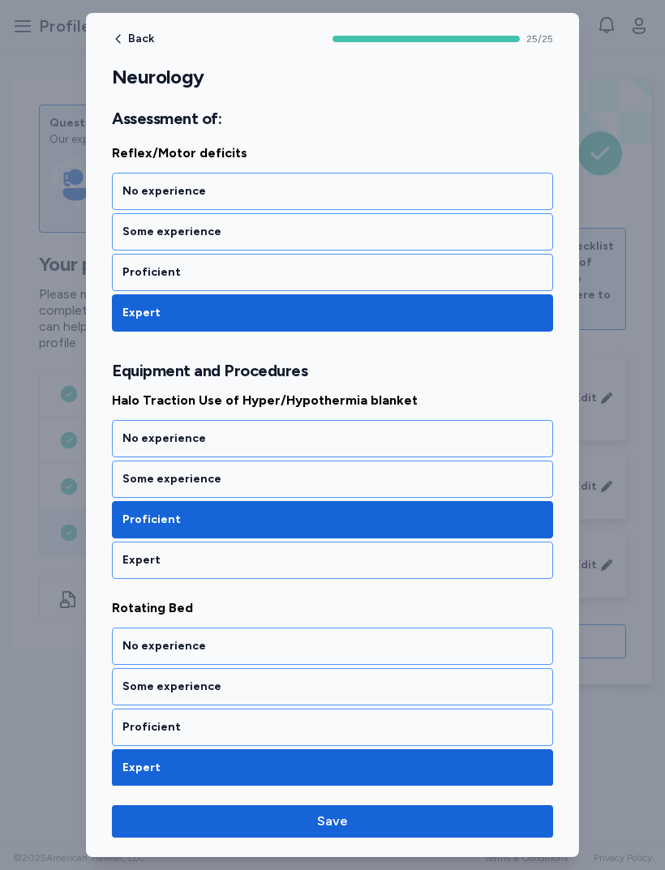
click at [475, 490] on div "Some experience" at bounding box center [332, 479] width 441 height 37
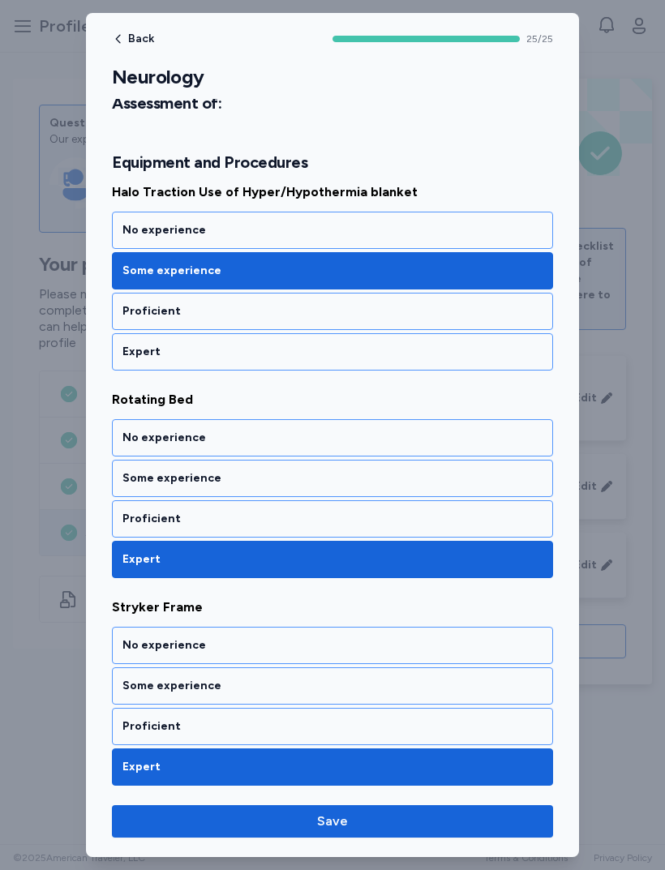
scroll to position [1068, 0]
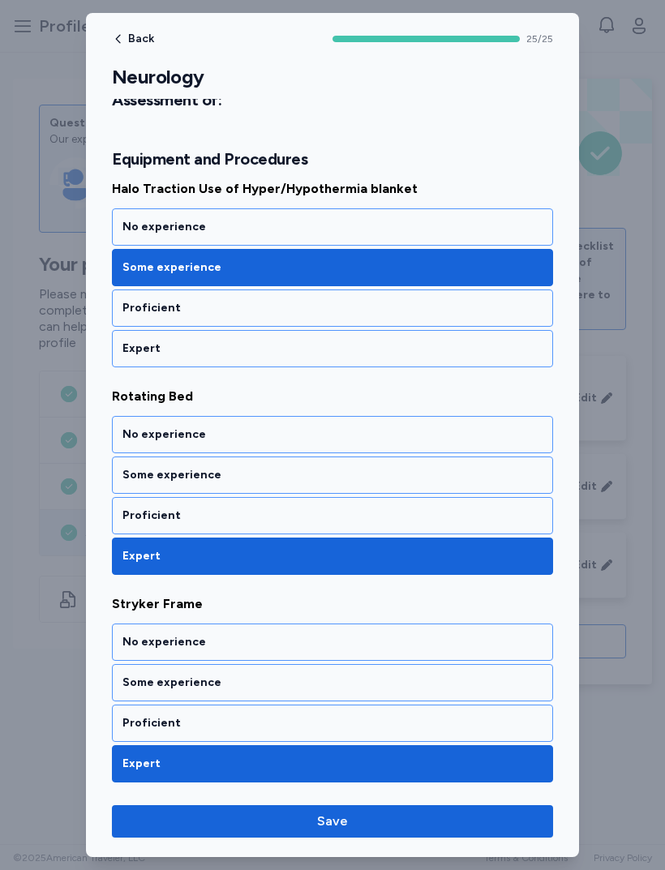
click at [131, 528] on div "Proficient" at bounding box center [332, 515] width 441 height 37
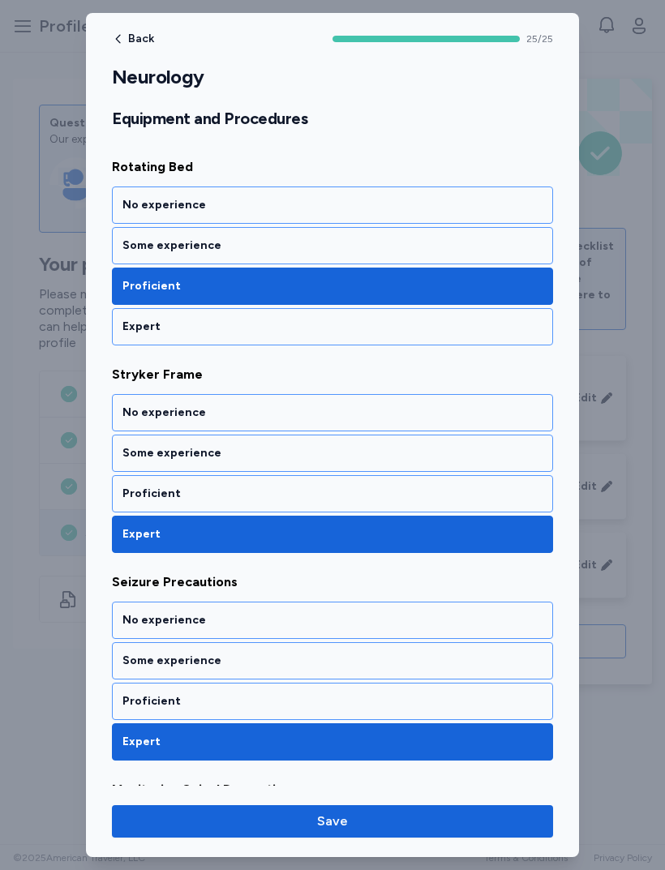
scroll to position [1299, 0]
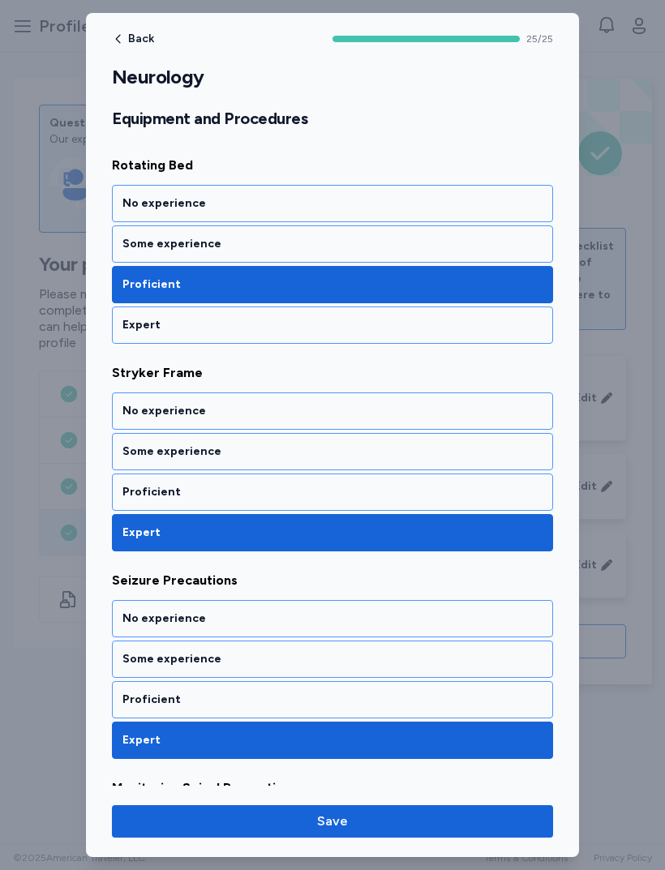
click at [454, 460] on div "Some experience" at bounding box center [332, 451] width 441 height 37
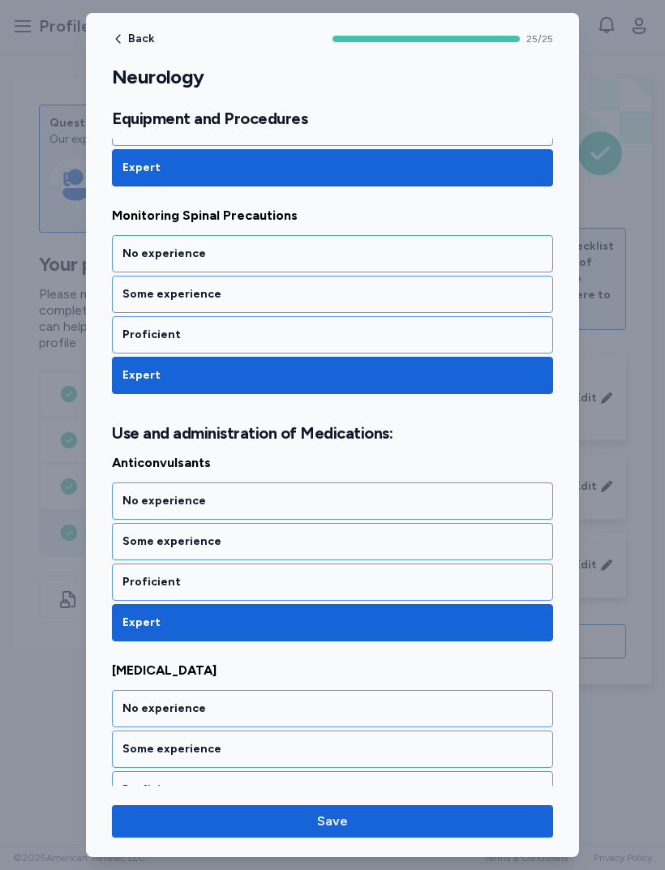
scroll to position [1873, 0]
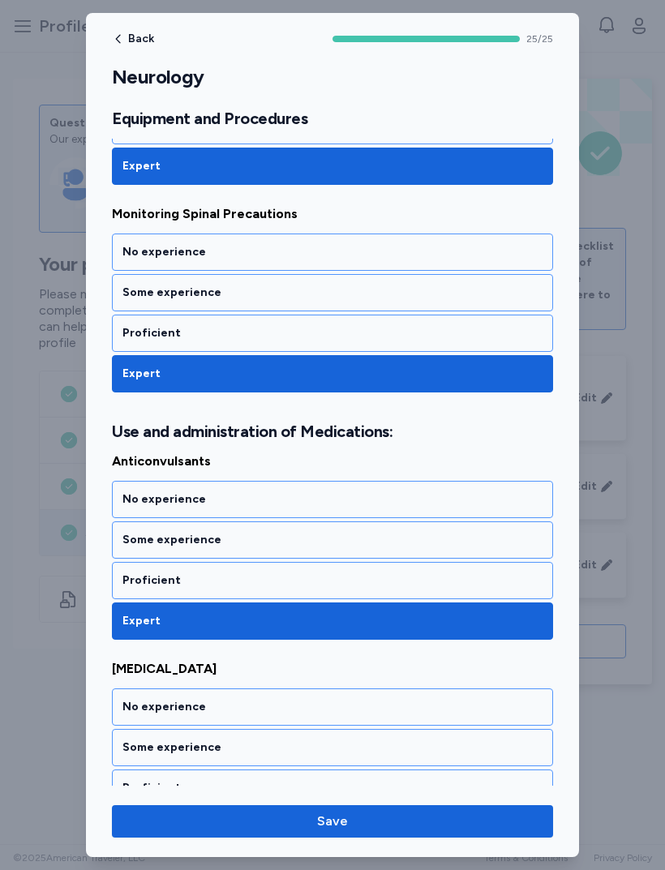
click at [137, 581] on div "Proficient" at bounding box center [332, 580] width 420 height 16
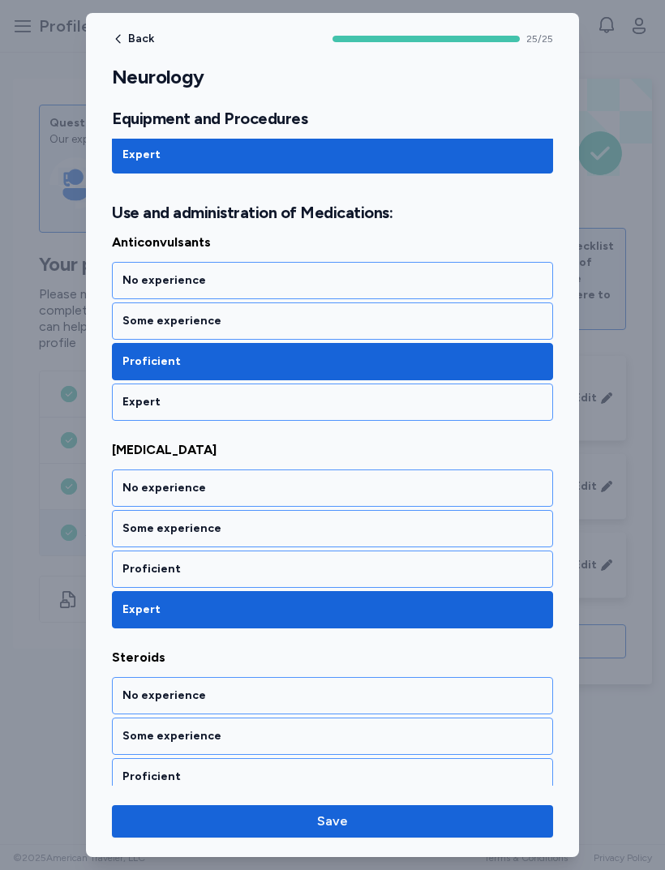
click at [132, 565] on div "Proficient" at bounding box center [332, 569] width 420 height 16
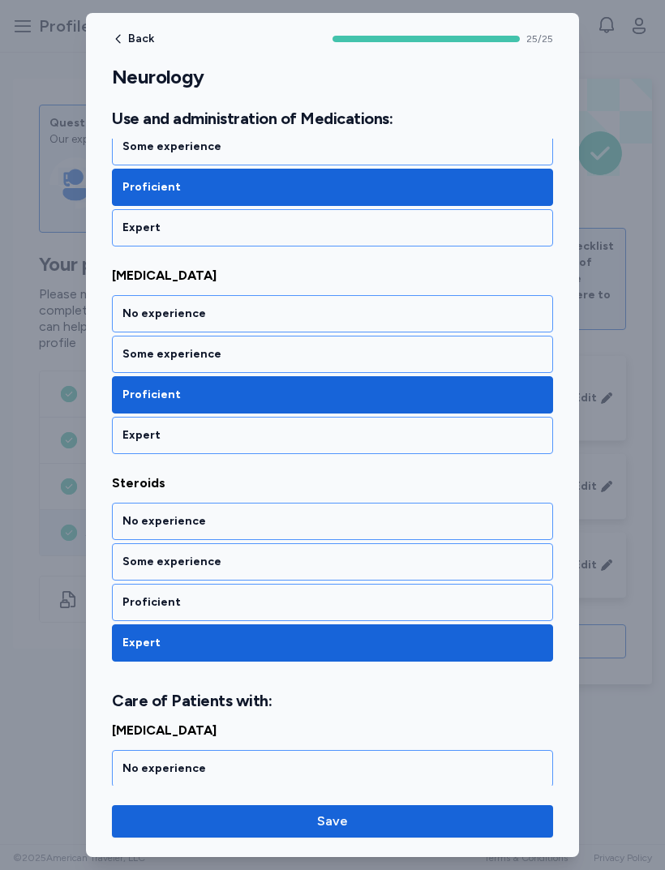
click at [131, 598] on div "Proficient" at bounding box center [332, 602] width 420 height 16
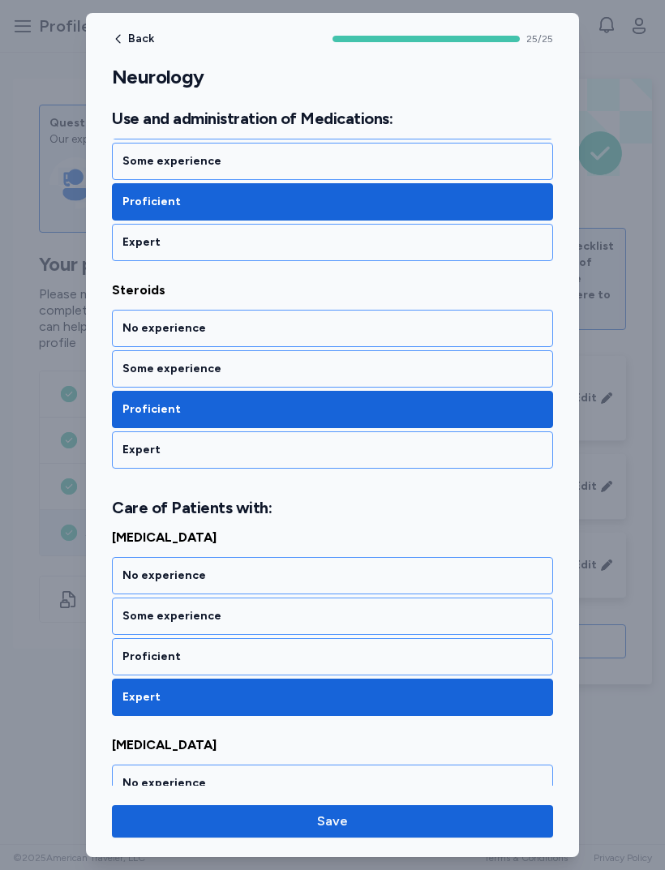
scroll to position [2460, 0]
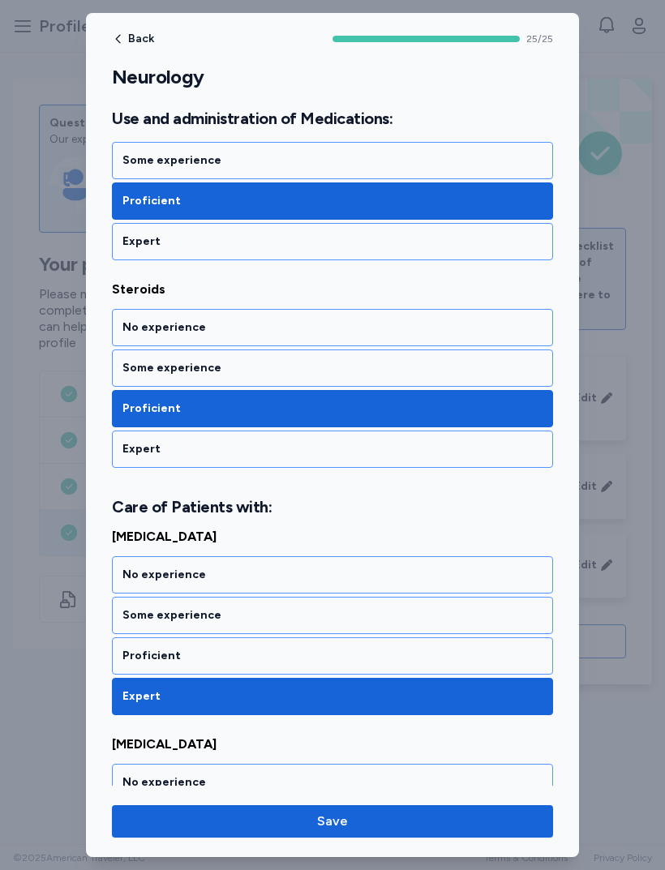
click at [129, 644] on div "Proficient" at bounding box center [332, 655] width 441 height 37
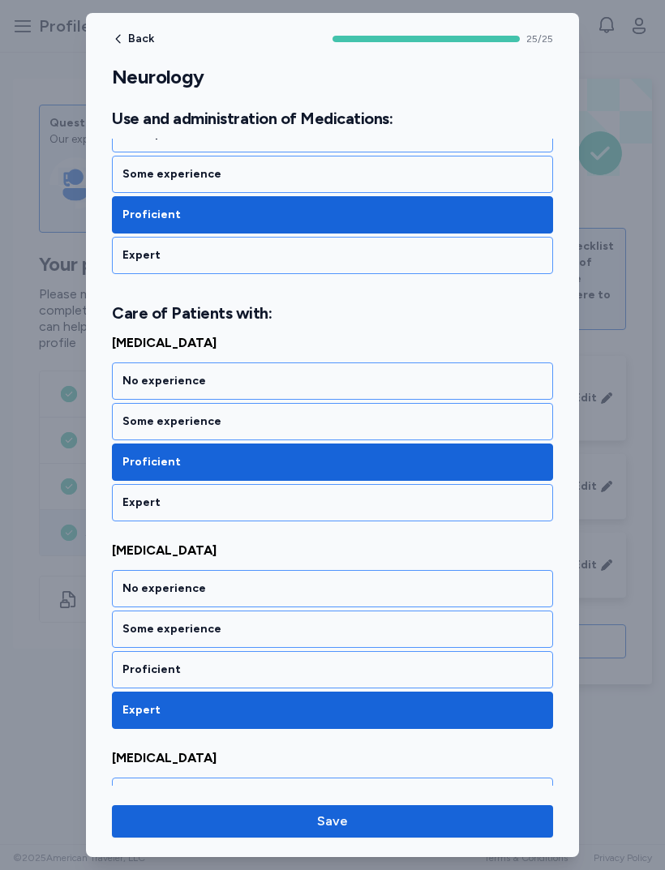
scroll to position [2655, 0]
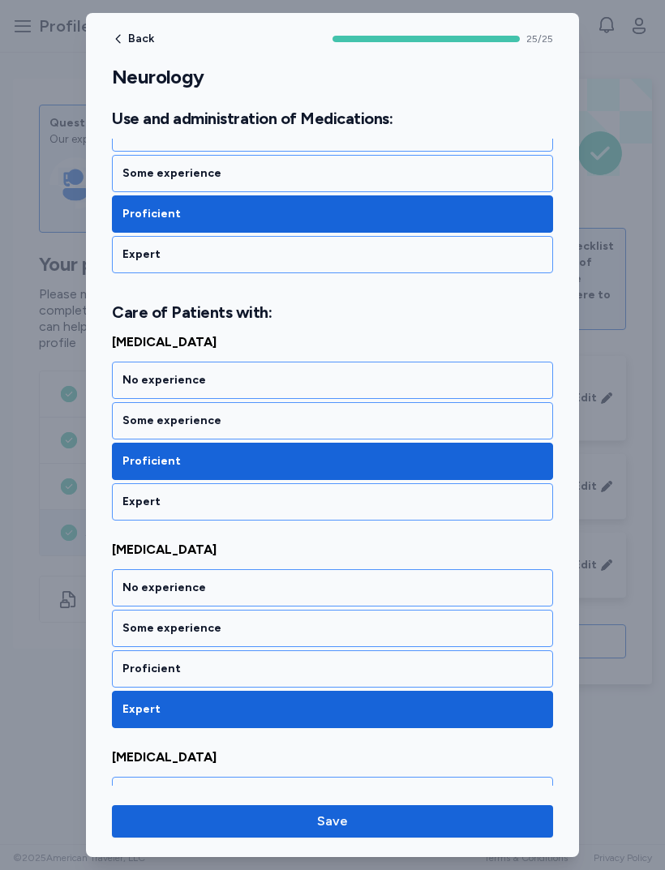
click at [131, 650] on div "Proficient" at bounding box center [332, 668] width 441 height 37
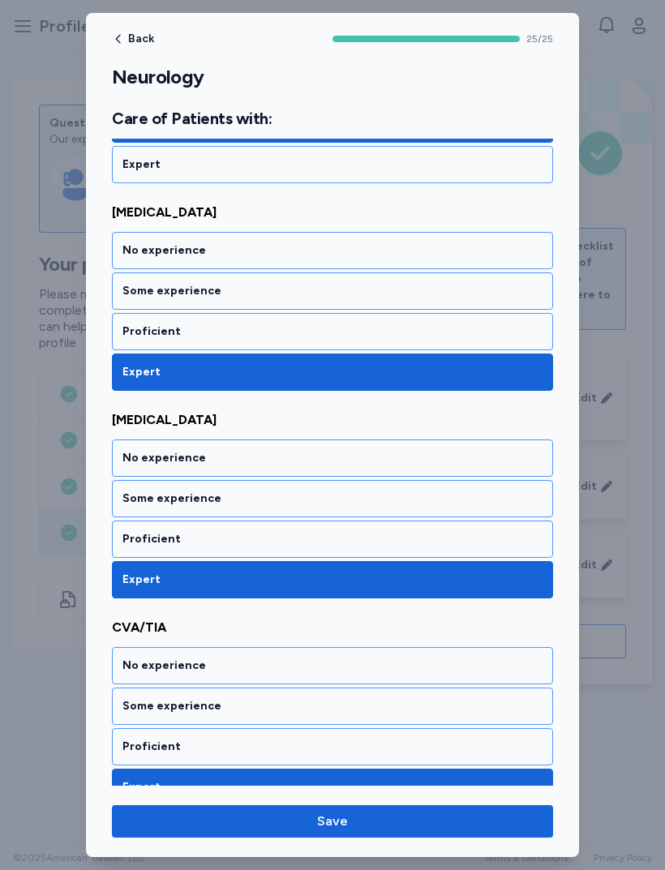
click at [131, 533] on div "Proficient" at bounding box center [332, 539] width 420 height 16
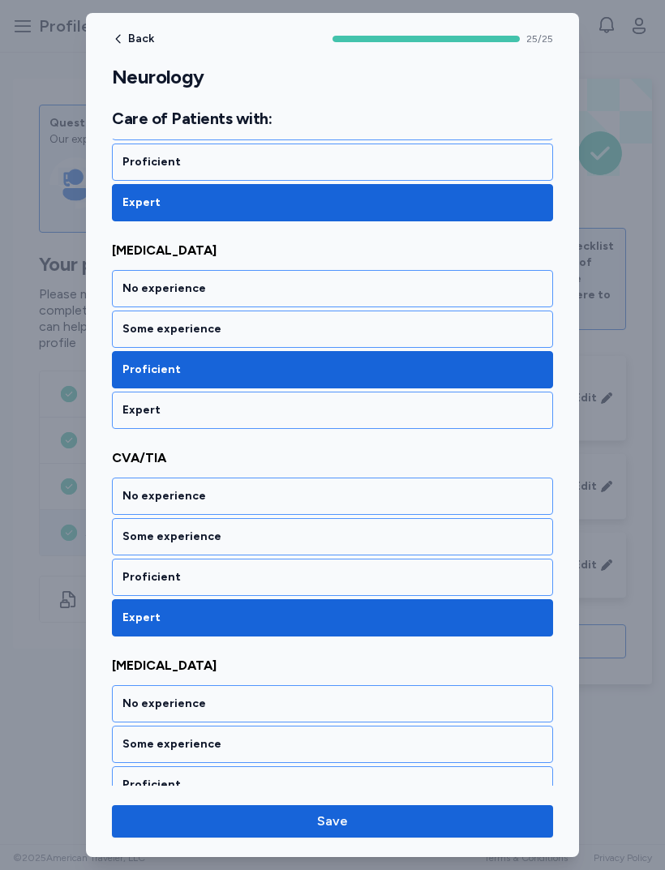
scroll to position [3375, 0]
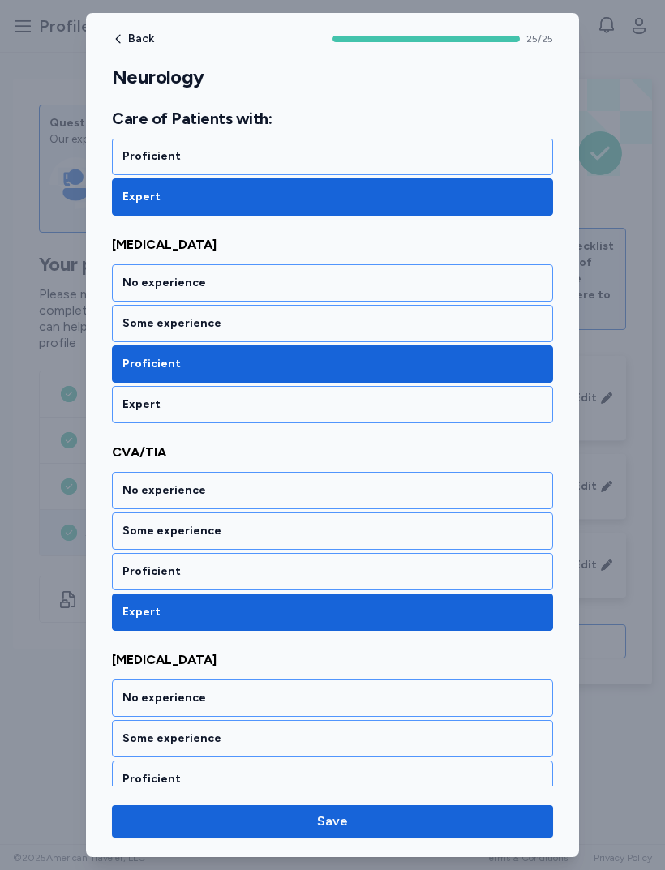
click at [140, 588] on div "Proficient" at bounding box center [332, 571] width 441 height 37
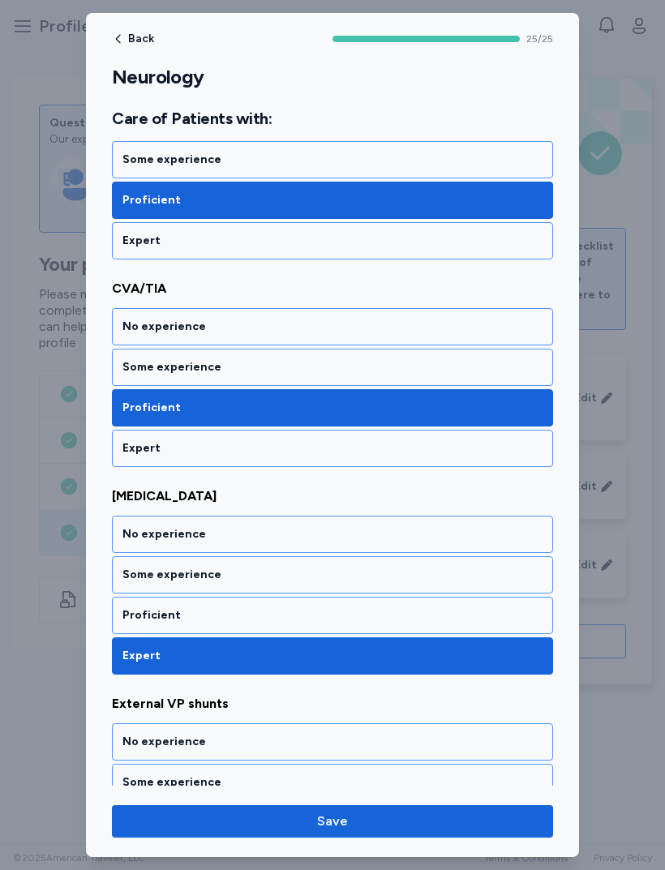
scroll to position [3541, 0]
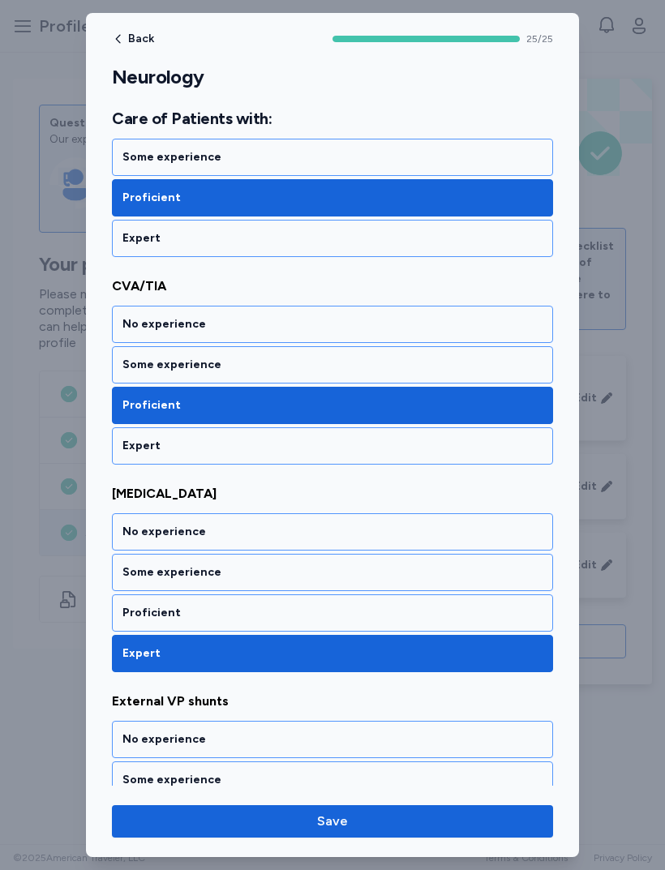
click at [133, 605] on div "Proficient" at bounding box center [332, 613] width 420 height 16
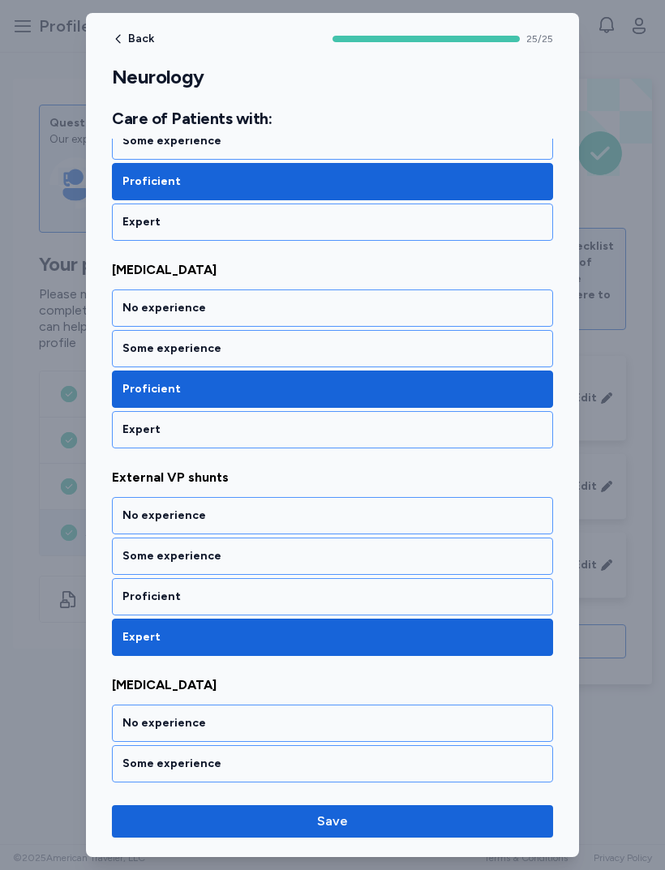
scroll to position [3770, 0]
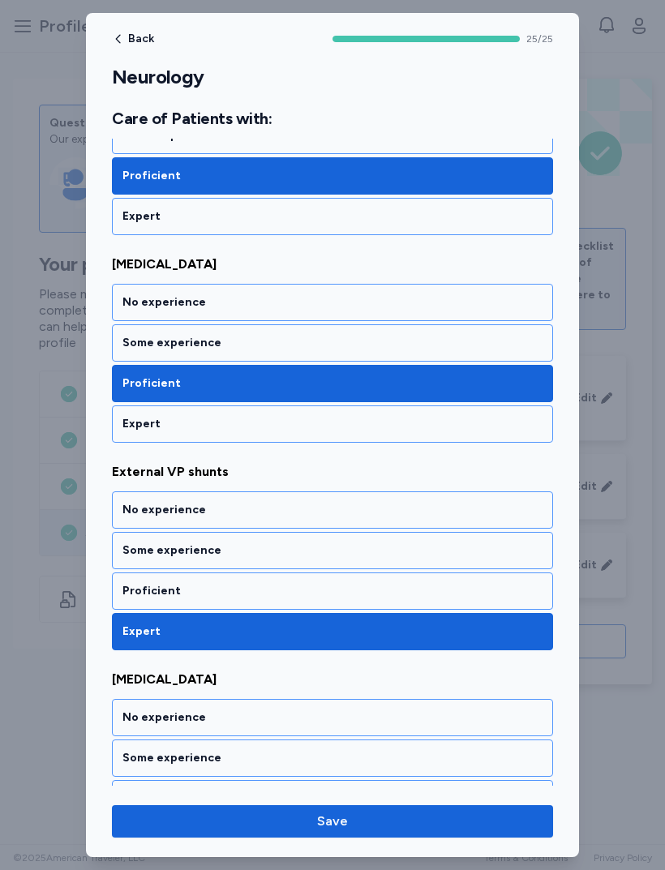
click at [141, 592] on div "Proficient" at bounding box center [332, 591] width 420 height 16
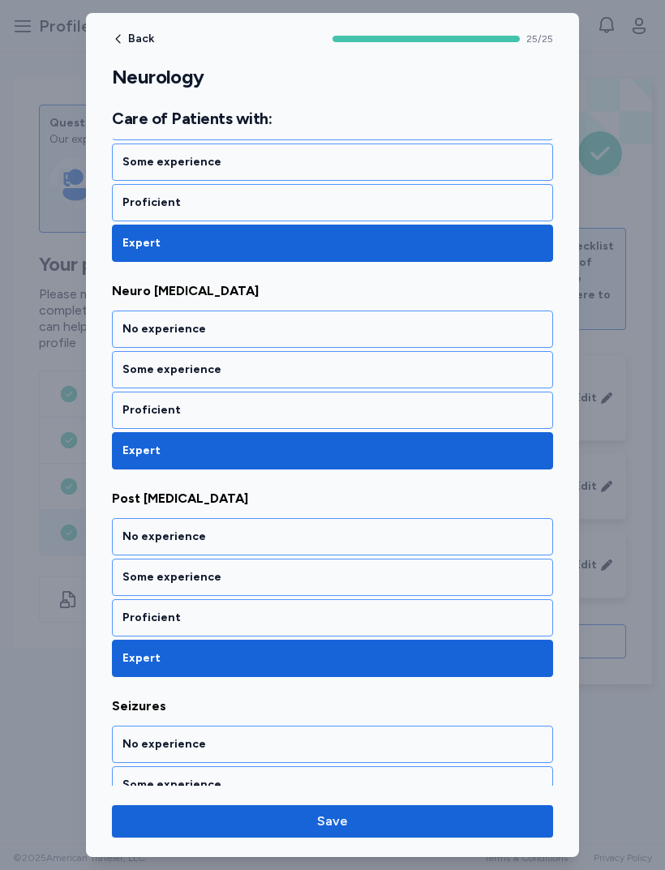
scroll to position [4367, 0]
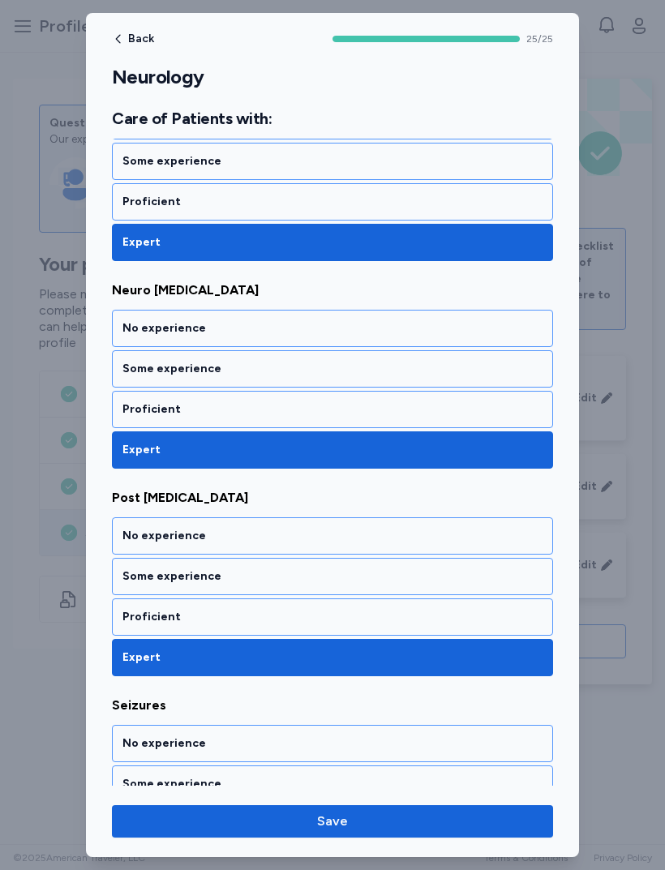
click at [156, 611] on div "Proficient" at bounding box center [332, 617] width 420 height 16
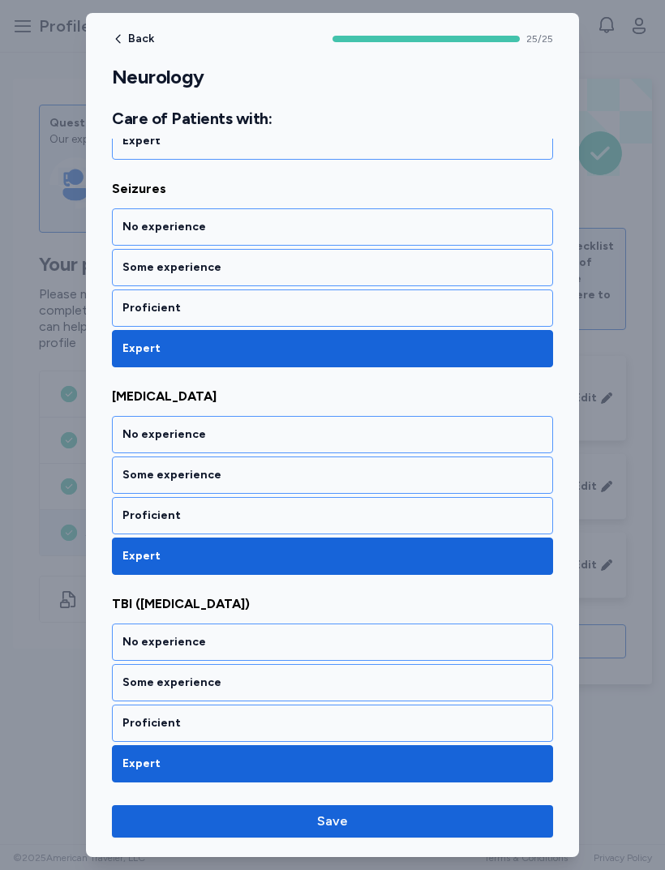
click at [229, 822] on span "Save" at bounding box center [332, 821] width 415 height 19
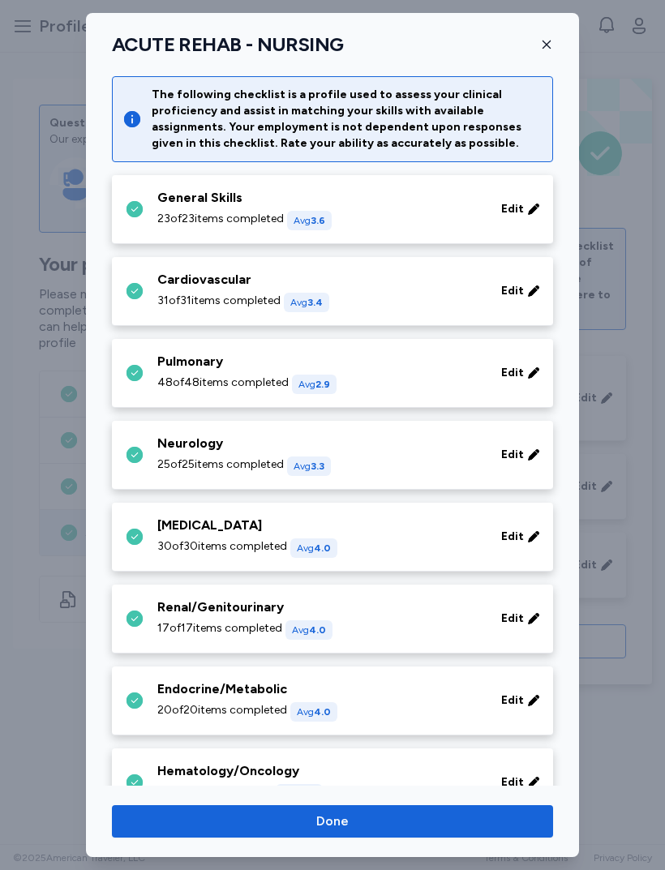
click at [163, 551] on span "30 of 30 items completed" at bounding box center [222, 546] width 130 height 16
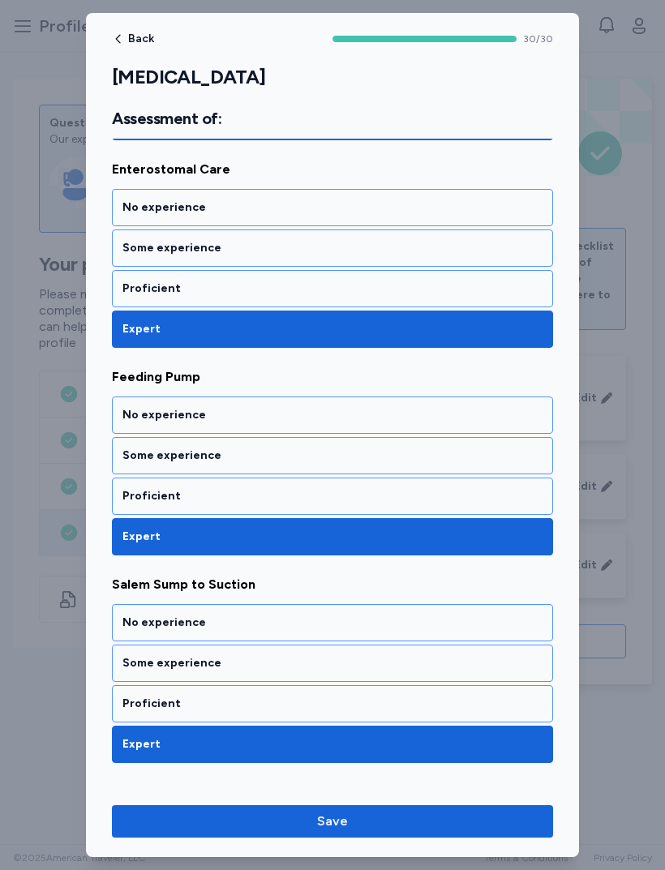
scroll to position [440, 0]
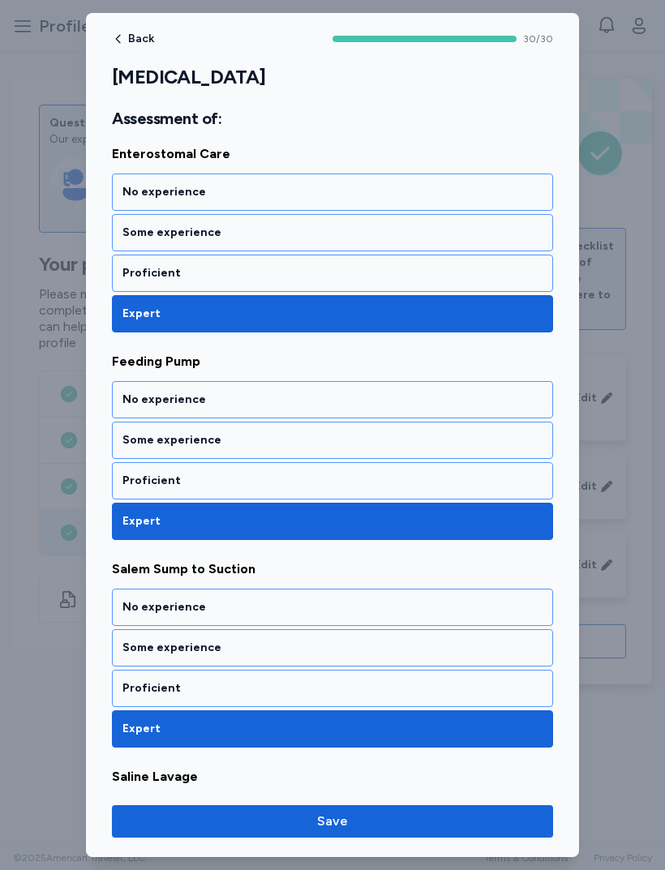
click at [131, 629] on div "Some experience" at bounding box center [332, 647] width 441 height 37
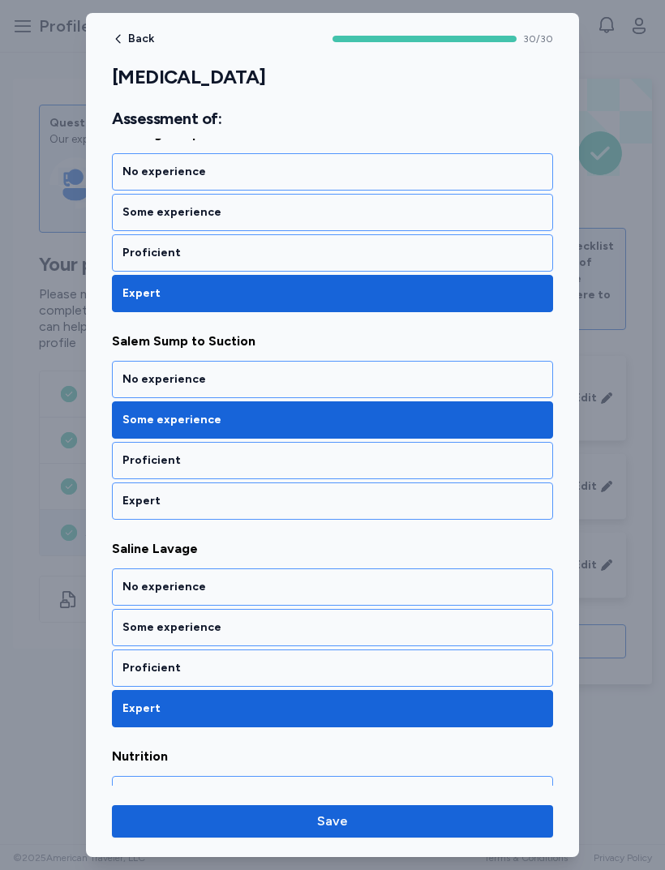
scroll to position [700, 0]
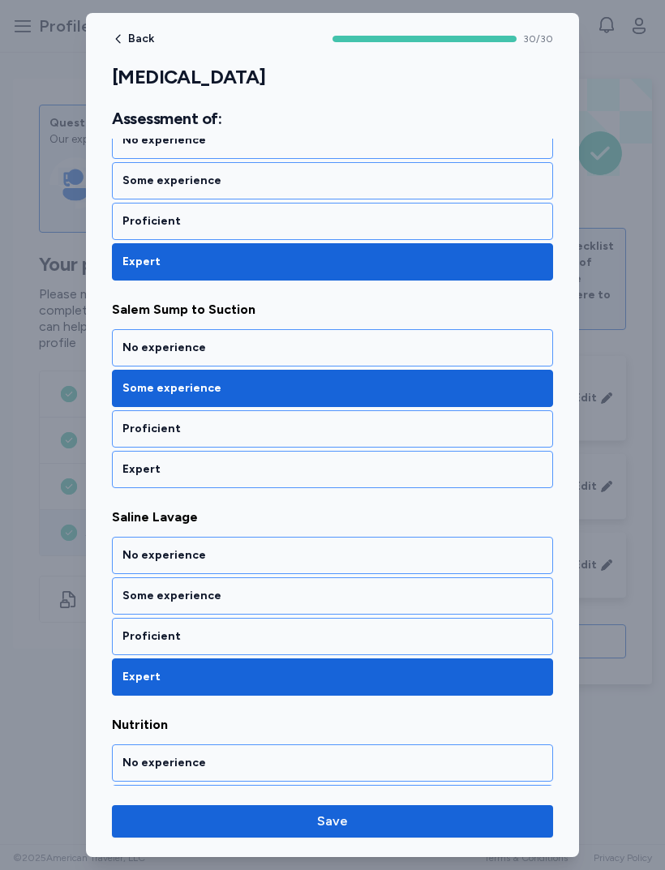
click at [124, 630] on div "Proficient" at bounding box center [332, 636] width 420 height 16
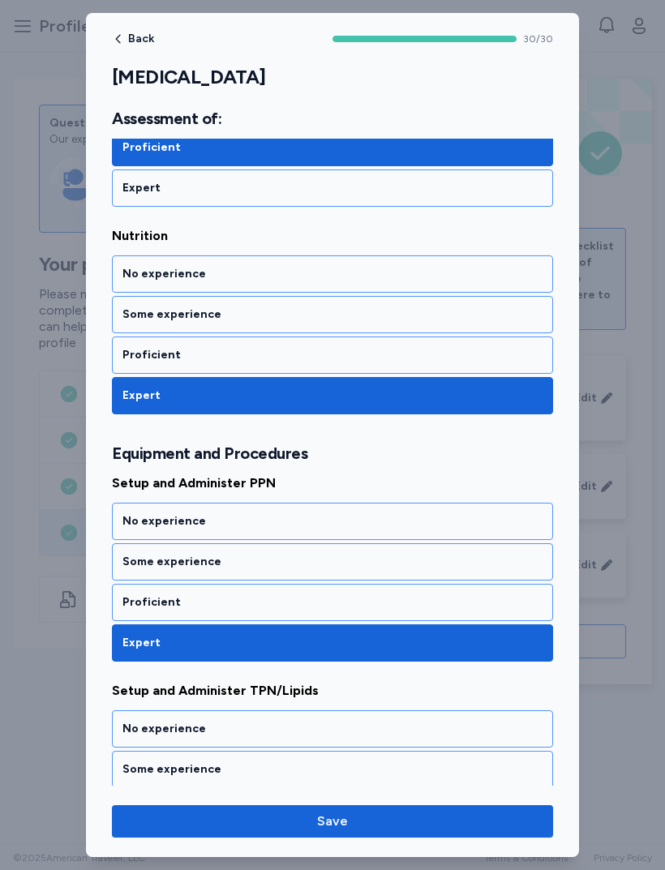
scroll to position [1189, 0]
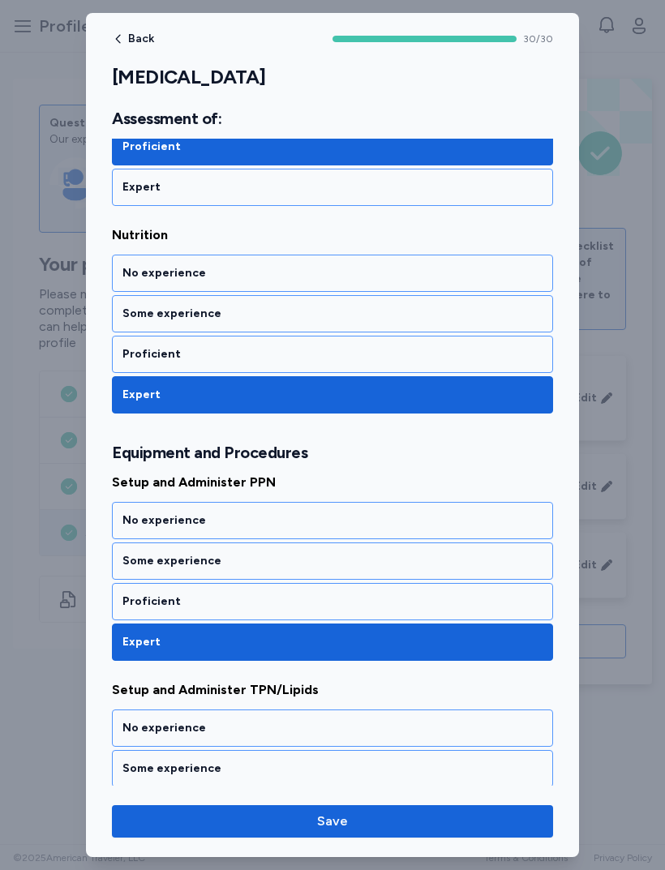
click at [131, 605] on div "Proficient" at bounding box center [332, 602] width 420 height 16
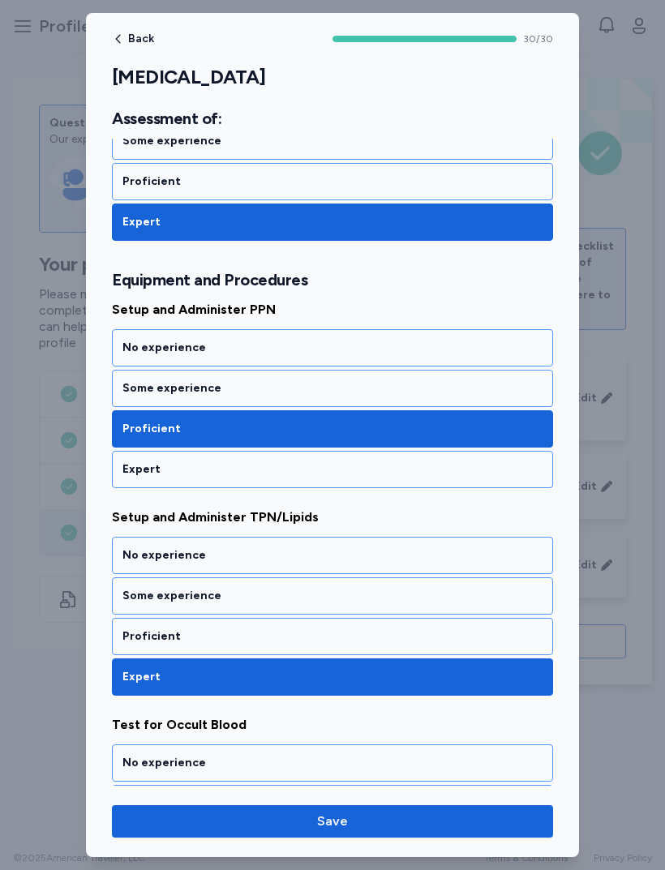
click at [133, 635] on div "Proficient" at bounding box center [332, 636] width 420 height 16
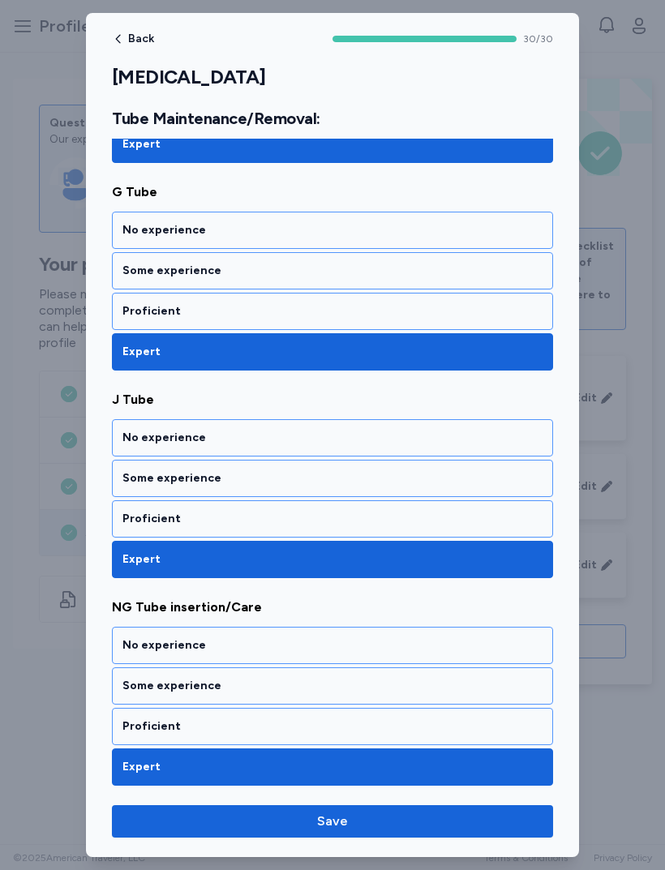
scroll to position [3030, 0]
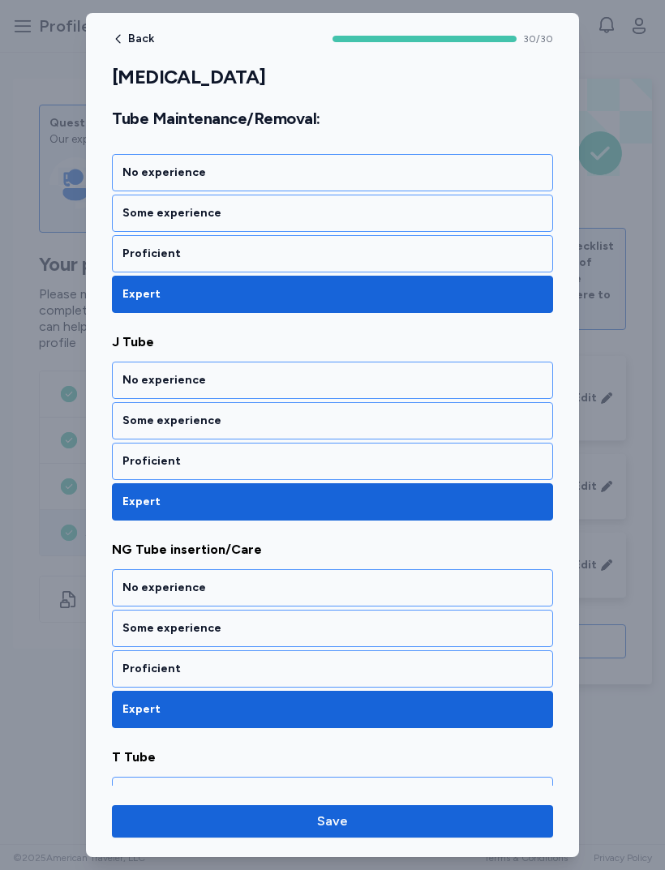
click at [135, 652] on div "Proficient" at bounding box center [332, 668] width 441 height 37
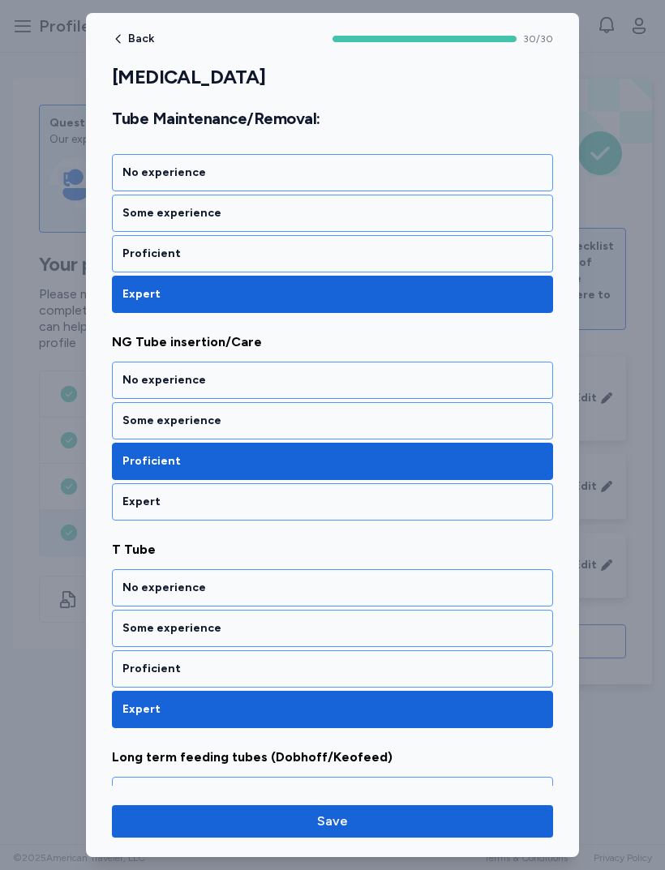
scroll to position [3238, 0]
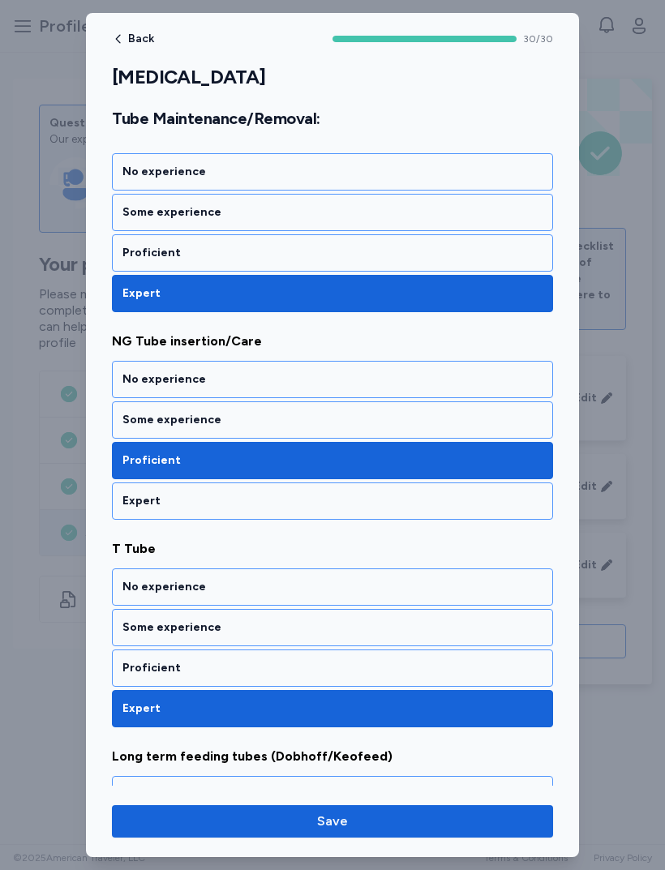
click at [125, 675] on div "Proficient" at bounding box center [332, 668] width 420 height 16
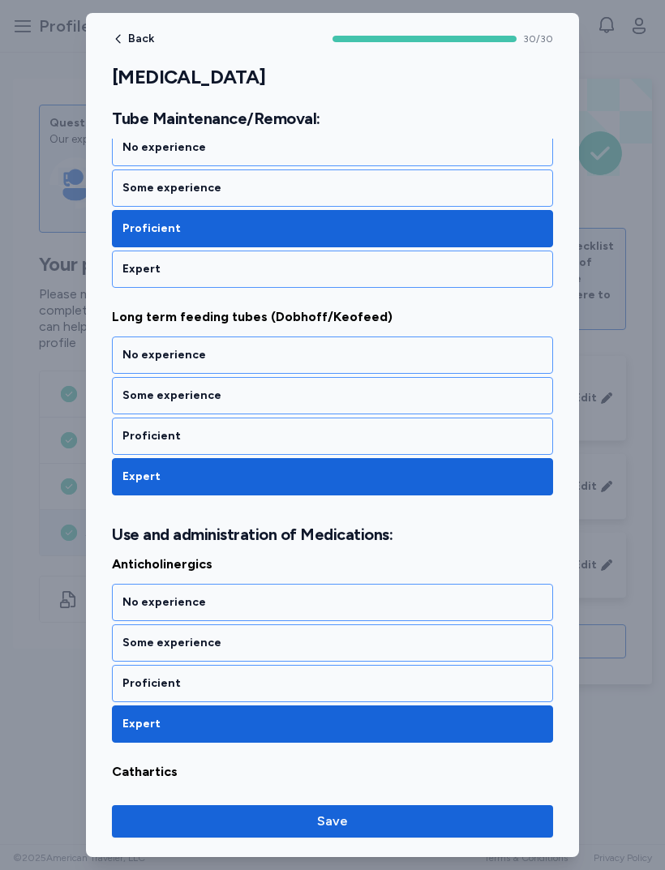
scroll to position [3704, 0]
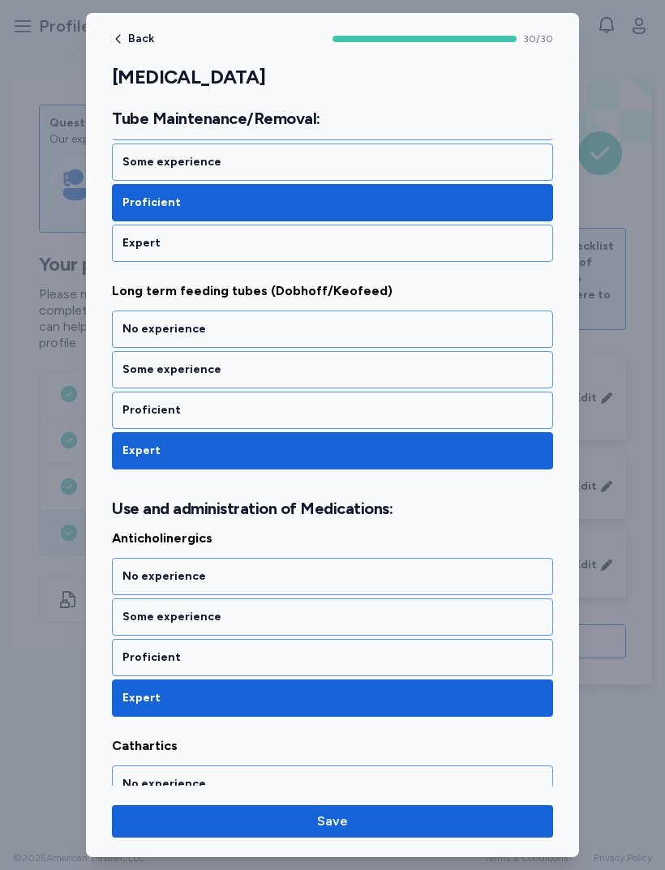
click at [131, 668] on div "Proficient" at bounding box center [332, 657] width 441 height 37
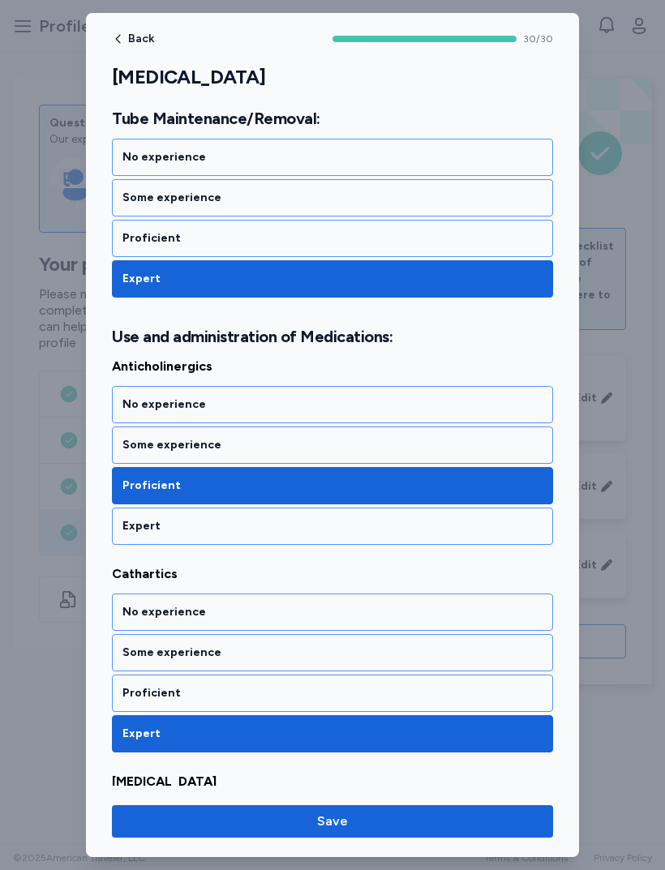
click at [133, 688] on div "Proficient" at bounding box center [332, 693] width 420 height 16
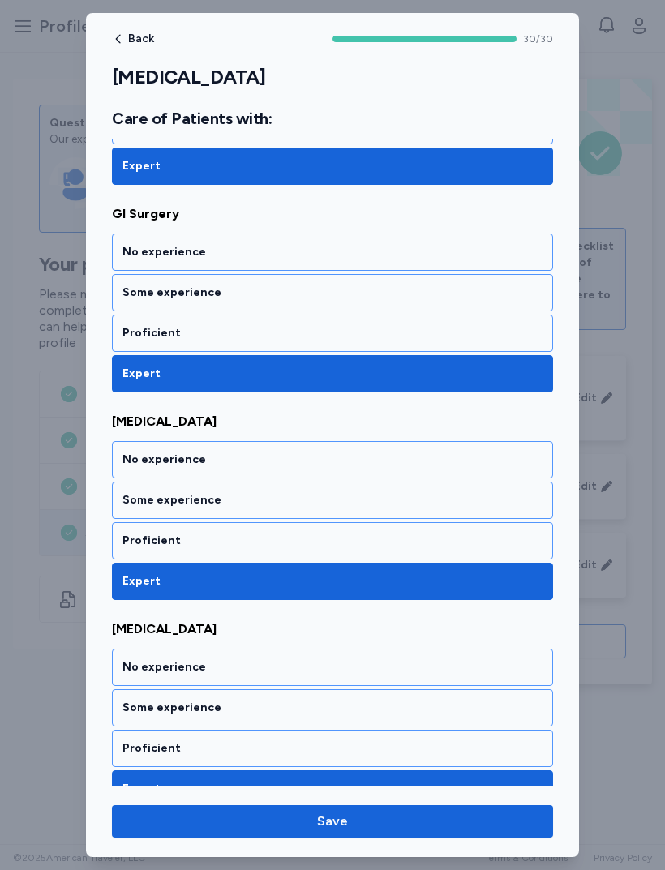
scroll to position [5179, 0]
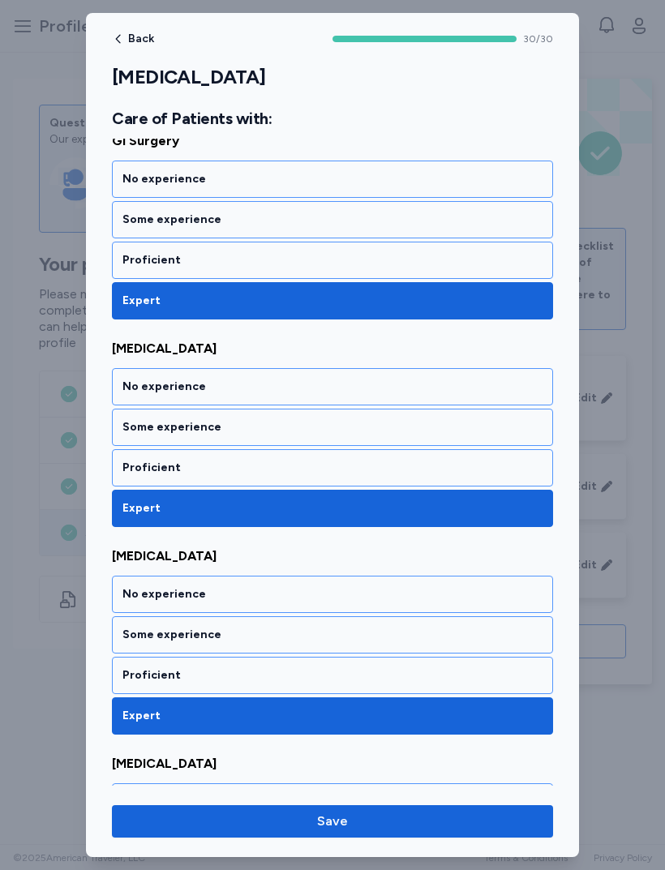
click at [464, 468] on div "Proficient" at bounding box center [332, 468] width 420 height 16
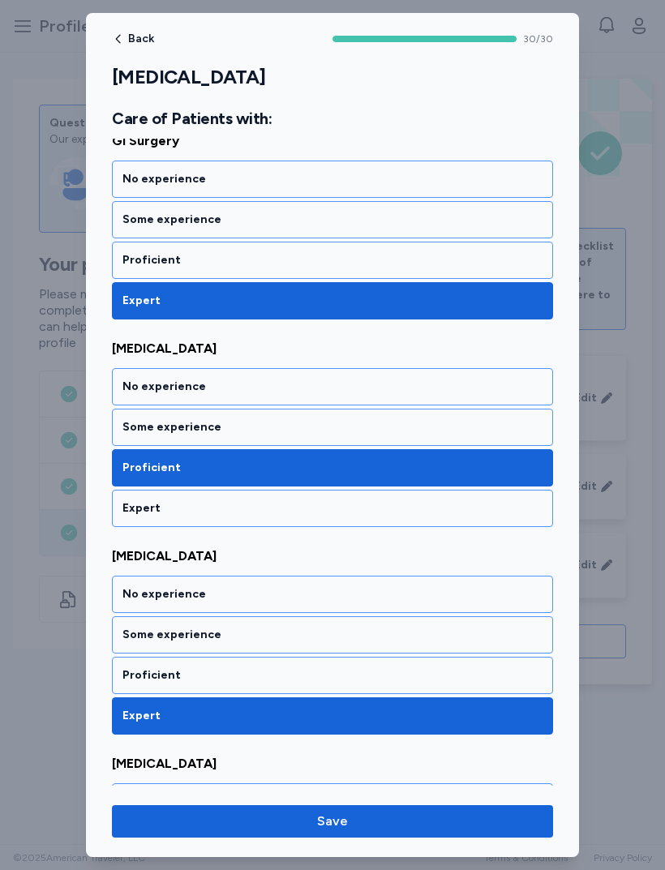
click at [136, 672] on div "Proficient" at bounding box center [332, 675] width 420 height 16
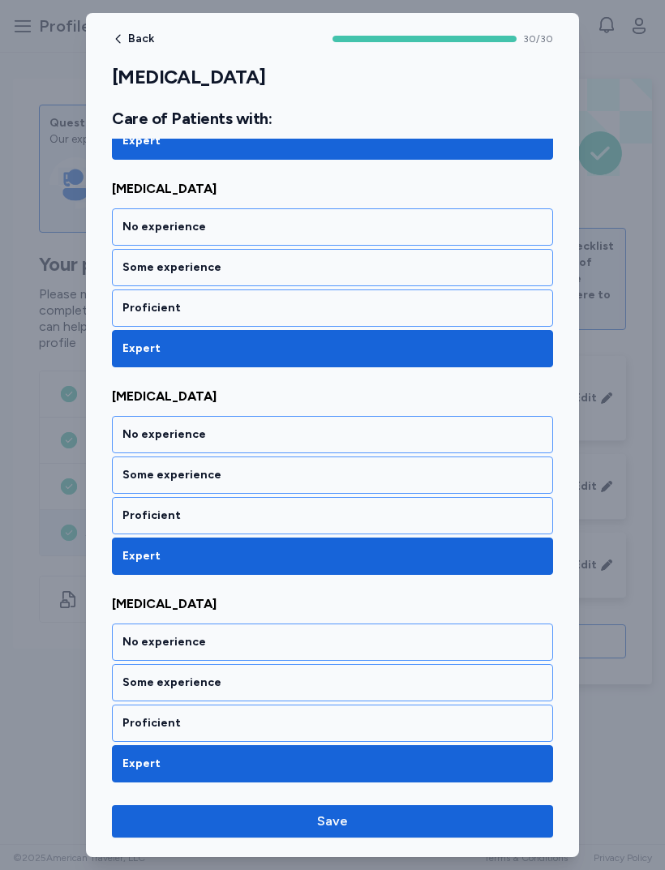
click at [208, 824] on span "Save" at bounding box center [332, 821] width 415 height 19
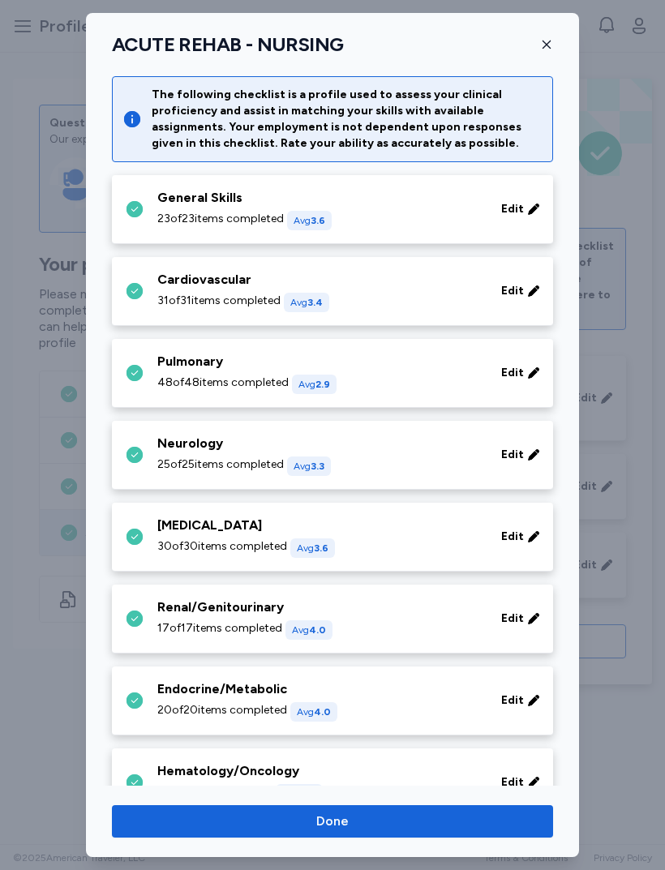
click at [182, 632] on span "17 of 17 items completed" at bounding box center [219, 628] width 125 height 16
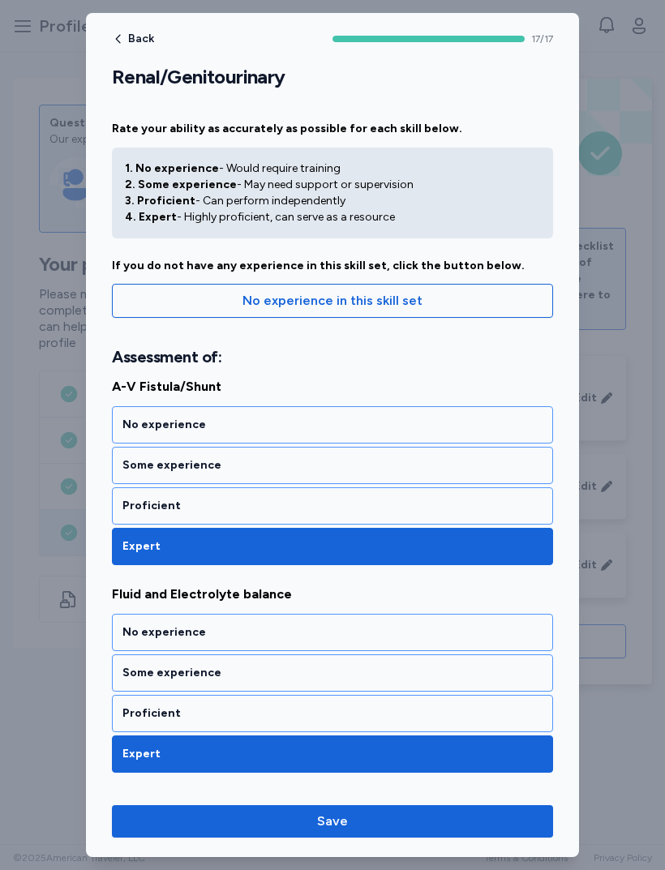
click at [144, 523] on div "Proficient" at bounding box center [332, 505] width 441 height 37
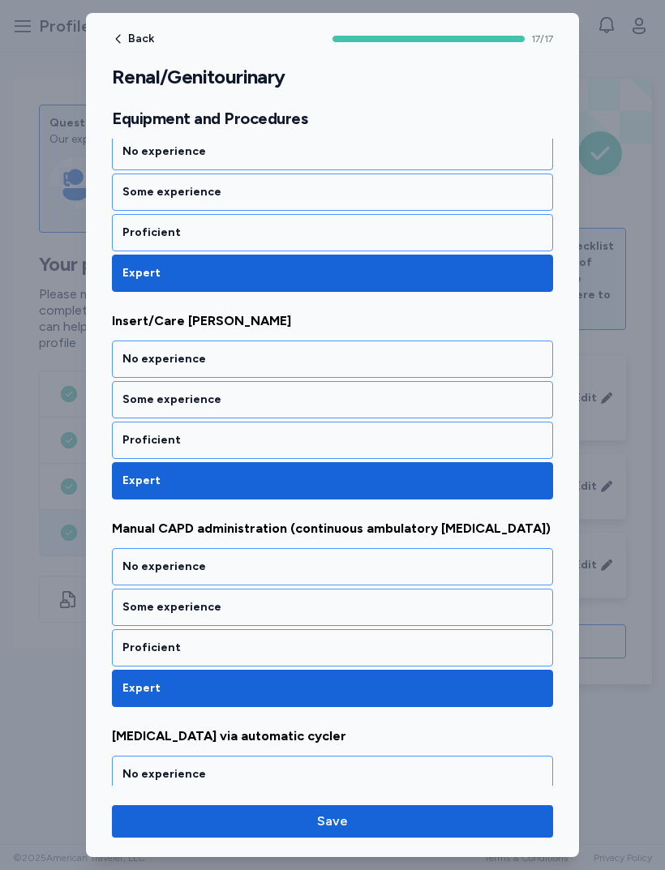
scroll to position [1144, 0]
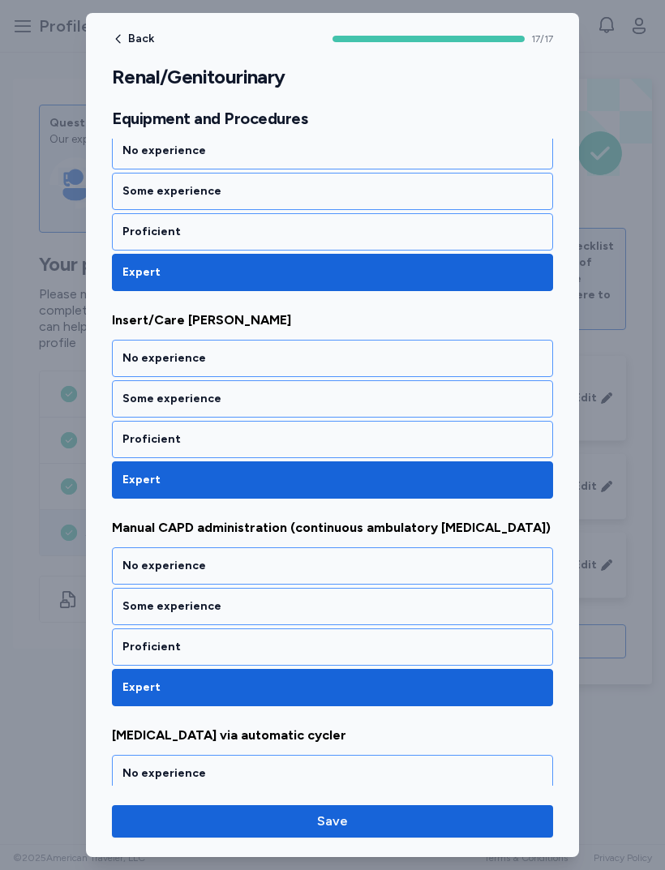
click at [141, 638] on div "Proficient" at bounding box center [332, 646] width 441 height 37
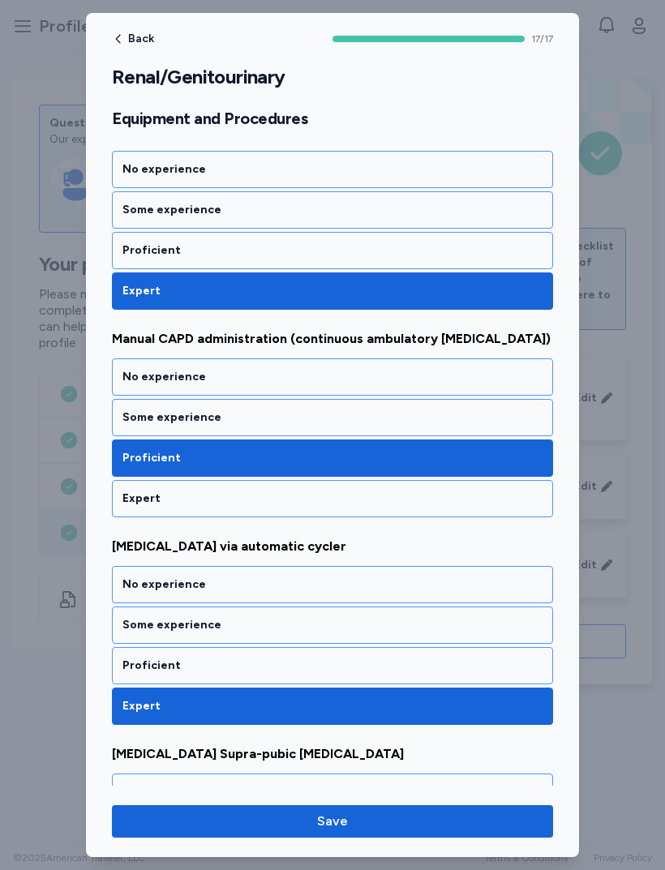
scroll to position [1334, 0]
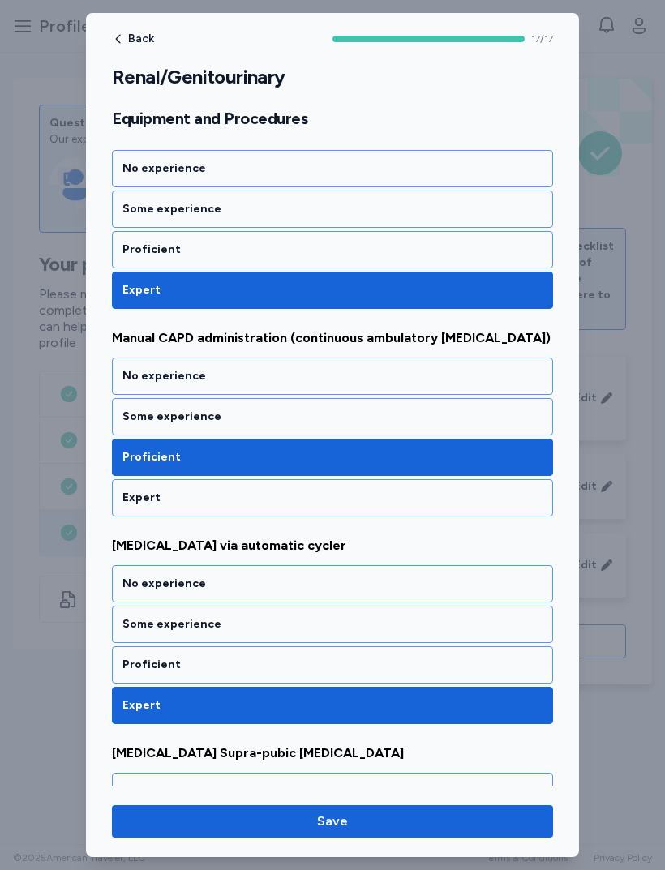
click at [135, 672] on div "Proficient" at bounding box center [332, 665] width 420 height 16
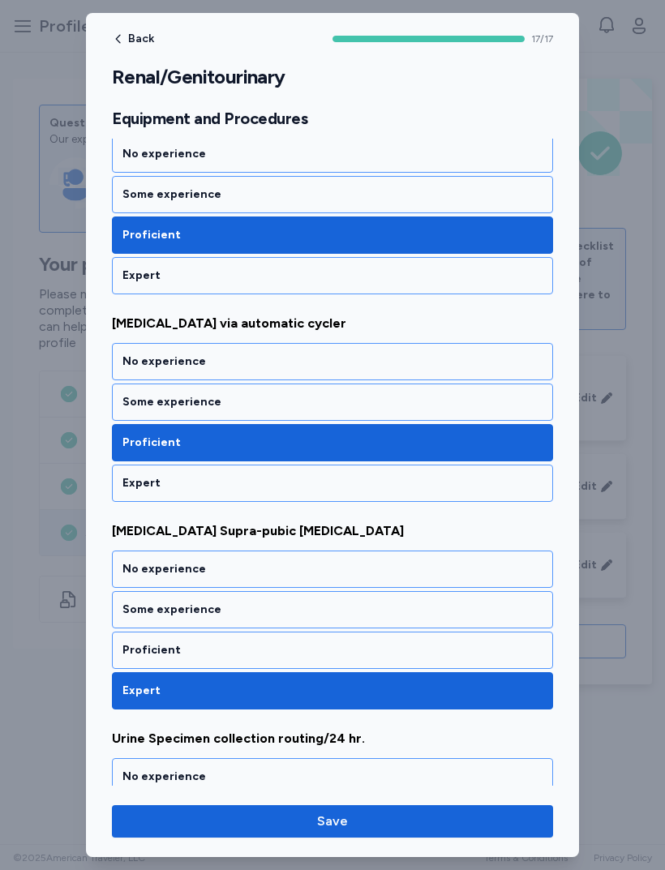
scroll to position [1580, 0]
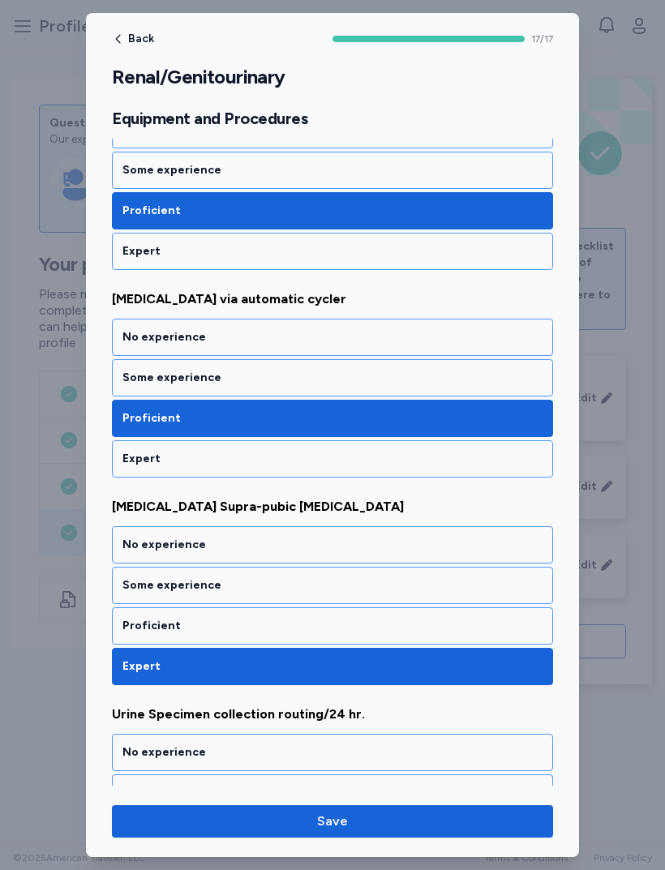
click at [151, 634] on div "Proficient" at bounding box center [332, 625] width 441 height 37
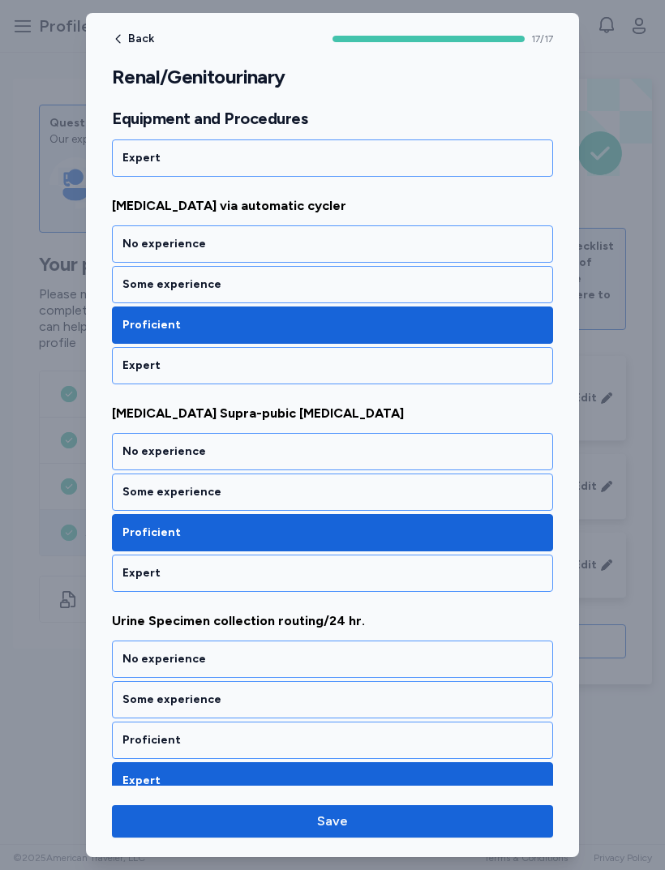
scroll to position [1758, 0]
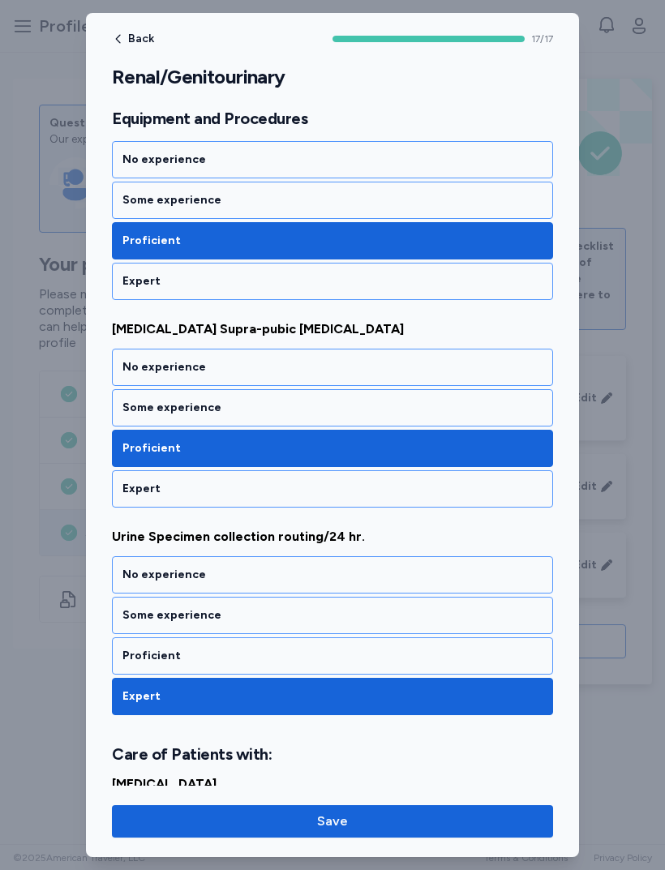
click at [131, 639] on div "Proficient" at bounding box center [332, 655] width 441 height 37
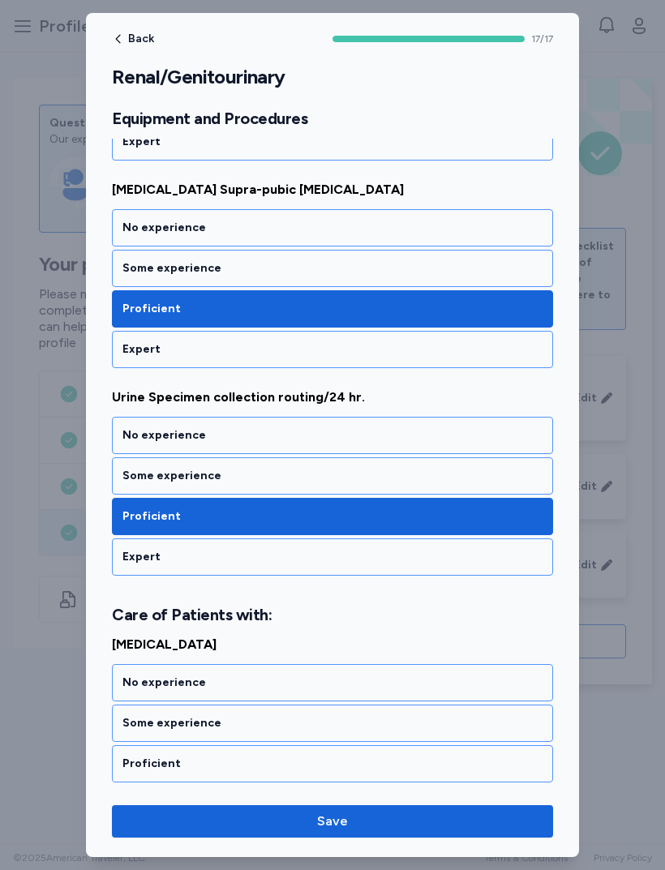
scroll to position [1911, 0]
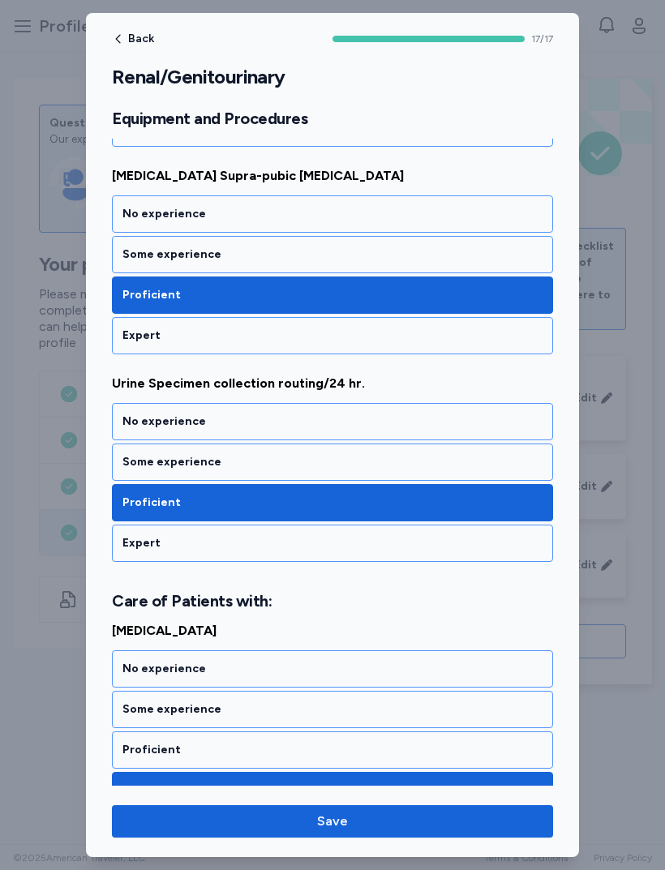
click at [128, 537] on div "Expert" at bounding box center [332, 543] width 420 height 16
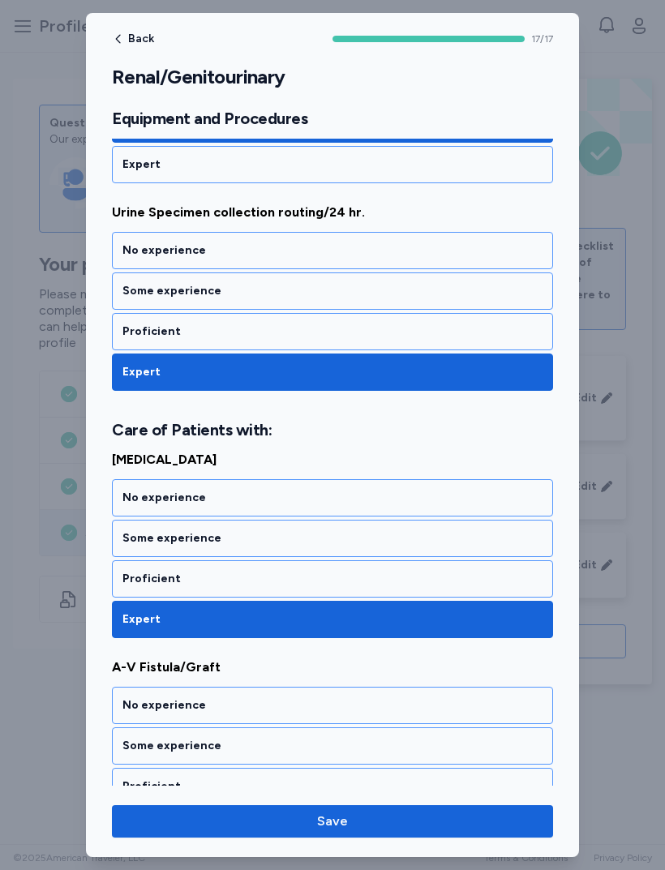
scroll to position [2083, 0]
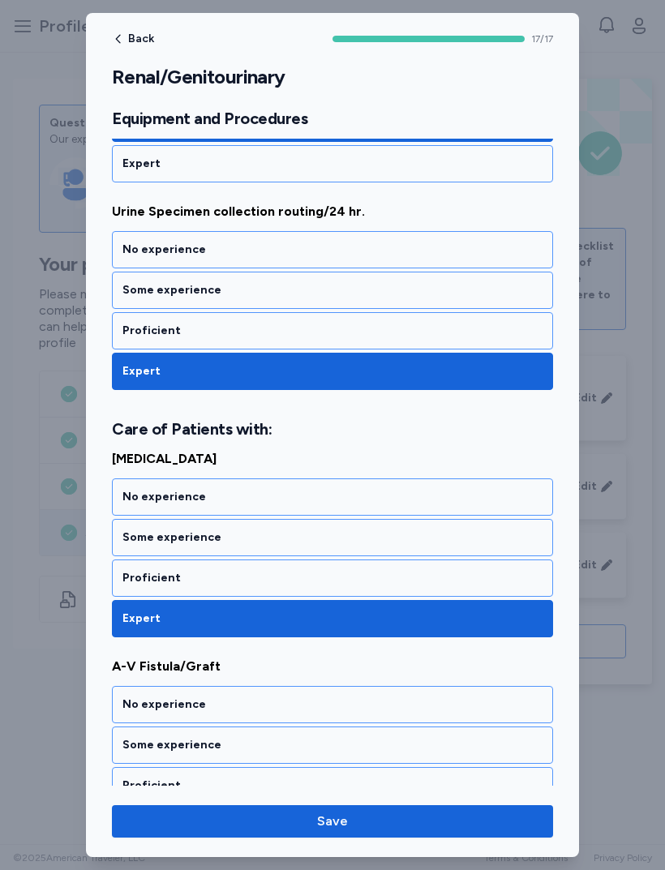
click at [152, 581] on div "Proficient" at bounding box center [332, 578] width 420 height 16
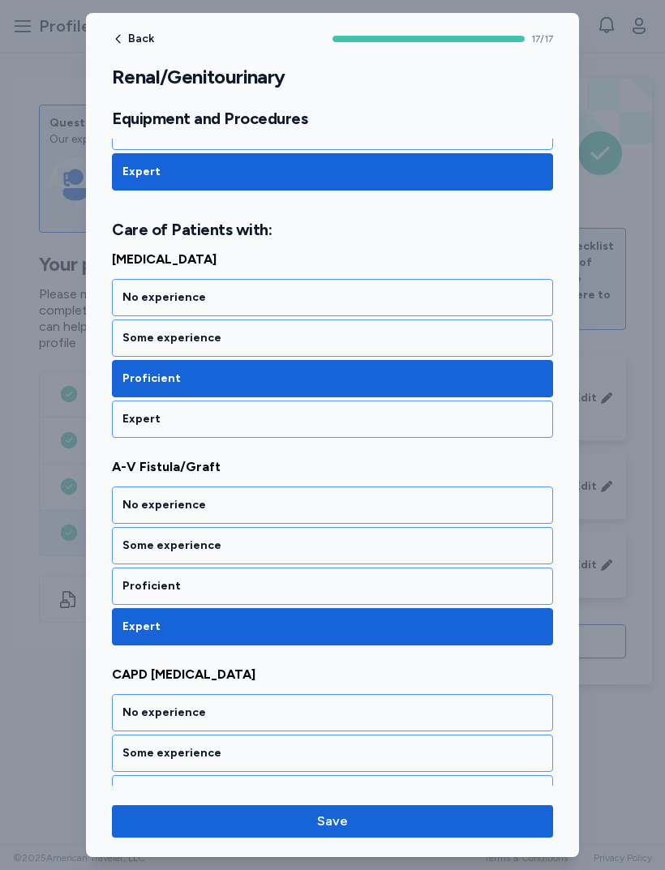
click at [156, 588] on div "Proficient" at bounding box center [332, 586] width 420 height 16
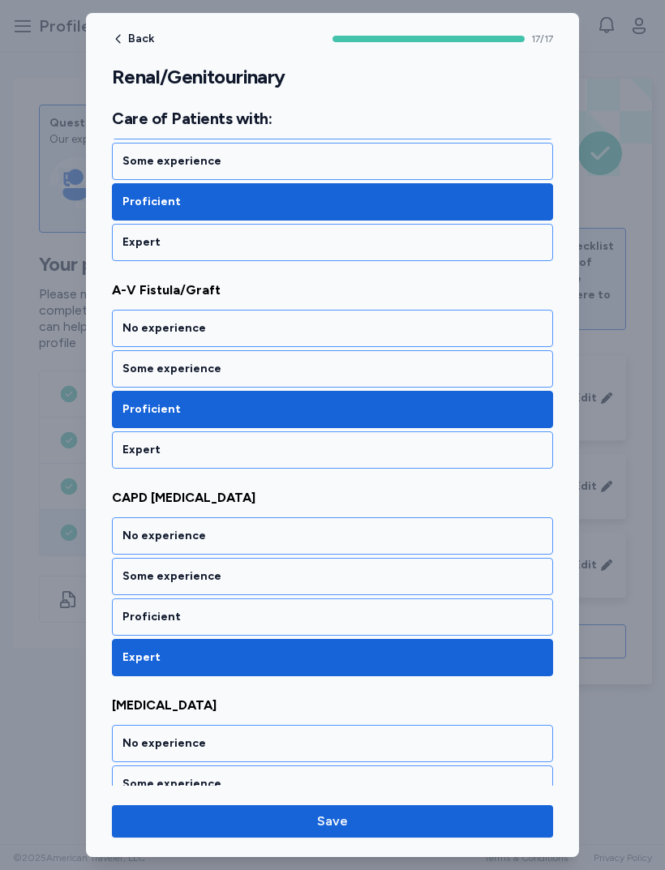
click at [158, 619] on div "Proficient" at bounding box center [332, 617] width 420 height 16
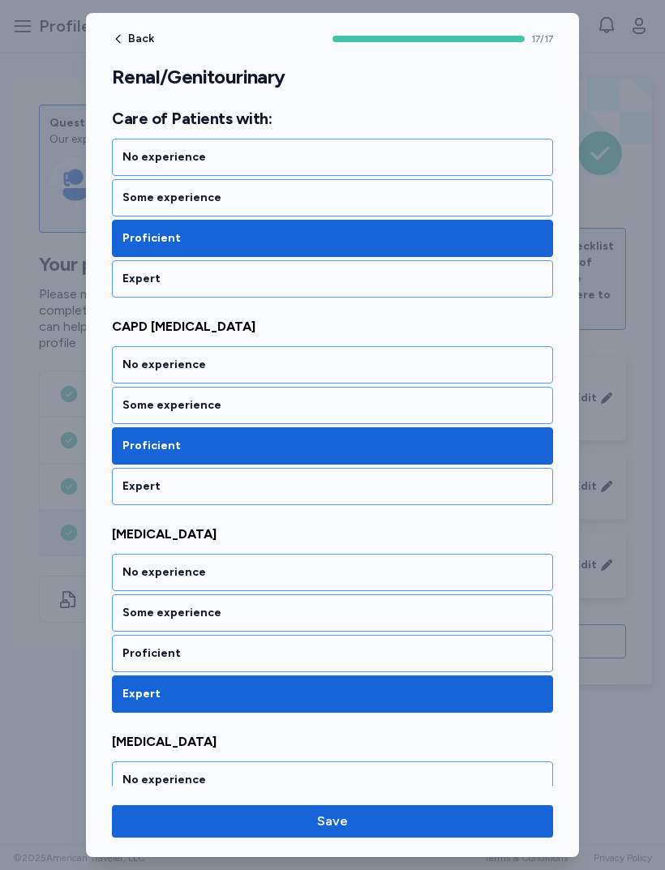
click at [137, 636] on div "Proficient" at bounding box center [332, 653] width 441 height 37
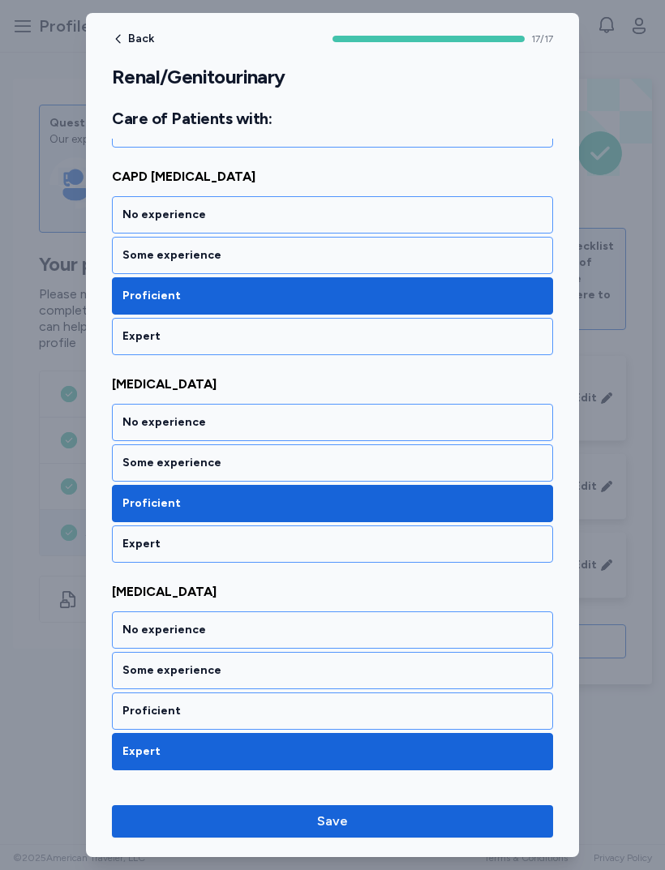
click at [132, 707] on div "Proficient" at bounding box center [332, 711] width 420 height 16
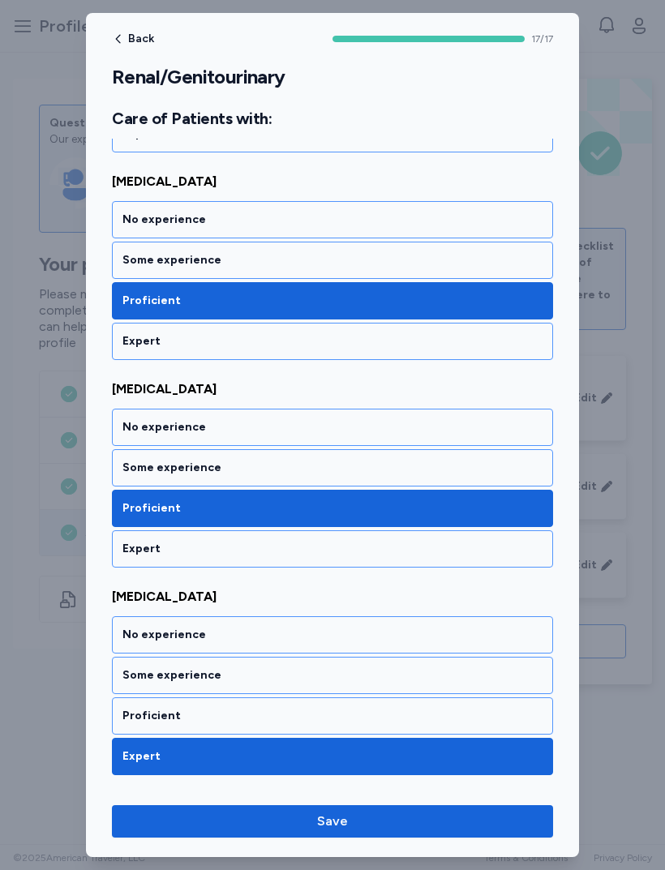
click at [132, 706] on div "Proficient" at bounding box center [332, 715] width 441 height 37
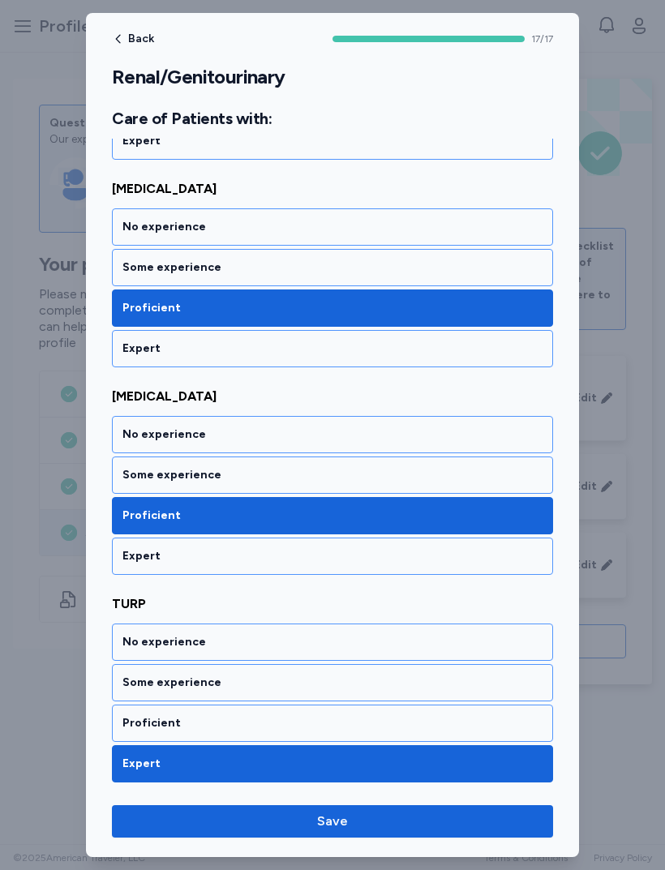
scroll to position [3183, 0]
click at [153, 726] on div "Proficient" at bounding box center [332, 723] width 420 height 16
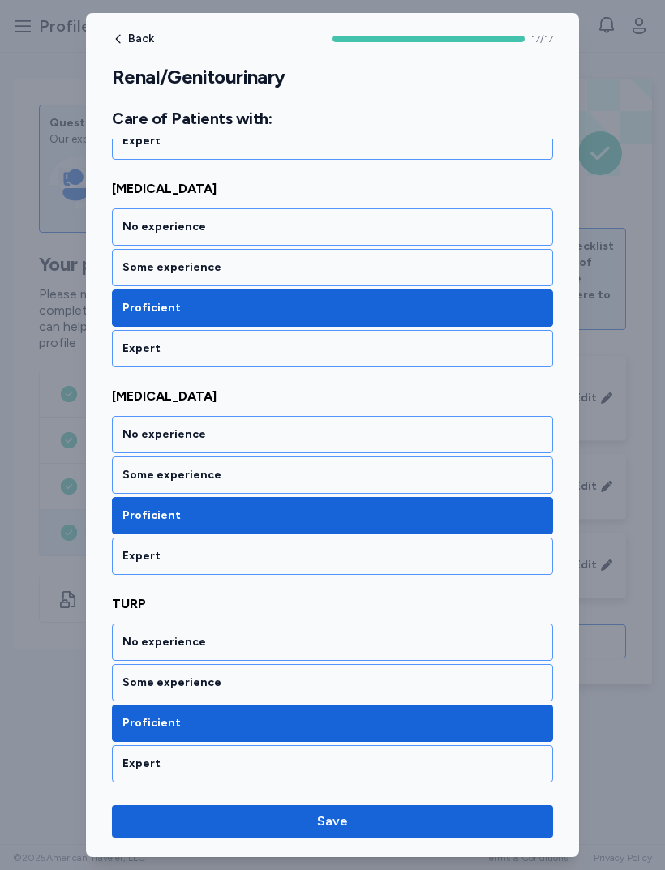
click at [235, 819] on span "Save" at bounding box center [332, 821] width 415 height 19
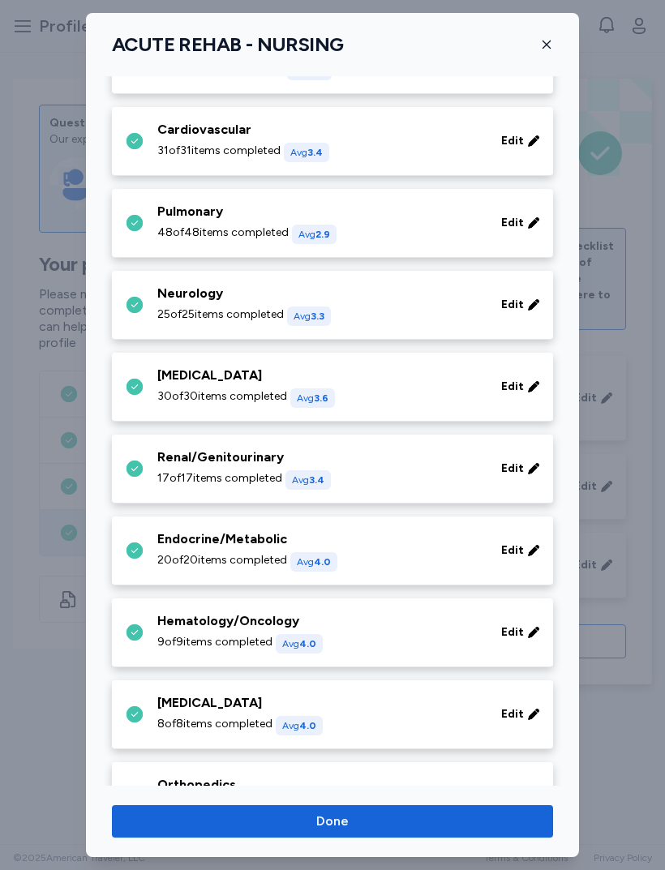
scroll to position [152, 0]
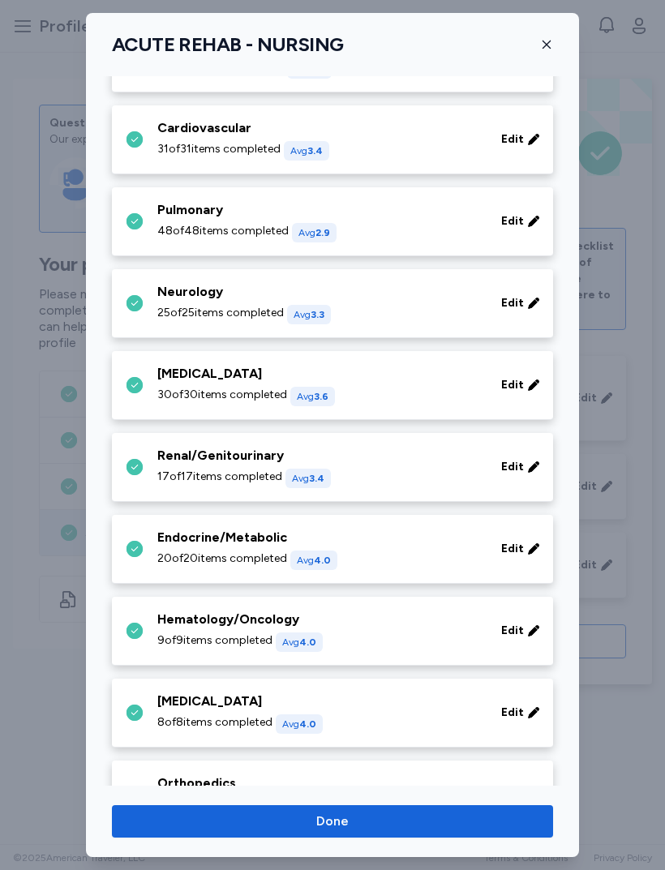
click at [170, 551] on span "20 of 20 items completed" at bounding box center [222, 559] width 130 height 16
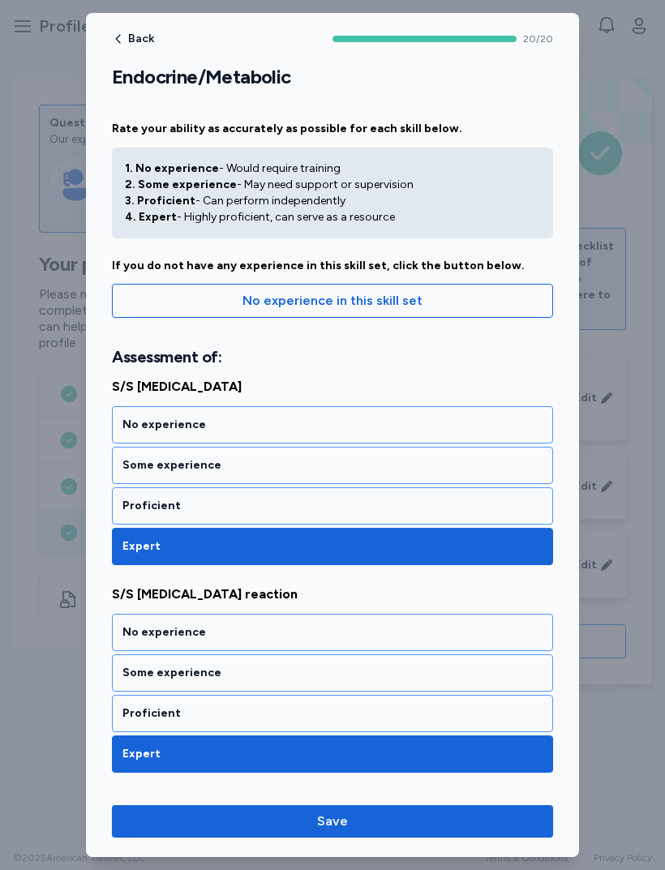
click at [135, 532] on div "Expert" at bounding box center [332, 546] width 441 height 37
click at [139, 519] on div "Proficient" at bounding box center [332, 505] width 441 height 37
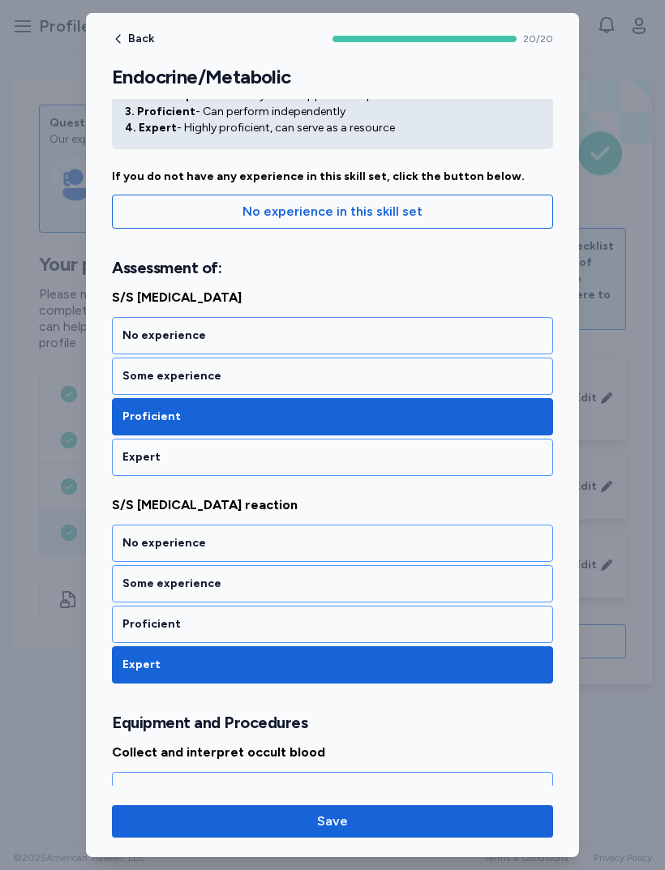
click at [140, 622] on div "Proficient" at bounding box center [332, 624] width 420 height 16
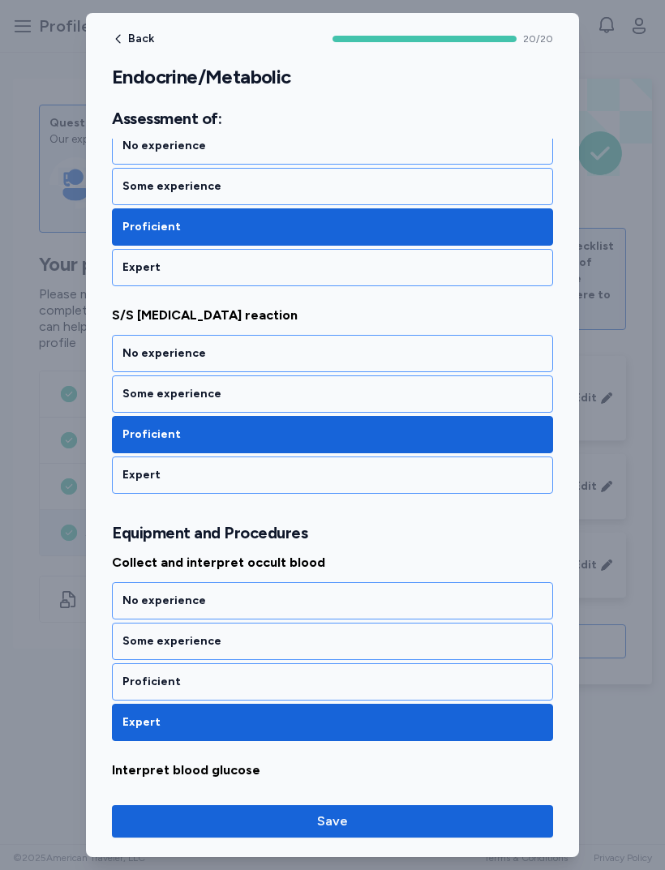
scroll to position [281, 0]
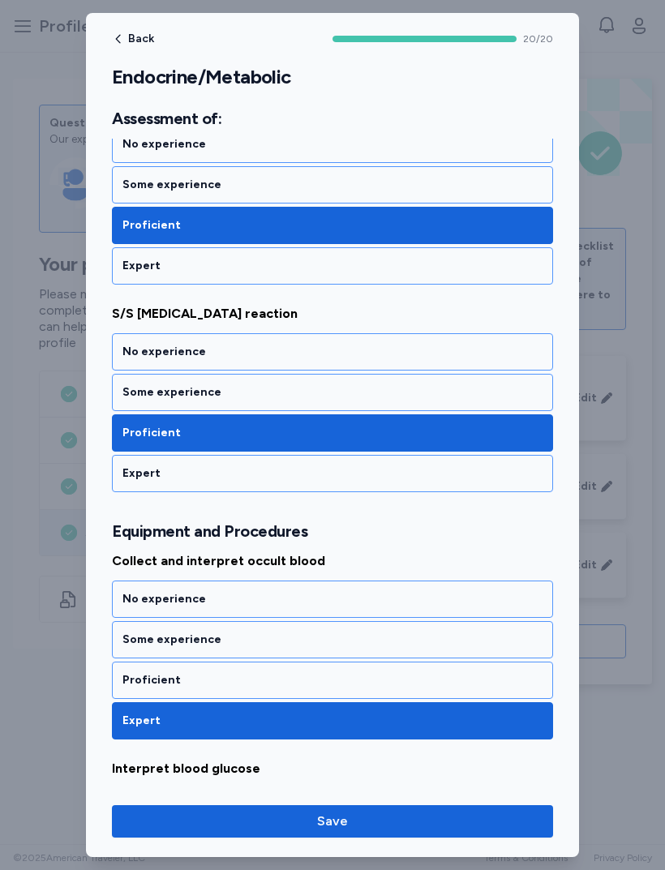
click at [150, 677] on div "Proficient" at bounding box center [332, 680] width 420 height 16
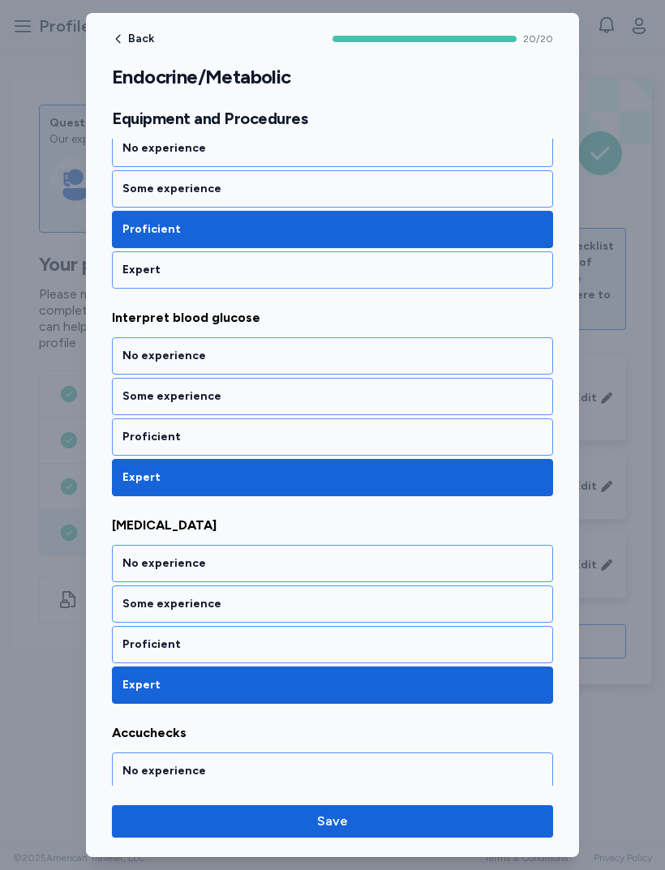
scroll to position [755, 0]
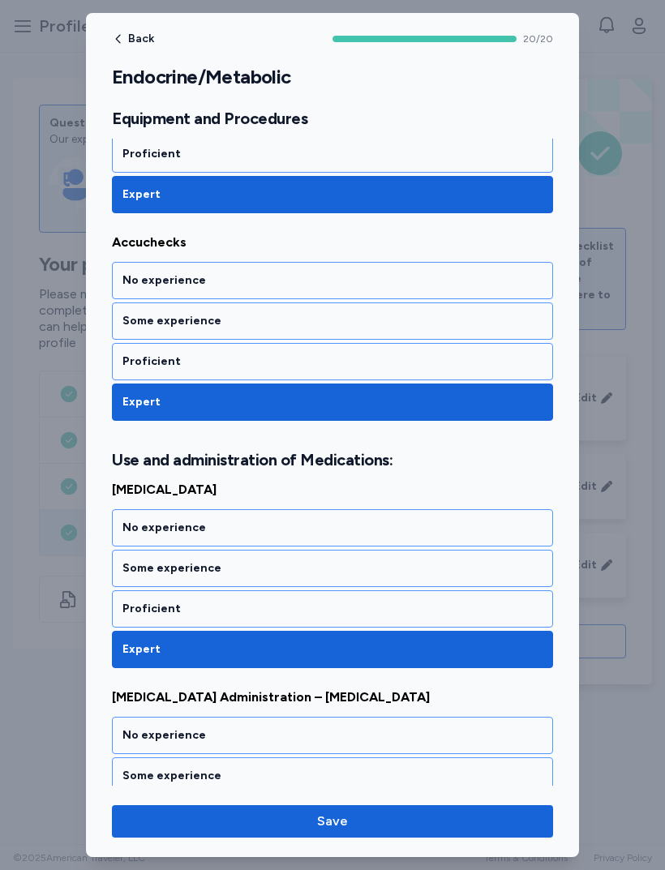
click at [141, 618] on div "Proficient" at bounding box center [332, 608] width 441 height 37
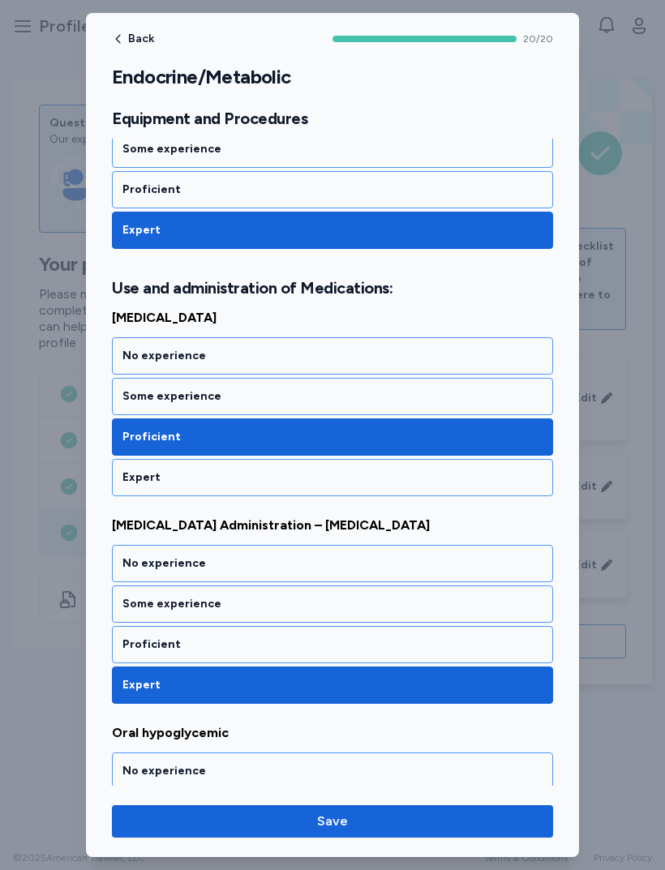
scroll to position [1412, 0]
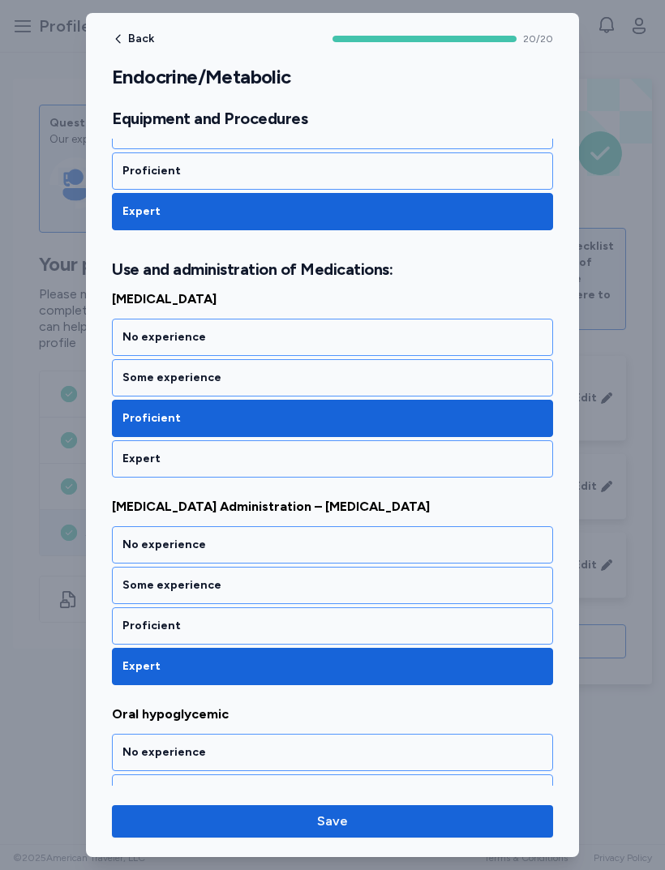
click at [163, 626] on div "Proficient" at bounding box center [332, 626] width 420 height 16
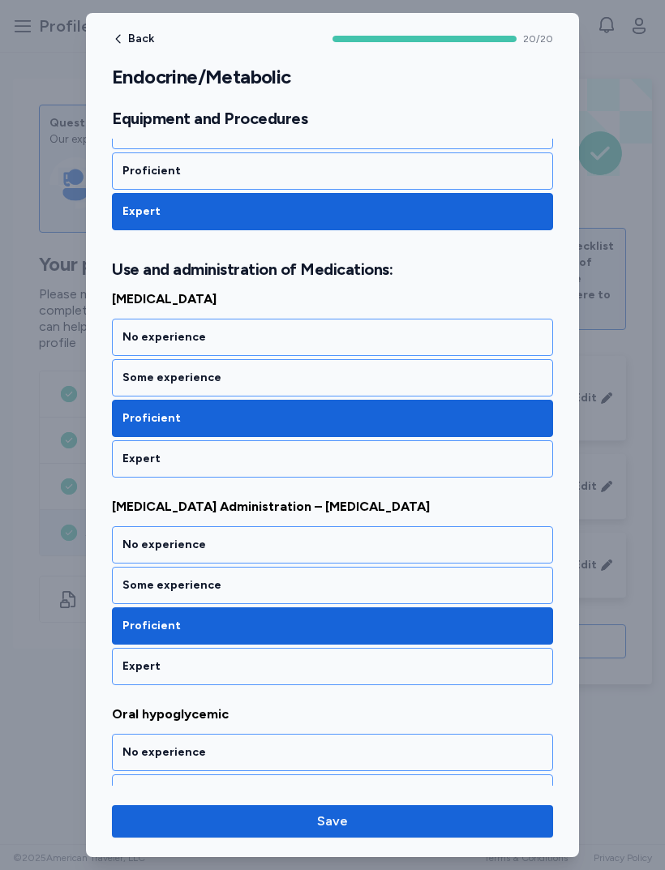
click at [138, 581] on div "Some experience" at bounding box center [332, 585] width 420 height 16
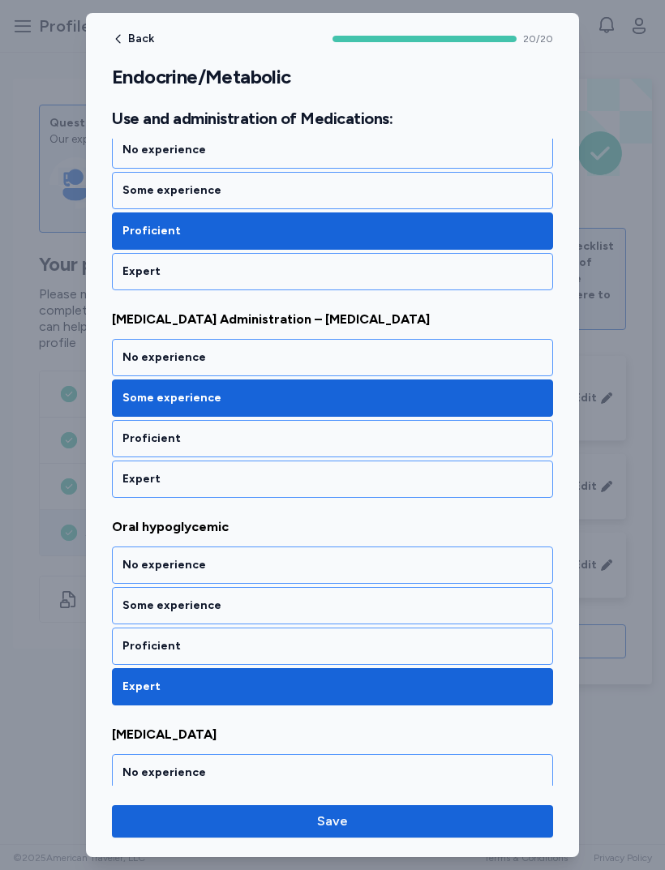
scroll to position [1601, 0]
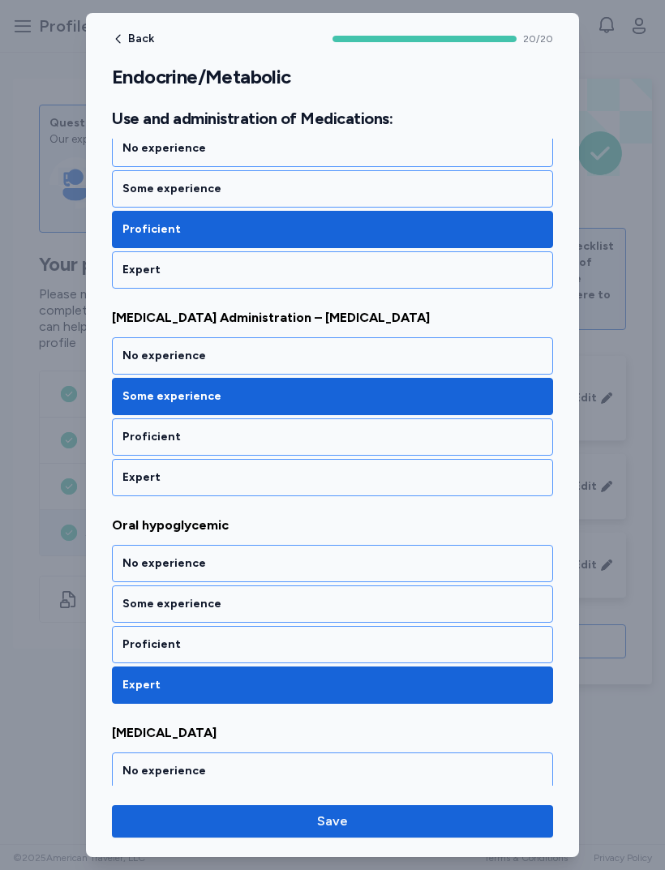
click at [133, 636] on div "Proficient" at bounding box center [332, 644] width 441 height 37
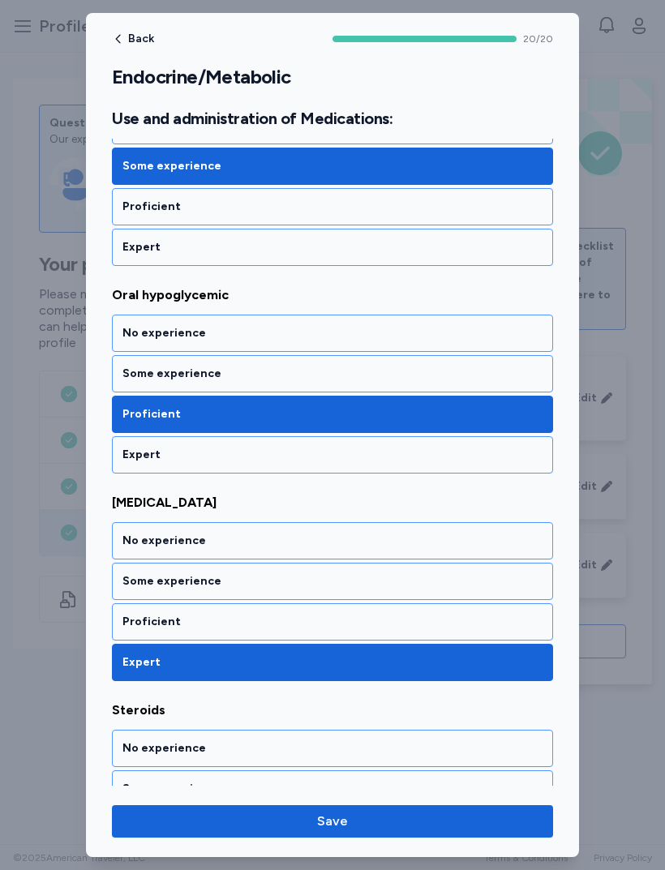
scroll to position [1835, 0]
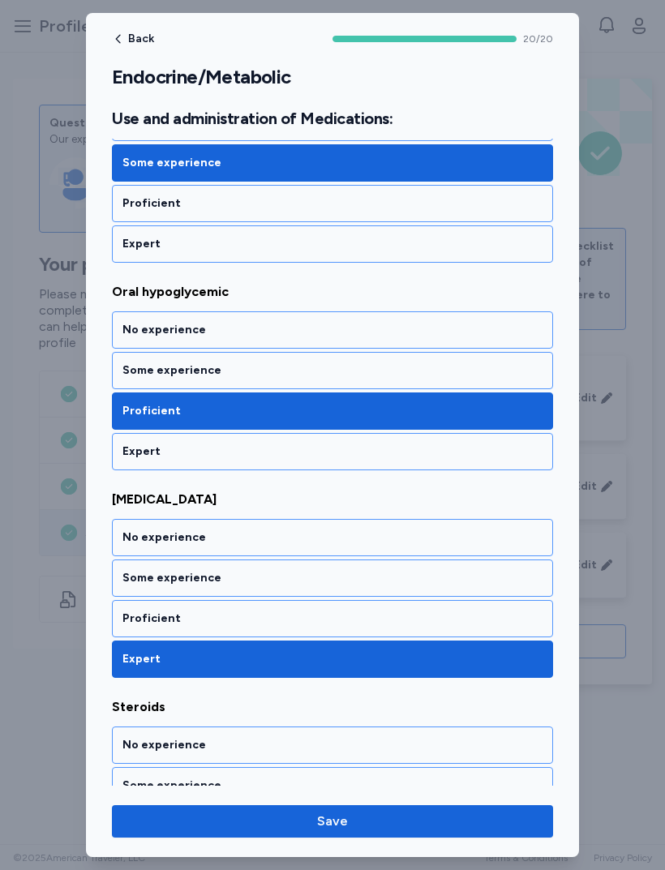
click at [140, 577] on div "Some experience" at bounding box center [332, 578] width 420 height 16
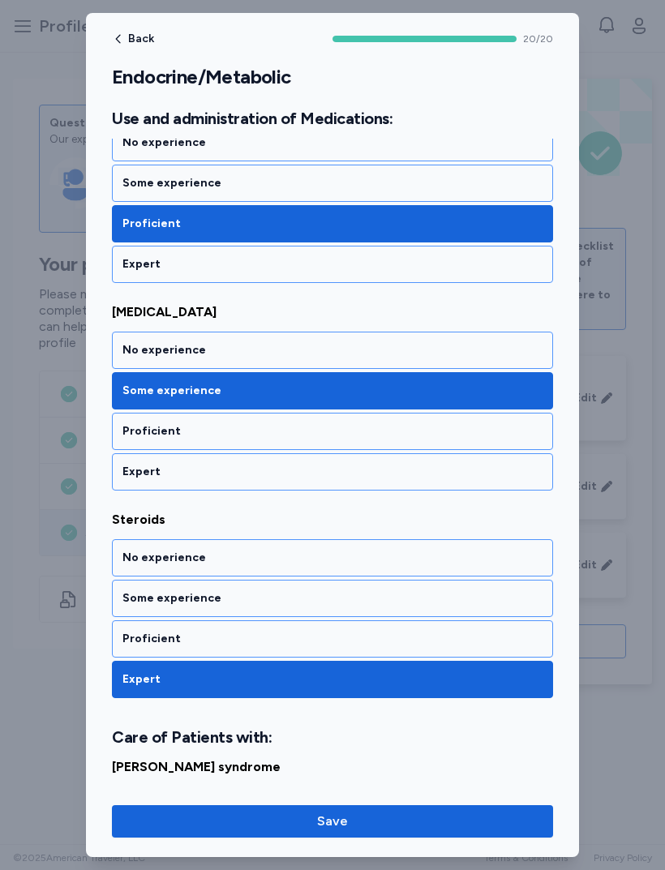
click at [134, 592] on div "Some experience" at bounding box center [332, 598] width 420 height 16
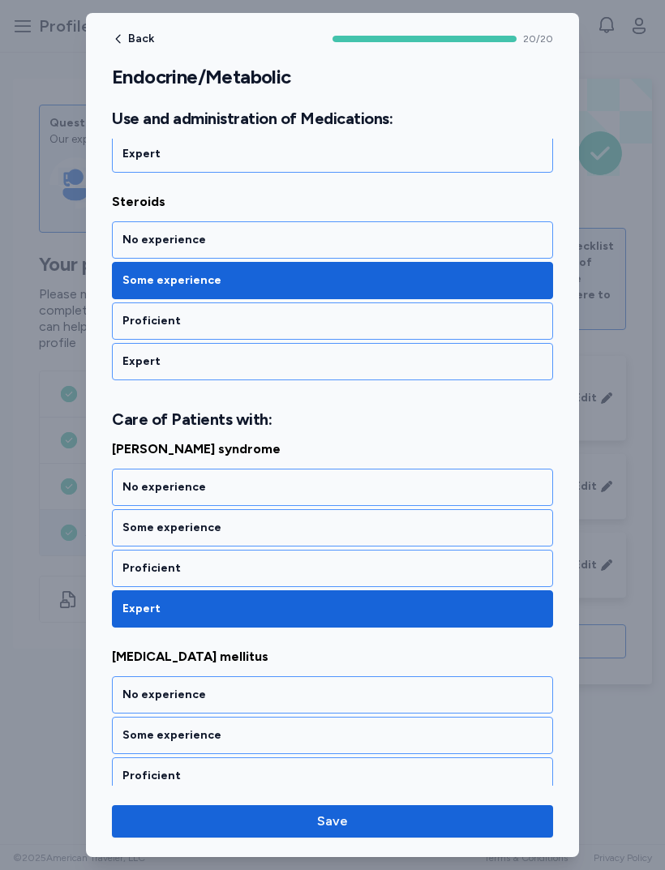
click at [130, 564] on div "Proficient" at bounding box center [332, 568] width 420 height 16
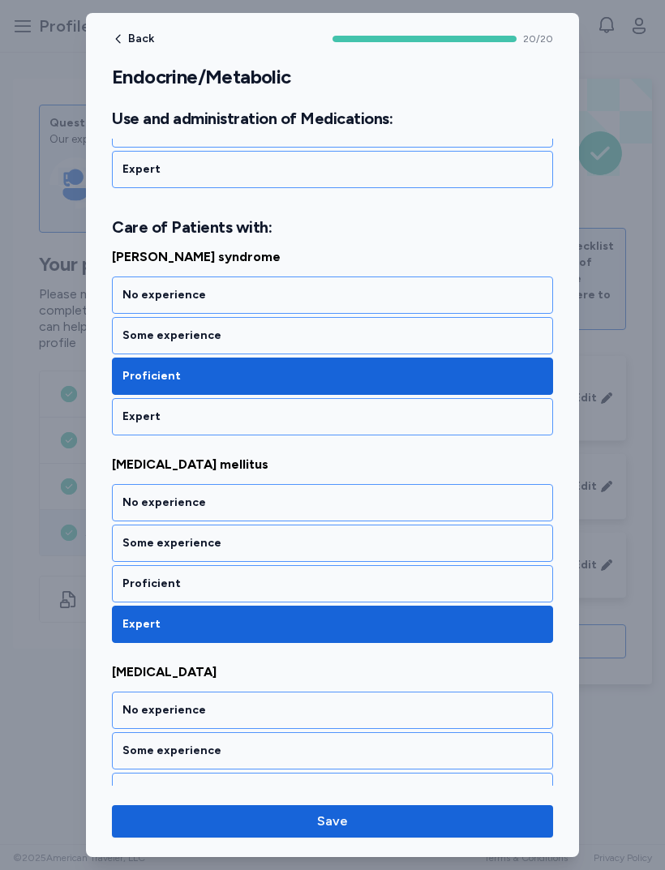
scroll to position [2533, 0]
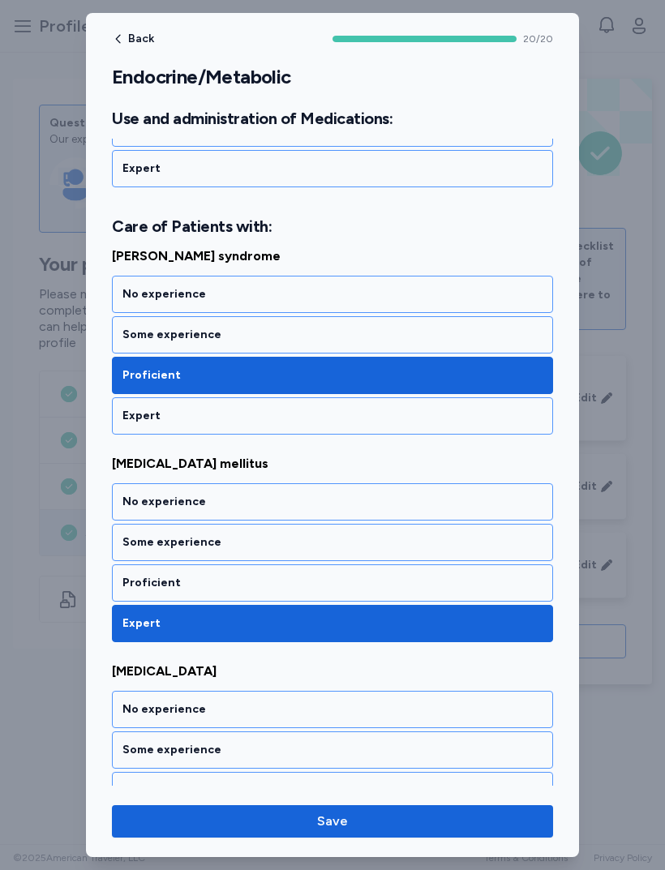
click at [146, 582] on div "Proficient" at bounding box center [332, 583] width 420 height 16
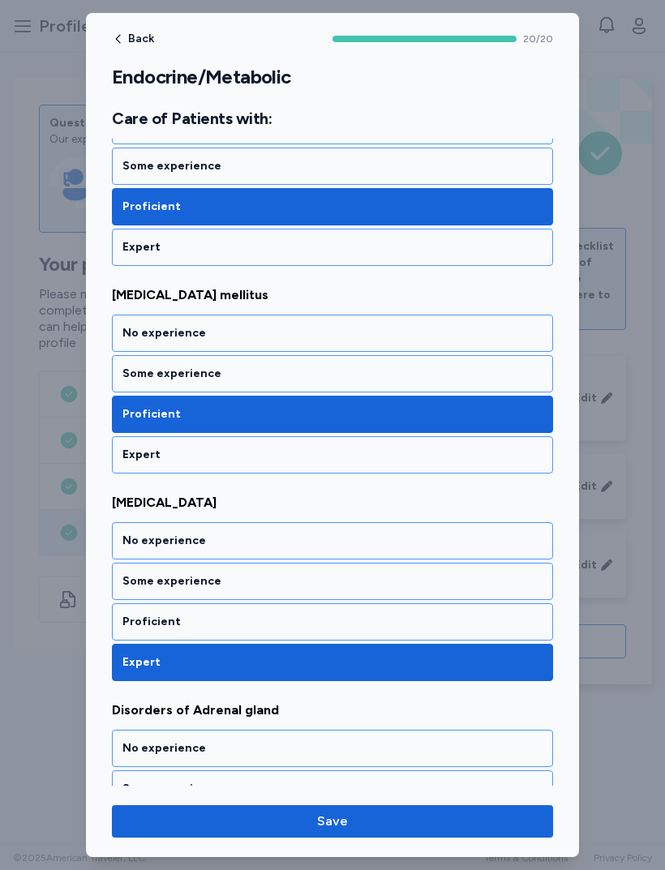
scroll to position [2702, 0]
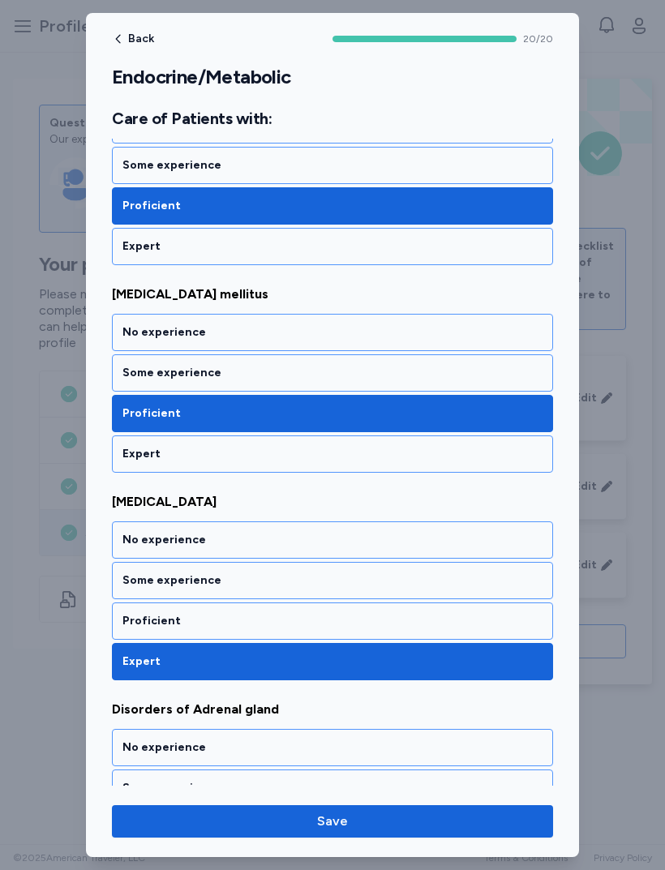
click at [139, 619] on div "Proficient" at bounding box center [332, 621] width 420 height 16
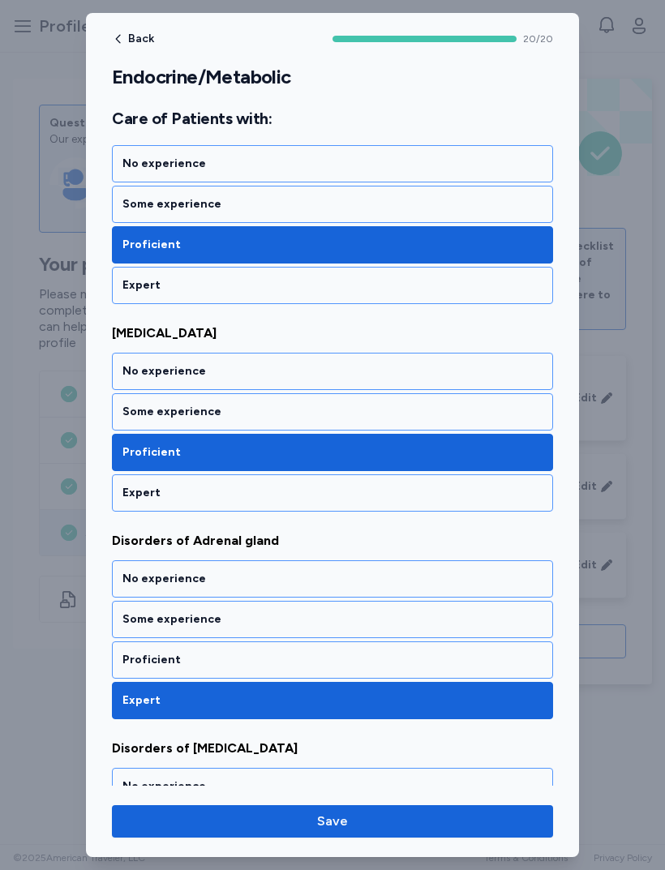
click at [143, 657] on div "Proficient" at bounding box center [332, 660] width 420 height 16
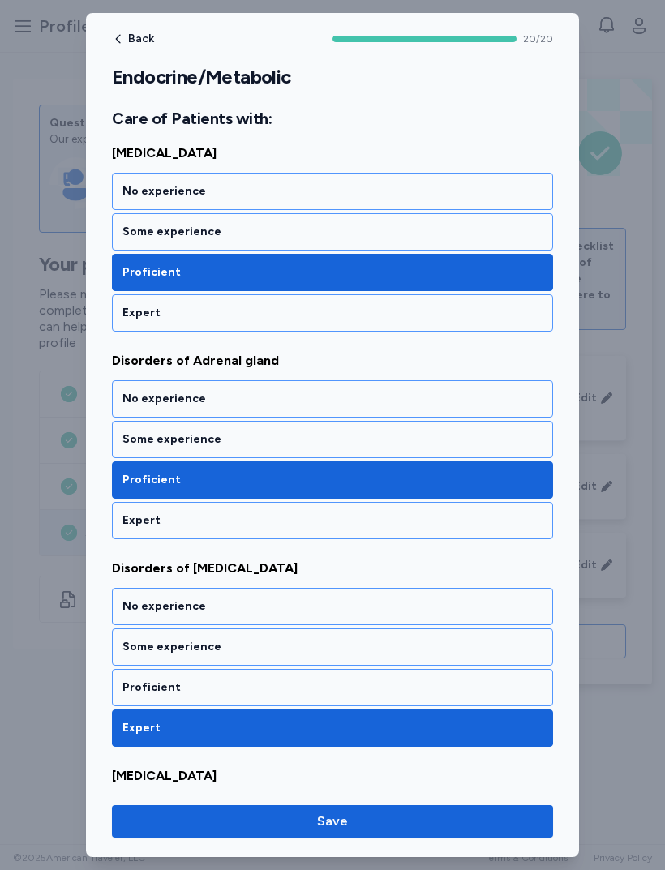
scroll to position [3052, 0]
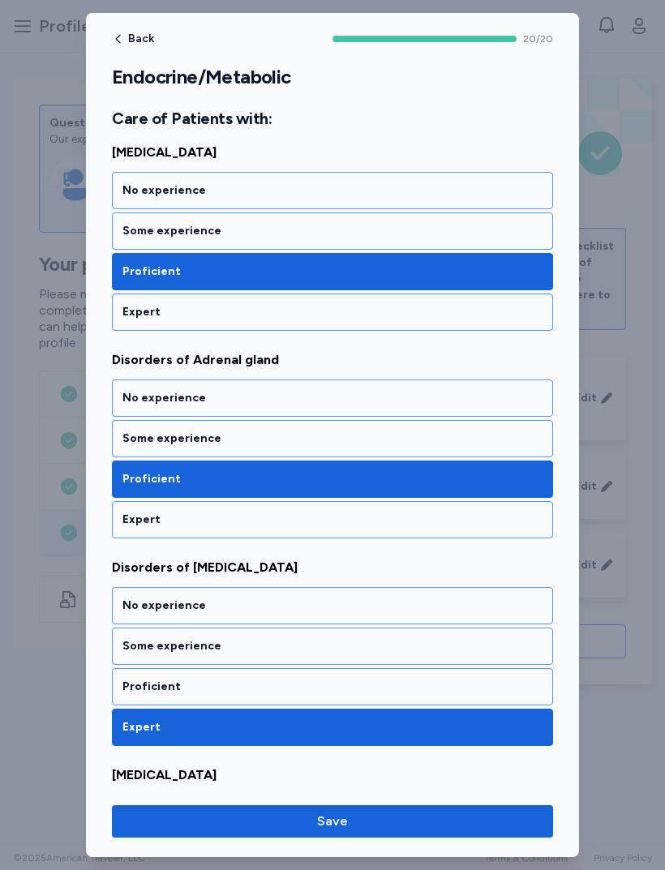
click at [149, 679] on div "Proficient" at bounding box center [332, 687] width 420 height 16
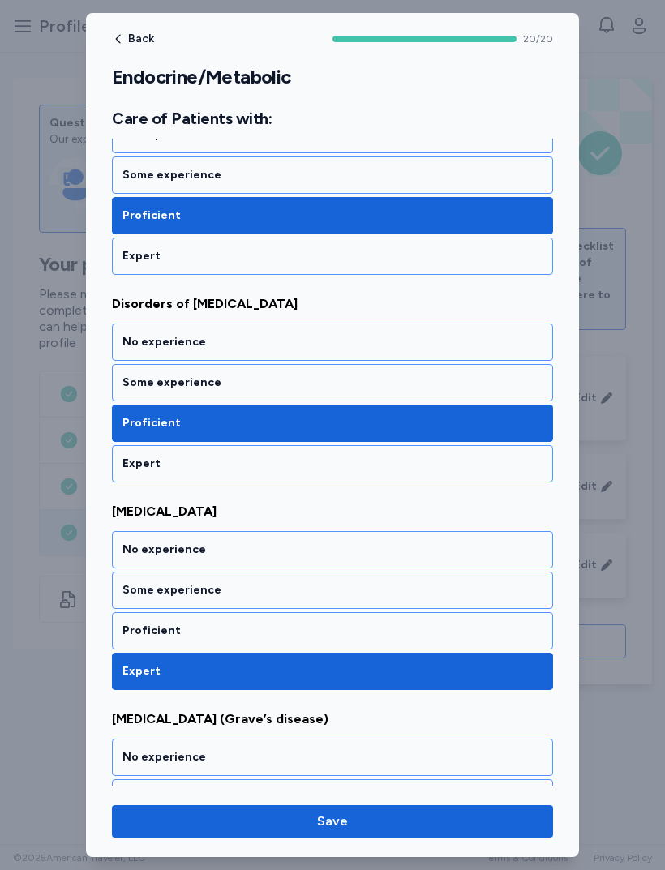
click at [135, 628] on div "Proficient" at bounding box center [332, 631] width 420 height 16
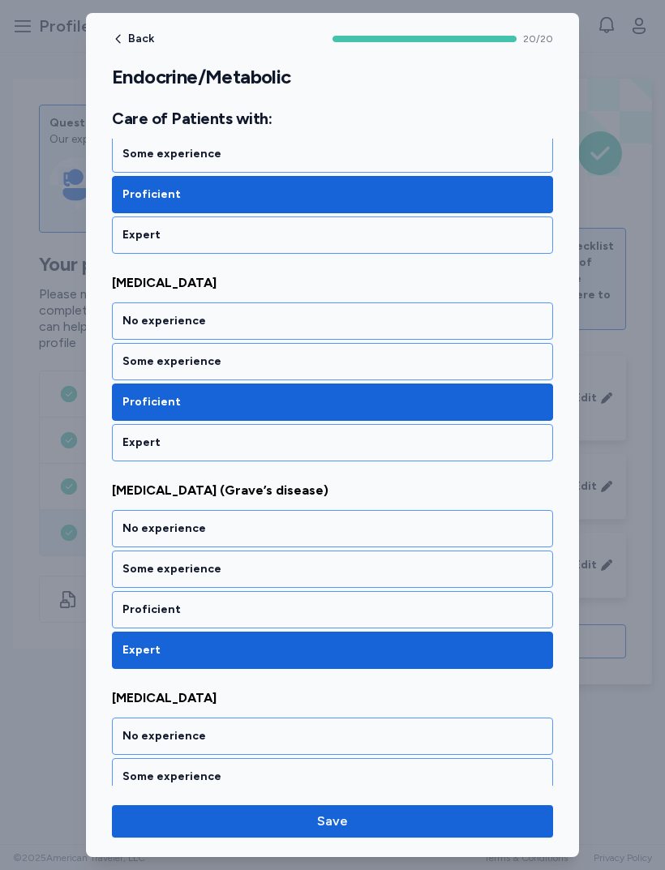
click at [134, 606] on div "Proficient" at bounding box center [332, 610] width 420 height 16
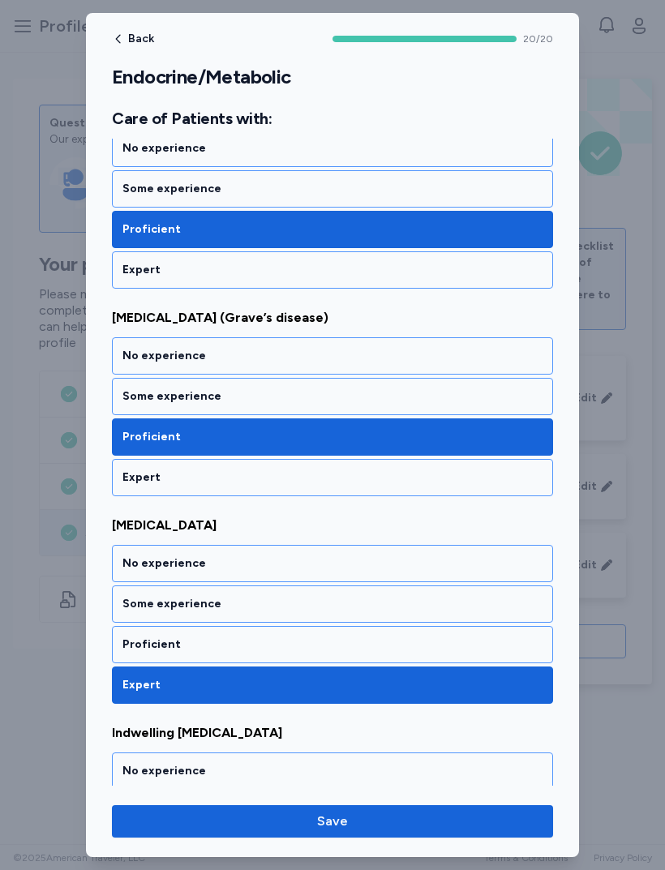
click at [134, 643] on div "Proficient" at bounding box center [332, 644] width 420 height 16
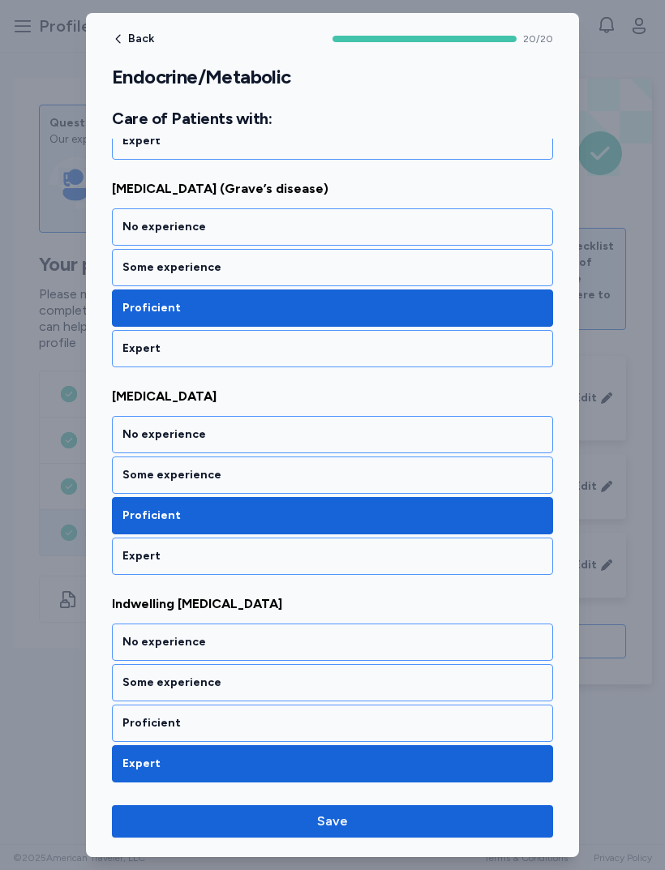
scroll to position [3846, 0]
click at [124, 746] on div "Expert" at bounding box center [332, 763] width 441 height 37
click at [132, 722] on div "Proficient" at bounding box center [332, 723] width 420 height 16
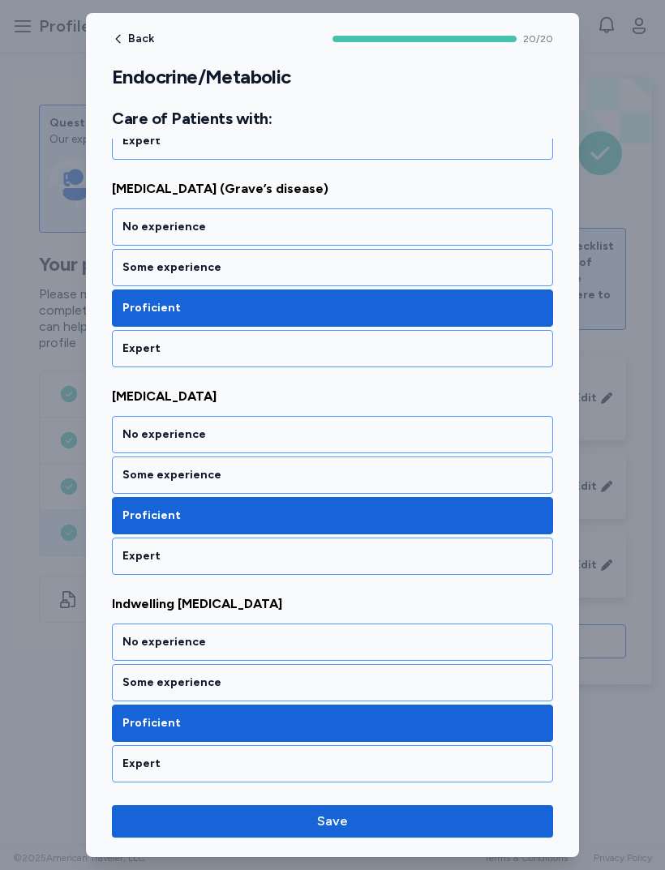
click at [221, 820] on span "Save" at bounding box center [332, 821] width 415 height 19
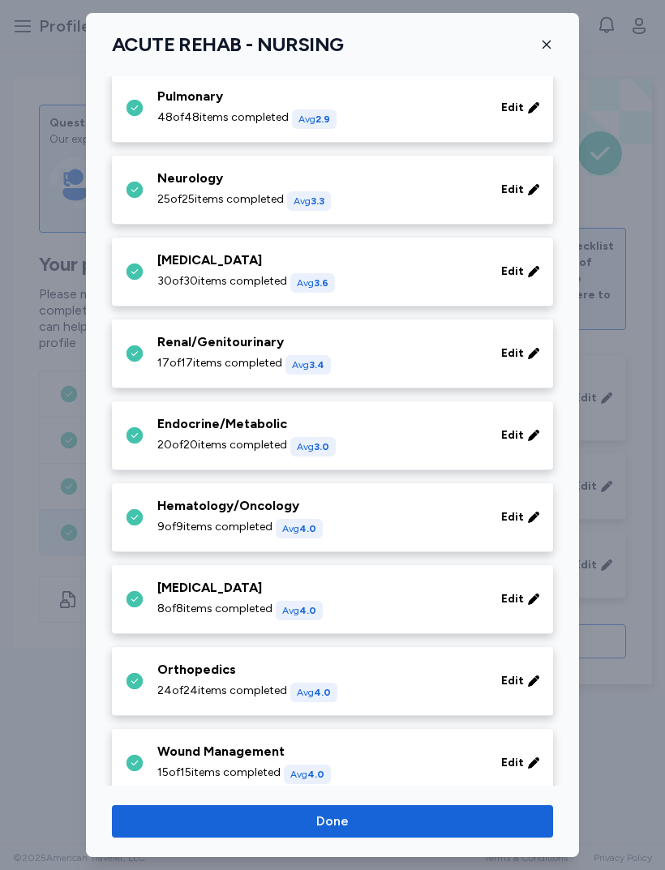
scroll to position [263, 0]
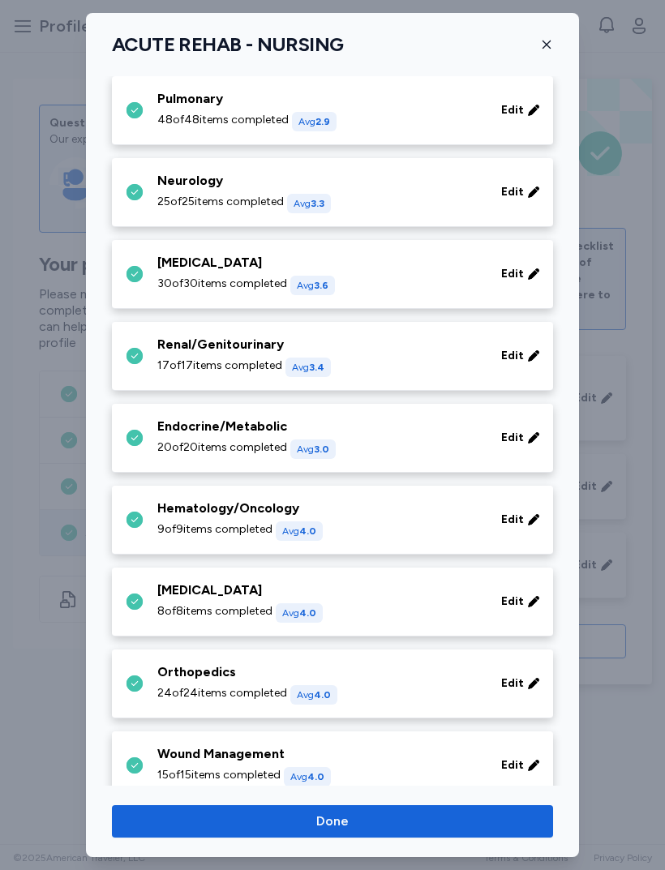
click at [158, 523] on span "9 of 9 items completed" at bounding box center [214, 529] width 115 height 16
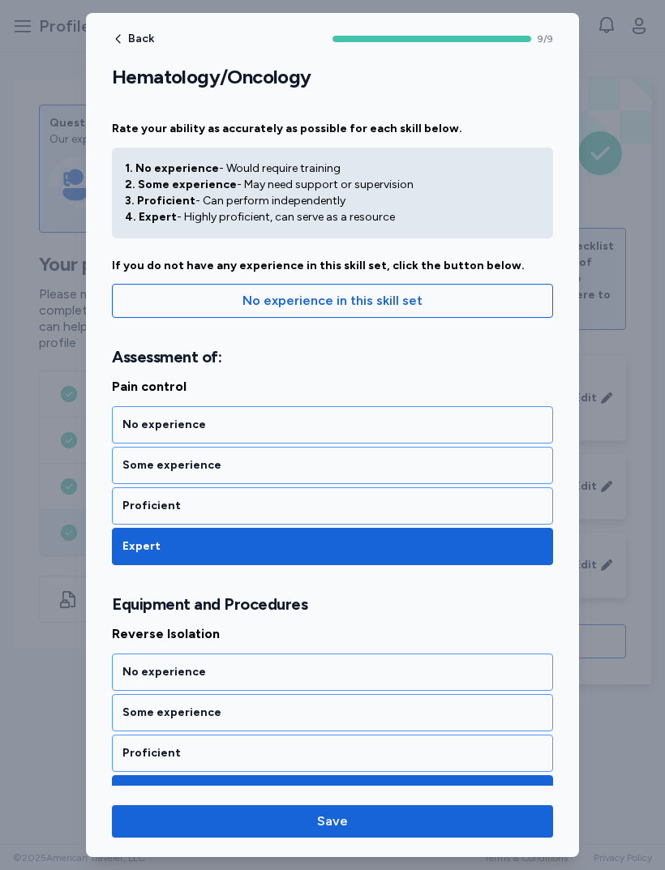
click at [133, 514] on div "Proficient" at bounding box center [332, 505] width 441 height 37
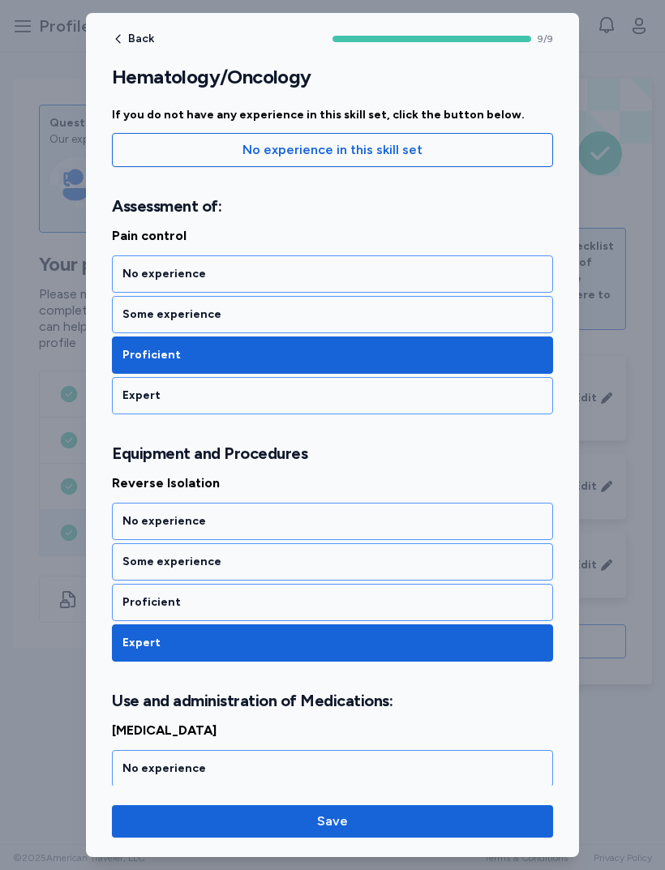
scroll to position [152, 0]
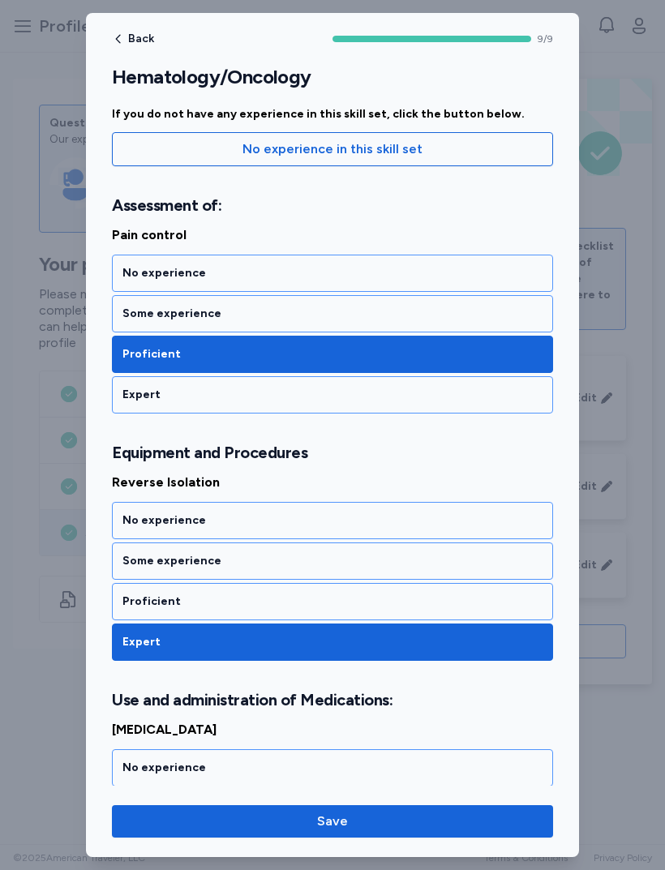
click at [137, 616] on div "Proficient" at bounding box center [332, 601] width 441 height 37
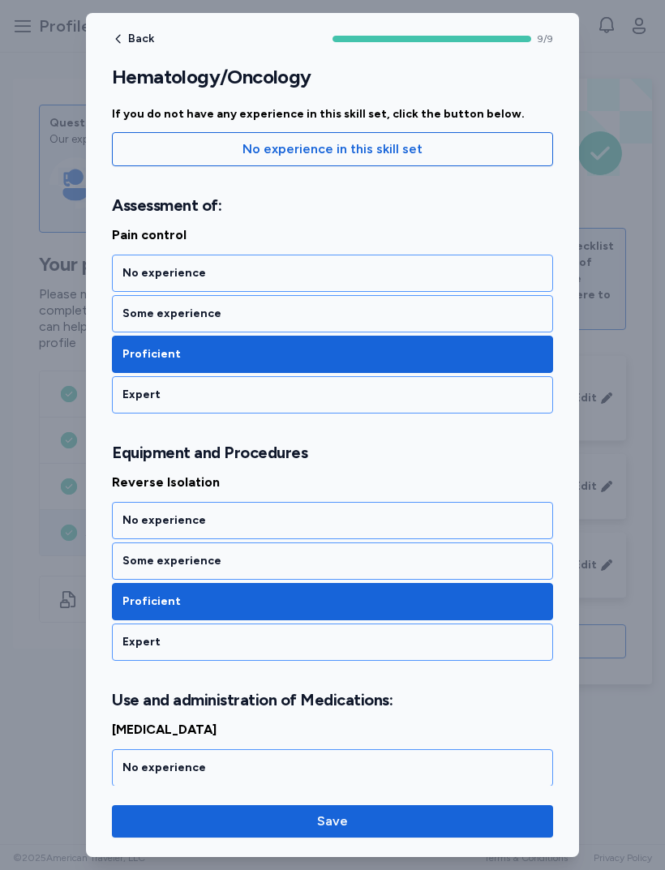
click at [117, 634] on div "Expert" at bounding box center [332, 642] width 441 height 37
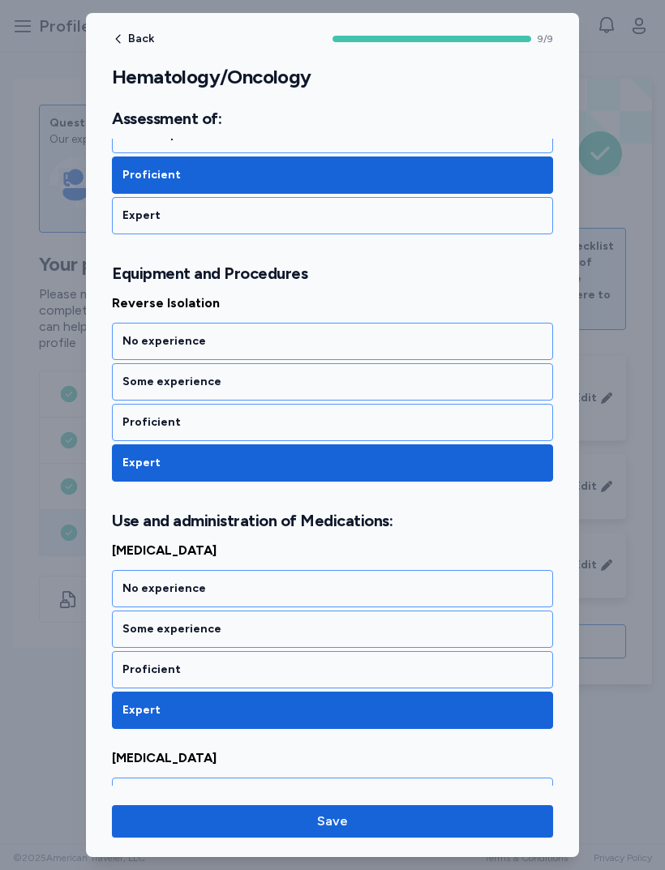
scroll to position [337, 0]
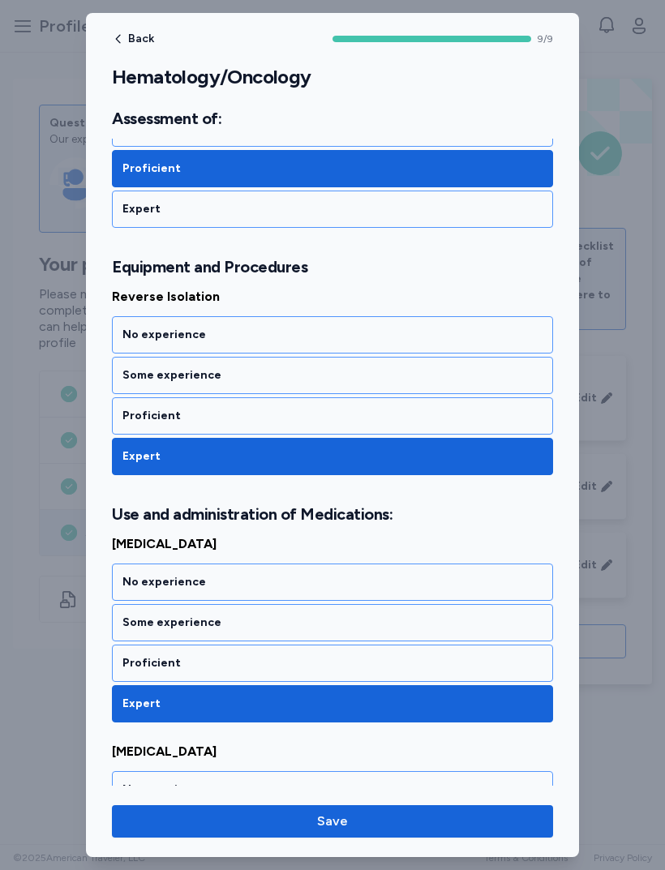
click at [131, 658] on div "Proficient" at bounding box center [332, 663] width 420 height 16
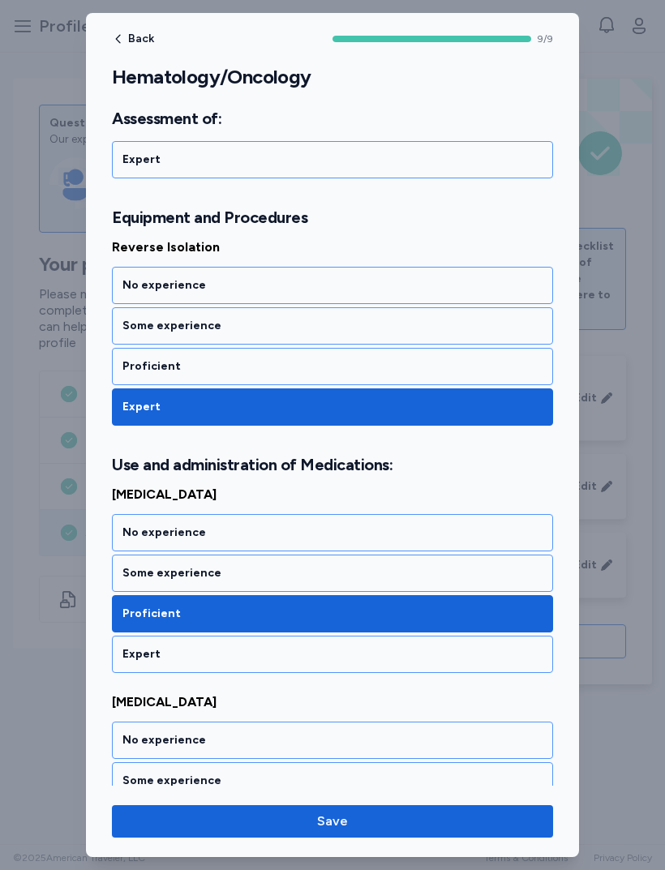
scroll to position [399, 0]
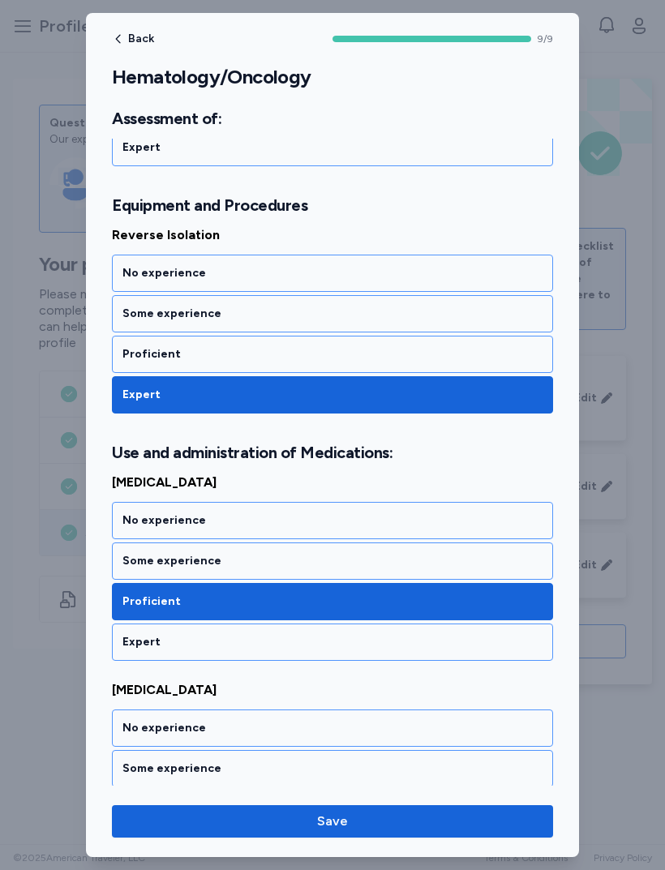
click at [140, 551] on div "Some experience" at bounding box center [332, 560] width 441 height 37
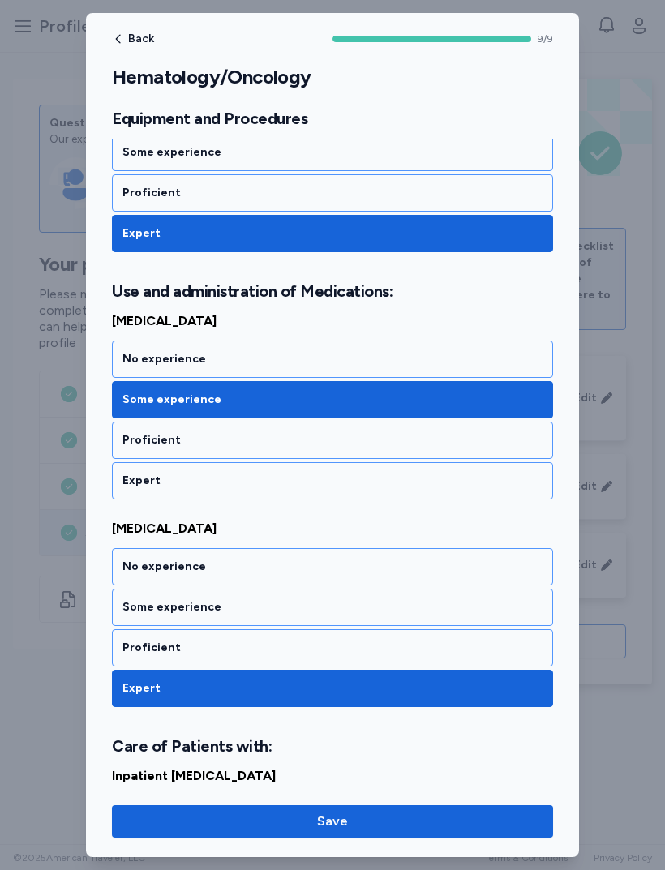
scroll to position [568, 0]
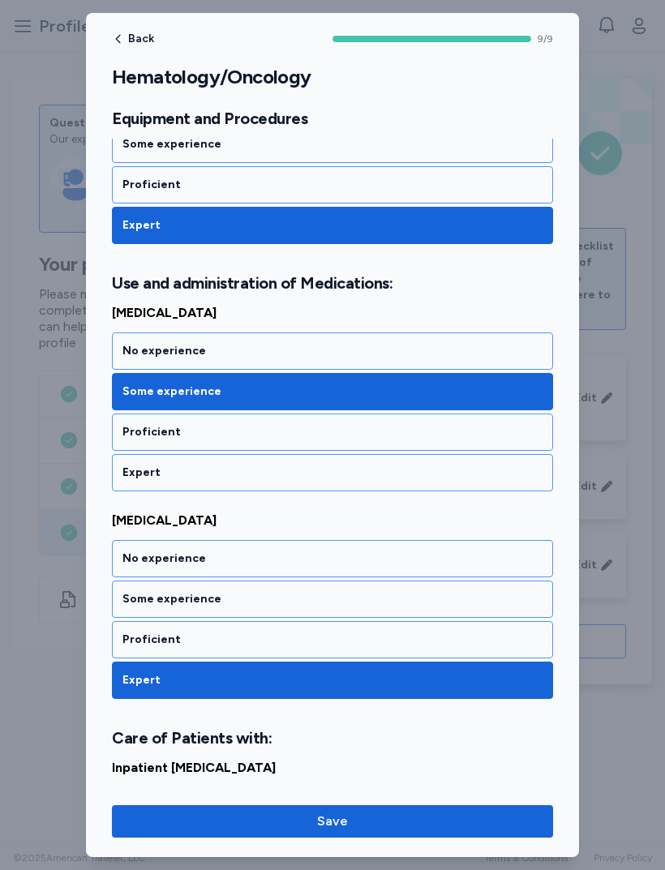
click at [133, 610] on div "Some experience" at bounding box center [332, 599] width 441 height 37
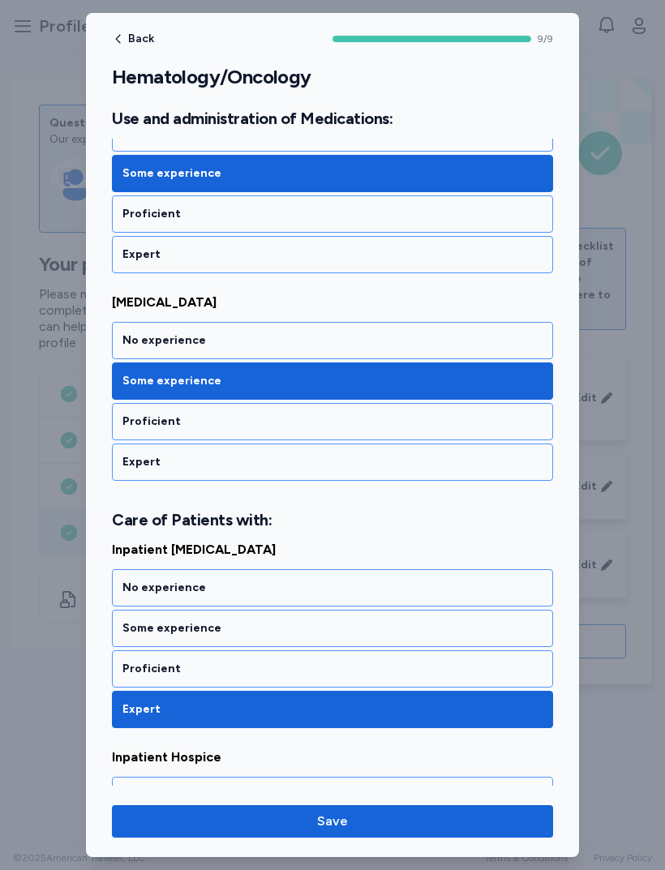
scroll to position [789, 0]
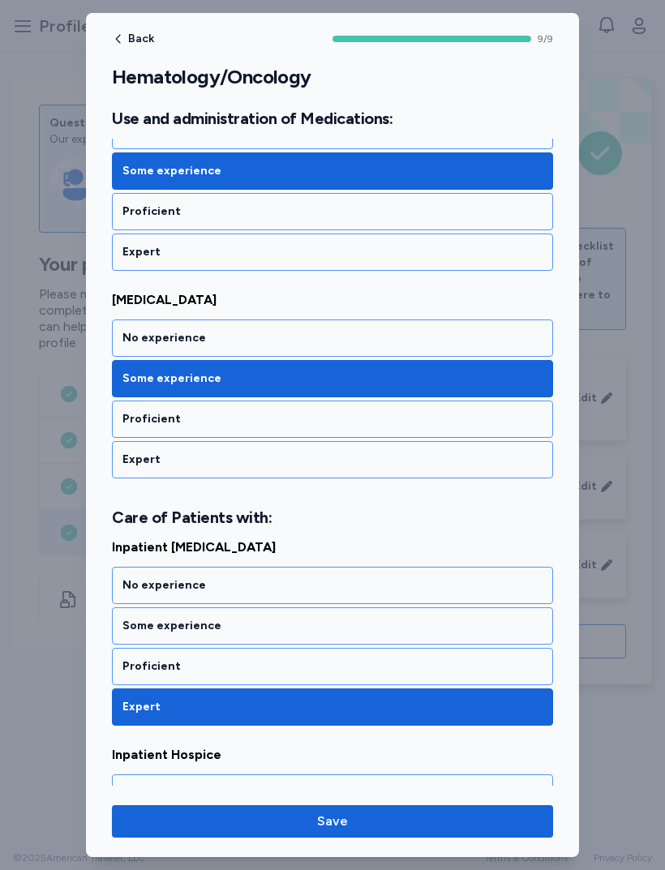
click at [127, 657] on div "Proficient" at bounding box center [332, 666] width 441 height 37
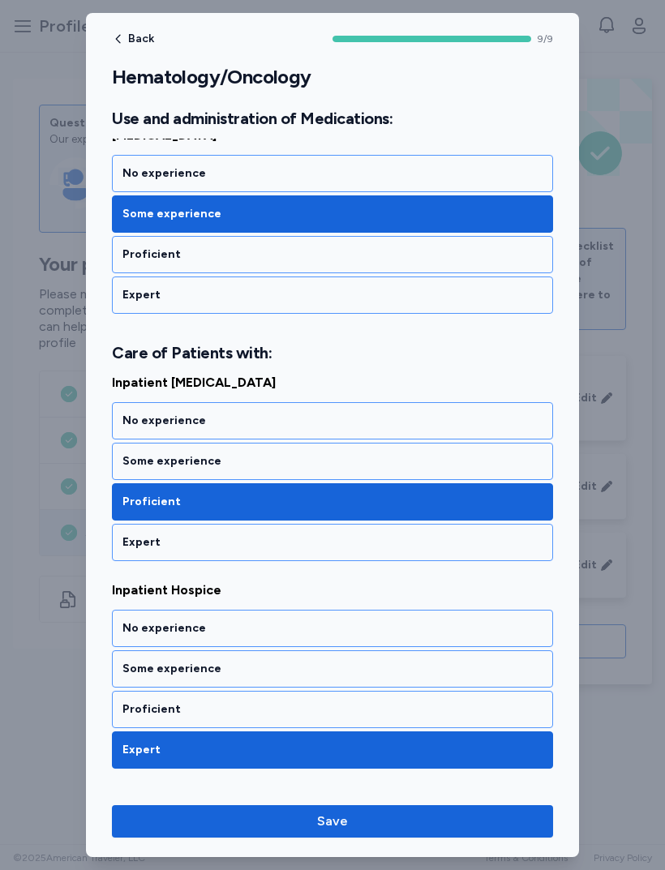
scroll to position [960, 0]
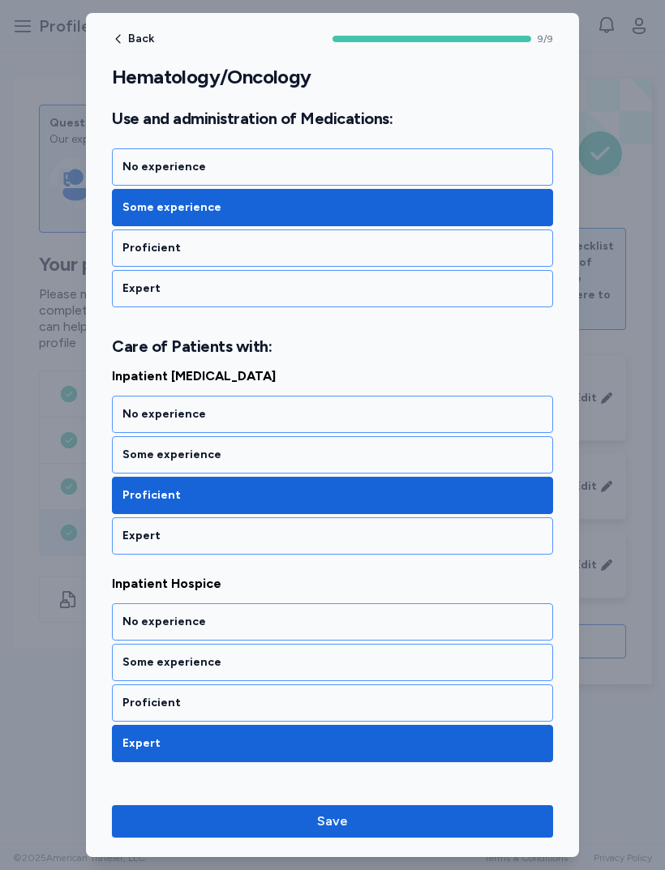
click at [129, 666] on div "Some experience" at bounding box center [332, 662] width 420 height 16
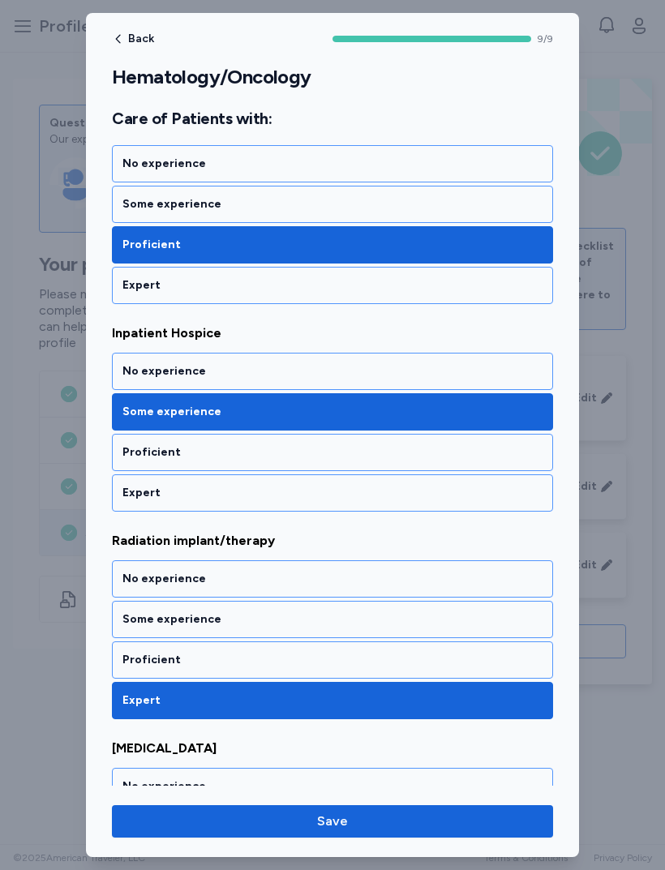
scroll to position [1212, 0]
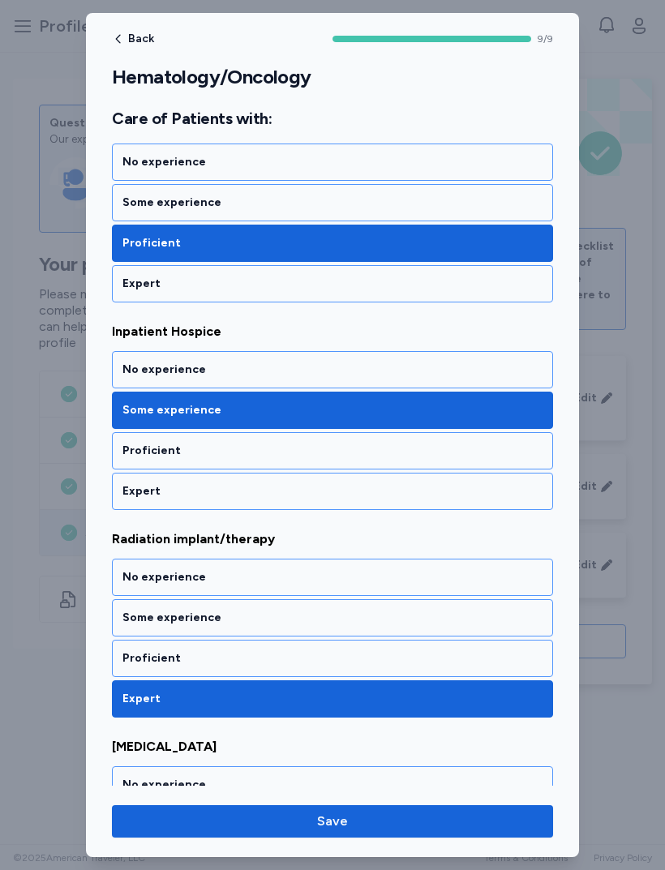
click at [126, 654] on div "Proficient" at bounding box center [332, 658] width 420 height 16
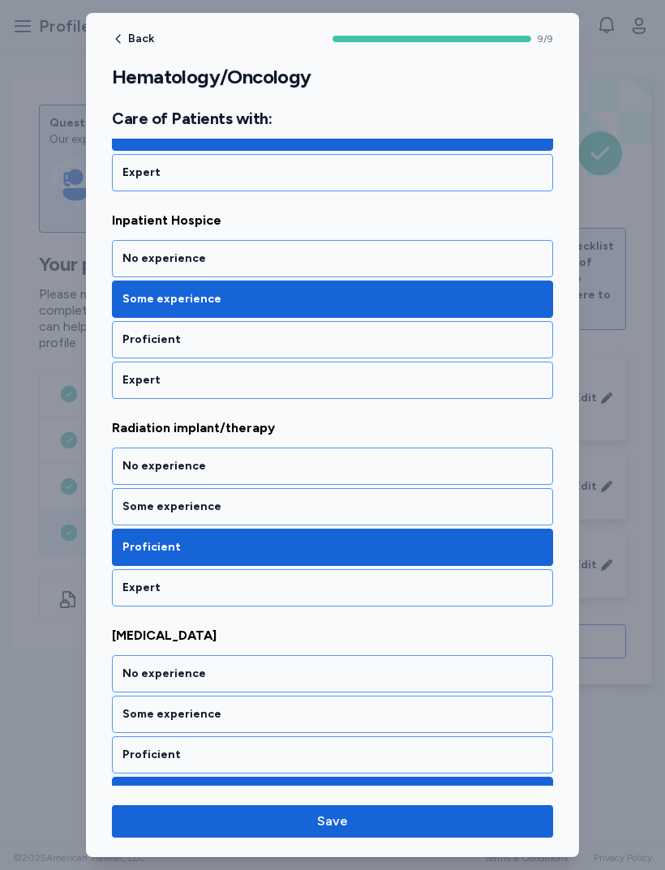
scroll to position [1320, 0]
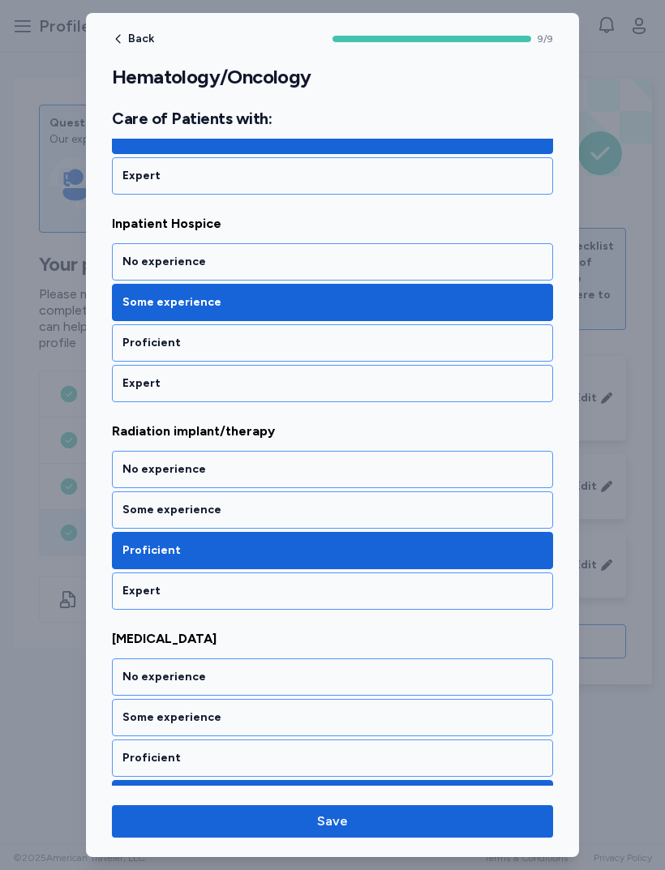
click at [474, 519] on div "Some experience" at bounding box center [332, 509] width 441 height 37
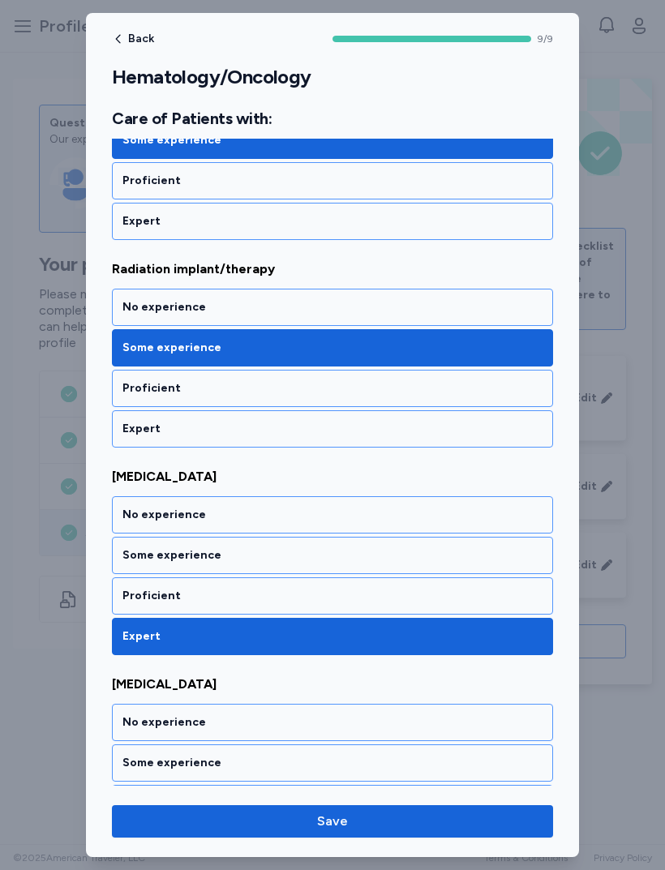
scroll to position [1483, 0]
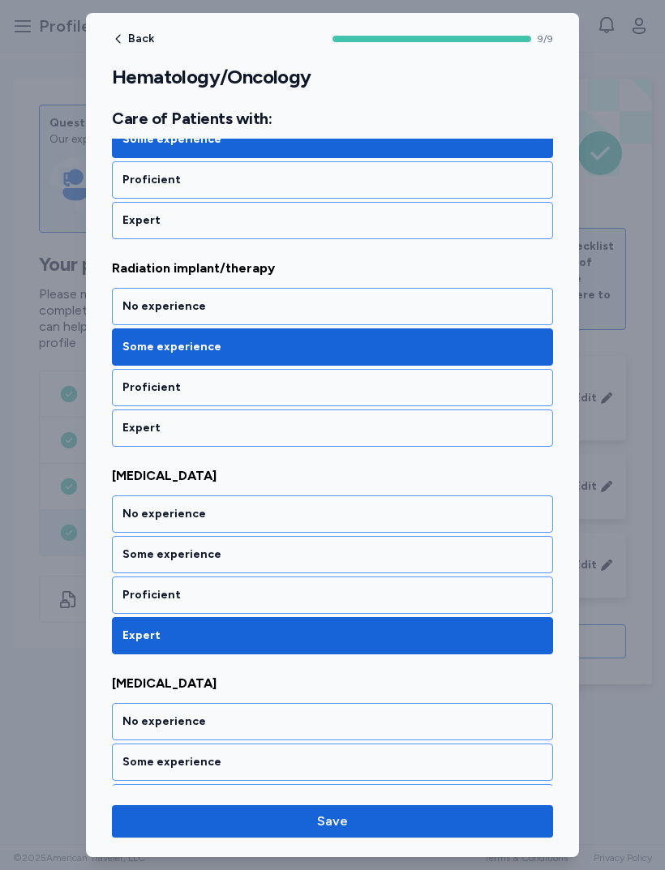
click at [132, 590] on div "Proficient" at bounding box center [332, 595] width 420 height 16
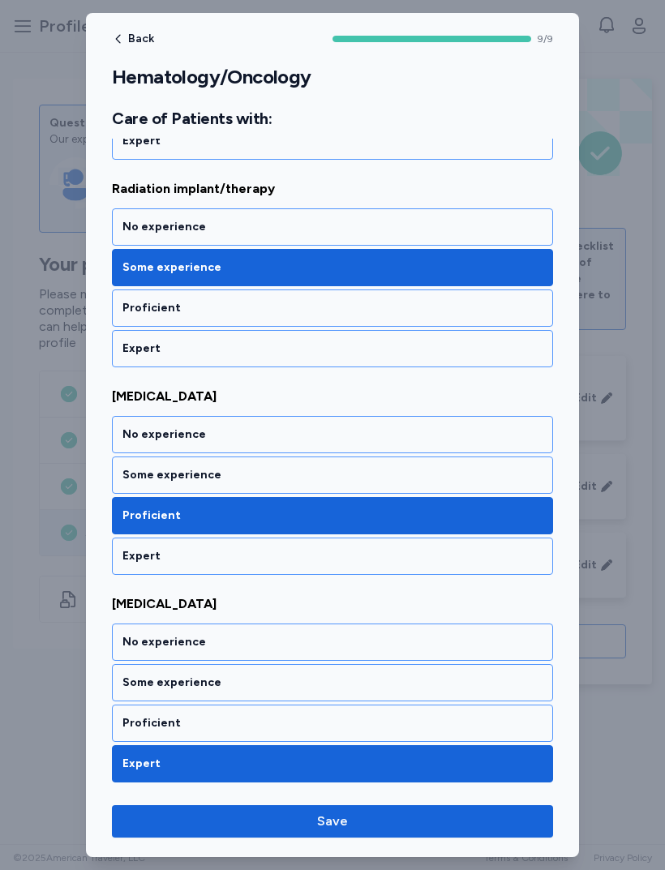
scroll to position [1562, 0]
click at [122, 718] on div "Proficient" at bounding box center [332, 723] width 441 height 37
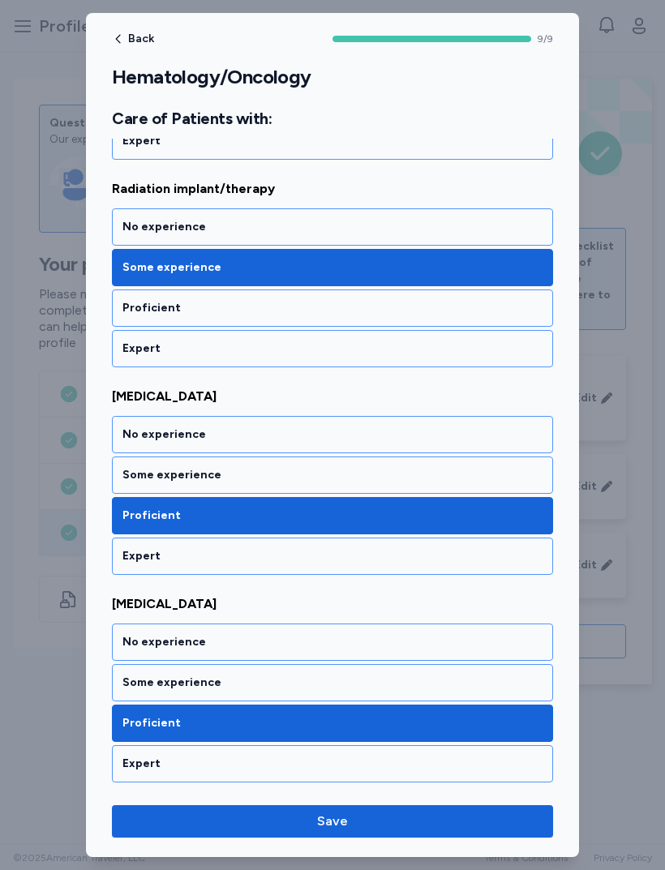
click at [139, 688] on div "Some experience" at bounding box center [332, 683] width 420 height 16
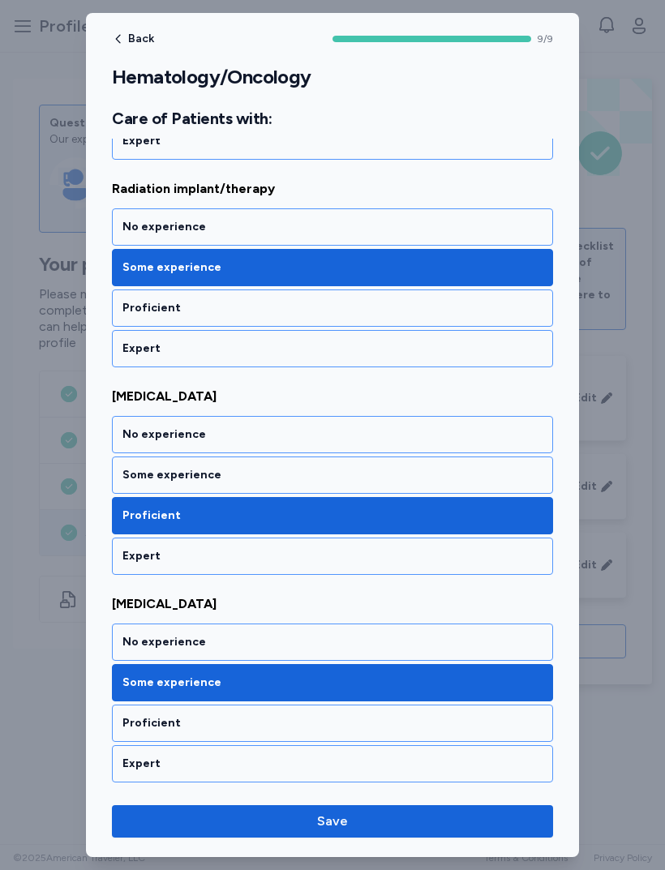
click at [176, 732] on div "Proficient" at bounding box center [332, 723] width 441 height 37
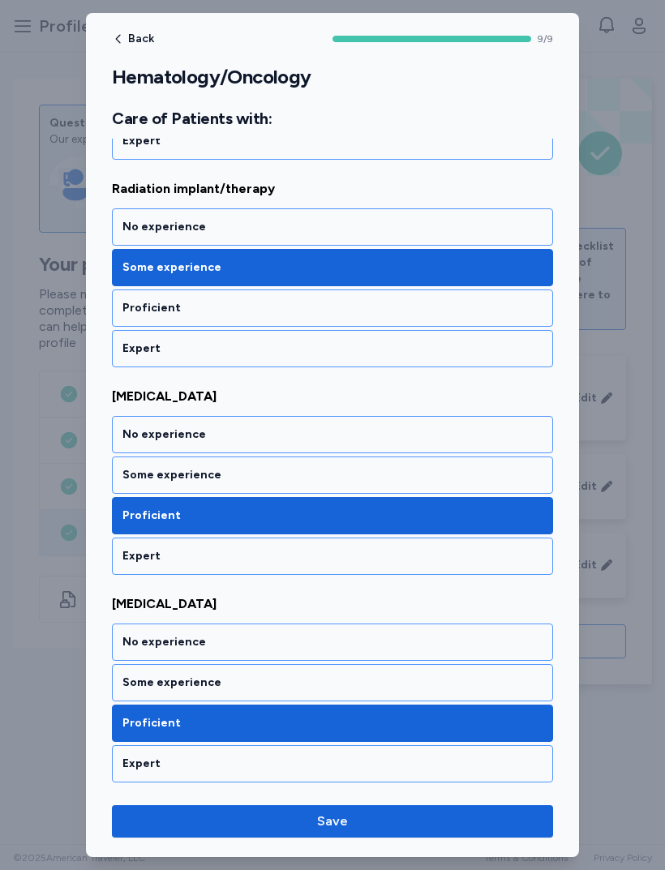
click at [255, 810] on button "Save" at bounding box center [332, 821] width 441 height 32
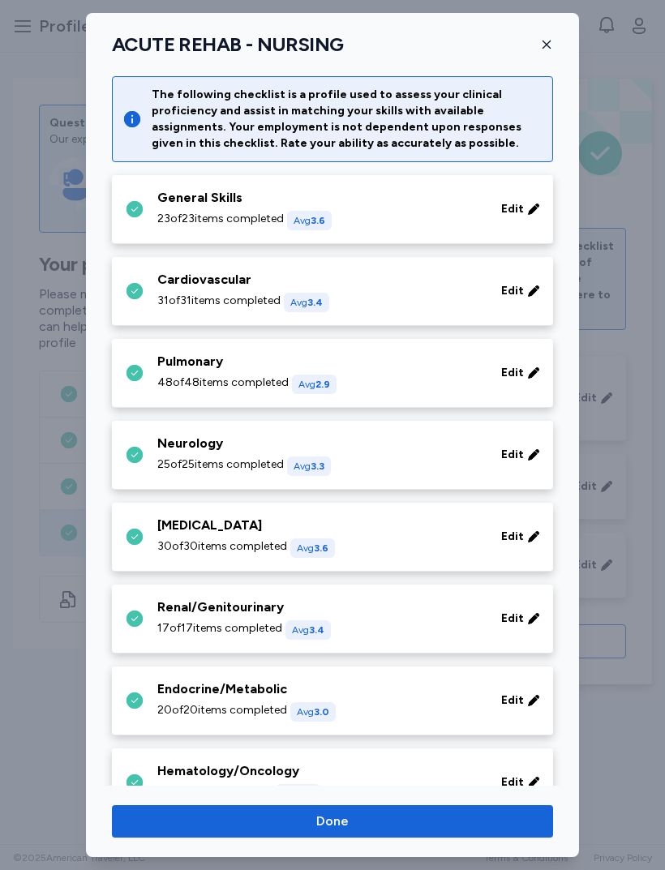
scroll to position [263, 0]
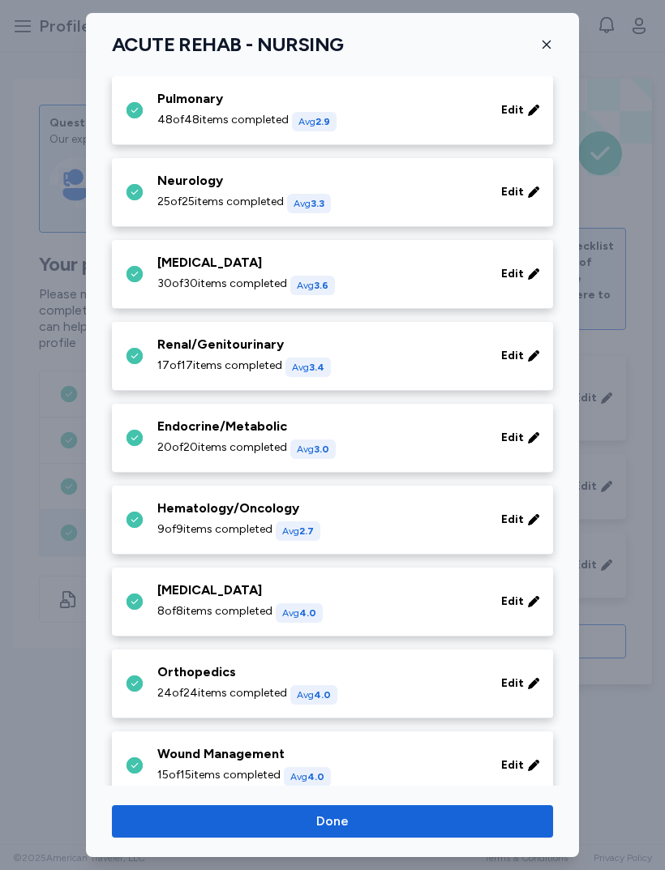
click at [169, 606] on span "8 of 8 items completed" at bounding box center [214, 611] width 115 height 16
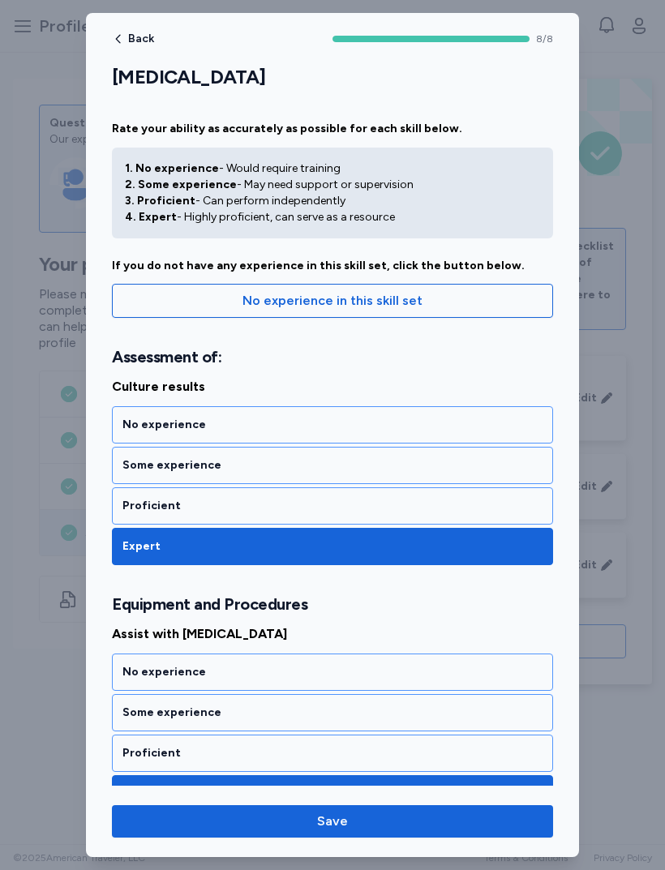
click at [135, 516] on div "Proficient" at bounding box center [332, 505] width 441 height 37
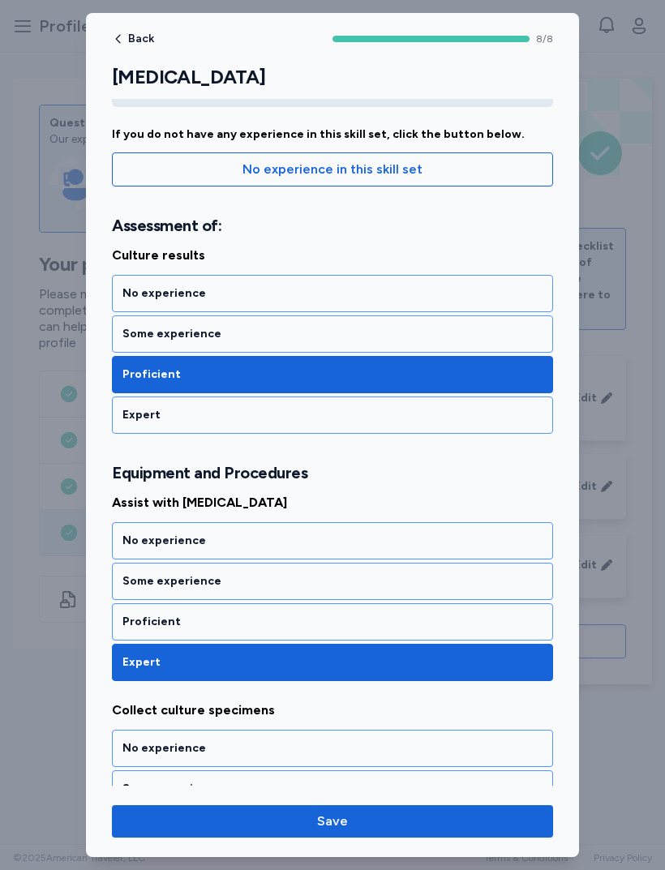
scroll to position [132, 0]
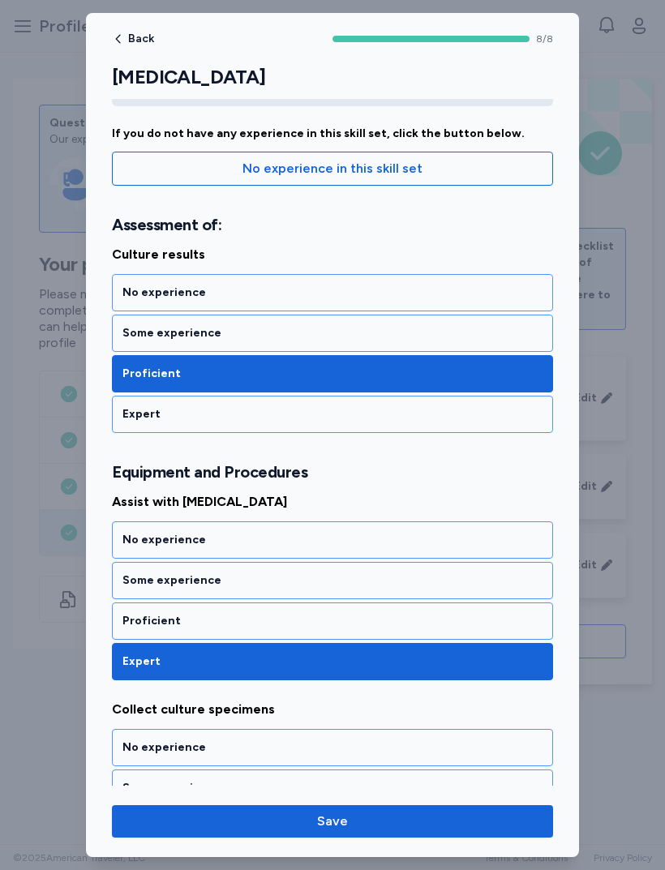
click at [141, 577] on div "Some experience" at bounding box center [332, 580] width 420 height 16
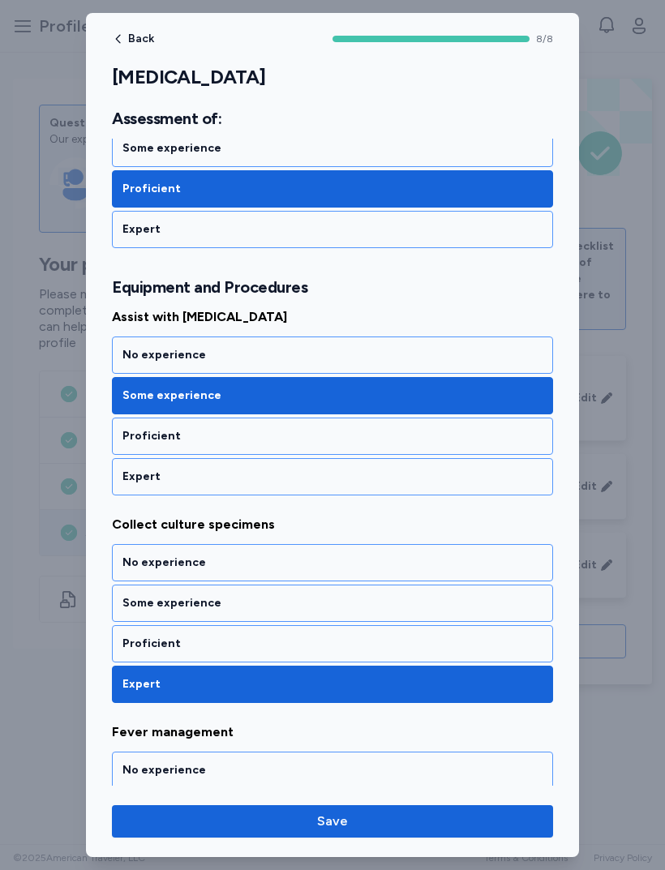
scroll to position [319, 0]
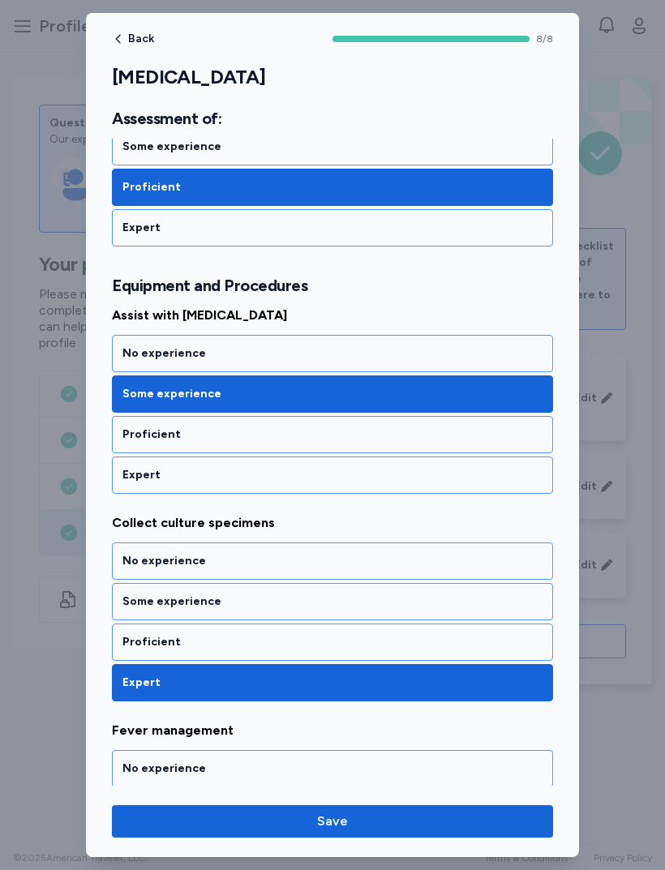
click at [127, 619] on div "Some experience" at bounding box center [332, 601] width 441 height 37
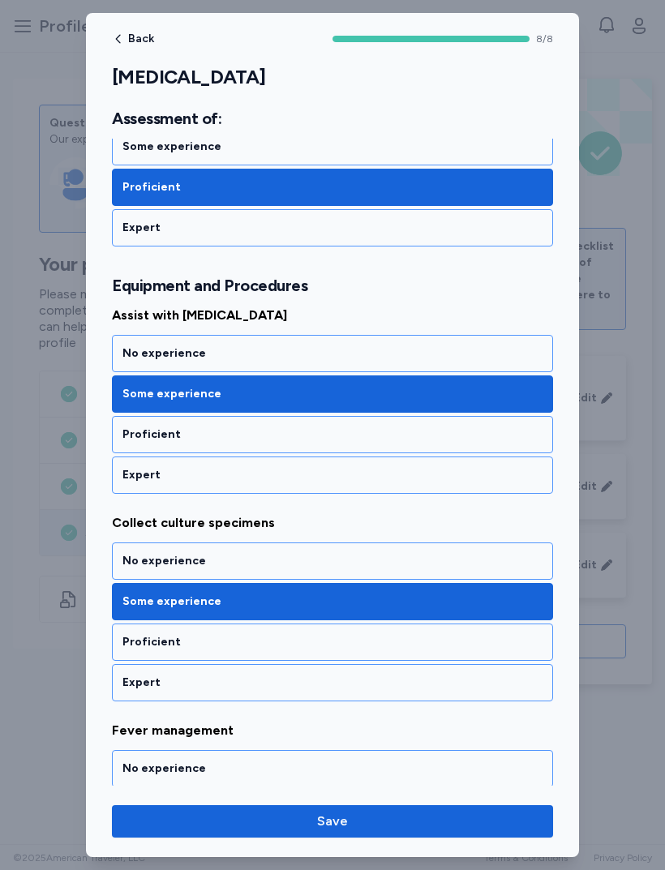
click at [124, 644] on div "Proficient" at bounding box center [332, 642] width 420 height 16
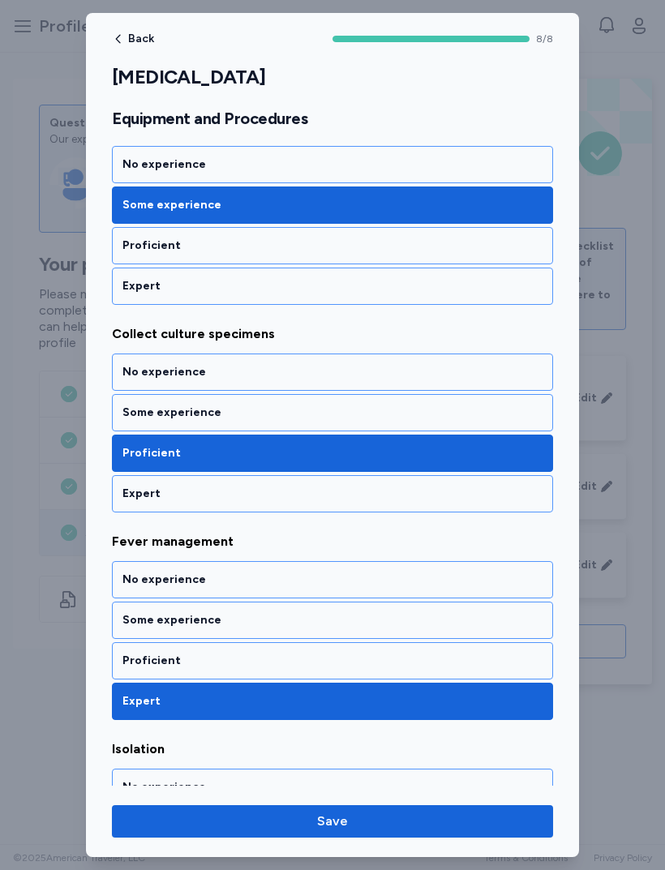
scroll to position [508, 0]
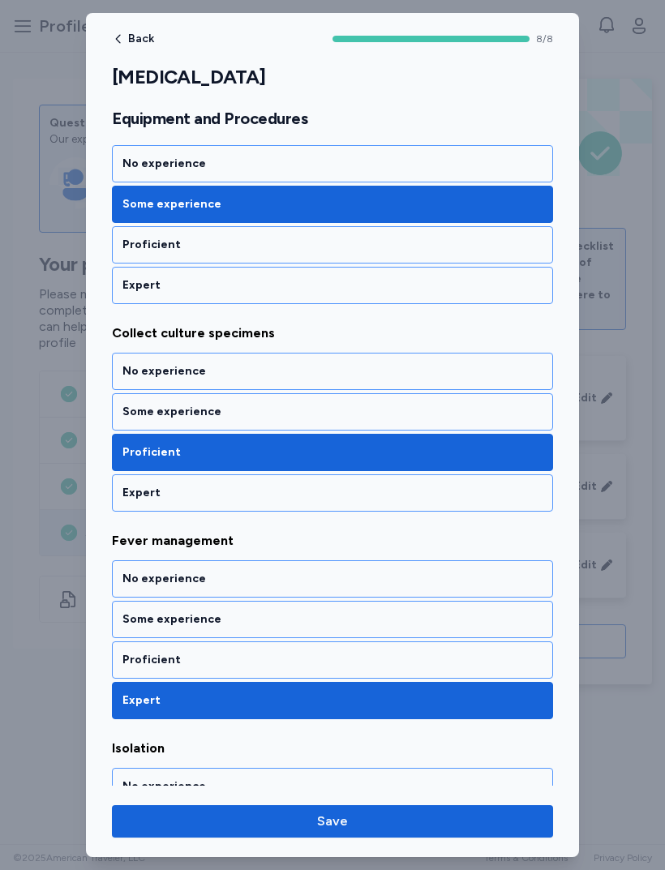
click at [129, 653] on div "Proficient" at bounding box center [332, 660] width 420 height 16
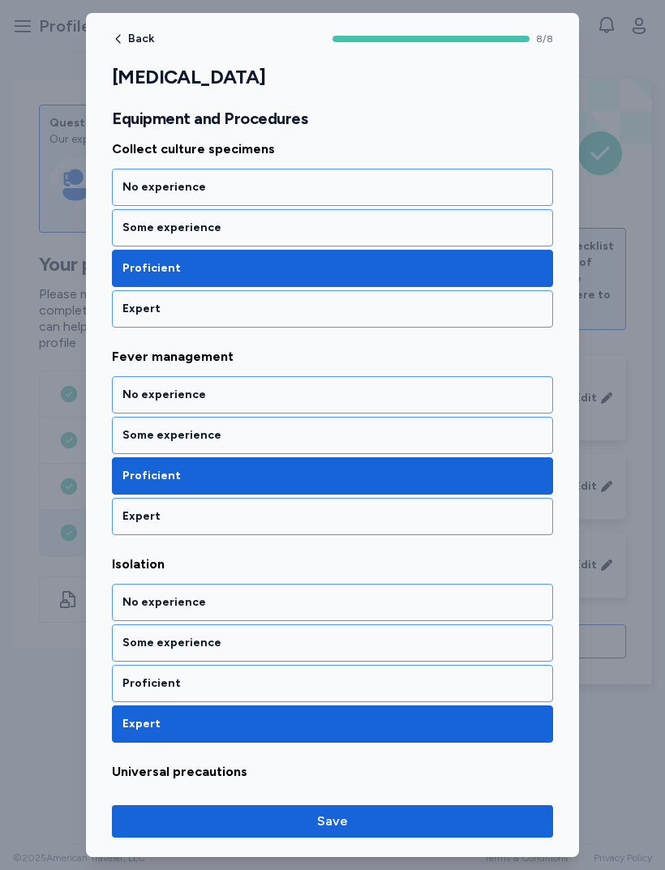
click at [132, 672] on div "Proficient" at bounding box center [332, 683] width 441 height 37
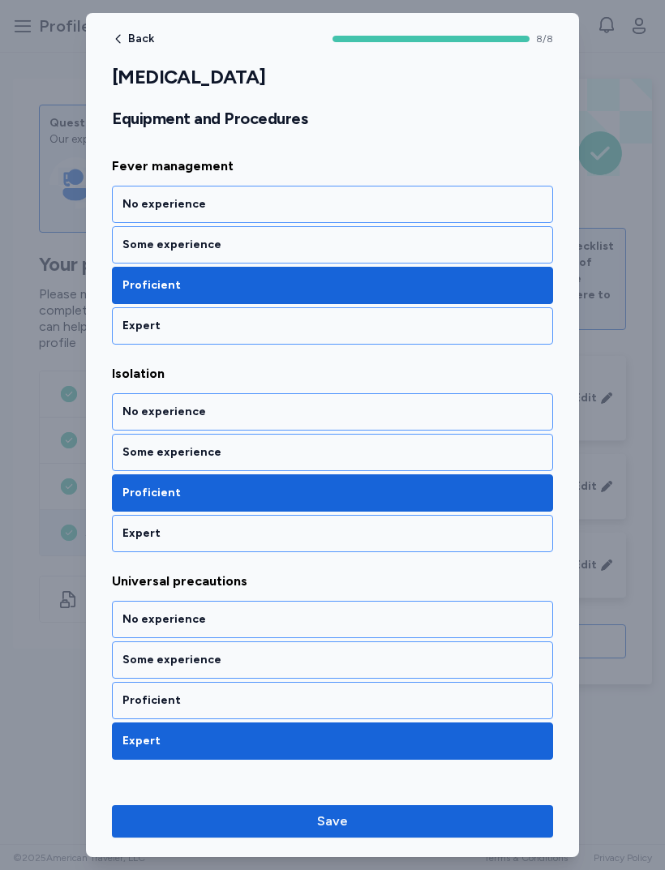
click at [135, 690] on div "Proficient" at bounding box center [332, 700] width 441 height 37
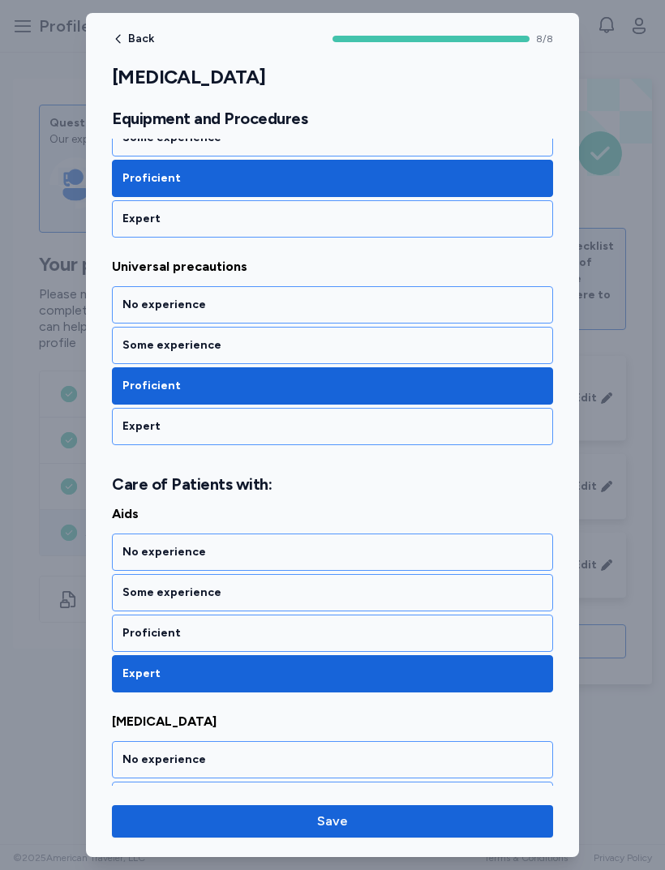
scroll to position [1213, 0]
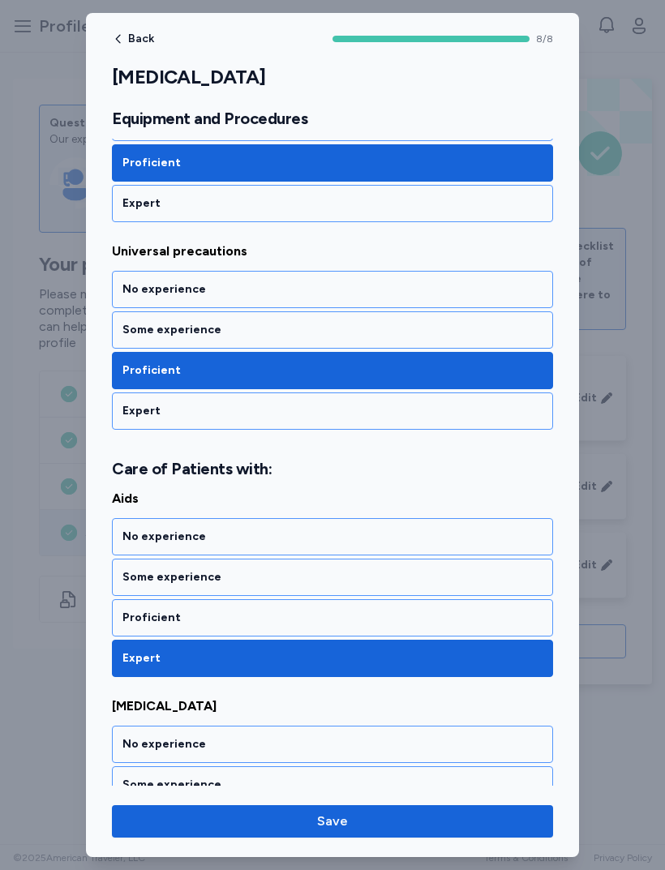
click at [142, 624] on div "Proficient" at bounding box center [332, 618] width 420 height 16
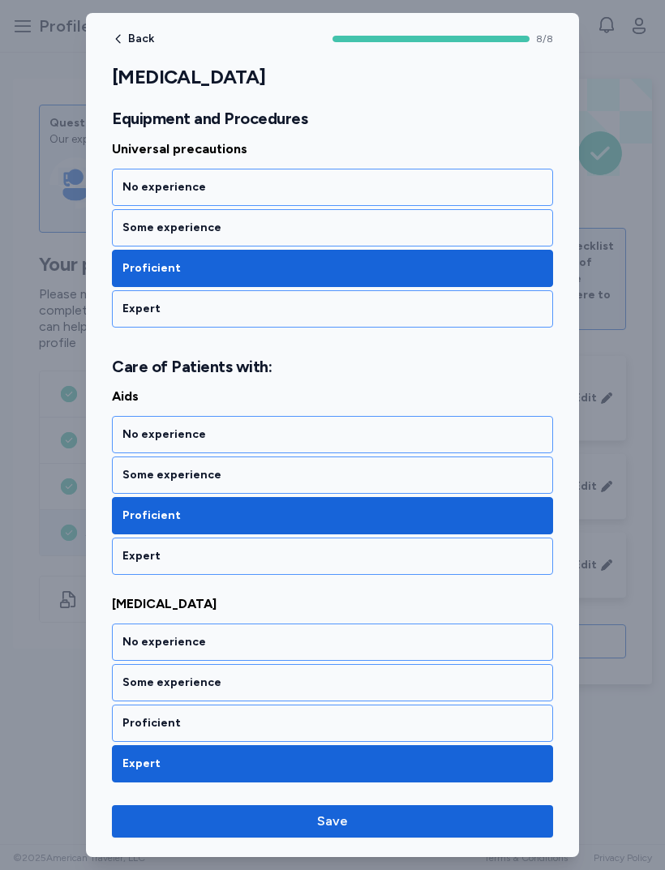
scroll to position [1315, 0]
click at [154, 685] on div "Some experience" at bounding box center [332, 683] width 420 height 16
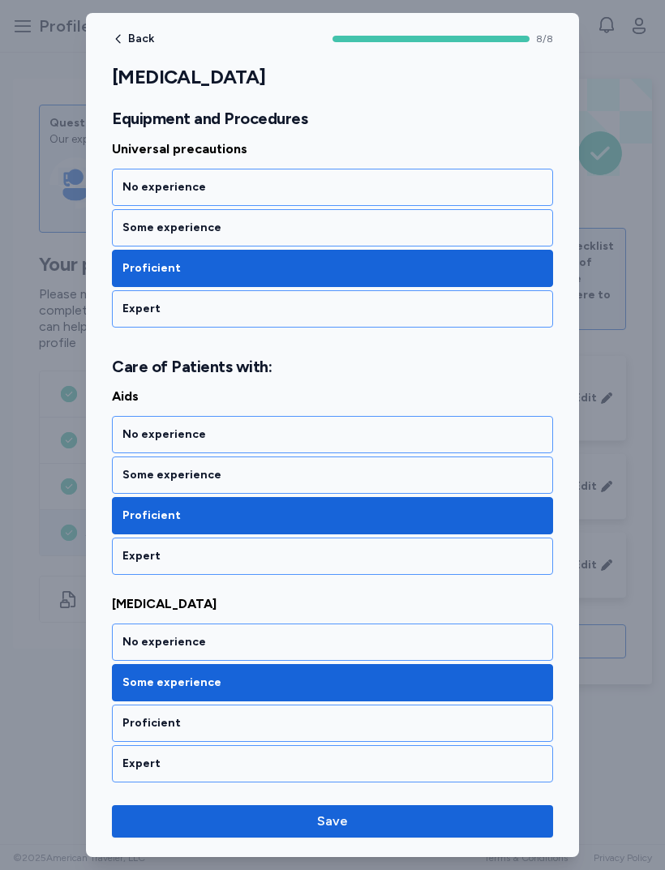
click at [234, 828] on span "Save" at bounding box center [332, 821] width 415 height 19
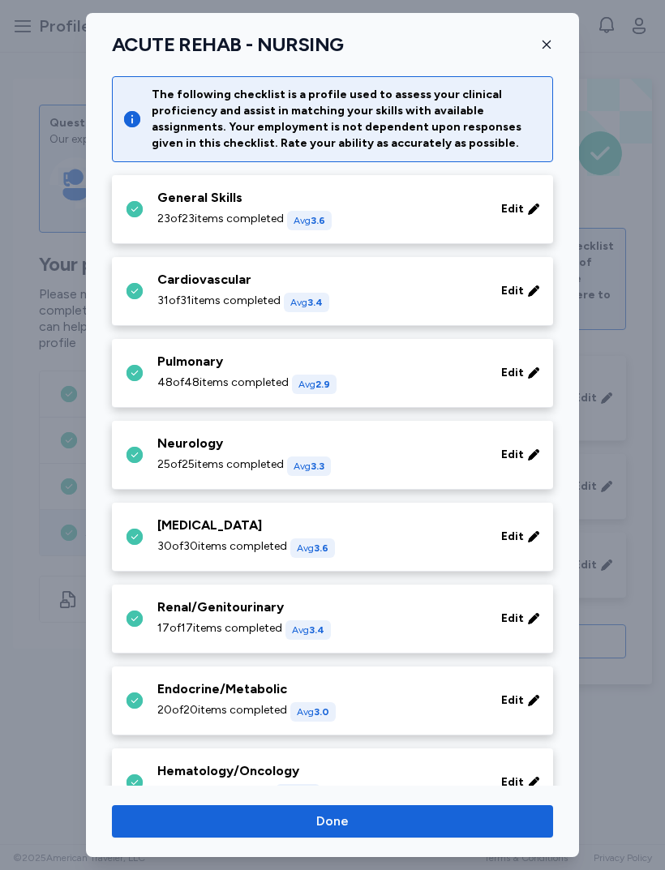
scroll to position [263, 0]
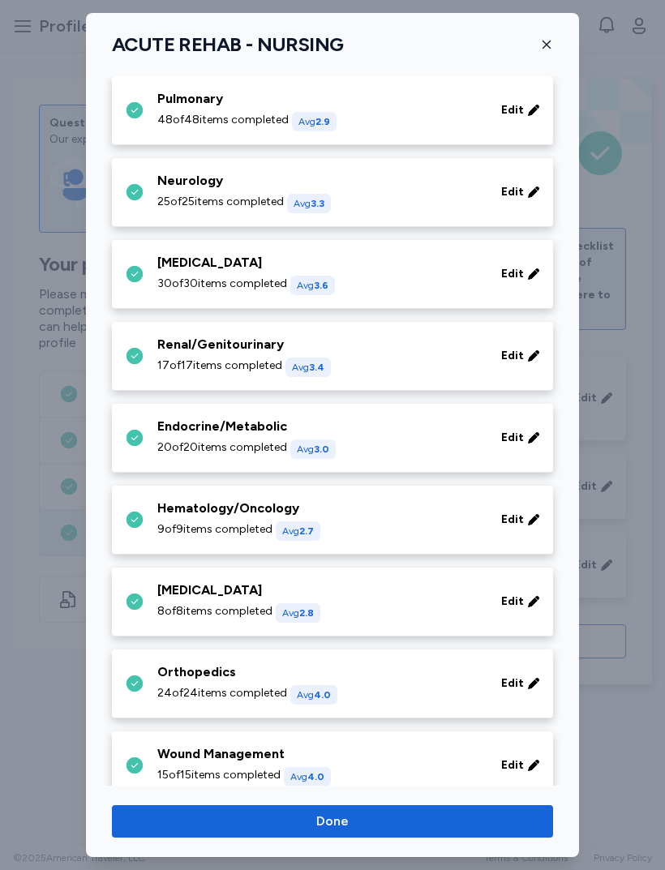
click at [173, 686] on span "24 of 24 items completed" at bounding box center [222, 693] width 130 height 16
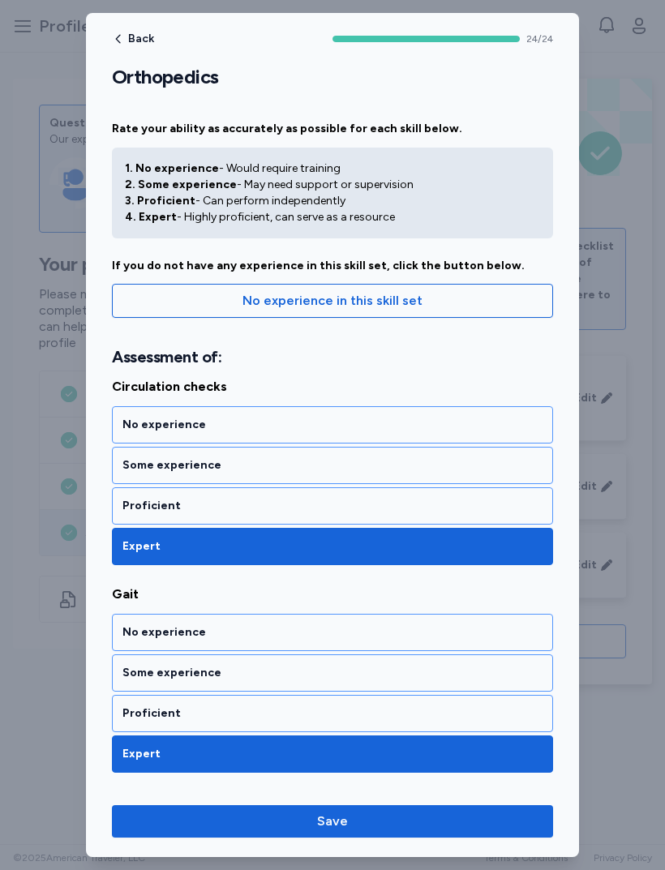
click at [133, 515] on div "Proficient" at bounding box center [332, 505] width 441 height 37
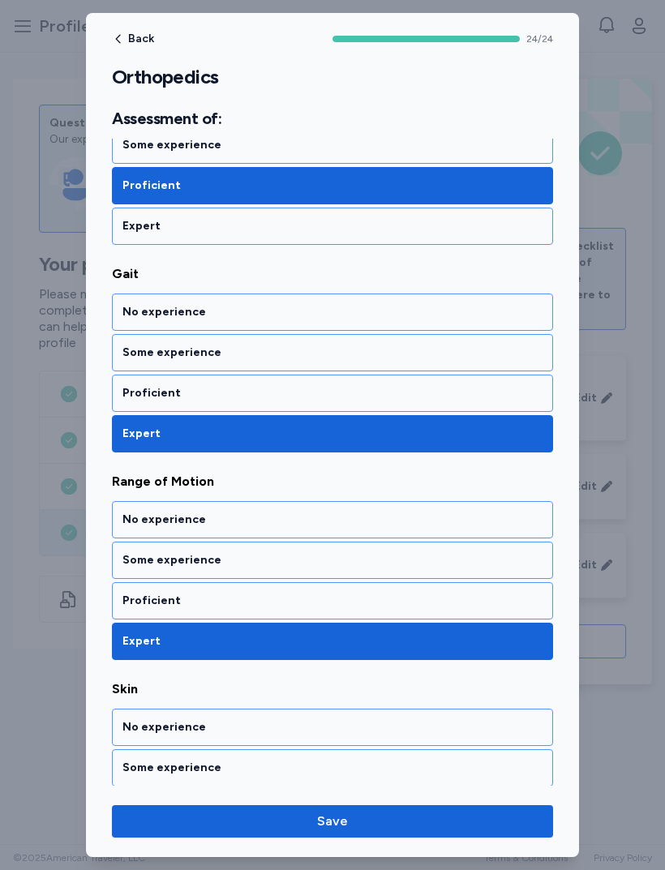
scroll to position [321, 0]
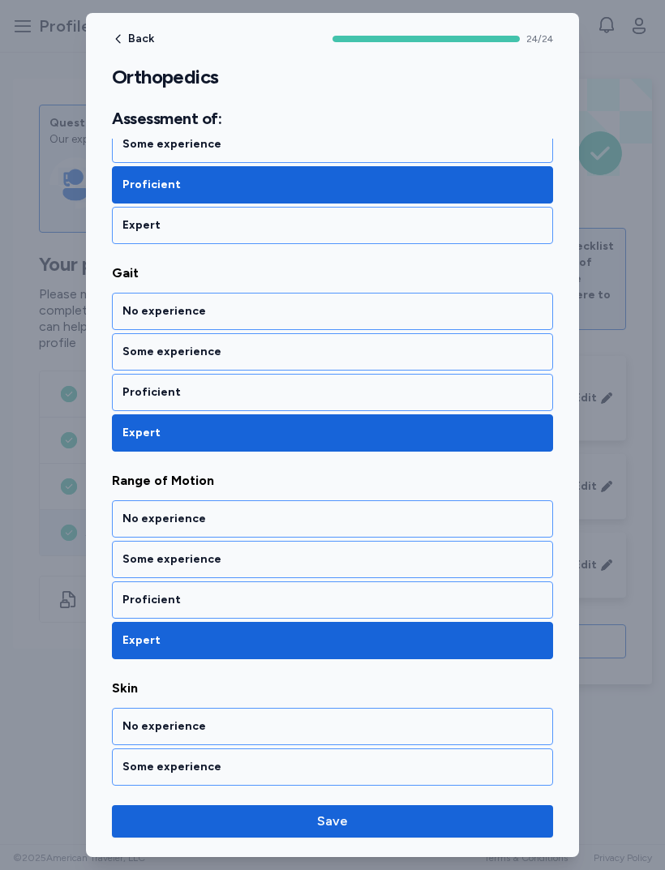
click at [143, 606] on div "Proficient" at bounding box center [332, 600] width 420 height 16
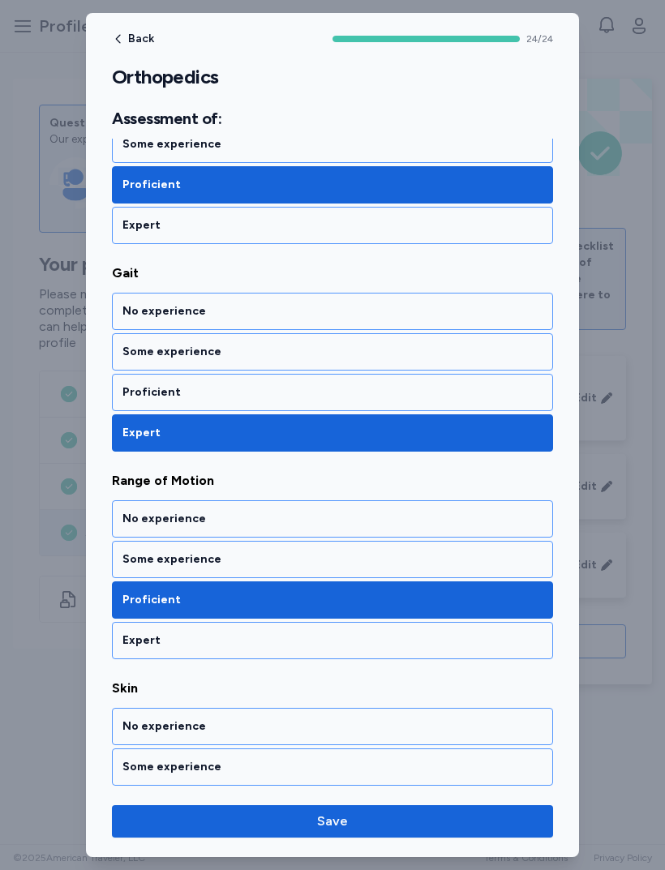
click at [120, 410] on div "Proficient" at bounding box center [332, 392] width 441 height 37
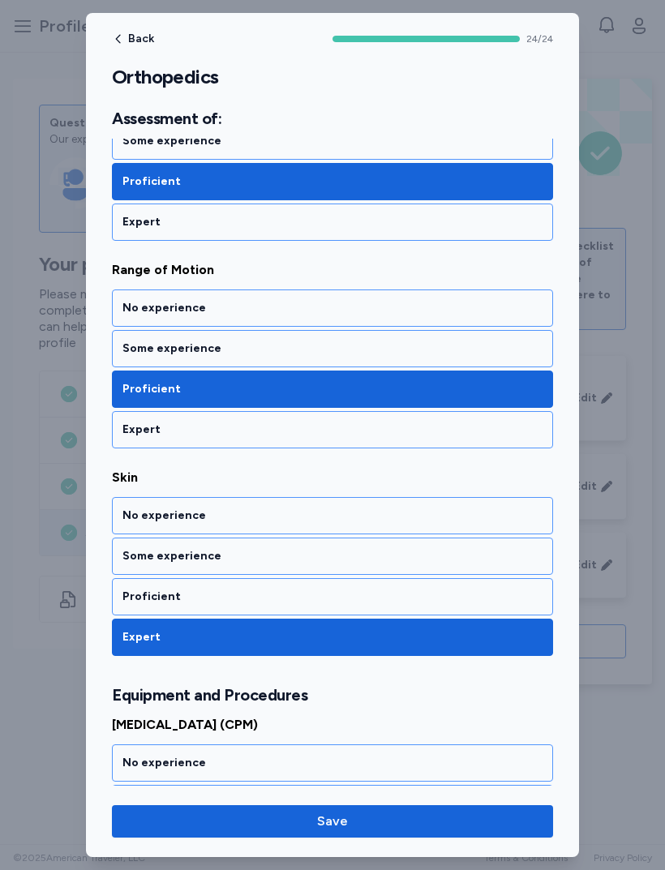
click at [142, 594] on div "Proficient" at bounding box center [332, 597] width 420 height 16
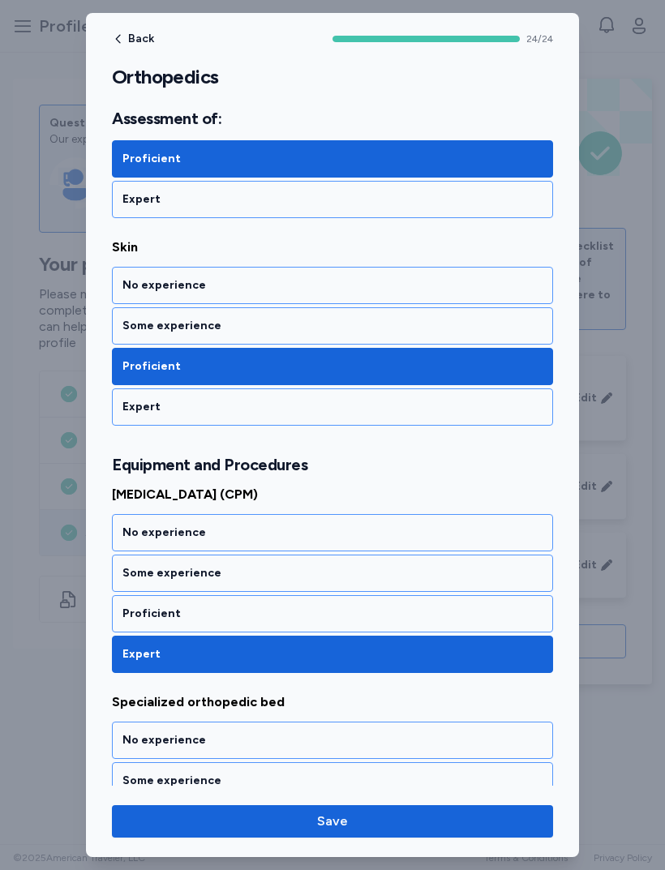
scroll to position [763, 0]
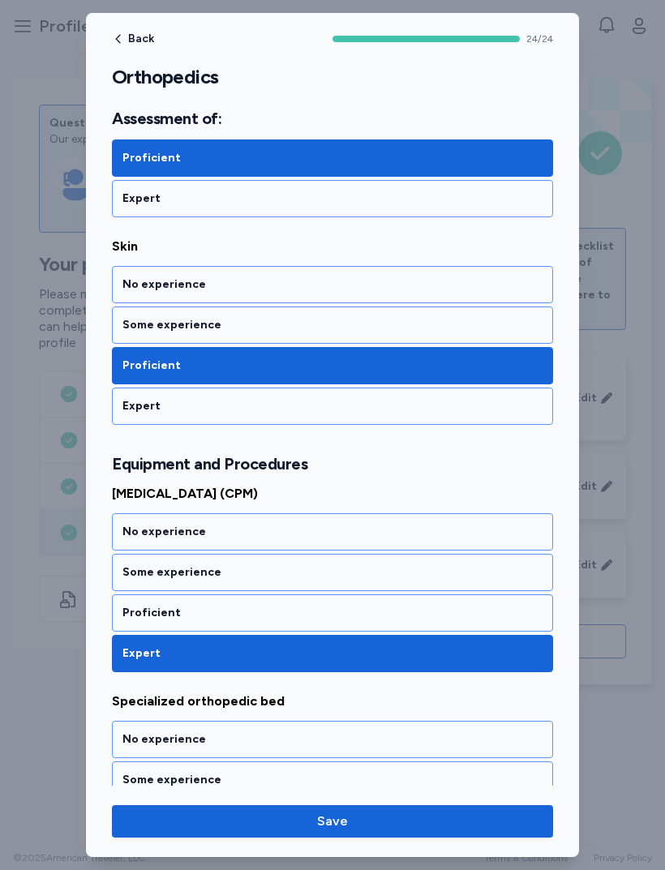
click at [135, 573] on div "Some experience" at bounding box center [332, 572] width 420 height 16
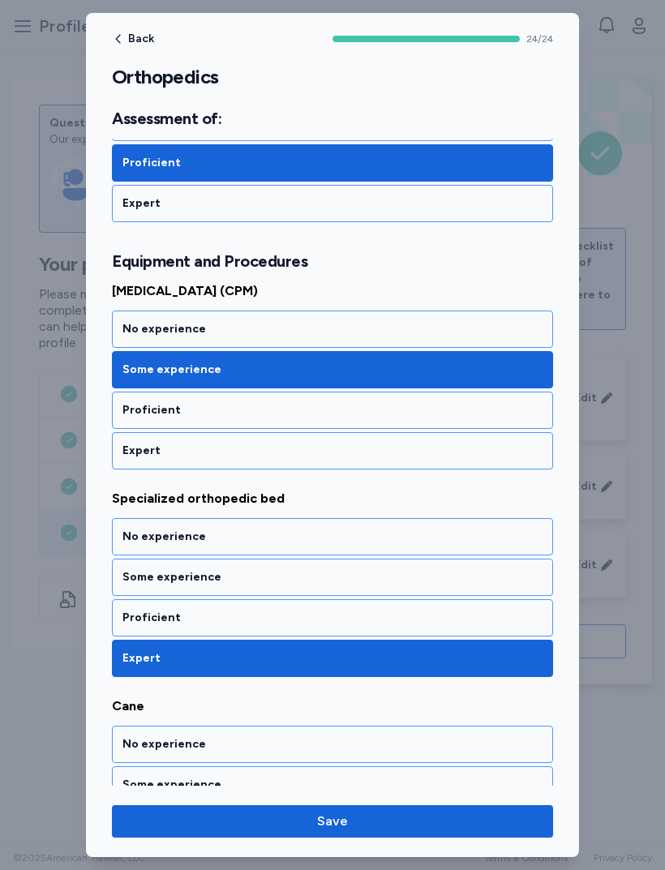
scroll to position [966, 0]
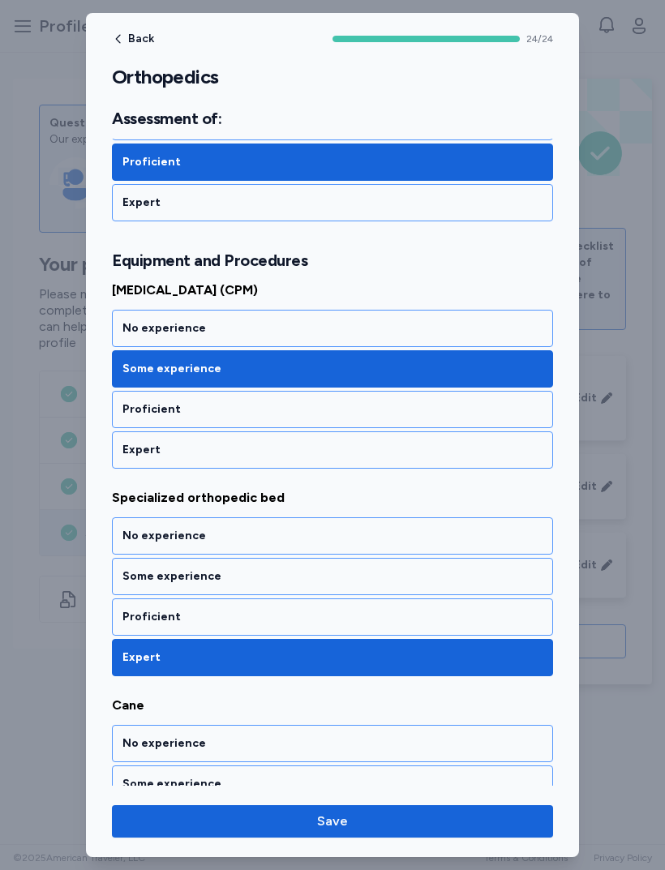
click at [121, 611] on div "Proficient" at bounding box center [332, 616] width 441 height 37
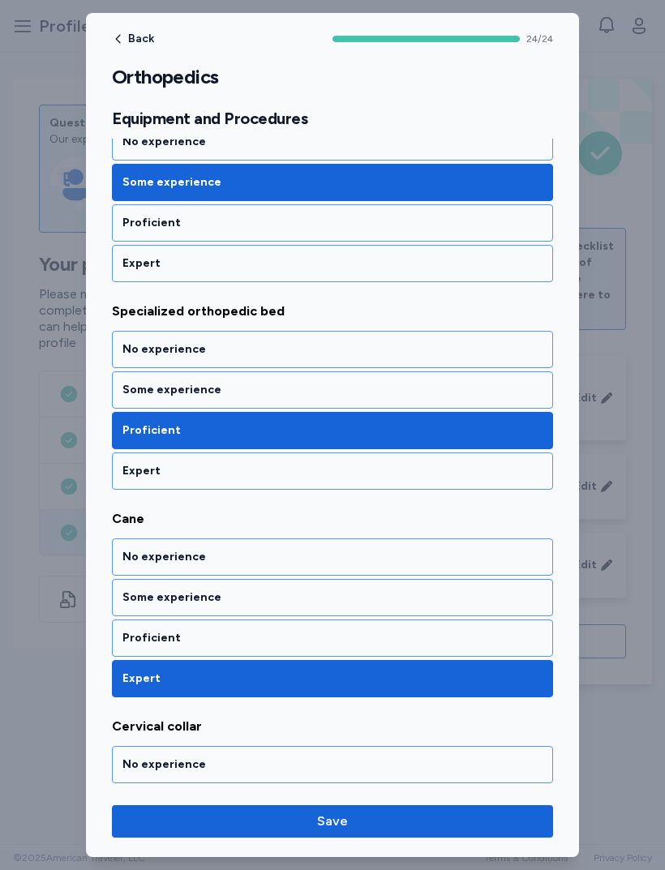
scroll to position [1154, 0]
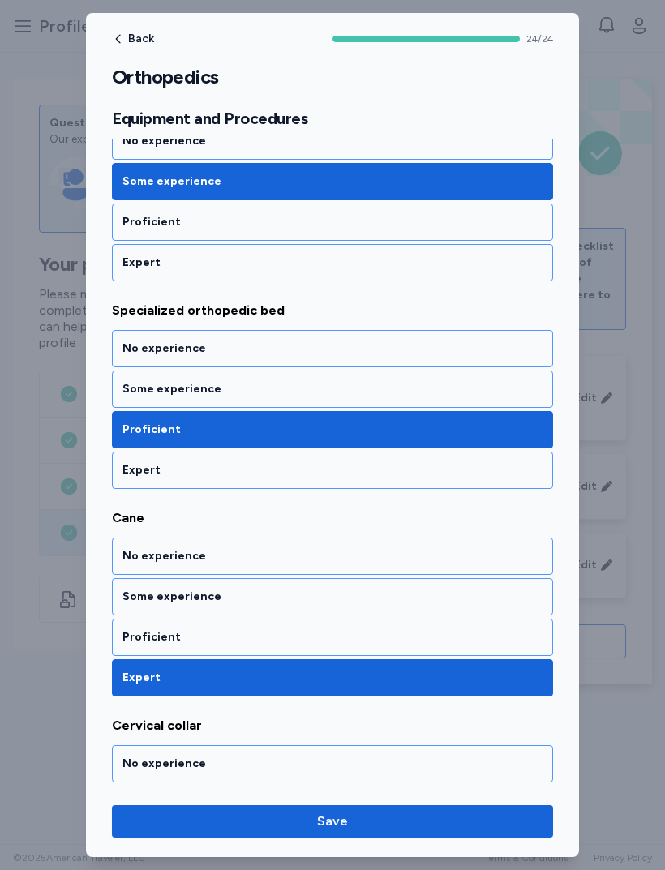
click at [127, 649] on div "Proficient" at bounding box center [332, 637] width 441 height 37
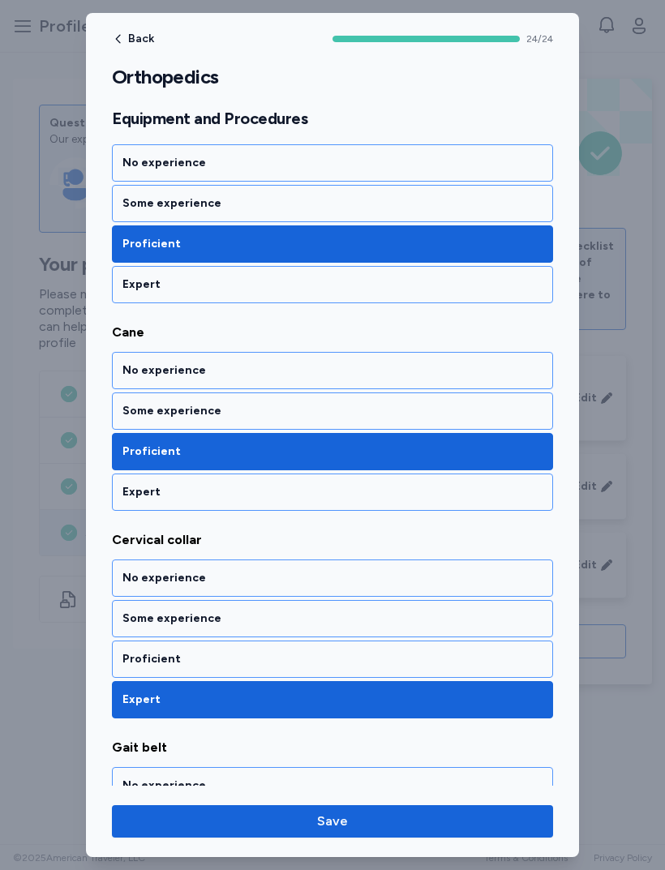
click at [132, 656] on div "Proficient" at bounding box center [332, 659] width 420 height 16
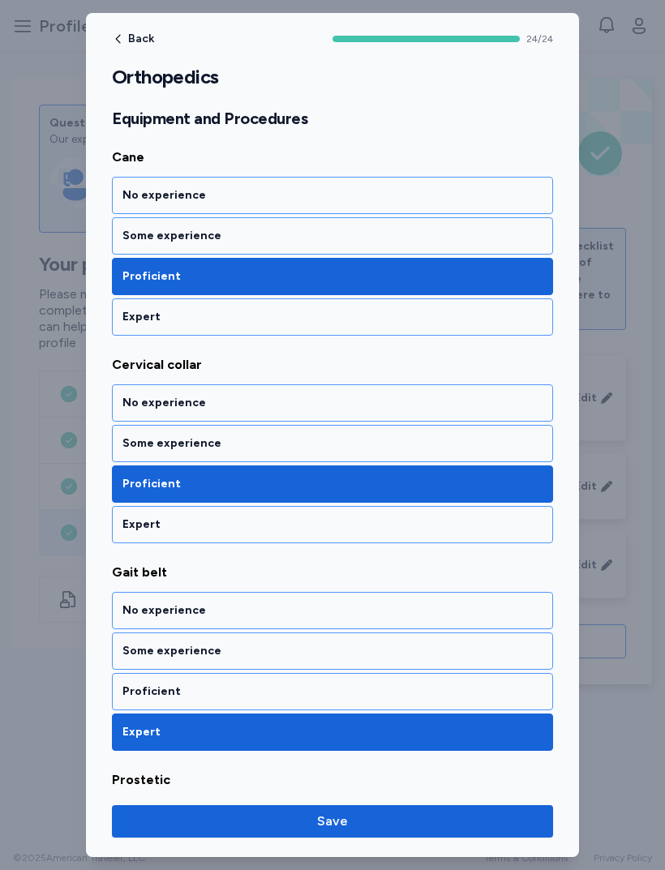
click at [128, 679] on div "Proficient" at bounding box center [332, 691] width 441 height 37
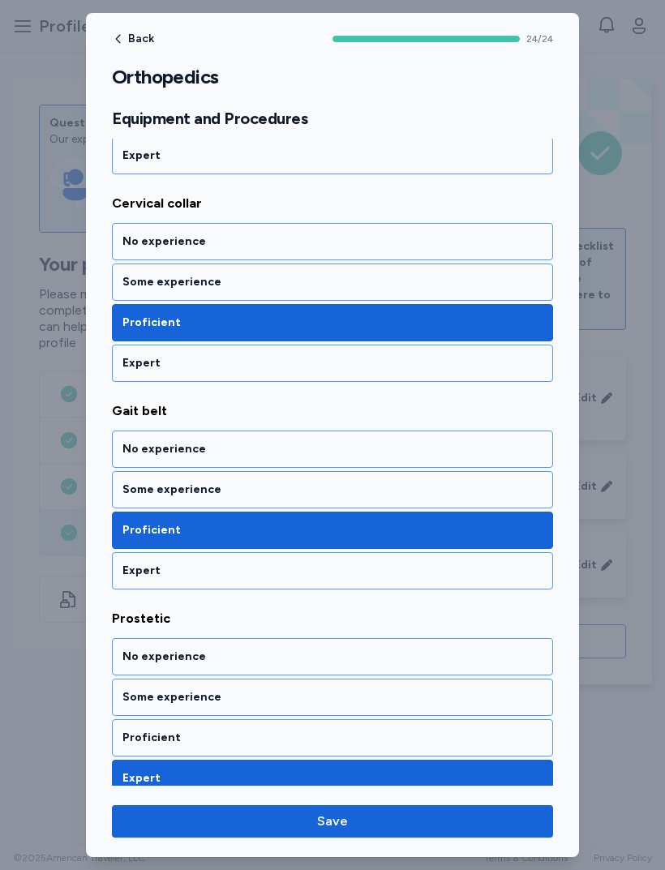
scroll to position [1680, 0]
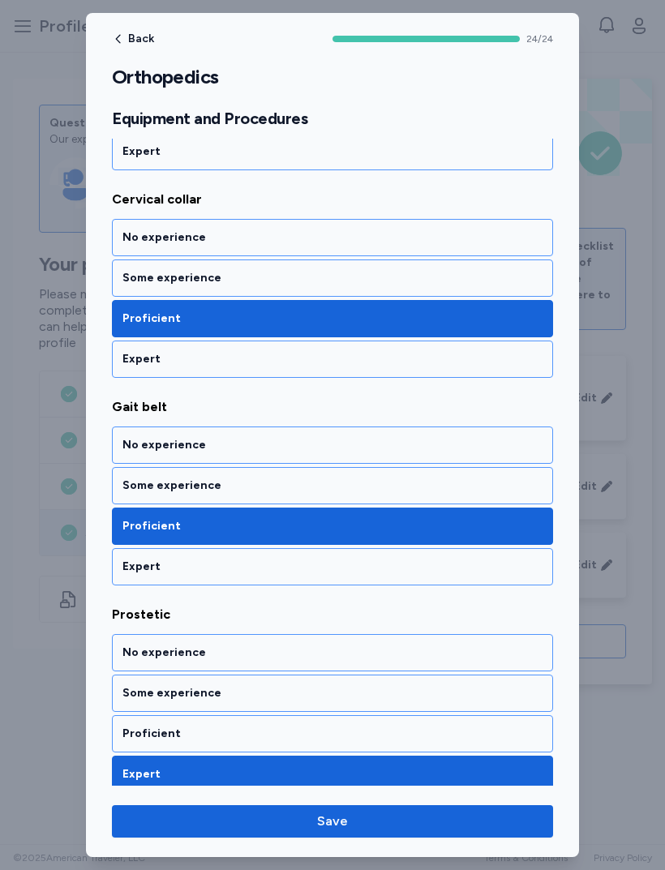
click at [147, 735] on div "Proficient" at bounding box center [332, 734] width 420 height 16
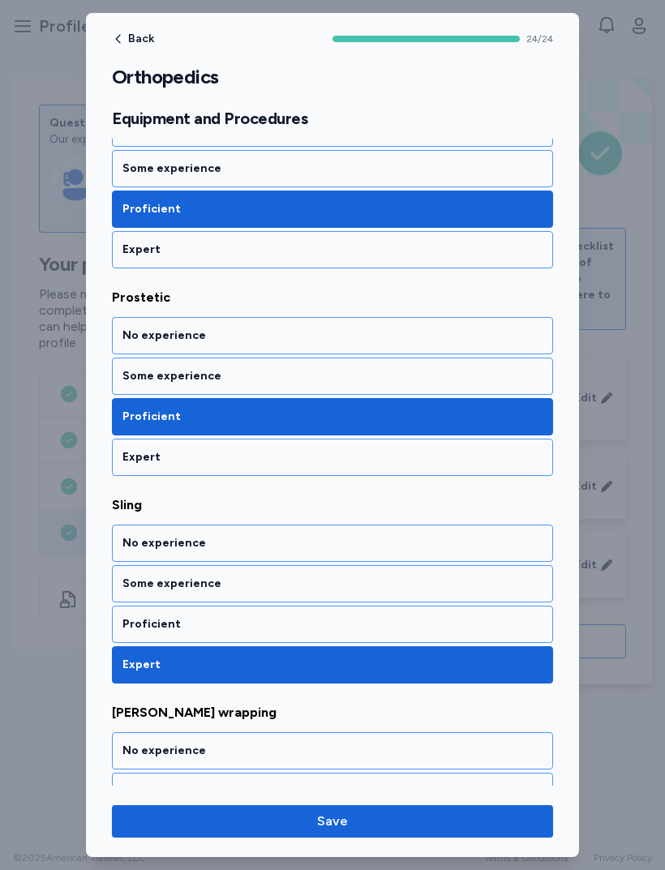
click at [165, 620] on div "Proficient" at bounding box center [332, 624] width 420 height 16
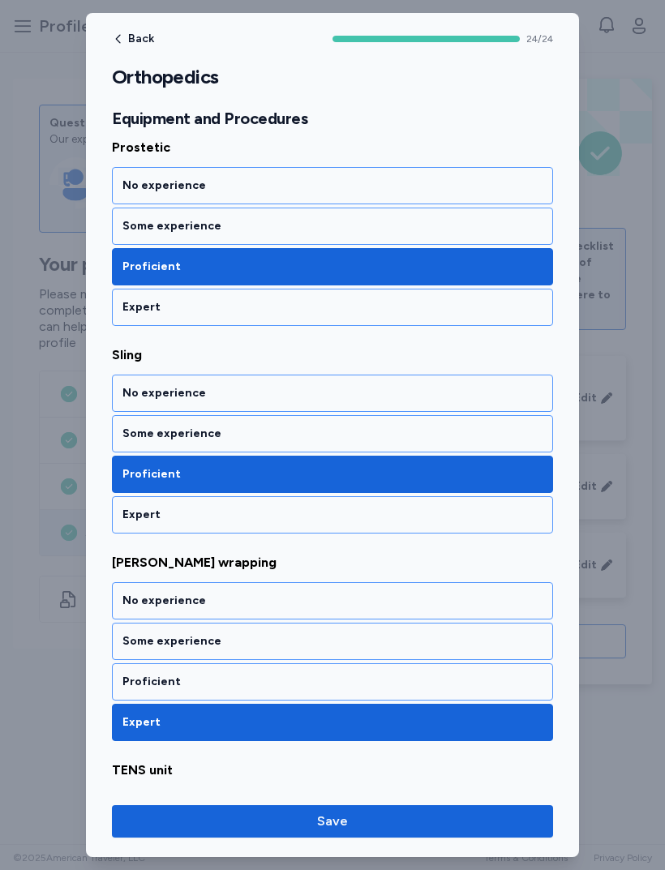
click at [133, 679] on div "Proficient" at bounding box center [332, 682] width 420 height 16
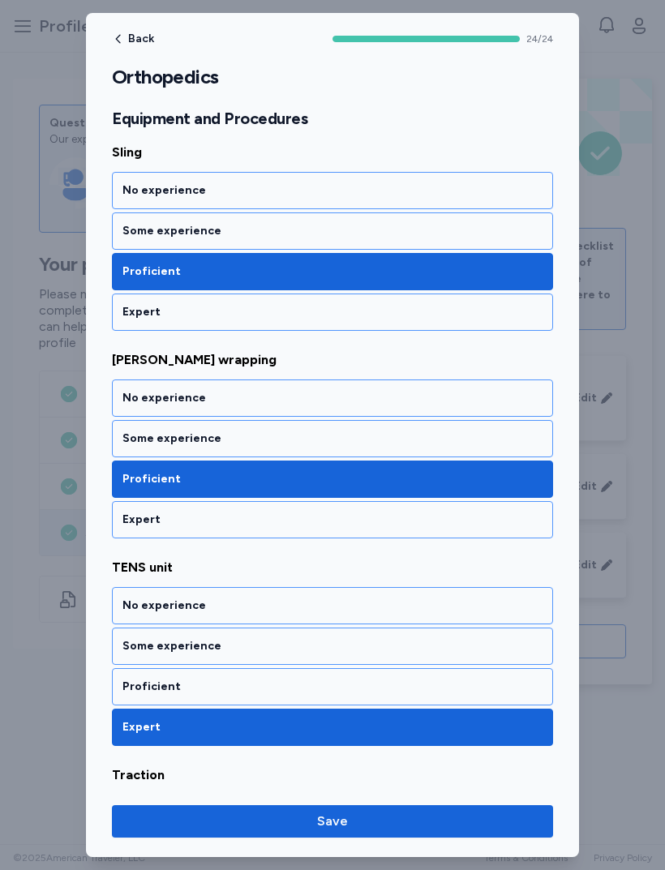
scroll to position [2353, 0]
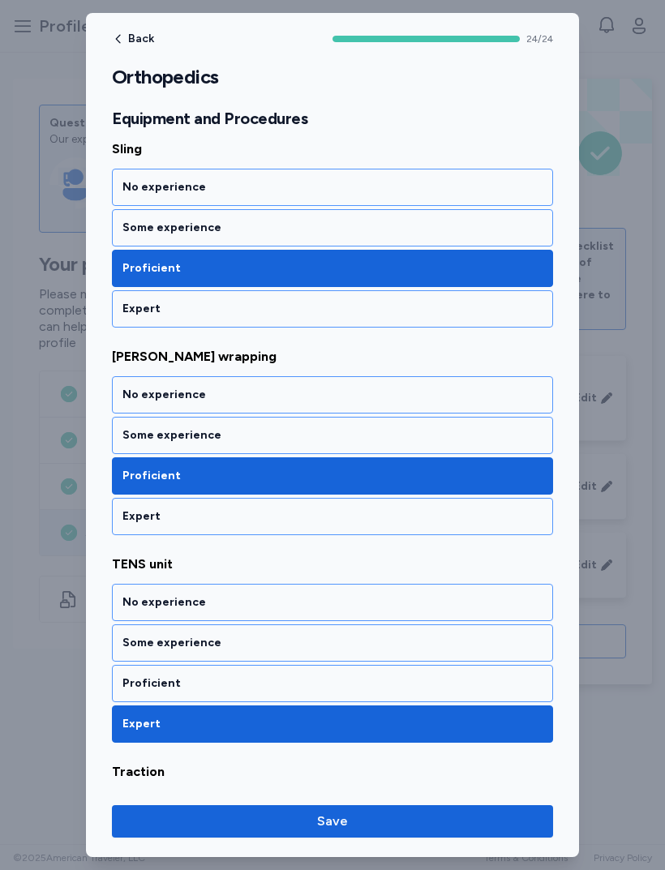
click at [135, 645] on div "Some experience" at bounding box center [332, 643] width 420 height 16
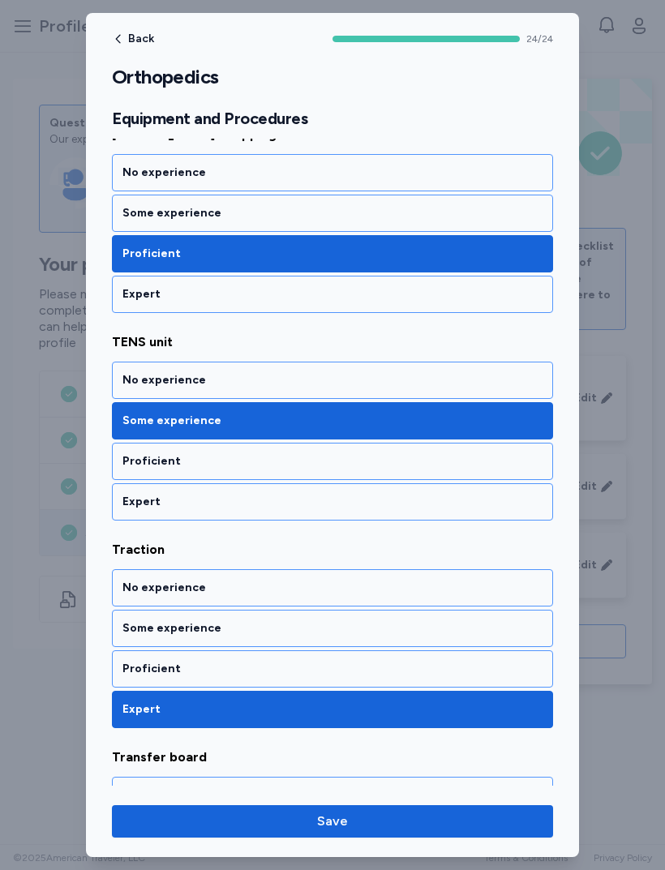
click at [134, 665] on div "Proficient" at bounding box center [332, 669] width 420 height 16
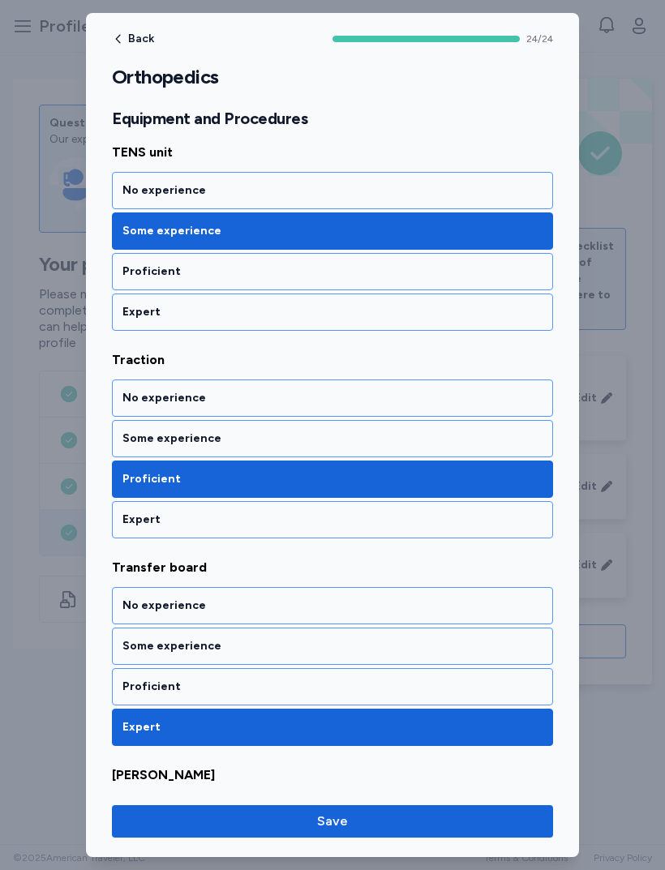
click at [128, 679] on div "Proficient" at bounding box center [332, 687] width 420 height 16
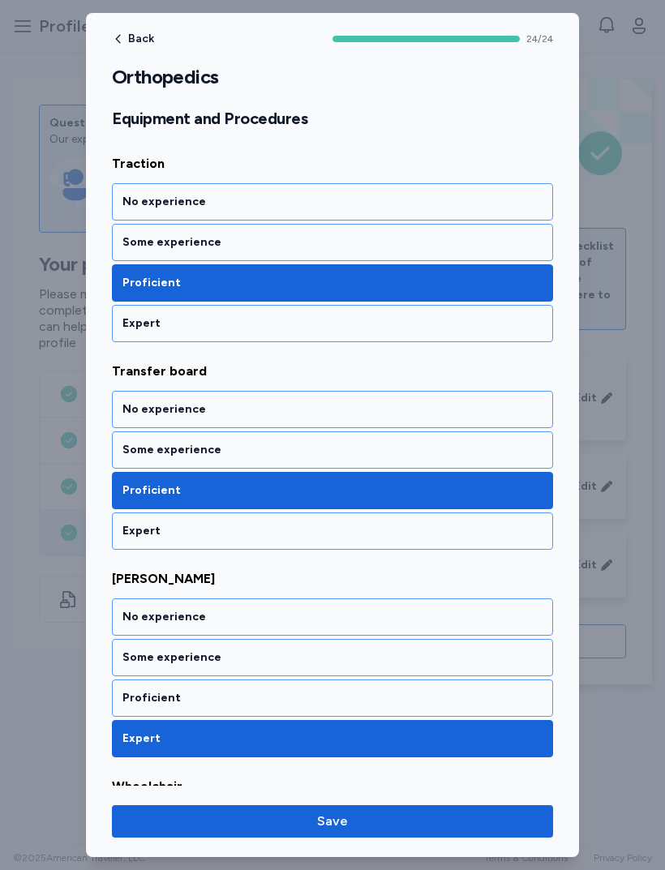
click at [126, 688] on div "Proficient" at bounding box center [332, 697] width 441 height 37
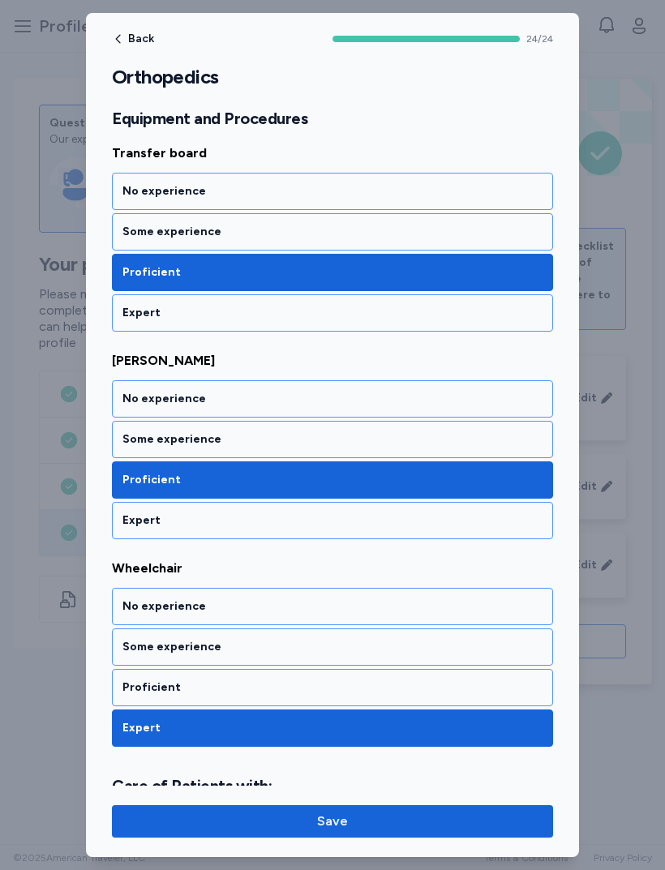
scroll to position [3231, 0]
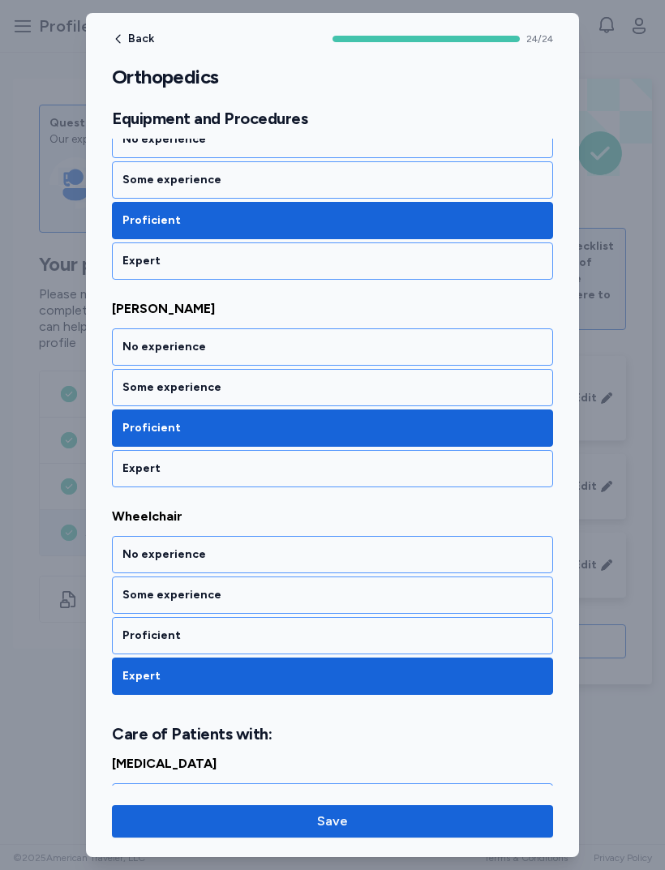
click at [136, 646] on div "Proficient" at bounding box center [332, 635] width 441 height 37
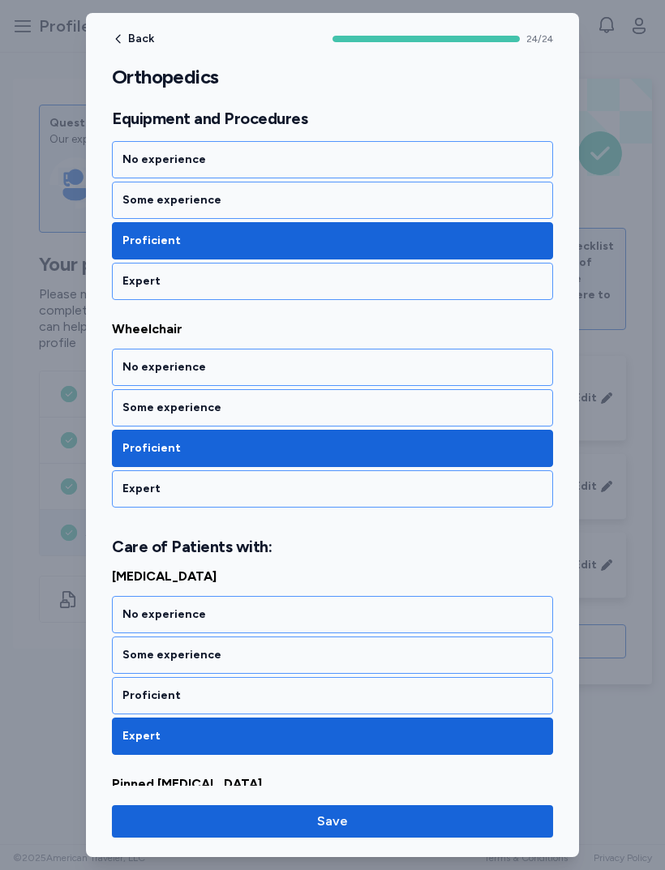
scroll to position [3420, 0]
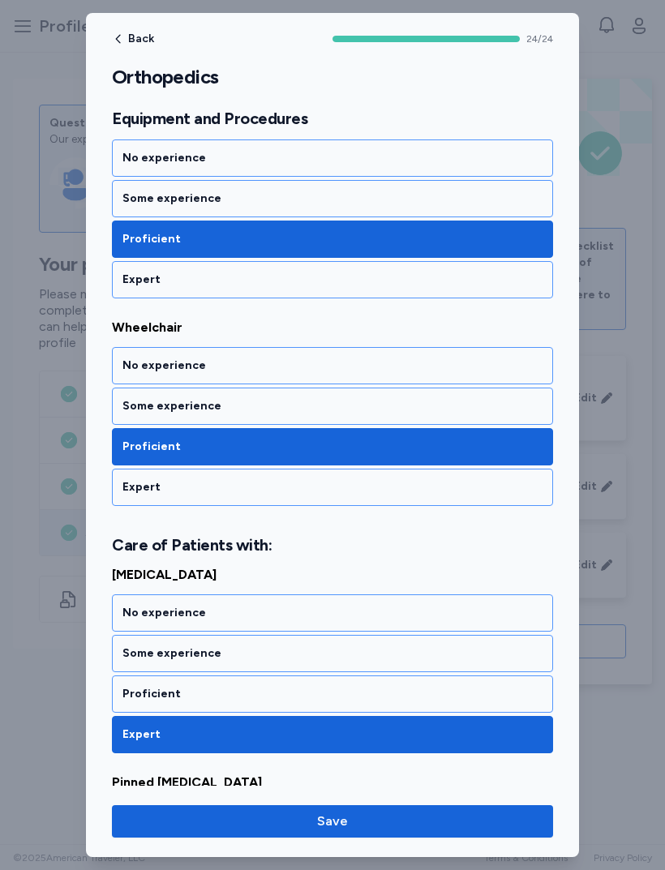
click at [127, 688] on div "Proficient" at bounding box center [332, 694] width 420 height 16
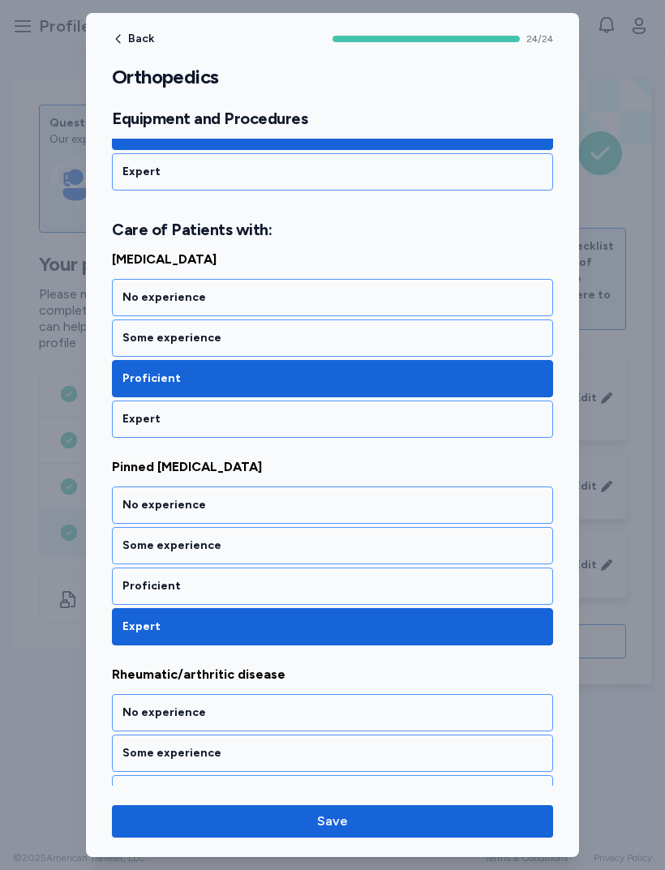
scroll to position [3730, 0]
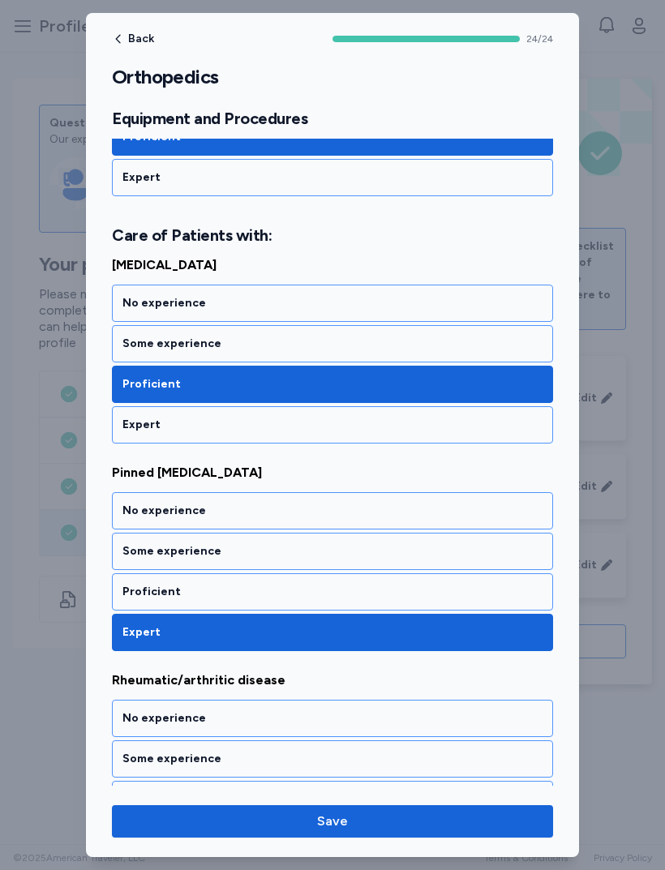
click at [132, 594] on div "Proficient" at bounding box center [332, 592] width 420 height 16
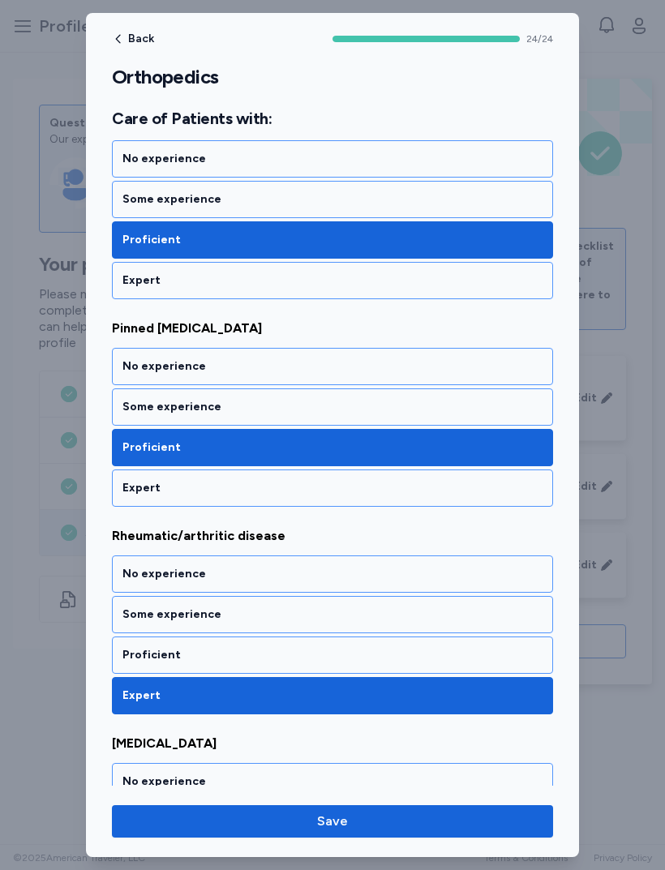
click at [137, 644] on div "Proficient" at bounding box center [332, 654] width 441 height 37
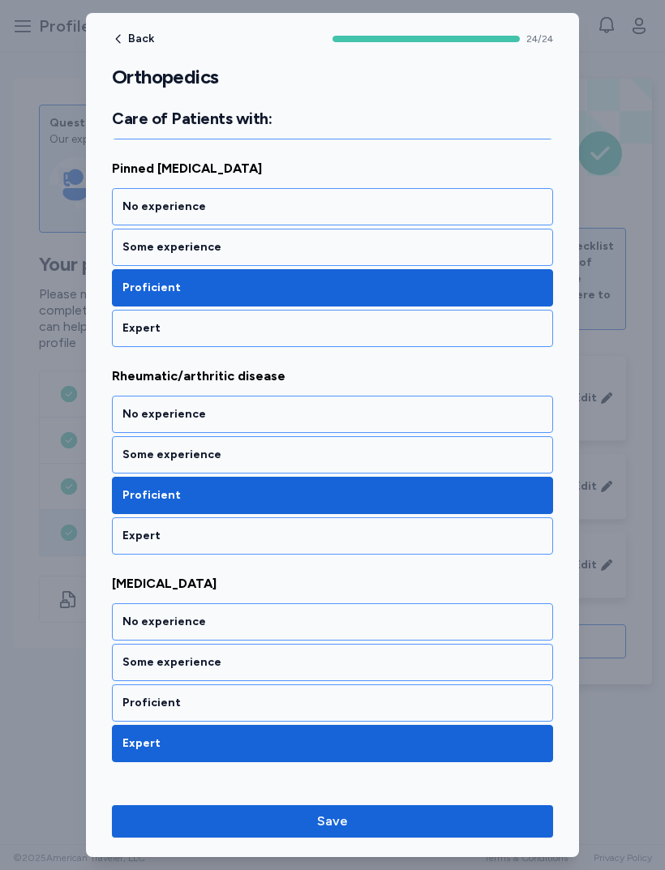
scroll to position [4047, 0]
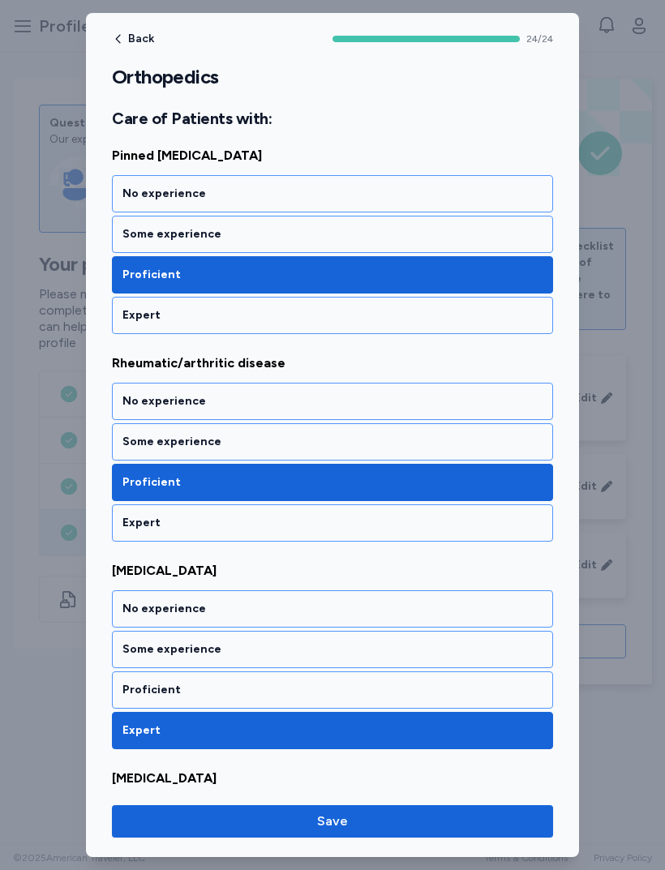
click at [140, 686] on div "Proficient" at bounding box center [332, 690] width 420 height 16
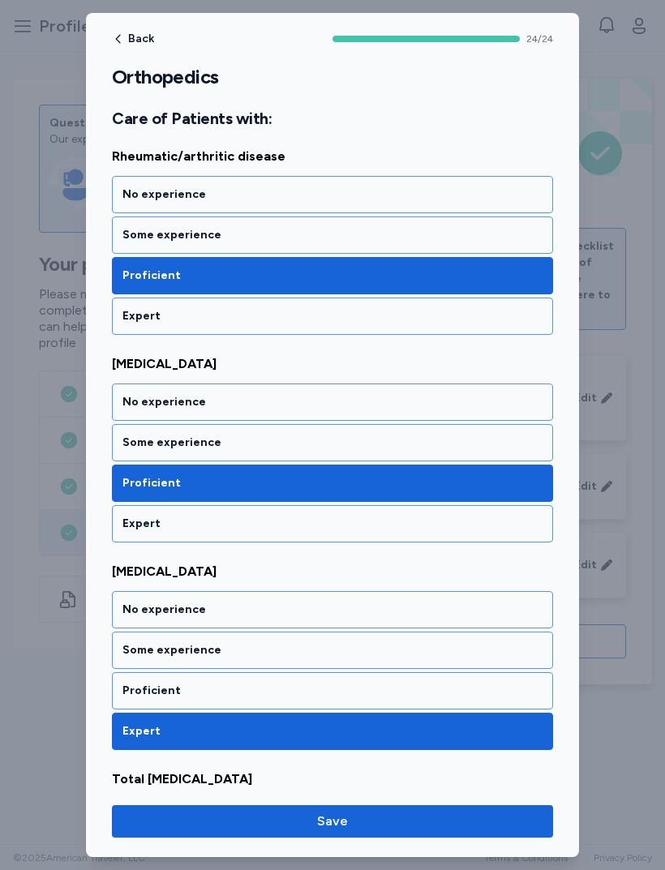
click at [132, 668] on div "Some experience" at bounding box center [332, 650] width 441 height 37
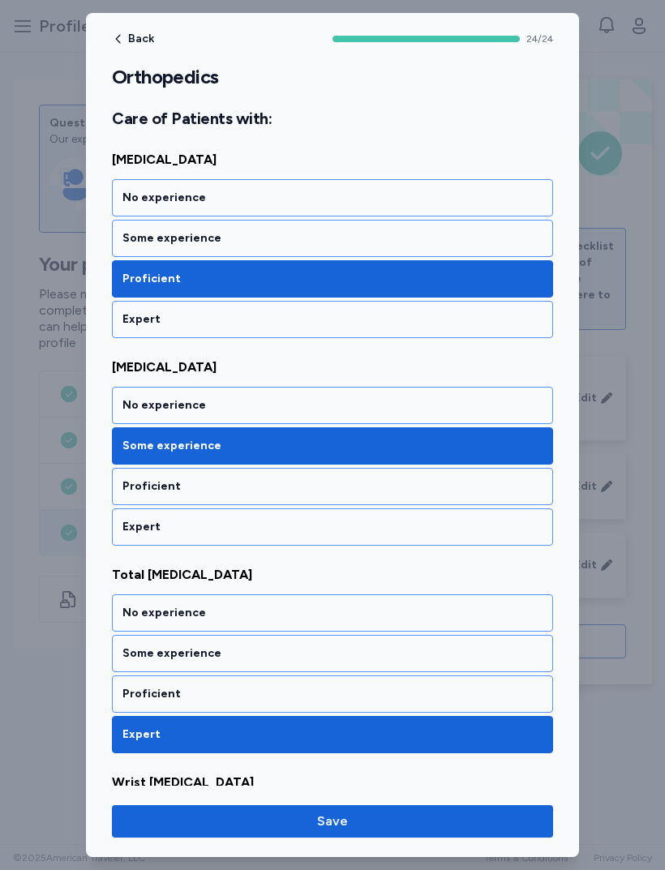
click at [133, 687] on div "Proficient" at bounding box center [332, 694] width 420 height 16
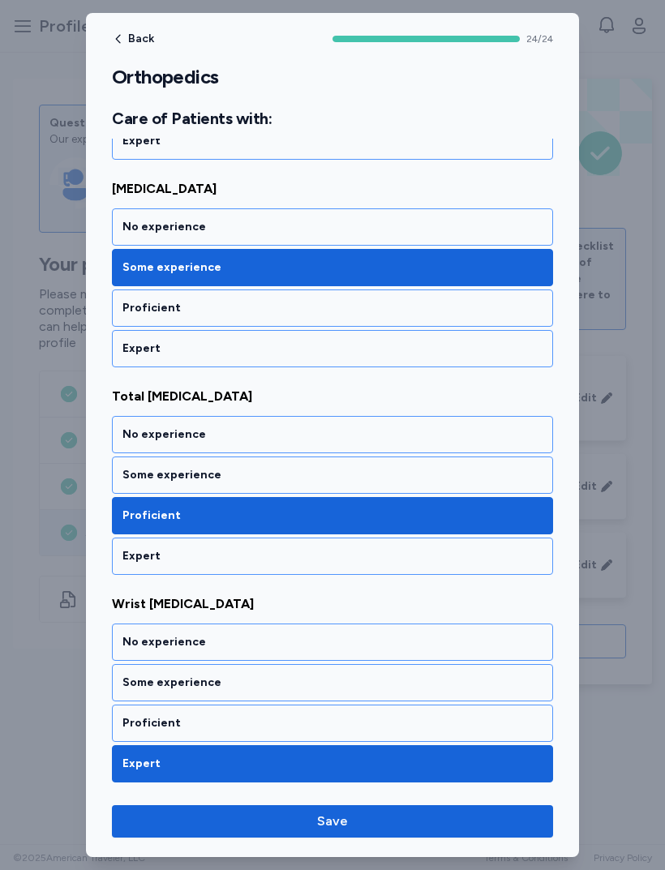
scroll to position [4636, 0]
click at [144, 733] on div "Proficient" at bounding box center [332, 723] width 441 height 37
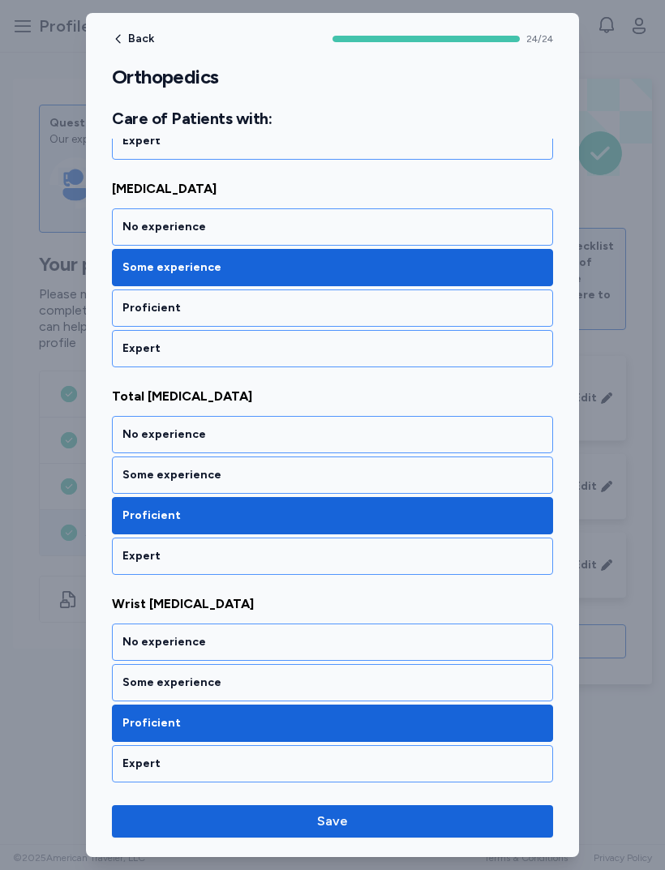
click at [221, 811] on button "Save" at bounding box center [332, 821] width 441 height 32
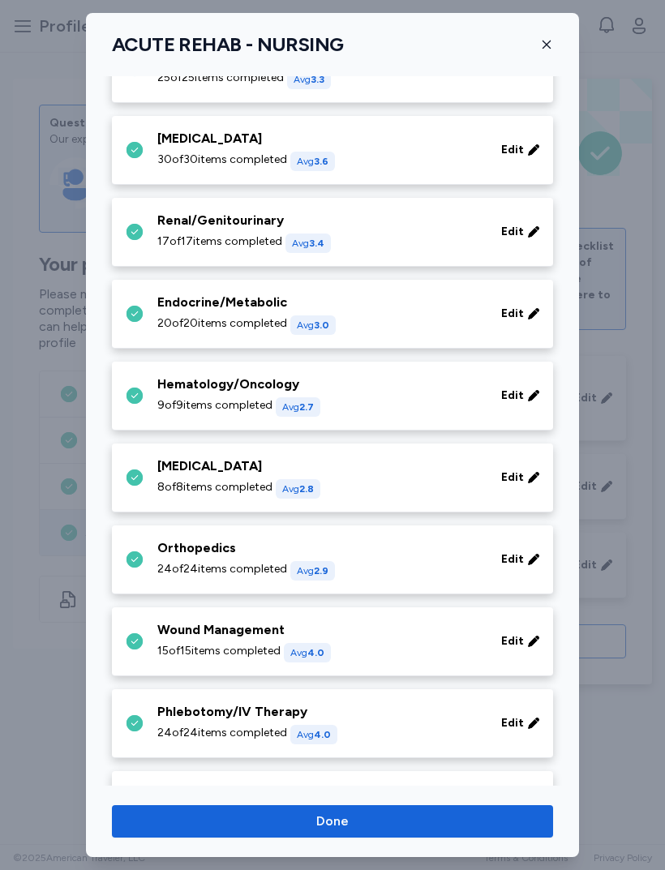
scroll to position [401, 0]
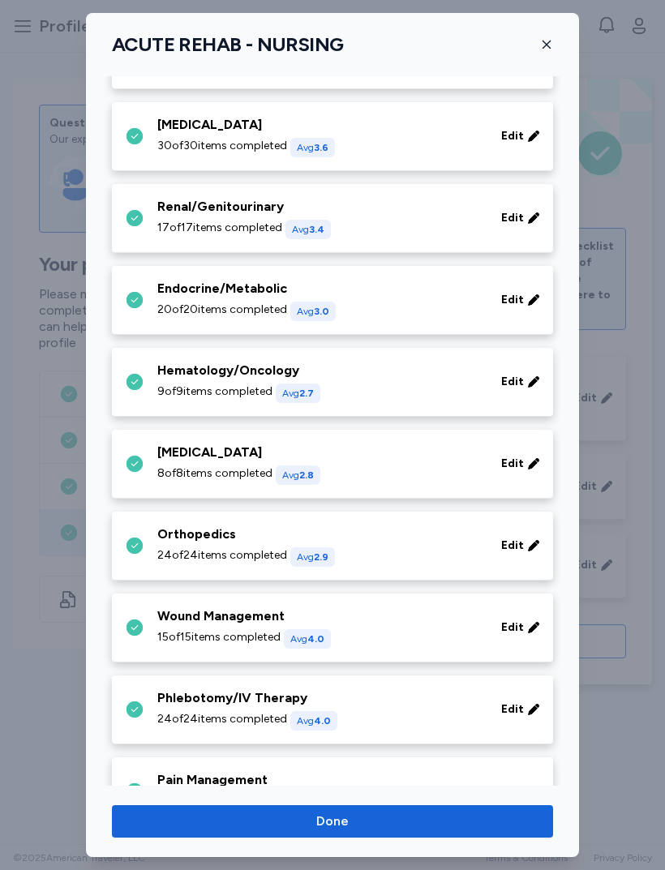
click at [189, 623] on div "Wound Management" at bounding box center [319, 615] width 324 height 19
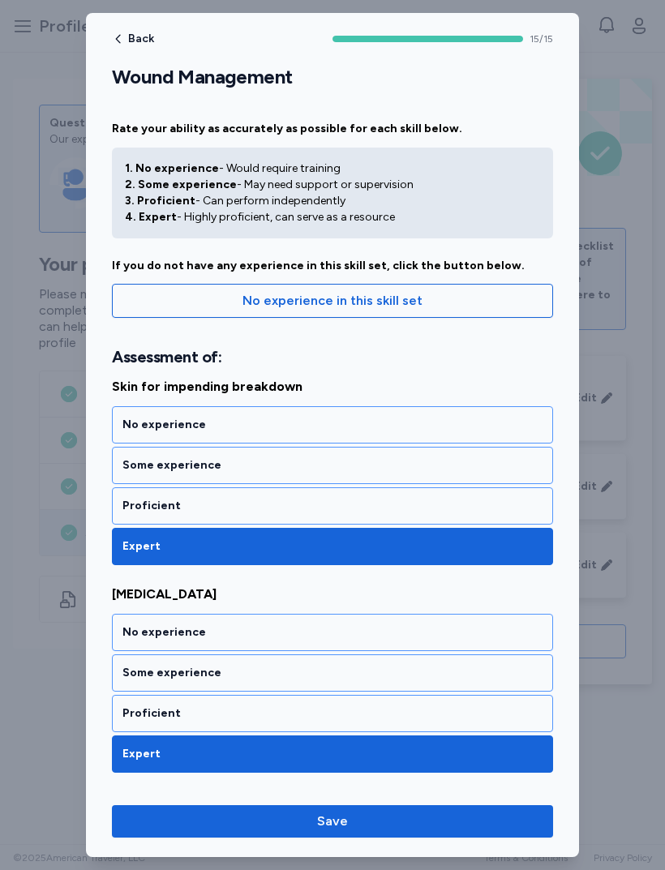
click at [141, 510] on div "Proficient" at bounding box center [332, 506] width 420 height 16
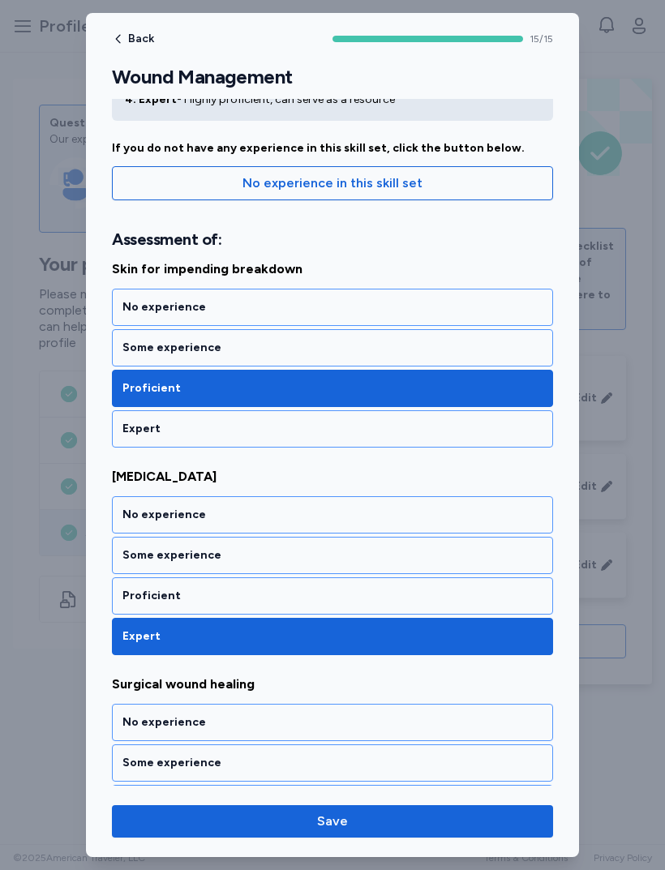
click at [142, 592] on div "Proficient" at bounding box center [332, 596] width 420 height 16
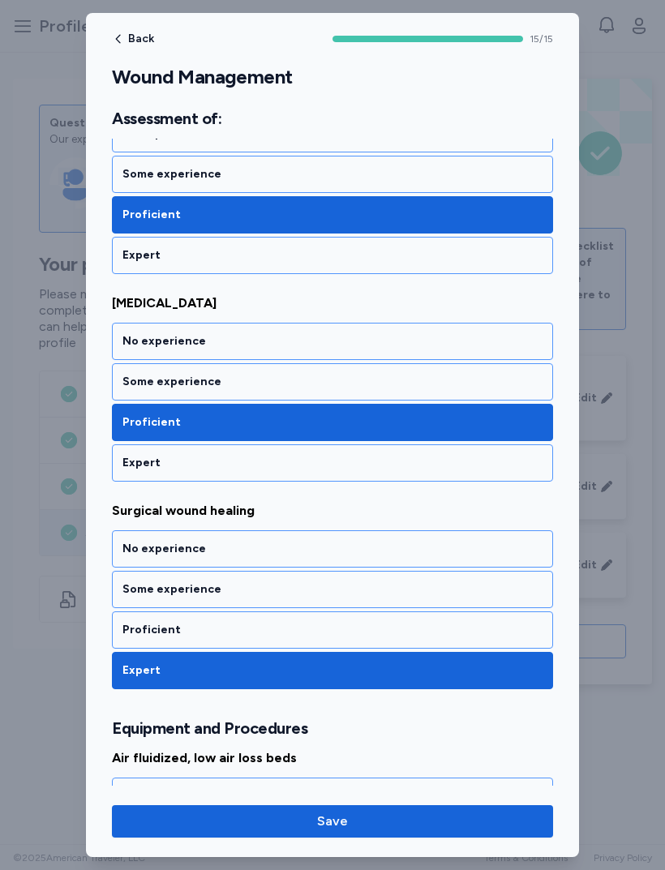
click at [137, 611] on div "Proficient" at bounding box center [332, 629] width 441 height 37
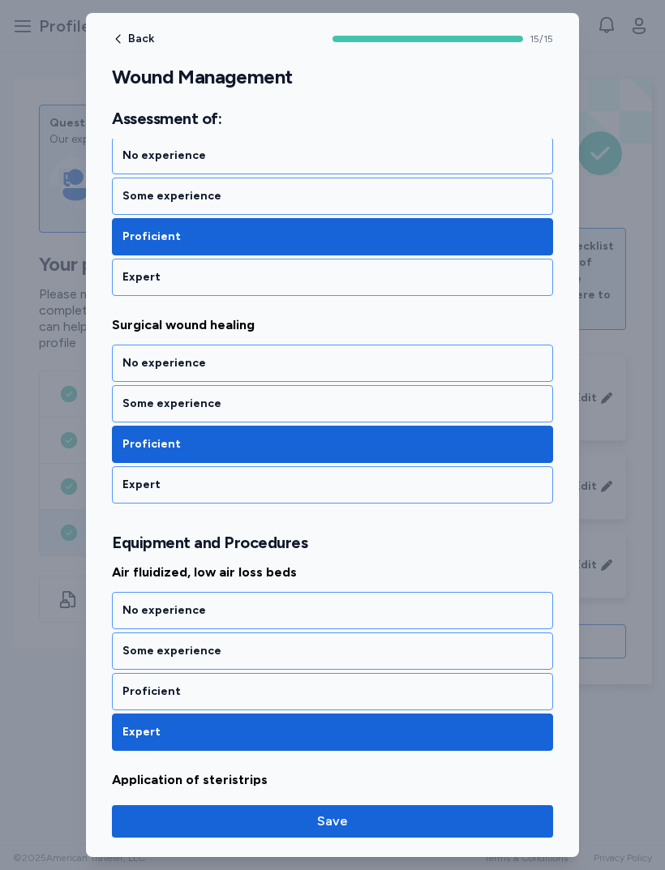
scroll to position [478, 0]
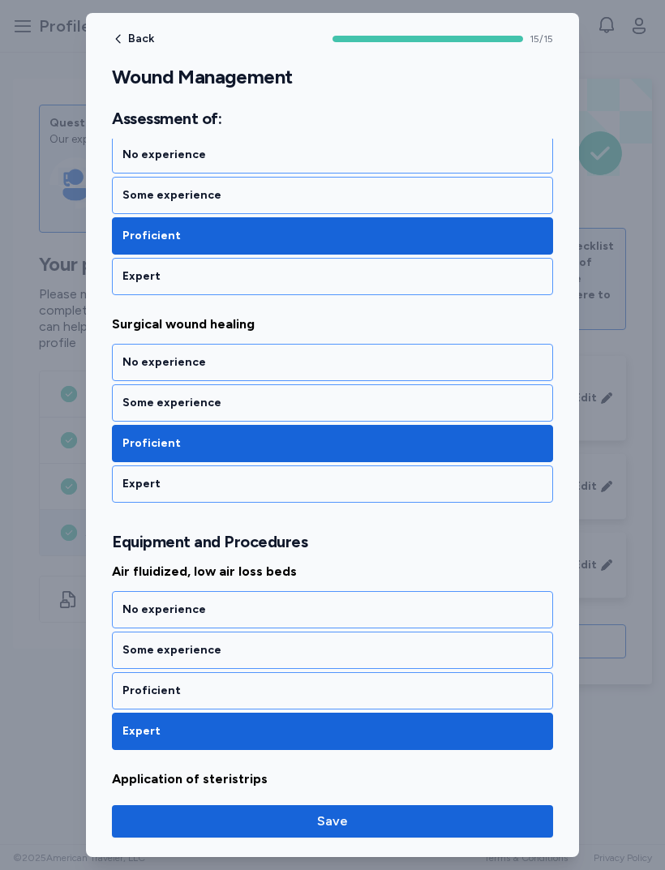
click at [132, 687] on div "Proficient" at bounding box center [332, 691] width 420 height 16
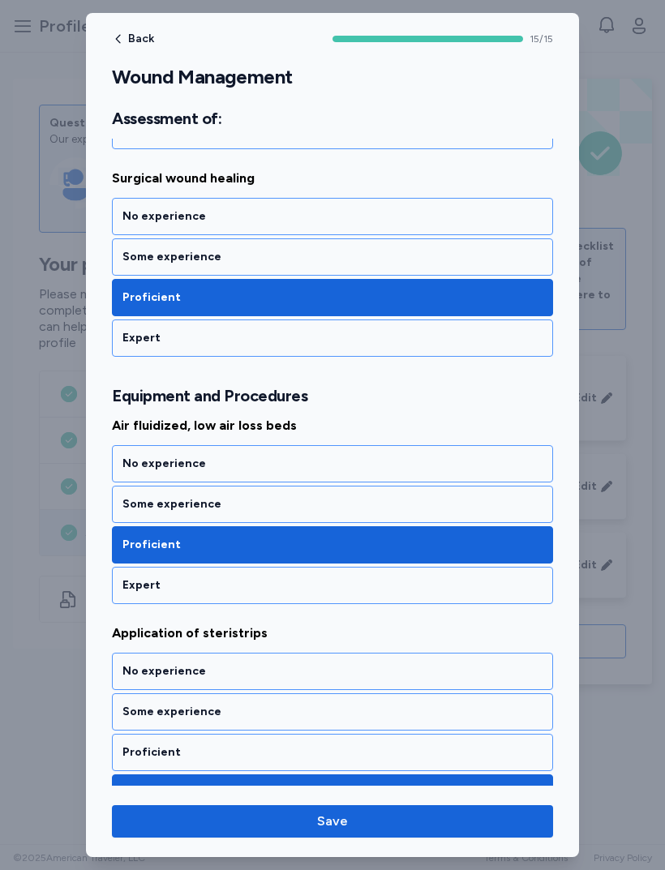
click at [132, 738] on div "Proficient" at bounding box center [332, 752] width 441 height 37
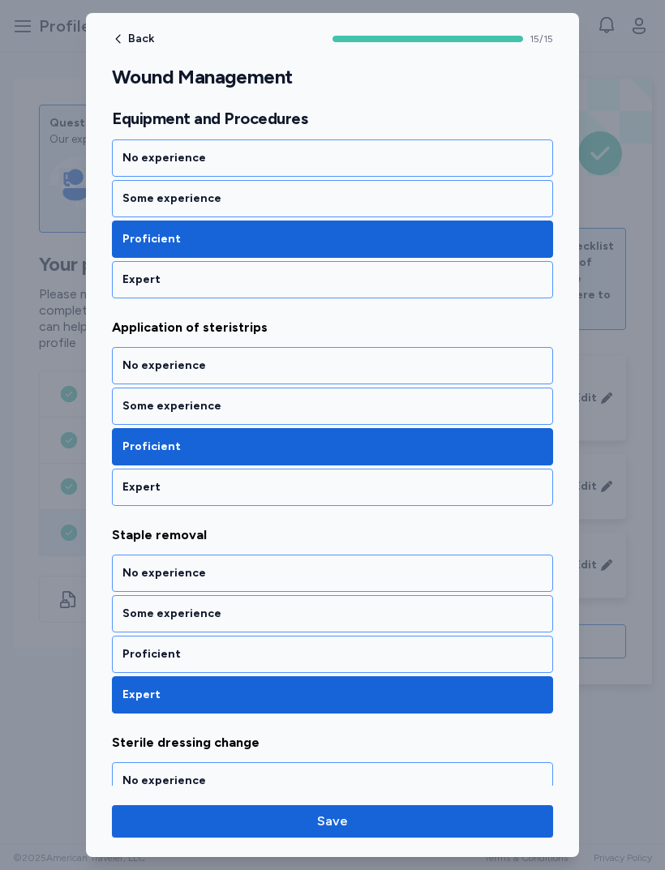
scroll to position [930, 0]
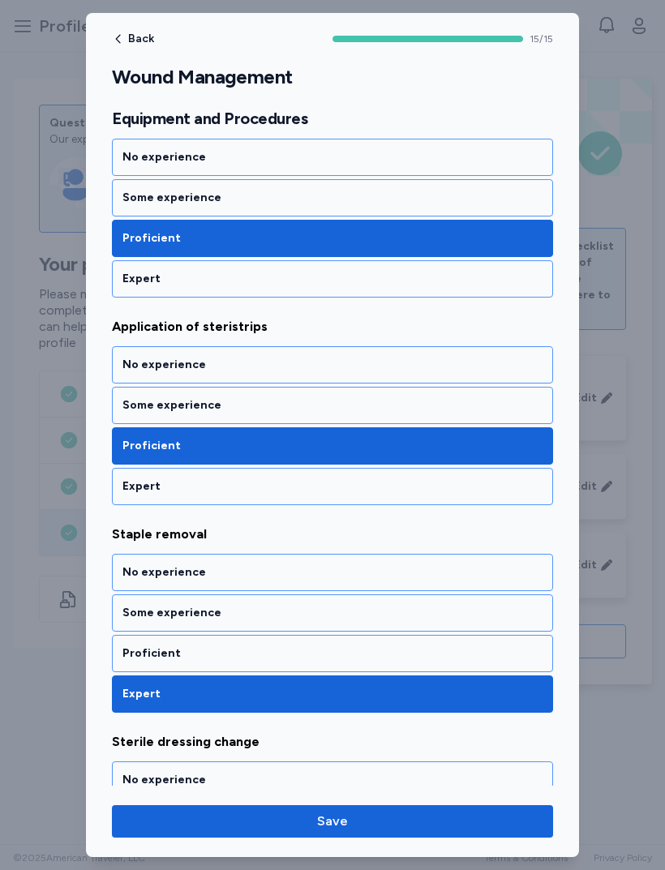
click at [132, 644] on div "Proficient" at bounding box center [332, 653] width 441 height 37
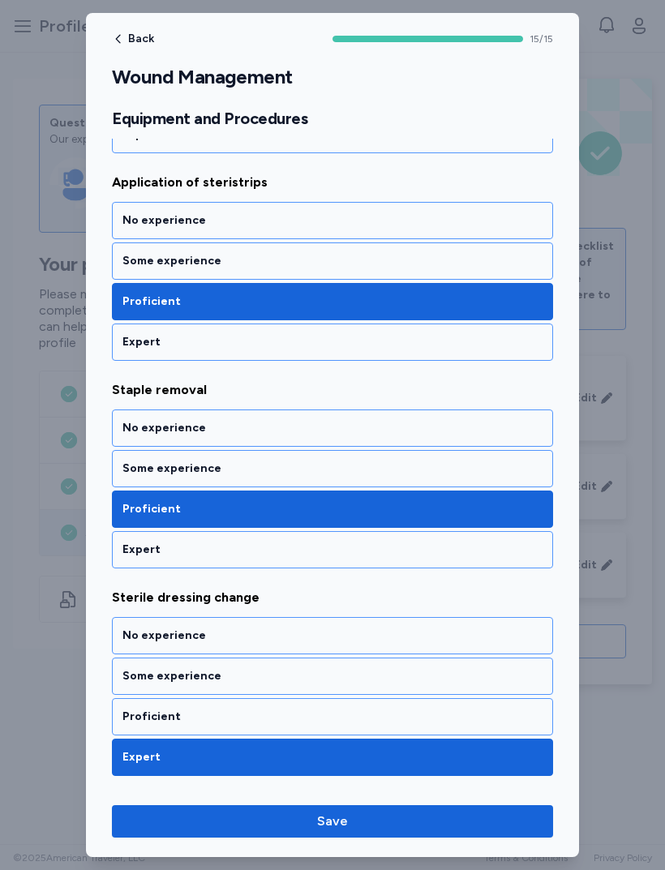
scroll to position [1095, 0]
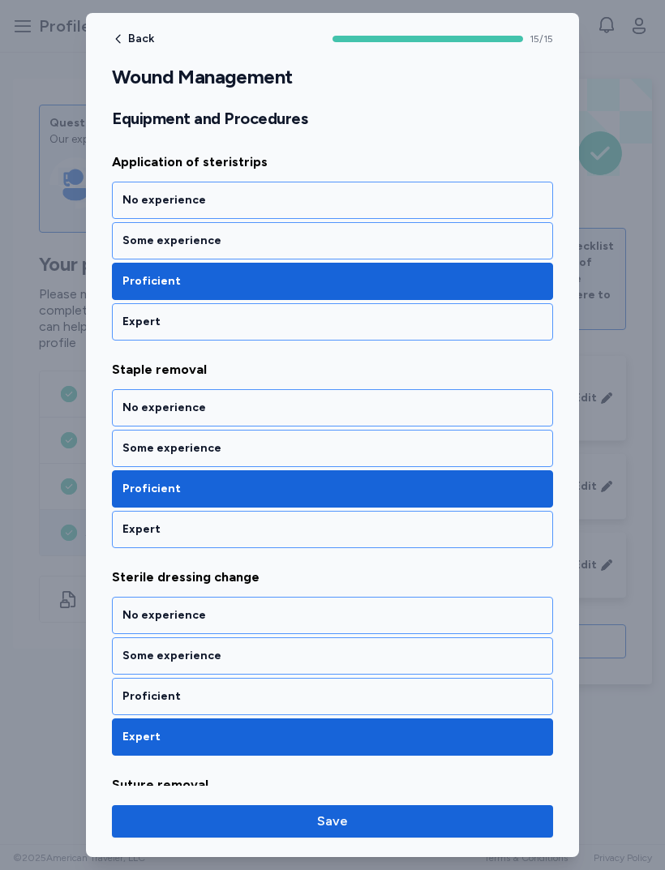
click at [137, 682] on div "Proficient" at bounding box center [332, 696] width 441 height 37
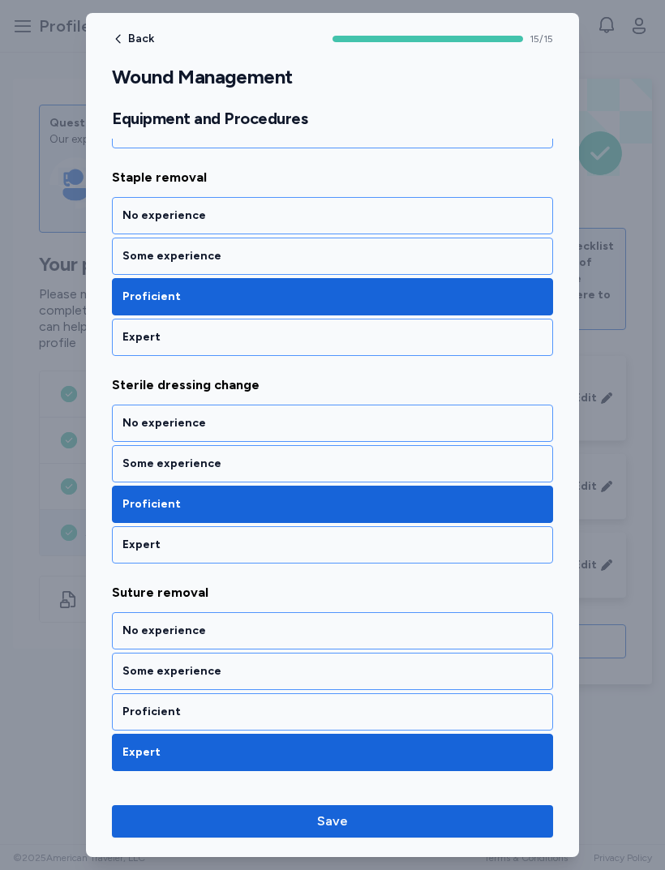
click at [131, 706] on div "Proficient" at bounding box center [332, 712] width 420 height 16
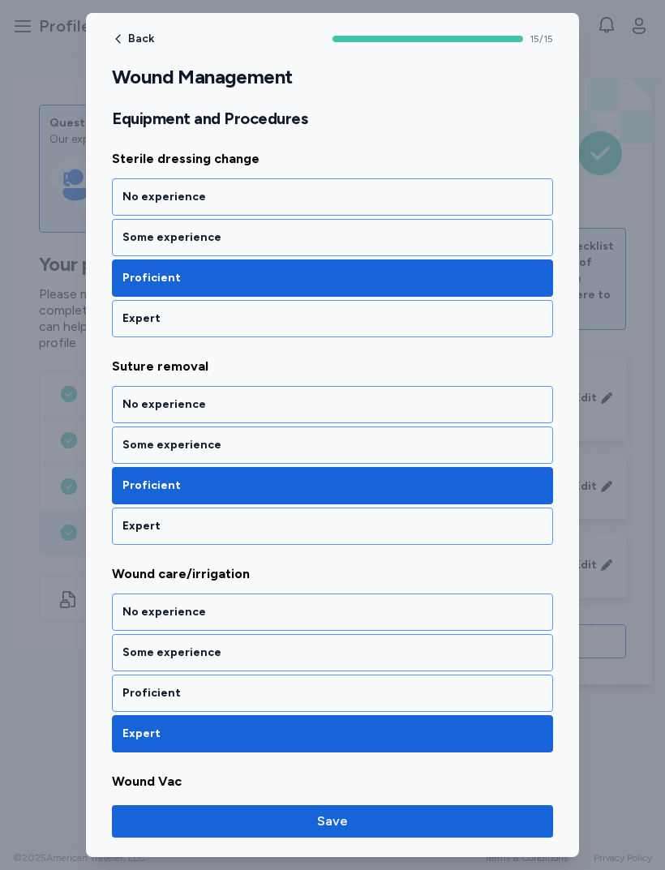
click at [144, 693] on div "Proficient" at bounding box center [332, 693] width 420 height 16
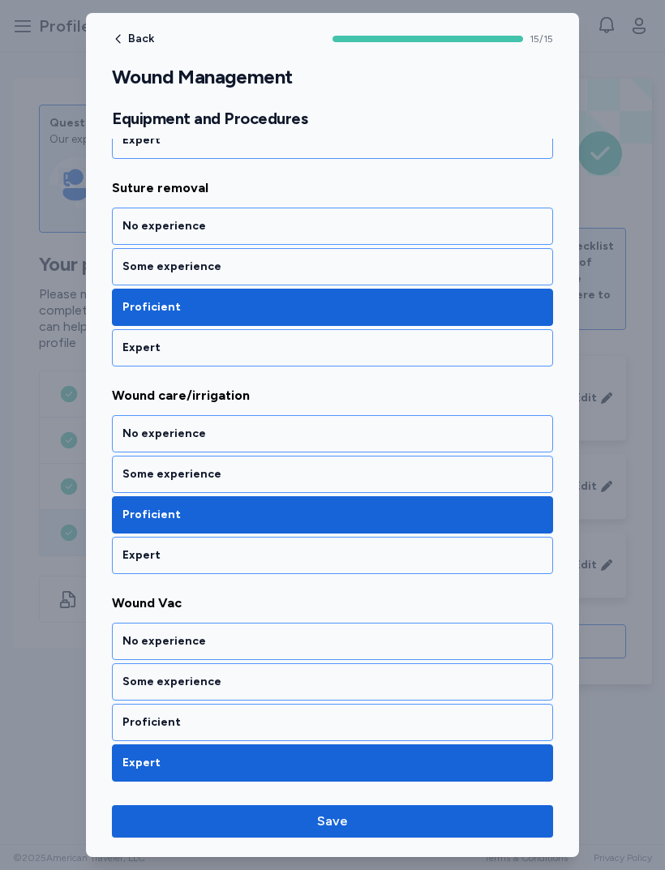
click at [135, 722] on div "Proficient" at bounding box center [332, 722] width 420 height 16
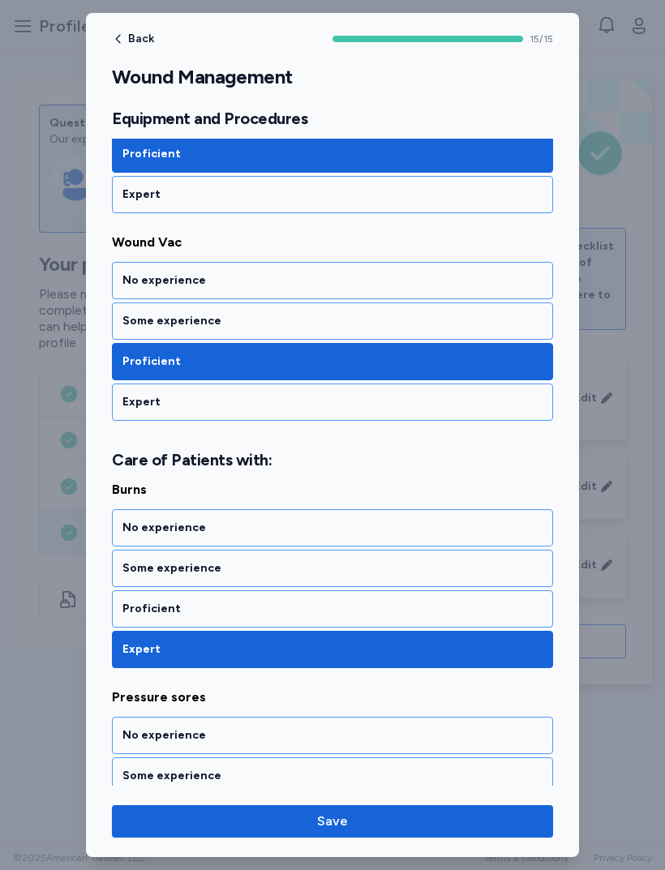
scroll to position [2053, 0]
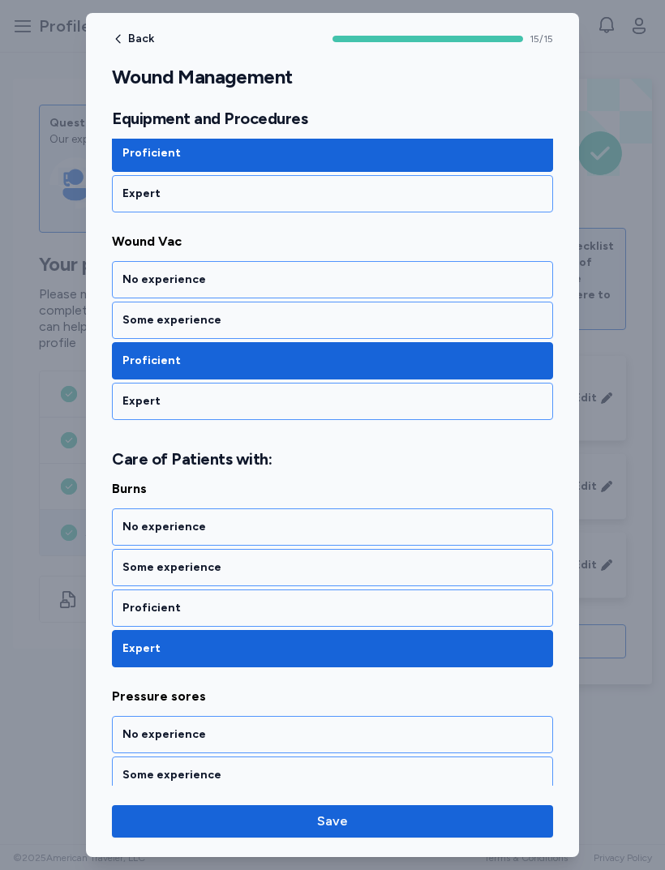
click at [125, 557] on div "Some experience" at bounding box center [332, 567] width 441 height 37
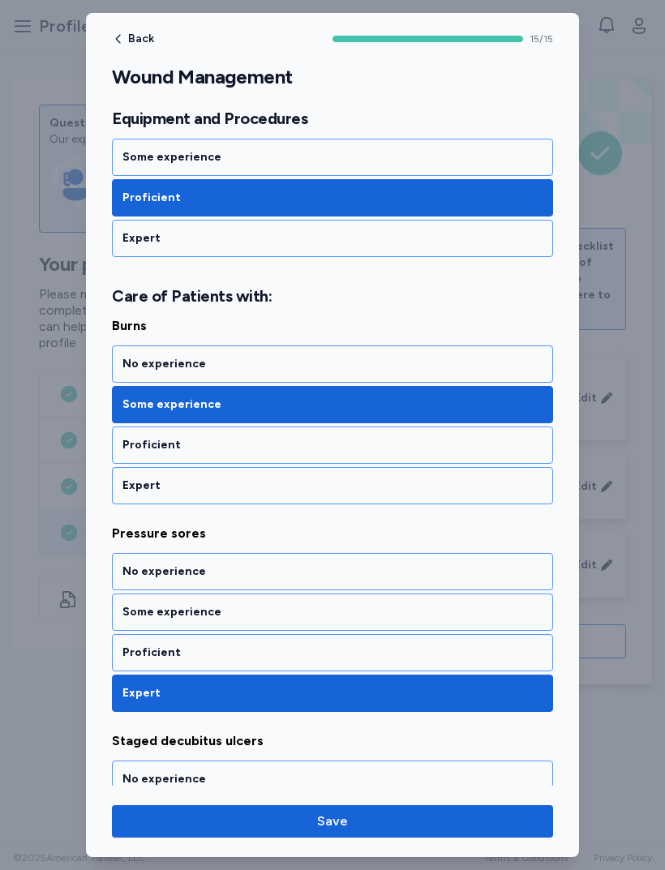
scroll to position [2217, 0]
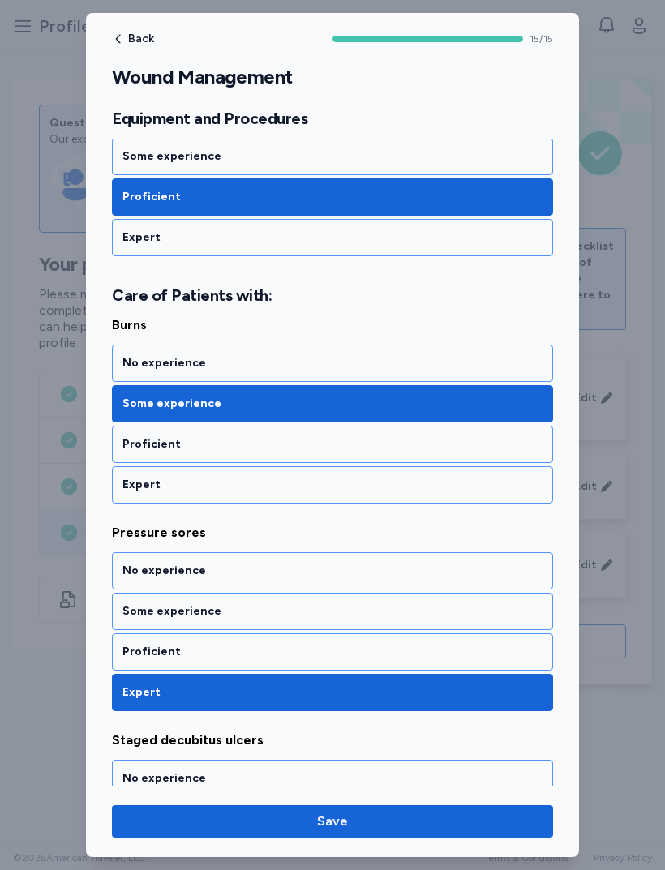
click at [132, 646] on div "Proficient" at bounding box center [332, 652] width 420 height 16
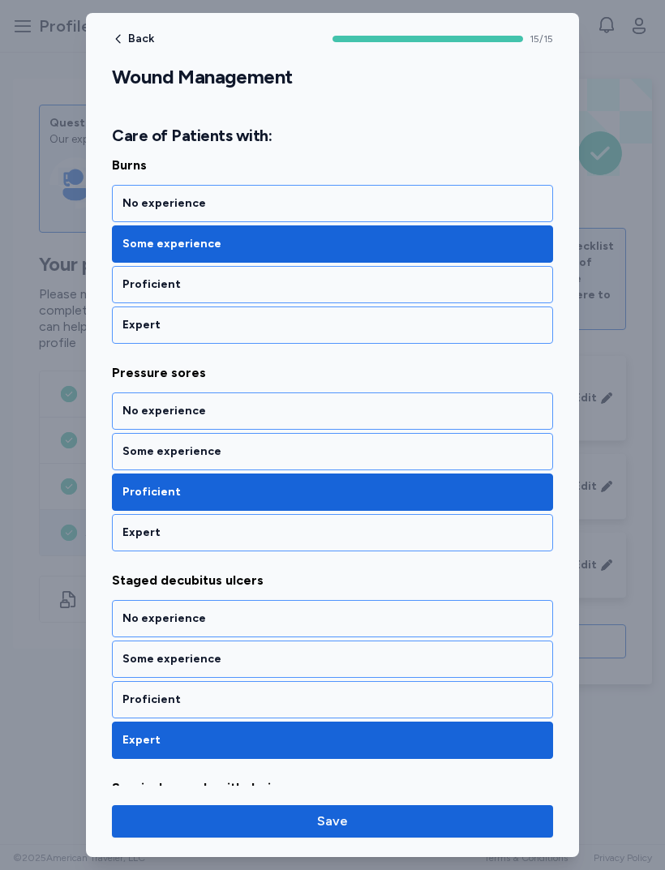
scroll to position [2386, 0]
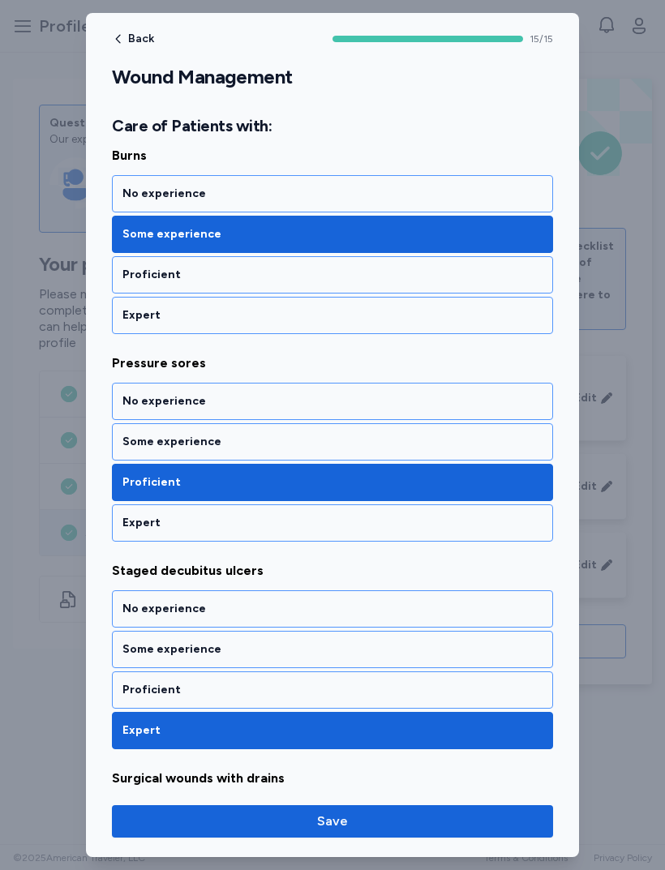
click at [131, 686] on div "Proficient" at bounding box center [332, 690] width 420 height 16
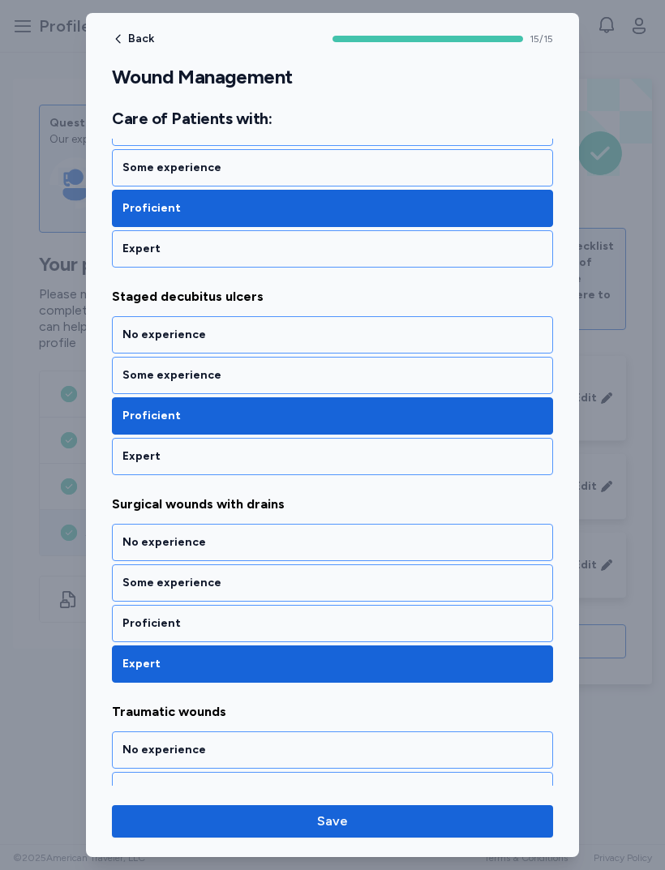
scroll to position [2663, 0]
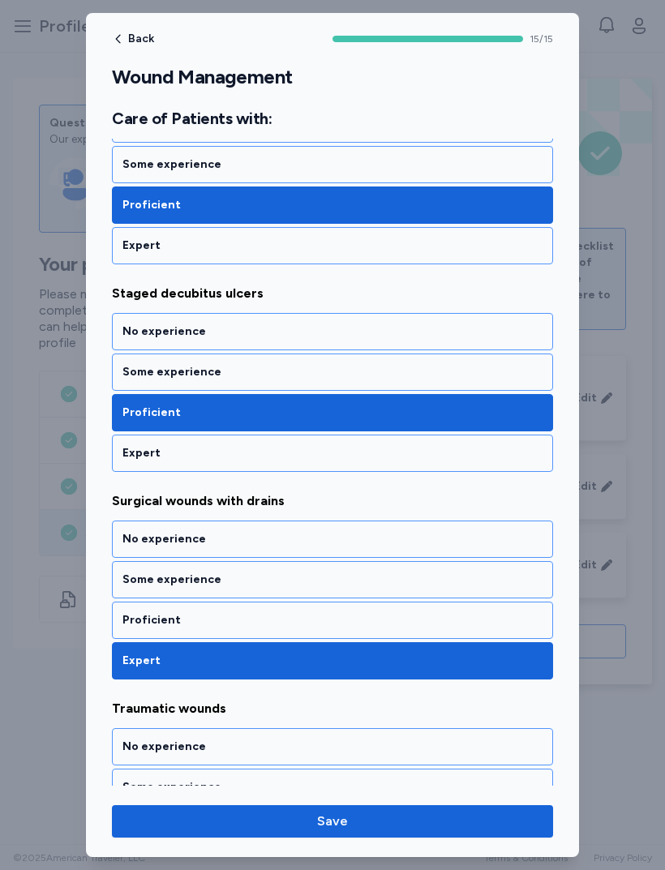
click at [136, 635] on div "Proficient" at bounding box center [332, 620] width 441 height 37
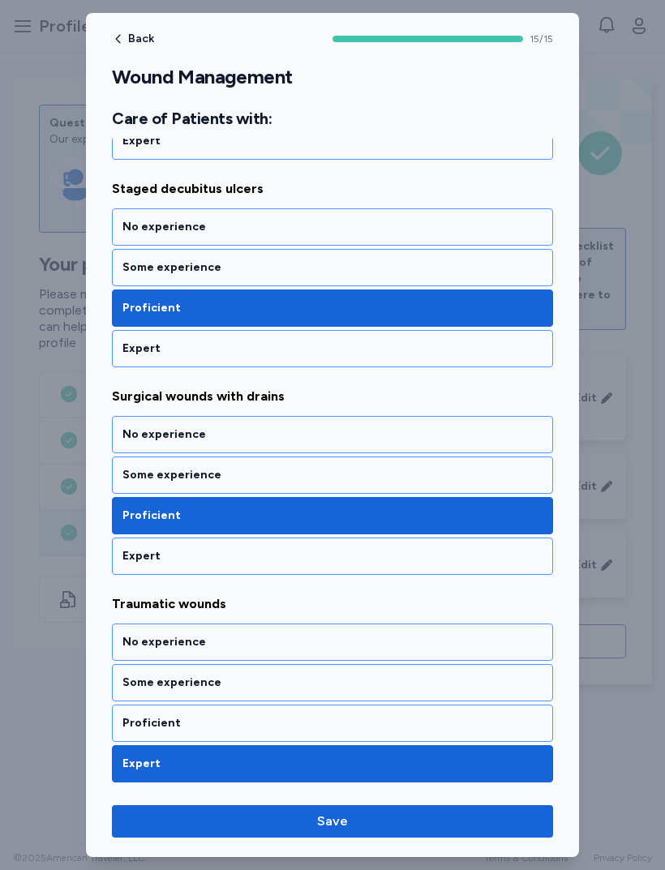
scroll to position [2768, 0]
click at [141, 705] on div "Proficient" at bounding box center [332, 723] width 441 height 37
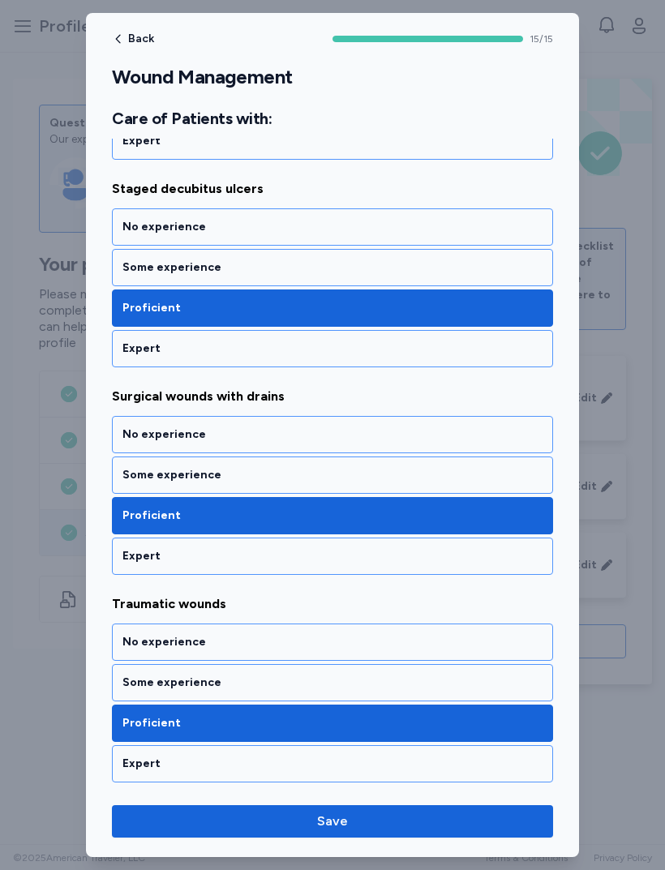
click at [358, 824] on span "Save" at bounding box center [332, 821] width 415 height 19
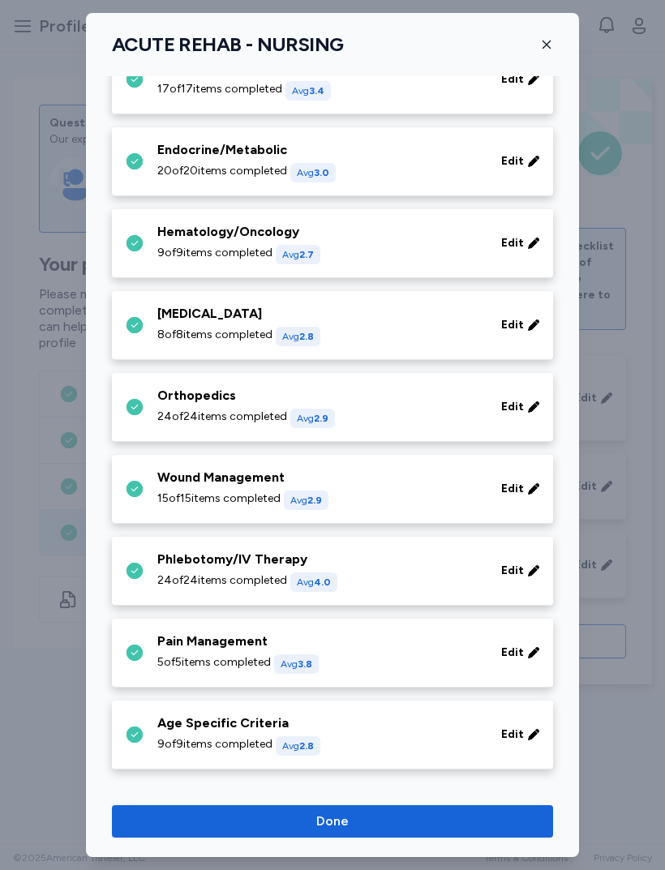
scroll to position [539, 0]
click at [199, 590] on div "24 of 24 items completed Avg 4.0" at bounding box center [319, 581] width 324 height 19
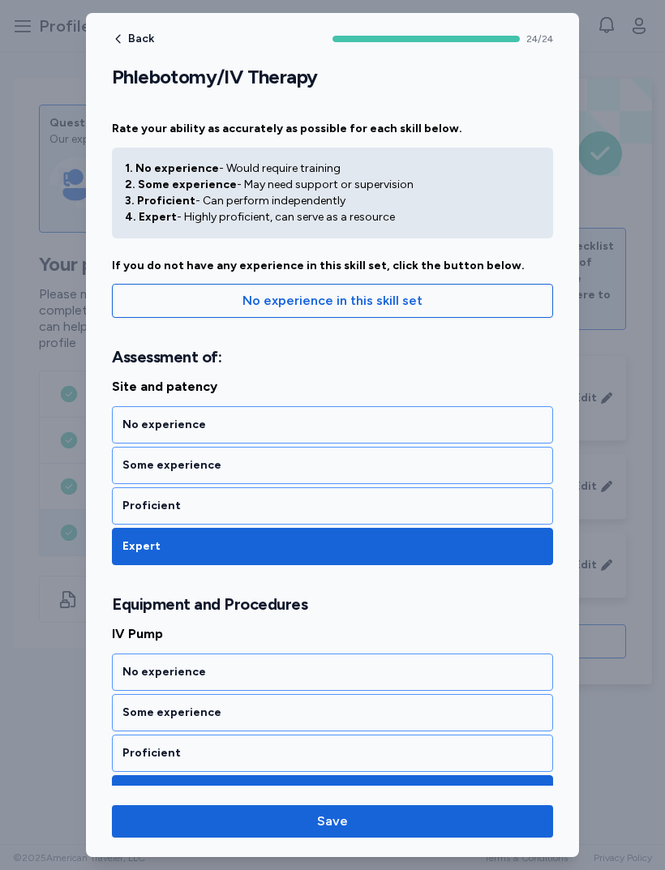
click at [141, 521] on div "Proficient" at bounding box center [332, 505] width 441 height 37
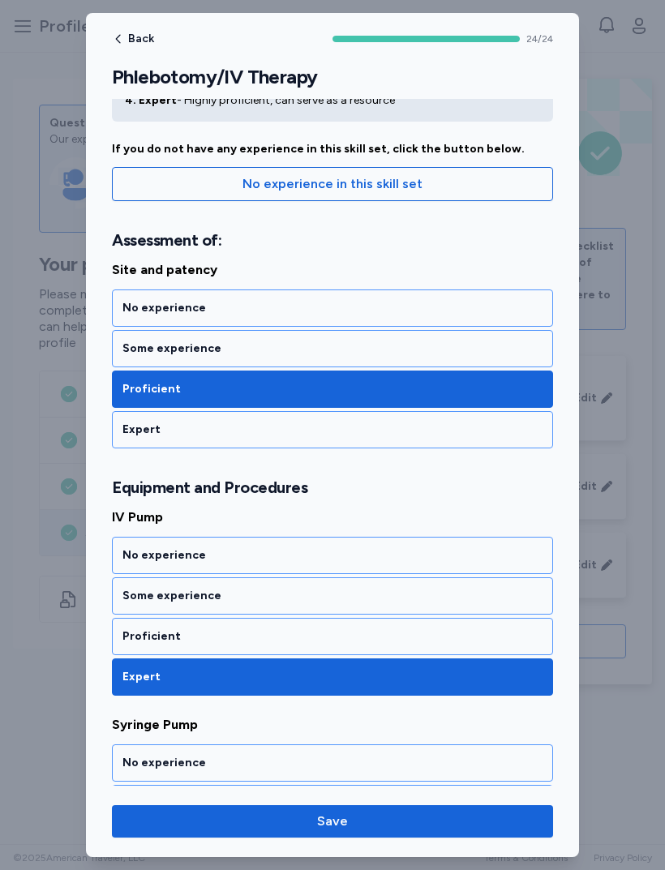
click at [147, 630] on div "Proficient" at bounding box center [332, 636] width 420 height 16
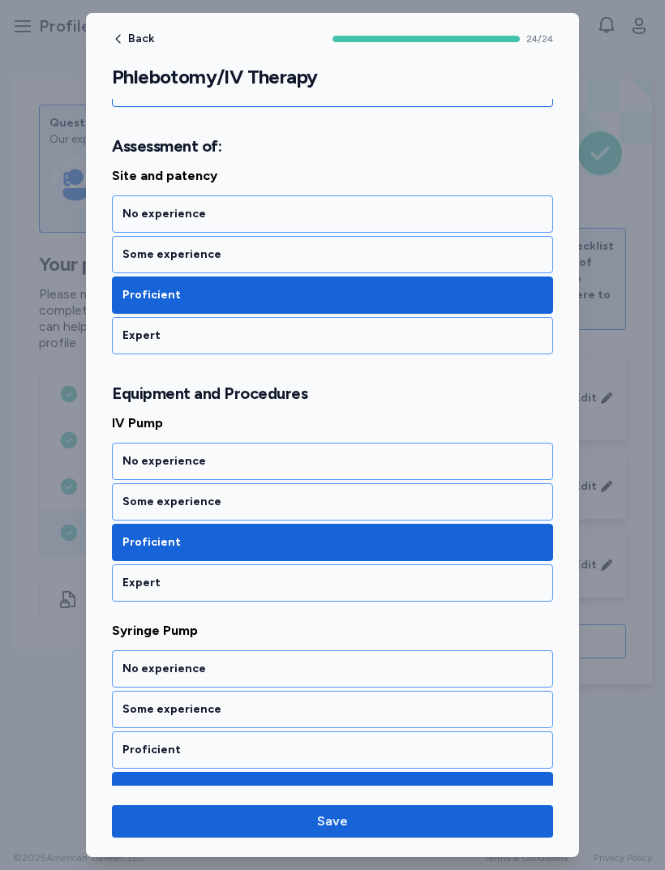
scroll to position [228, 0]
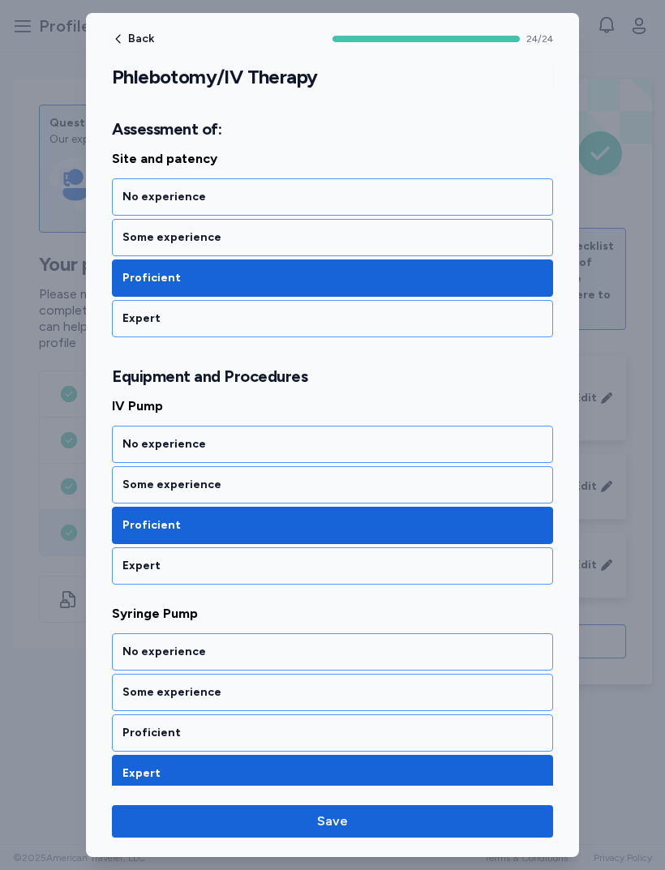
click at [133, 564] on div "Expert" at bounding box center [332, 566] width 420 height 16
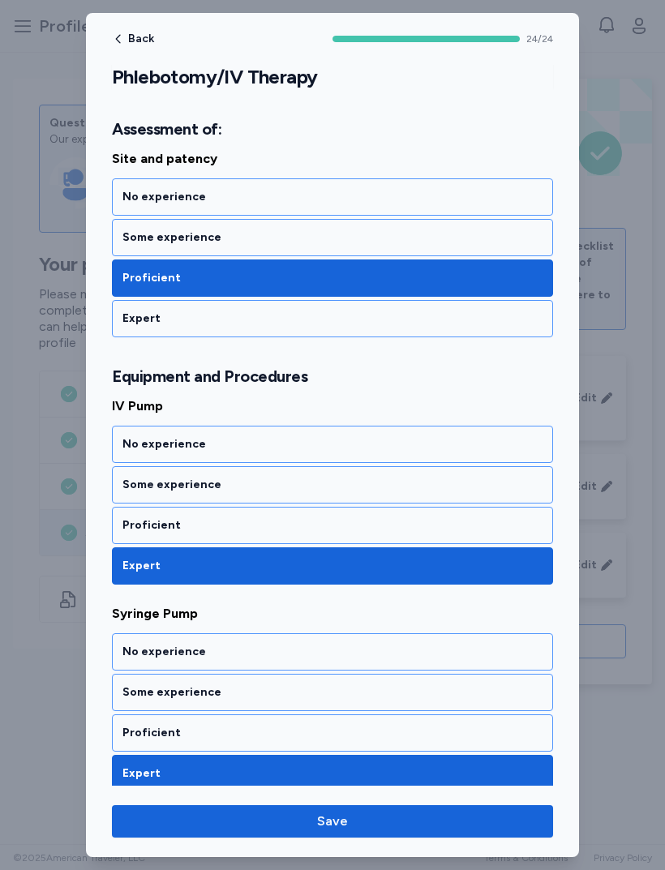
click at [131, 523] on div "Proficient" at bounding box center [332, 525] width 420 height 16
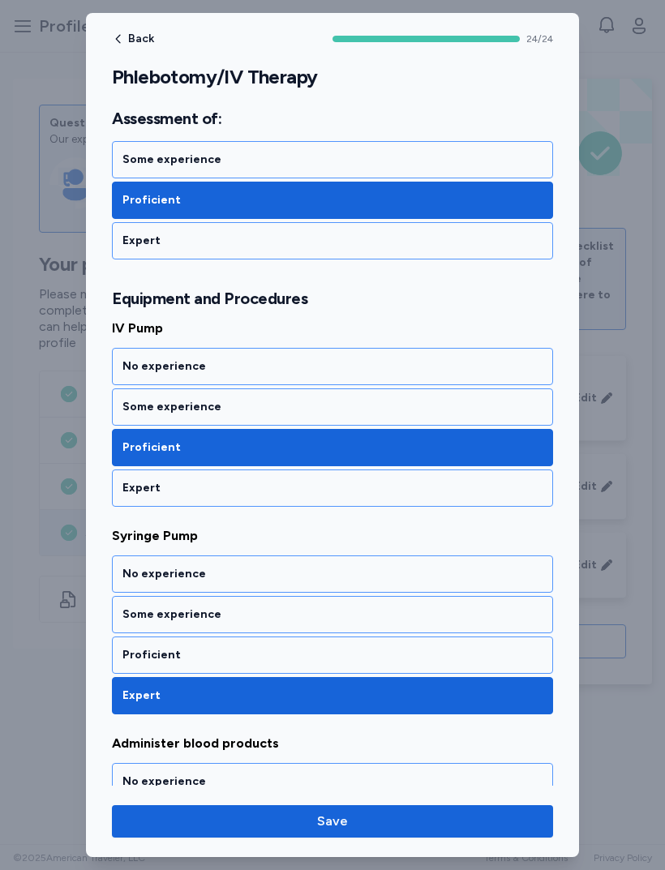
click at [139, 653] on div "Proficient" at bounding box center [332, 655] width 420 height 16
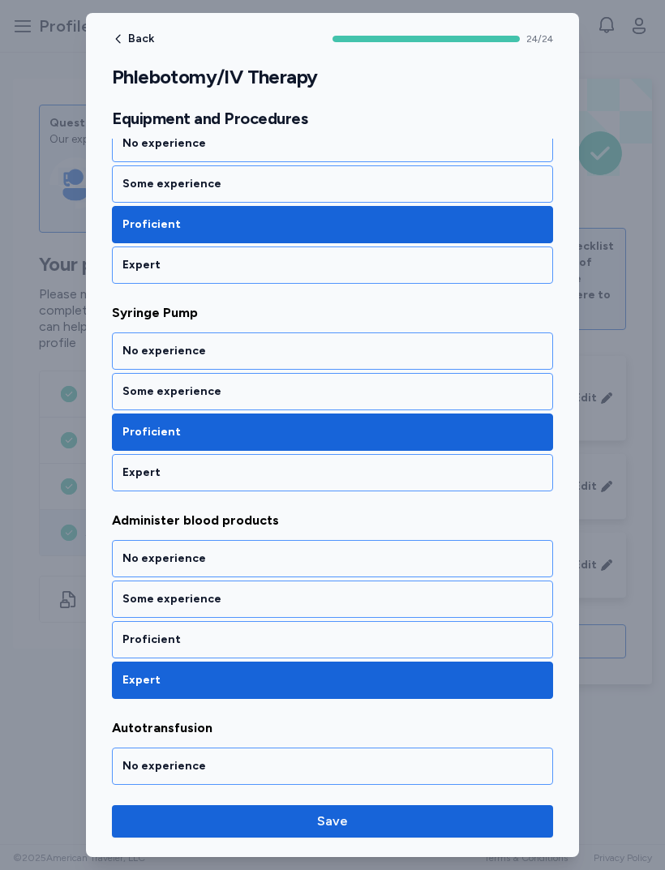
scroll to position [543, 0]
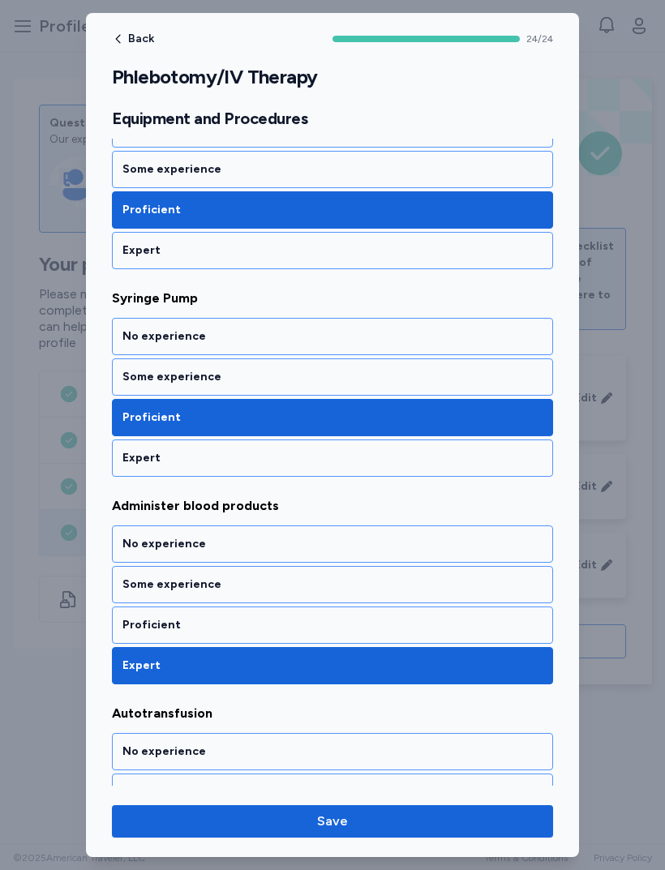
click at [142, 615] on div "Proficient" at bounding box center [332, 624] width 441 height 37
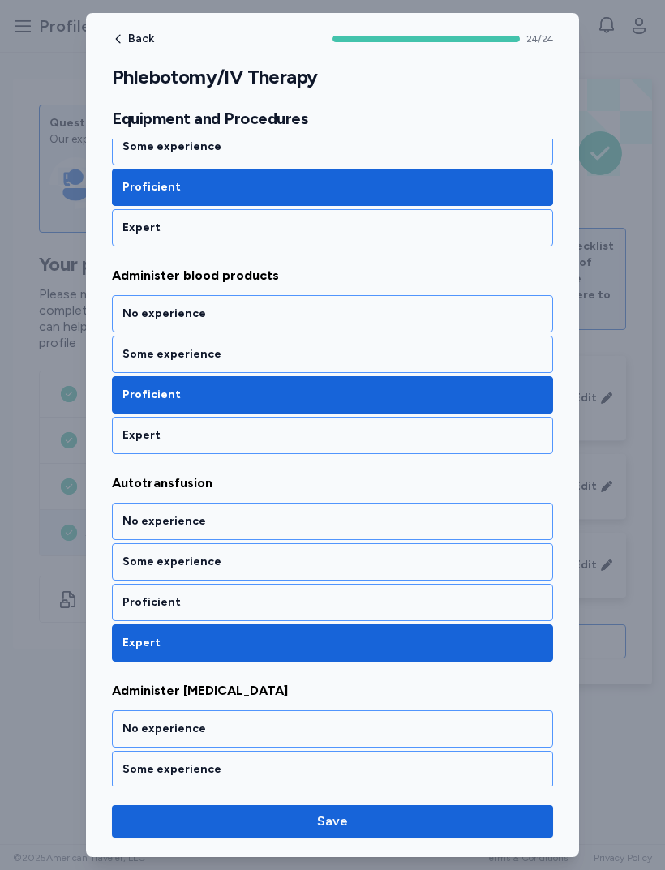
scroll to position [774, 0]
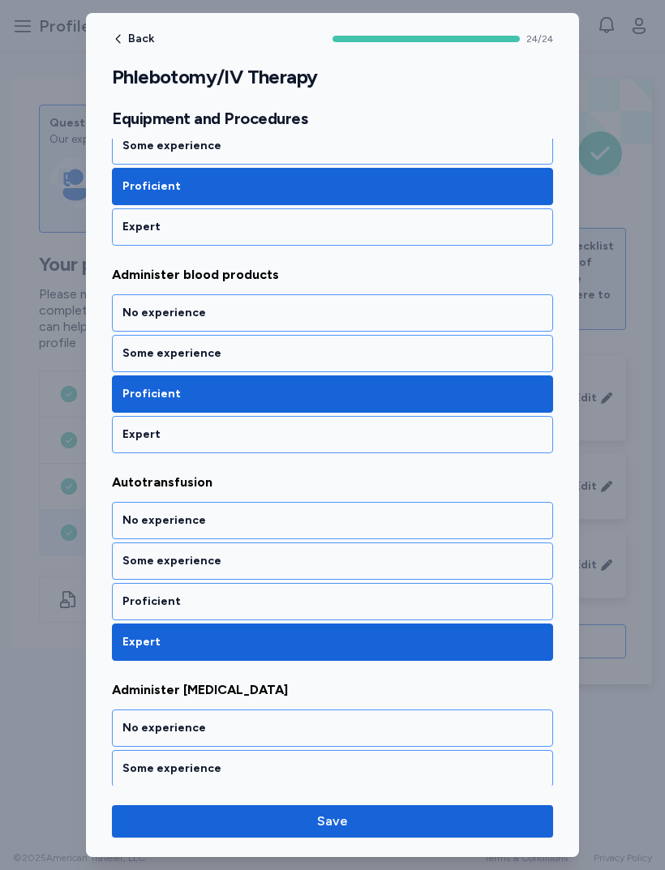
click at [144, 564] on div "Some experience" at bounding box center [332, 561] width 420 height 16
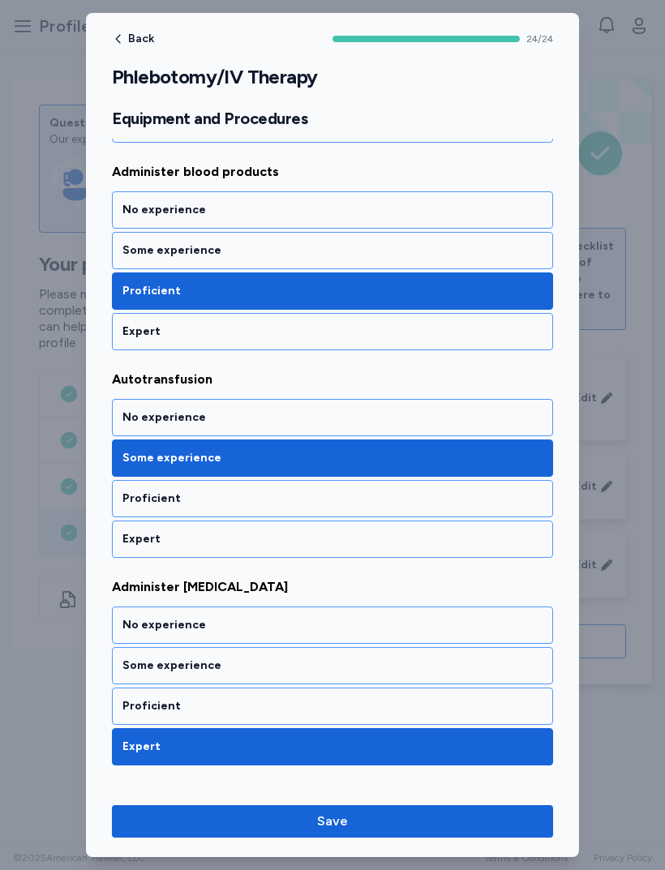
scroll to position [897, 0]
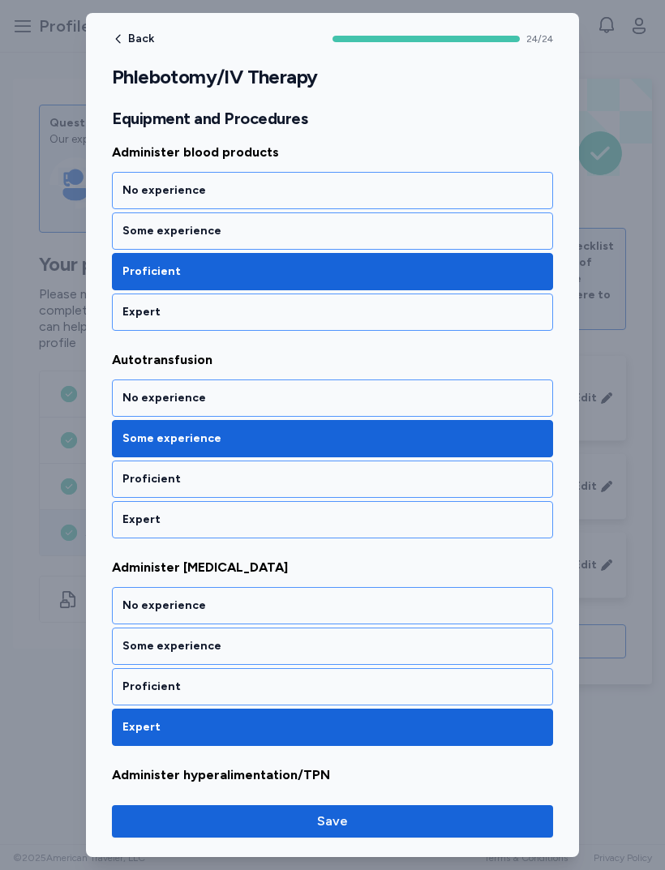
click at [139, 636] on div "Some experience" at bounding box center [332, 646] width 441 height 37
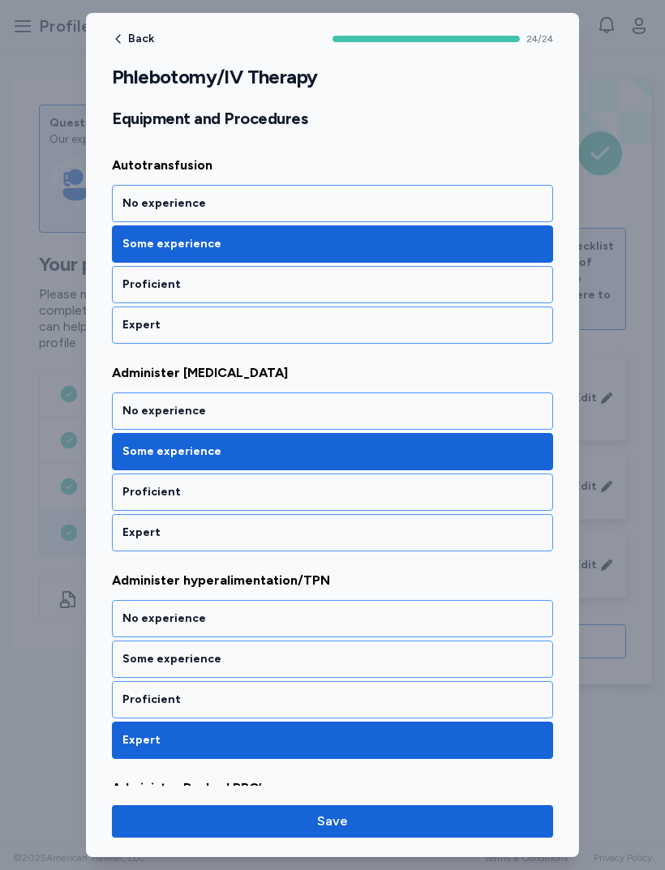
scroll to position [1096, 0]
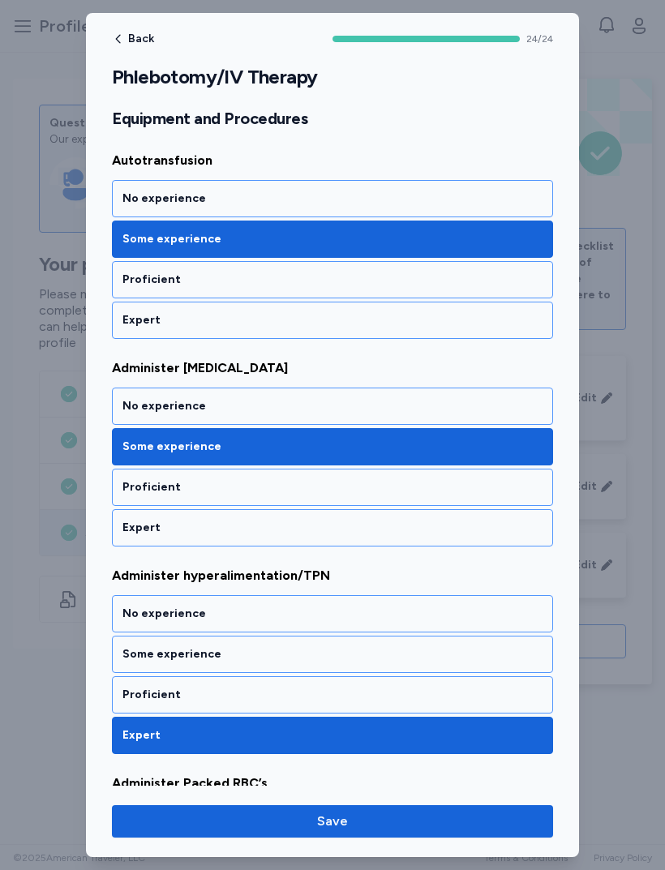
click at [135, 683] on div "Proficient" at bounding box center [332, 694] width 441 height 37
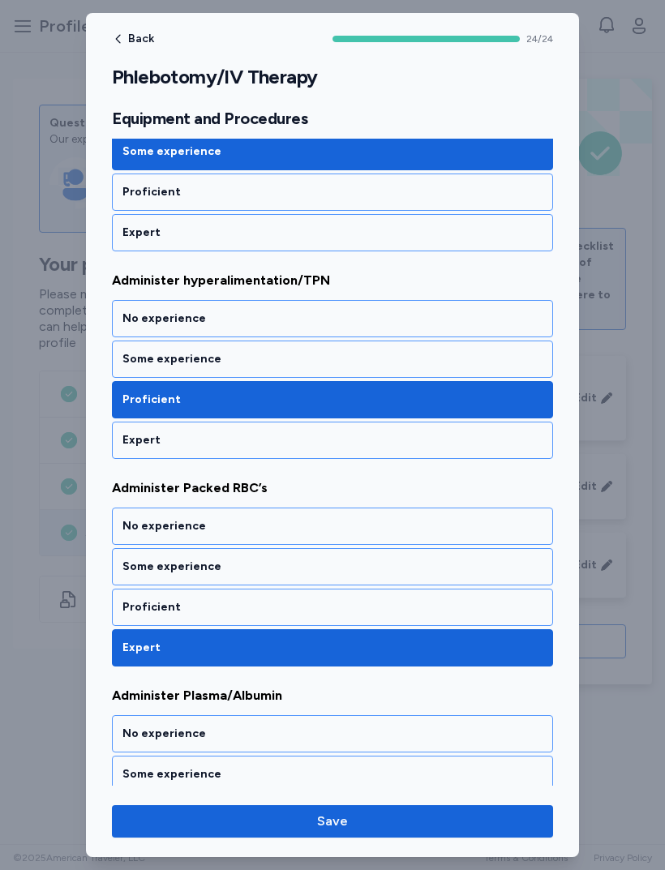
scroll to position [1392, 0]
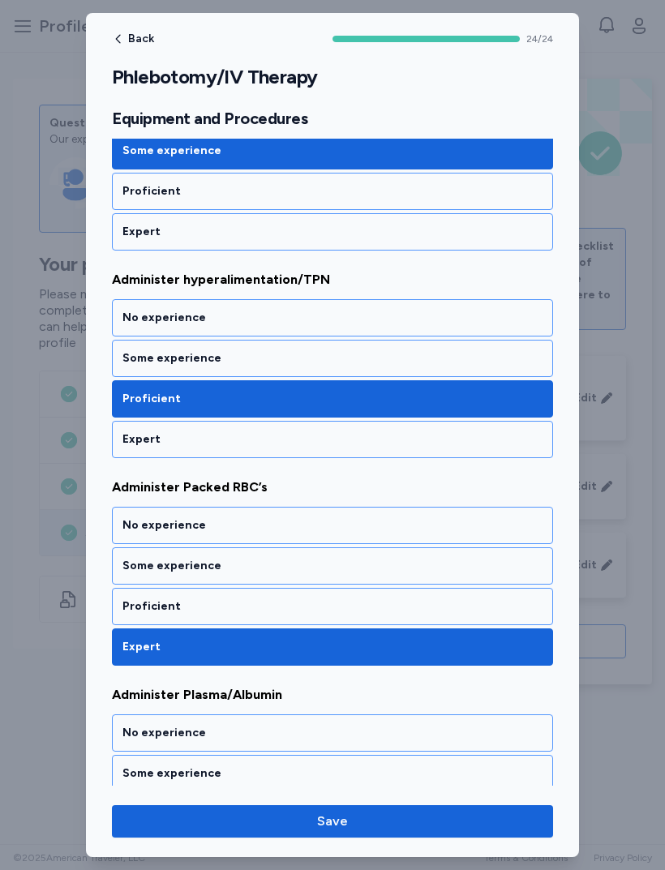
click at [131, 609] on div "Proficient" at bounding box center [332, 606] width 420 height 16
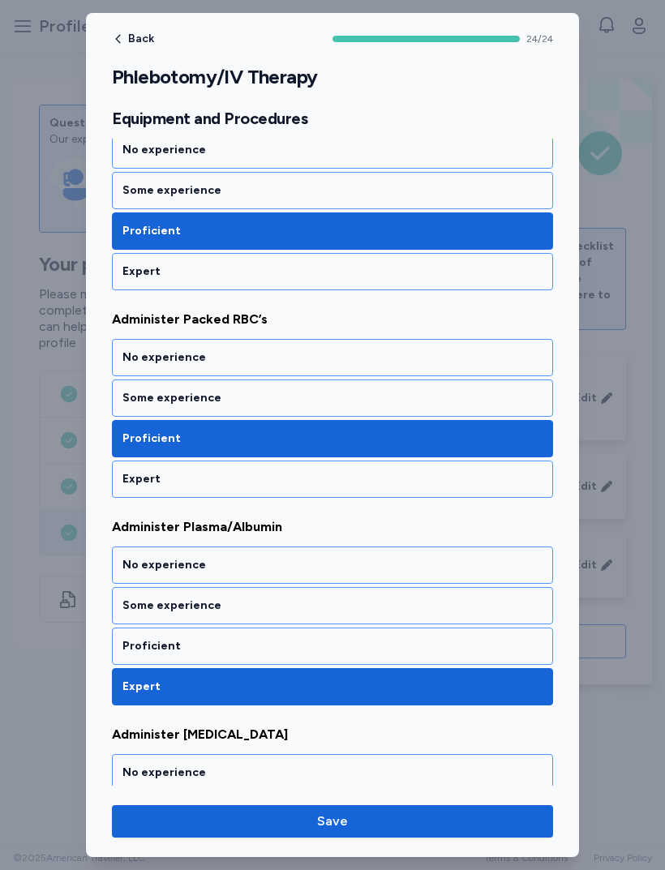
scroll to position [1563, 0]
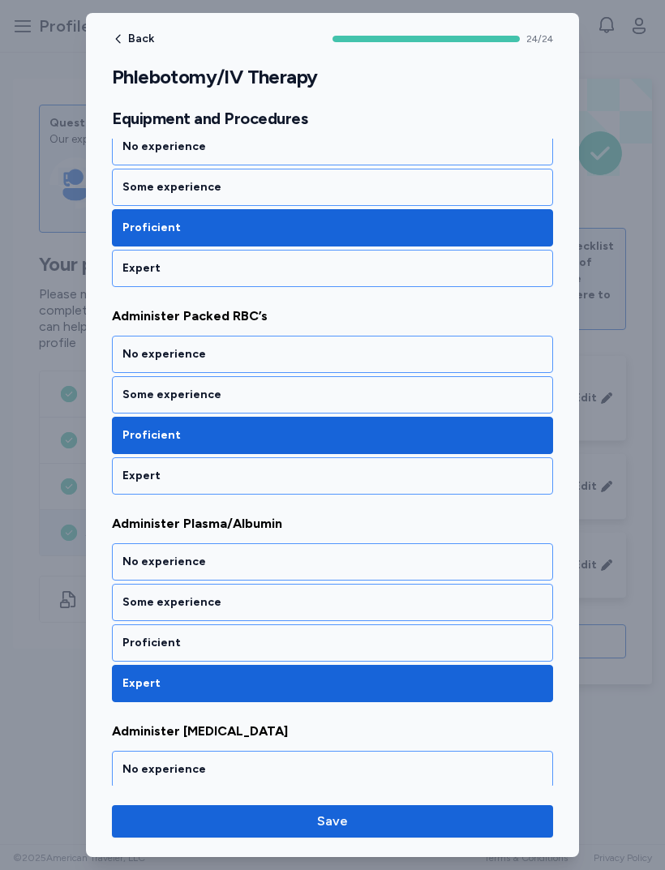
click at [123, 632] on div "Proficient" at bounding box center [332, 642] width 441 height 37
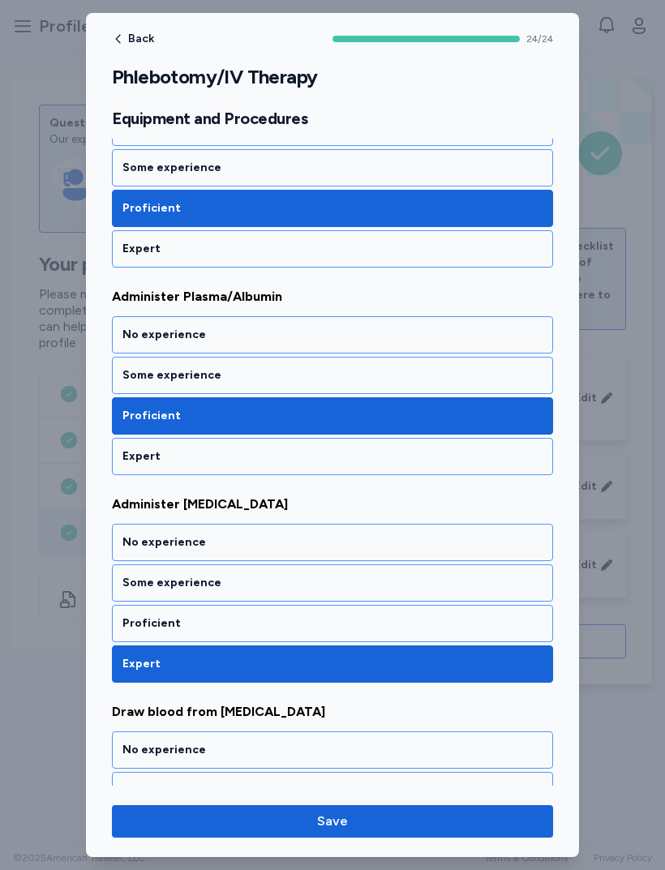
scroll to position [1796, 0]
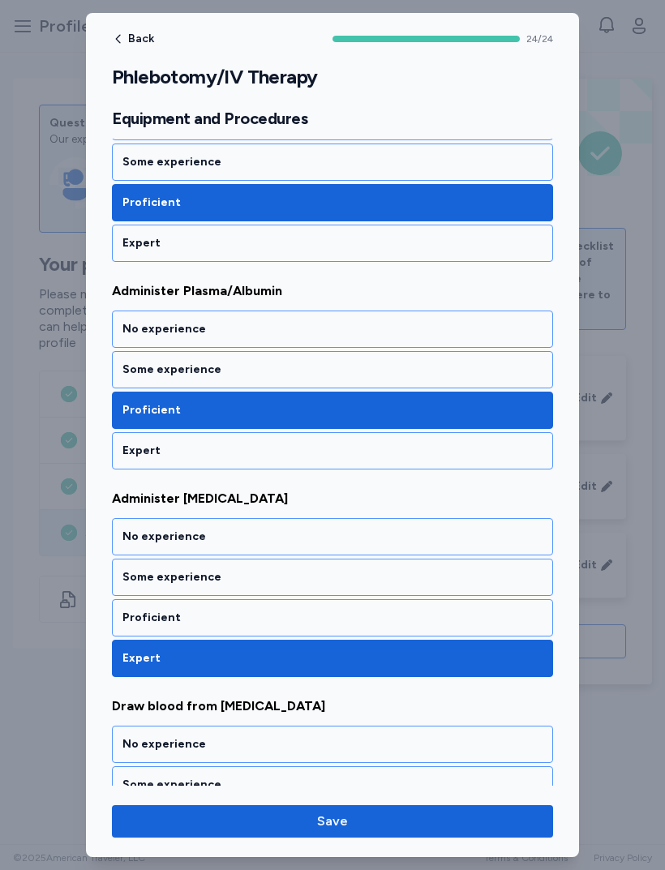
click at [145, 572] on div "Some experience" at bounding box center [332, 577] width 420 height 16
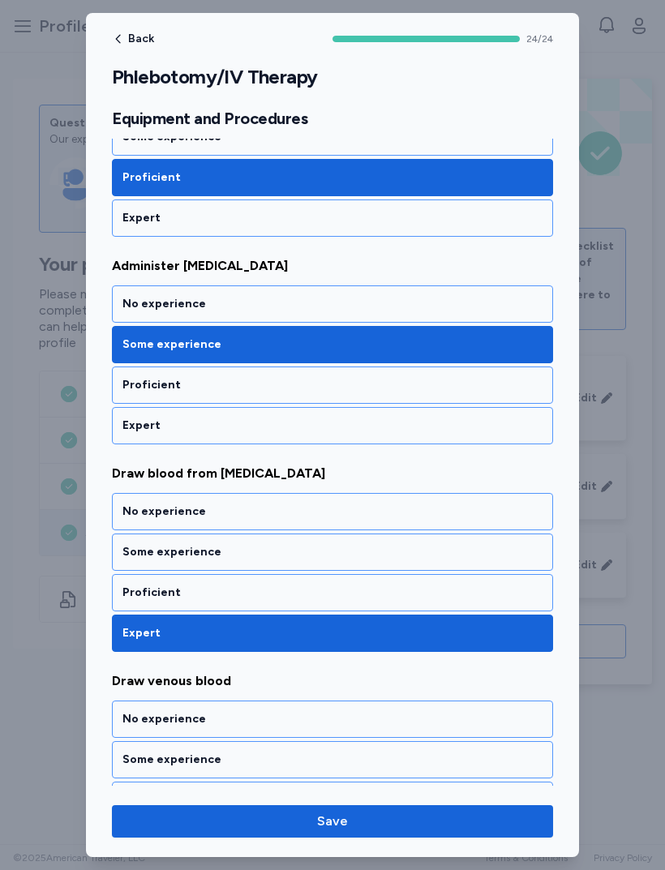
scroll to position [2029, 0]
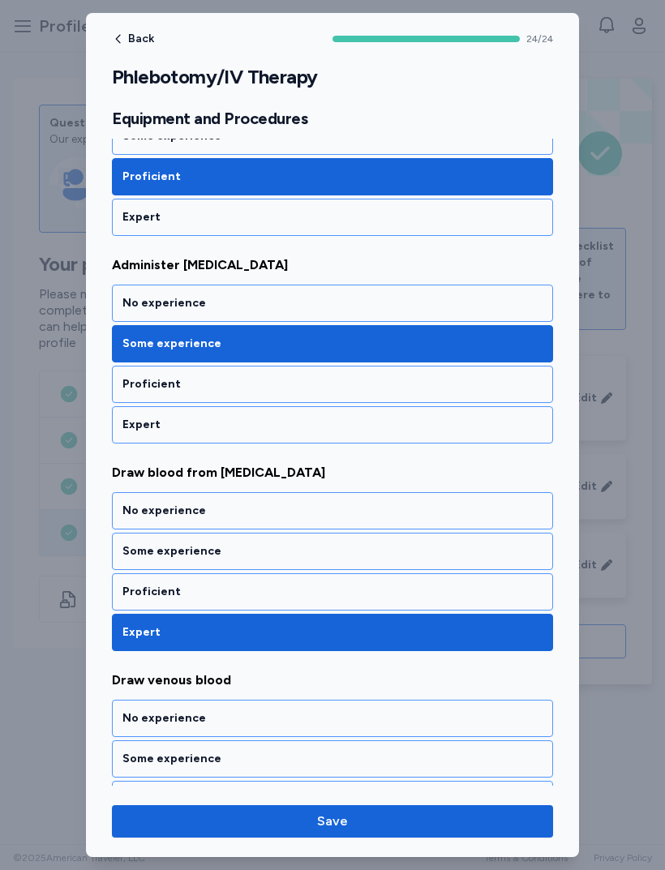
click at [128, 583] on div "Proficient" at bounding box center [332, 591] width 441 height 37
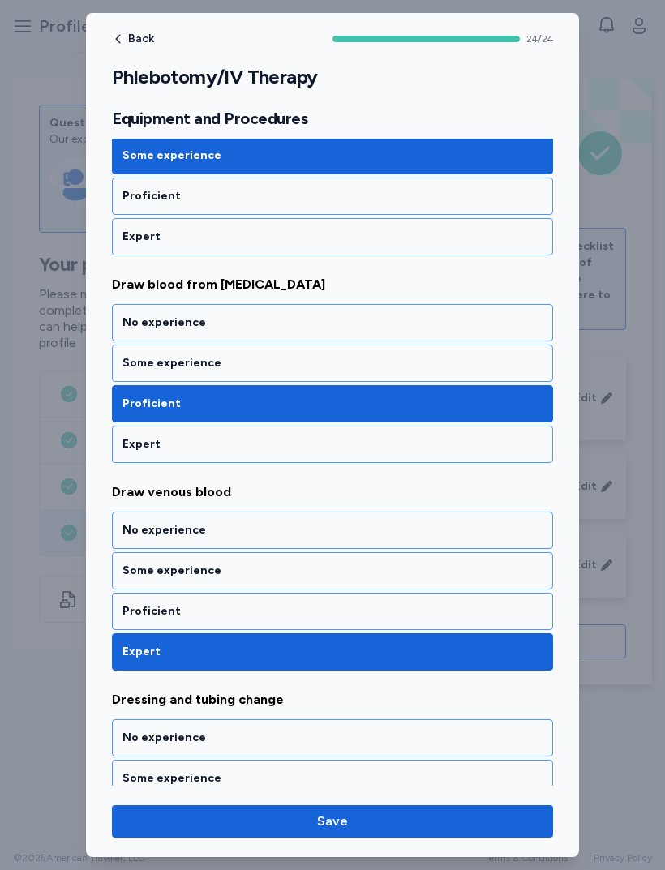
scroll to position [2228, 0]
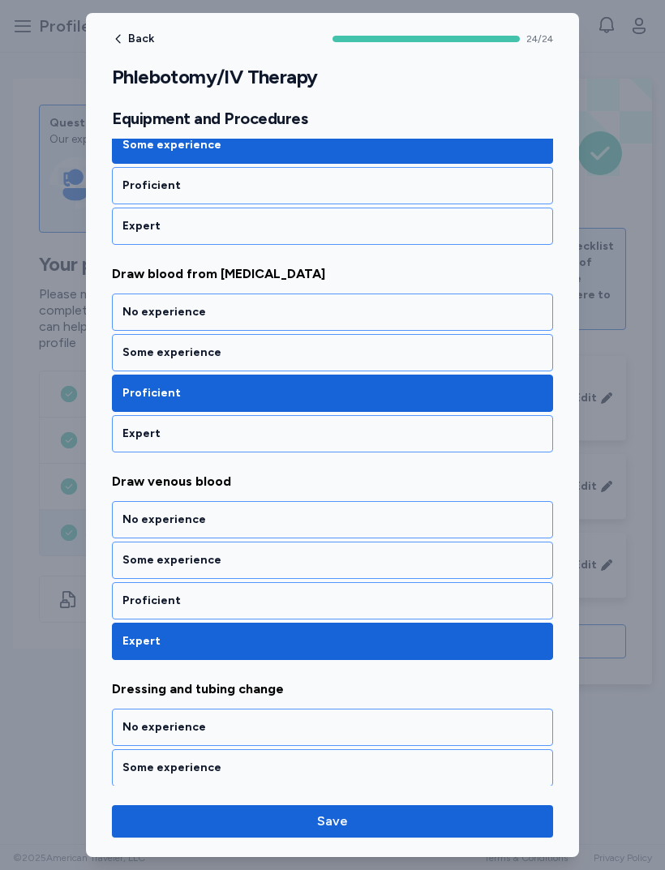
click at [129, 557] on div "Some experience" at bounding box center [332, 560] width 420 height 16
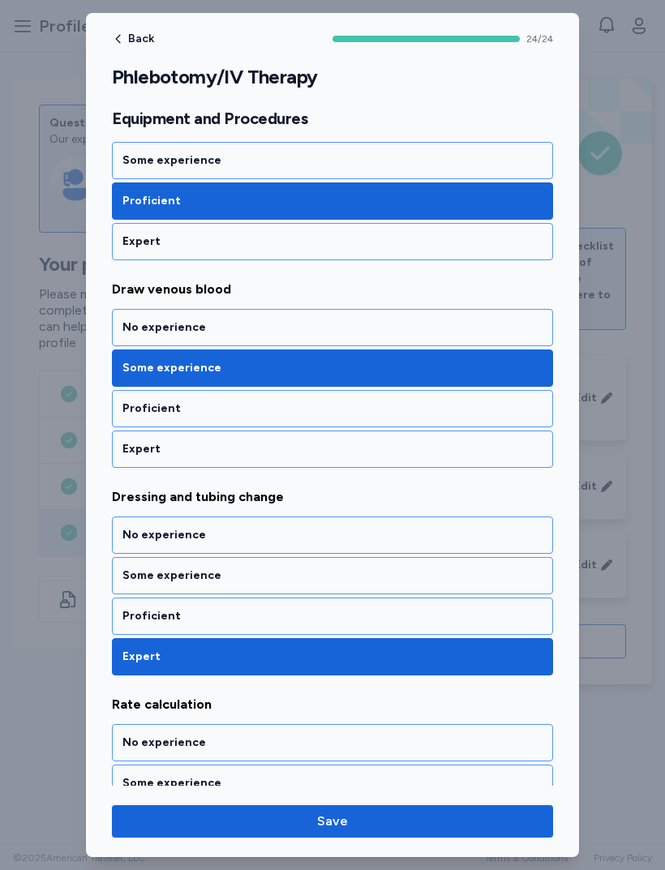
scroll to position [2421, 0]
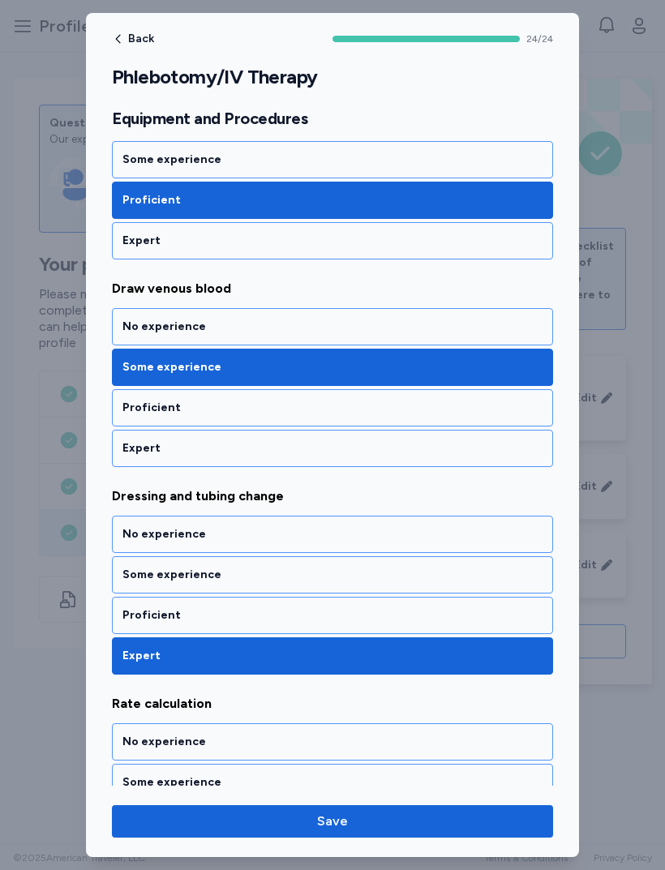
click at [136, 607] on div "Proficient" at bounding box center [332, 615] width 420 height 16
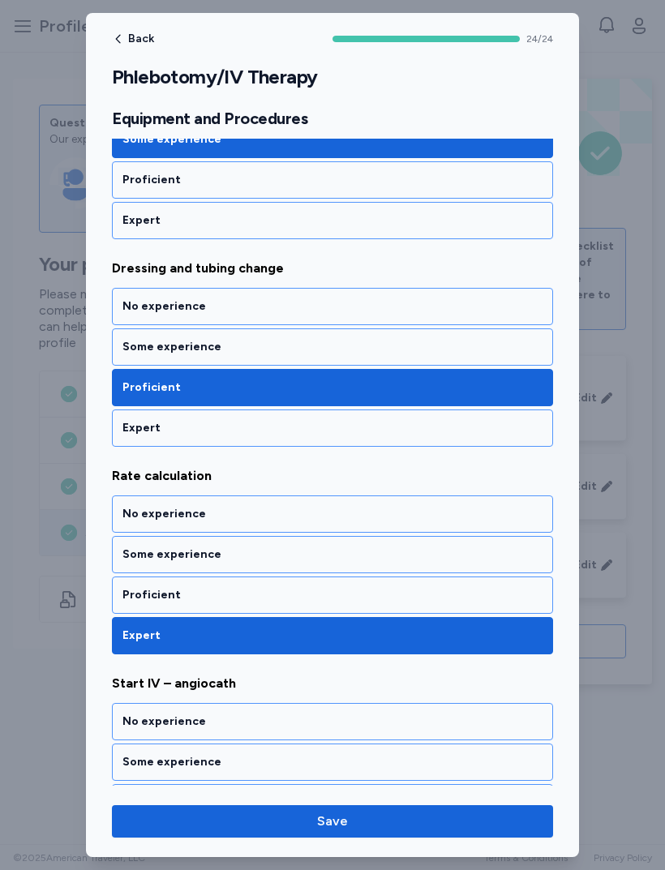
scroll to position [2650, 0]
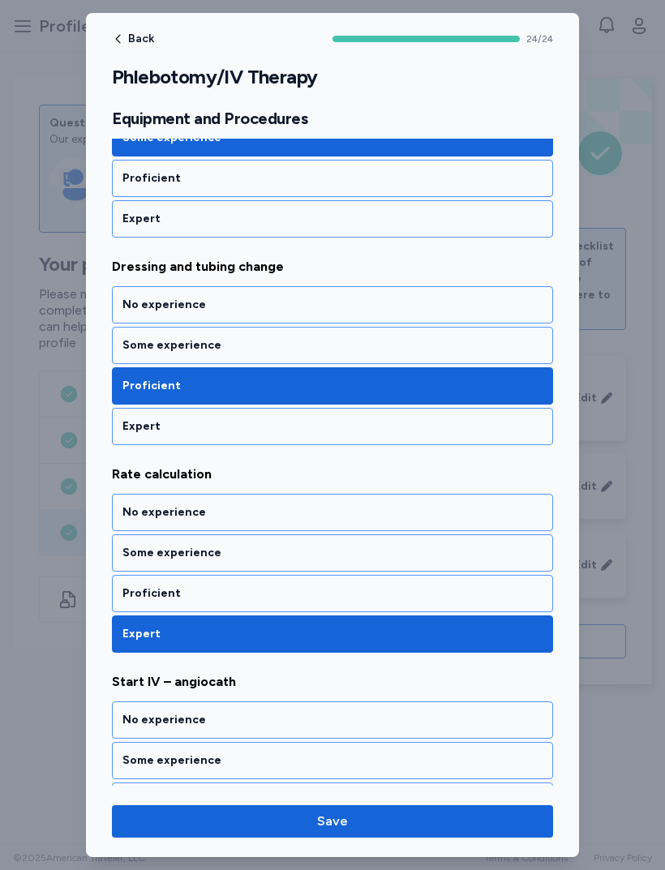
click at [143, 584] on div "Proficient" at bounding box center [332, 593] width 441 height 37
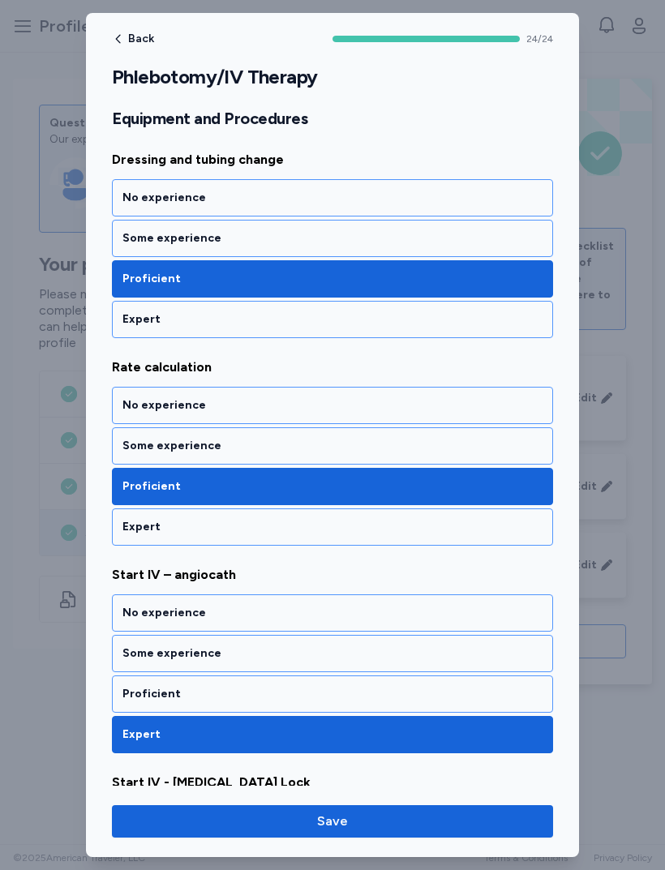
scroll to position [2760, 0]
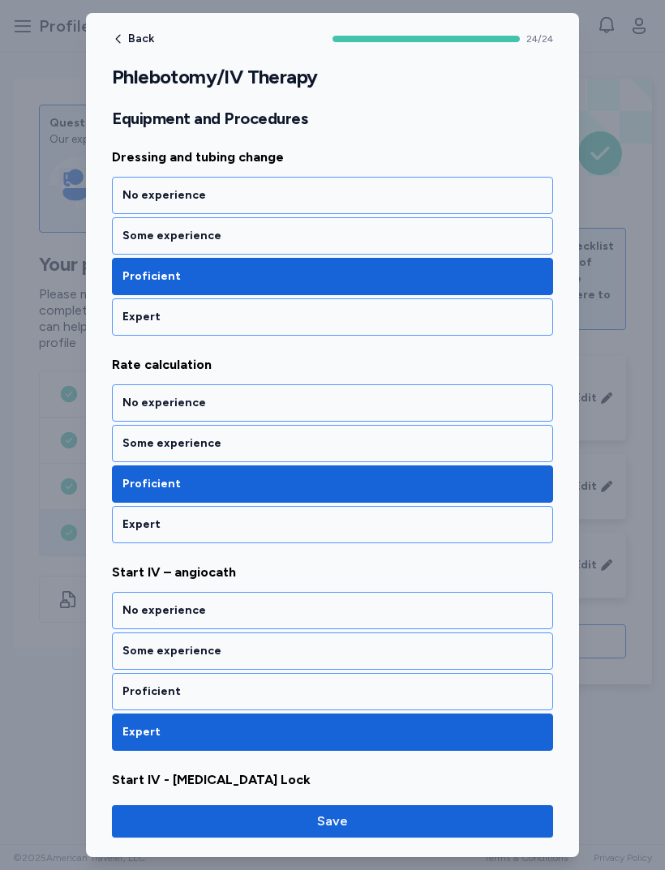
click at [123, 653] on div "Some experience" at bounding box center [332, 651] width 420 height 16
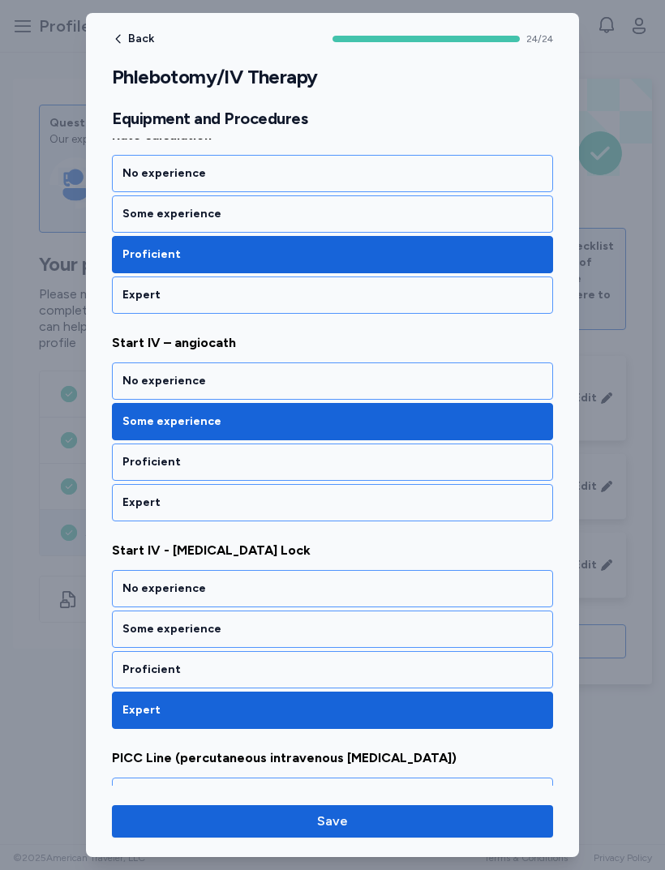
scroll to position [2990, 0]
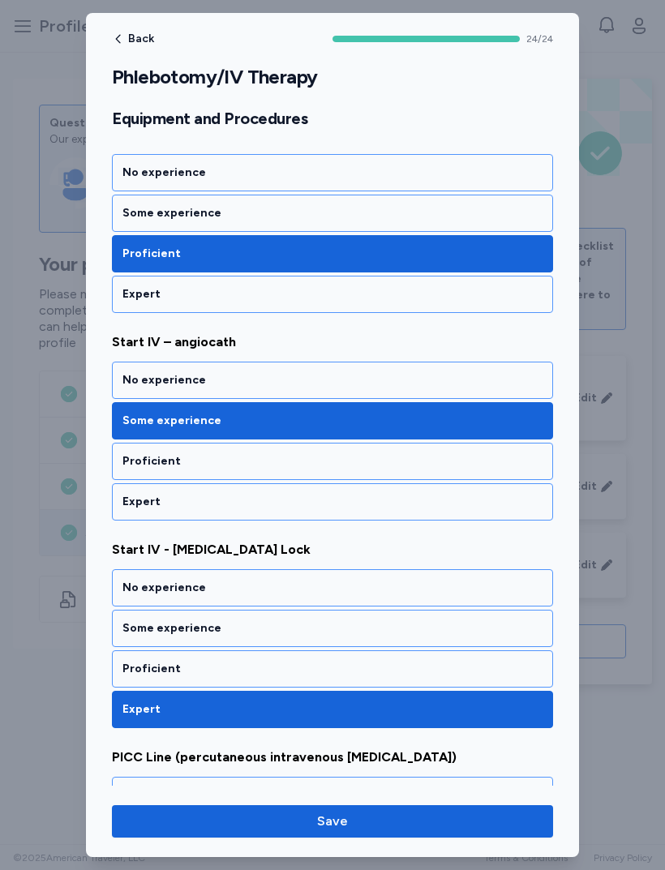
click at [115, 615] on div "Some experience" at bounding box center [332, 628] width 441 height 37
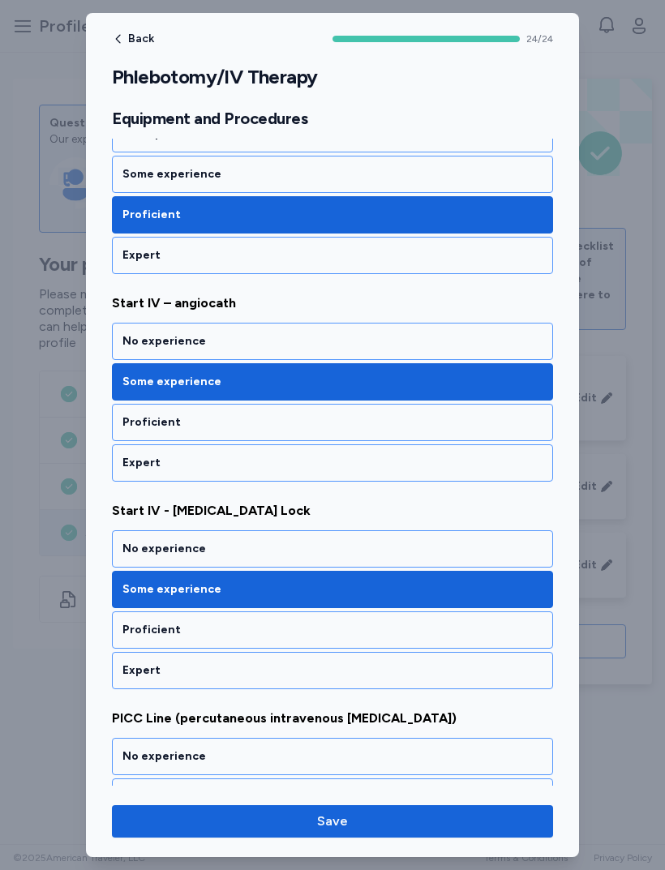
scroll to position [3031, 0]
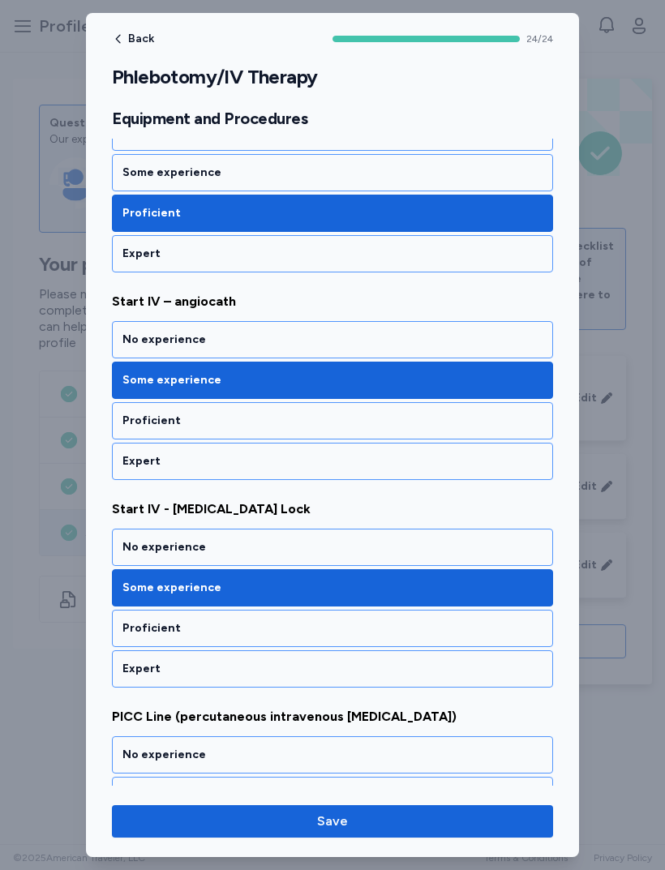
click at [122, 629] on div "Proficient" at bounding box center [332, 628] width 441 height 37
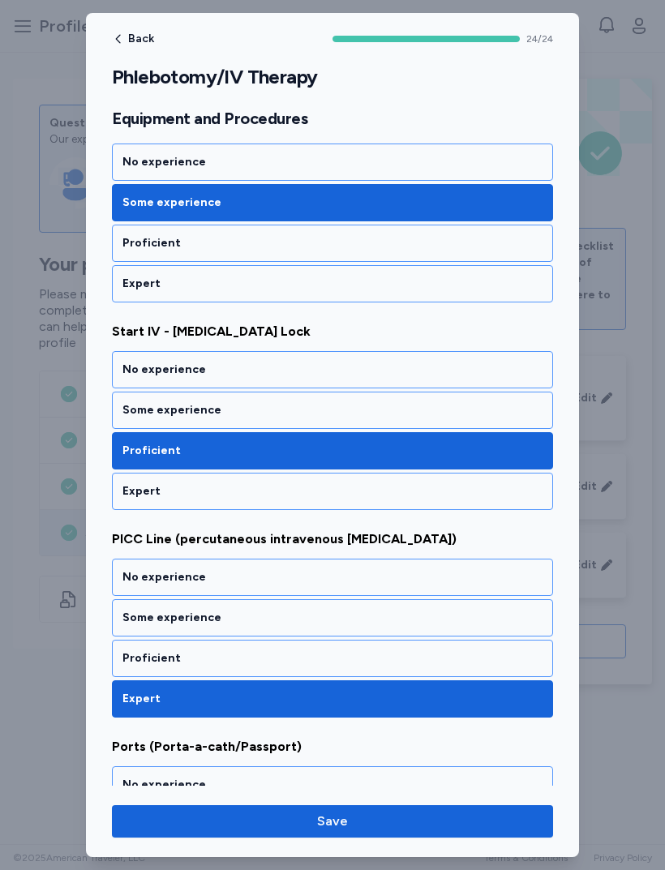
scroll to position [3212, 0]
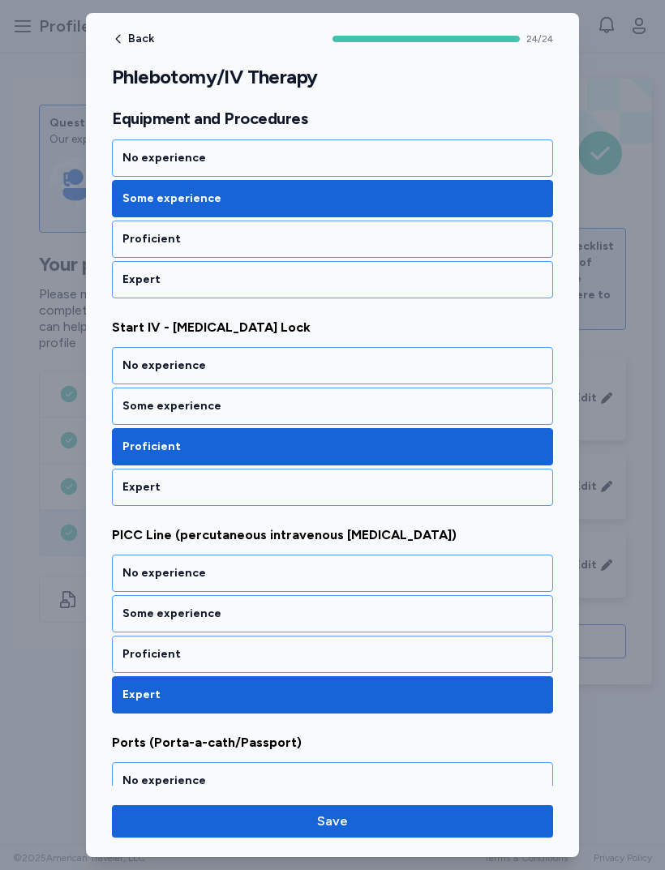
click at [131, 648] on div "Proficient" at bounding box center [332, 654] width 420 height 16
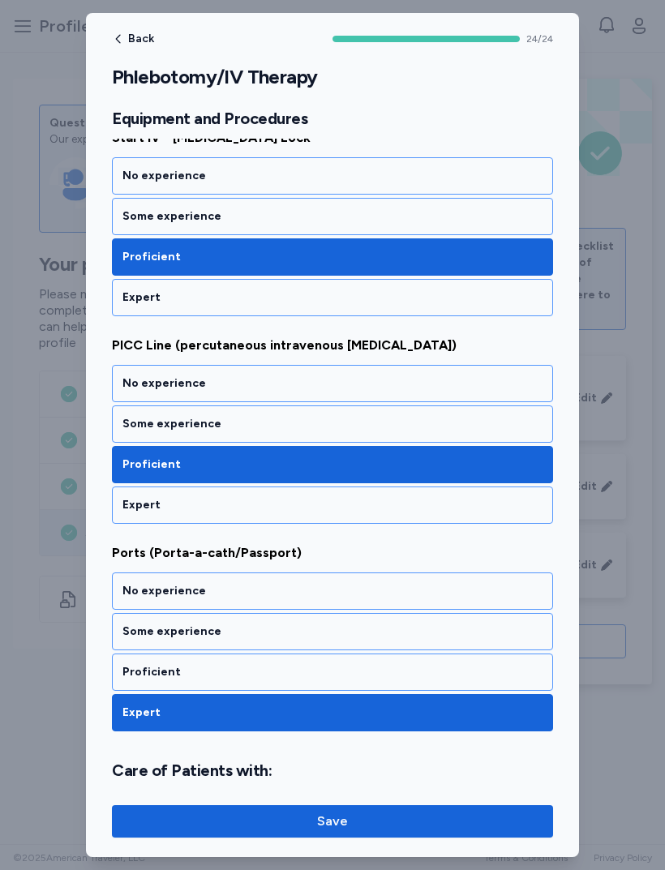
scroll to position [3403, 0]
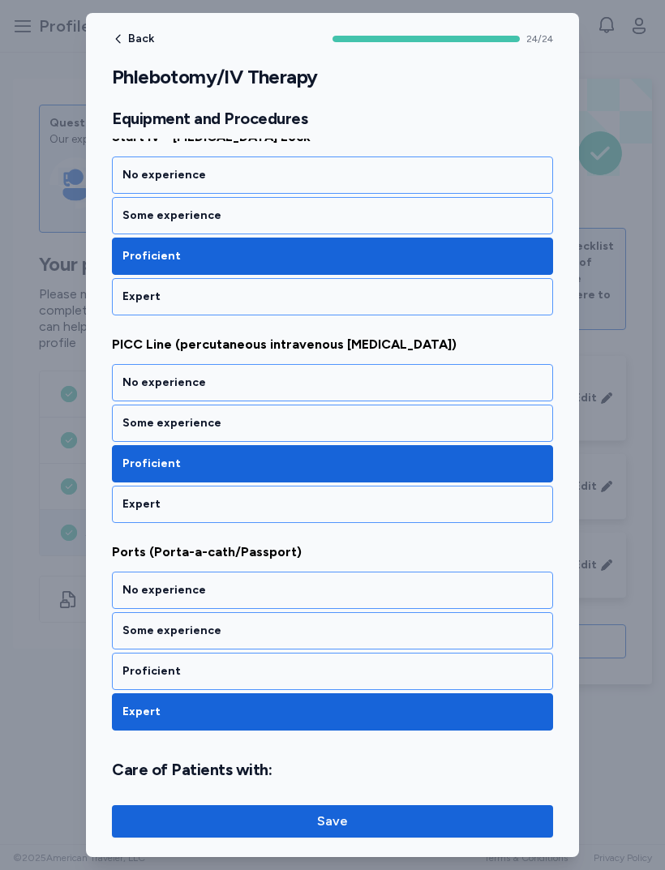
click at [135, 673] on div "Proficient" at bounding box center [332, 671] width 420 height 16
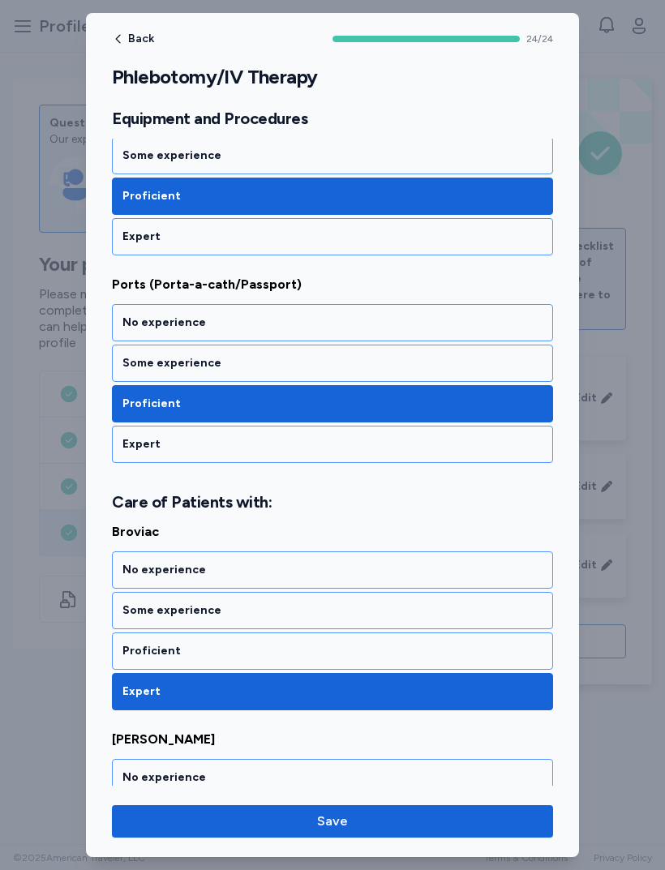
scroll to position [3672, 0]
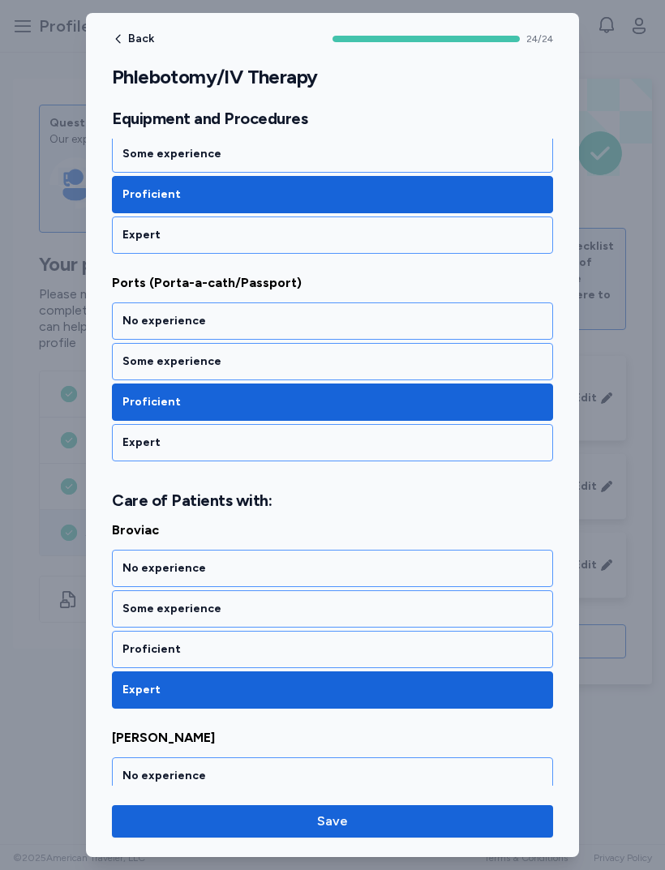
click at [122, 641] on div "Proficient" at bounding box center [332, 649] width 441 height 37
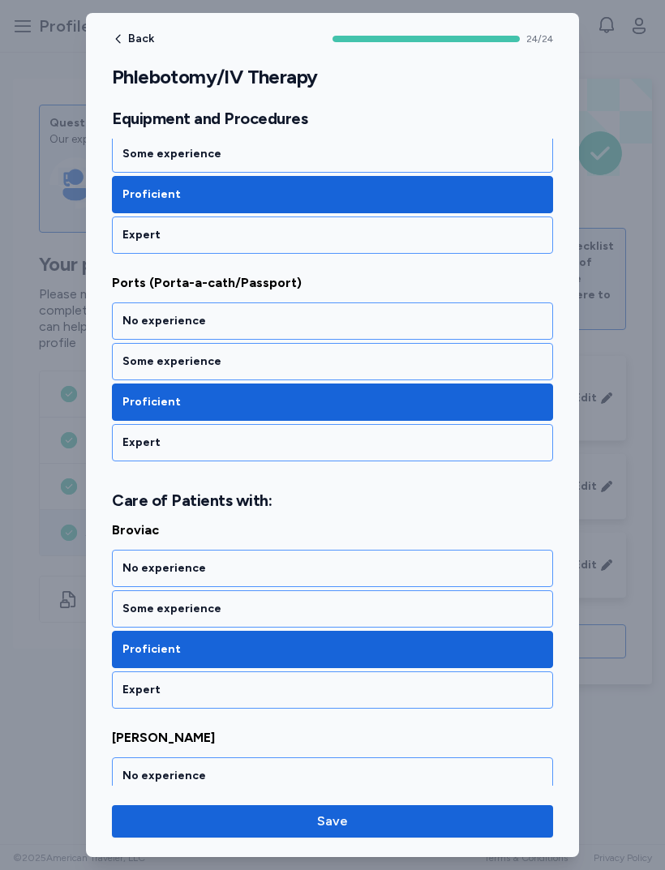
click at [142, 610] on div "Some experience" at bounding box center [332, 609] width 420 height 16
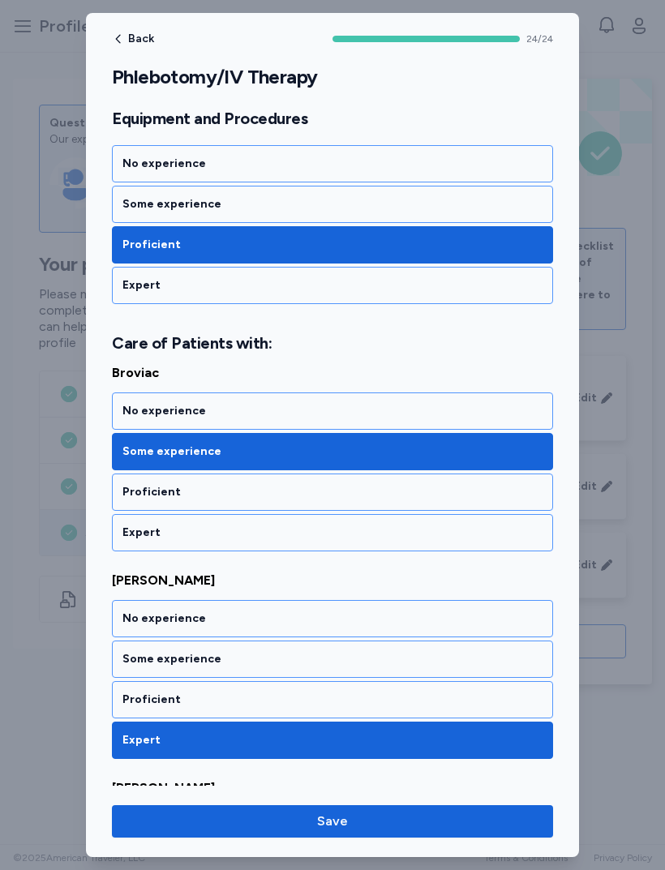
click at [134, 653] on div "Some experience" at bounding box center [332, 659] width 420 height 16
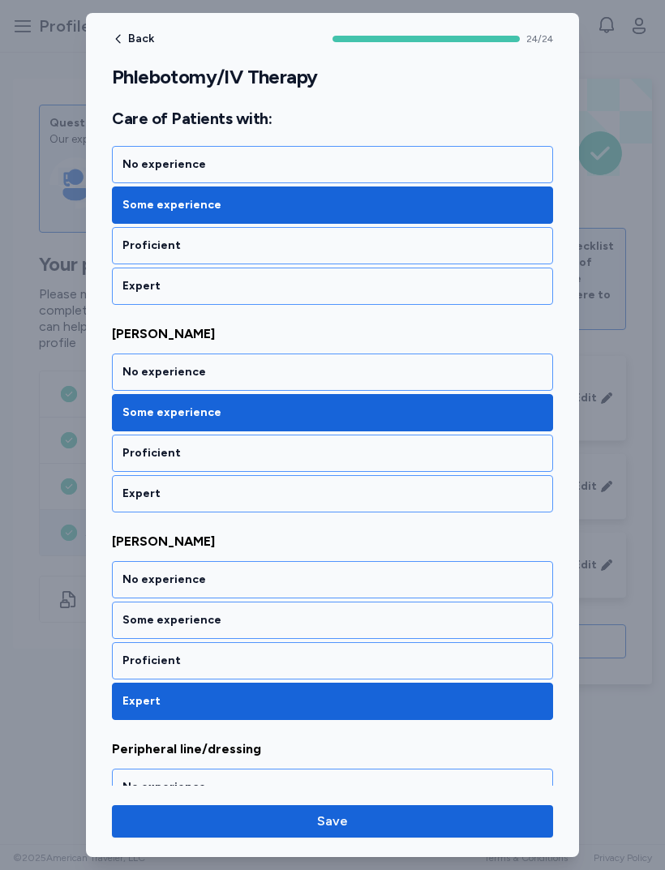
scroll to position [4078, 0]
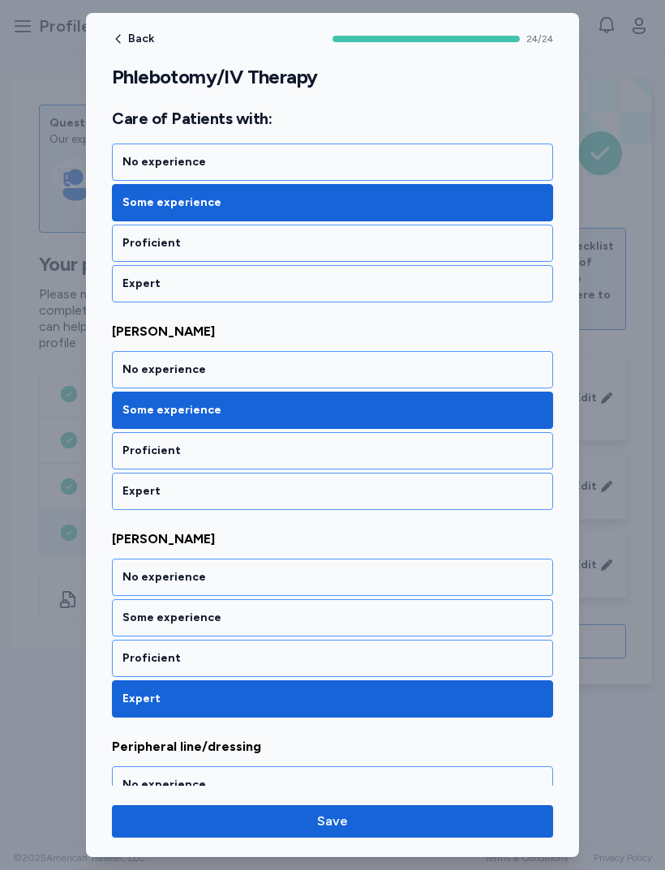
click at [122, 660] on div "Proficient" at bounding box center [332, 658] width 420 height 16
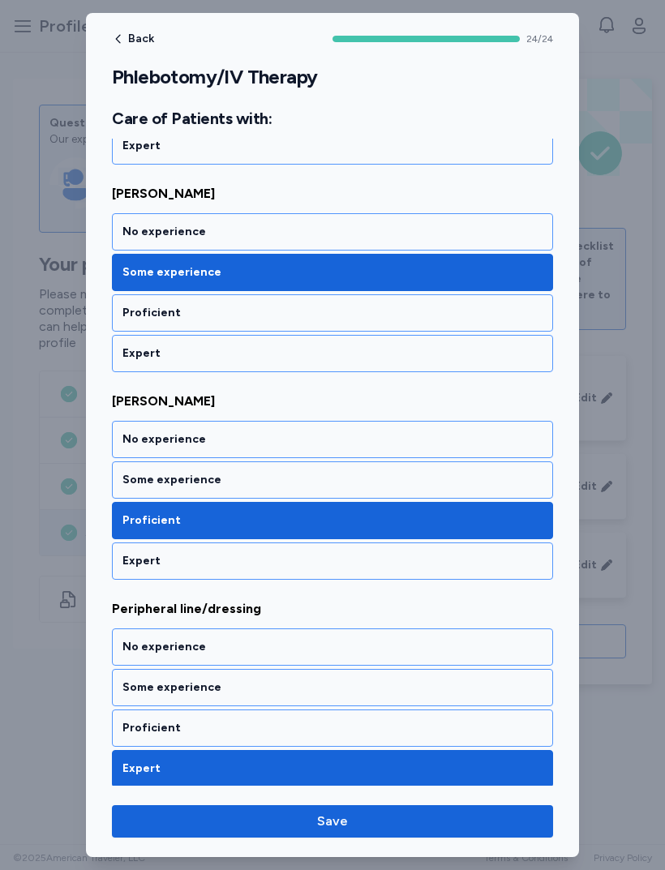
click at [128, 714] on div "Proficient" at bounding box center [332, 727] width 441 height 37
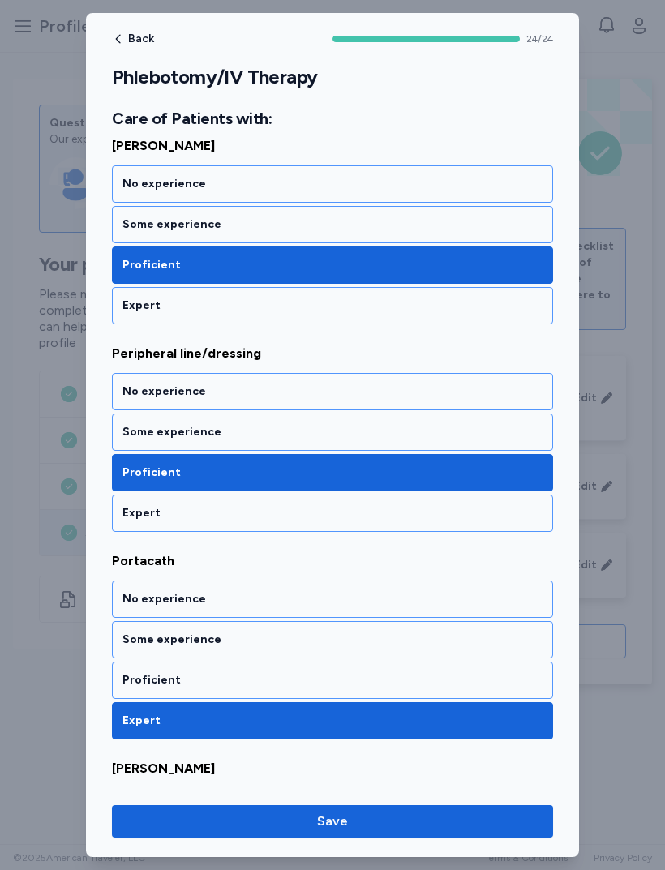
scroll to position [4479, 0]
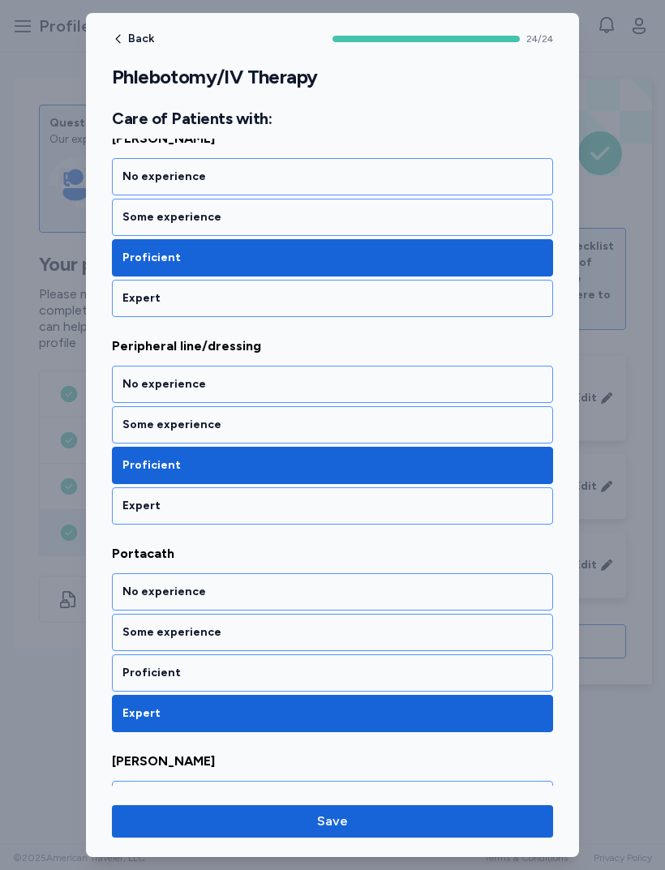
click at [128, 668] on div "Proficient" at bounding box center [332, 673] width 420 height 16
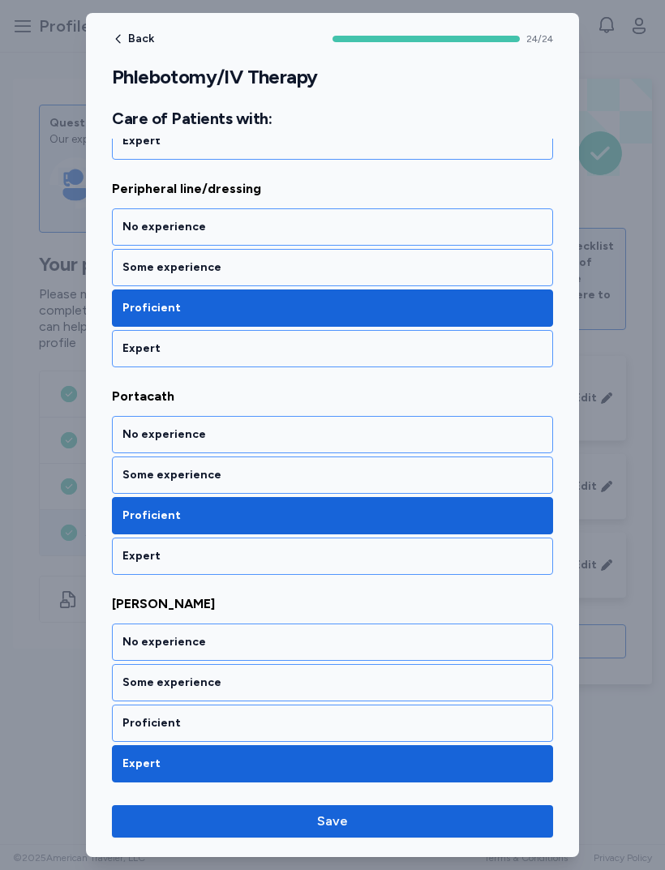
scroll to position [4636, 0]
click at [143, 682] on div "Some experience" at bounding box center [332, 683] width 420 height 16
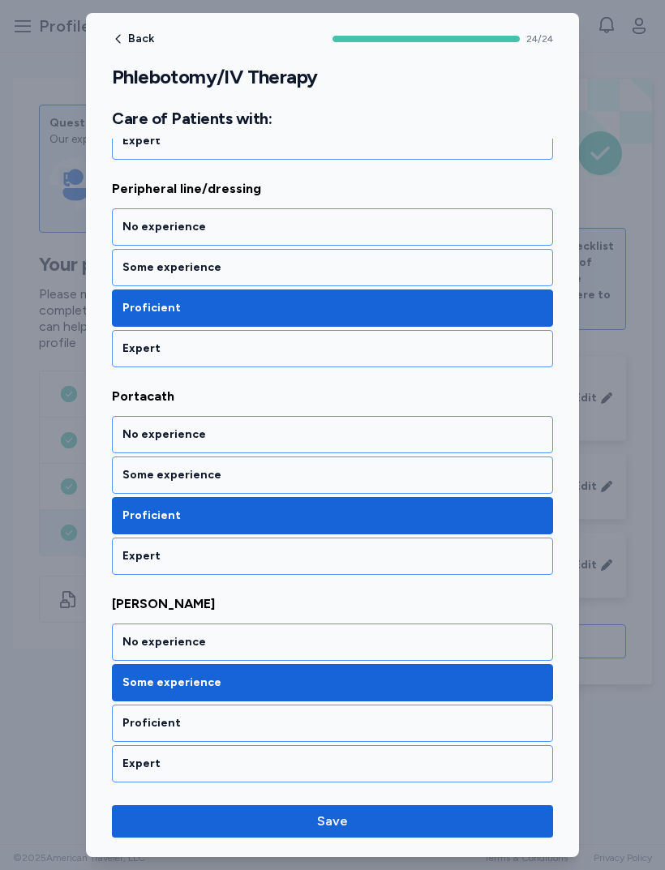
click at [442, 821] on span "Save" at bounding box center [332, 821] width 415 height 19
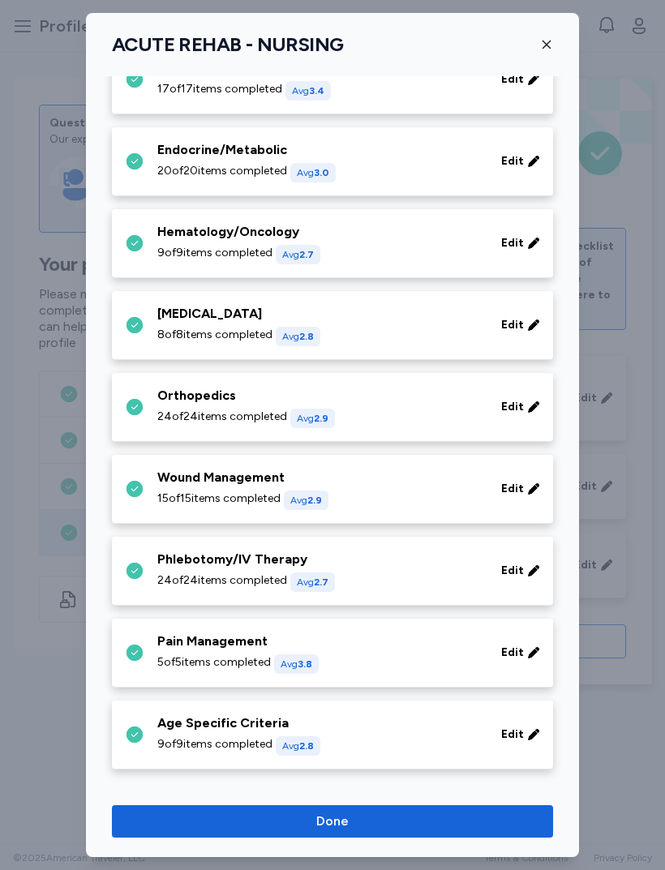
scroll to position [539, 0]
click at [181, 646] on div "Pain Management" at bounding box center [319, 641] width 324 height 19
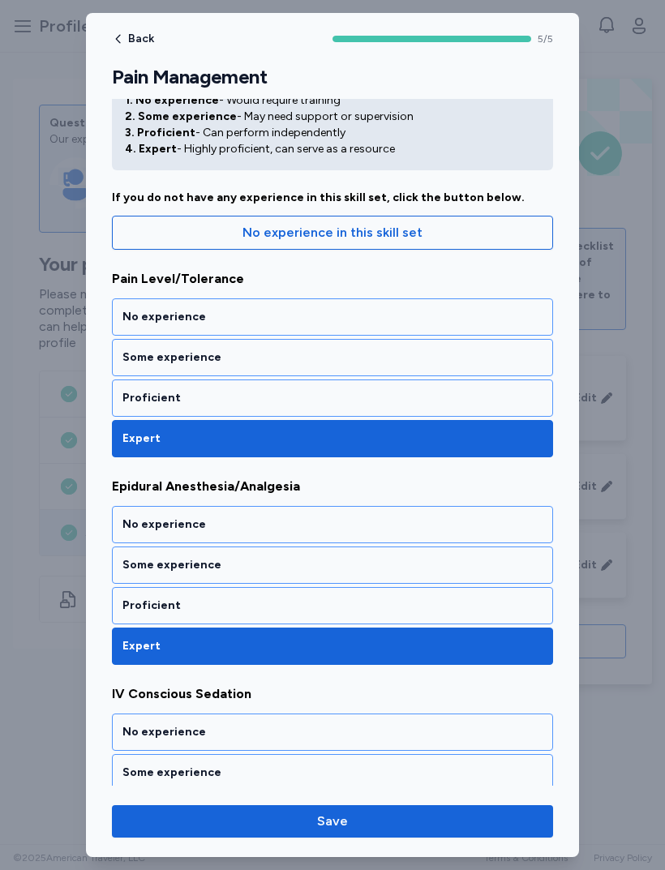
scroll to position [70, 0]
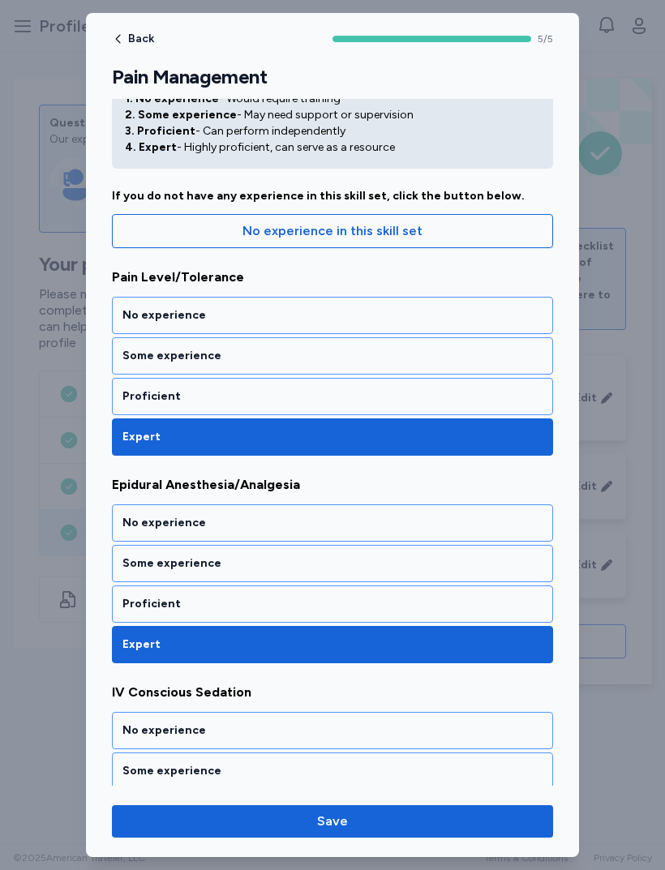
click at [148, 593] on div "Proficient" at bounding box center [332, 603] width 441 height 37
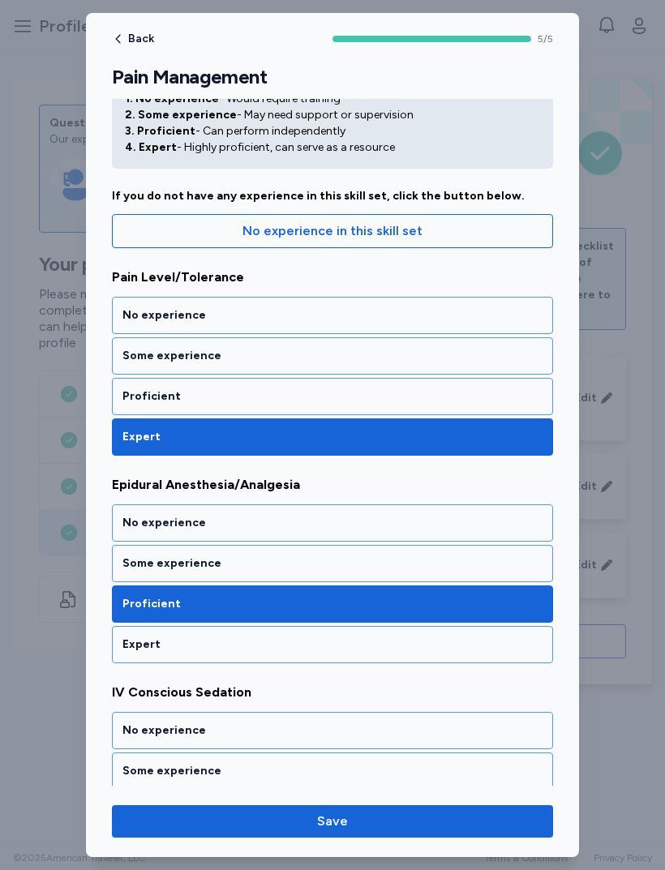
click at [135, 554] on div "Some experience" at bounding box center [332, 563] width 441 height 37
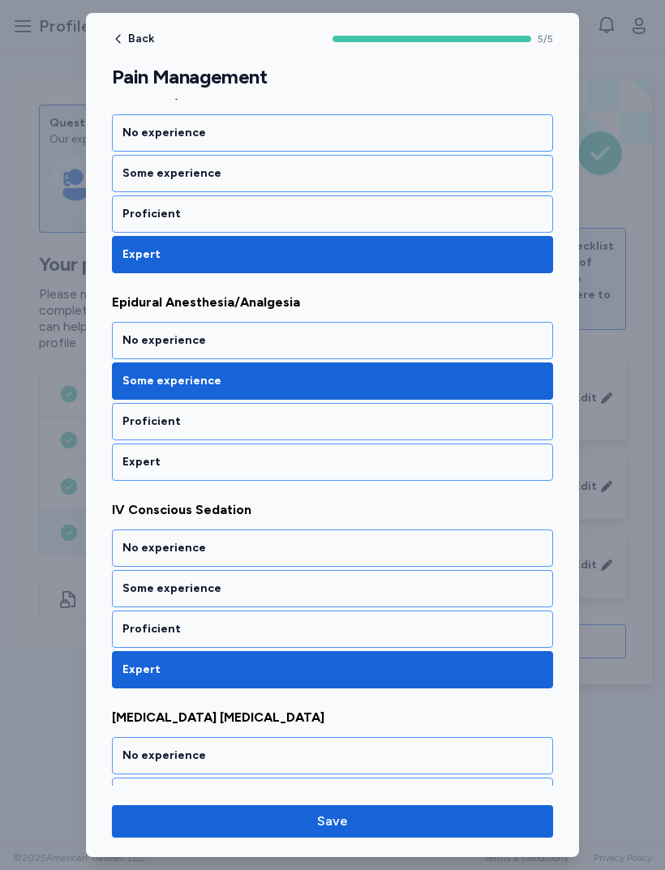
scroll to position [255, 0]
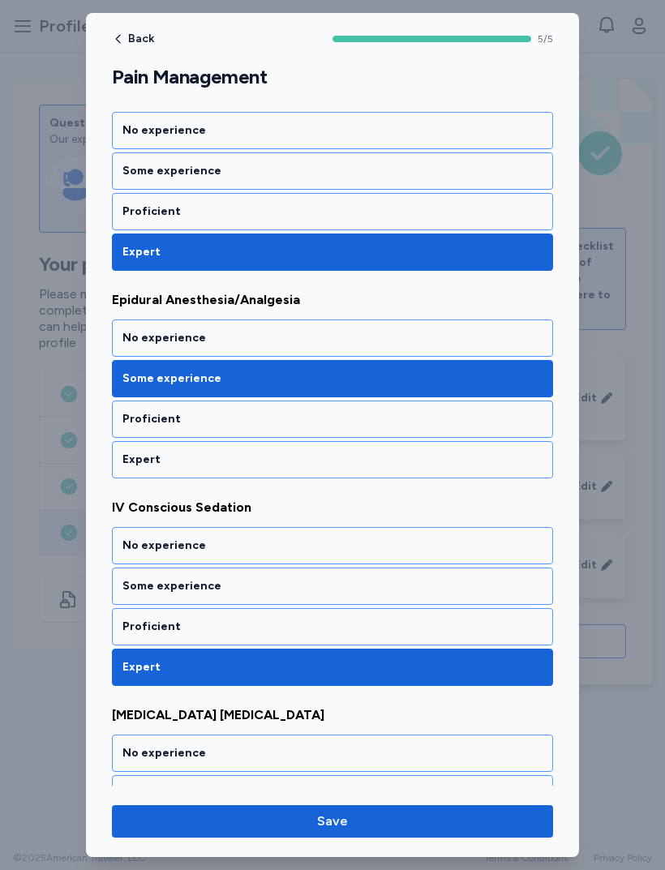
click at [138, 617] on div "Proficient" at bounding box center [332, 626] width 441 height 37
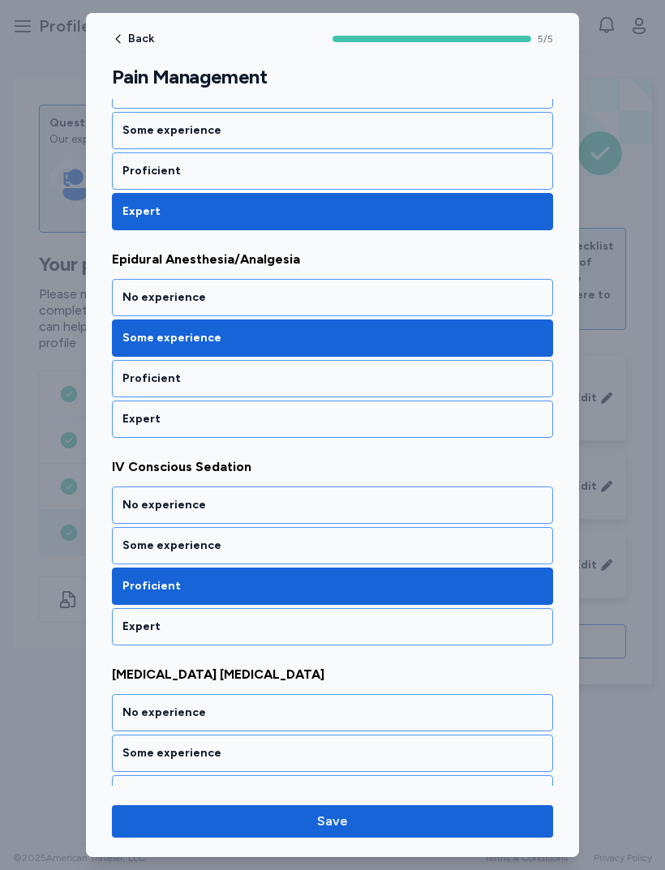
scroll to position [300, 0]
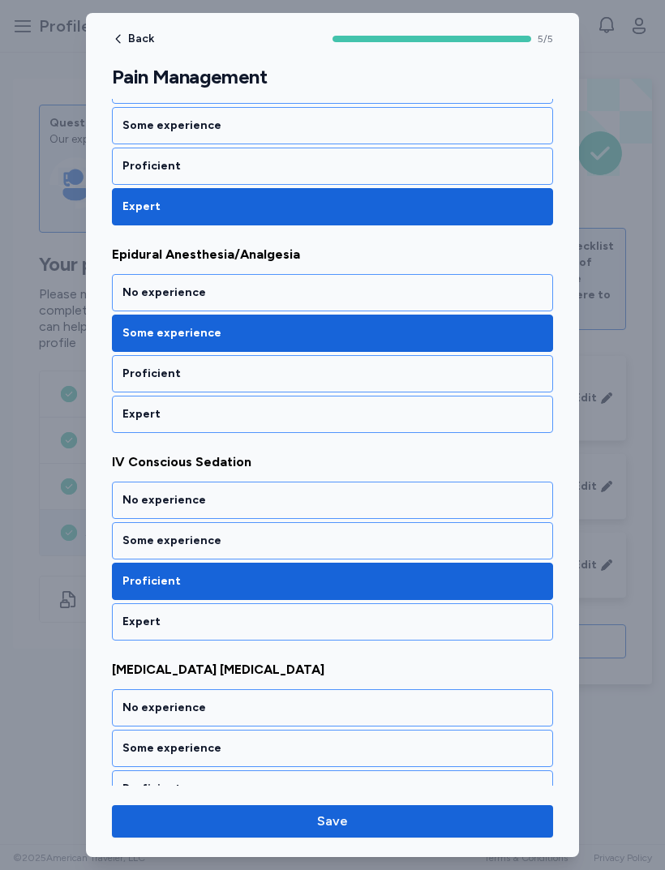
click at [122, 528] on div "Some experience" at bounding box center [332, 540] width 441 height 37
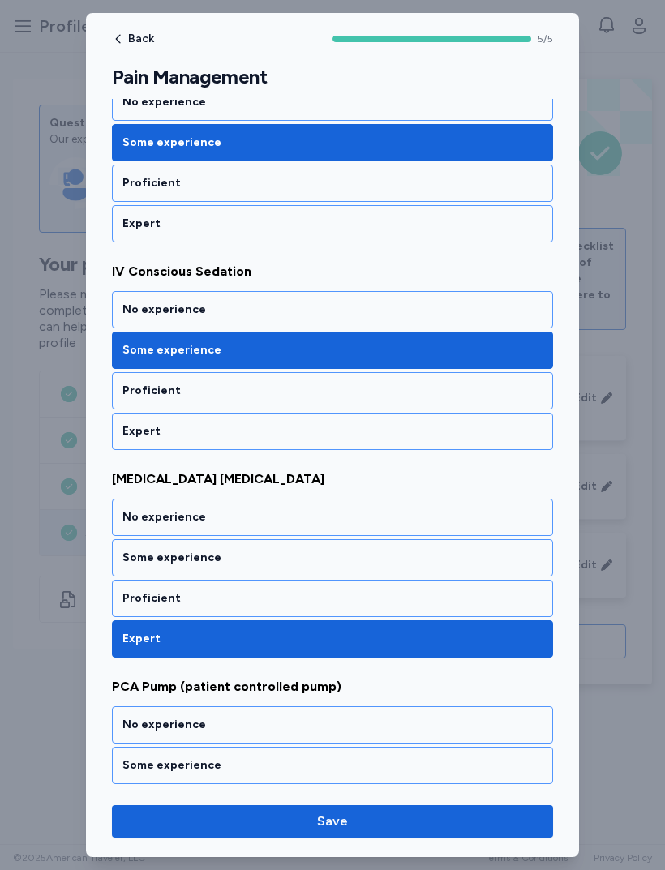
scroll to position [494, 0]
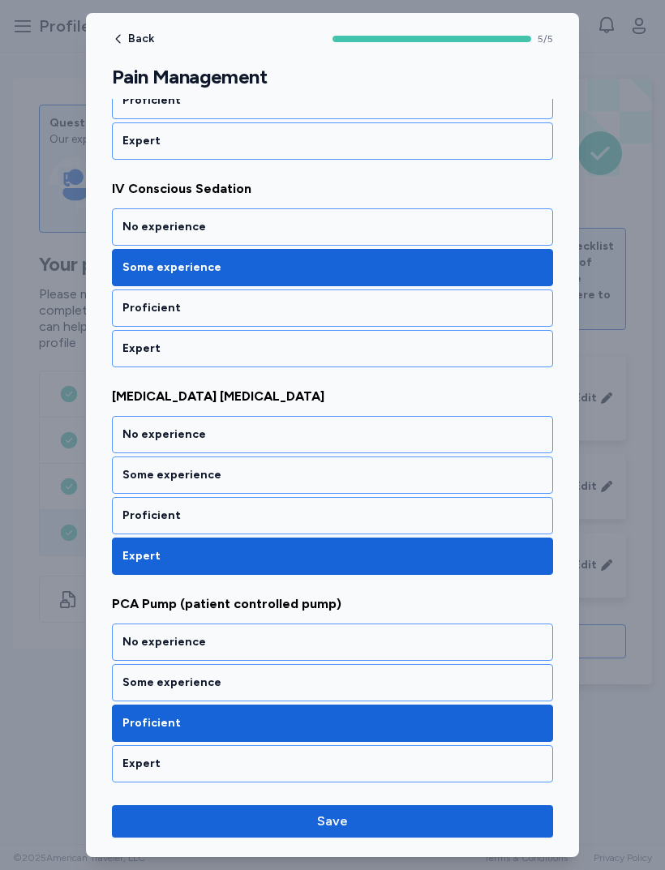
click at [135, 683] on div "Some experience" at bounding box center [332, 683] width 420 height 16
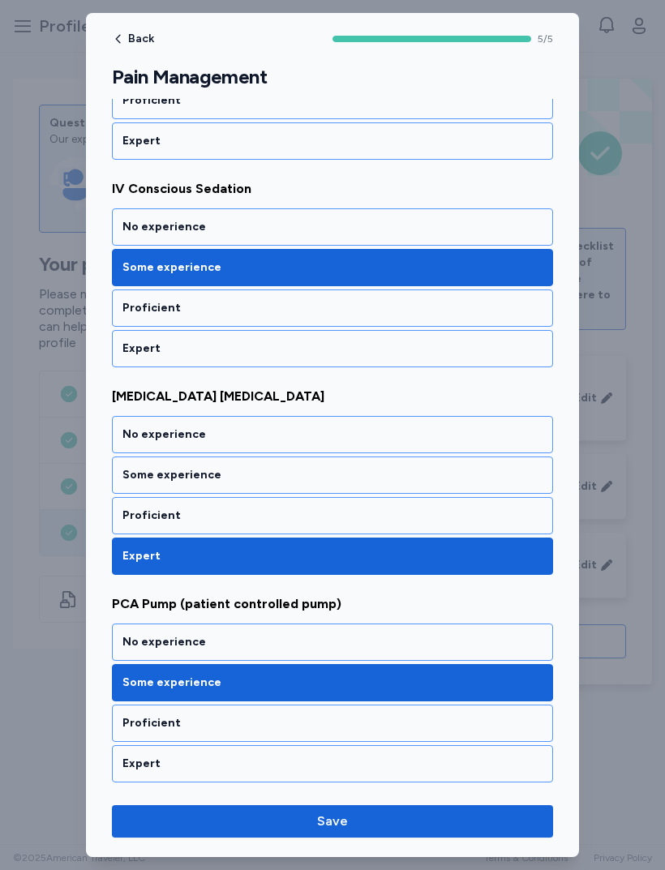
click at [448, 809] on button "Save" at bounding box center [332, 821] width 441 height 32
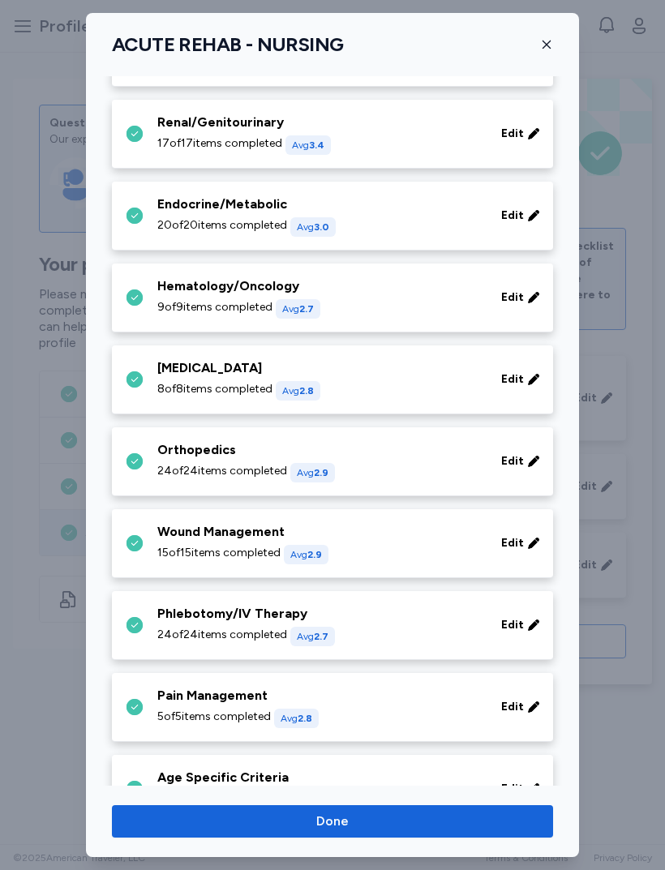
scroll to position [539, 0]
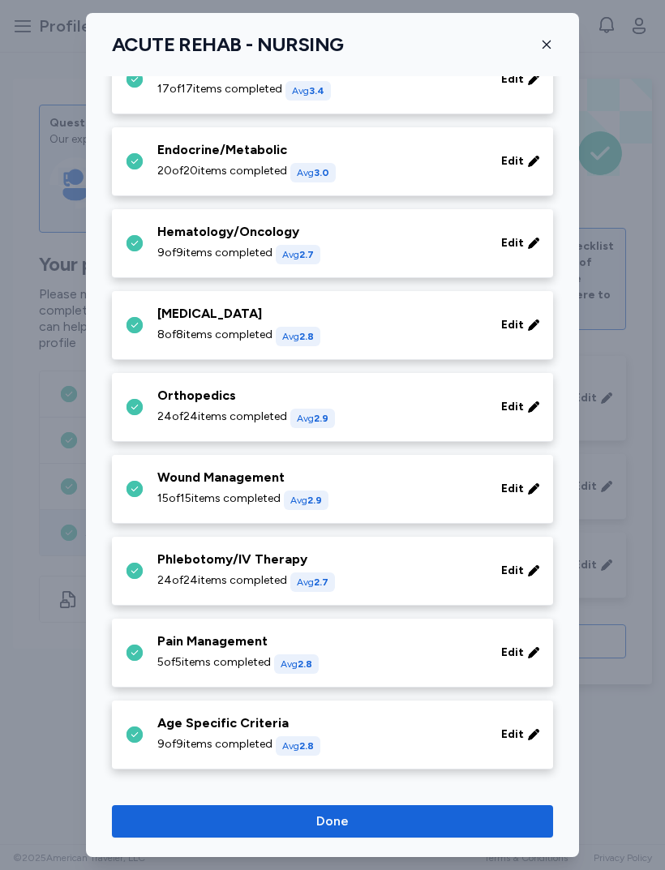
click at [200, 735] on div "Age Specific Criteria 9 of 9 items completed Avg 2.8" at bounding box center [319, 734] width 324 height 42
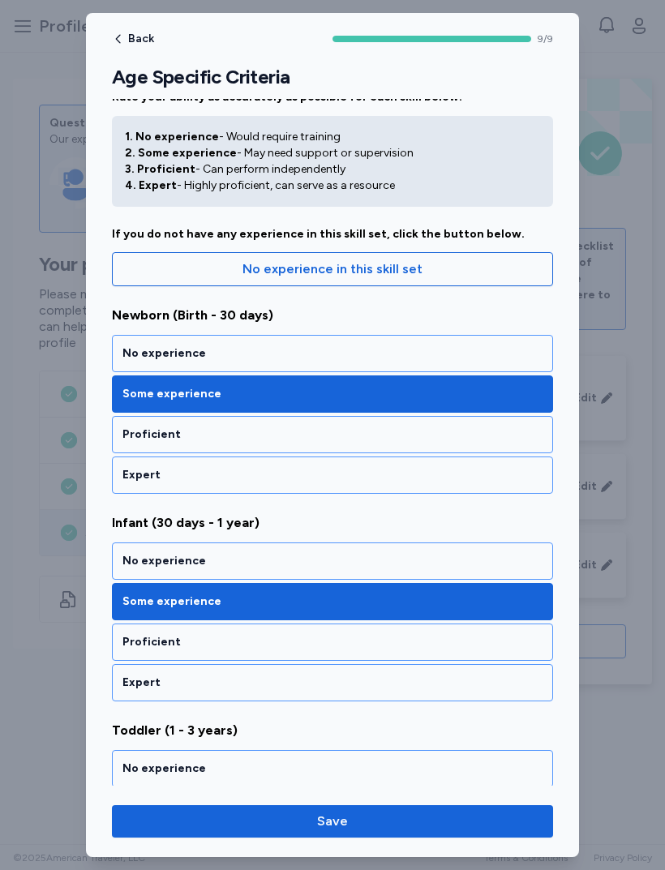
scroll to position [32, 0]
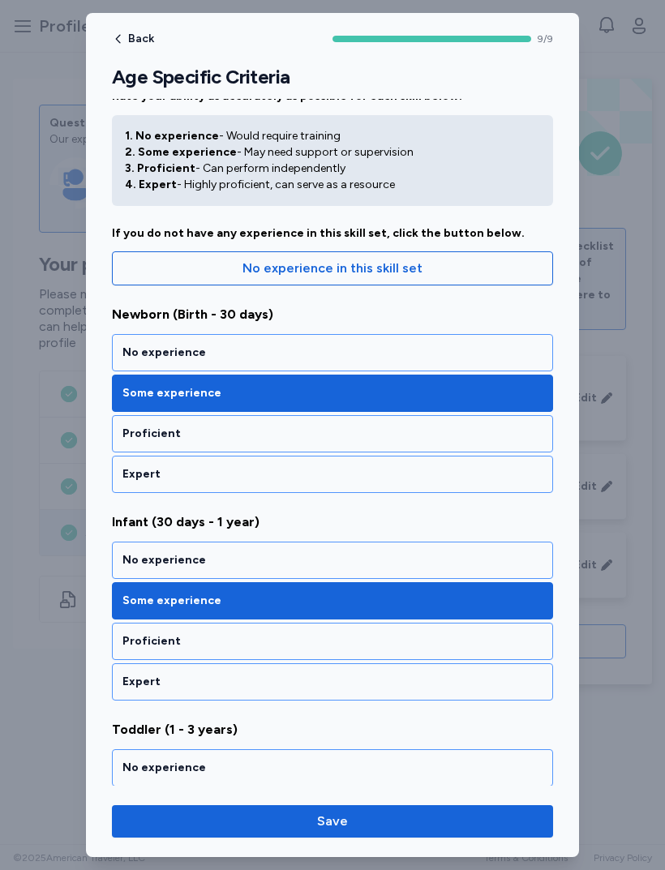
click at [129, 353] on div "No experience" at bounding box center [332, 353] width 420 height 16
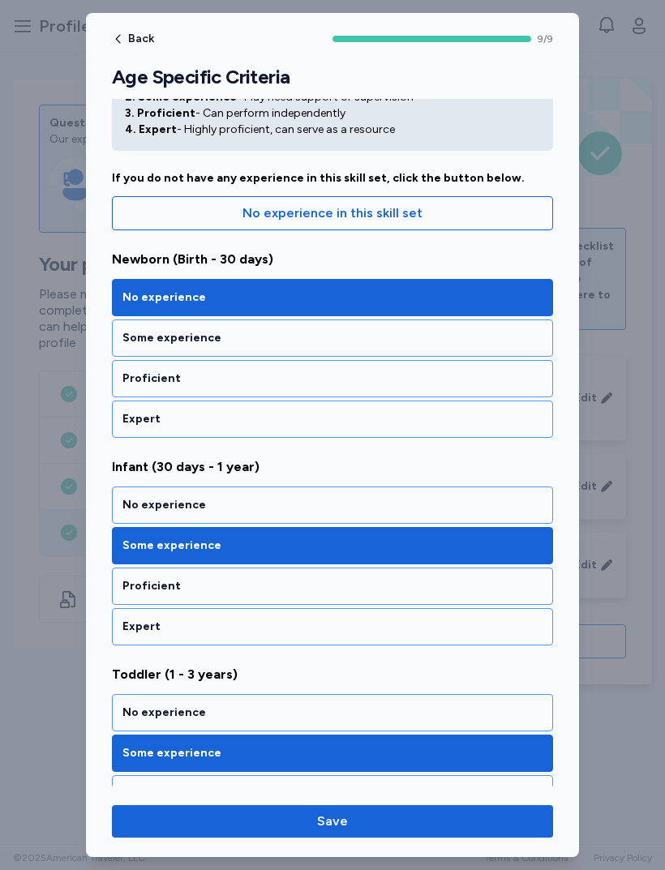
scroll to position [93, 0]
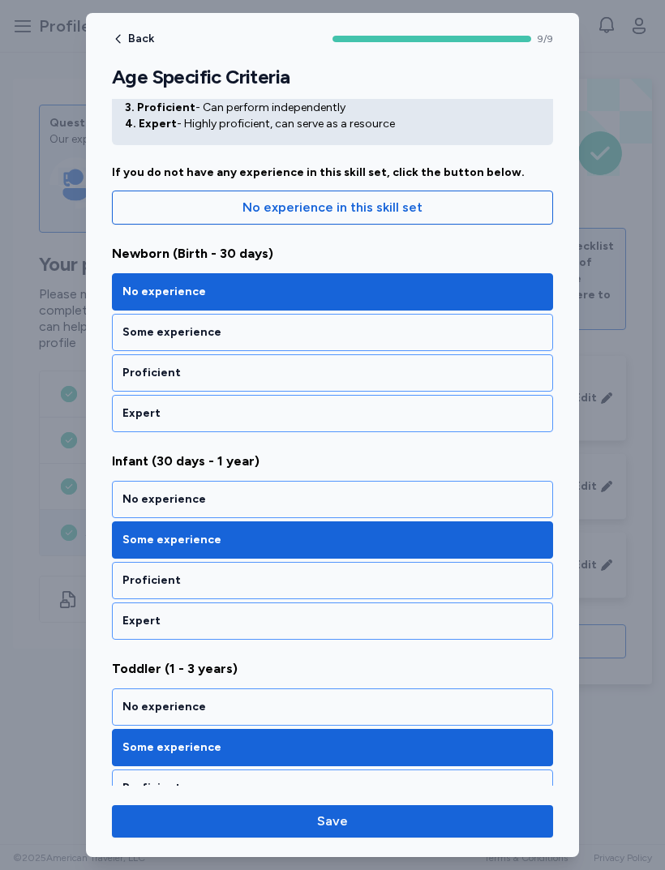
click at [159, 500] on div "No experience" at bounding box center [332, 499] width 420 height 16
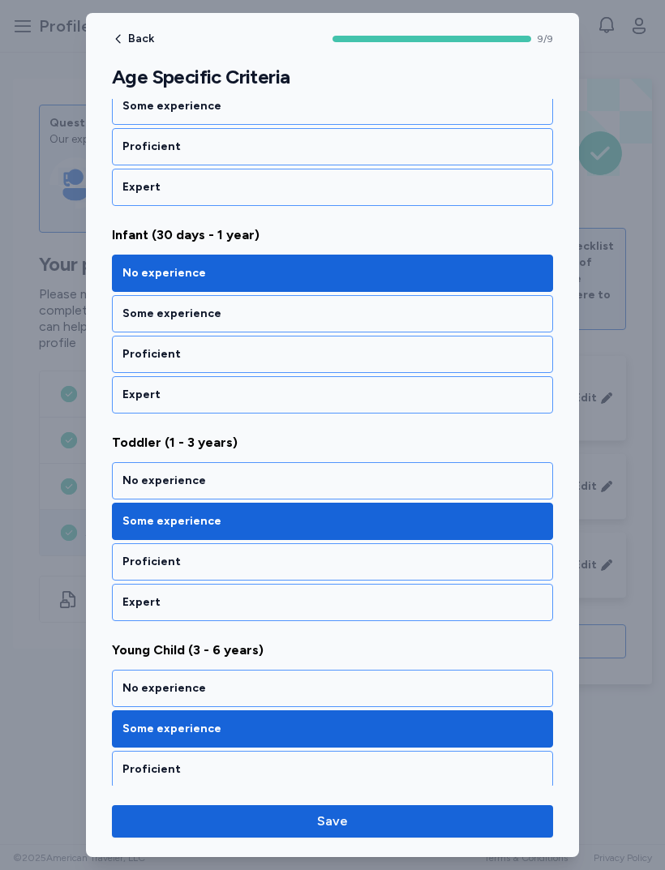
scroll to position [318, 0]
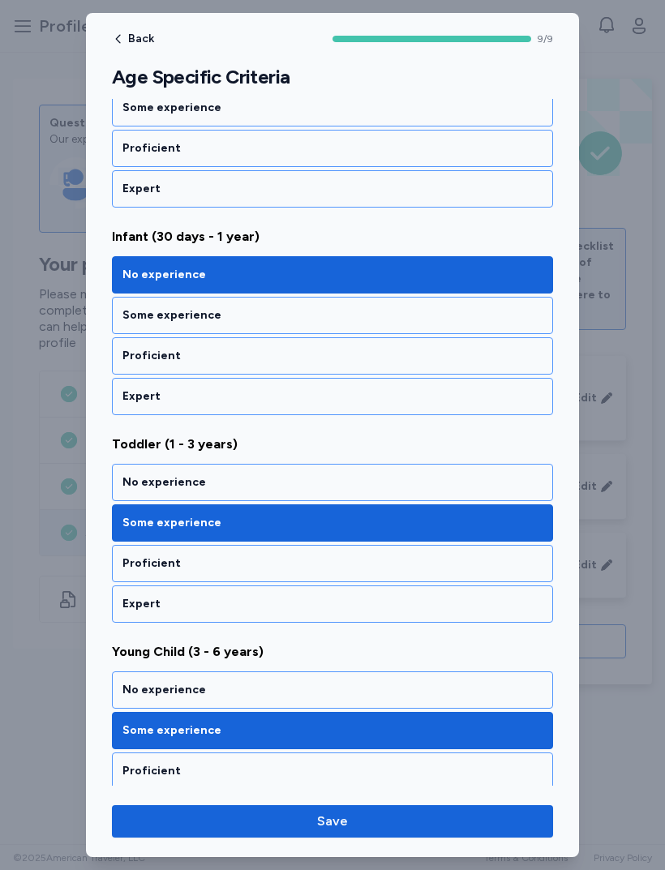
click at [129, 478] on div "No experience" at bounding box center [332, 482] width 420 height 16
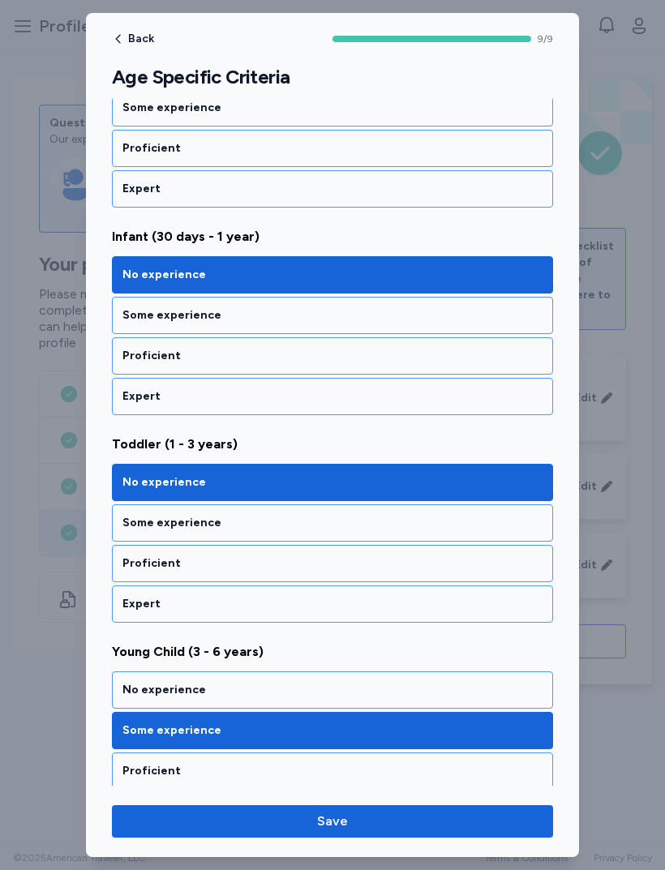
click at [143, 698] on div "No experience" at bounding box center [332, 689] width 441 height 37
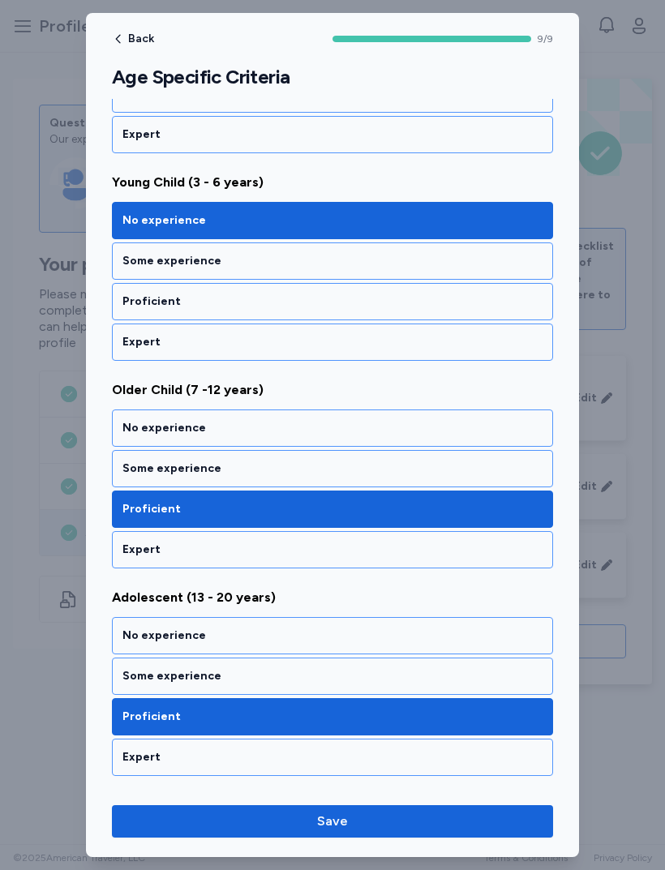
scroll to position [788, 0]
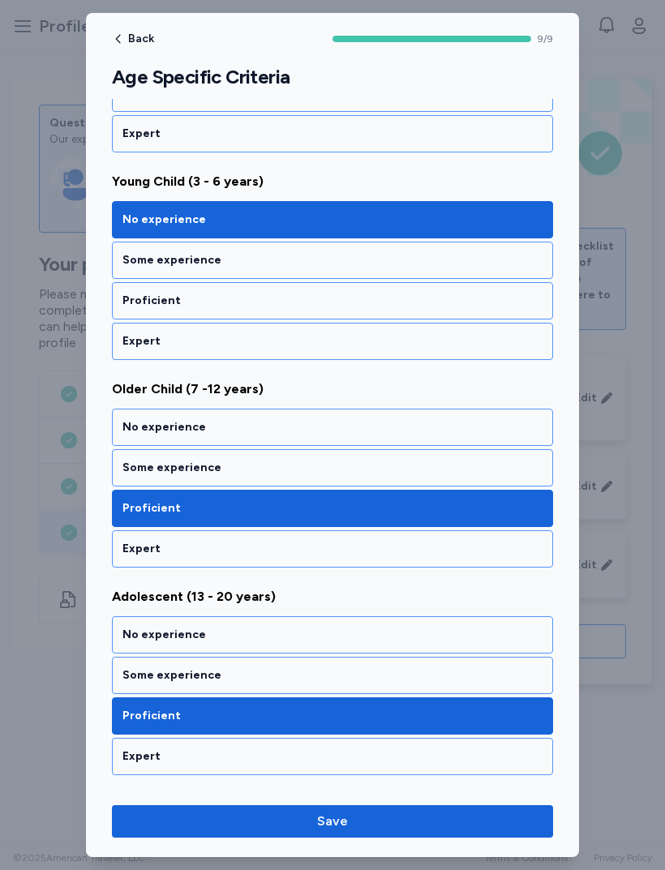
click at [131, 466] on div "Some experience" at bounding box center [332, 468] width 420 height 16
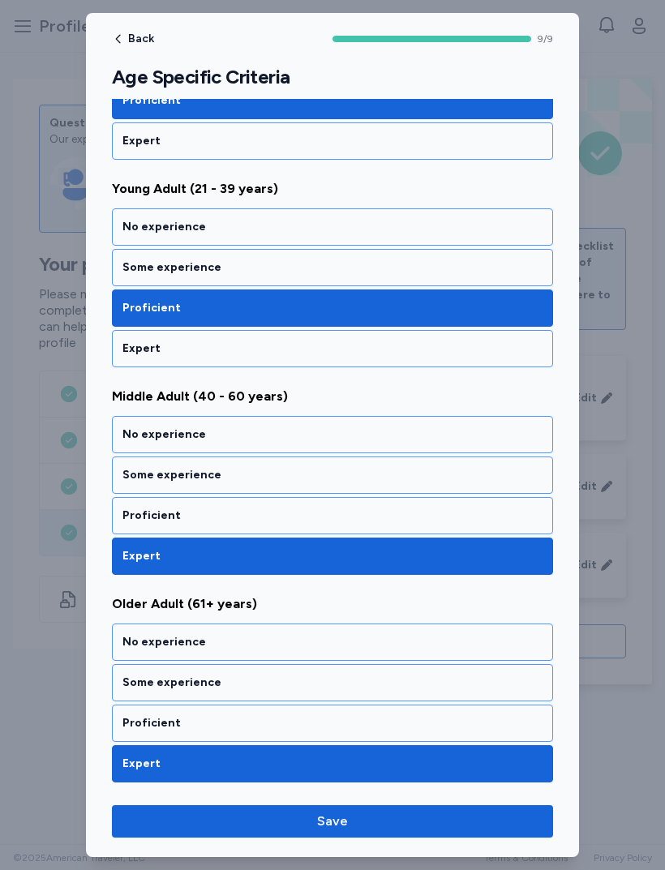
scroll to position [1403, 0]
click at [140, 512] on div "Proficient" at bounding box center [332, 516] width 420 height 16
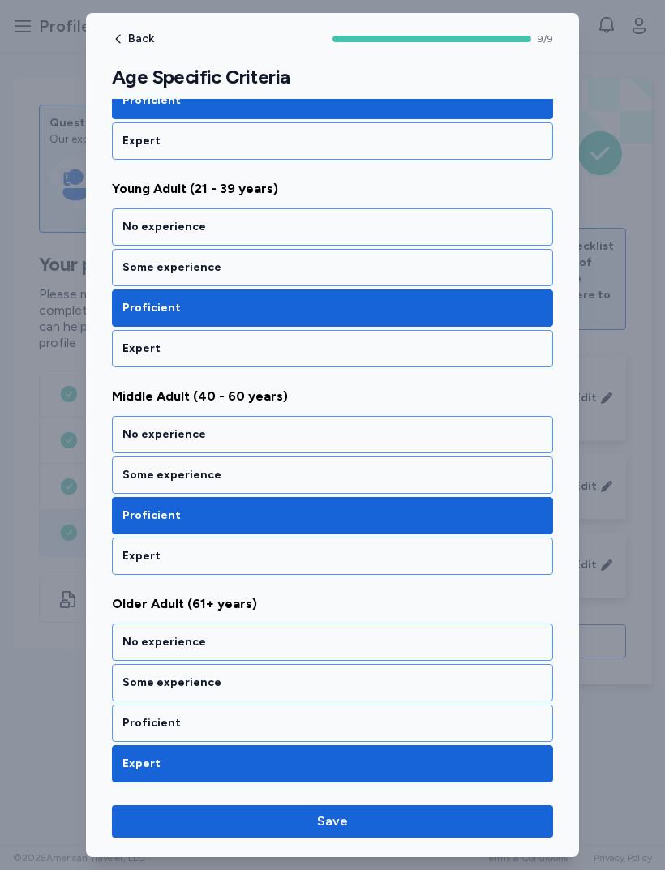
click at [155, 710] on div "Proficient" at bounding box center [332, 723] width 441 height 37
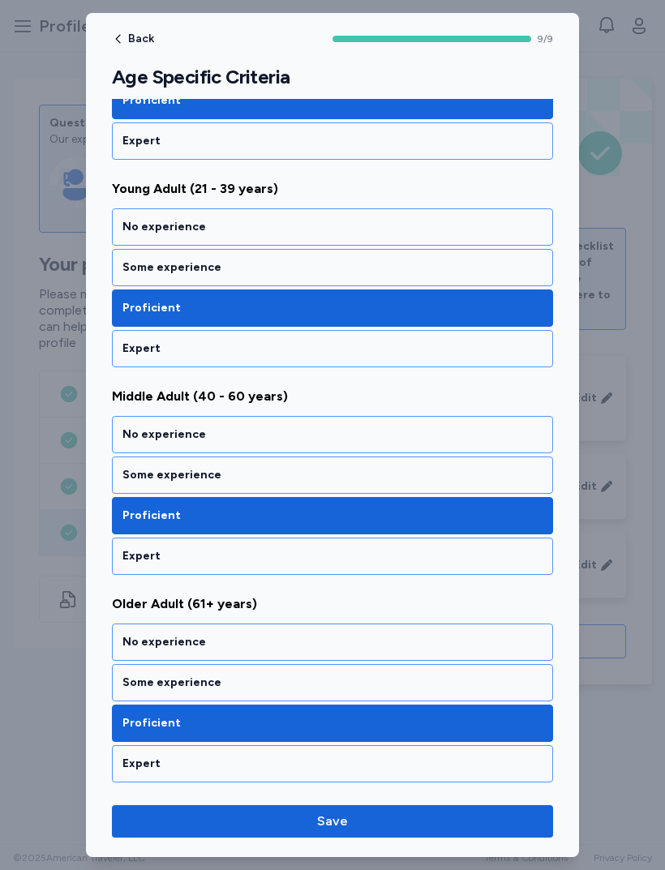
click at [458, 816] on span "Save" at bounding box center [332, 821] width 415 height 19
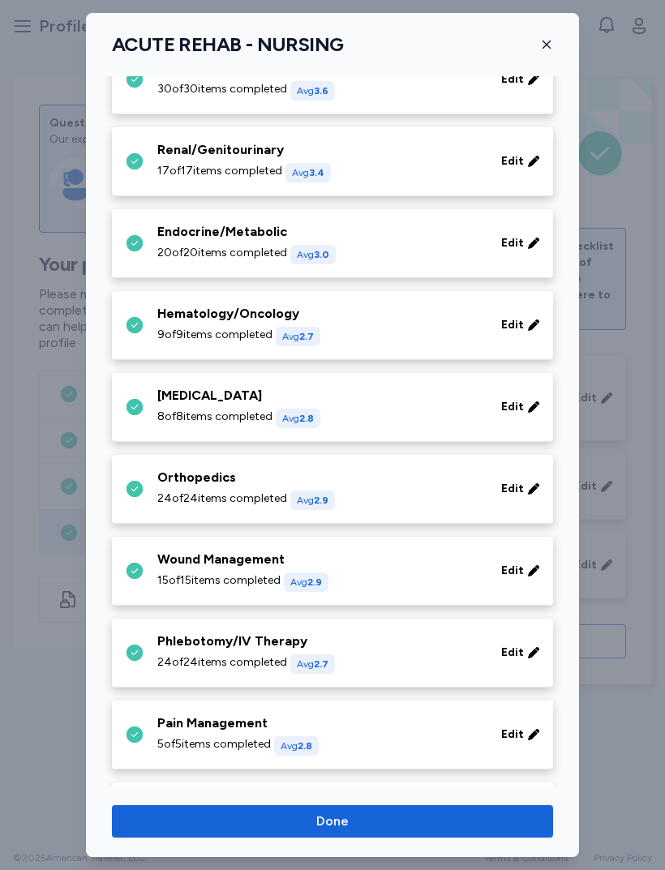
scroll to position [432, 0]
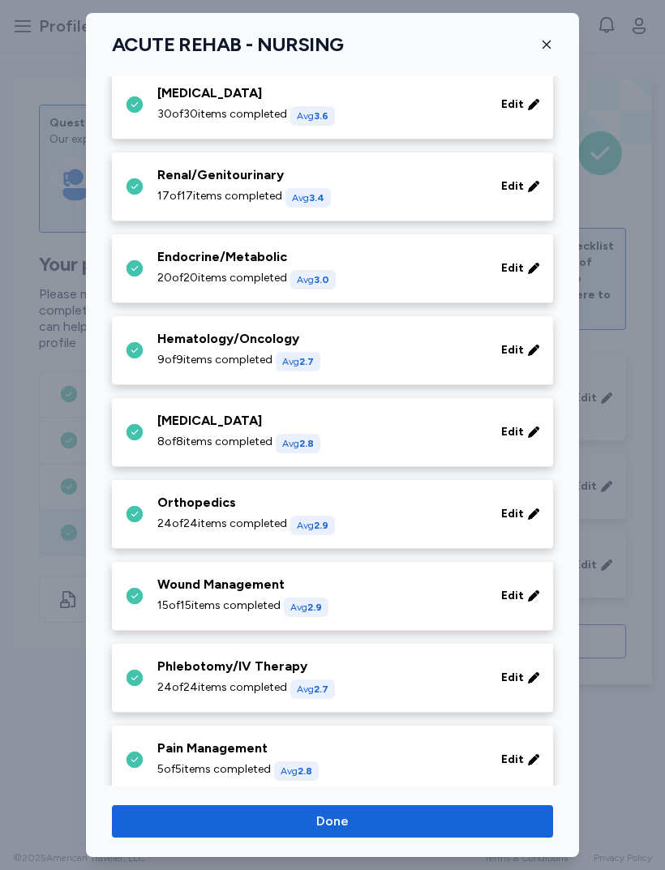
click at [447, 833] on button "Done" at bounding box center [332, 821] width 441 height 32
